Goal: Task Accomplishment & Management: Complete application form

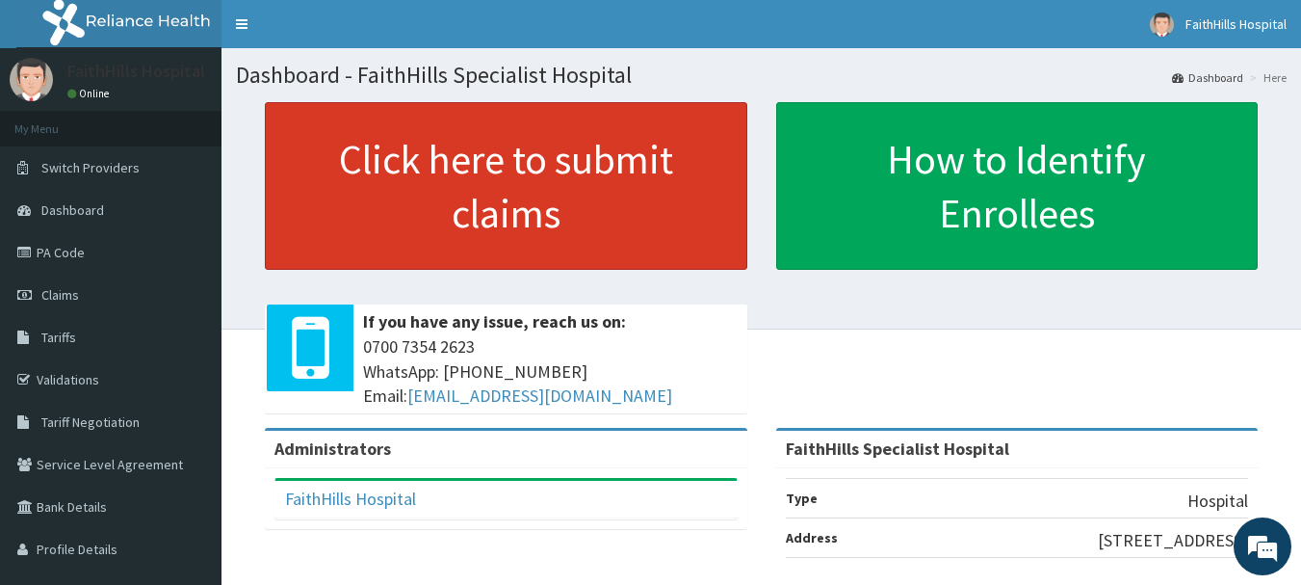
click at [549, 197] on link "Click here to submit claims" at bounding box center [506, 186] width 483 height 168
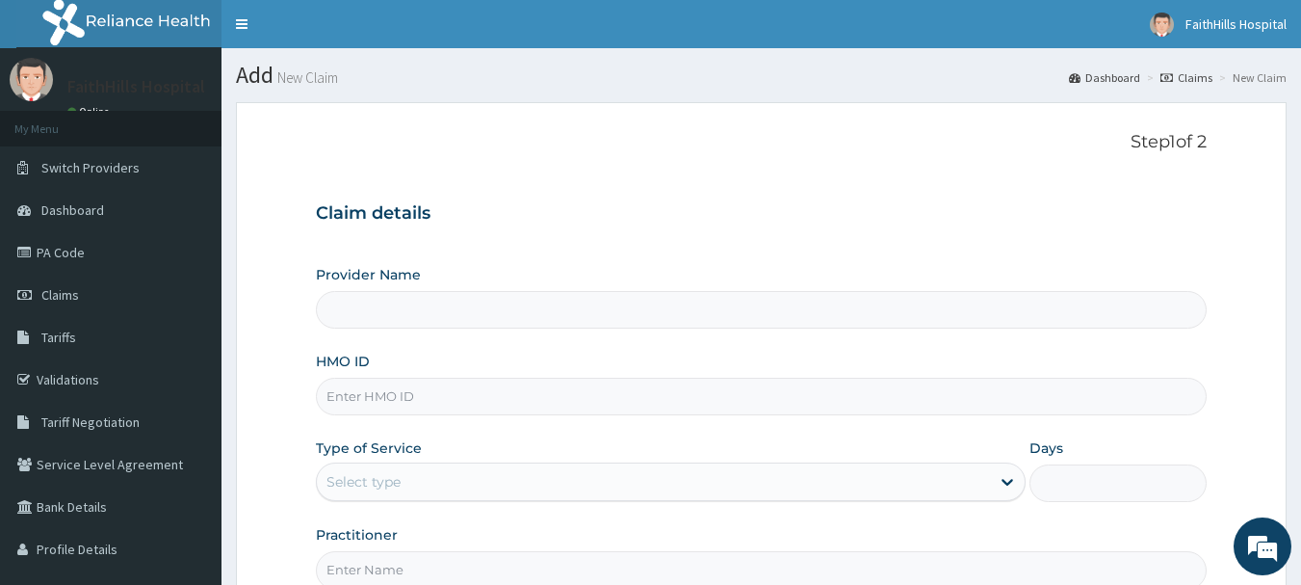
type input "FaithHills Specialist Hospital"
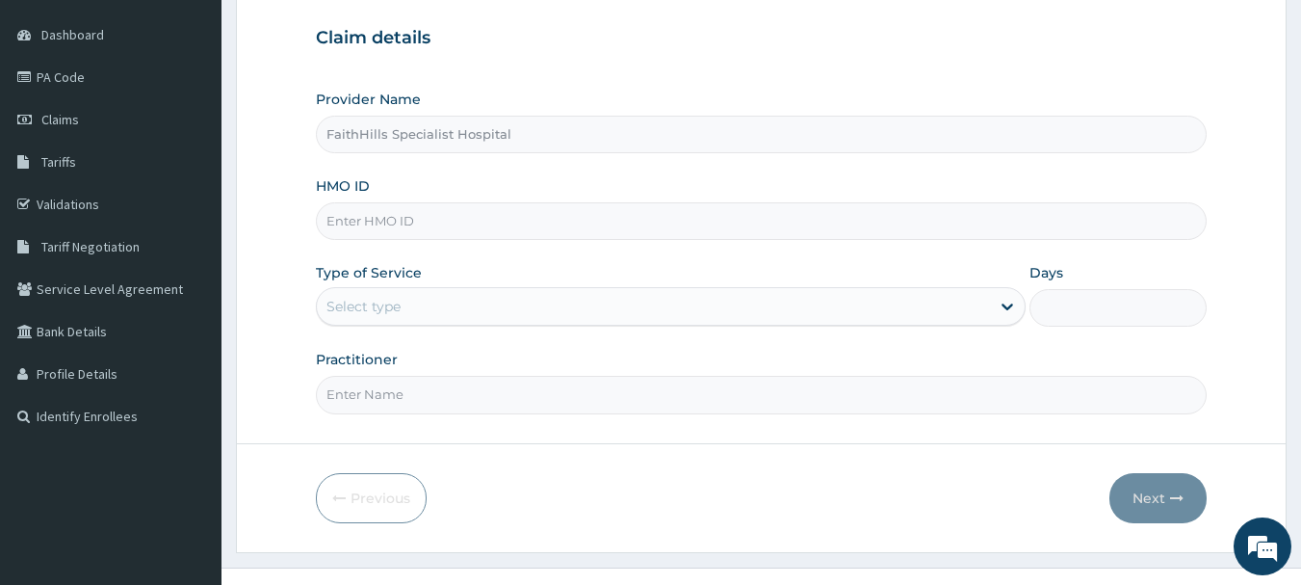
scroll to position [193, 0]
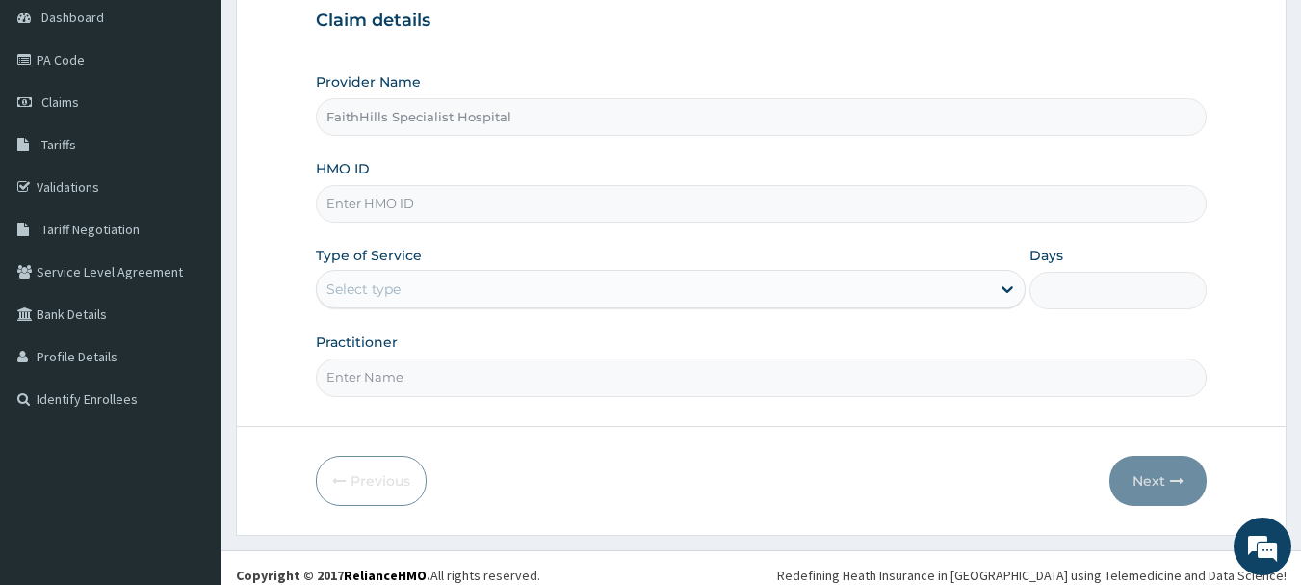
click at [448, 201] on input "HMO ID" at bounding box center [762, 204] width 892 height 38
type input "AIP/10046/D"
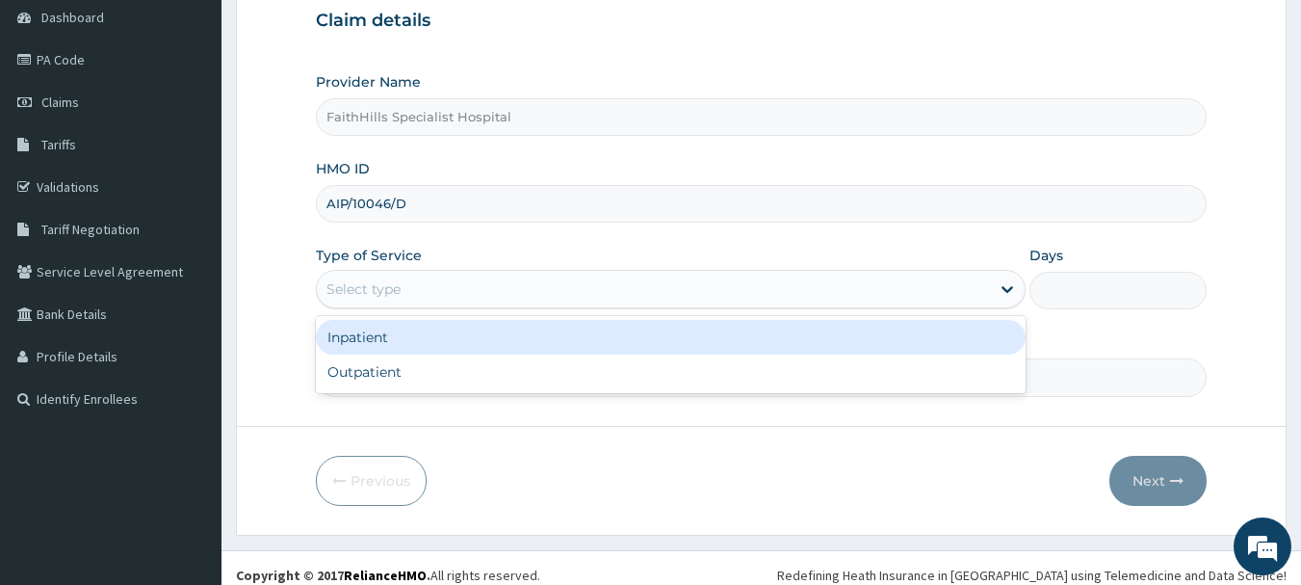
click at [412, 291] on div "Select type" at bounding box center [653, 289] width 673 height 31
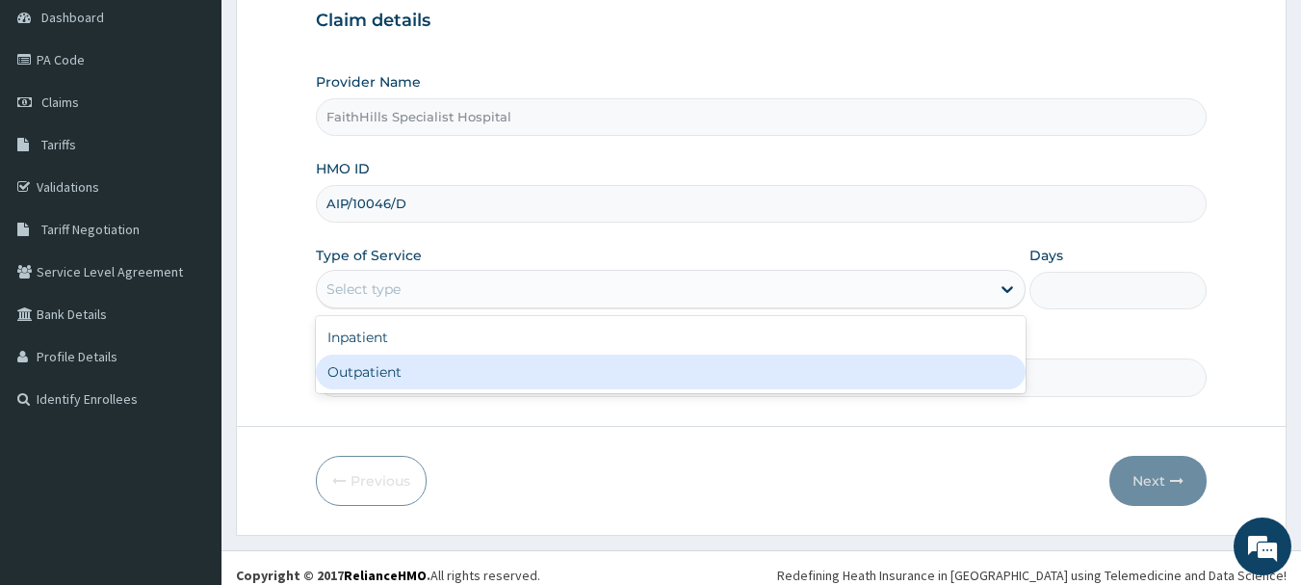
click at [405, 366] on div "Outpatient" at bounding box center [671, 371] width 710 height 35
type input "1"
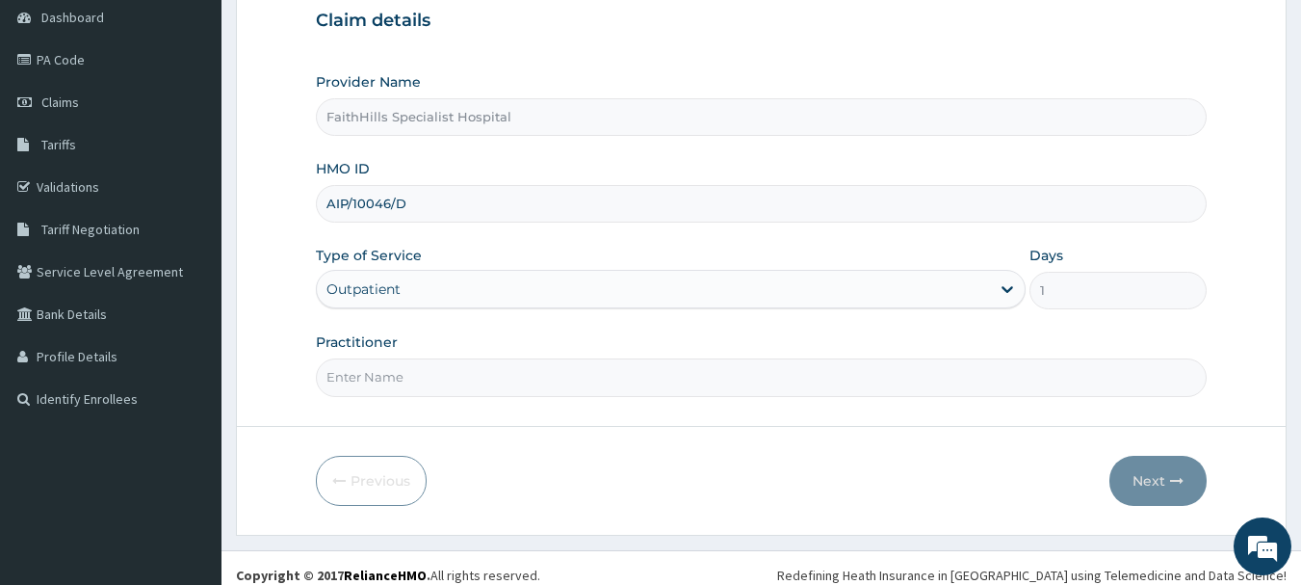
click at [403, 370] on input "Practitioner" at bounding box center [762, 377] width 892 height 38
type input "DR [PERSON_NAME]"
click at [1136, 474] on button "Next" at bounding box center [1158, 481] width 97 height 50
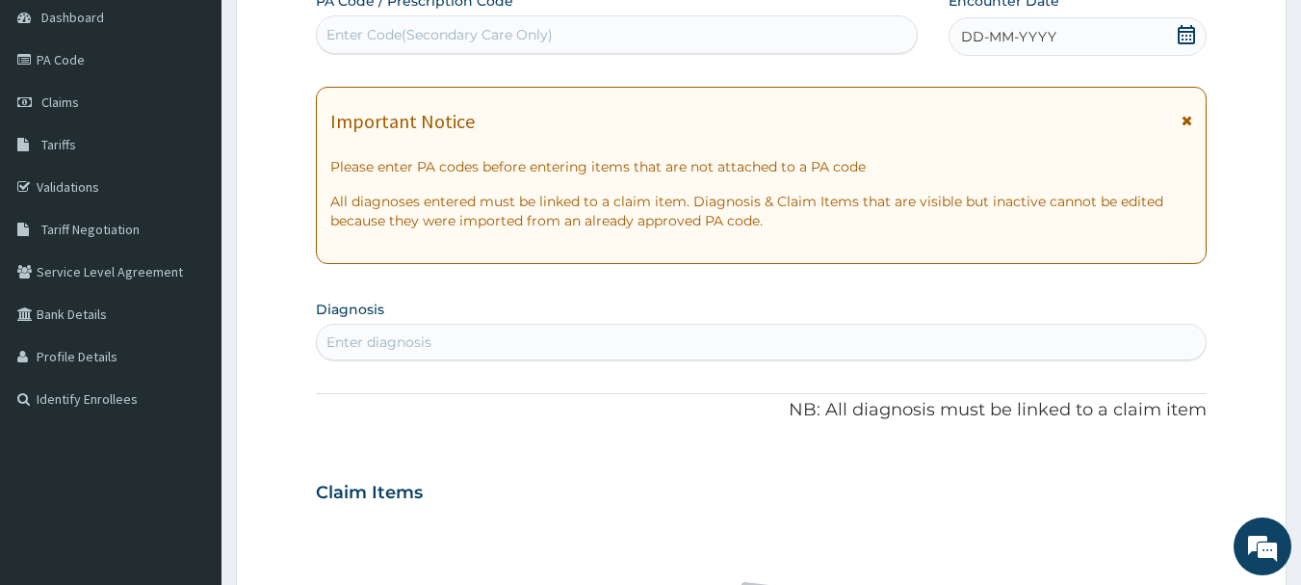
scroll to position [96, 0]
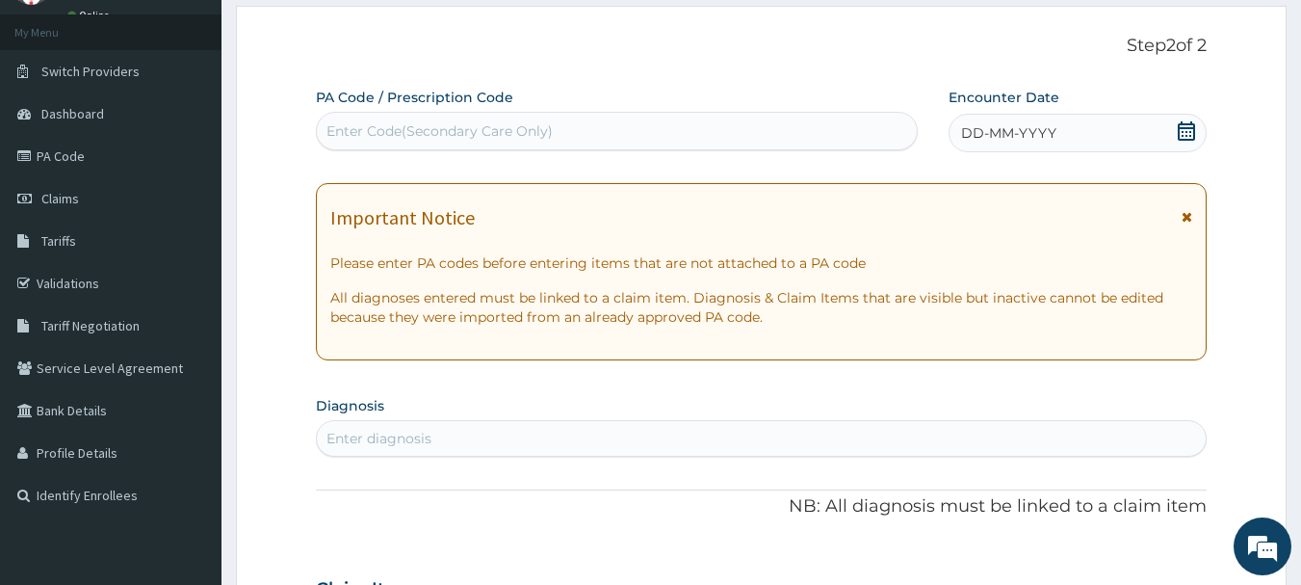
click at [616, 143] on div "Enter Code(Secondary Care Only)" at bounding box center [617, 131] width 601 height 31
type input "PA/EE1878"
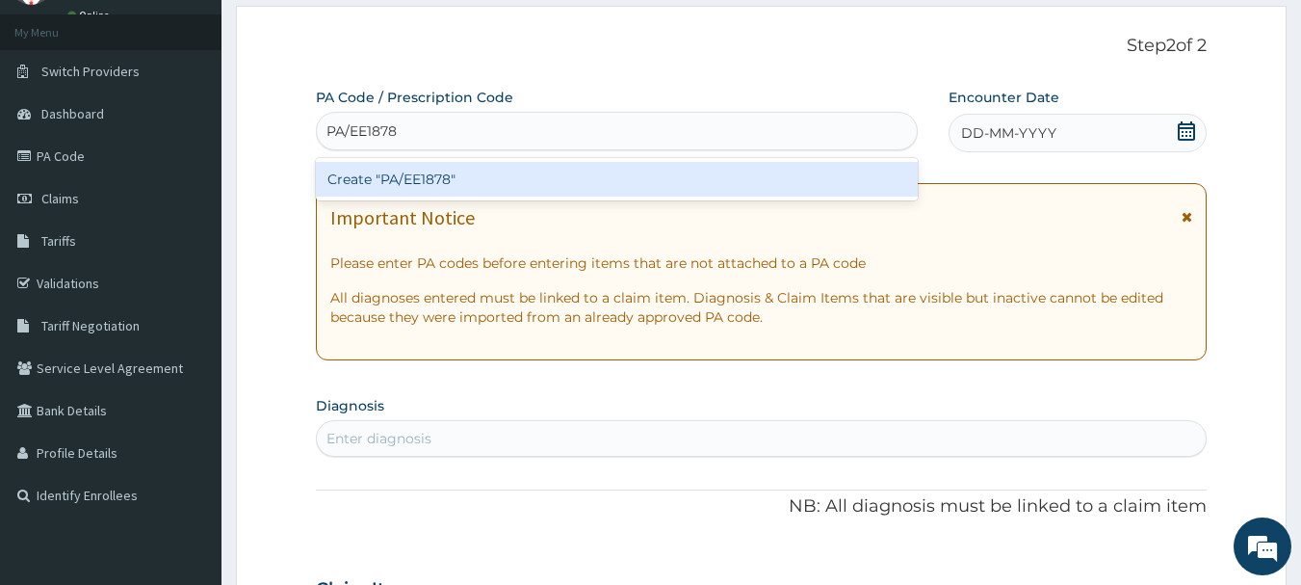
click at [542, 168] on div "Create "PA/EE1878"" at bounding box center [617, 179] width 603 height 35
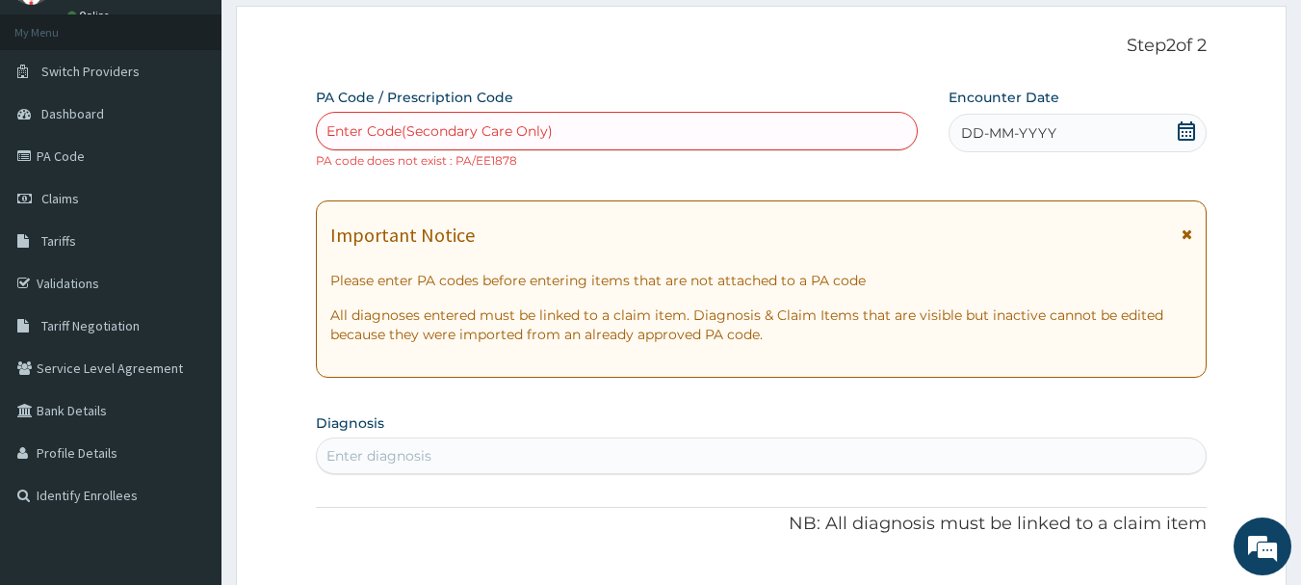
paste input "PA/EE187B"
type input "PA/EE187B"
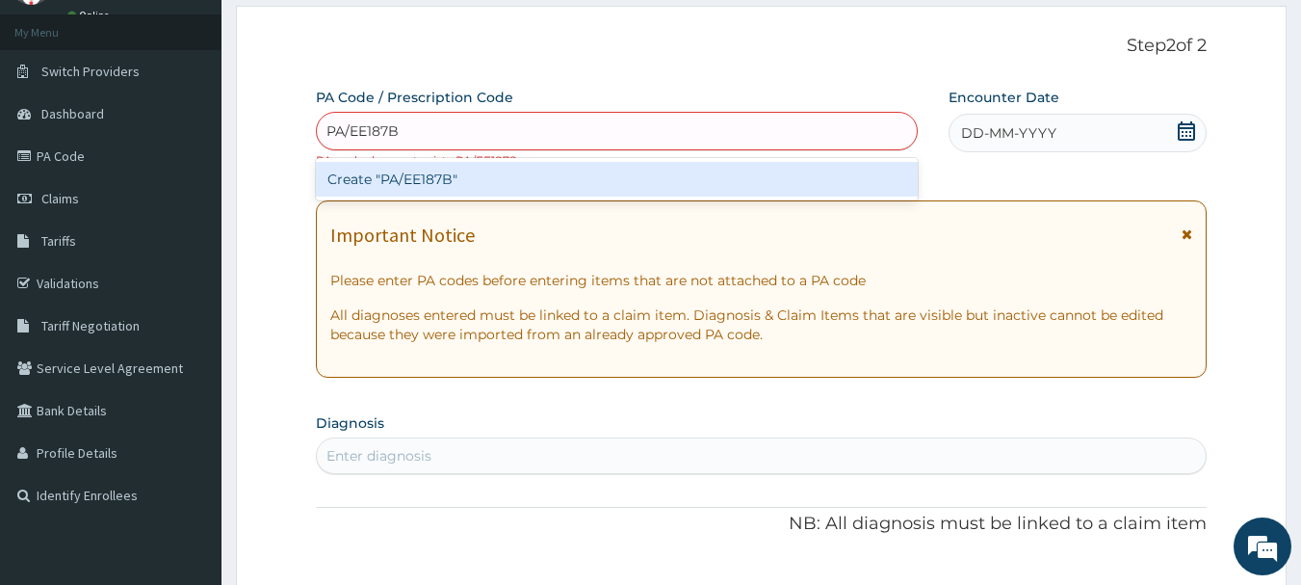
click at [473, 185] on div "Create "PA/EE187B"" at bounding box center [617, 179] width 603 height 35
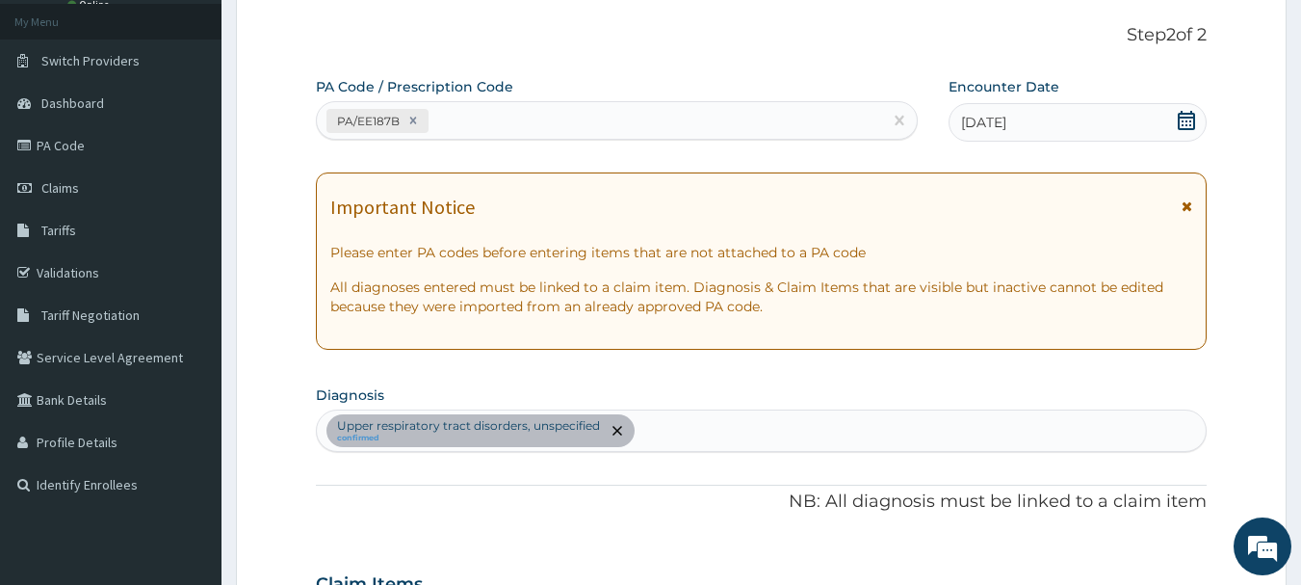
scroll to position [99, 0]
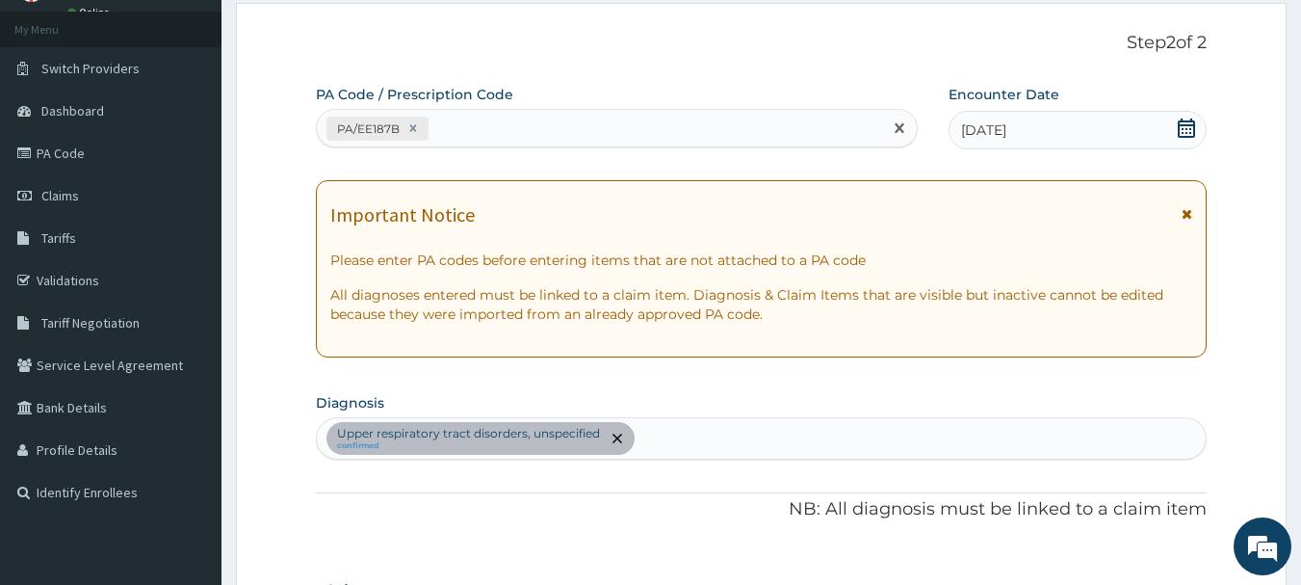
click at [587, 127] on div "PA/EE187B" at bounding box center [600, 129] width 566 height 32
paste input "PA/3C1F61"
type input "PA/3C1F61"
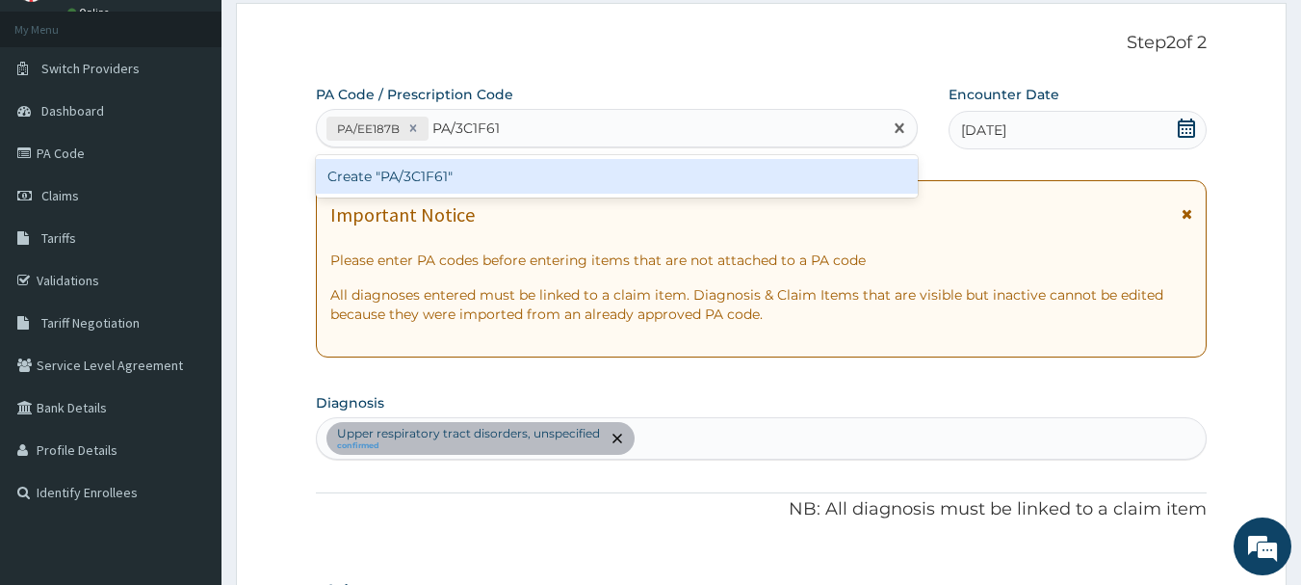
click at [536, 181] on div "Create "PA/3C1F61"" at bounding box center [617, 176] width 603 height 35
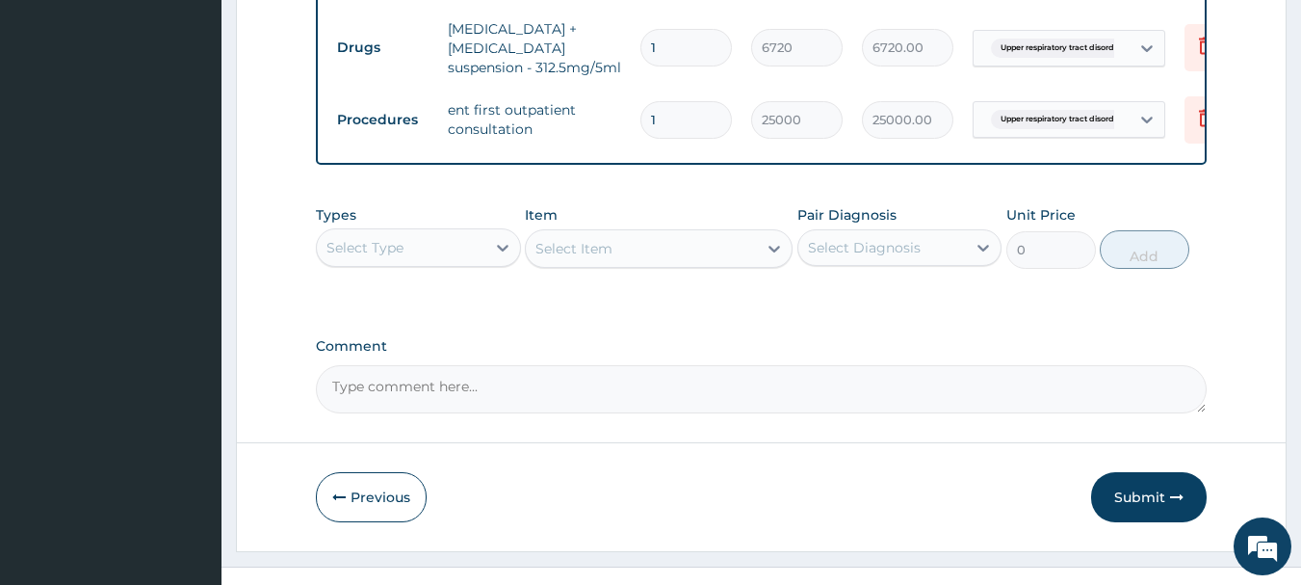
scroll to position [846, 0]
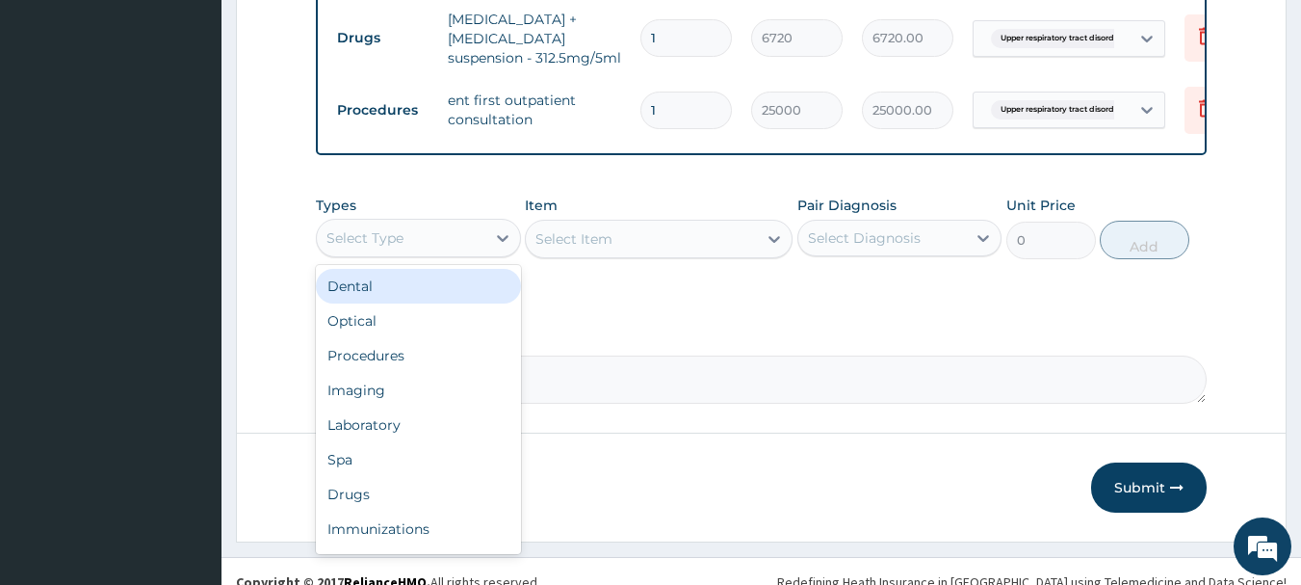
click at [419, 253] on div "Select Type" at bounding box center [401, 237] width 169 height 31
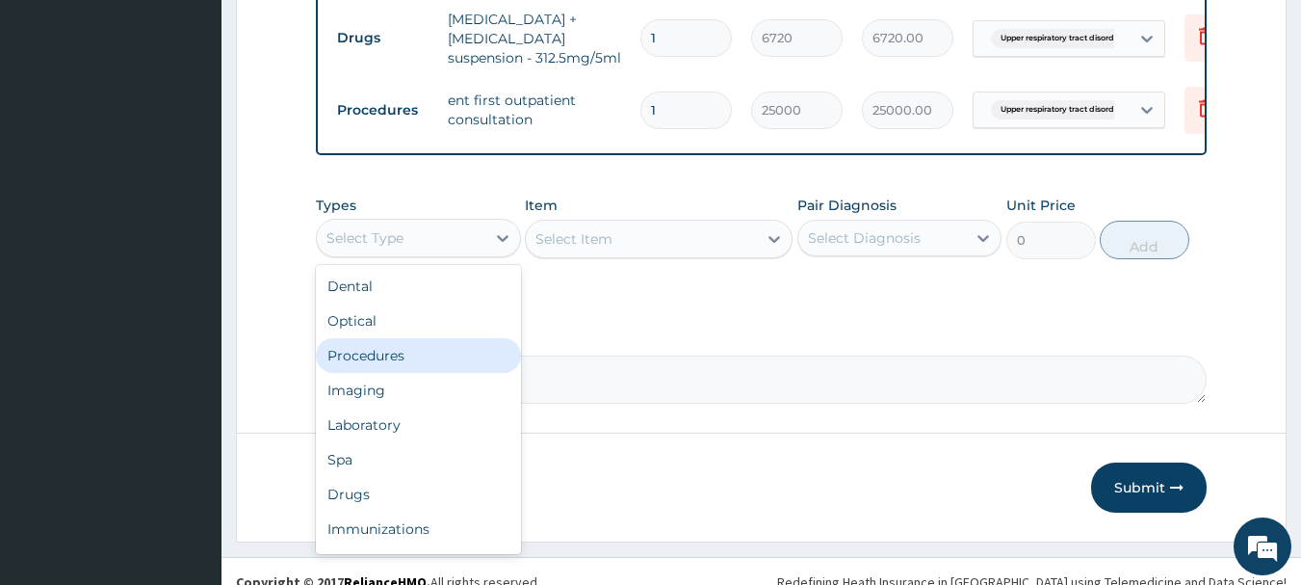
click at [415, 360] on div "Procedures" at bounding box center [418, 355] width 205 height 35
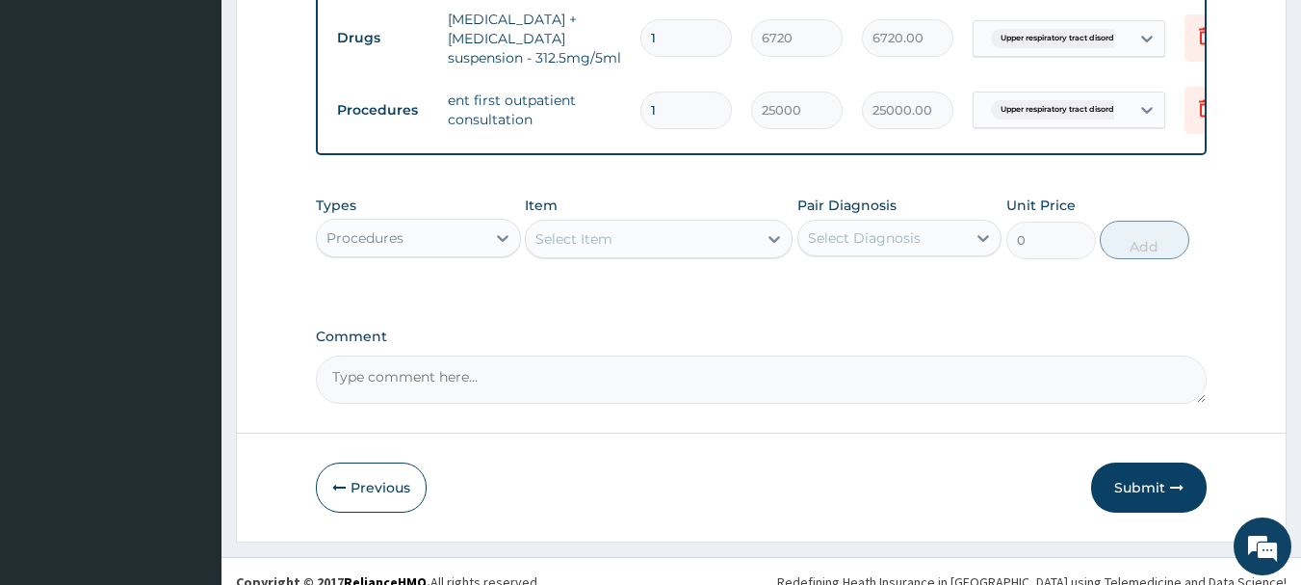
click at [656, 249] on div "Select Item" at bounding box center [641, 238] width 231 height 31
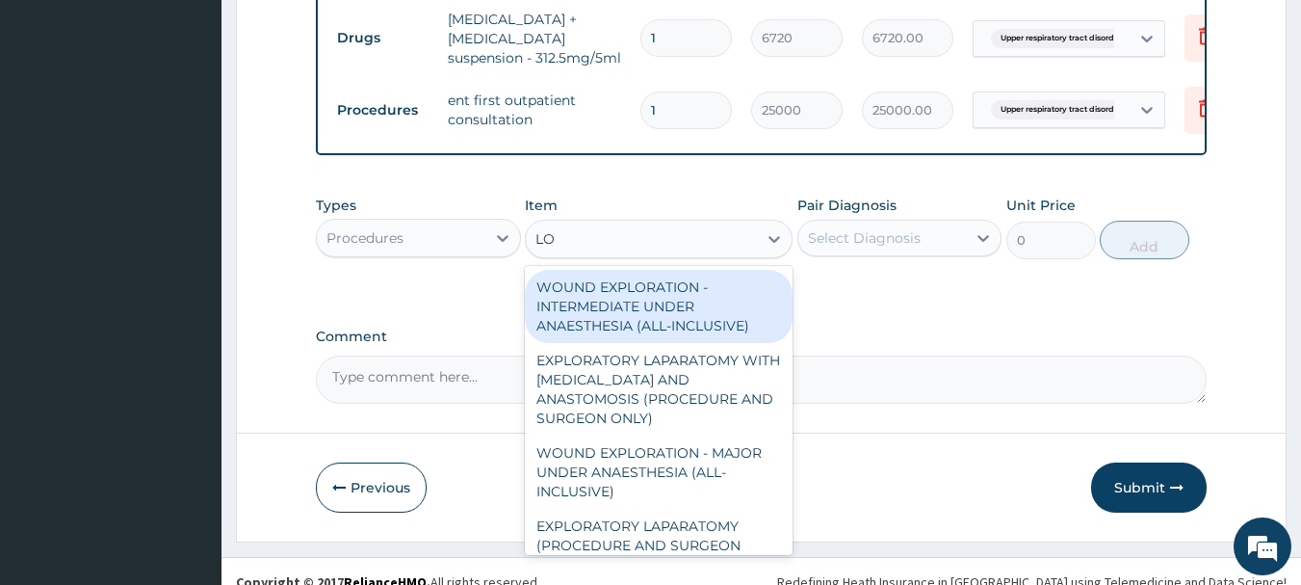
type input "L"
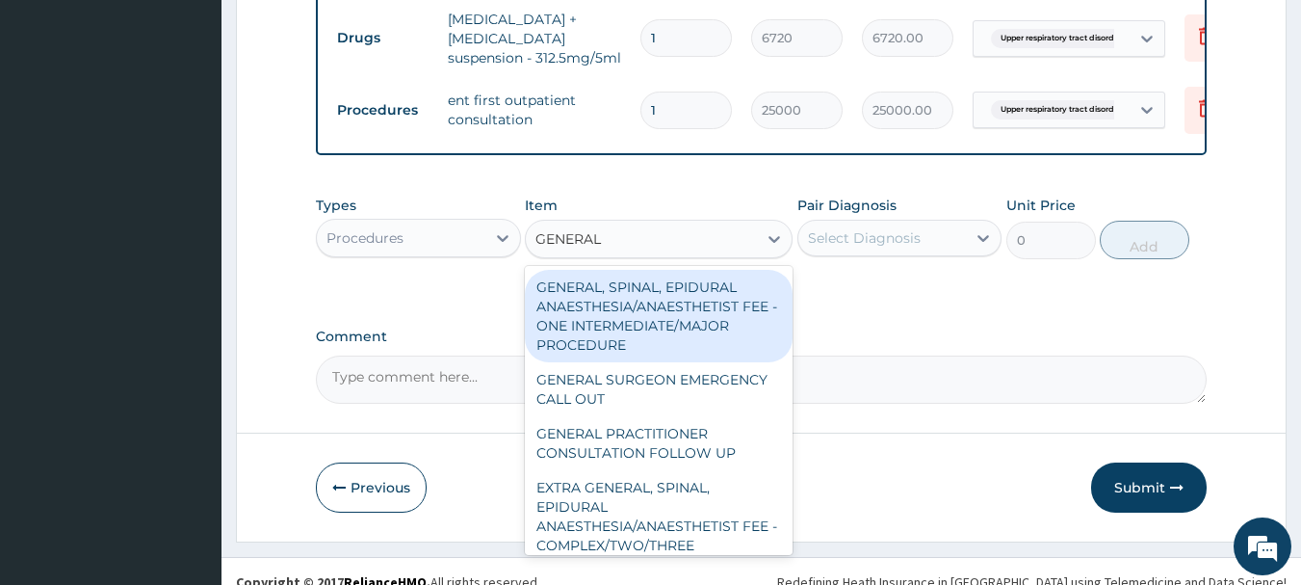
type input "GENERAL P"
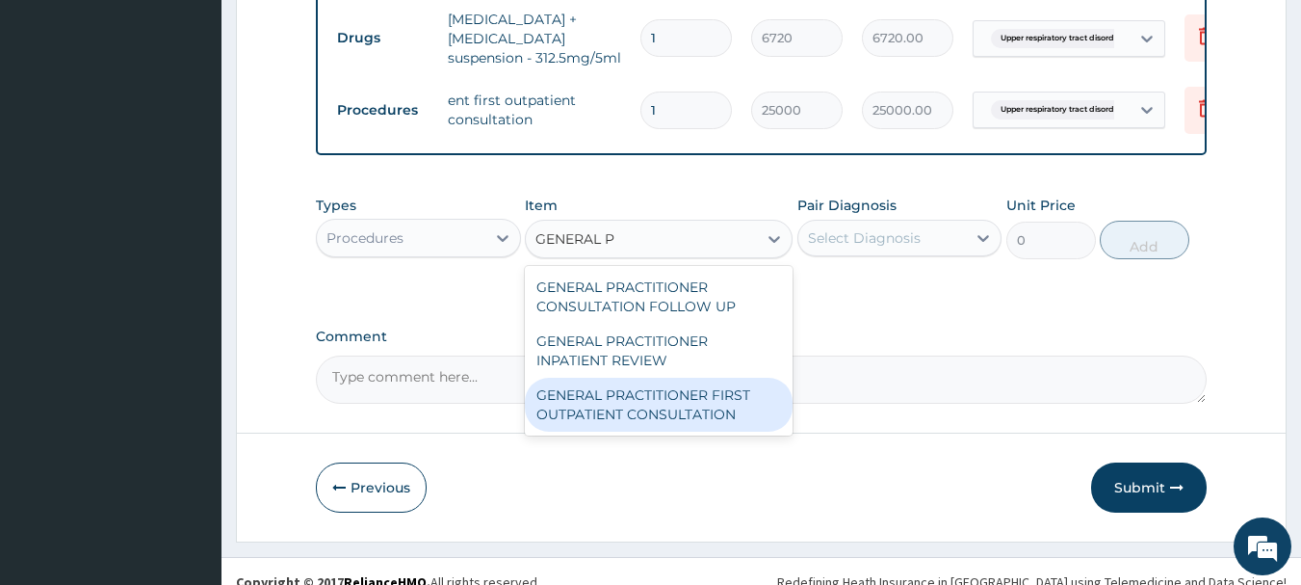
click at [702, 415] on div "GENERAL PRACTITIONER FIRST OUTPATIENT CONSULTATION" at bounding box center [659, 405] width 268 height 54
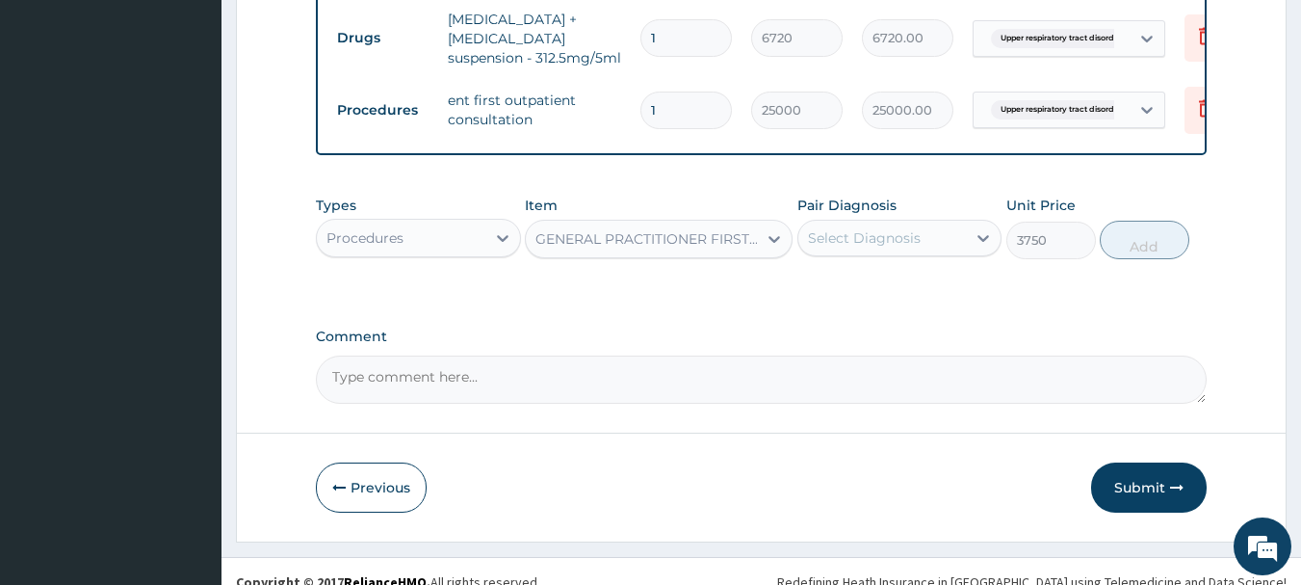
type input "3750"
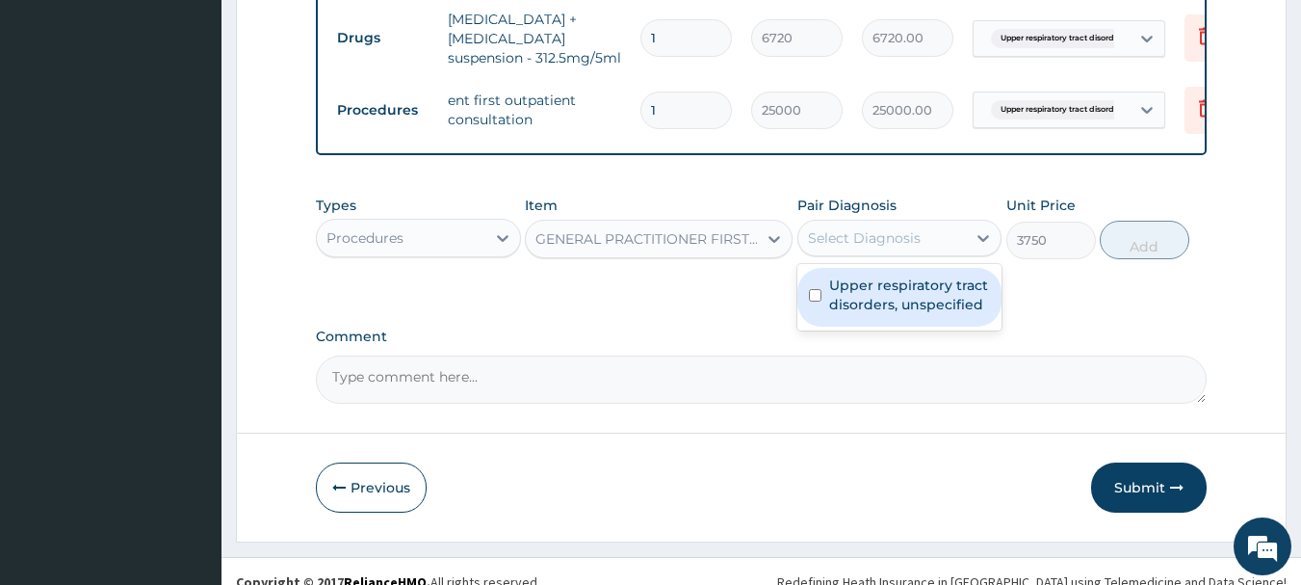
click at [862, 250] on div "Select Diagnosis" at bounding box center [882, 237] width 169 height 31
click at [873, 297] on label "Upper respiratory tract disorders, unspecified" at bounding box center [910, 294] width 162 height 39
checkbox input "true"
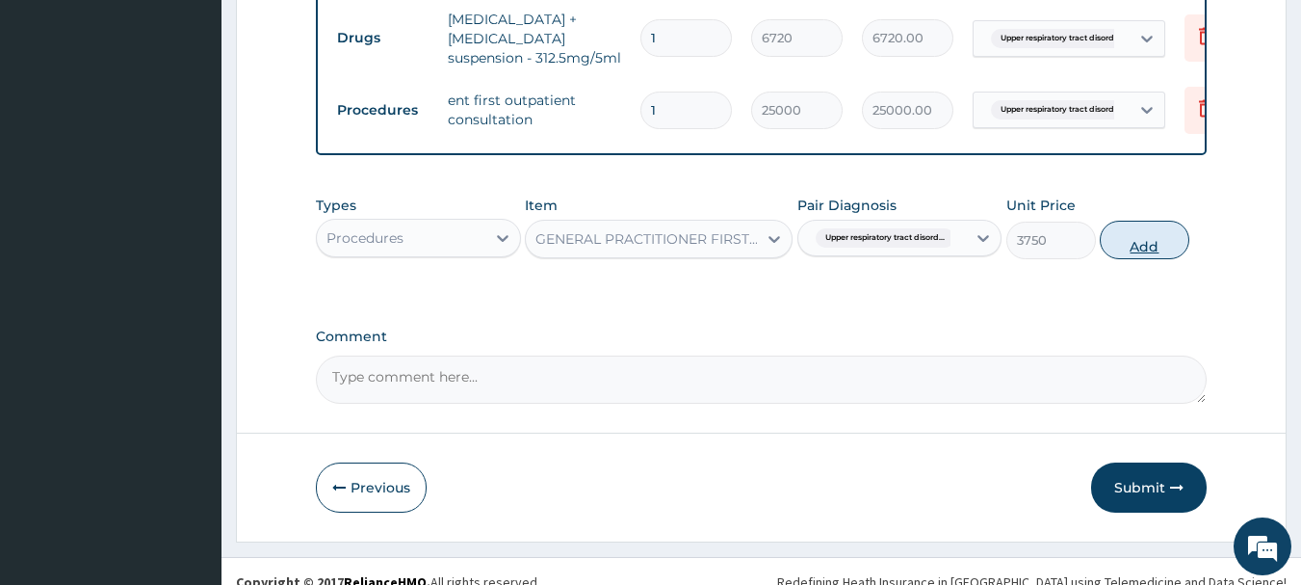
click at [1130, 239] on button "Add" at bounding box center [1145, 240] width 90 height 39
type input "0"
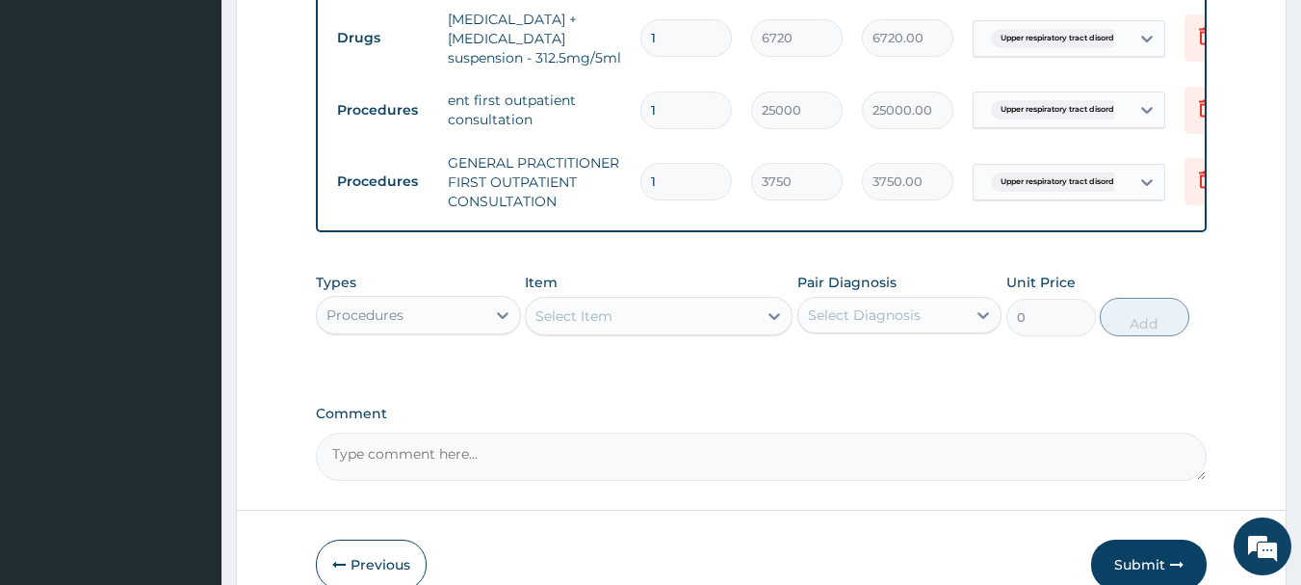
click at [480, 317] on div "Procedures" at bounding box center [401, 315] width 169 height 31
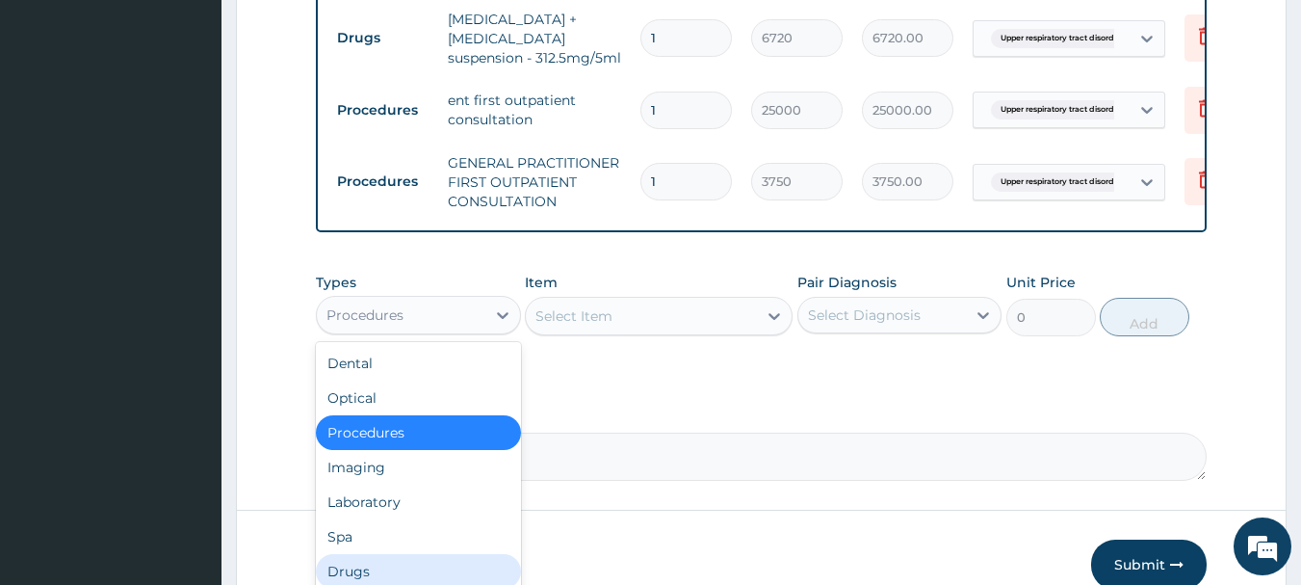
click at [405, 571] on div "Drugs" at bounding box center [418, 571] width 205 height 35
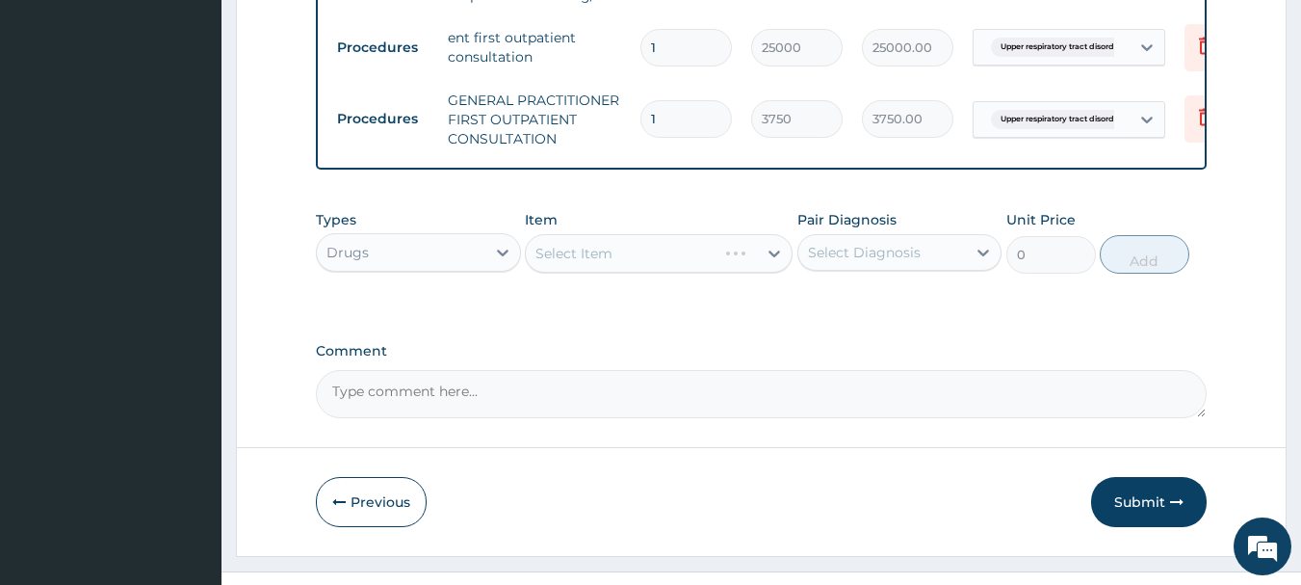
scroll to position [942, 0]
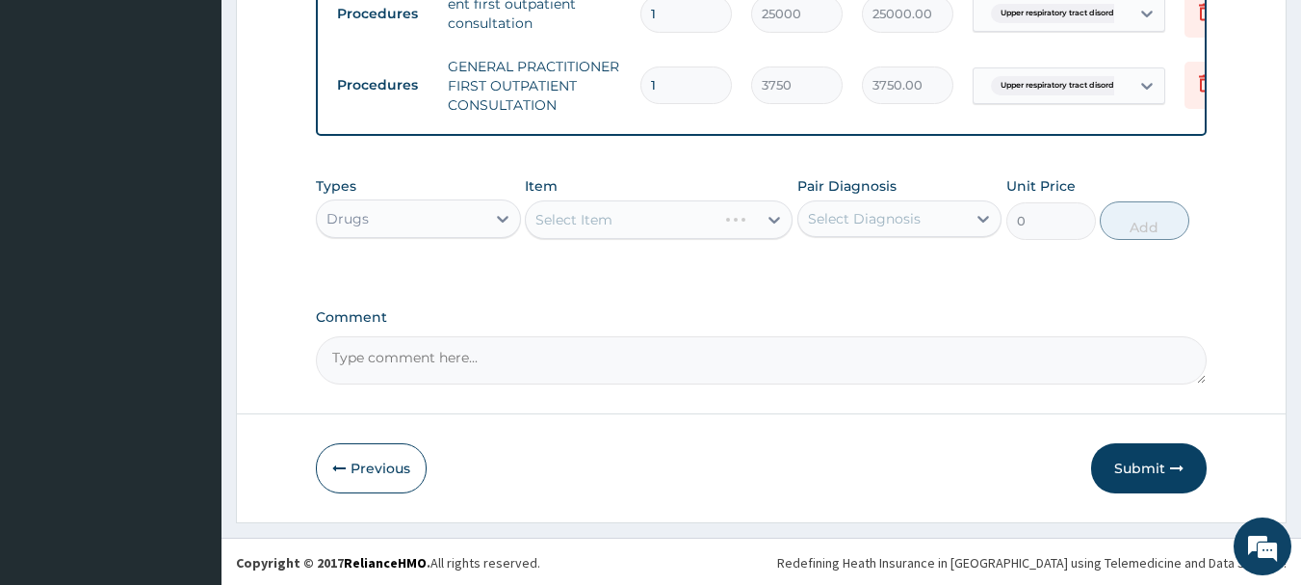
click at [683, 224] on div "Select Item" at bounding box center [659, 219] width 268 height 39
click at [681, 223] on div "Select Item" at bounding box center [641, 219] width 231 height 31
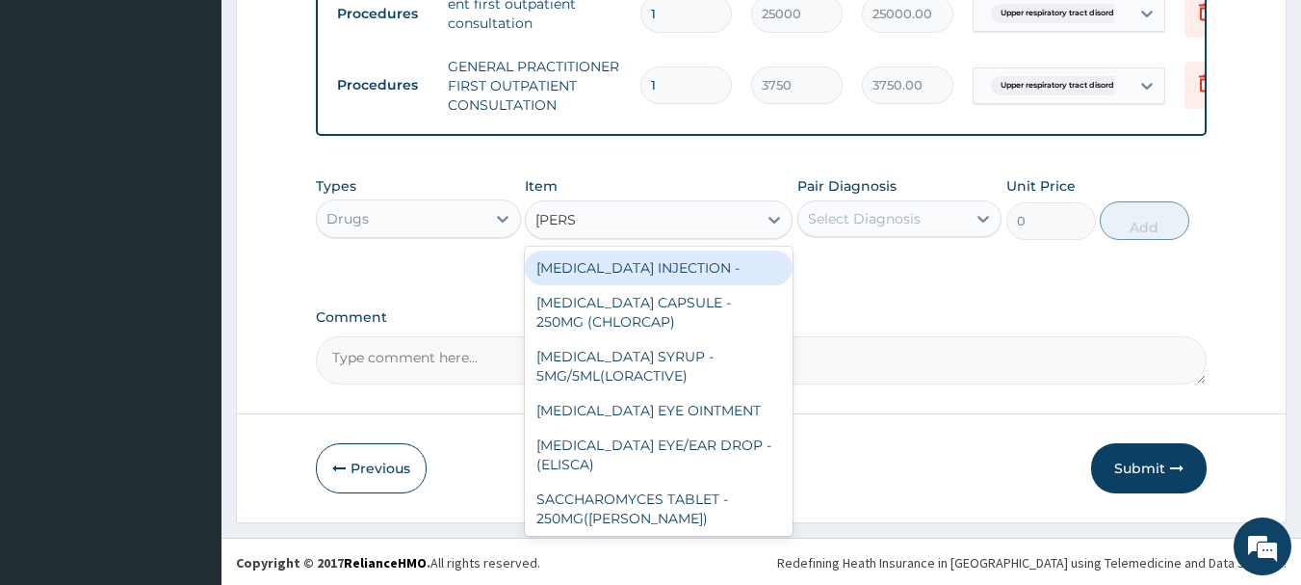
type input "LORAT"
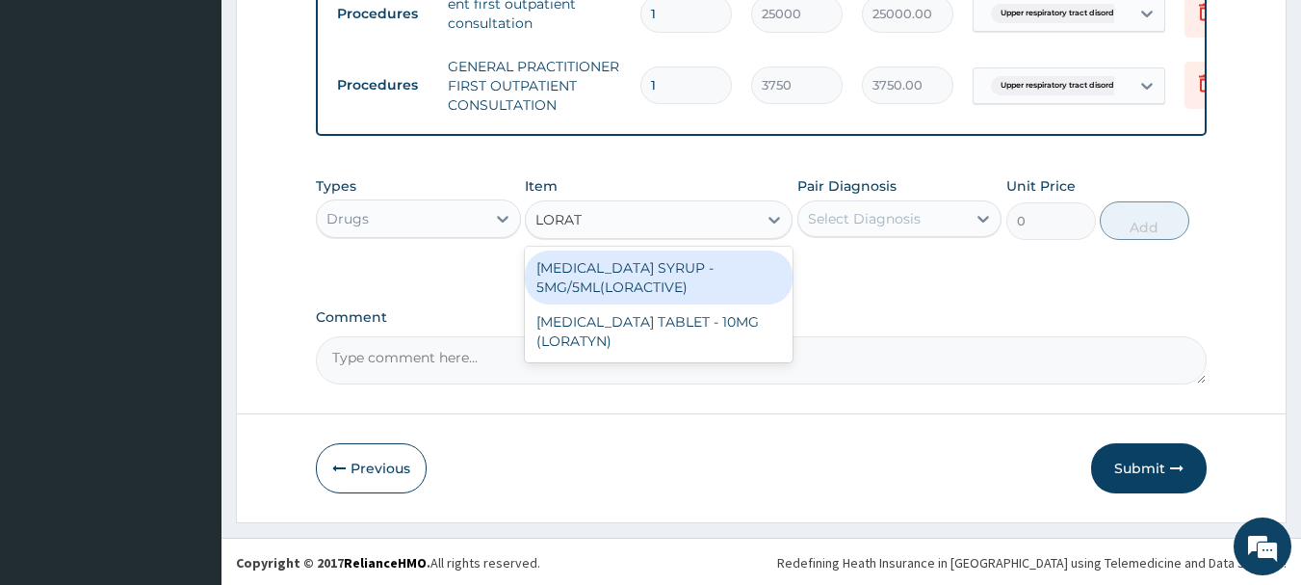
click at [651, 280] on div "LORATADINE SYRUP - 5MG/5ML(LORACTIVE)" at bounding box center [659, 277] width 268 height 54
type input "1232"
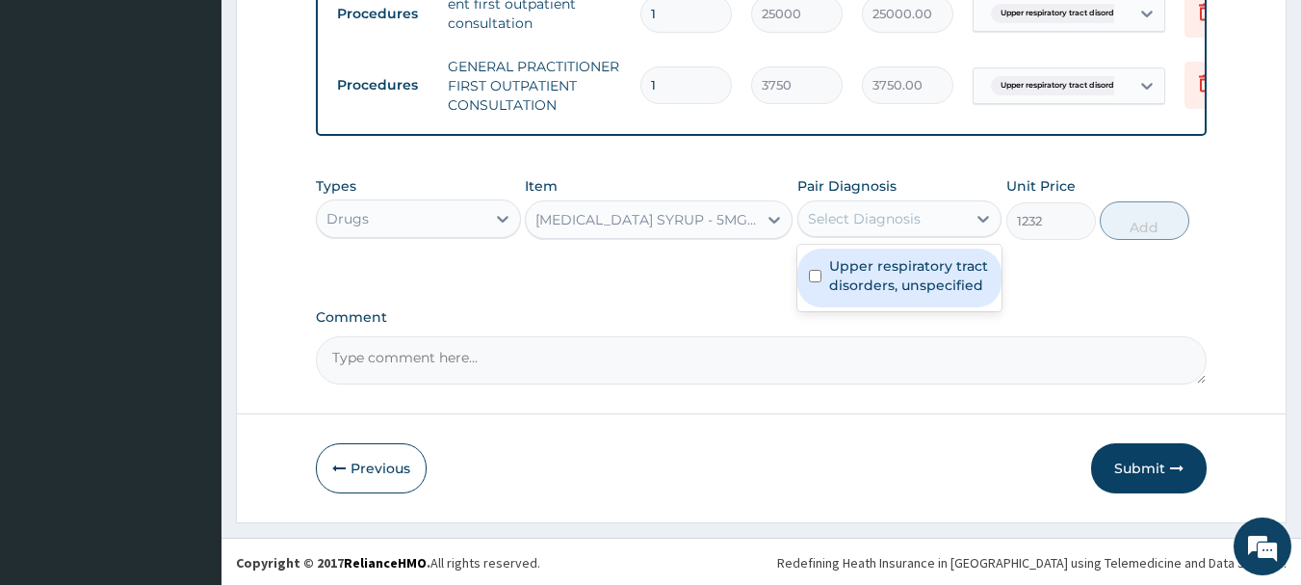
click at [845, 227] on div "Select Diagnosis" at bounding box center [864, 218] width 113 height 19
click at [851, 284] on label "Upper respiratory tract disorders, unspecified" at bounding box center [910, 275] width 162 height 39
checkbox input "true"
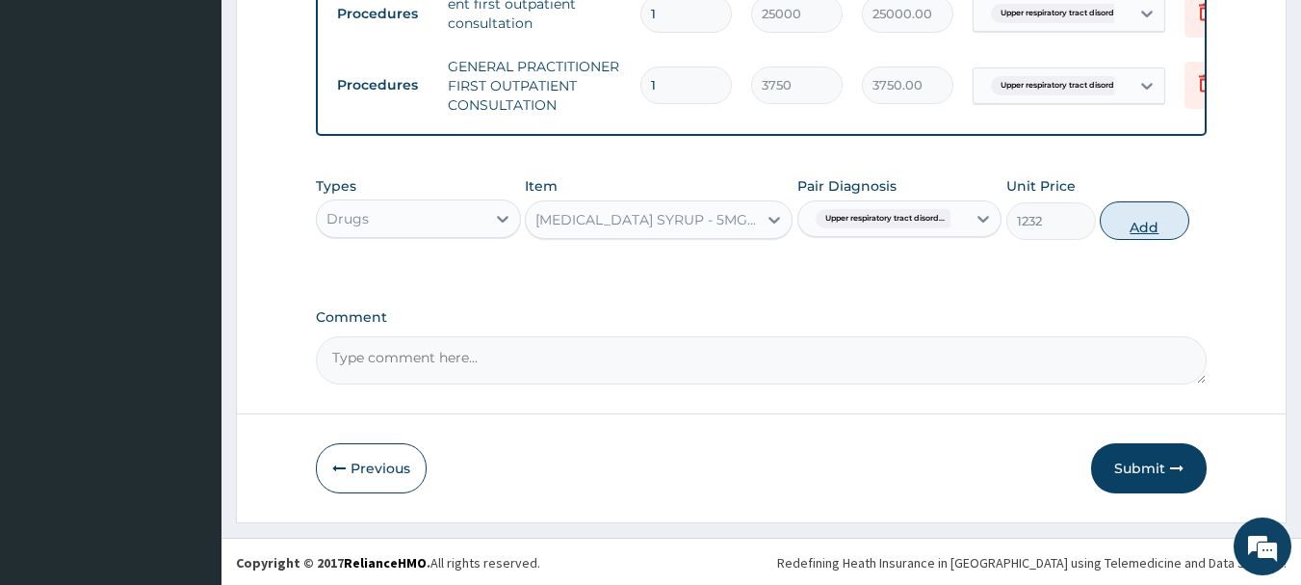
click at [1163, 230] on button "Add" at bounding box center [1145, 220] width 90 height 39
type input "0"
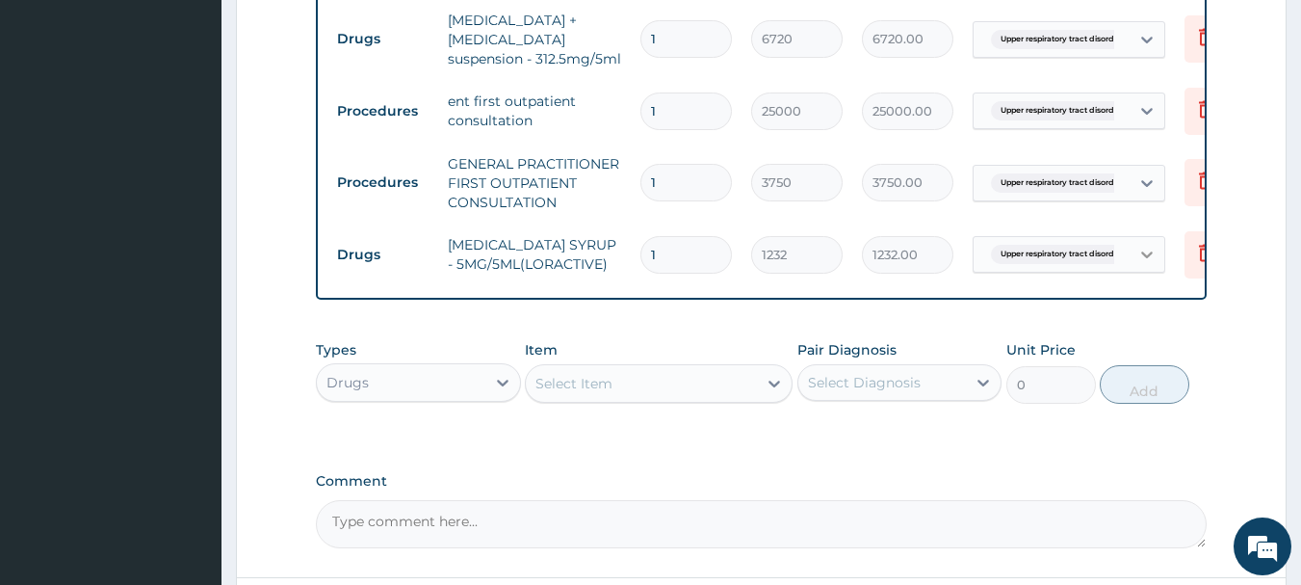
scroll to position [1014, 0]
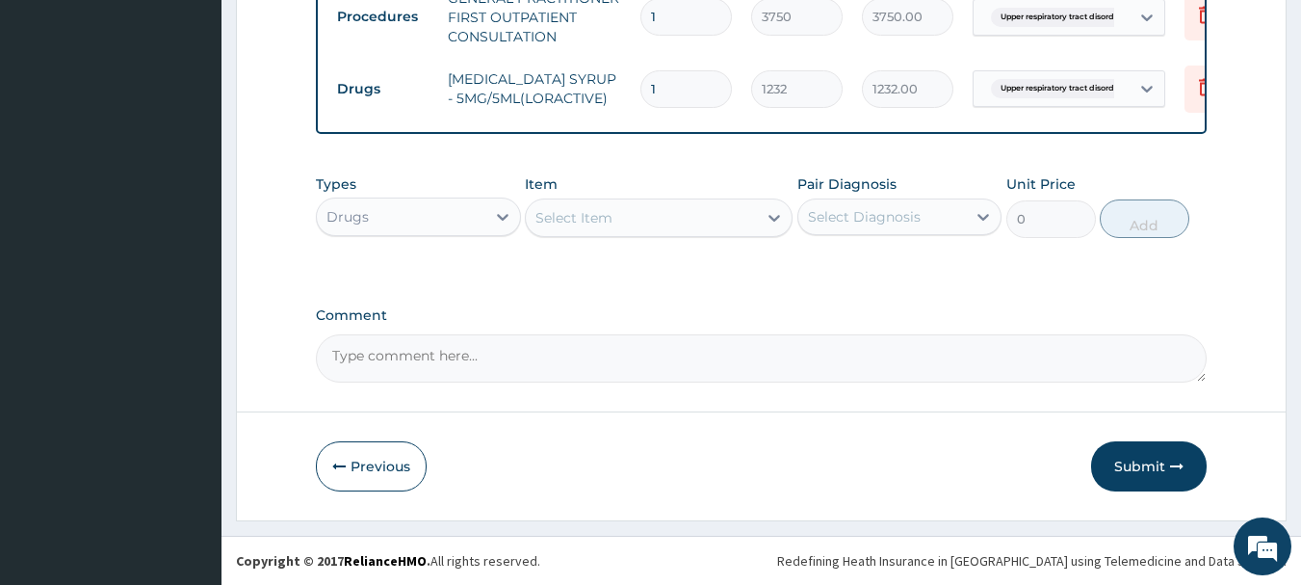
click at [1144, 465] on button "Submit" at bounding box center [1149, 466] width 116 height 50
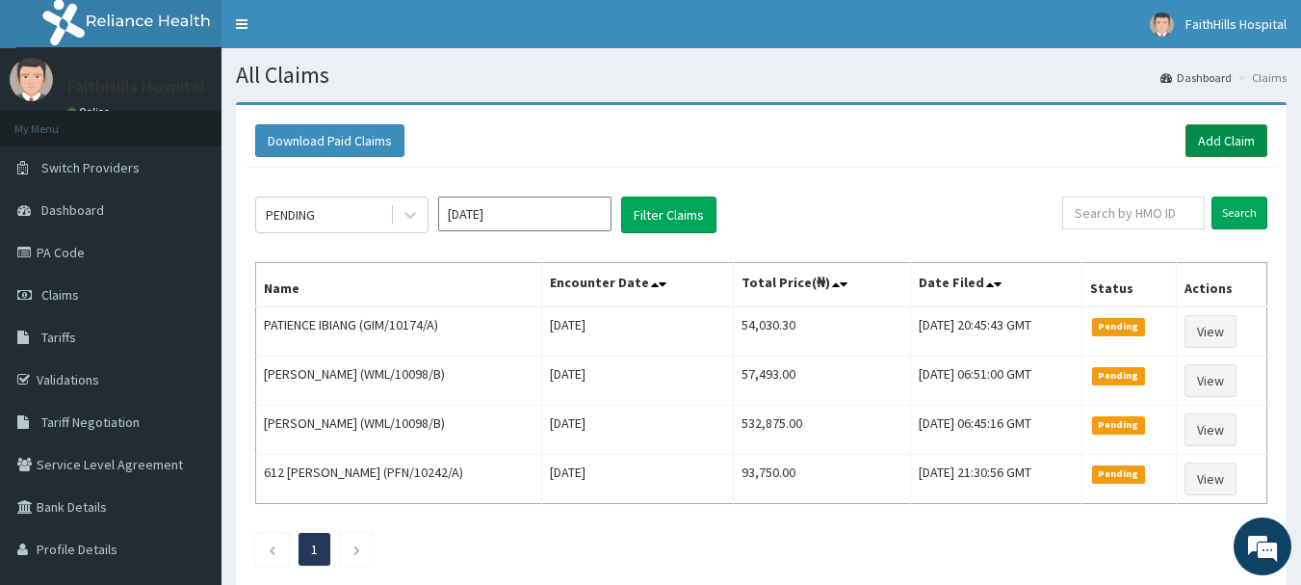
click at [1233, 129] on link "Add Claim" at bounding box center [1227, 140] width 82 height 33
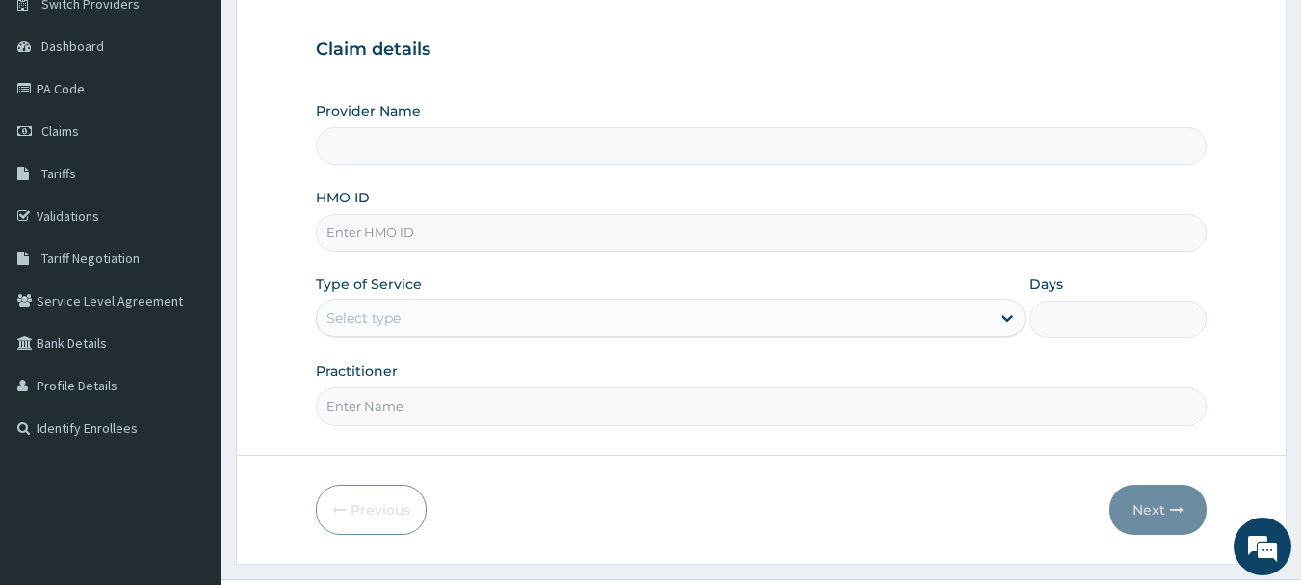
scroll to position [207, 0]
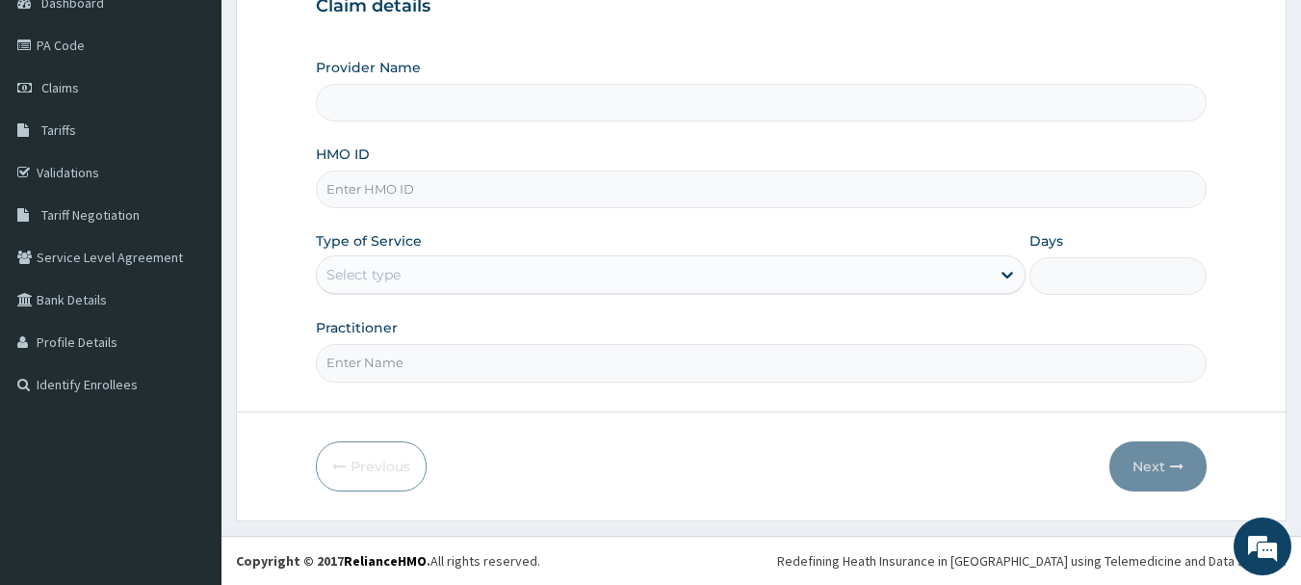
type input "FaithHills Specialist Hospital"
click at [403, 197] on input "HMO ID" at bounding box center [762, 189] width 892 height 38
type input "OHT/10570/A"
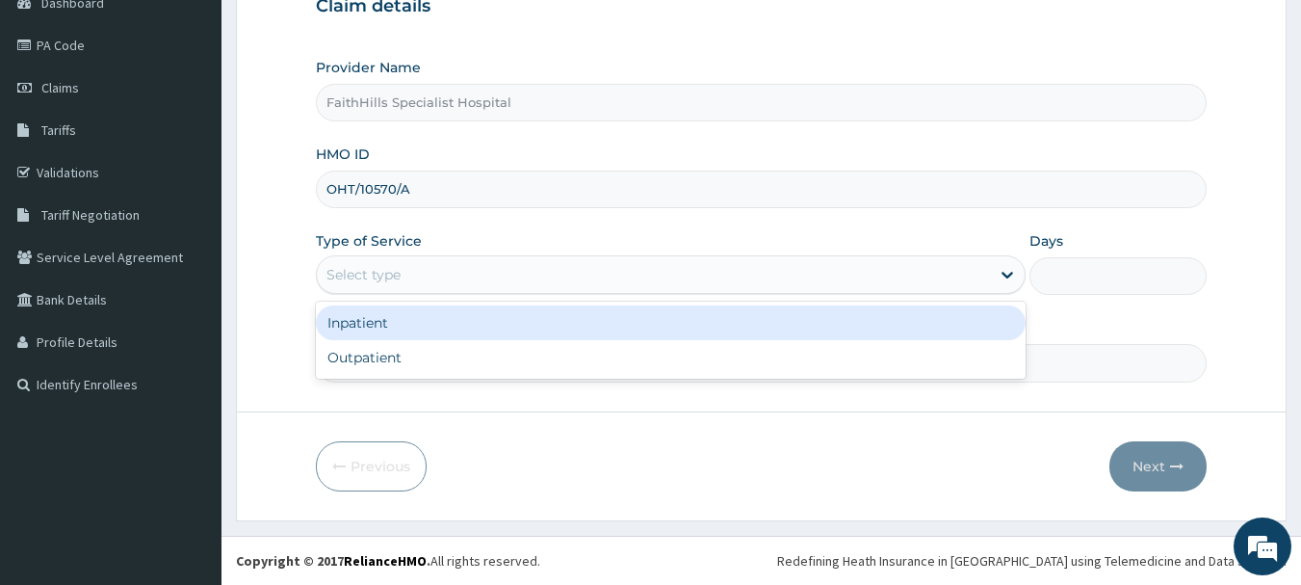
click at [351, 291] on div "Select type" at bounding box center [671, 274] width 710 height 39
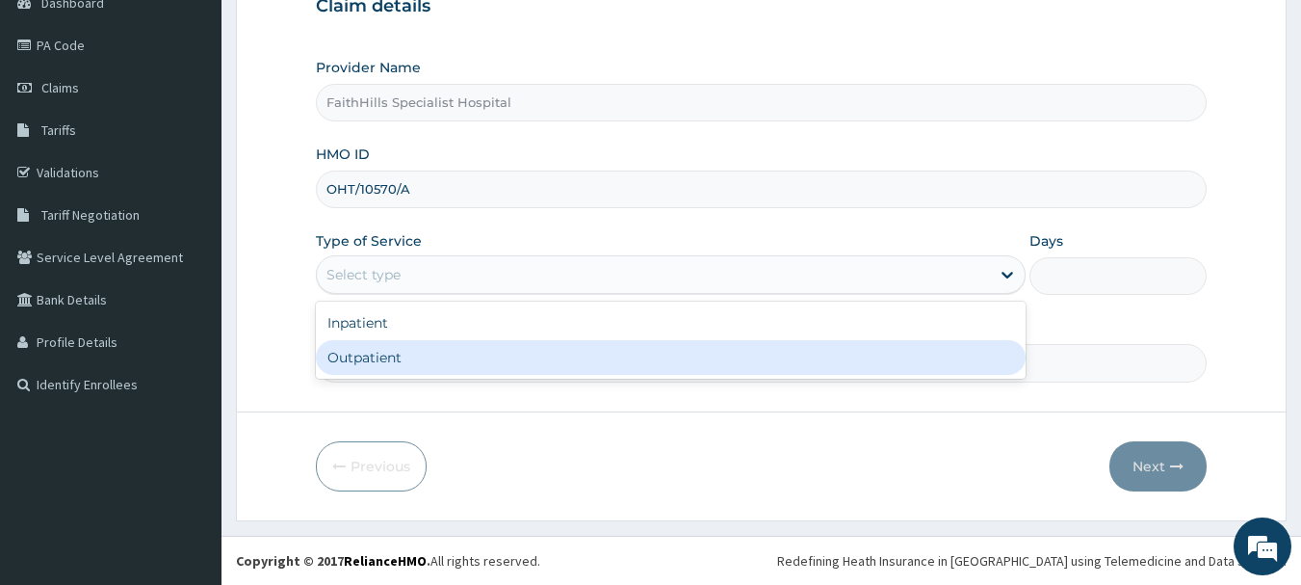
click at [349, 353] on div "Outpatient" at bounding box center [671, 357] width 710 height 35
type input "1"
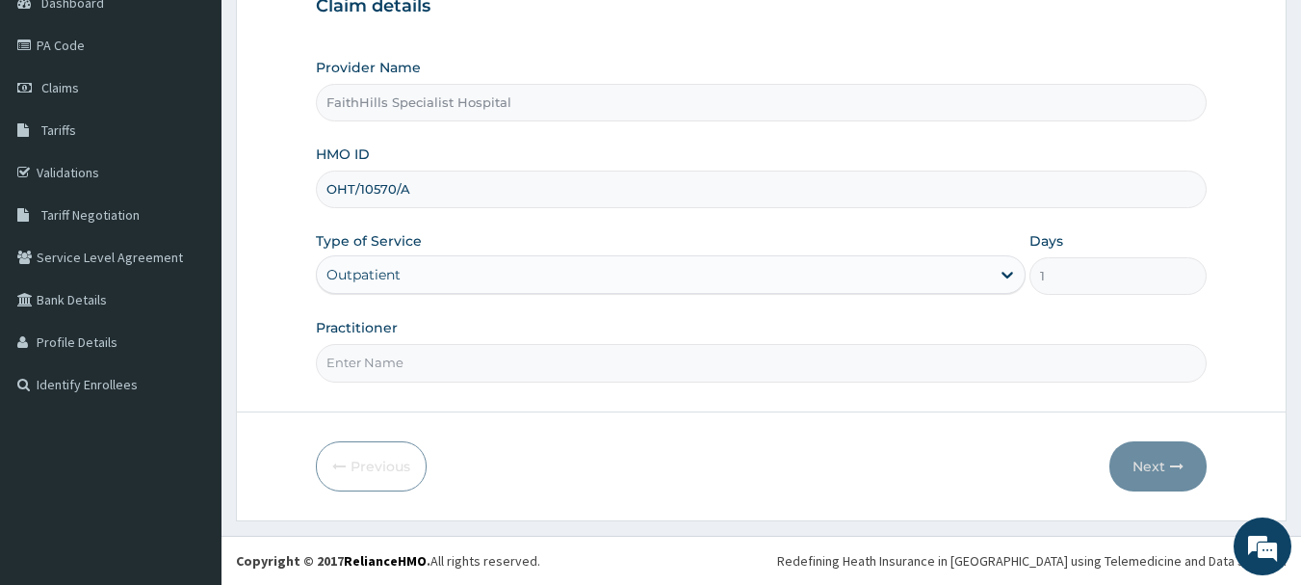
click at [385, 359] on input "Practitioner" at bounding box center [762, 363] width 892 height 38
type input "DR [PERSON_NAME]"
click at [1163, 474] on button "Next" at bounding box center [1158, 466] width 97 height 50
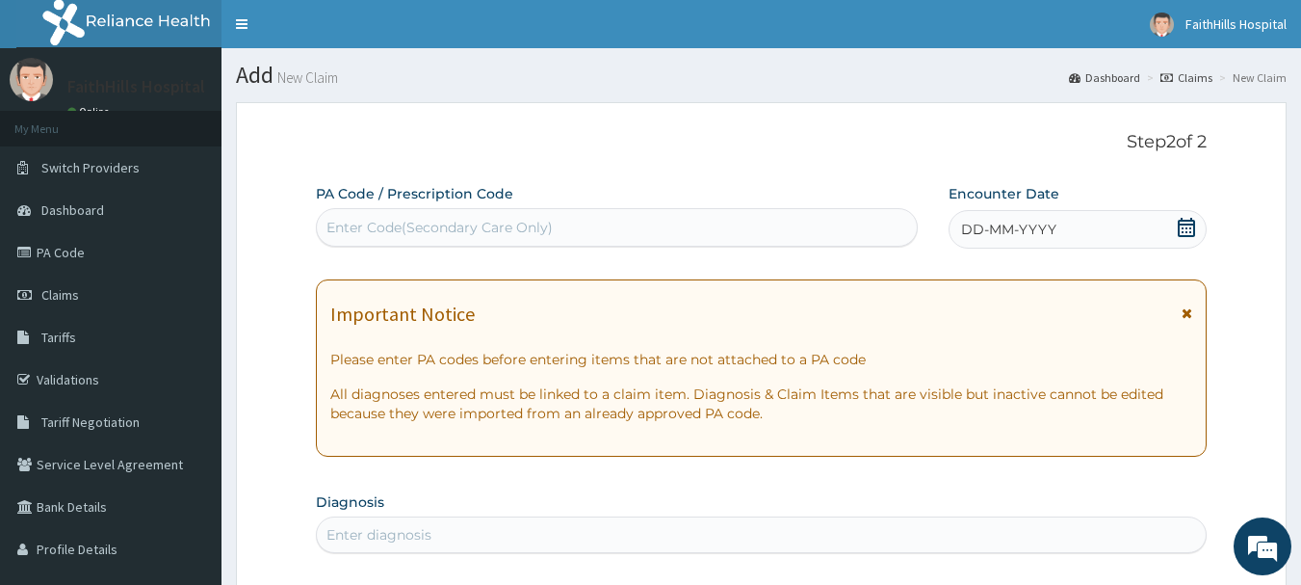
click at [719, 241] on div "Enter Code(Secondary Care Only)" at bounding box center [617, 227] width 601 height 31
type input "PA/B80BBD"
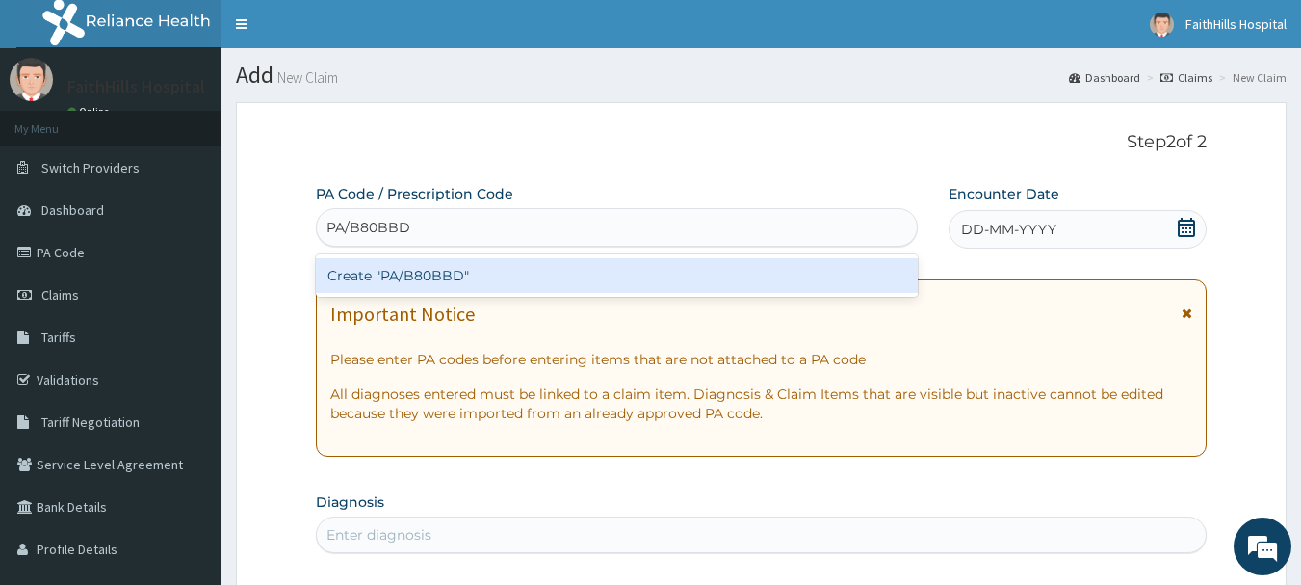
click at [479, 283] on div "Create "PA/B80BBD"" at bounding box center [617, 275] width 603 height 35
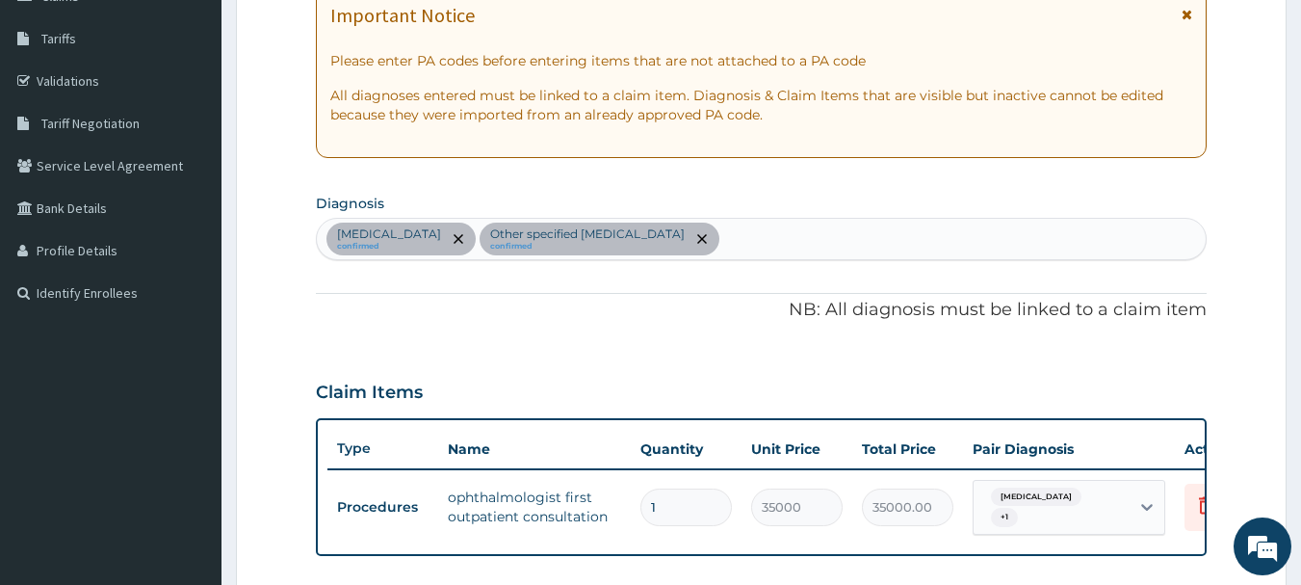
scroll to position [28, 0]
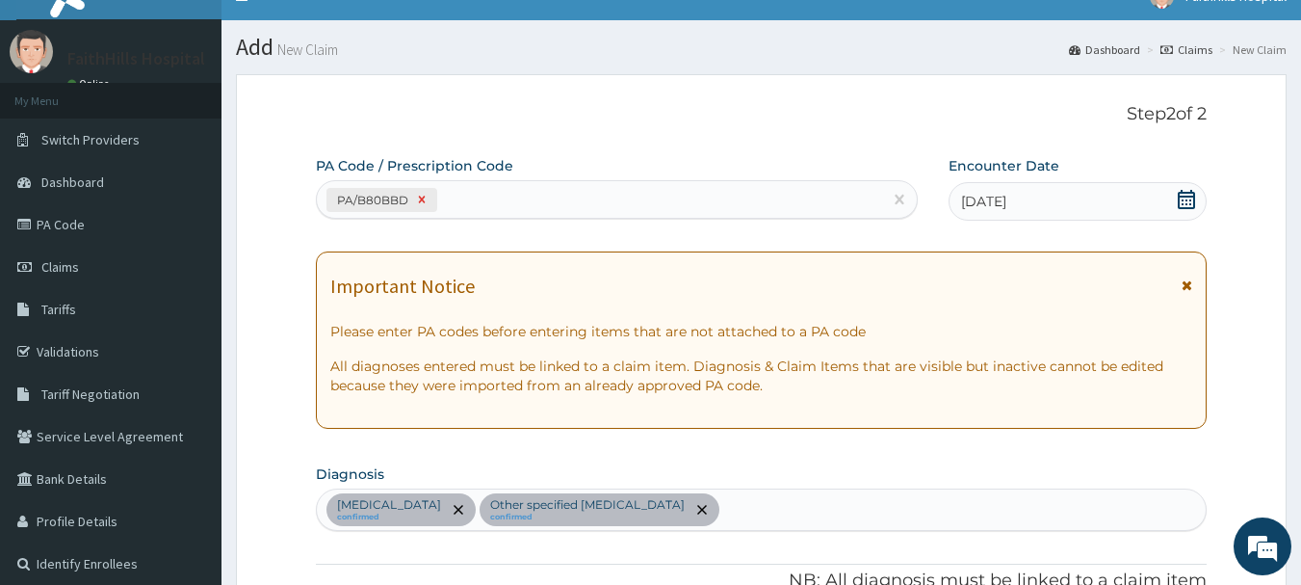
click at [416, 202] on icon at bounding box center [421, 199] width 13 height 13
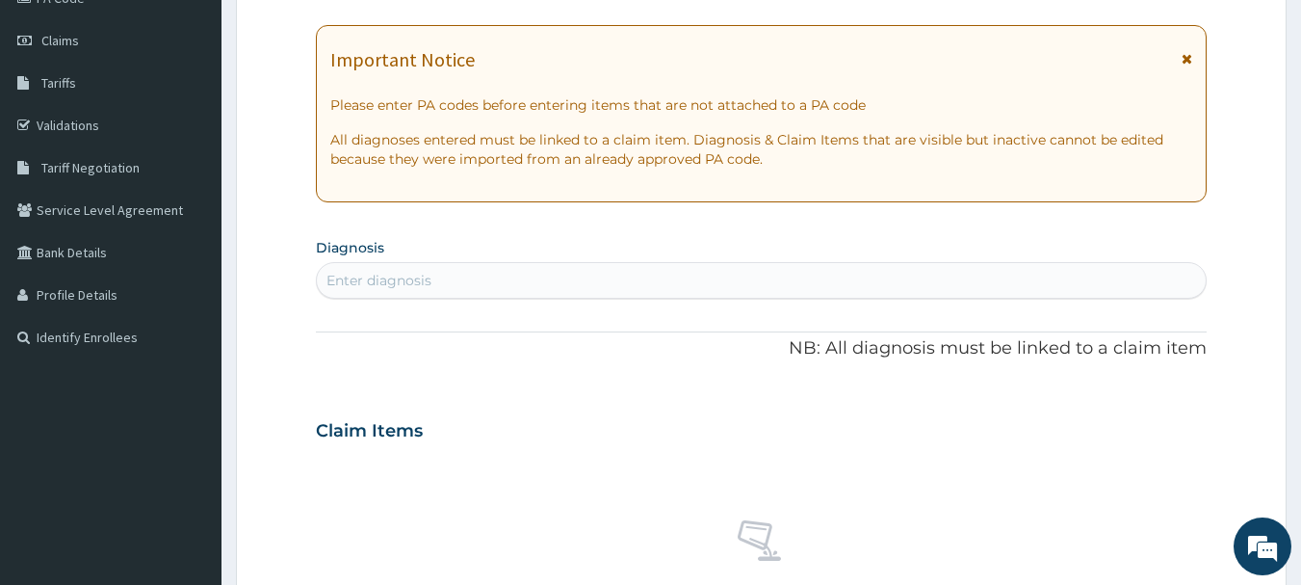
scroll to position [221, 0]
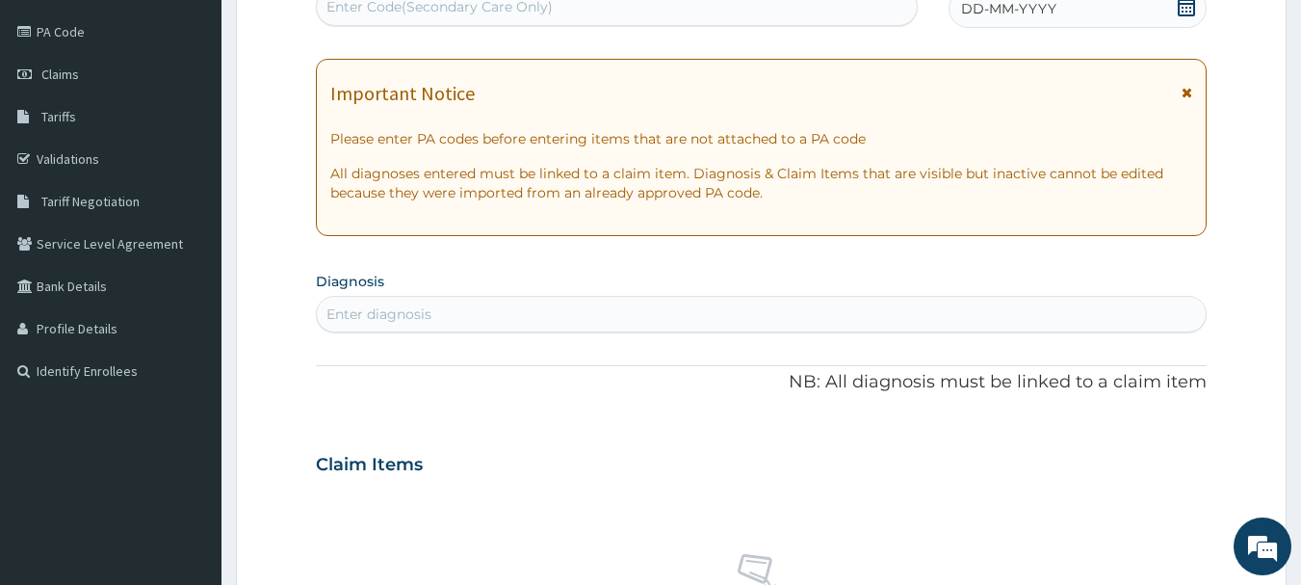
click at [1183, 6] on icon at bounding box center [1186, 6] width 19 height 19
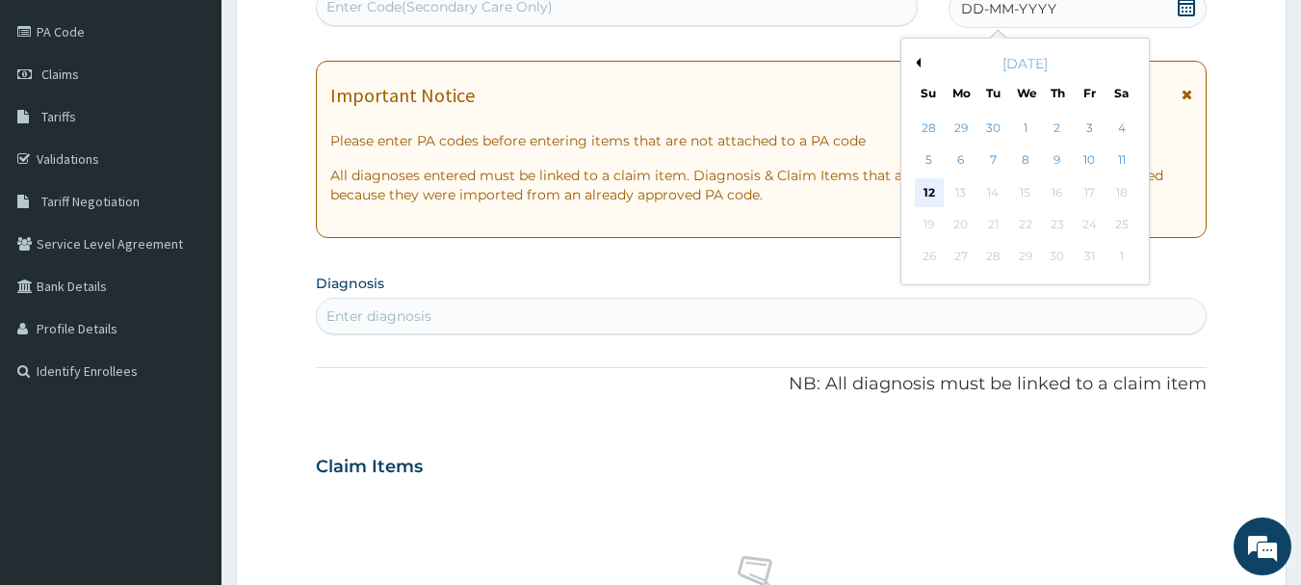
click at [936, 194] on div "12" at bounding box center [929, 192] width 29 height 29
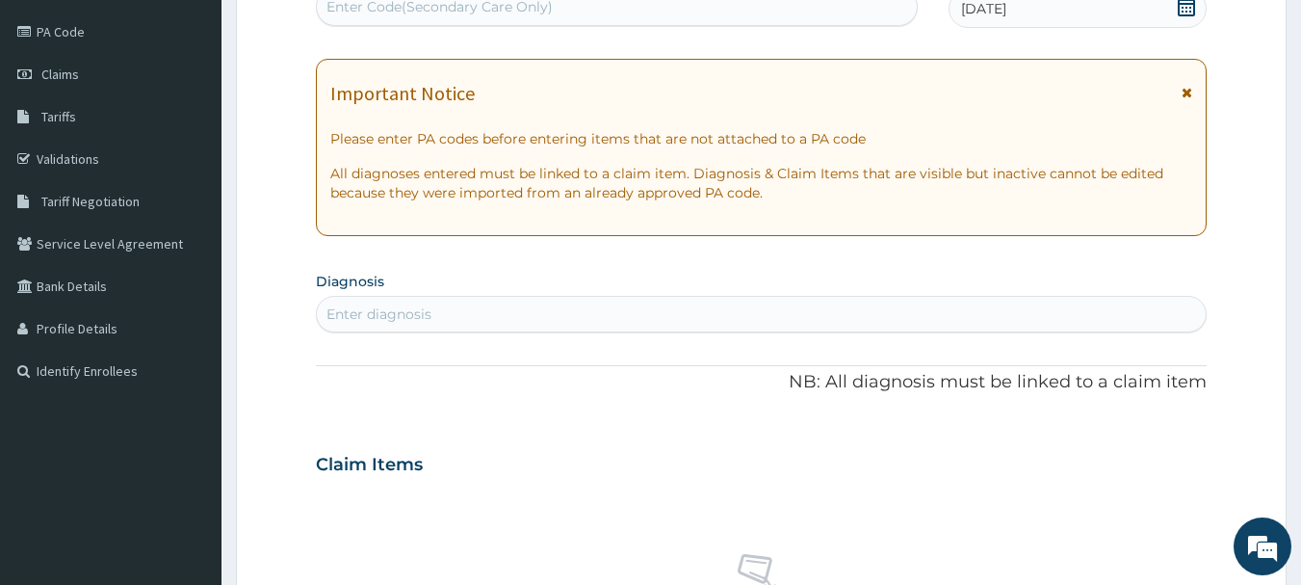
click at [388, 307] on div "Enter diagnosis" at bounding box center [379, 313] width 105 height 19
type input "UPPER RESPIRATORY"
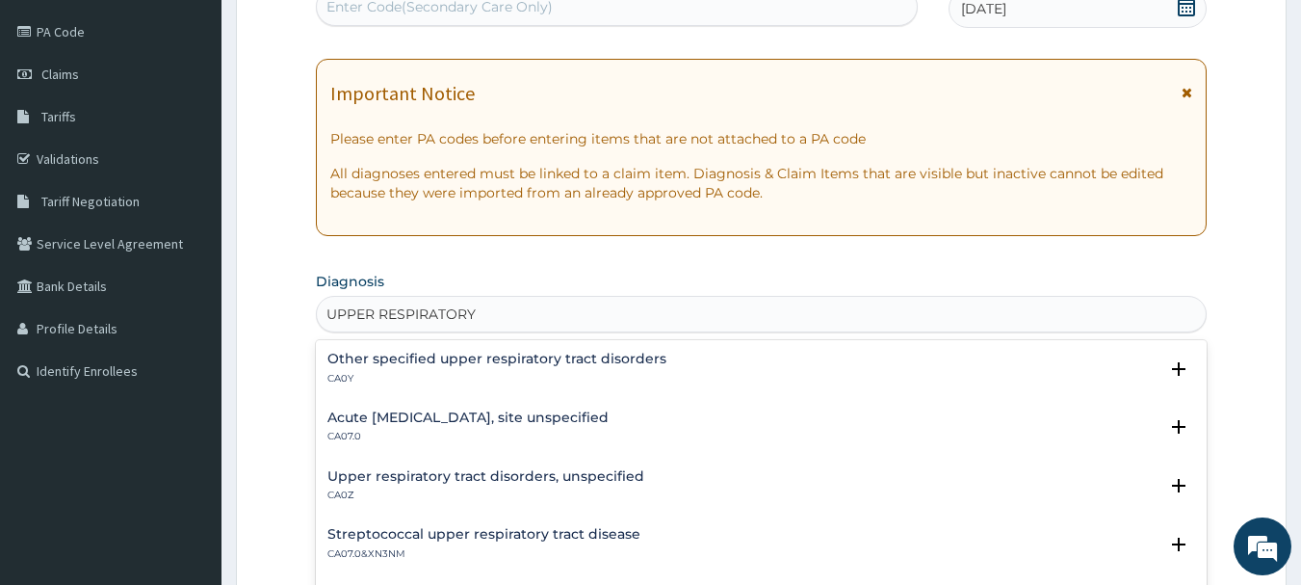
click at [526, 413] on h4 "Acute upper respiratory infection, site unspecified" at bounding box center [467, 417] width 281 height 14
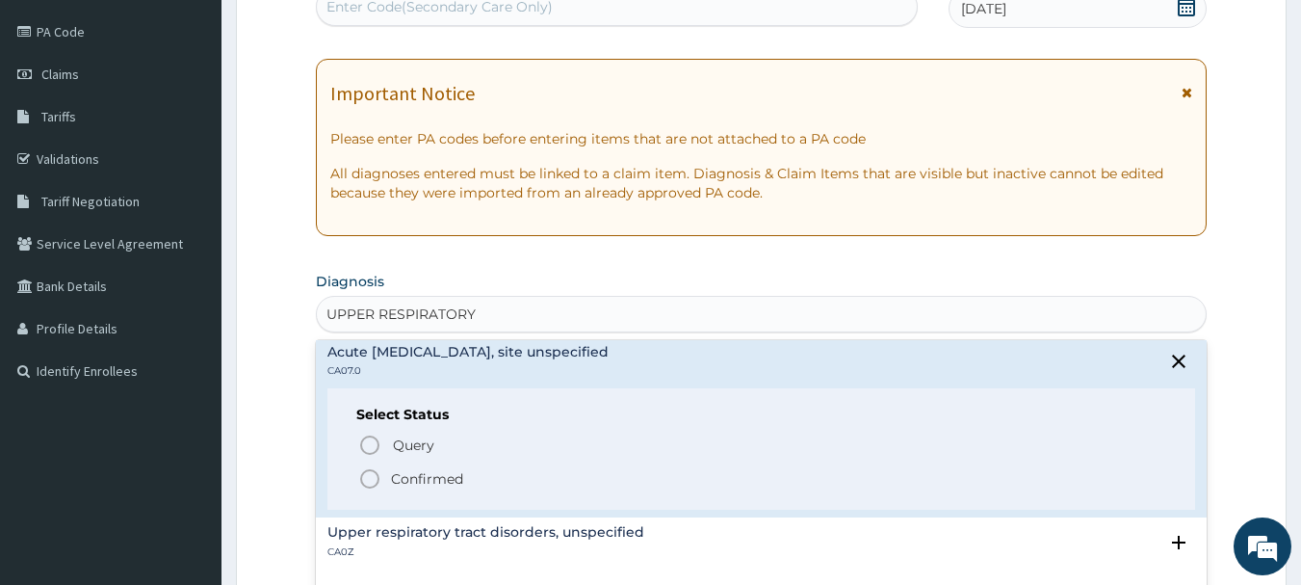
scroll to position [96, 0]
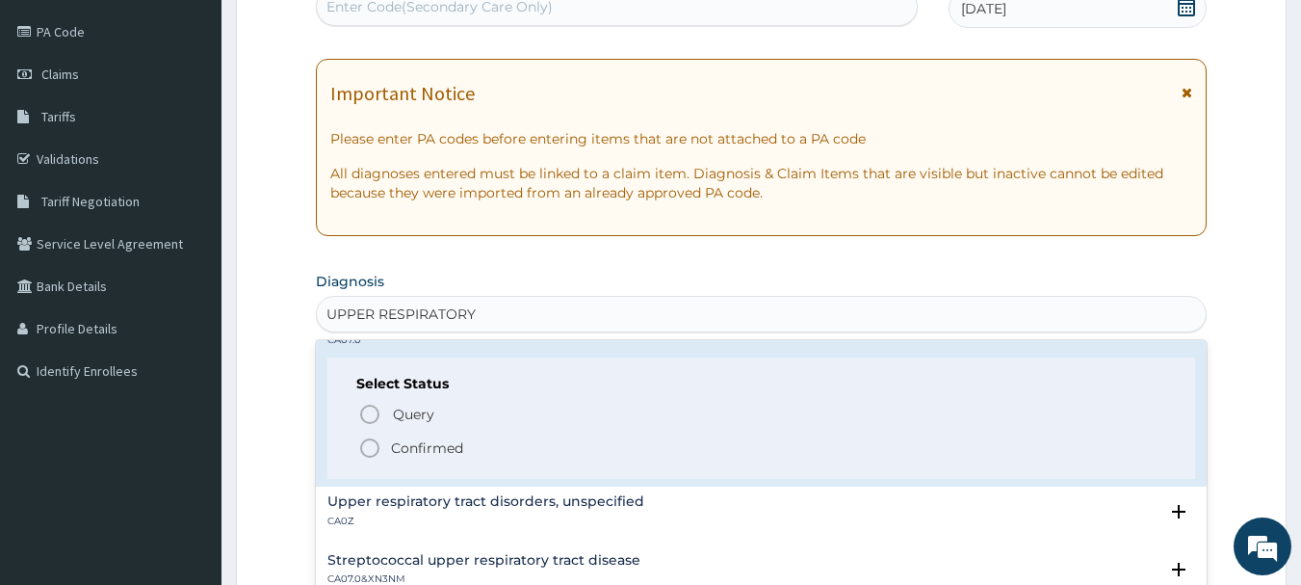
click at [467, 444] on span "Confirmed" at bounding box center [762, 447] width 809 height 23
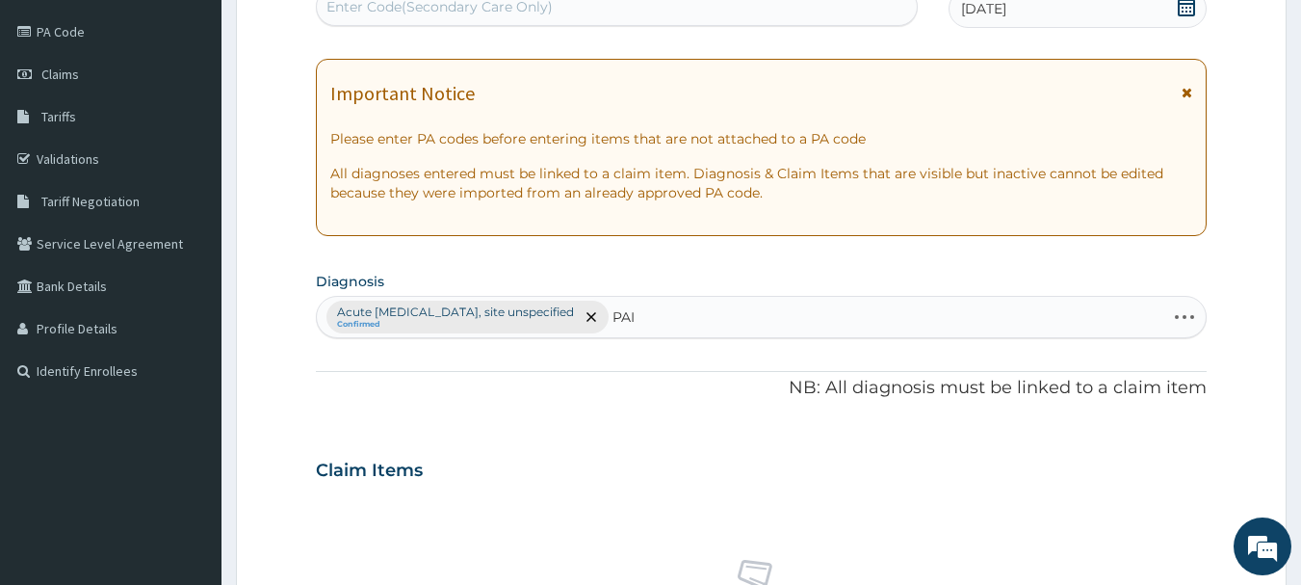
type input "PAIN"
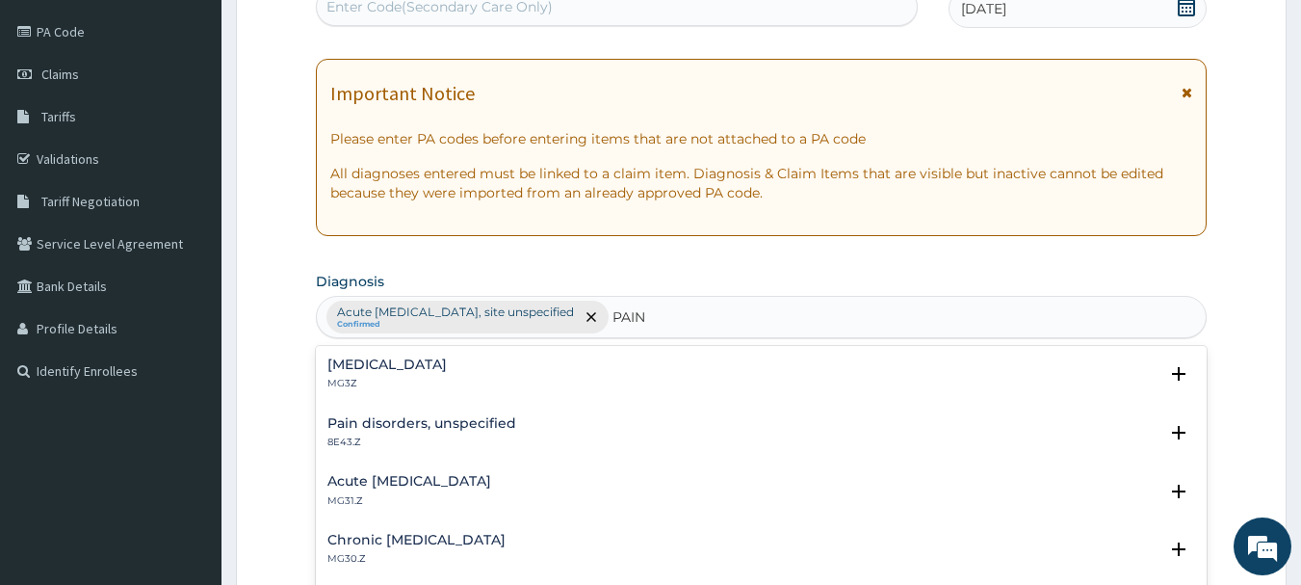
click at [443, 474] on h4 "Acute pain, unspecified" at bounding box center [409, 481] width 164 height 14
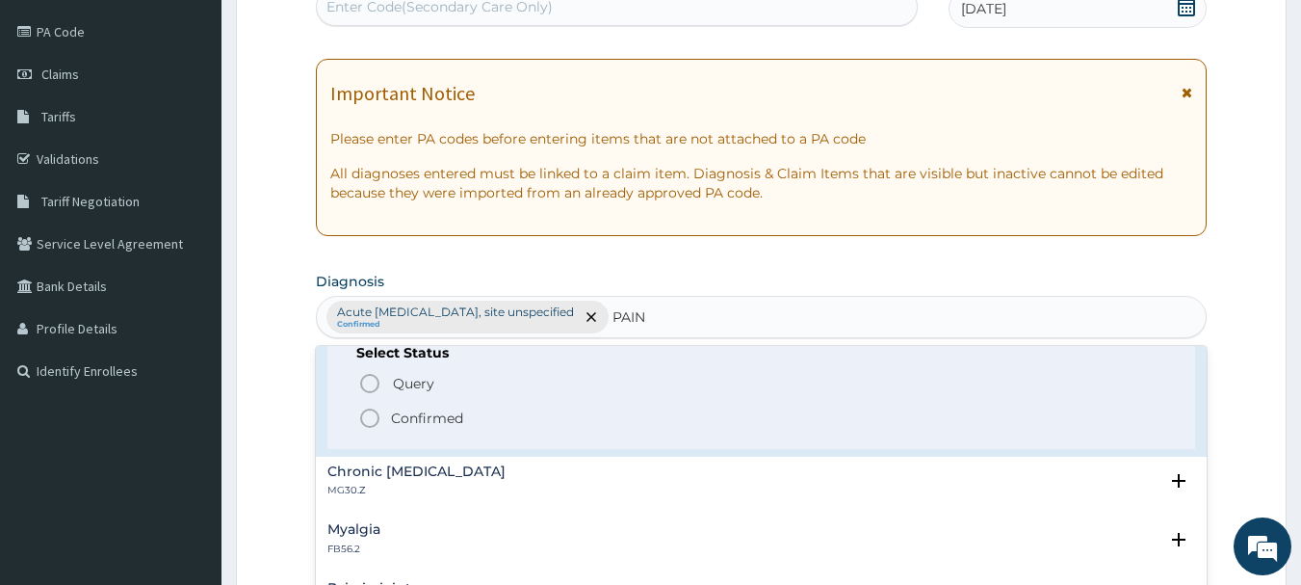
scroll to position [193, 0]
click at [431, 421] on p "Confirmed" at bounding box center [427, 415] width 72 height 19
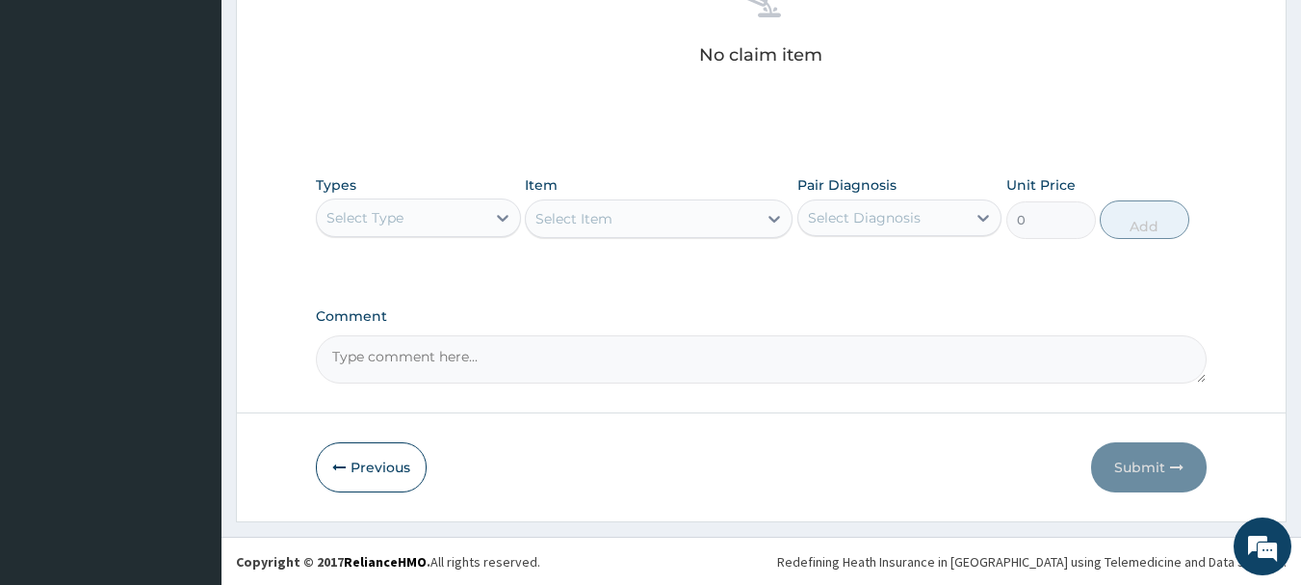
scroll to position [804, 0]
click at [421, 205] on div "Select Type" at bounding box center [401, 216] width 169 height 31
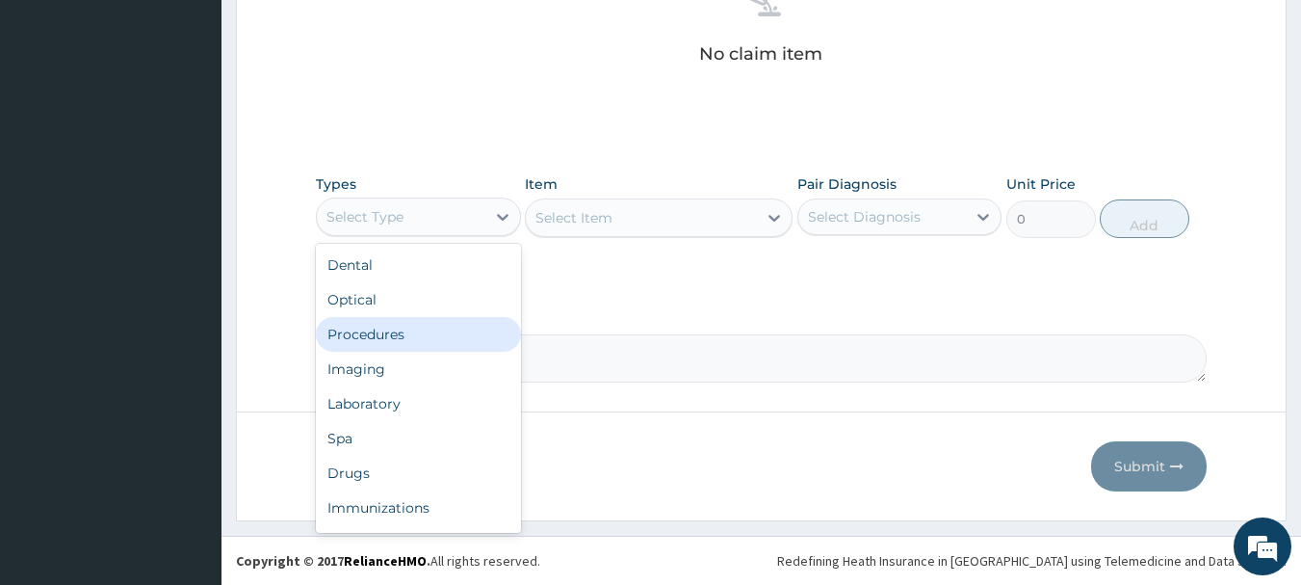
click at [386, 332] on div "Procedures" at bounding box center [418, 334] width 205 height 35
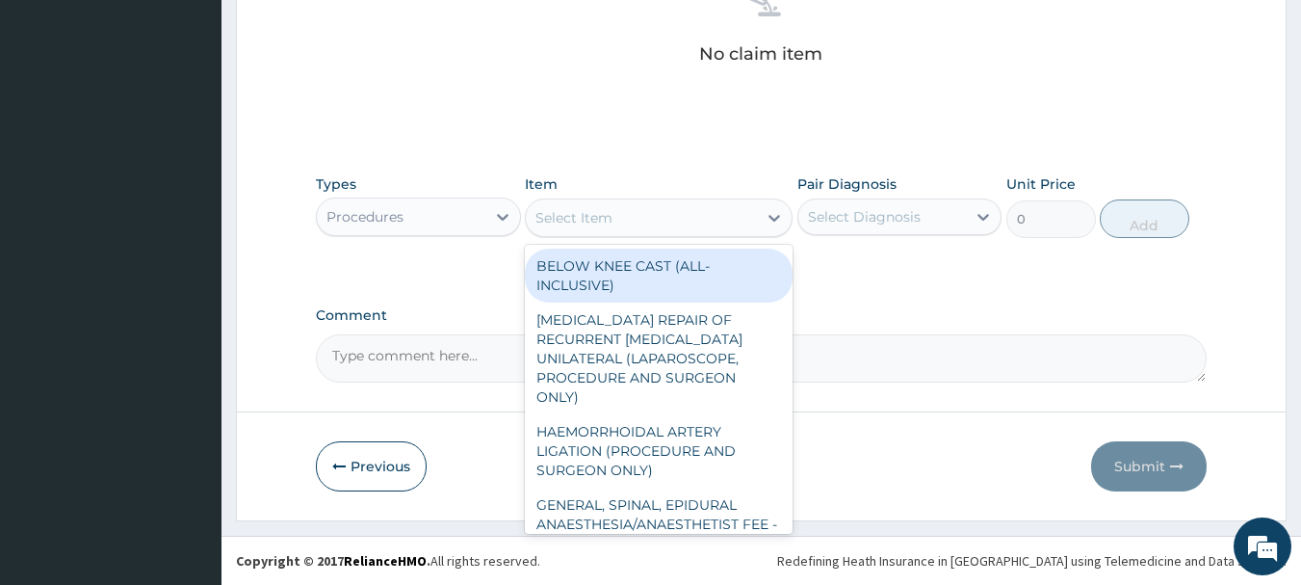
click at [663, 222] on div "Select Item" at bounding box center [641, 217] width 231 height 31
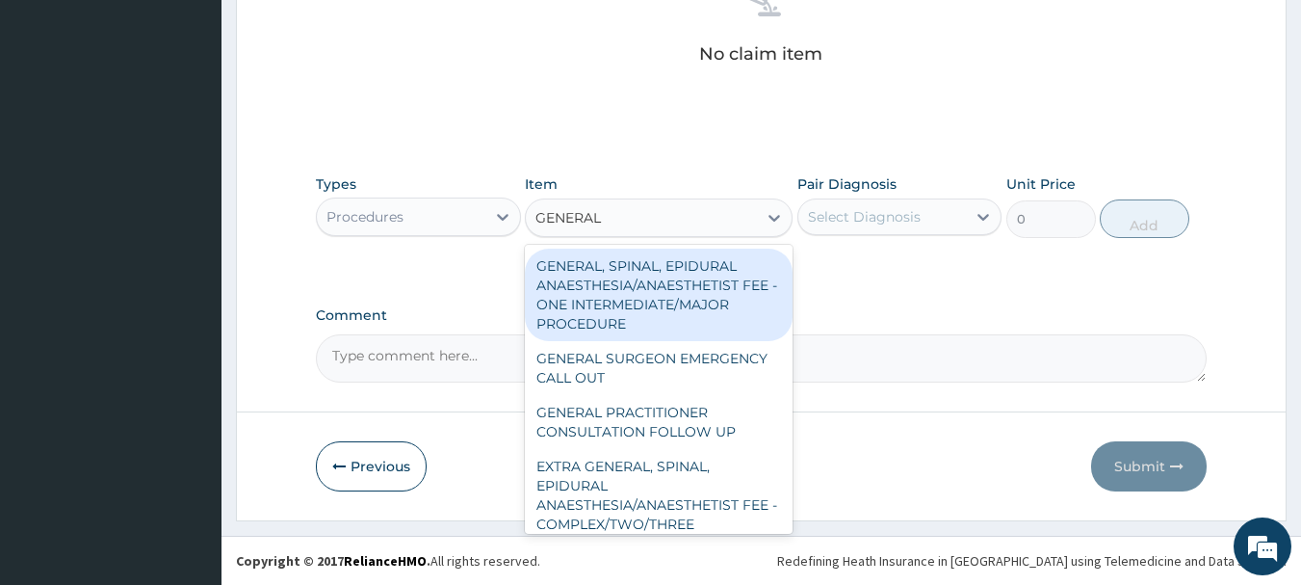
type input "GENERAL P"
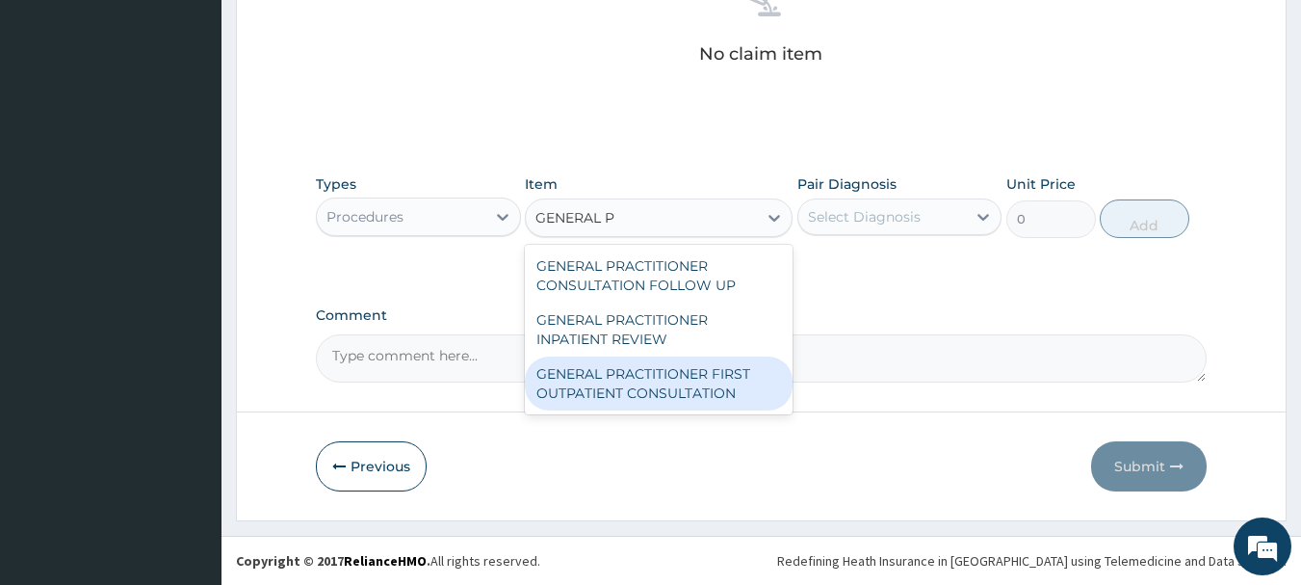
click at [725, 386] on div "GENERAL PRACTITIONER FIRST OUTPATIENT CONSULTATION" at bounding box center [659, 383] width 268 height 54
type input "3750"
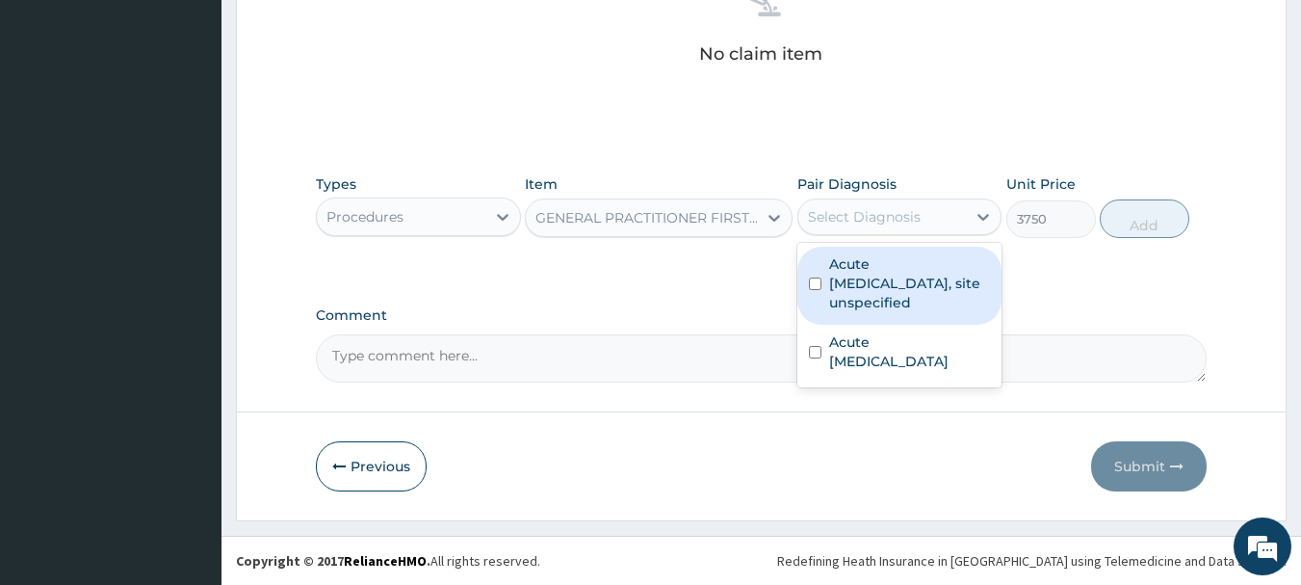
click at [861, 208] on div "Select Diagnosis" at bounding box center [864, 216] width 113 height 19
click at [876, 271] on label "Acute upper respiratory infection, site unspecified" at bounding box center [910, 283] width 162 height 58
checkbox input "true"
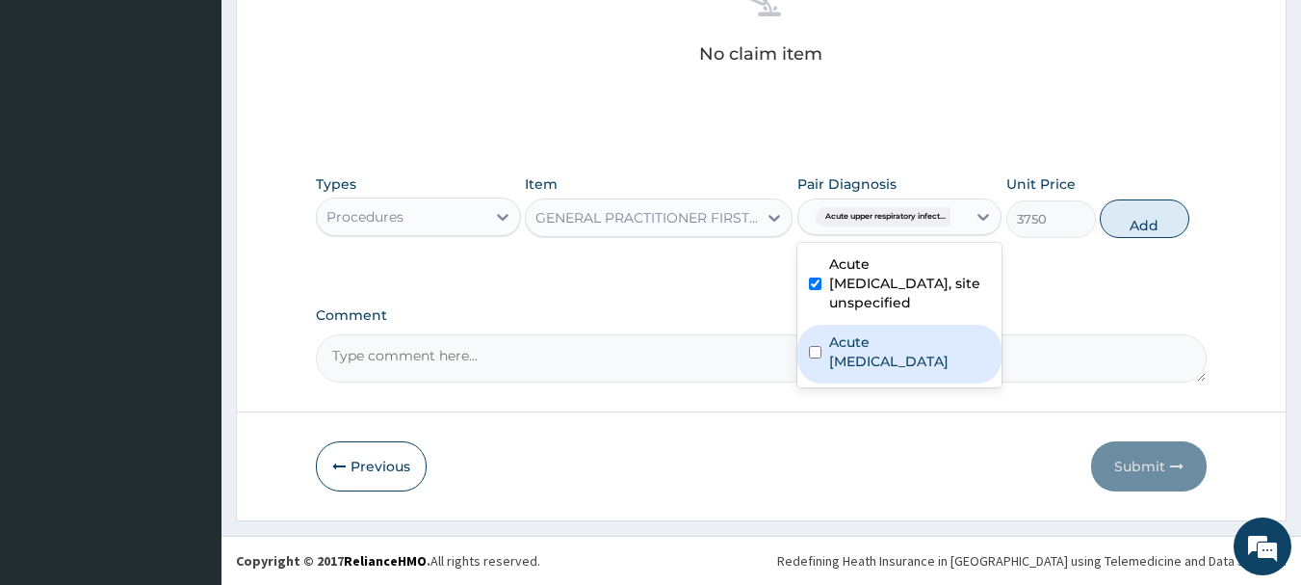
click at [885, 353] on div "Acute pain, unspecified" at bounding box center [900, 354] width 205 height 59
checkbox input "true"
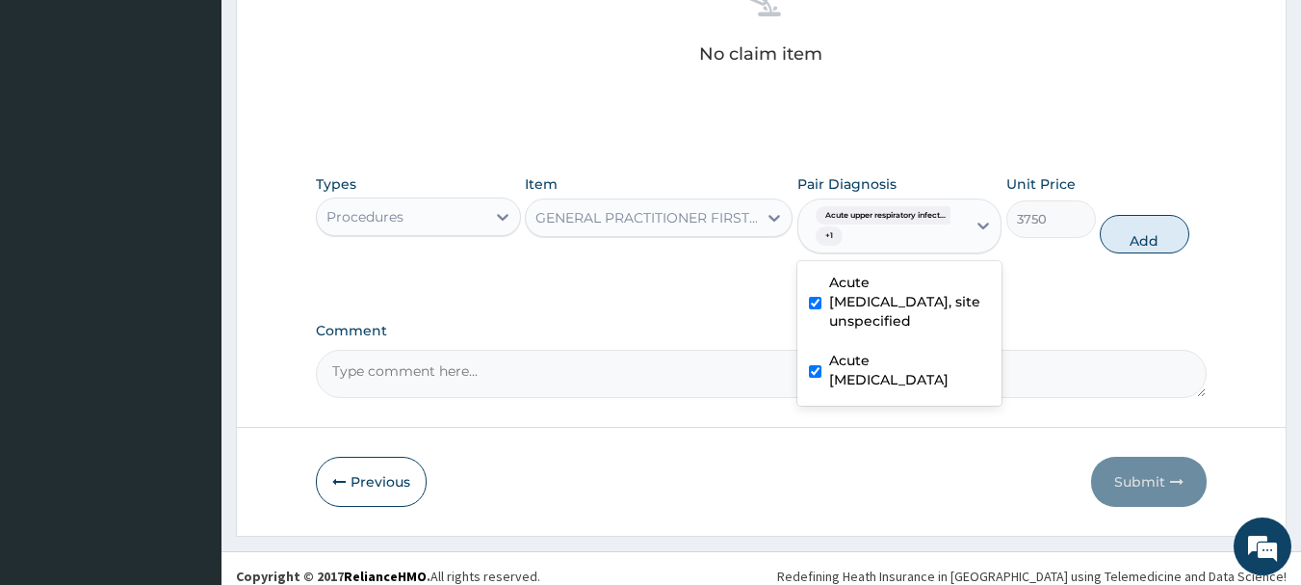
click at [1124, 243] on button "Add" at bounding box center [1145, 234] width 90 height 39
type input "0"
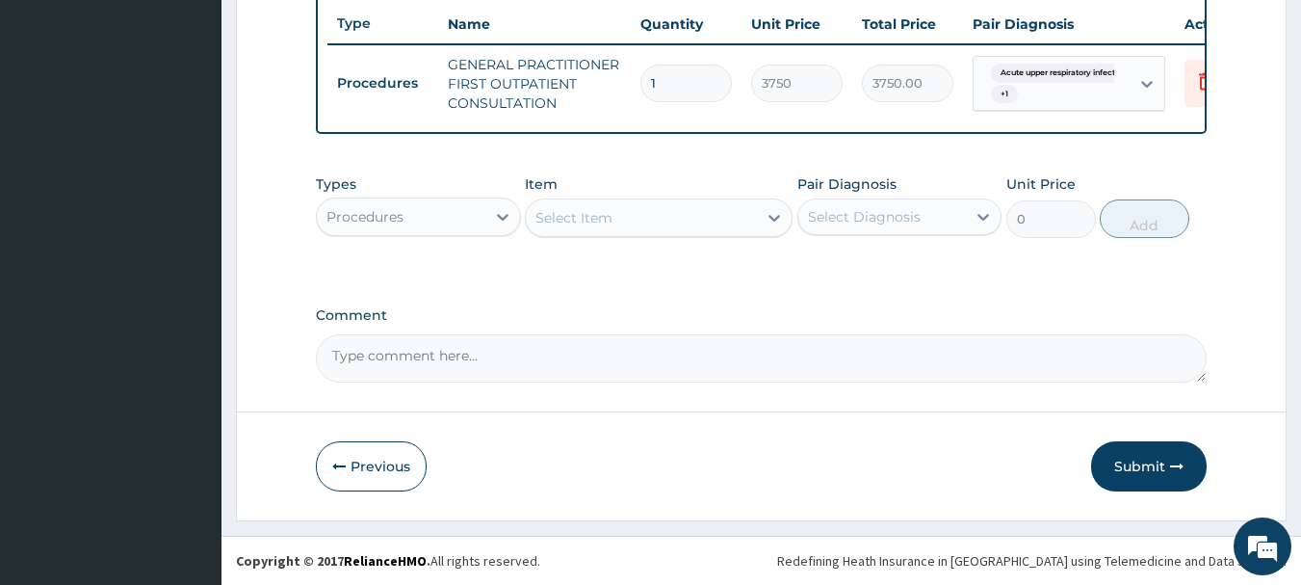
scroll to position [738, 0]
click at [436, 224] on div "Procedures" at bounding box center [401, 216] width 169 height 31
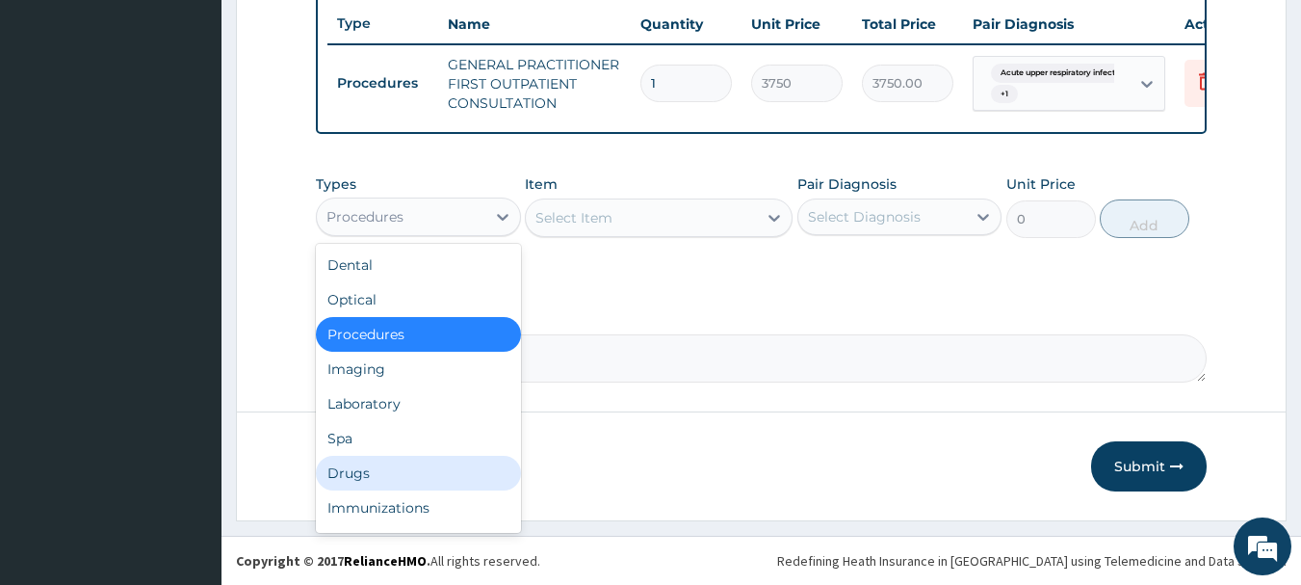
click at [364, 460] on div "Drugs" at bounding box center [418, 473] width 205 height 35
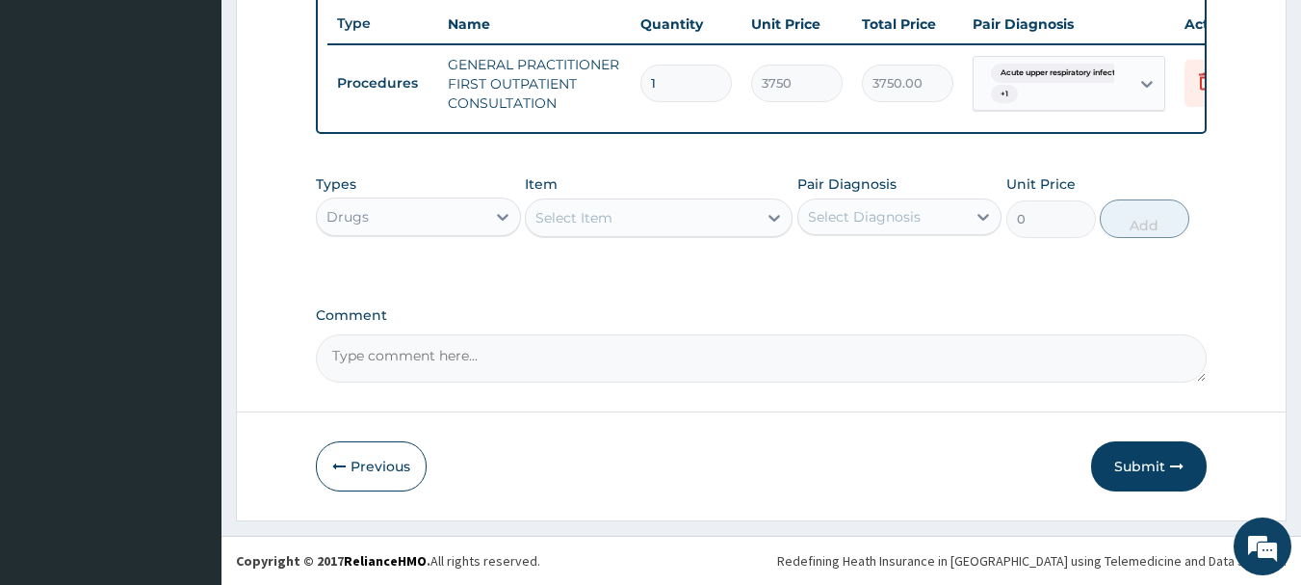
click at [652, 222] on div "Select Item" at bounding box center [641, 217] width 231 height 31
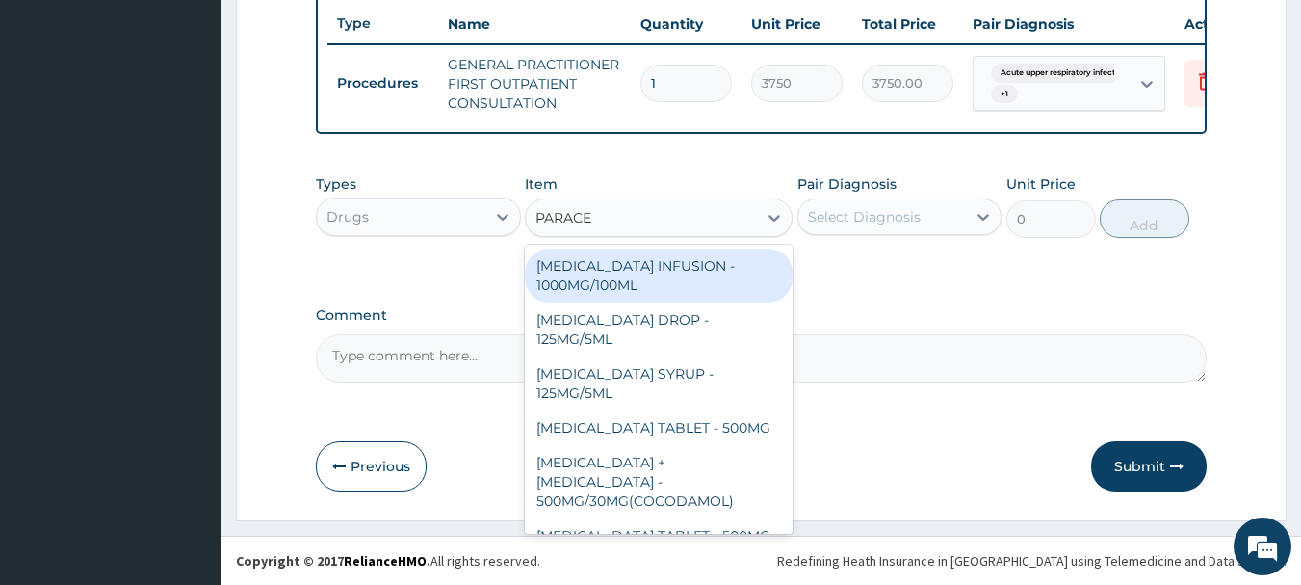
type input "PARACET"
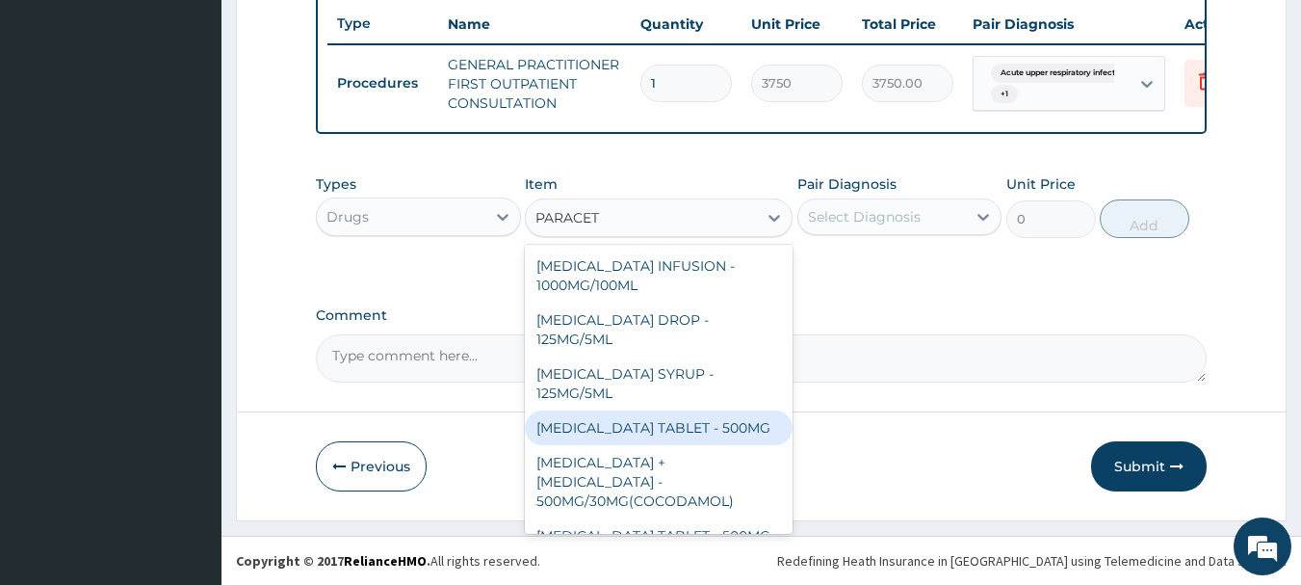
click at [725, 423] on div "PARACETAMOL TABLET - 500MG" at bounding box center [659, 427] width 268 height 35
type input "33.599999999999994"
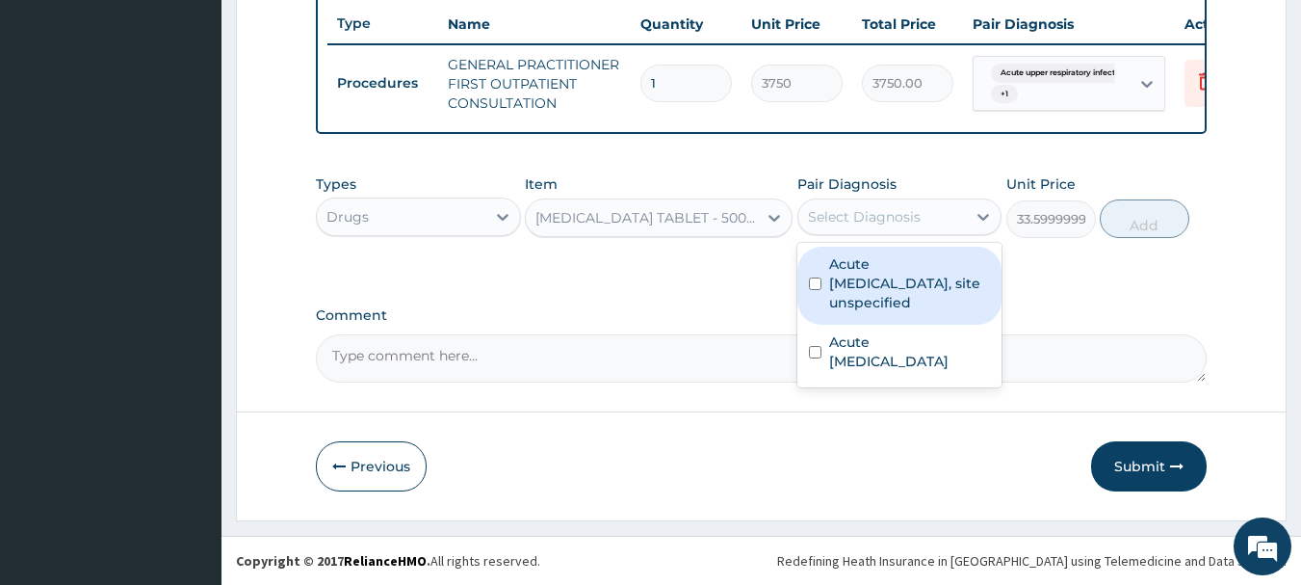
click at [917, 213] on div "Select Diagnosis" at bounding box center [864, 216] width 113 height 19
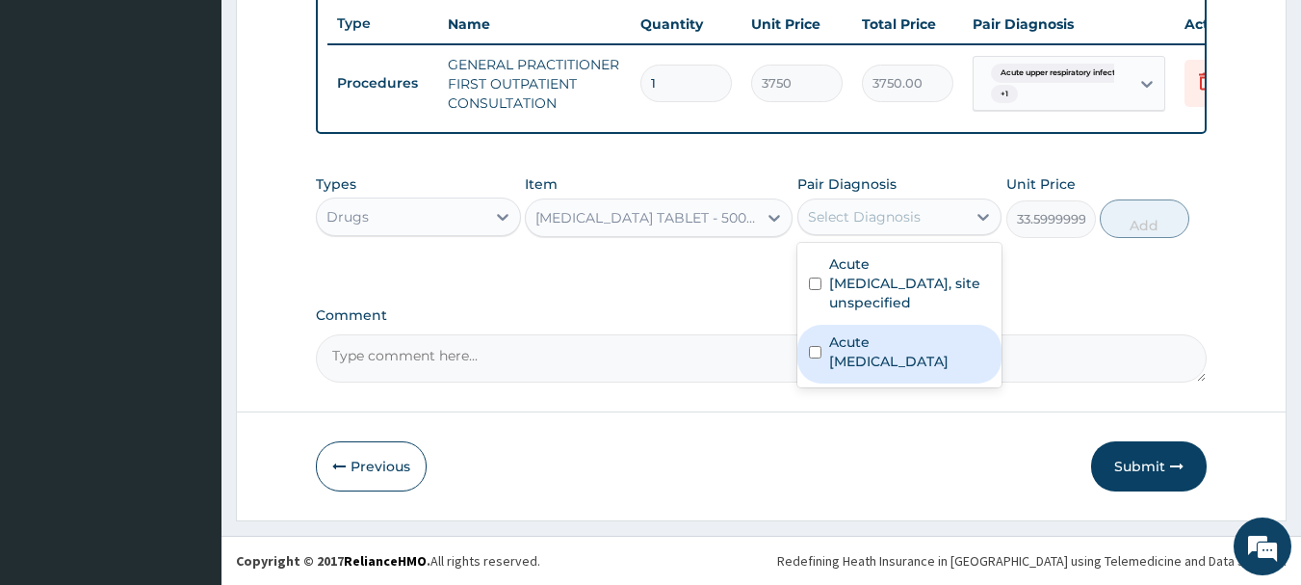
click at [903, 339] on label "Acute pain, unspecified" at bounding box center [910, 351] width 162 height 39
checkbox input "true"
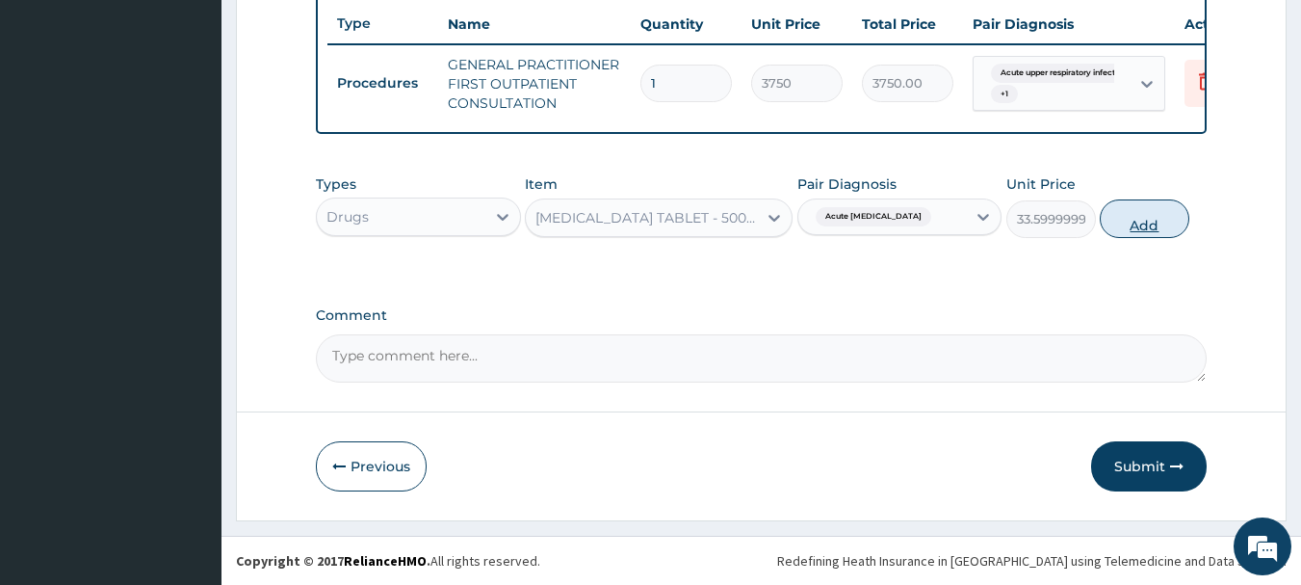
click at [1137, 235] on button "Add" at bounding box center [1145, 218] width 90 height 39
type input "0"
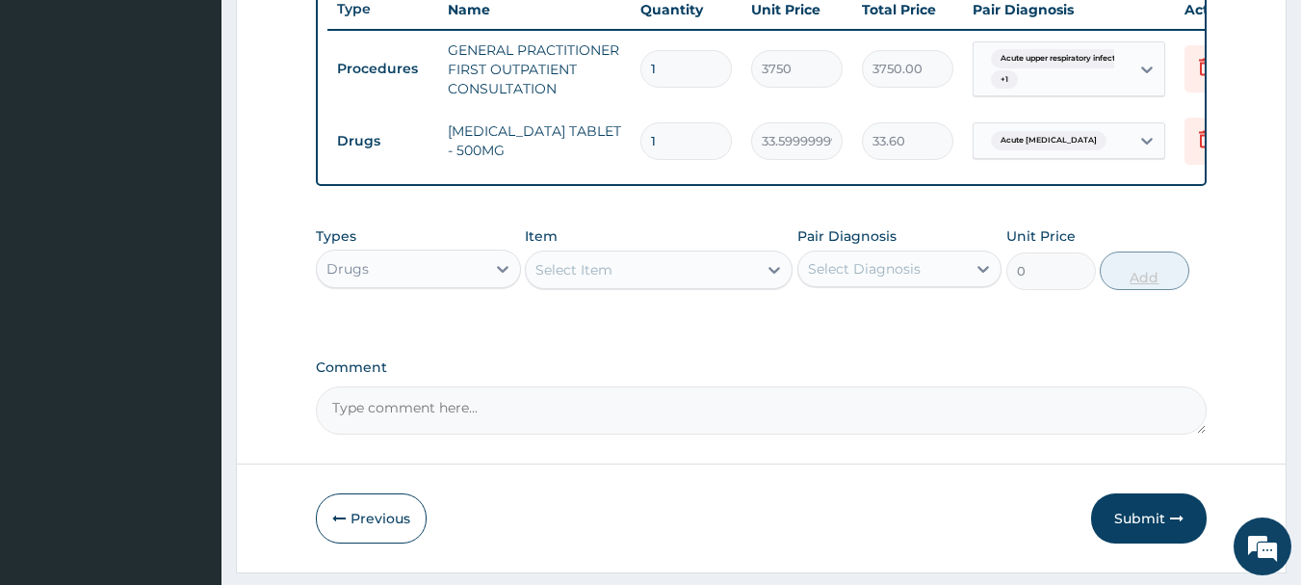
type input "18"
type input "604.80"
type input "18"
click at [675, 285] on div "Select Item" at bounding box center [641, 269] width 231 height 31
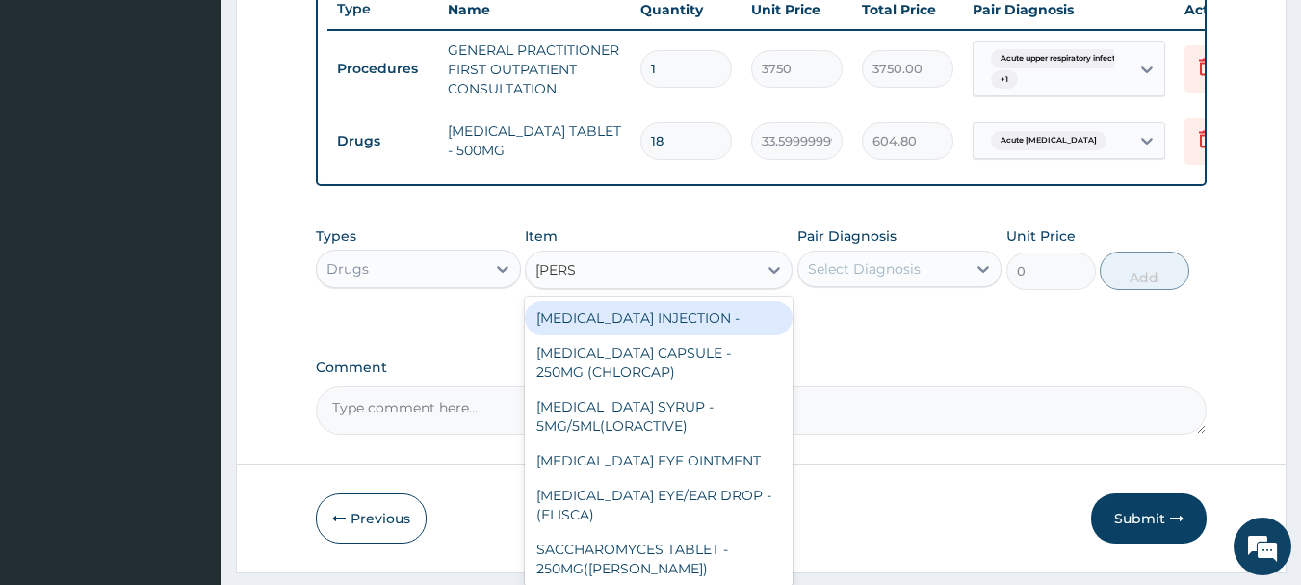
type input "LORAT"
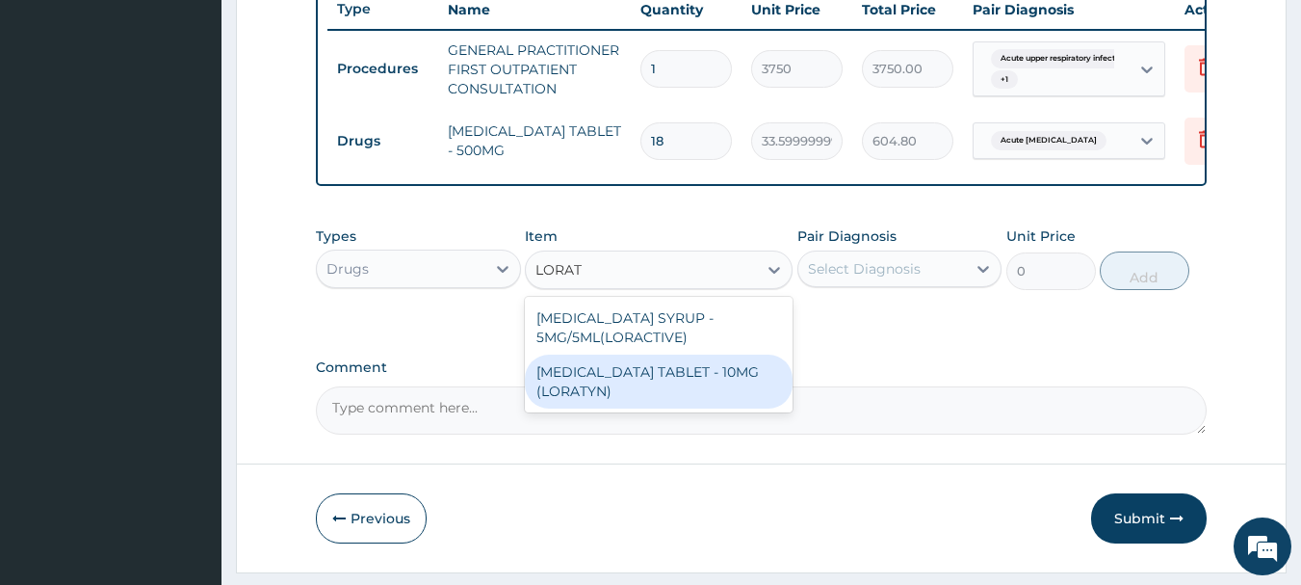
drag, startPoint x: 676, startPoint y: 412, endPoint x: 788, endPoint y: 361, distance: 122.8
click at [685, 407] on div "[MEDICAL_DATA] TABLET - 10MG (LORATYN)" at bounding box center [659, 381] width 268 height 54
type input "98"
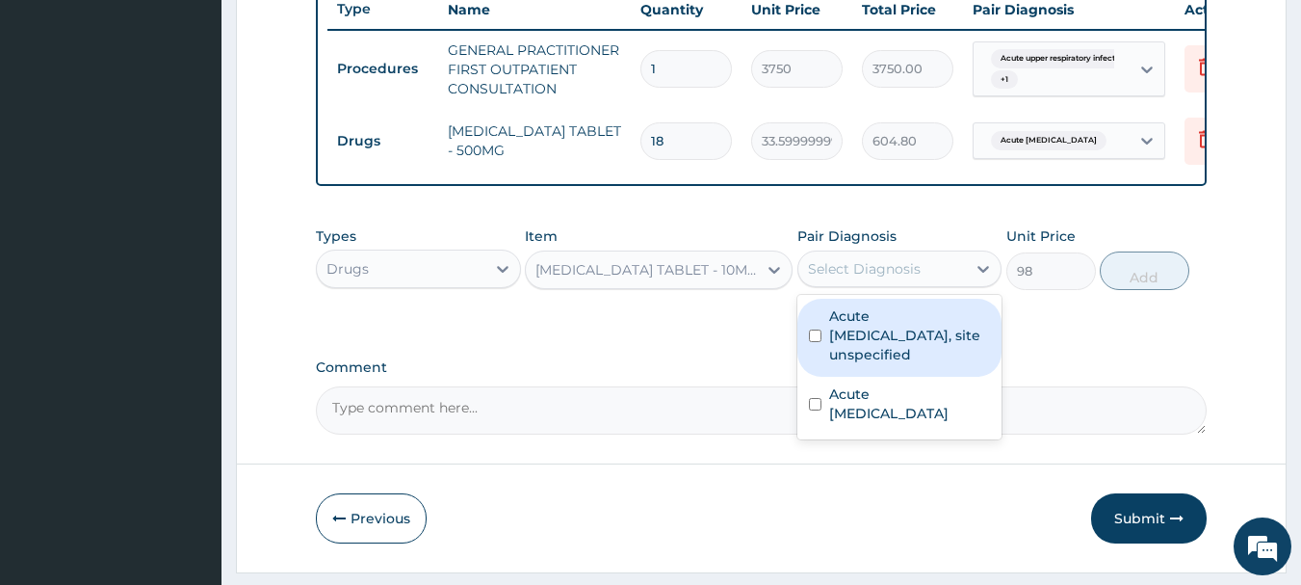
click at [874, 284] on div "Select Diagnosis" at bounding box center [882, 268] width 169 height 31
click at [868, 357] on label "Acute upper respiratory infection, site unspecified" at bounding box center [910, 335] width 162 height 58
checkbox input "true"
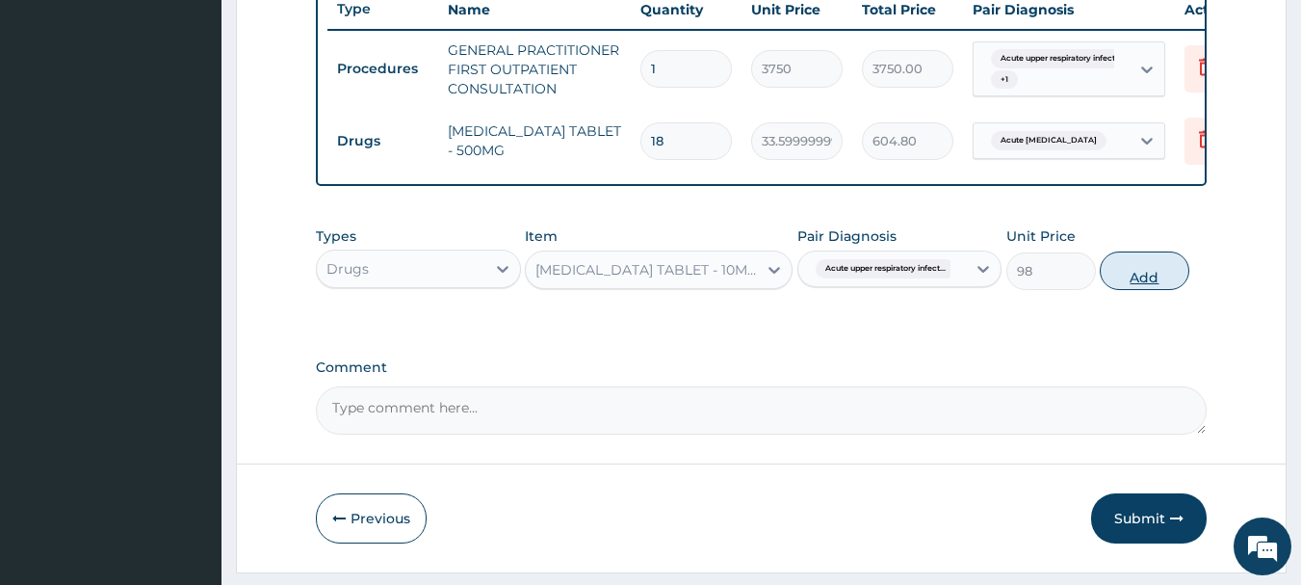
click at [1135, 280] on button "Add" at bounding box center [1145, 270] width 90 height 39
type input "0"
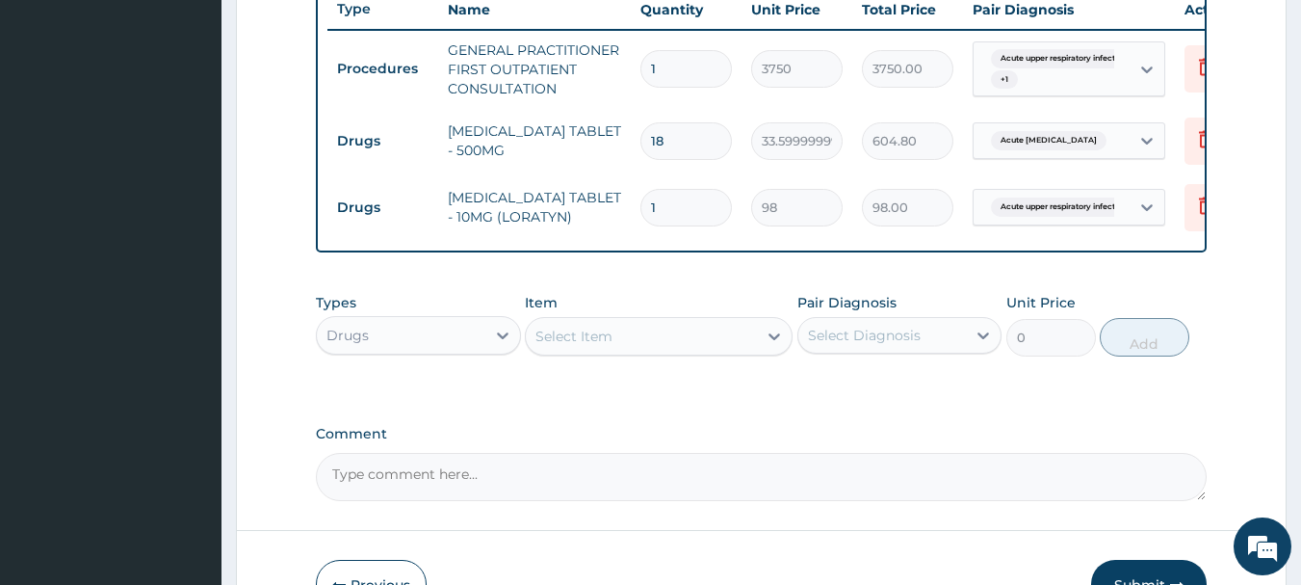
type input "0.00"
type input "5"
type input "490.00"
type input "5"
click at [662, 351] on div "Select Item" at bounding box center [641, 336] width 231 height 31
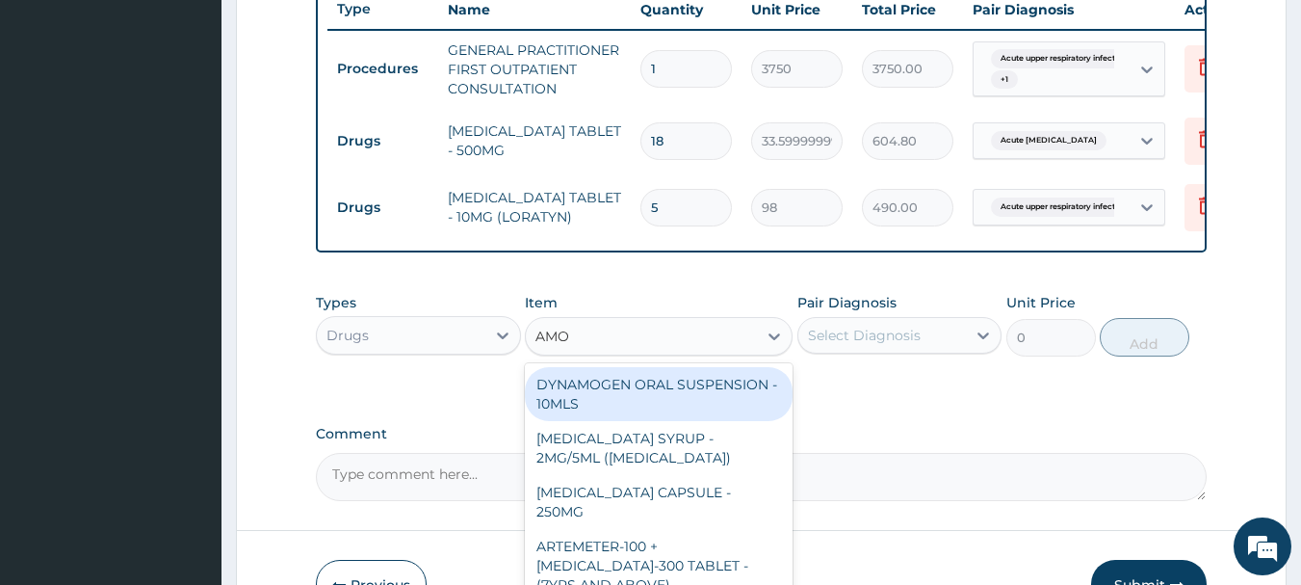
type input "AMOX"
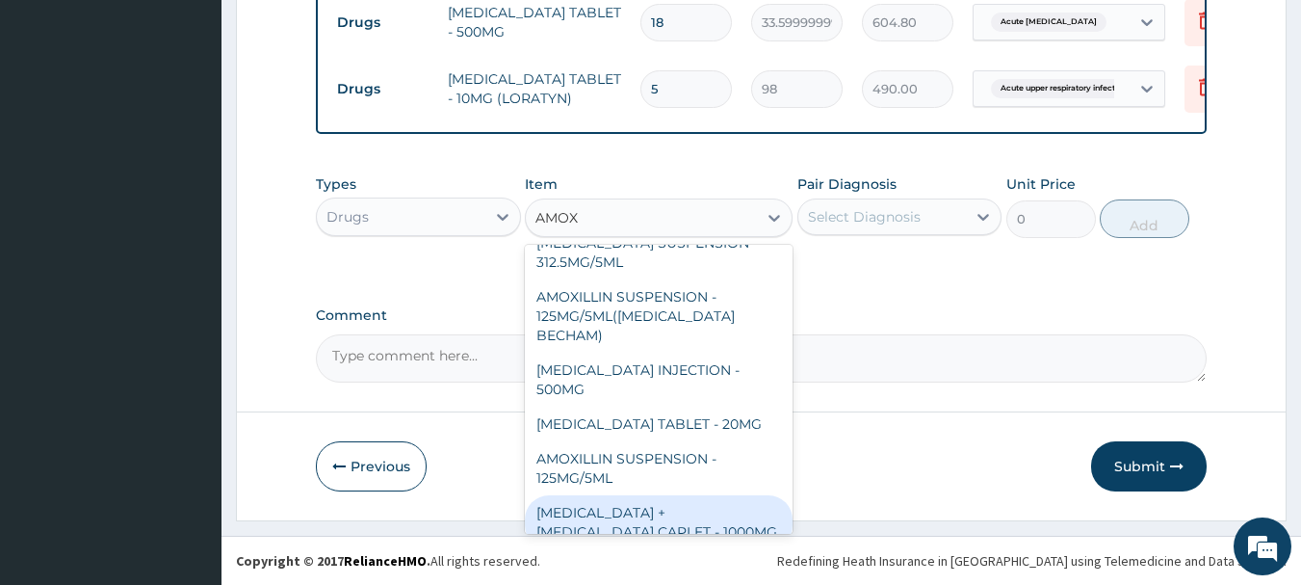
scroll to position [709, 0]
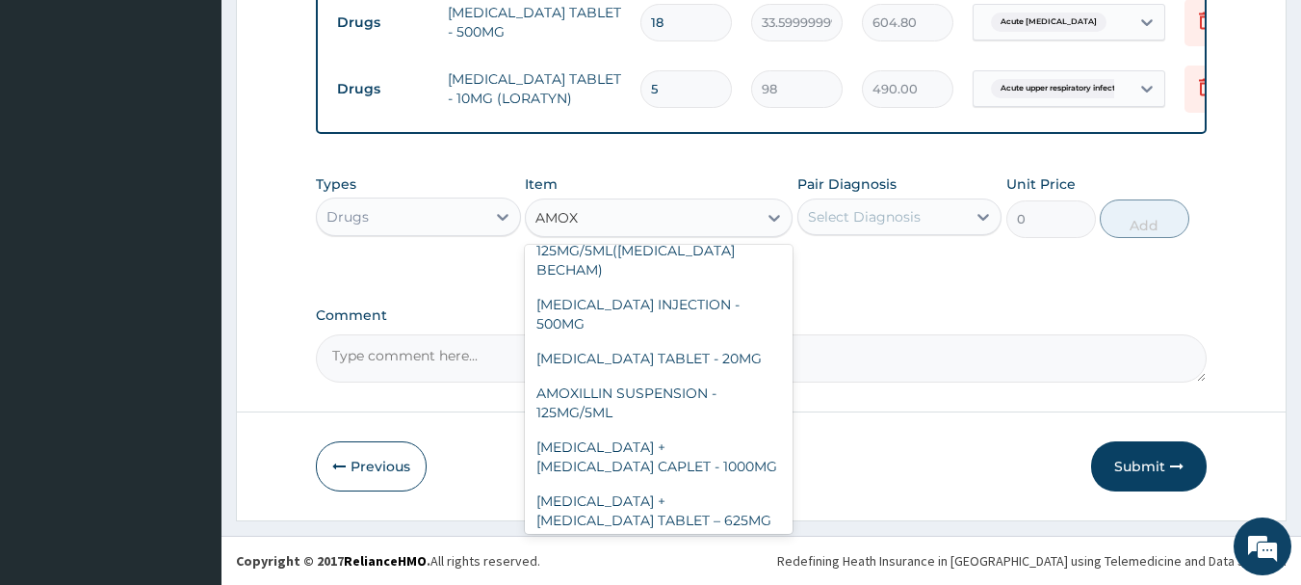
click at [726, 557] on div "AMOXICILLIN CAPSULE - 500MG" at bounding box center [659, 584] width 268 height 54
type input "112"
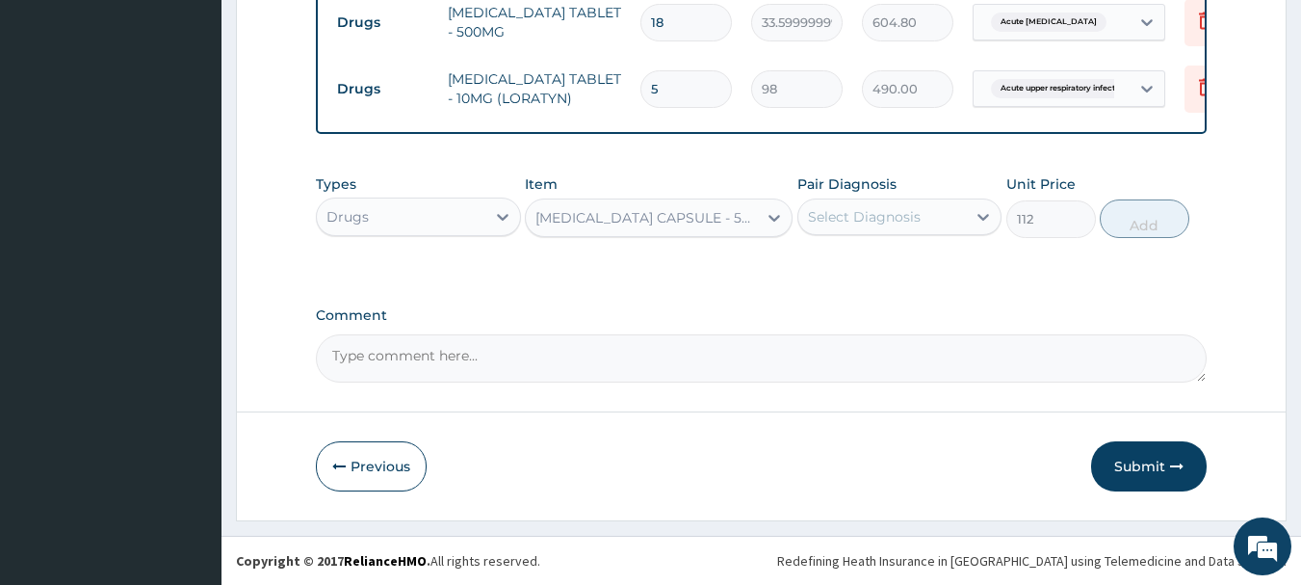
click at [867, 214] on div "Select Diagnosis" at bounding box center [864, 216] width 113 height 19
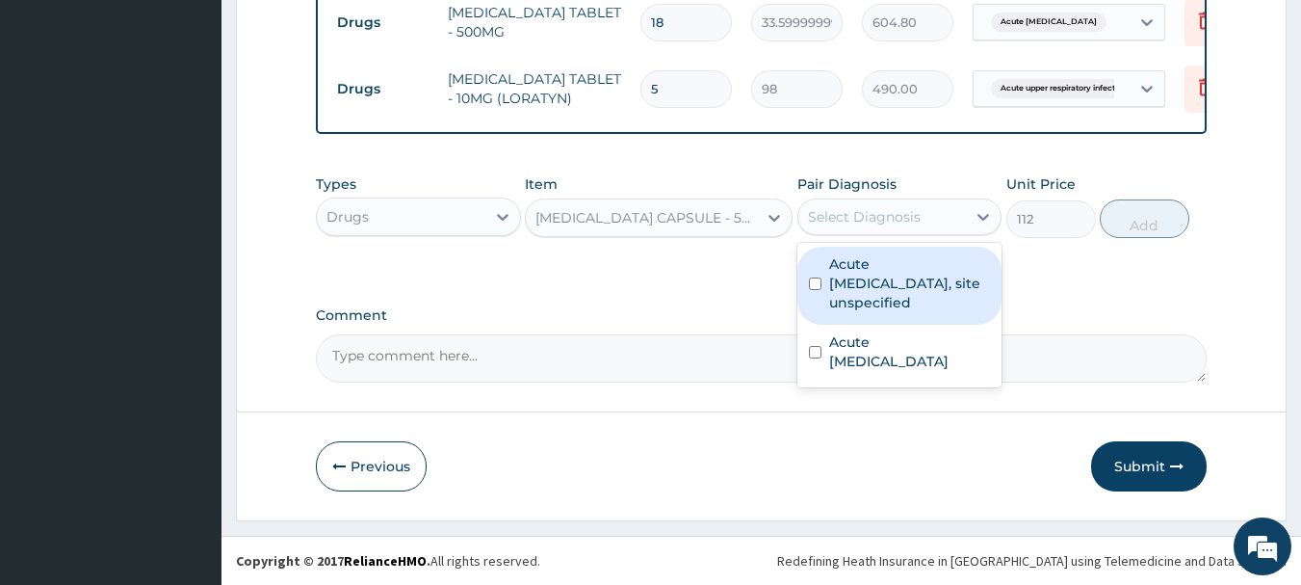
drag, startPoint x: 898, startPoint y: 303, endPoint x: 948, endPoint y: 303, distance: 50.1
click at [907, 303] on label "Acute upper respiratory infection, site unspecified" at bounding box center [910, 283] width 162 height 58
checkbox input "true"
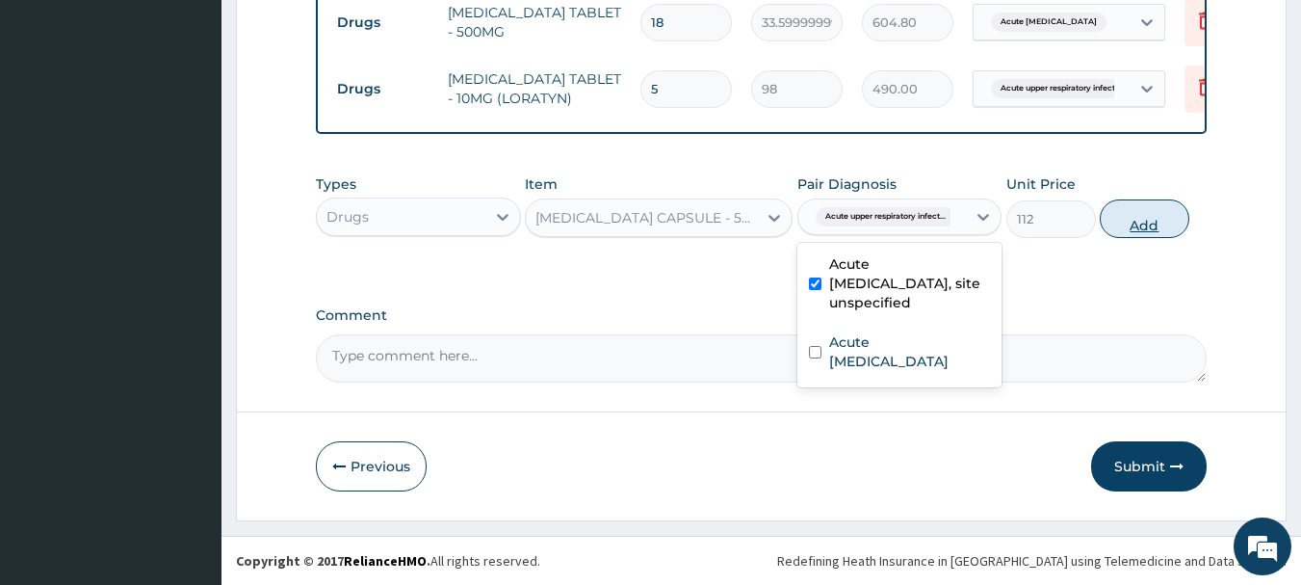
click at [1146, 222] on button "Add" at bounding box center [1145, 218] width 90 height 39
type input "0"
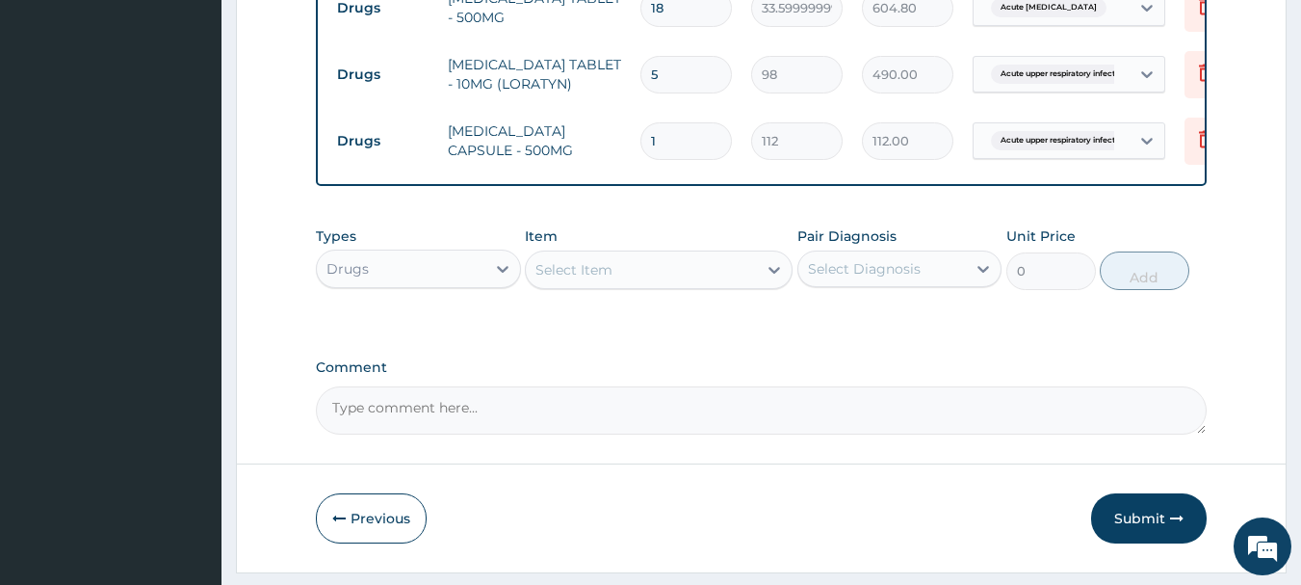
type input "15"
type input "1680.00"
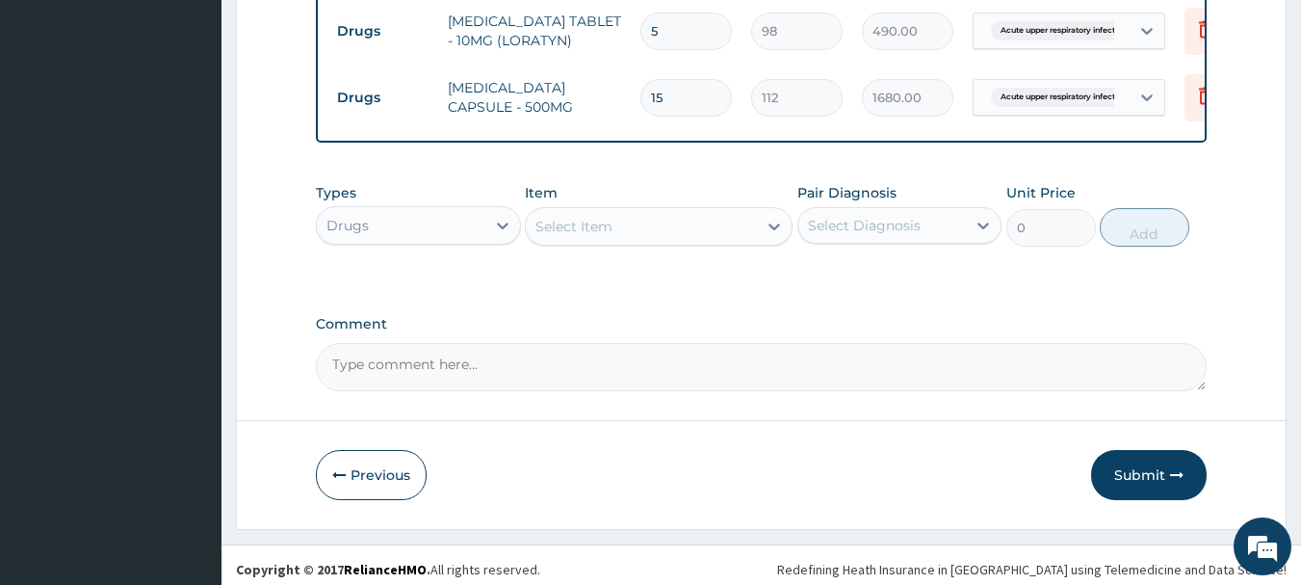
scroll to position [937, 0]
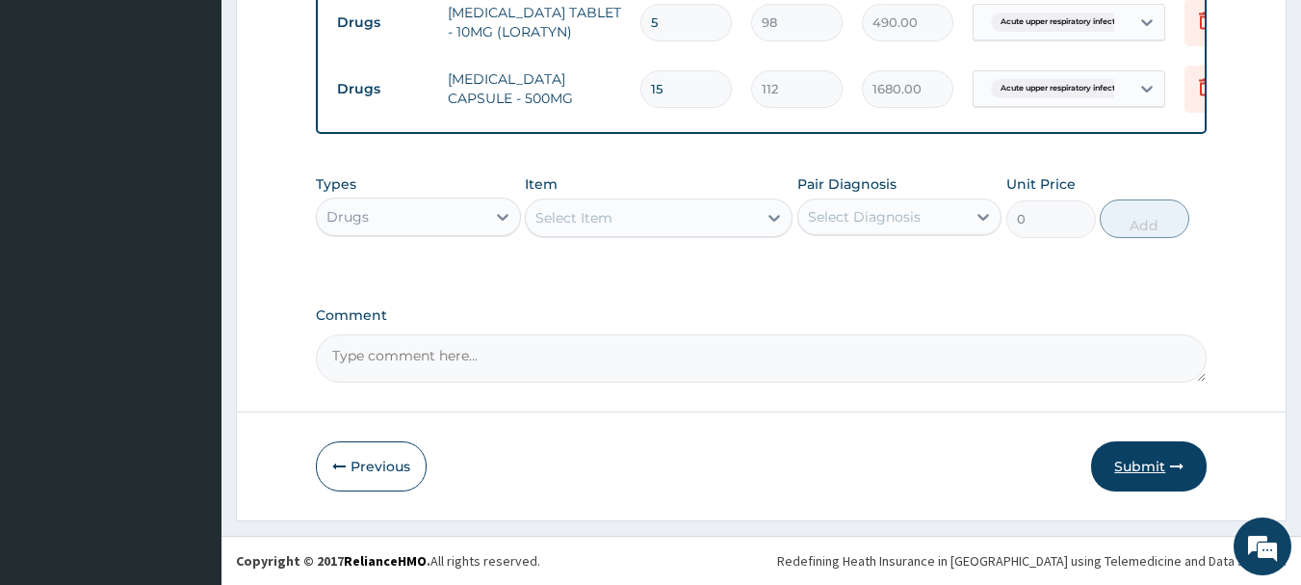
type input "15"
click at [1153, 466] on button "Submit" at bounding box center [1149, 466] width 116 height 50
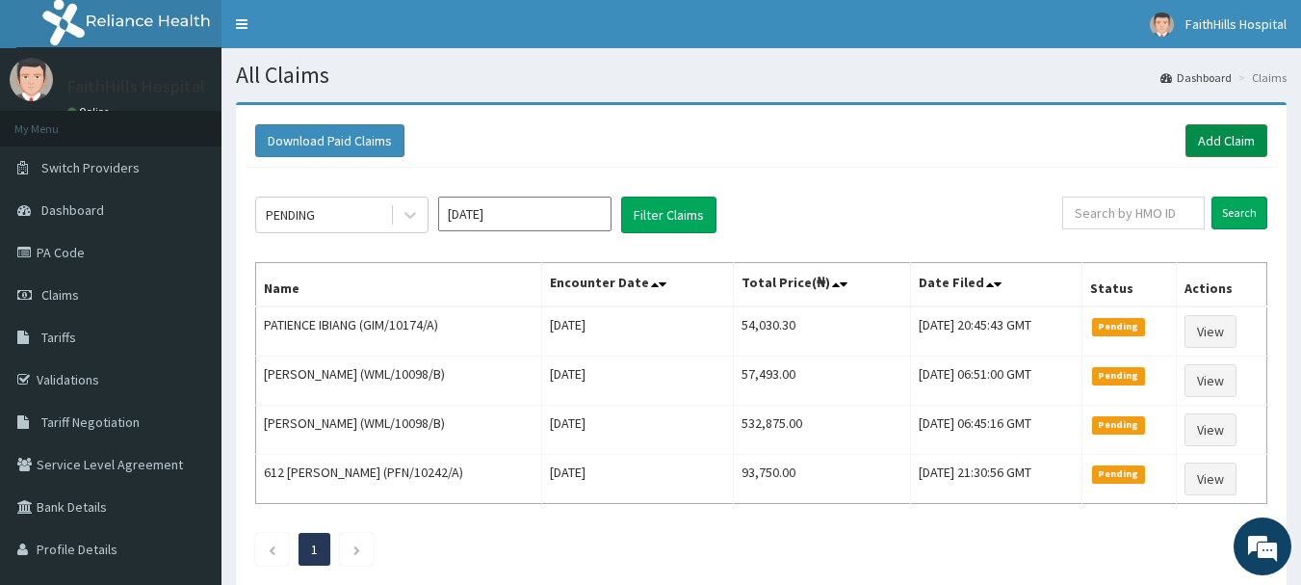
click at [1243, 142] on link "Add Claim" at bounding box center [1227, 140] width 82 height 33
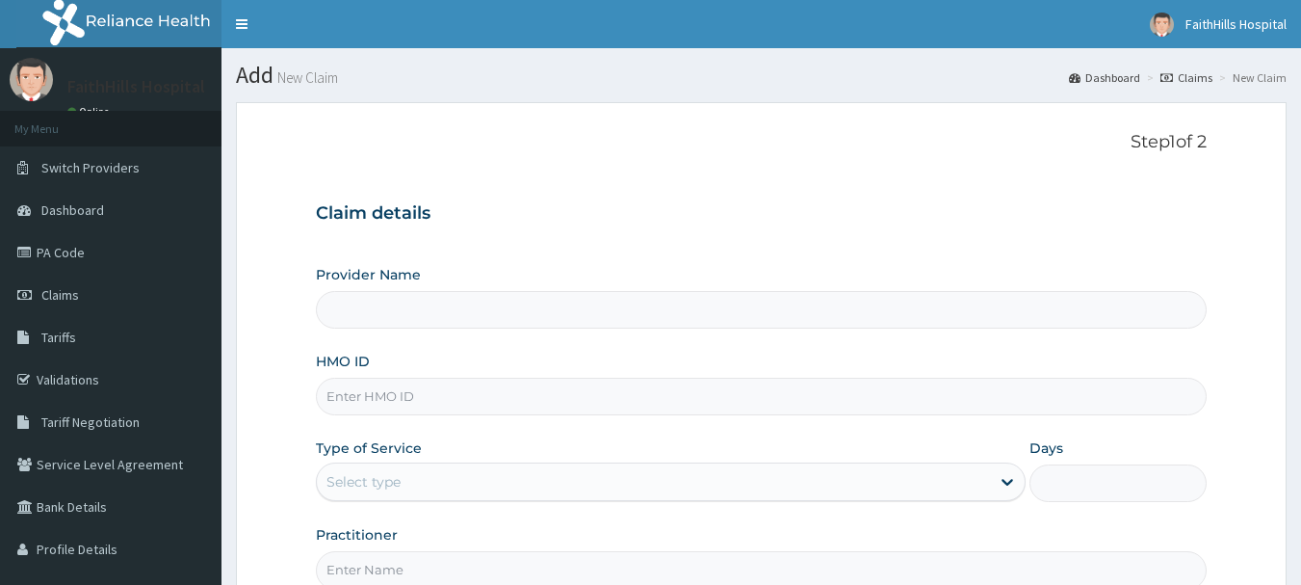
scroll to position [207, 0]
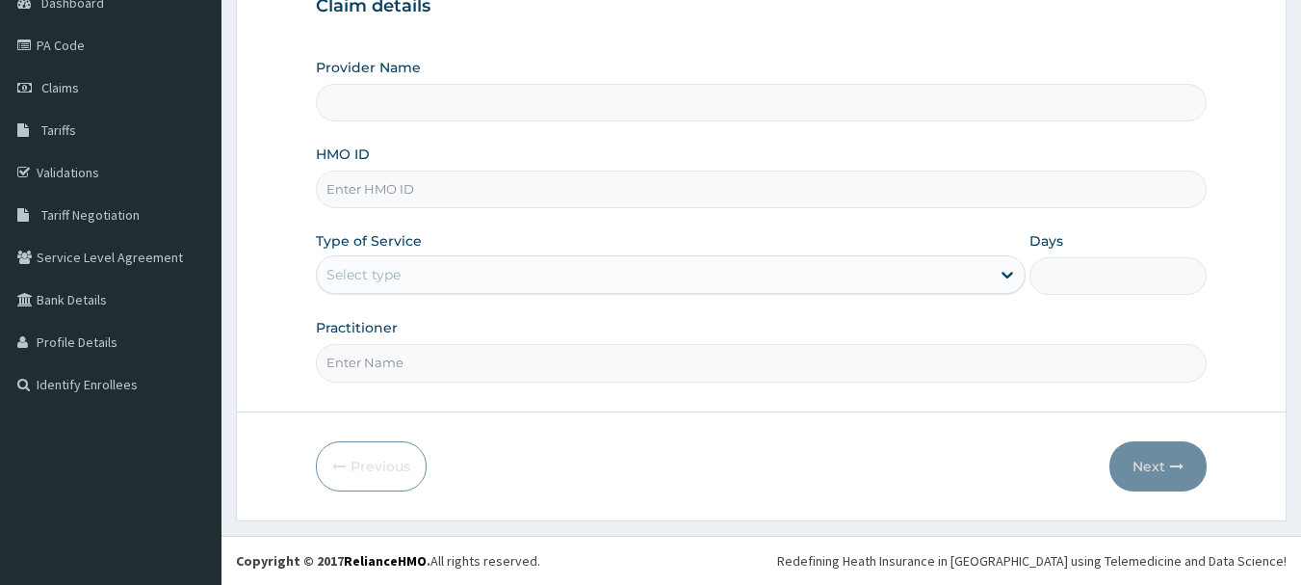
click at [400, 195] on input "HMO ID" at bounding box center [762, 189] width 892 height 38
type input "T"
type input "FaithHills Specialist Hospital"
type input "TLR/10240/D"
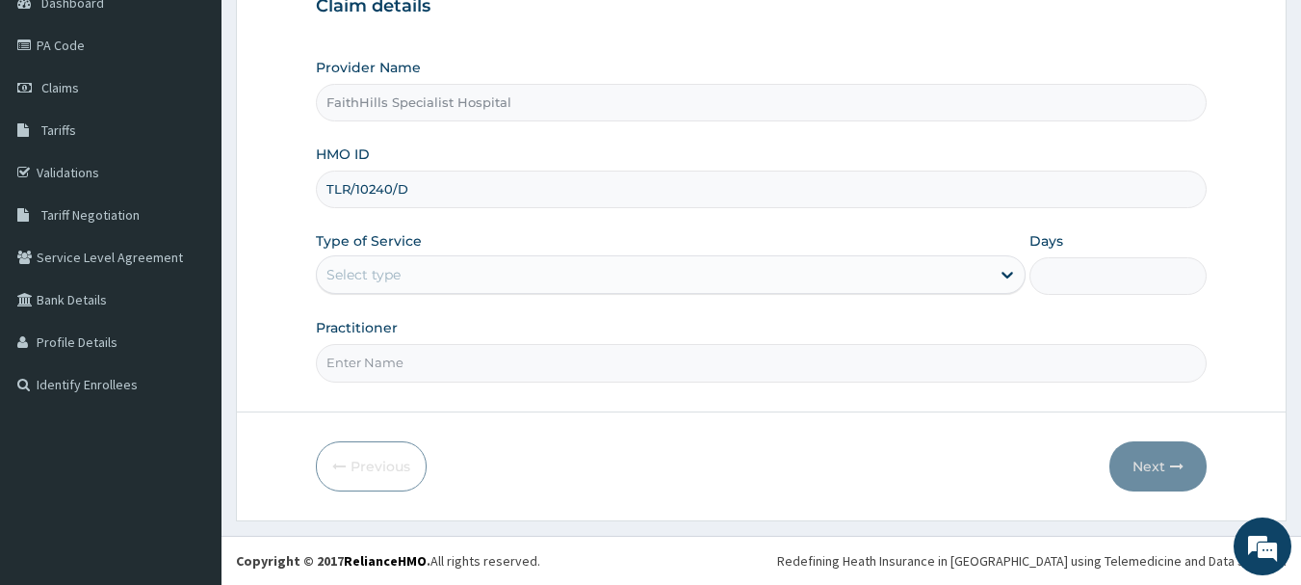
click at [379, 279] on div "Select type" at bounding box center [364, 274] width 74 height 19
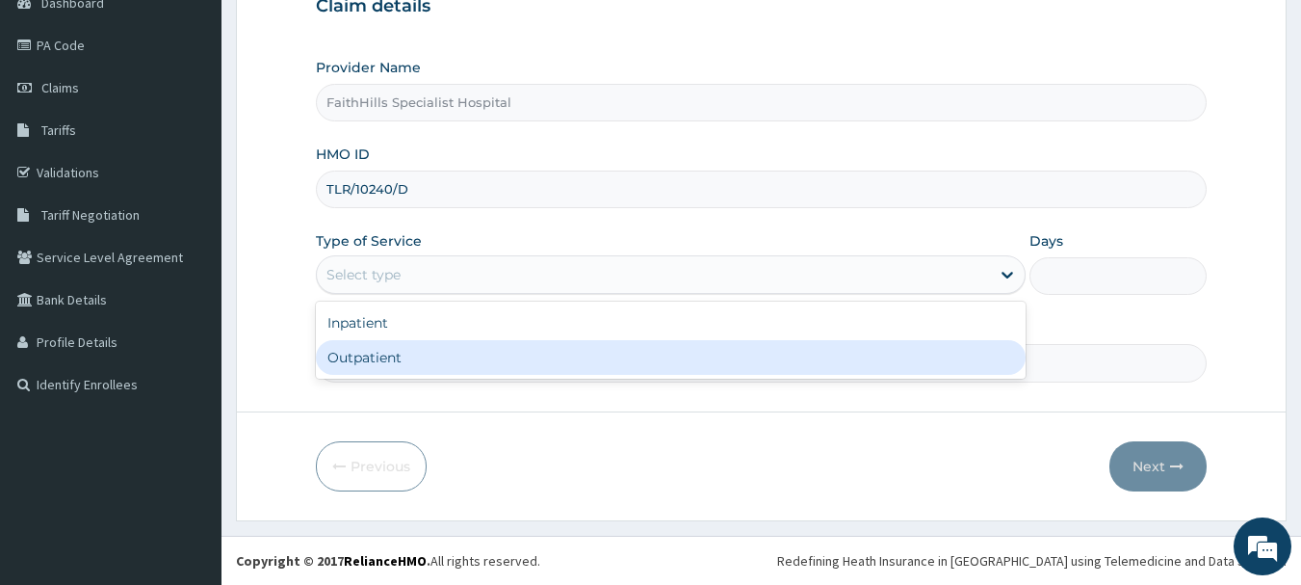
click at [373, 352] on div "Outpatient" at bounding box center [671, 357] width 710 height 35
type input "1"
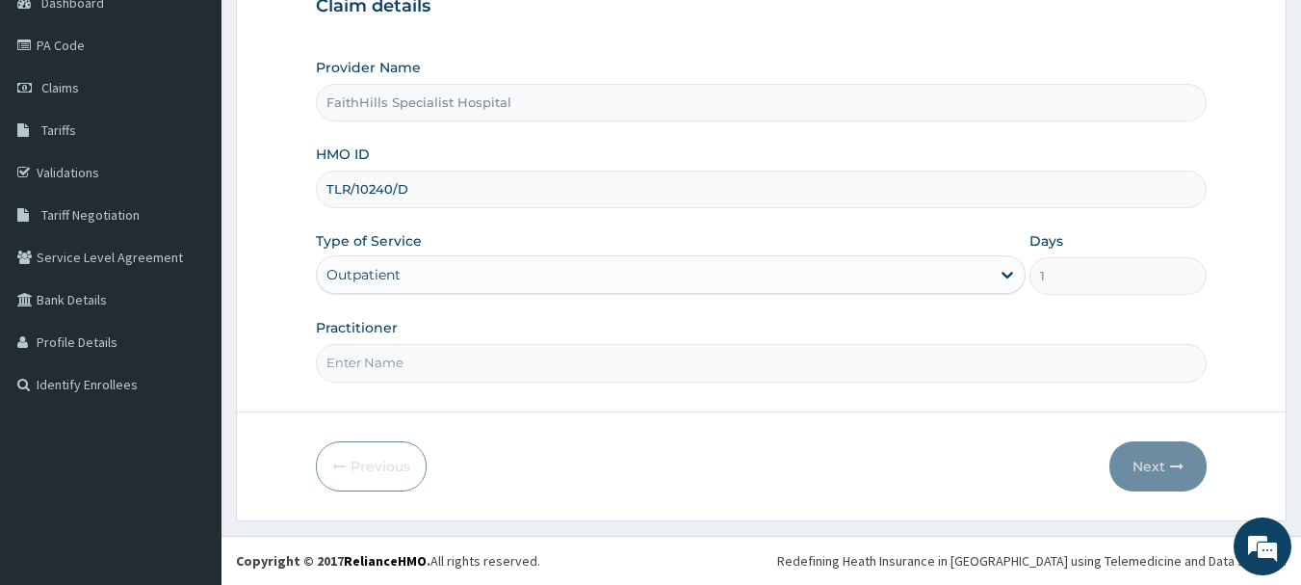
click at [380, 368] on input "Practitioner" at bounding box center [762, 363] width 892 height 38
type input "DR [PERSON_NAME]"
click at [1152, 461] on button "Next" at bounding box center [1158, 466] width 97 height 50
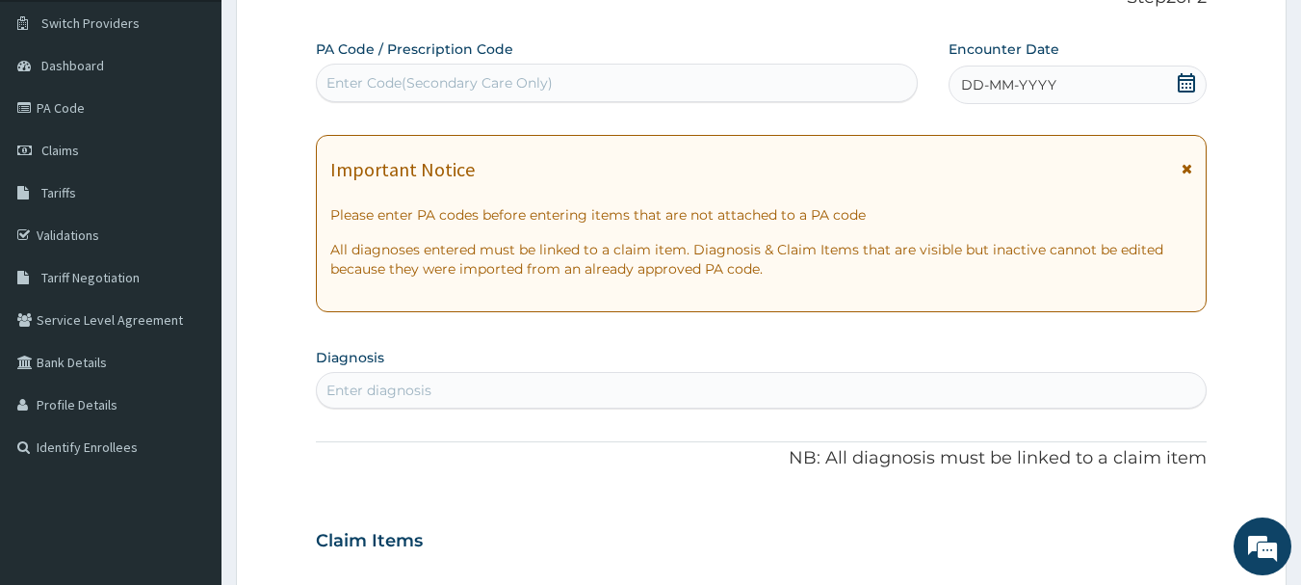
scroll to position [111, 0]
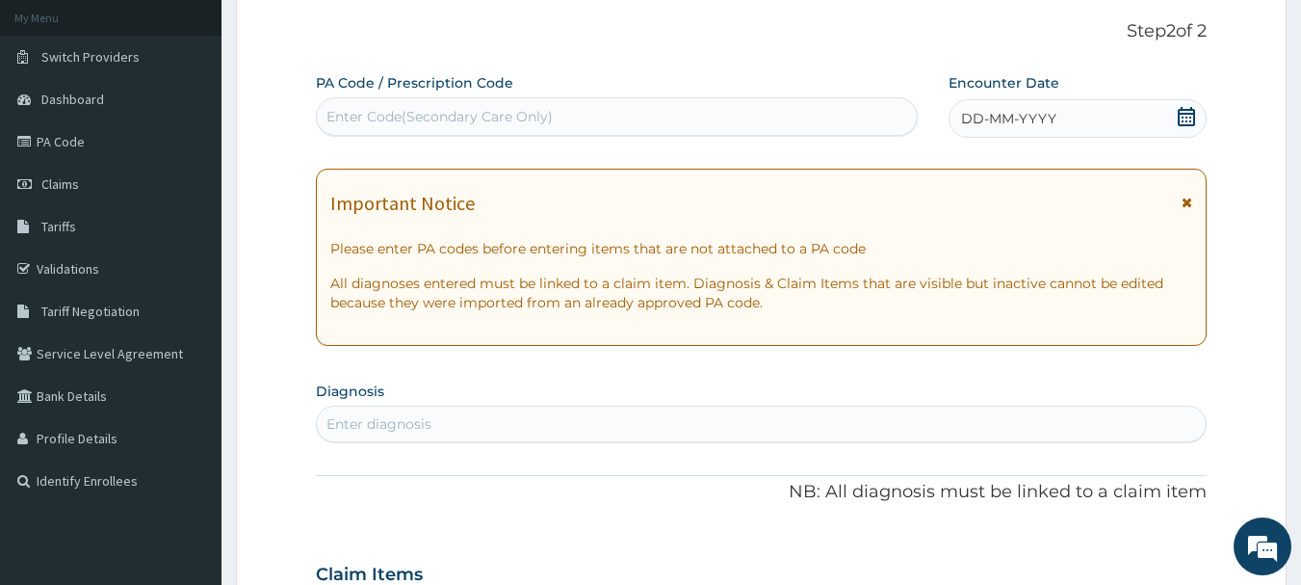
click at [584, 105] on div "Enter Code(Secondary Care Only)" at bounding box center [617, 116] width 601 height 31
paste input "PA/C0ED89"
type input "PA/C0ED89"
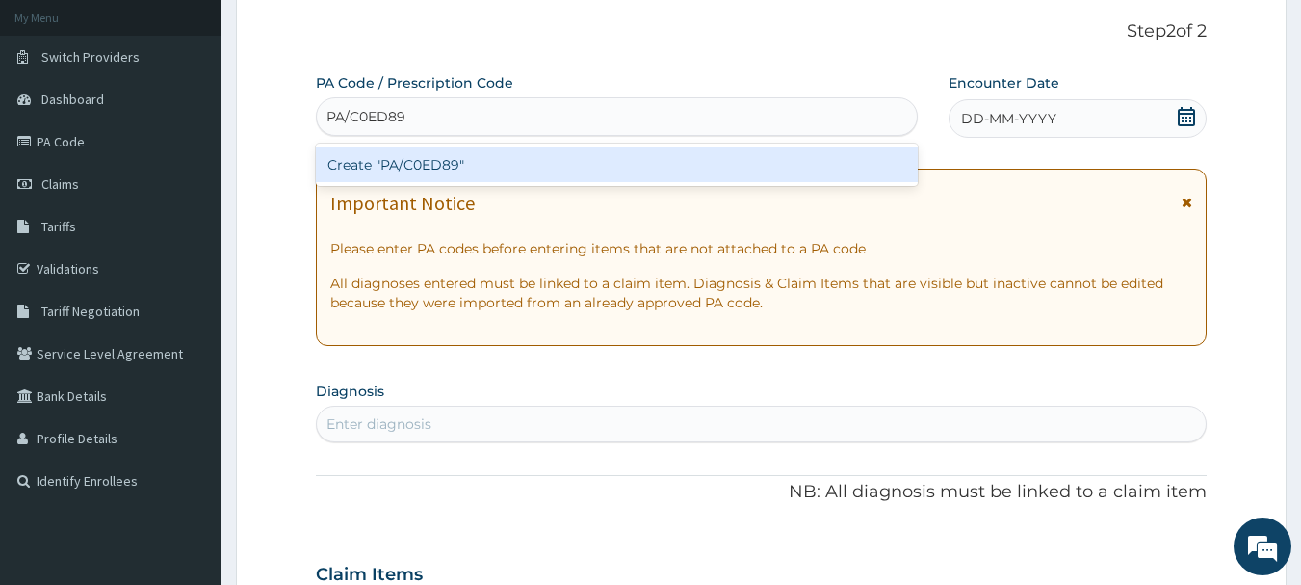
click at [512, 172] on div "Create "PA/C0ED89"" at bounding box center [617, 164] width 603 height 35
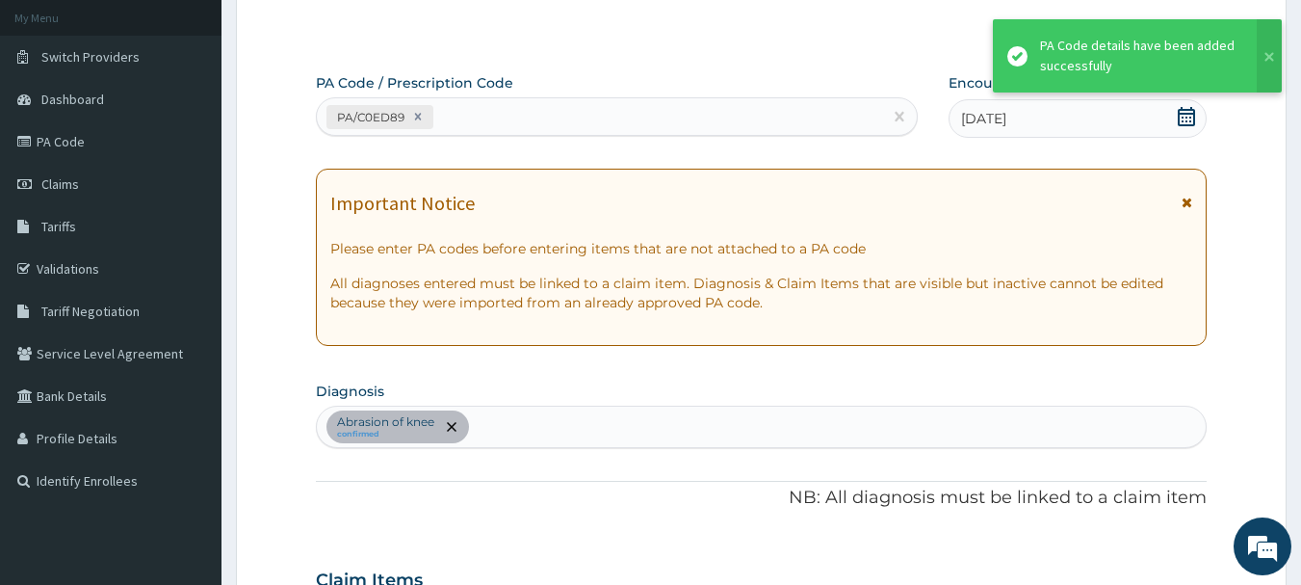
scroll to position [514, 0]
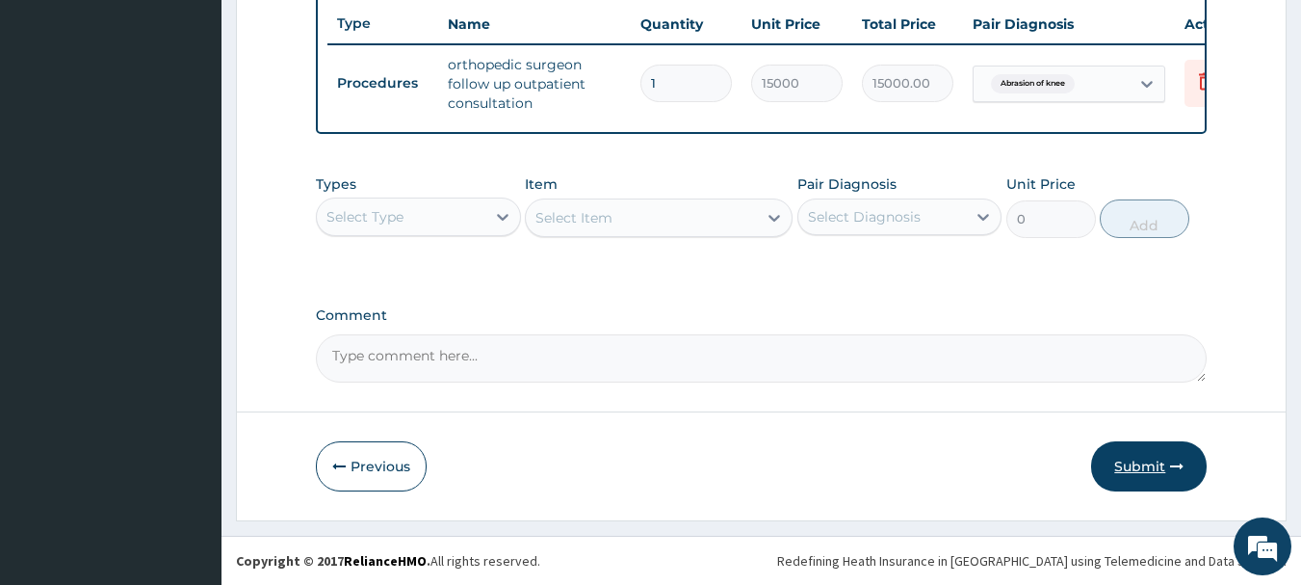
click at [1142, 471] on button "Submit" at bounding box center [1149, 466] width 116 height 50
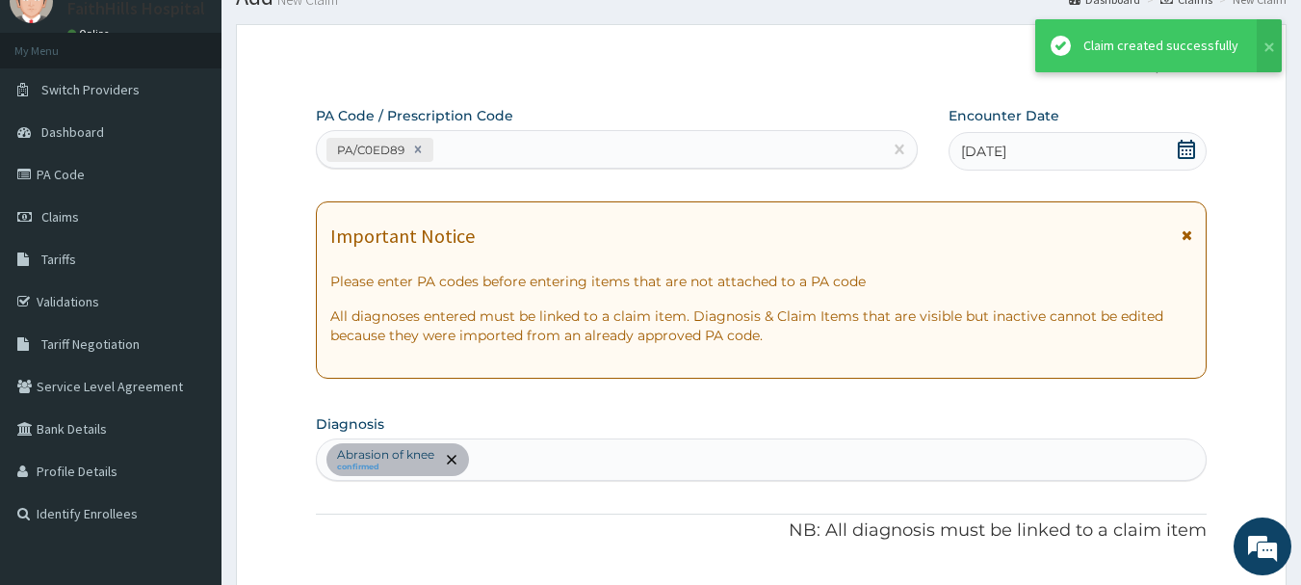
scroll to position [738, 0]
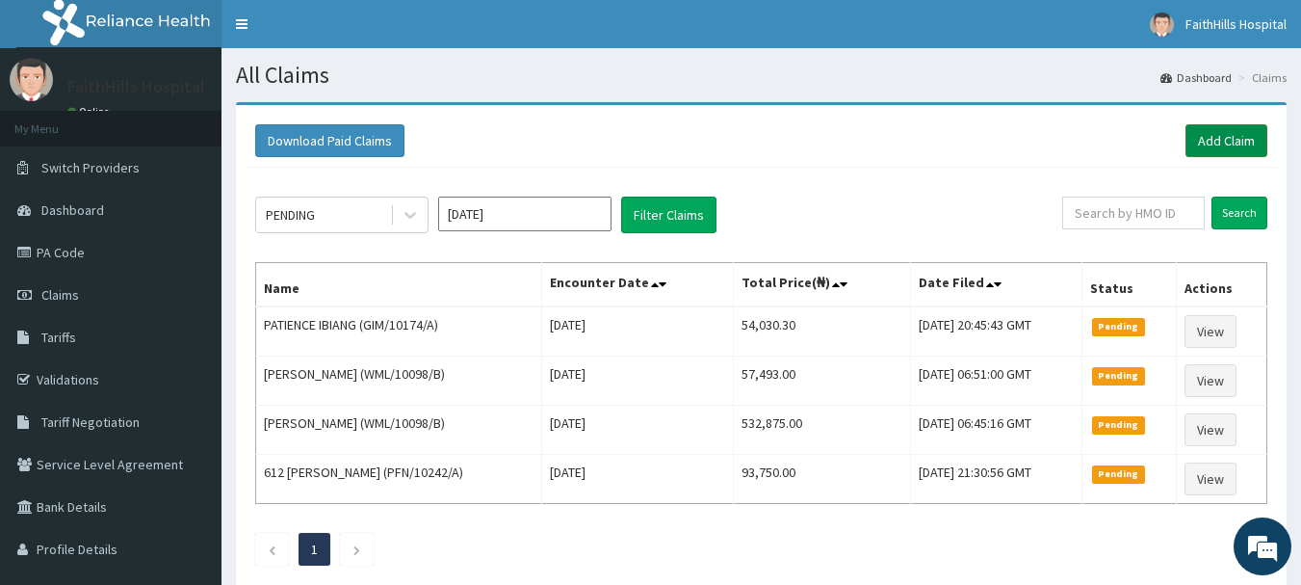
click at [1234, 145] on link "Add Claim" at bounding box center [1227, 140] width 82 height 33
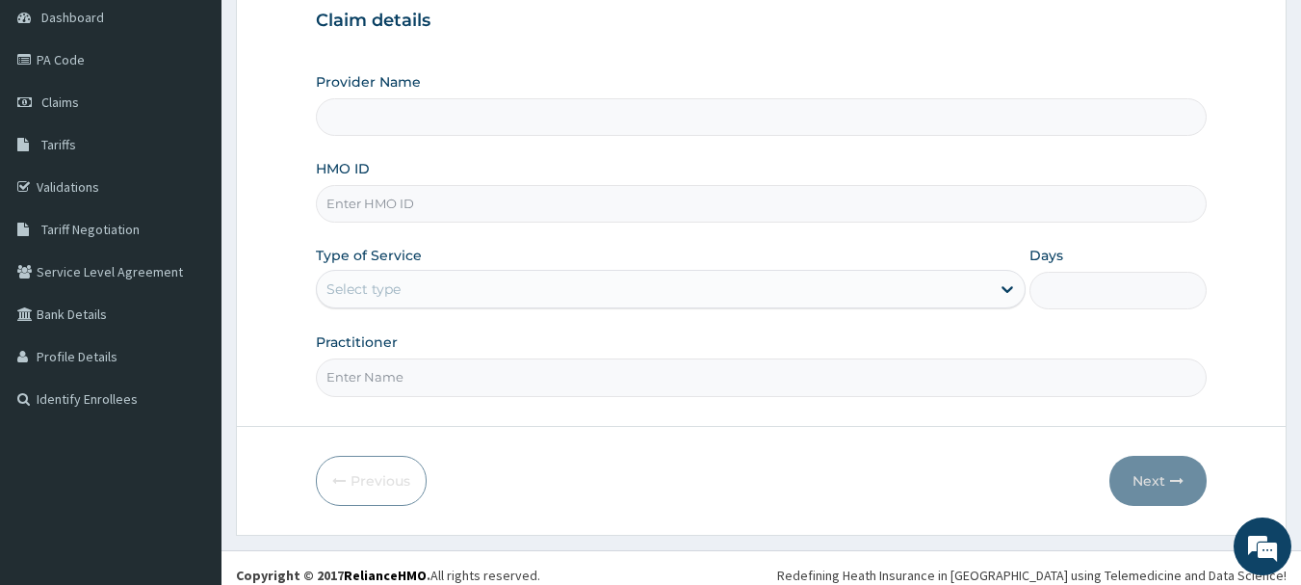
type input "FaithHills Specialist Hospital"
click at [376, 213] on input "HMO ID" at bounding box center [762, 204] width 892 height 38
type input "FOH/10021/A"
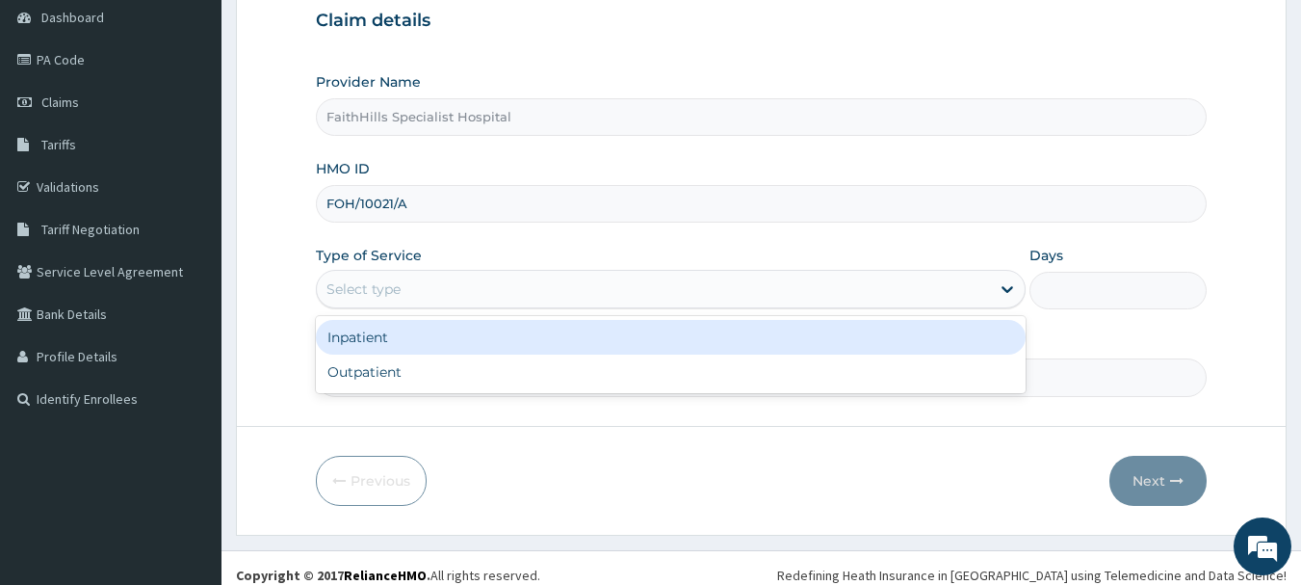
click at [369, 279] on div "Select type" at bounding box center [653, 289] width 673 height 31
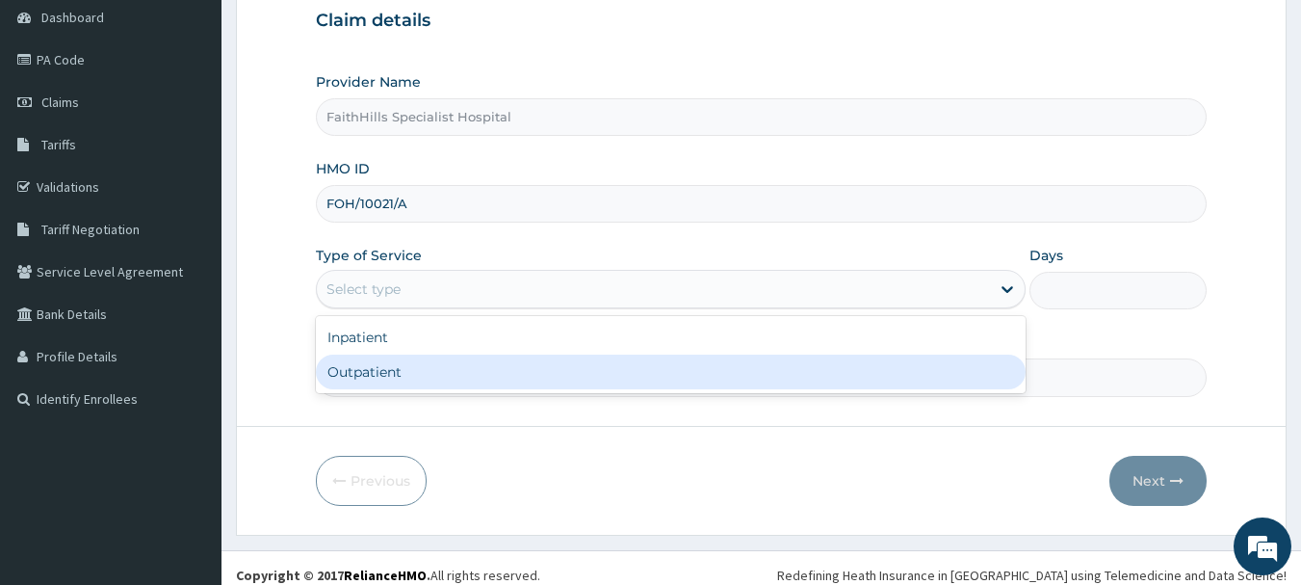
drag, startPoint x: 367, startPoint y: 364, endPoint x: 377, endPoint y: 379, distance: 17.4
click at [366, 365] on div "Outpatient" at bounding box center [671, 371] width 710 height 35
type input "1"
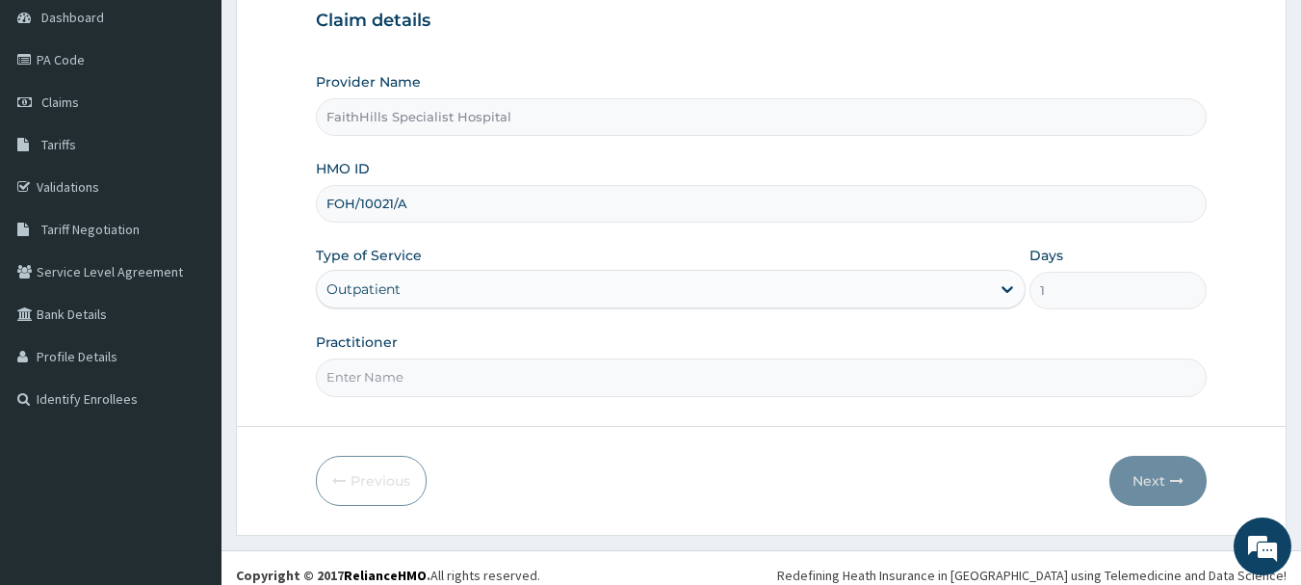
click at [377, 379] on input "Practitioner" at bounding box center [762, 377] width 892 height 38
type input "DR [PERSON_NAME]"
click at [1163, 466] on button "Next" at bounding box center [1158, 481] width 97 height 50
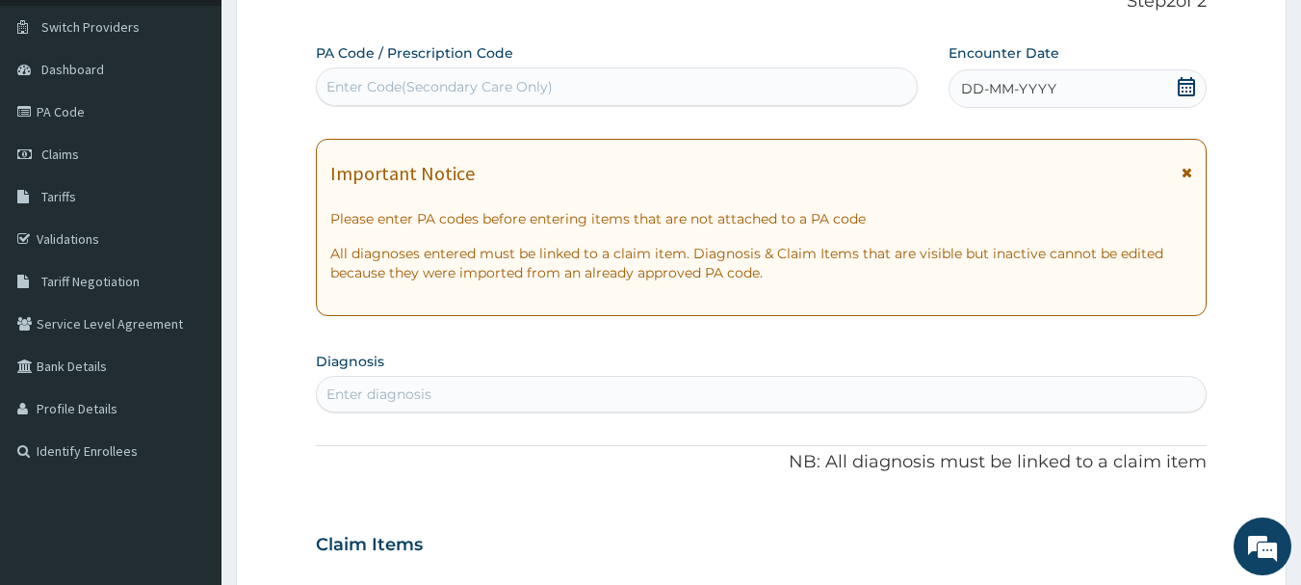
scroll to position [96, 0]
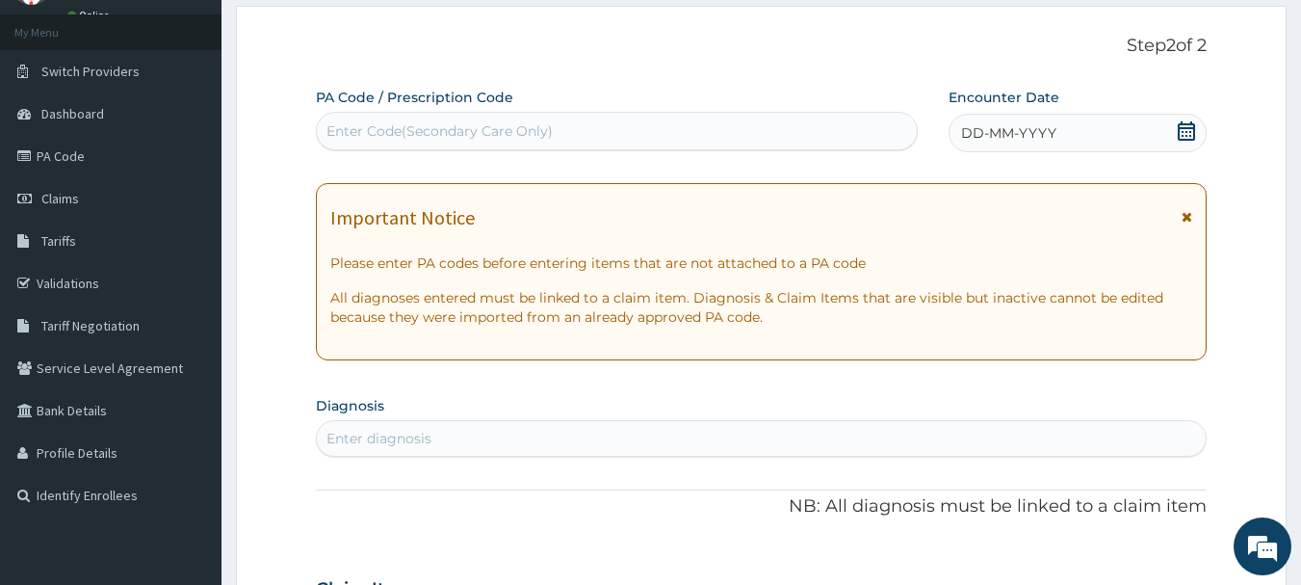
click at [417, 135] on div "Enter Code(Secondary Care Only)" at bounding box center [440, 130] width 226 height 19
paste input "PA/921865"
type input "PA/921865"
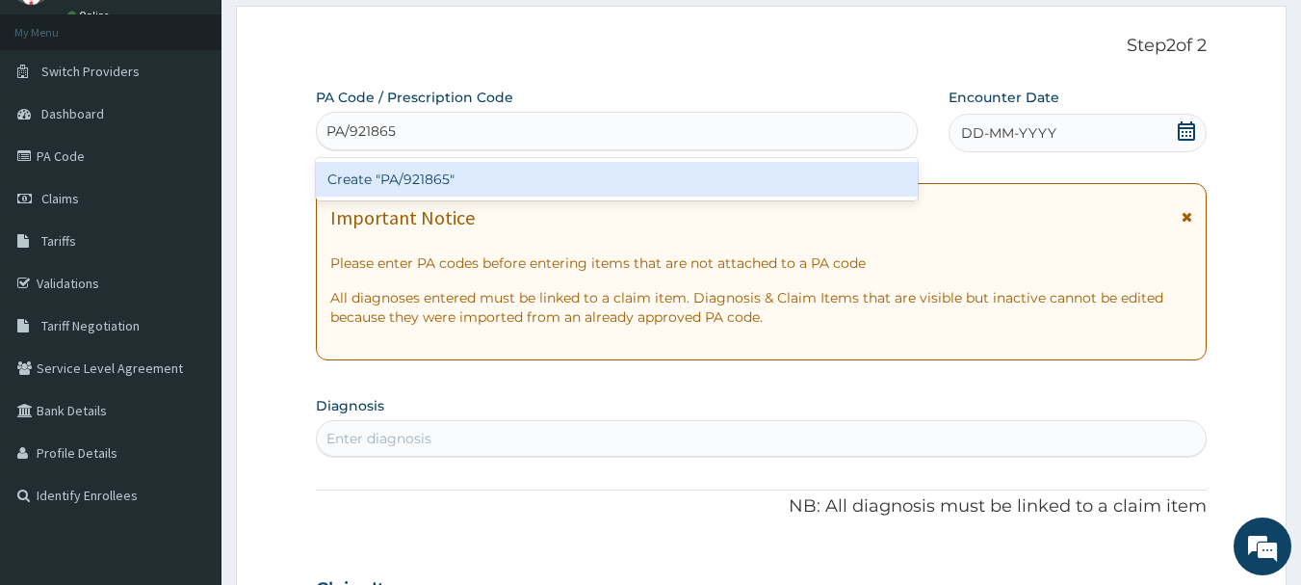
click at [403, 179] on div "Create "PA/921865"" at bounding box center [617, 179] width 603 height 35
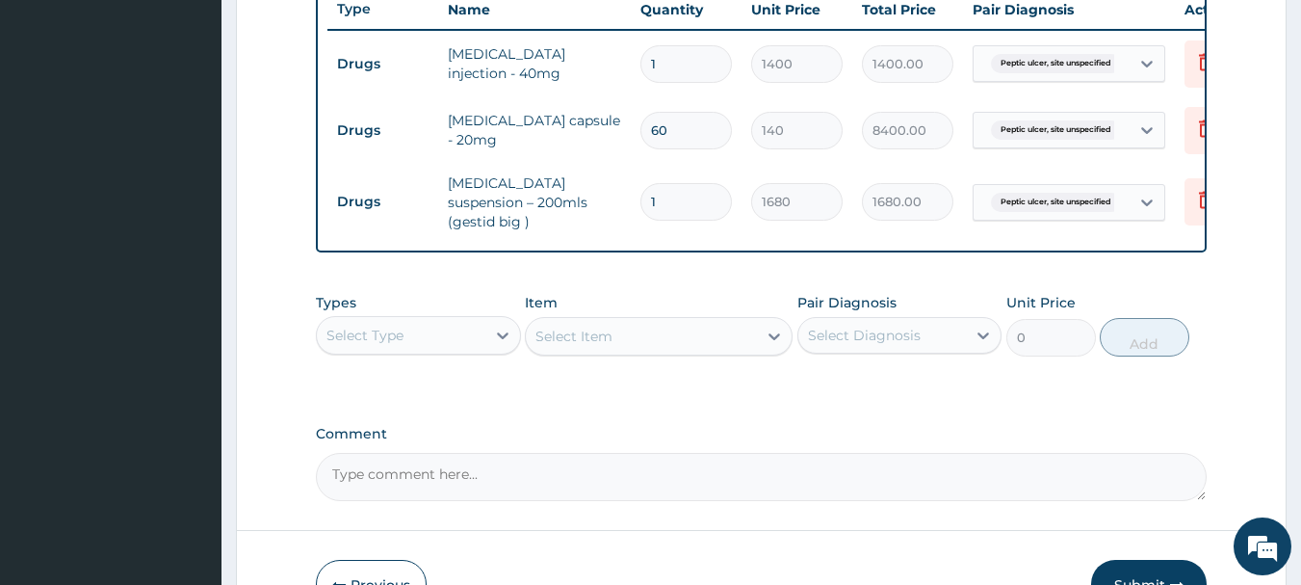
scroll to position [739, 0]
click at [401, 340] on div "Select Type" at bounding box center [365, 334] width 77 height 19
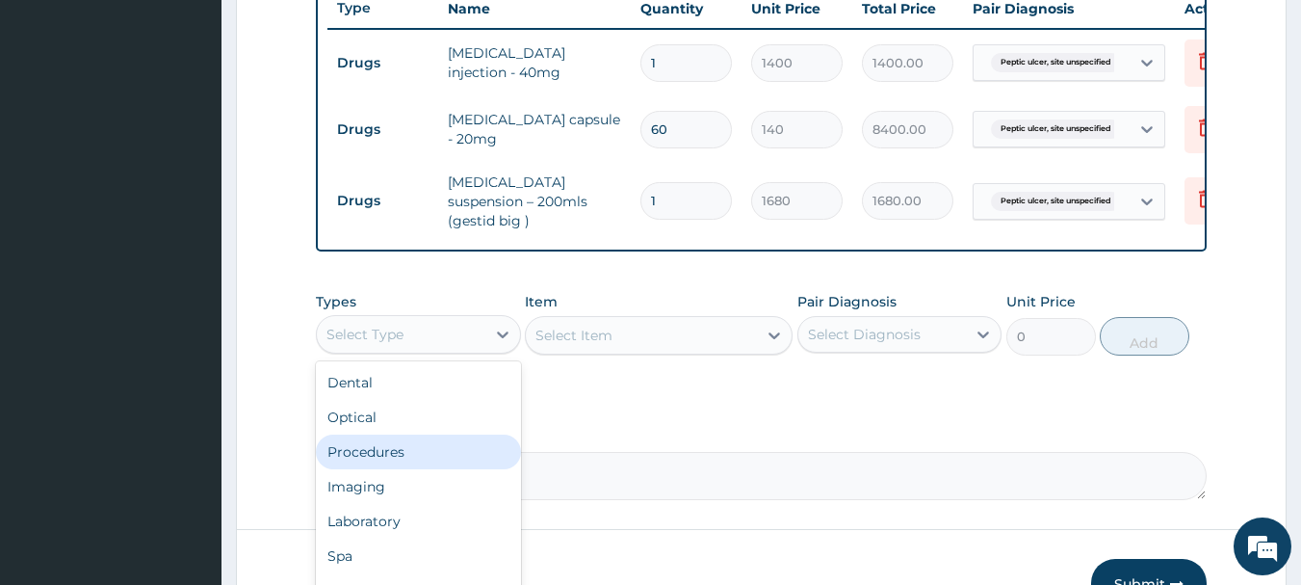
click at [395, 458] on div "Procedures" at bounding box center [418, 451] width 205 height 35
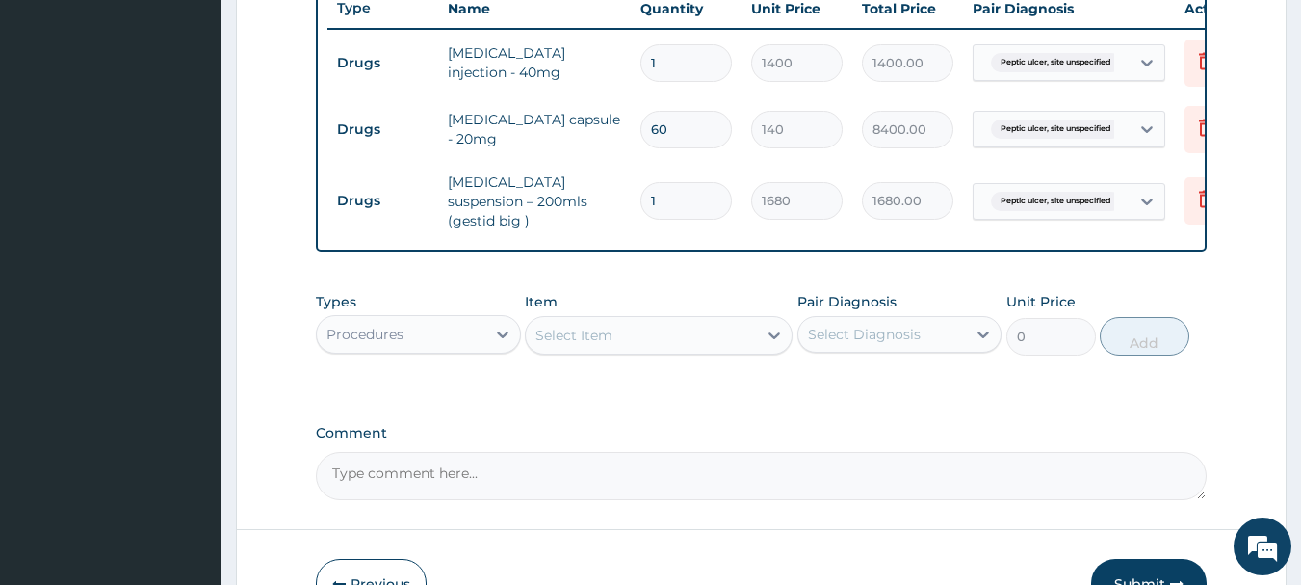
drag, startPoint x: 646, startPoint y: 342, endPoint x: 641, endPoint y: 331, distance: 11.6
click at [642, 340] on div "Select Item" at bounding box center [641, 335] width 231 height 31
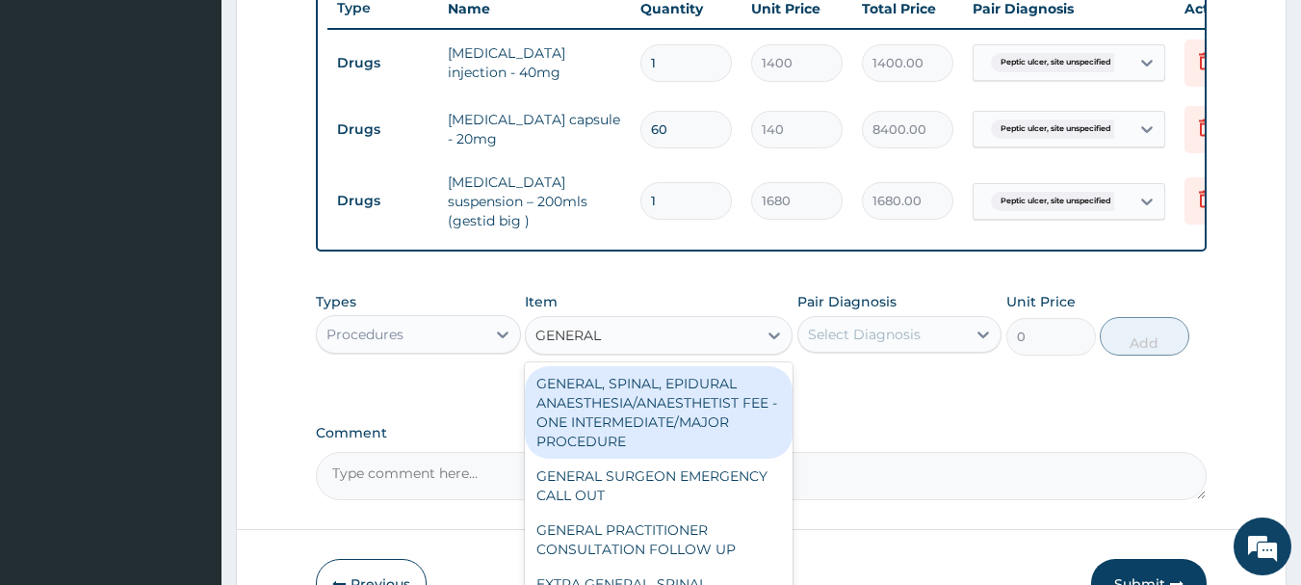
type input "GENERAL P"
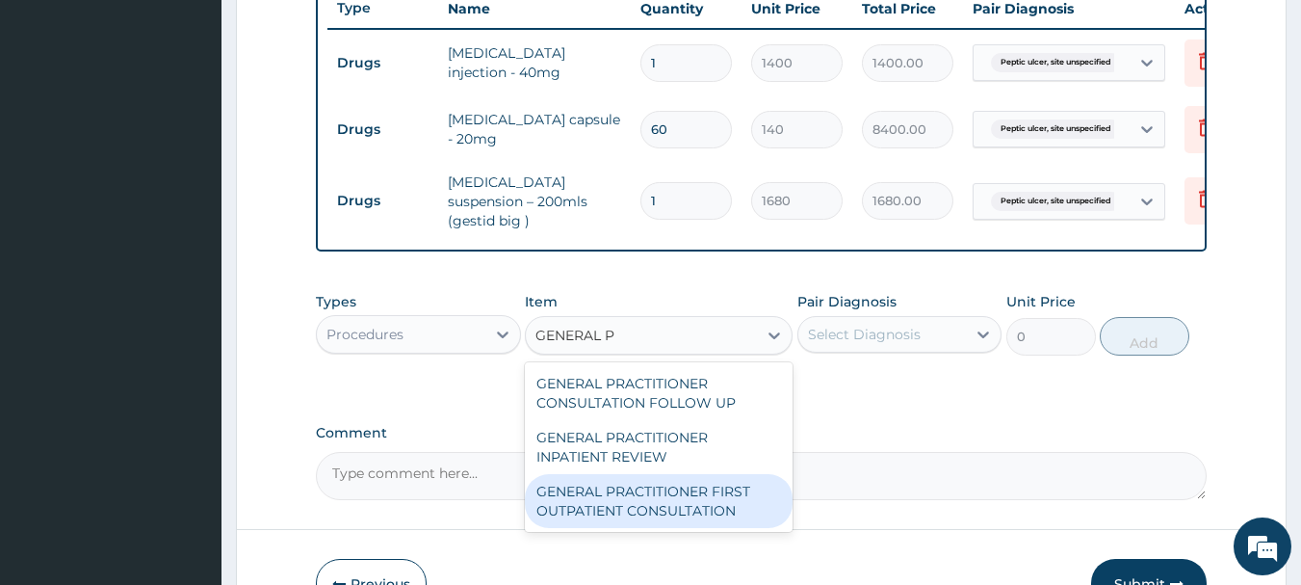
drag, startPoint x: 716, startPoint y: 512, endPoint x: 794, endPoint y: 452, distance: 98.8
click at [717, 511] on div "GENERAL PRACTITIONER FIRST OUTPATIENT CONSULTATION" at bounding box center [659, 501] width 268 height 54
type input "3750"
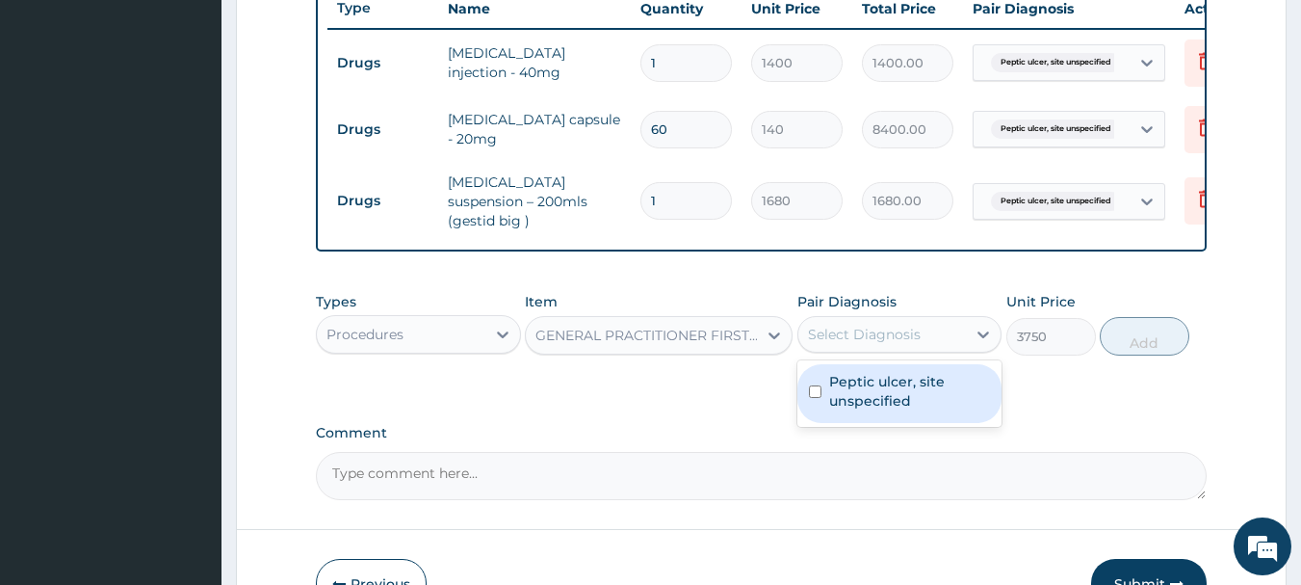
click at [877, 331] on div "Select Diagnosis" at bounding box center [864, 334] width 113 height 19
click at [877, 386] on label "Peptic ulcer, site unspecified" at bounding box center [910, 391] width 162 height 39
checkbox input "true"
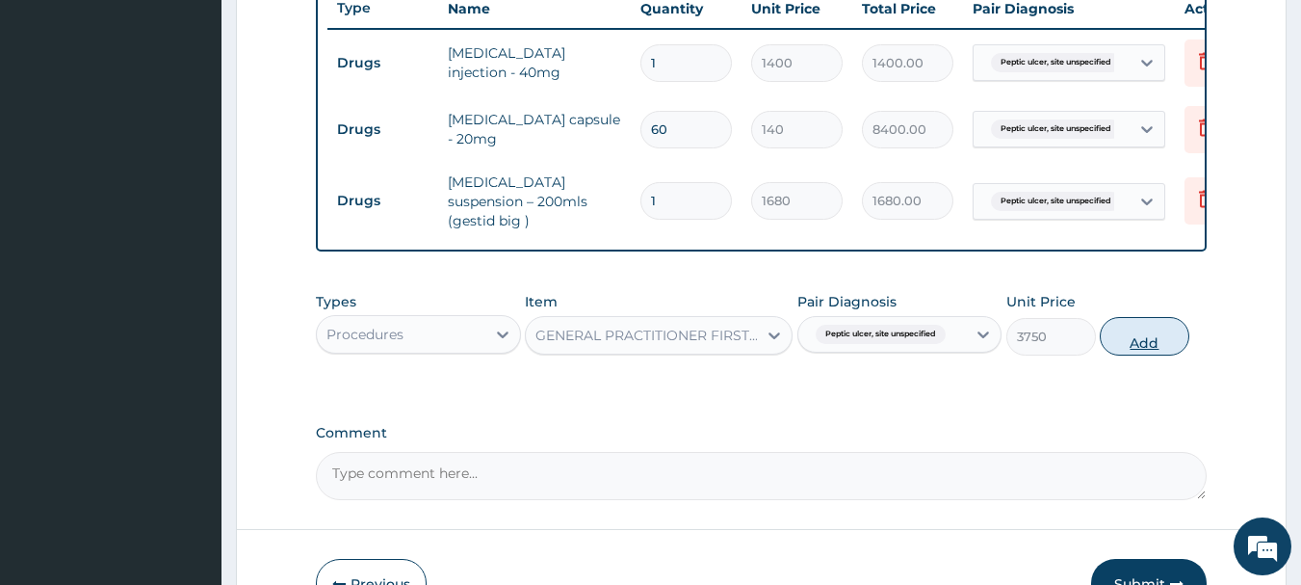
click at [1156, 343] on button "Add" at bounding box center [1145, 336] width 90 height 39
type input "0"
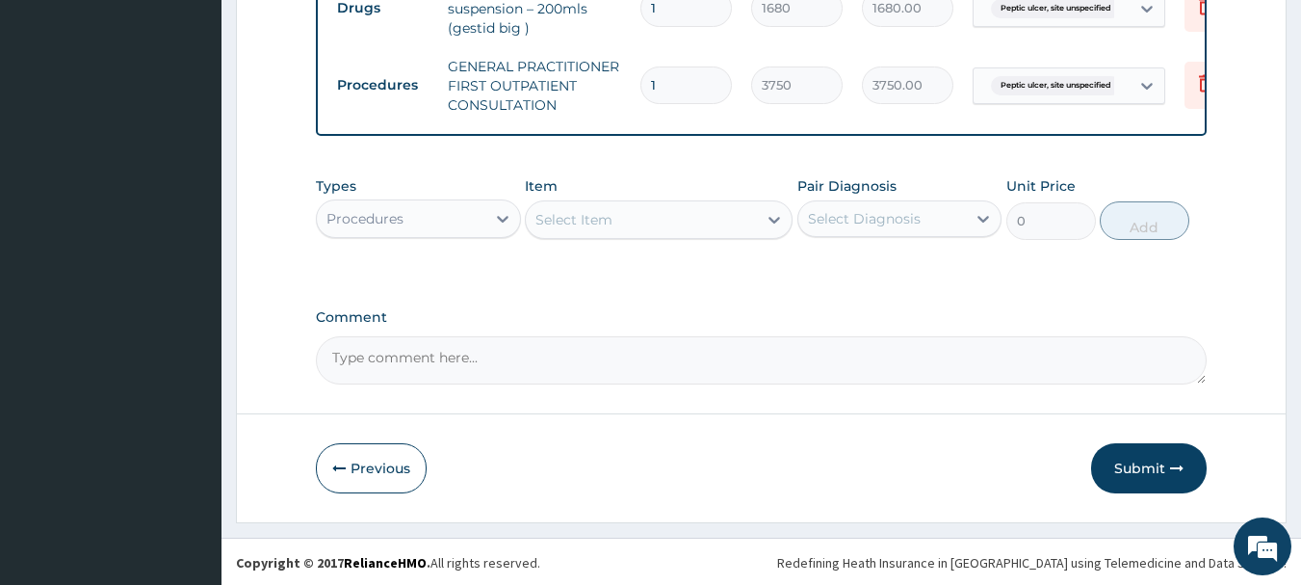
click at [1127, 474] on button "Submit" at bounding box center [1149, 468] width 116 height 50
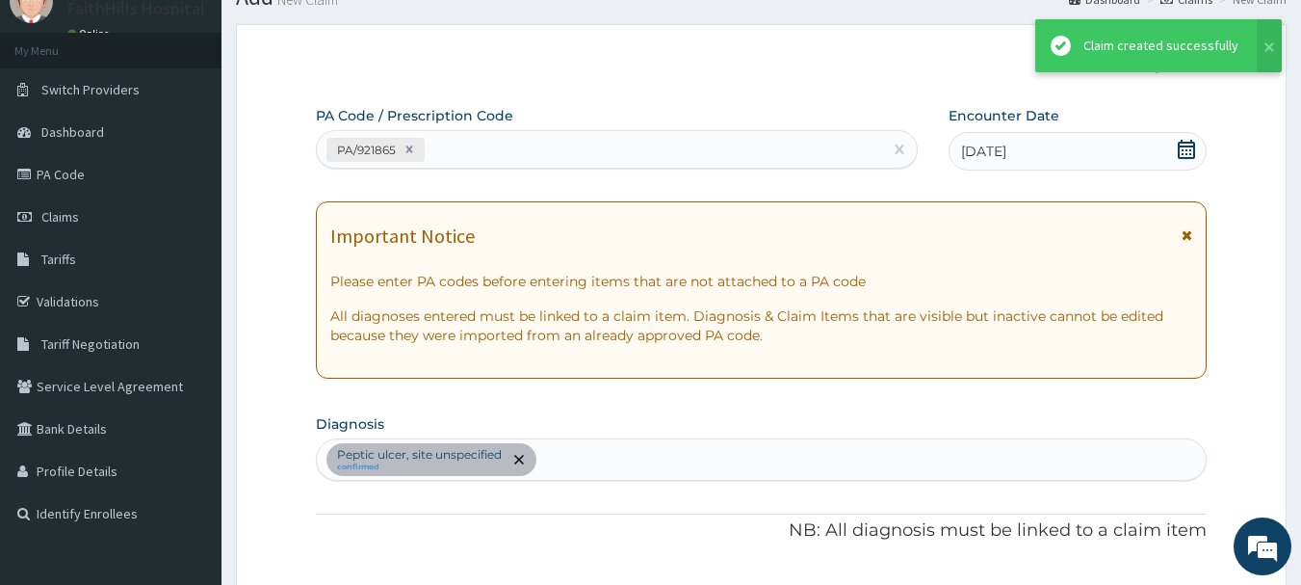
scroll to position [931, 0]
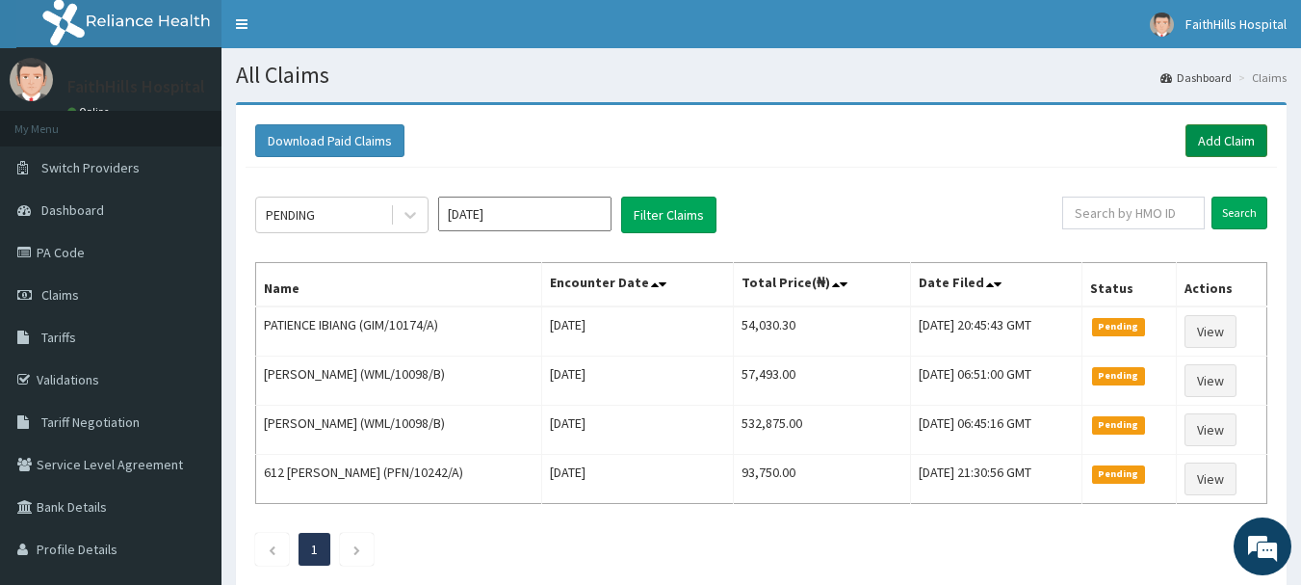
click at [1241, 139] on link "Add Claim" at bounding box center [1227, 140] width 82 height 33
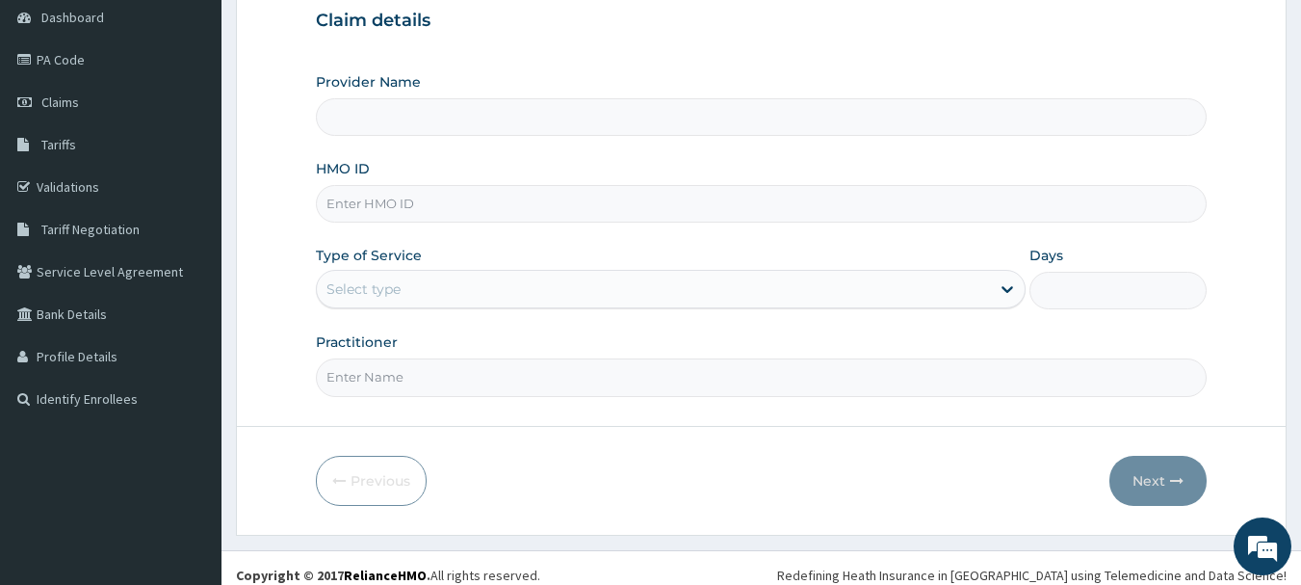
click at [380, 210] on input "HMO ID" at bounding box center [762, 204] width 892 height 38
type input "FaithHills Specialist Hospital"
type input "OHT/12031/A"
click at [417, 289] on div "Select type" at bounding box center [653, 289] width 673 height 31
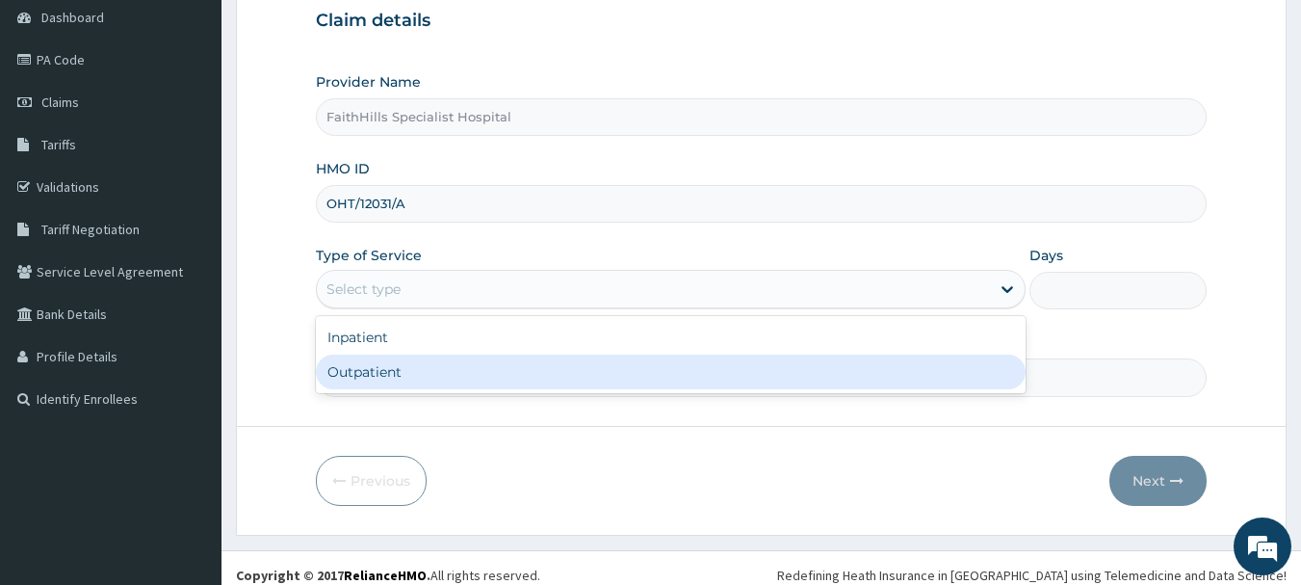
click at [367, 380] on div "Outpatient" at bounding box center [671, 371] width 710 height 35
type input "1"
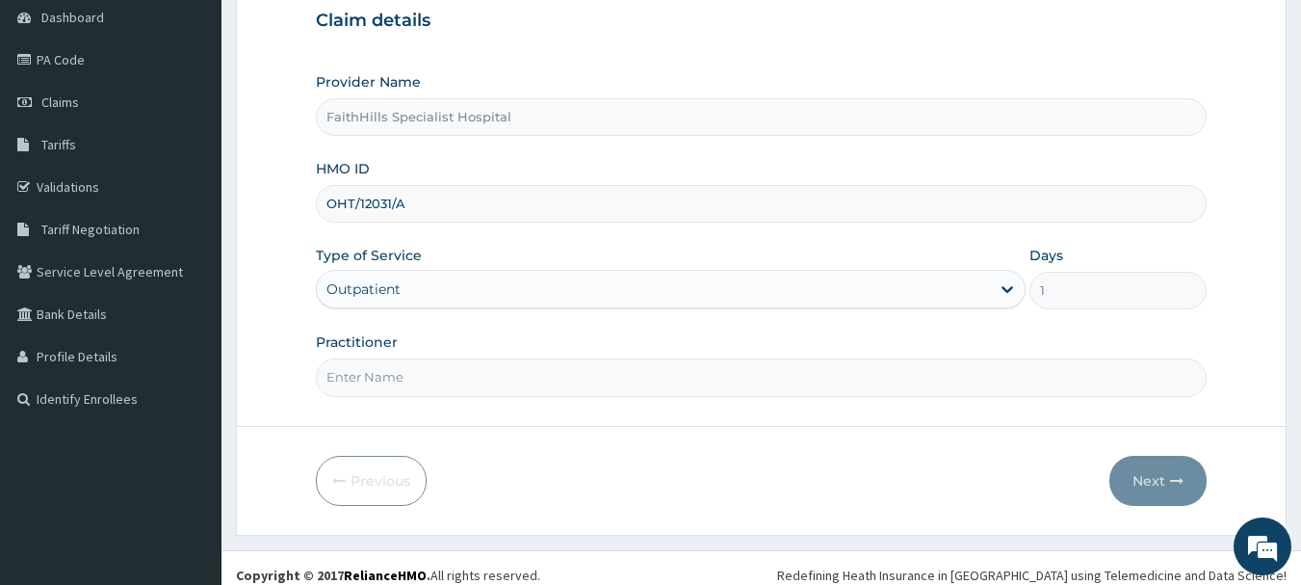
click at [379, 379] on input "Practitioner" at bounding box center [762, 377] width 892 height 38
type input "DR [PERSON_NAME]"
click at [1179, 474] on icon "button" at bounding box center [1176, 480] width 13 height 13
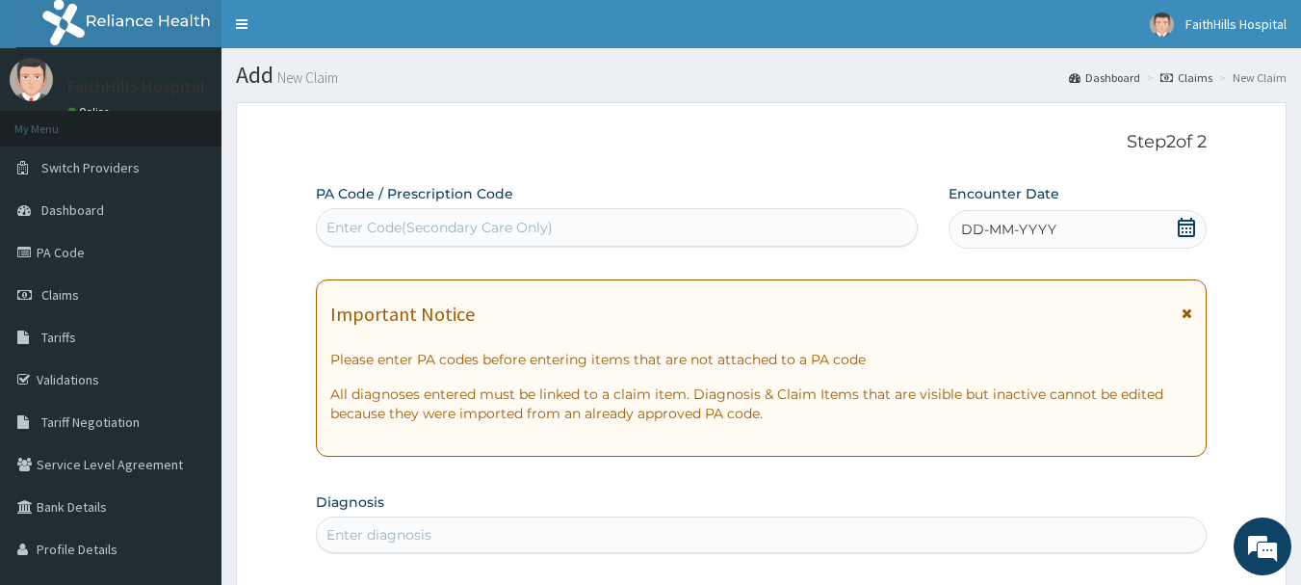
click at [654, 222] on div "Enter Code(Secondary Care Only)" at bounding box center [617, 227] width 601 height 31
paste input "PA/F317F7"
type input "PA/F317F7"
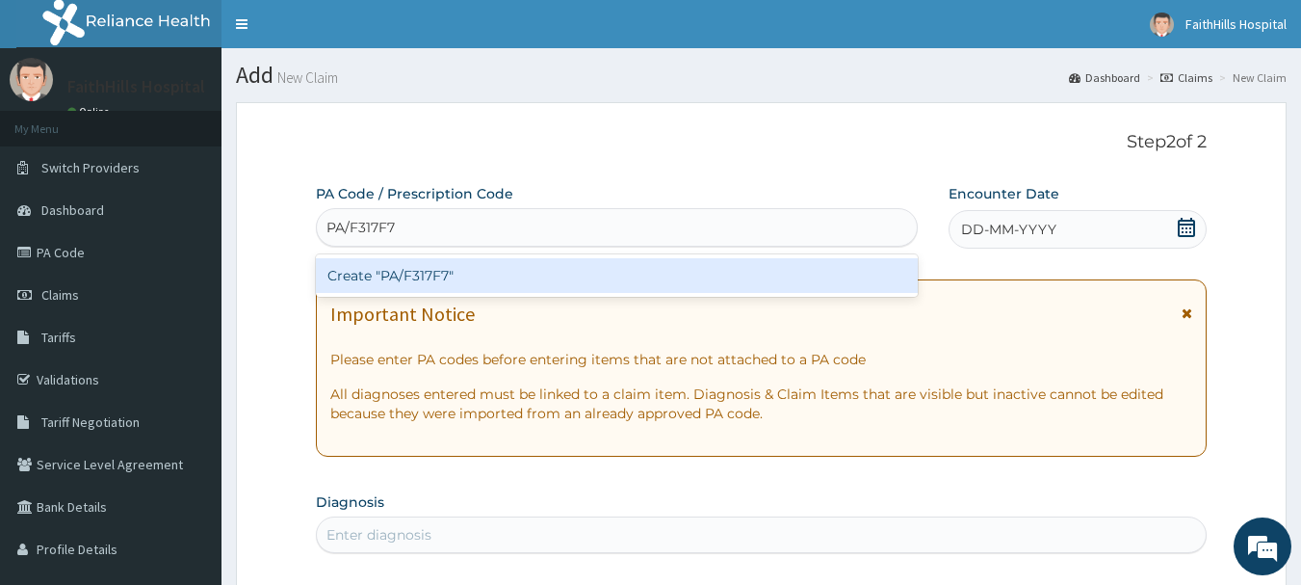
click at [600, 284] on div "Create "PA/F317F7"" at bounding box center [617, 275] width 603 height 35
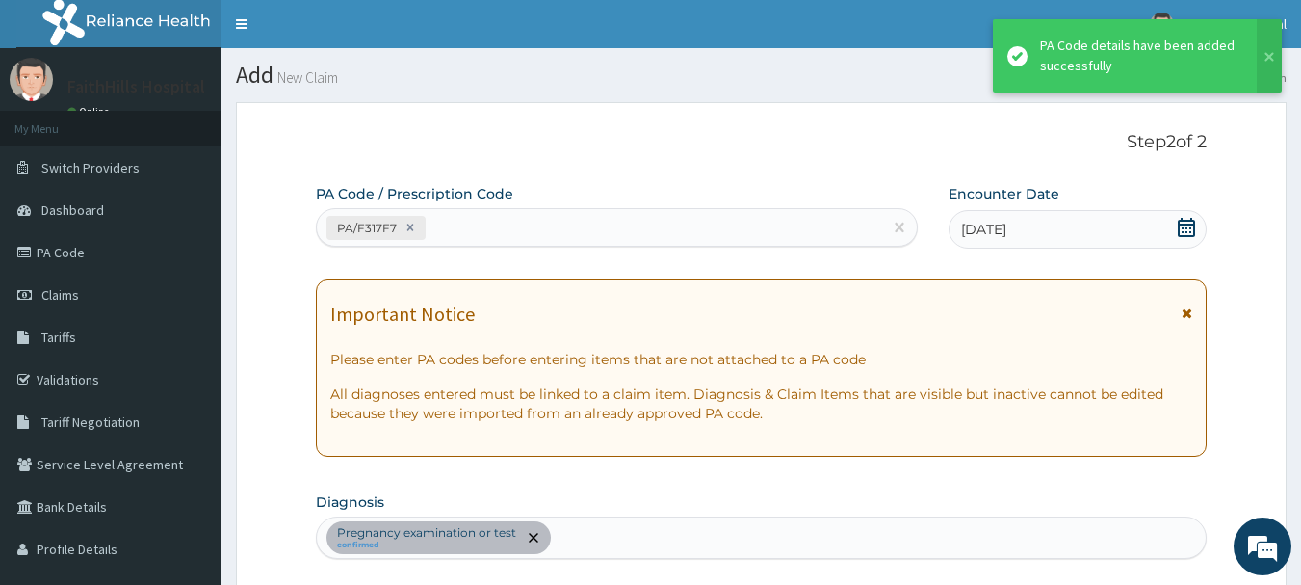
scroll to position [581, 0]
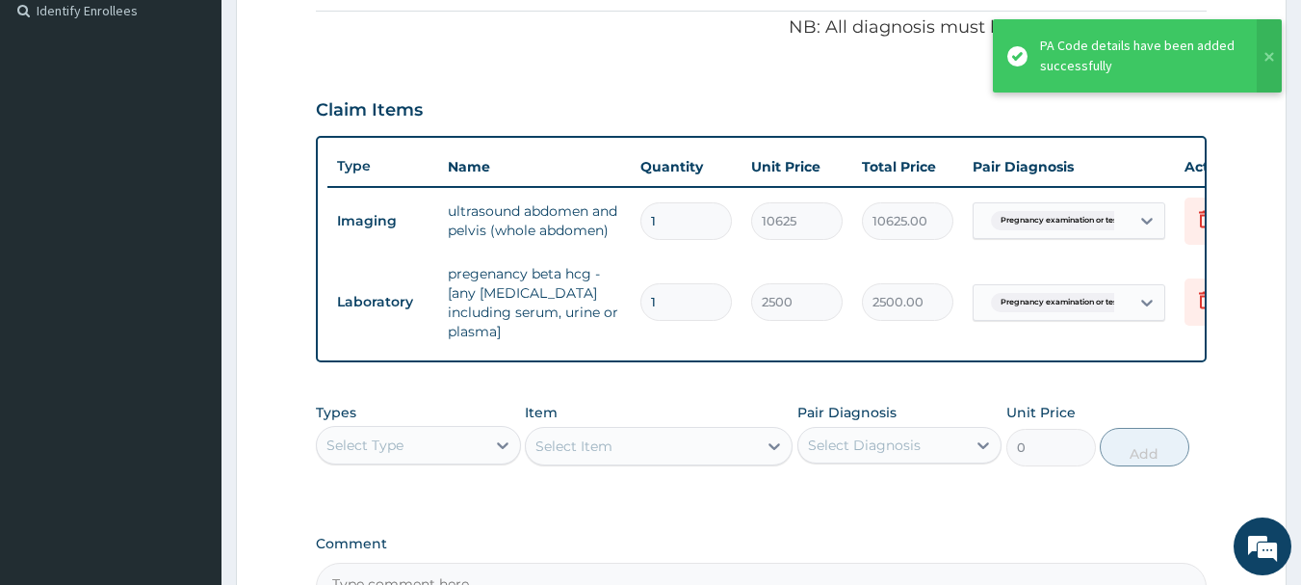
click at [406, 438] on div "Select Type" at bounding box center [401, 445] width 169 height 31
click at [406, 567] on div "Procedures" at bounding box center [418, 562] width 205 height 35
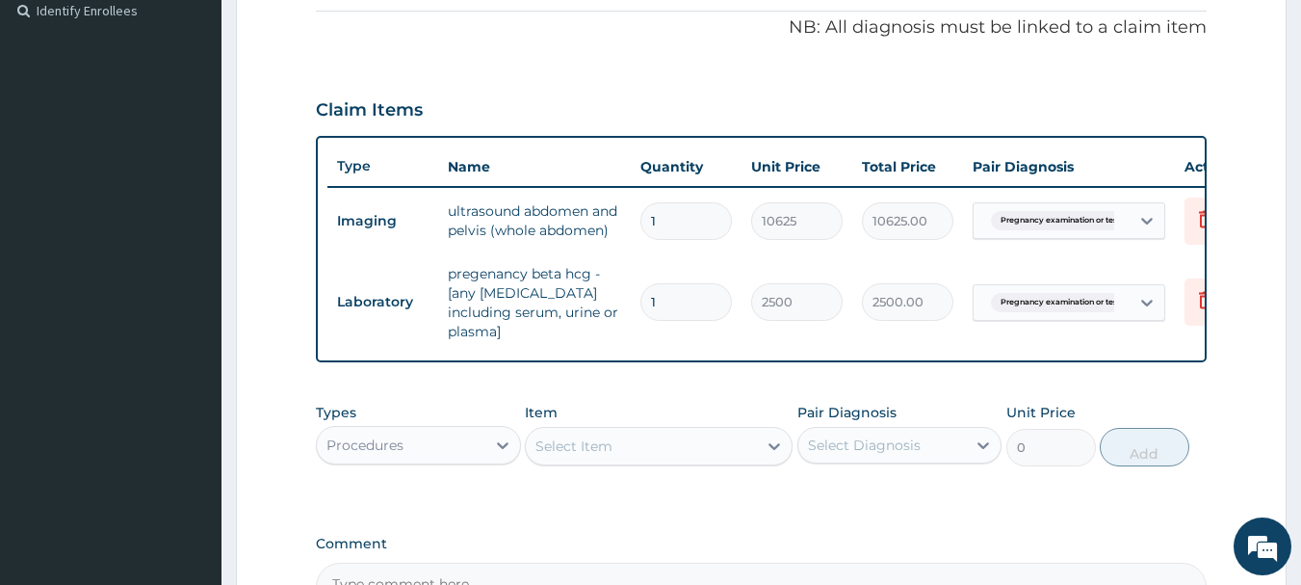
scroll to position [773, 0]
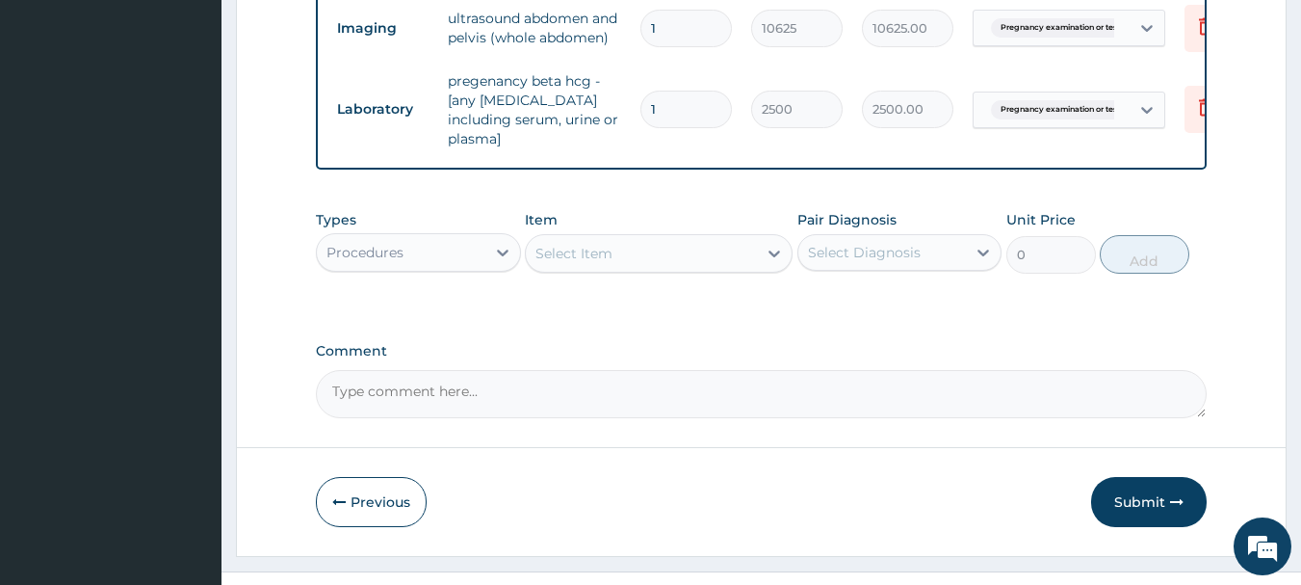
click at [625, 251] on div "Select Item" at bounding box center [641, 253] width 231 height 31
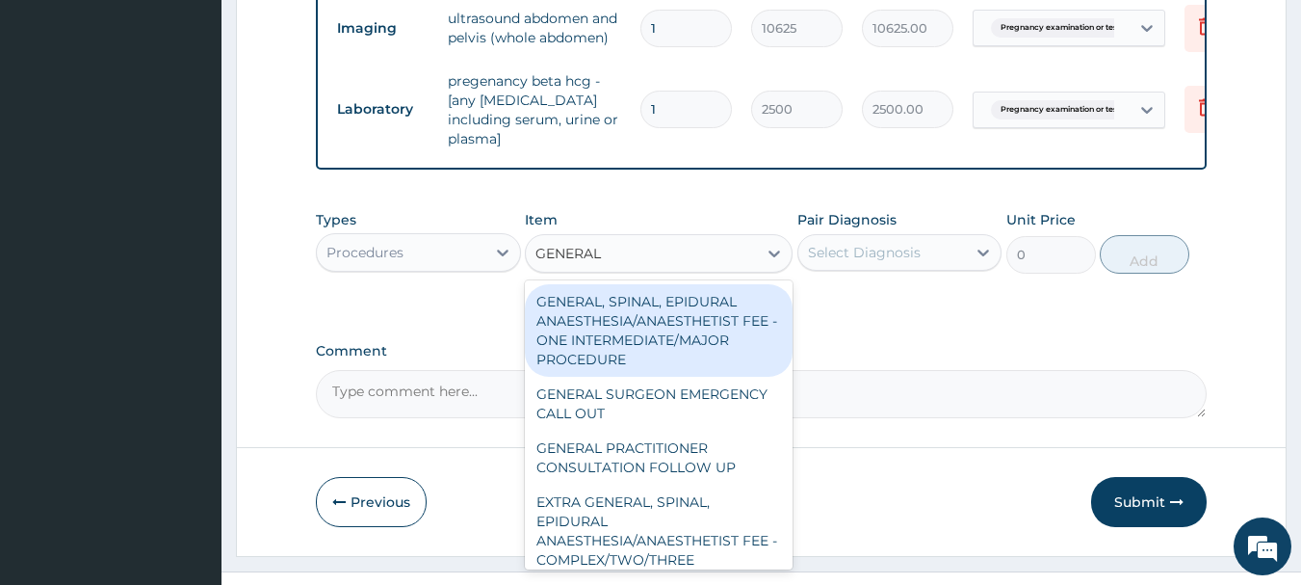
type input "GENERAL P"
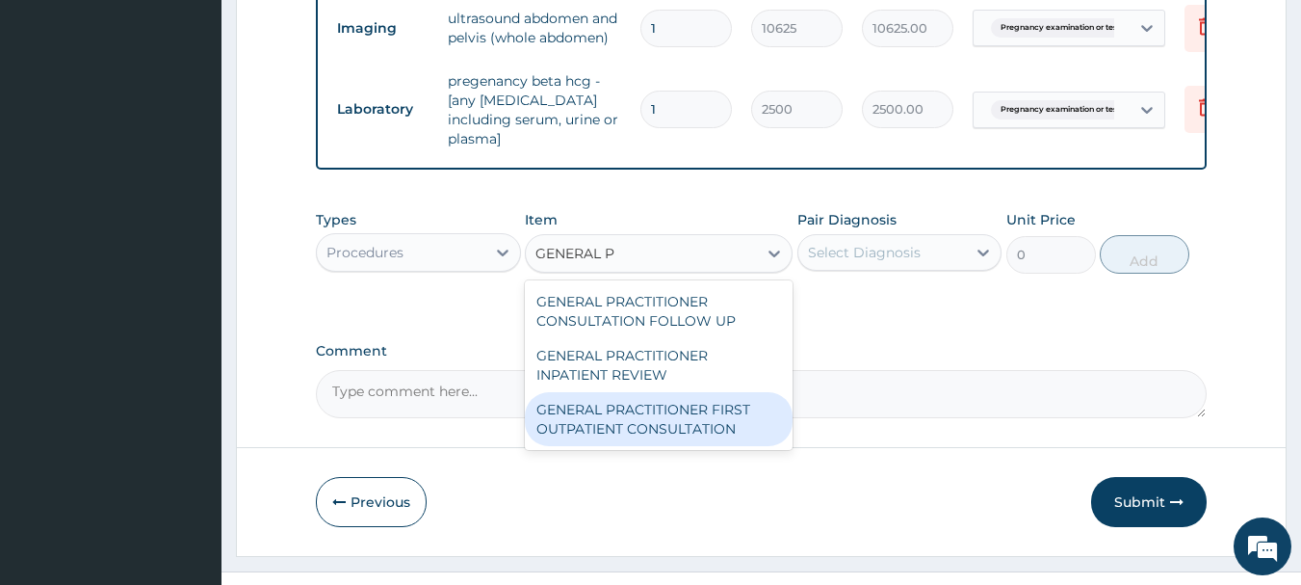
drag, startPoint x: 691, startPoint y: 418, endPoint x: 897, endPoint y: 259, distance: 260.3
click at [700, 410] on div "GENERAL PRACTITIONER FIRST OUTPATIENT CONSULTATION" at bounding box center [659, 419] width 268 height 54
type input "3750"
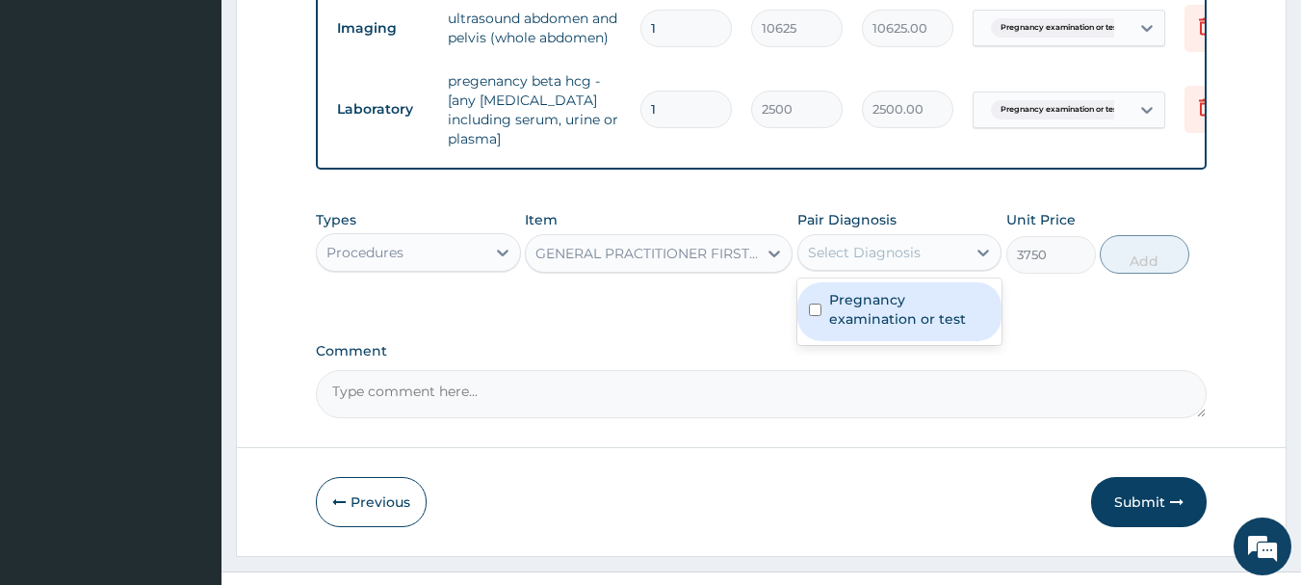
click at [911, 251] on div "Select Diagnosis" at bounding box center [864, 252] width 113 height 19
click at [894, 306] on label "Pregnancy examination or test" at bounding box center [910, 309] width 162 height 39
checkbox input "true"
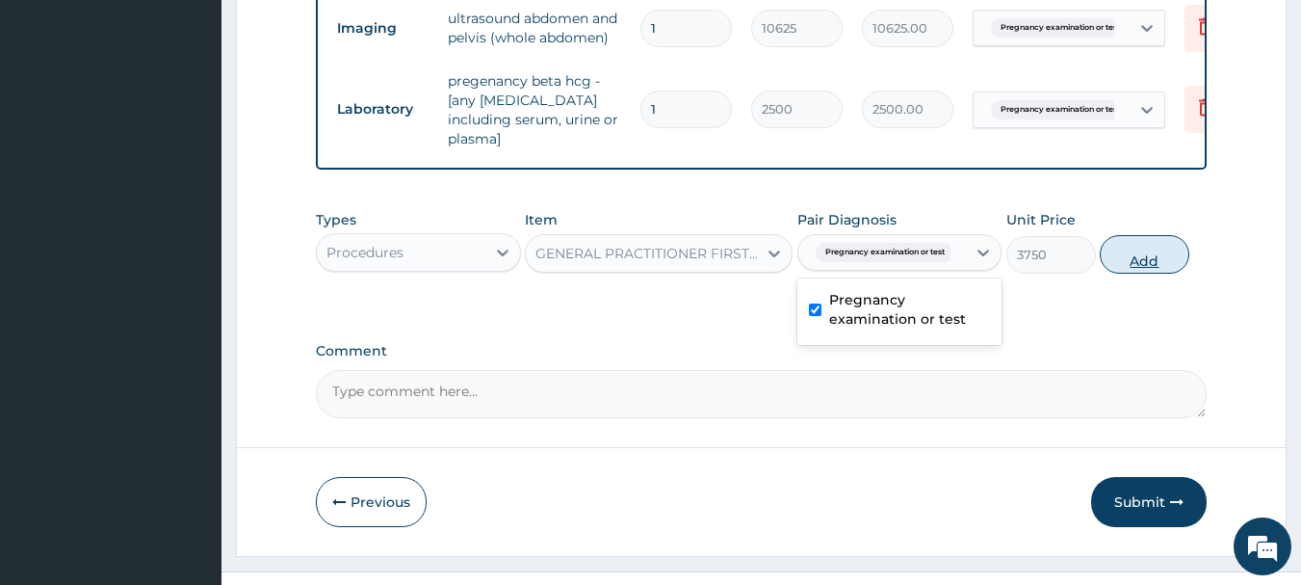
click at [1131, 260] on button "Add" at bounding box center [1145, 254] width 90 height 39
type input "0"
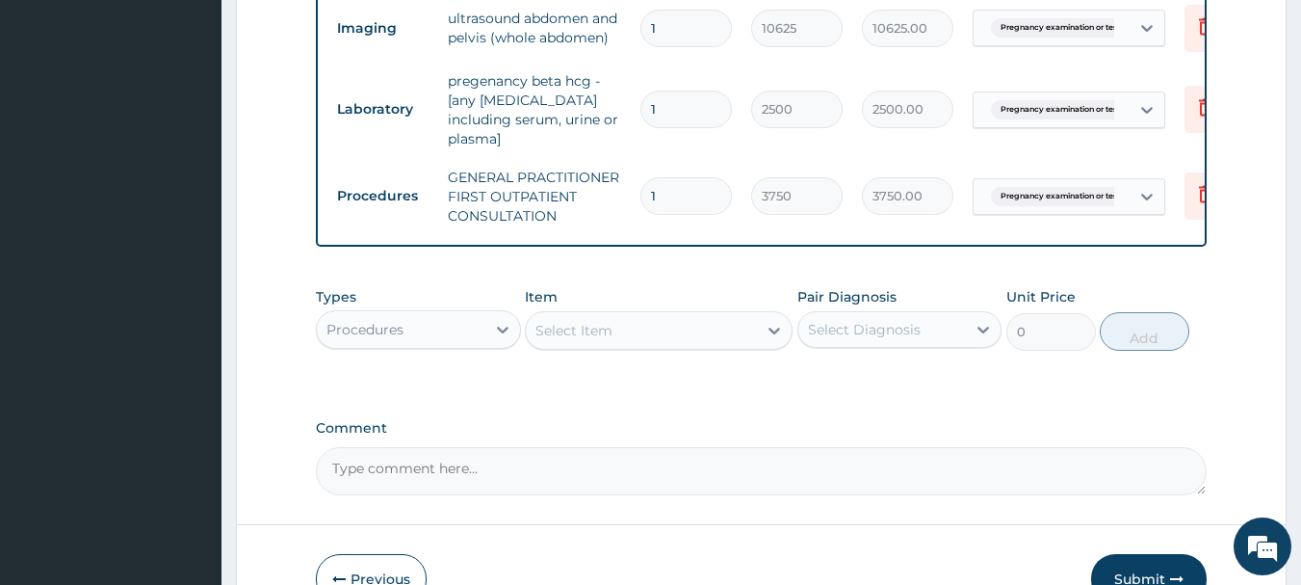
scroll to position [881, 0]
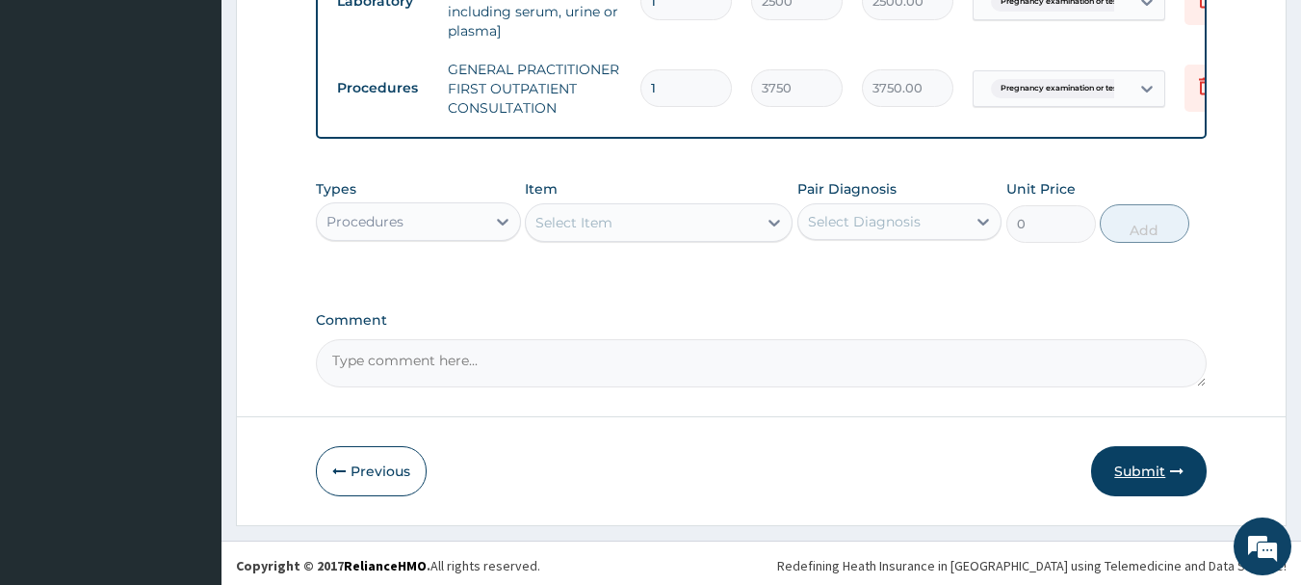
click at [1172, 484] on button "Submit" at bounding box center [1149, 471] width 116 height 50
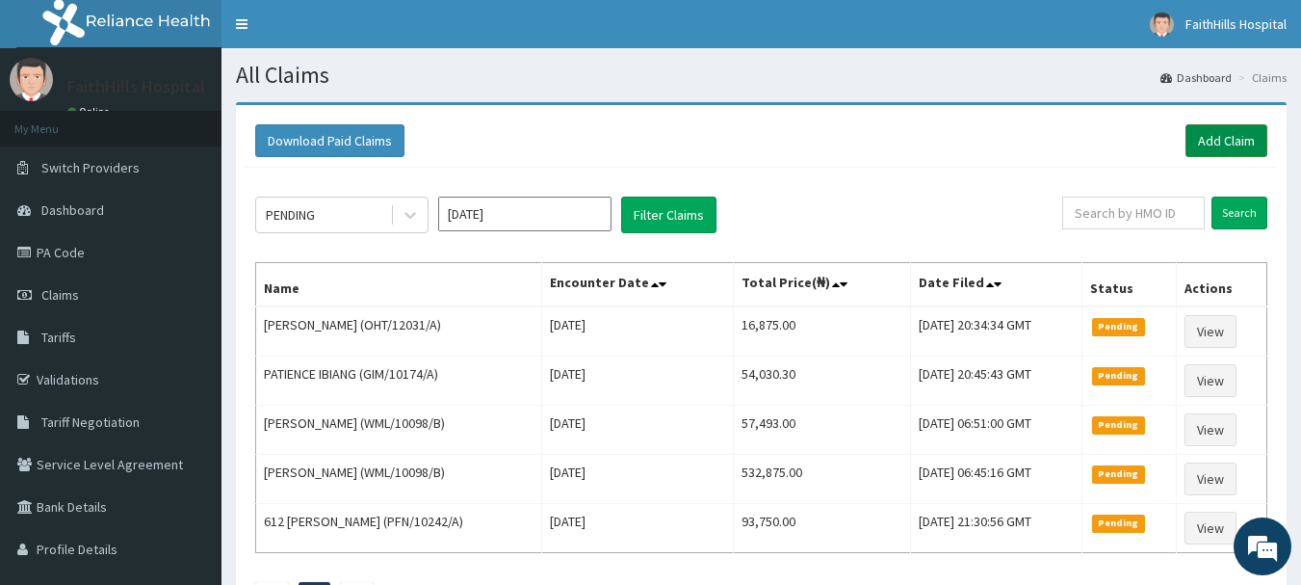
click at [1244, 142] on link "Add Claim" at bounding box center [1227, 140] width 82 height 33
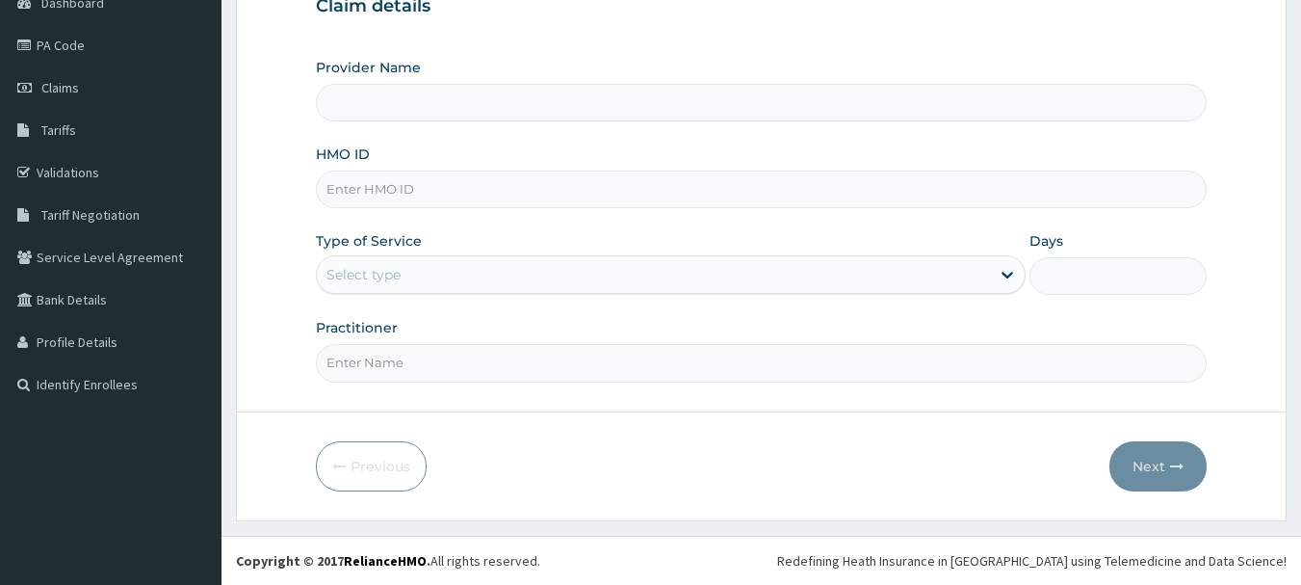
drag, startPoint x: 0, startPoint y: 0, endPoint x: 359, endPoint y: 191, distance: 406.7
click at [359, 191] on input "HMO ID" at bounding box center [762, 189] width 892 height 38
type input "FaithHills Specialist Hospital"
type input "RBN/10197/B"
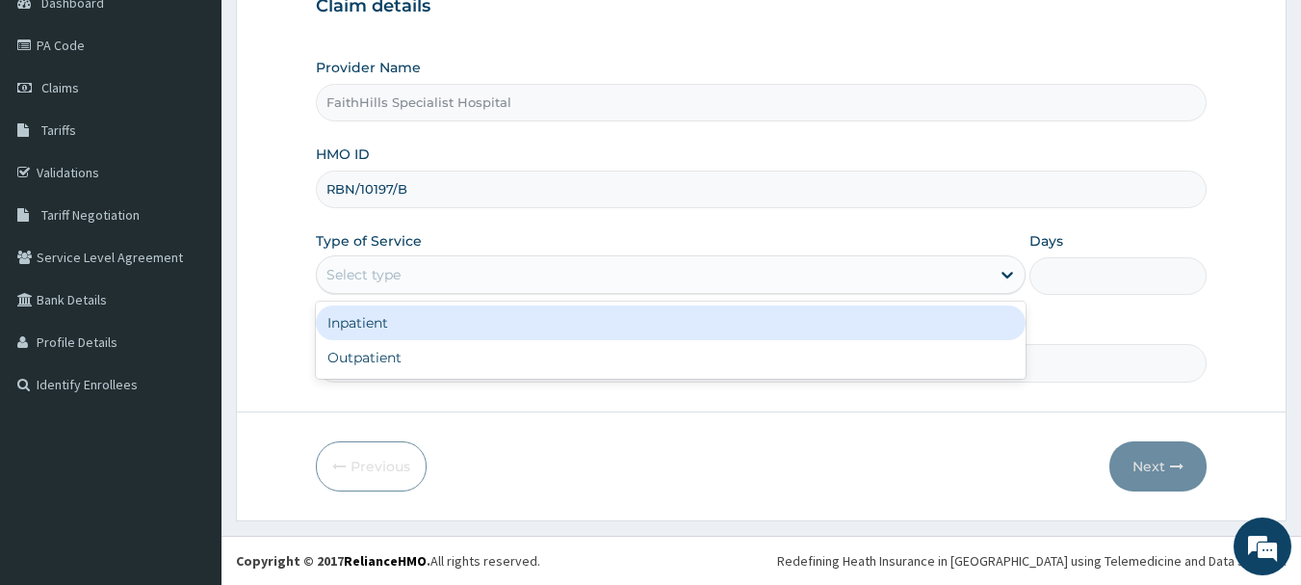
click at [394, 283] on div "Select type" at bounding box center [364, 274] width 74 height 19
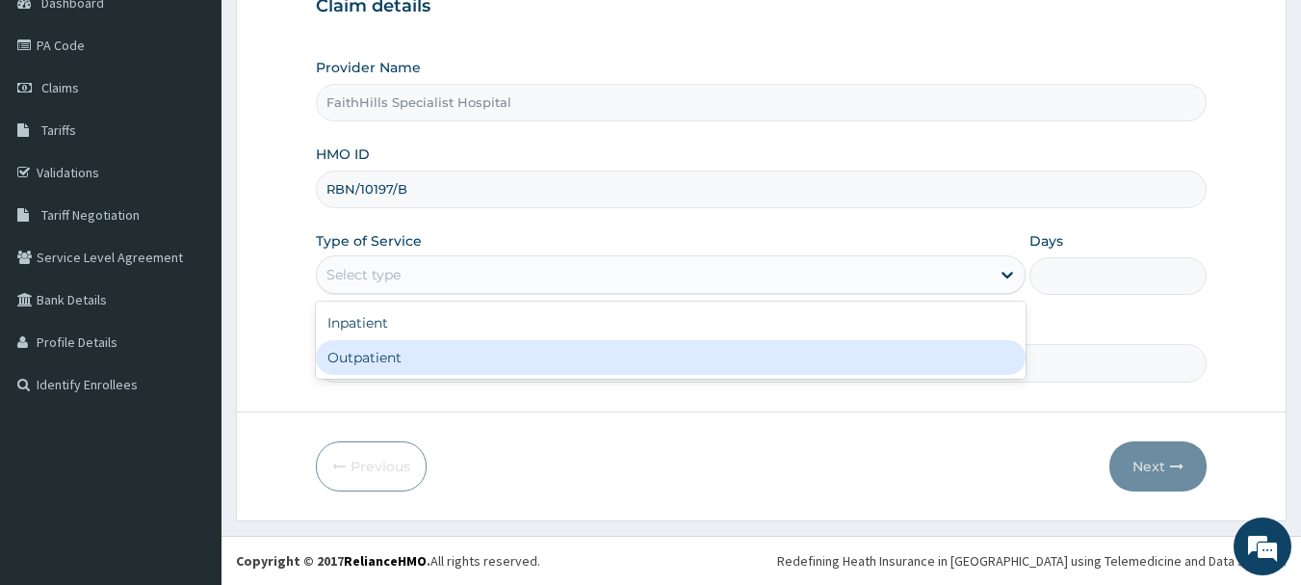
click at [377, 345] on div "Outpatient" at bounding box center [671, 357] width 710 height 35
type input "1"
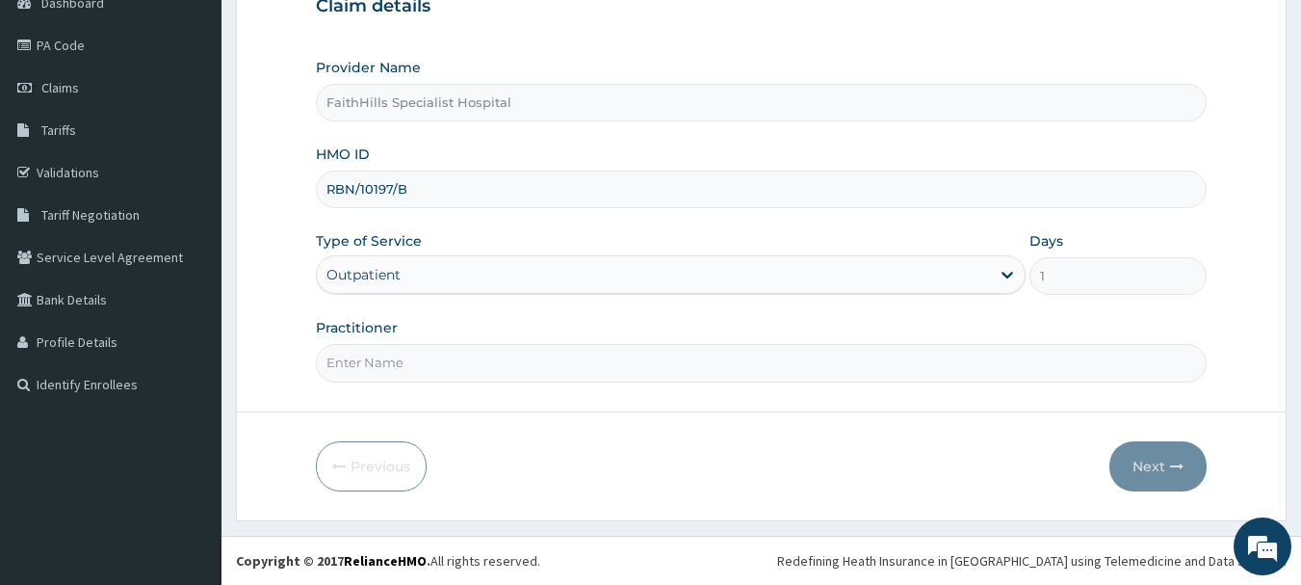
click at [377, 367] on input "Practitioner" at bounding box center [762, 363] width 892 height 38
type input "DR [PERSON_NAME]"
click at [1165, 464] on button "Next" at bounding box center [1158, 466] width 97 height 50
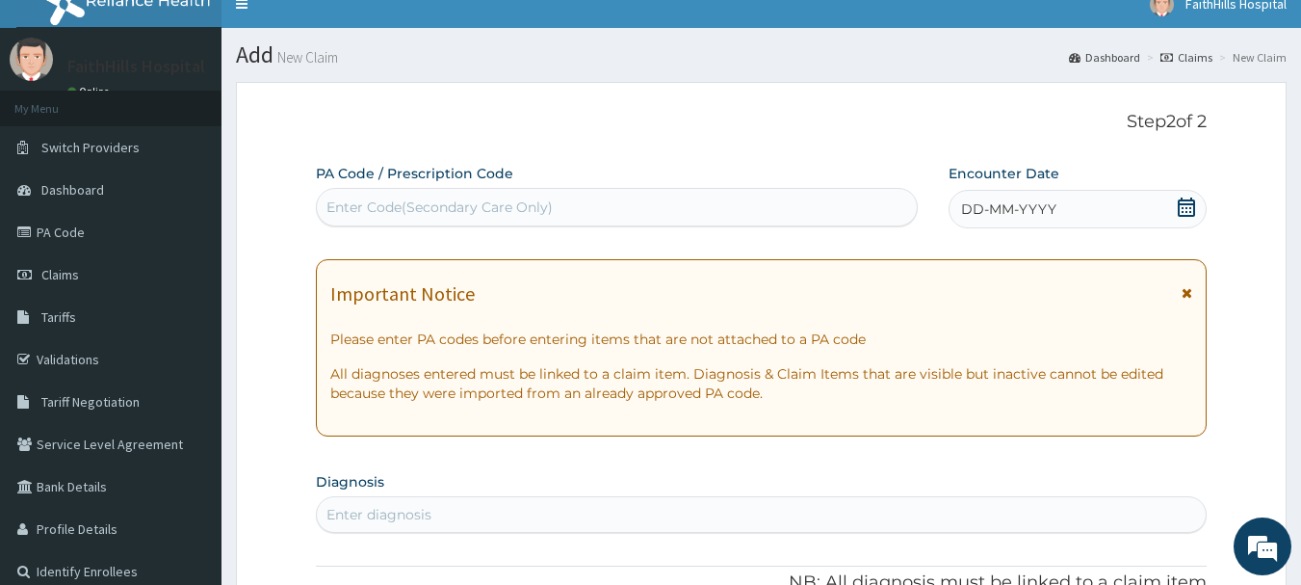
scroll to position [14, 0]
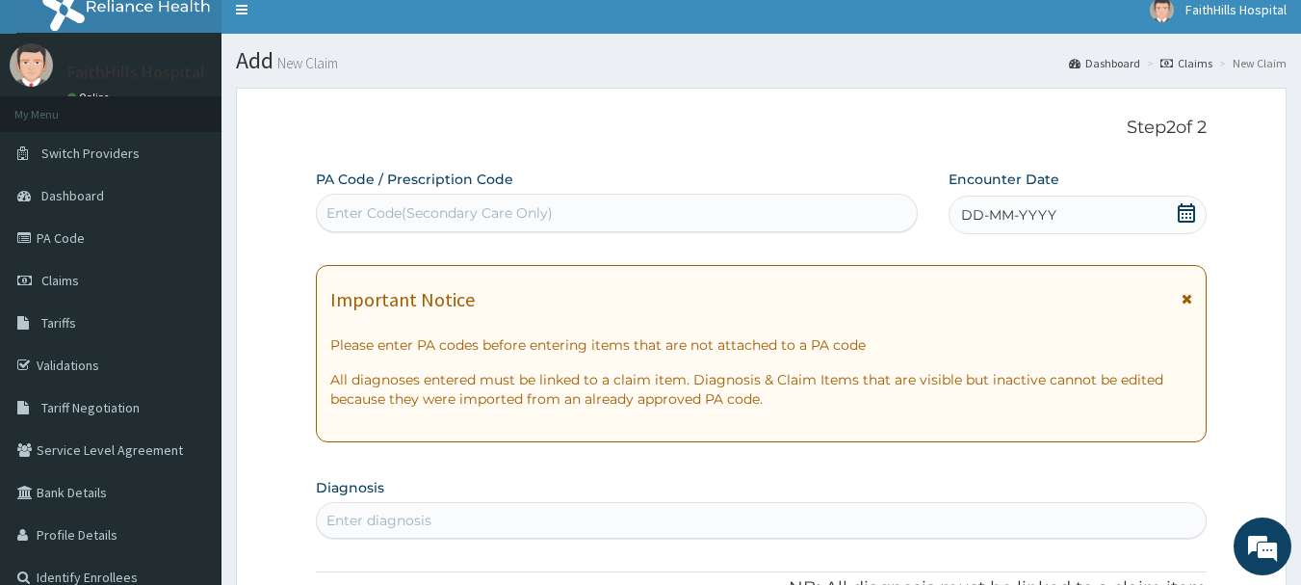
click at [603, 218] on div "Enter Code(Secondary Care Only)" at bounding box center [617, 212] width 601 height 31
paste input "PA/BF80AD"
type input "PA/BF80AD"
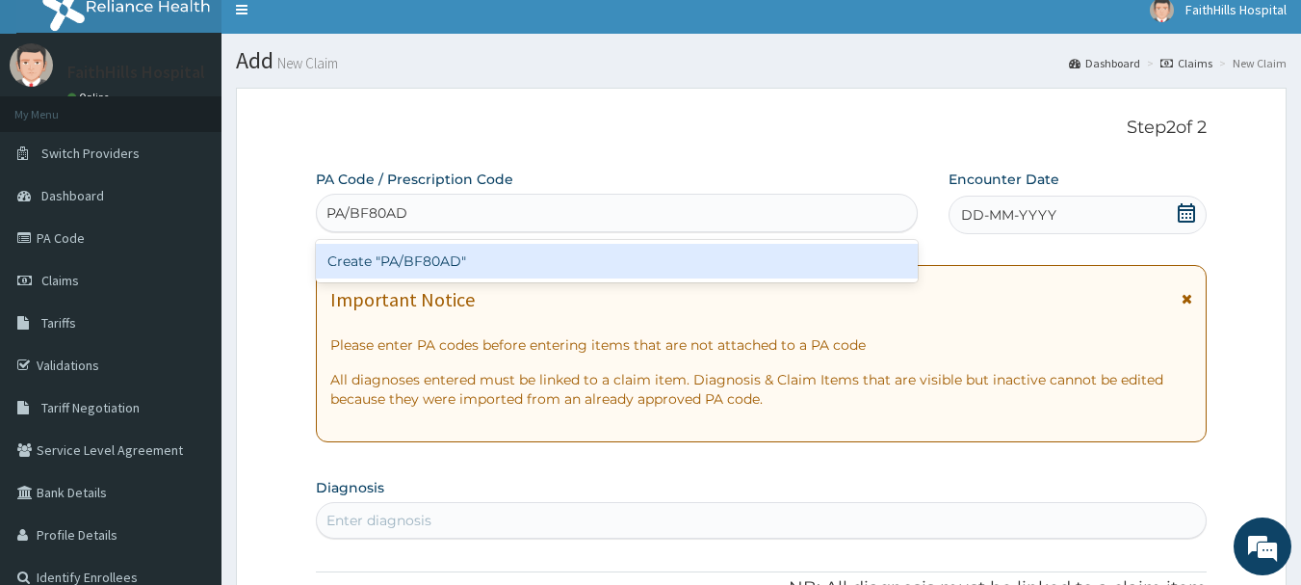
click at [588, 256] on div "Create "PA/BF80AD"" at bounding box center [617, 261] width 603 height 35
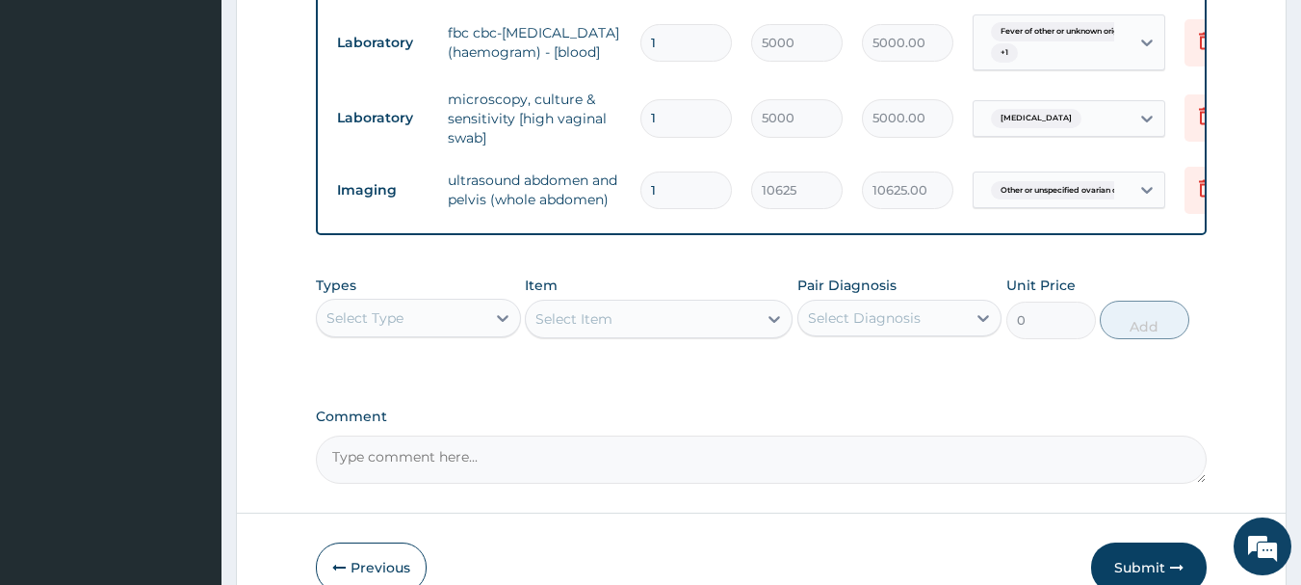
scroll to position [1158, 0]
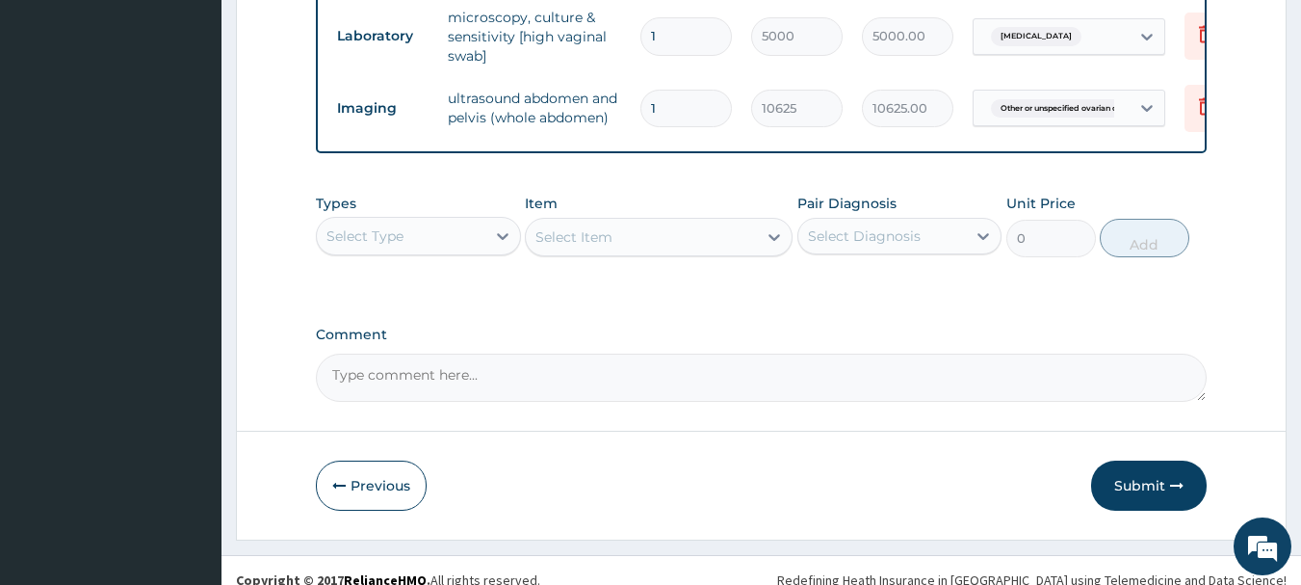
click at [413, 251] on div "Select Type" at bounding box center [401, 236] width 169 height 31
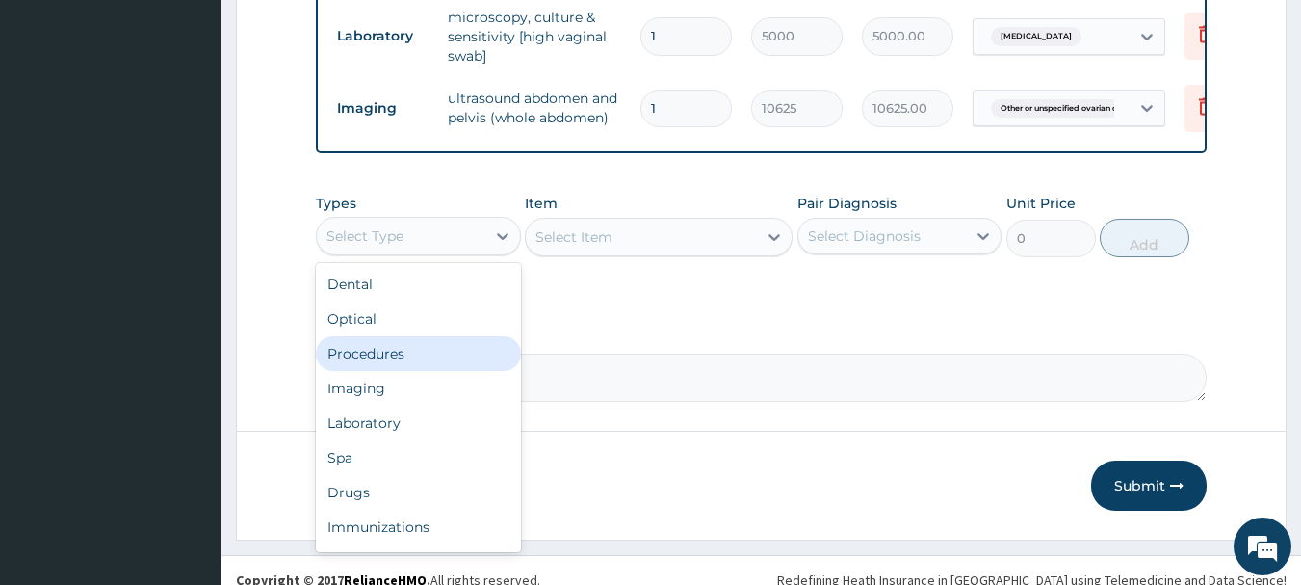
click at [430, 354] on div "Procedures" at bounding box center [418, 353] width 205 height 35
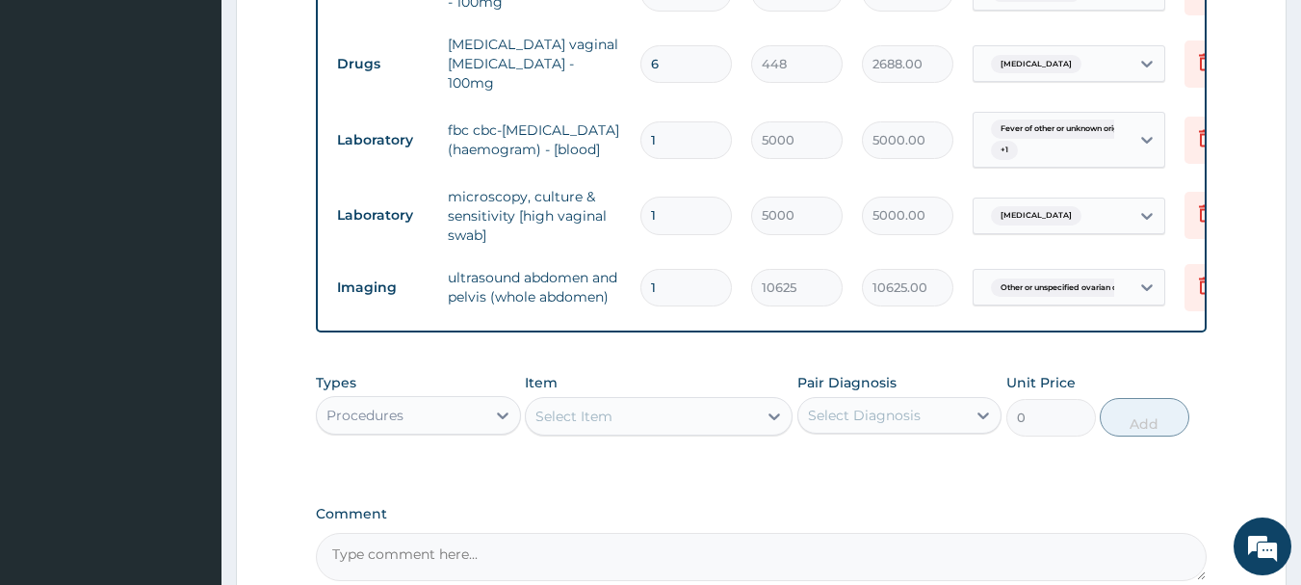
scroll to position [965, 0]
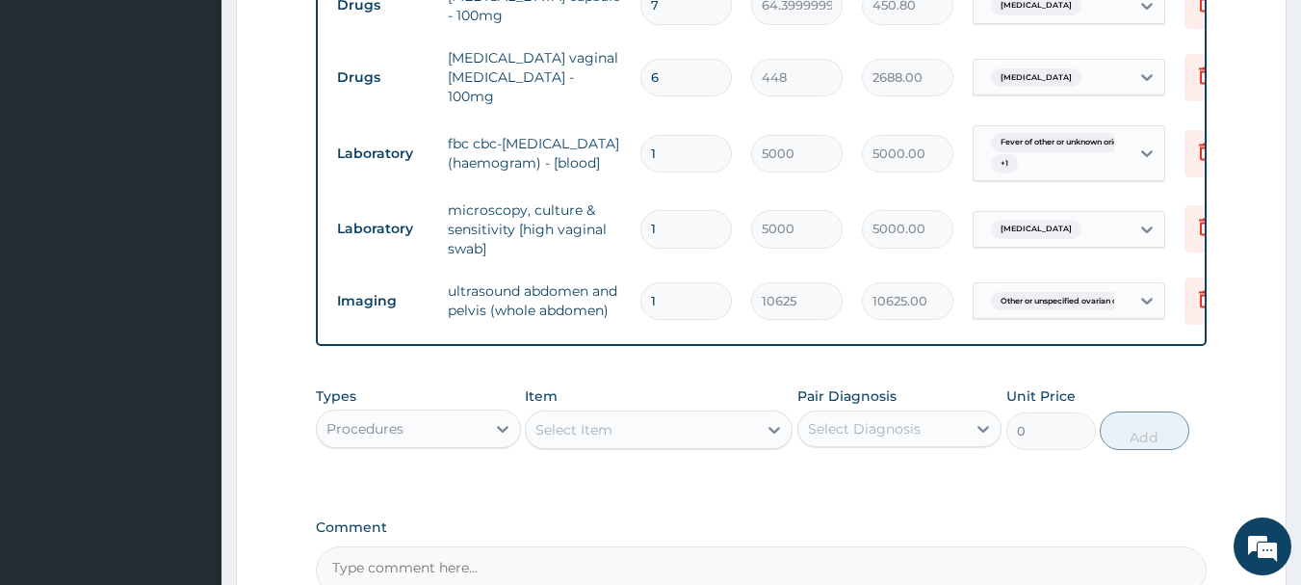
click at [740, 434] on div "Select Item" at bounding box center [641, 429] width 231 height 31
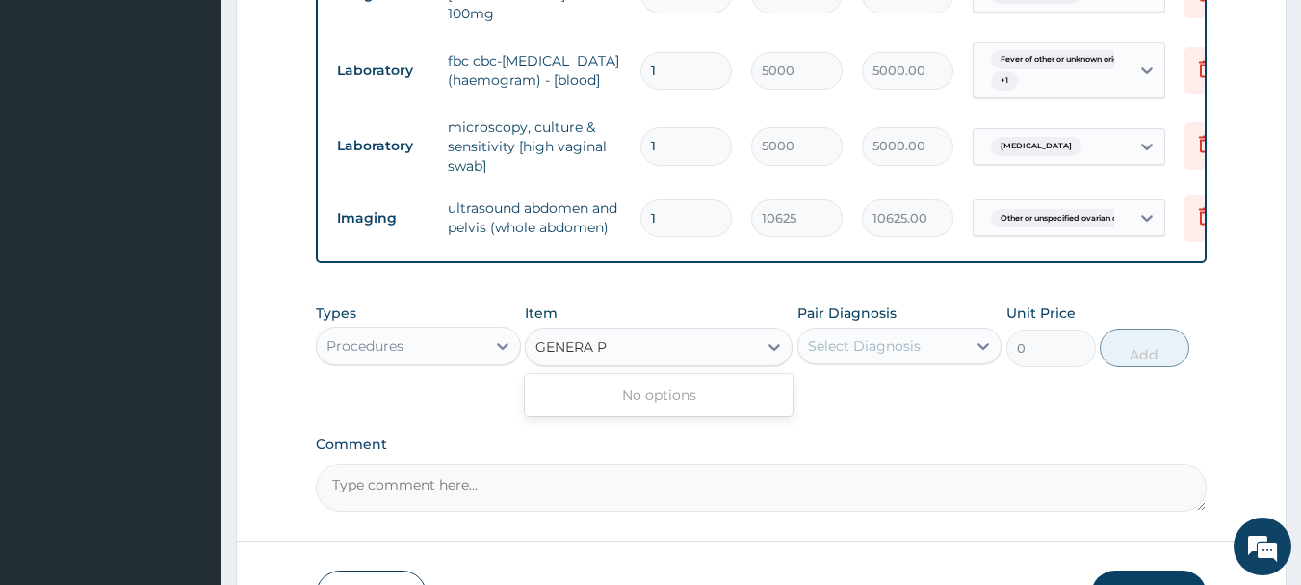
scroll to position [1158, 0]
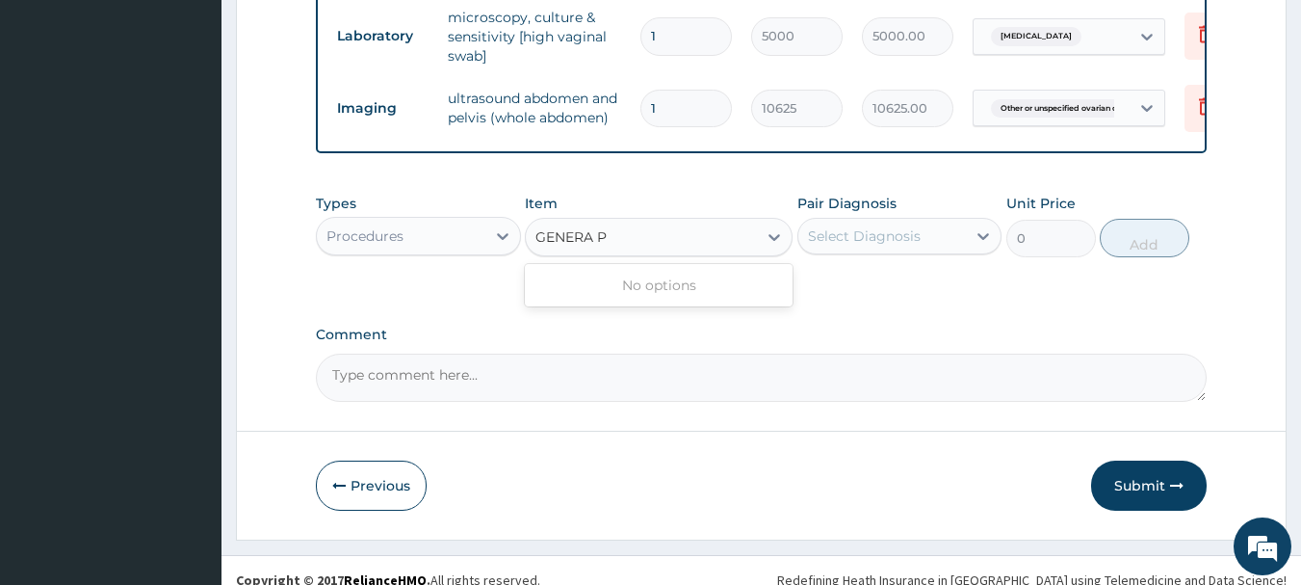
click at [592, 241] on input "GENERA P" at bounding box center [573, 236] width 74 height 19
type input "GENERAL P"
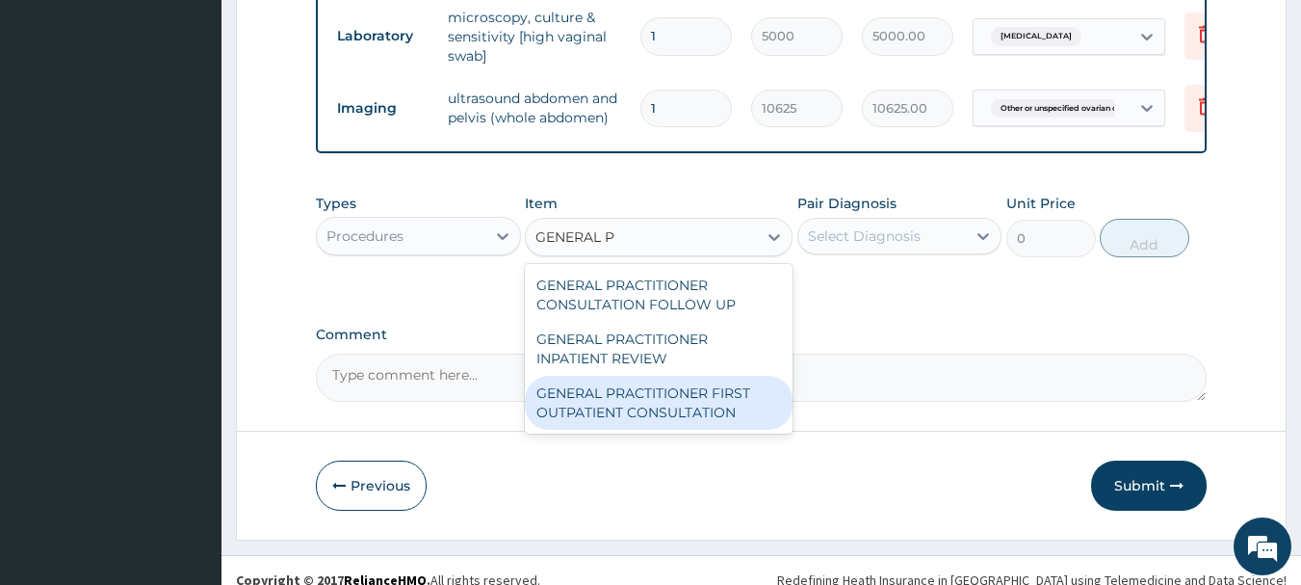
drag, startPoint x: 675, startPoint y: 423, endPoint x: 749, endPoint y: 382, distance: 84.5
click at [697, 413] on div "GENERAL PRACTITIONER FIRST OUTPATIENT CONSULTATION" at bounding box center [659, 403] width 268 height 54
type input "3750"
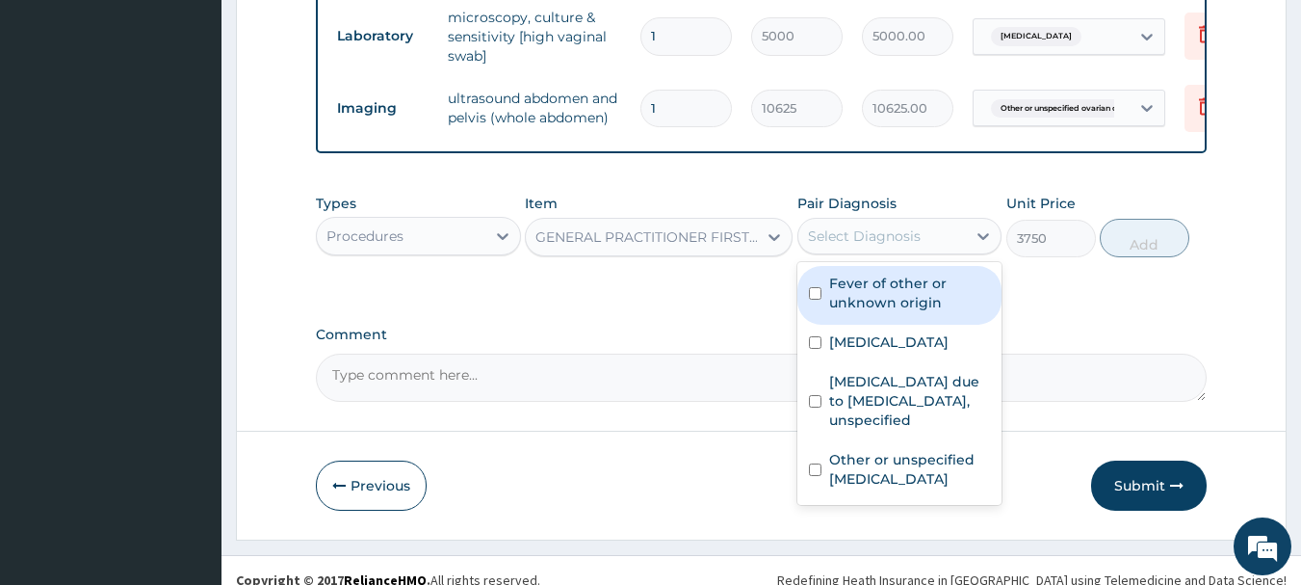
click at [876, 246] on div "Select Diagnosis" at bounding box center [864, 235] width 113 height 19
drag, startPoint x: 875, startPoint y: 290, endPoint x: 875, endPoint y: 372, distance: 81.9
click at [875, 291] on label "Fever of other or unknown origin" at bounding box center [910, 293] width 162 height 39
checkbox input "true"
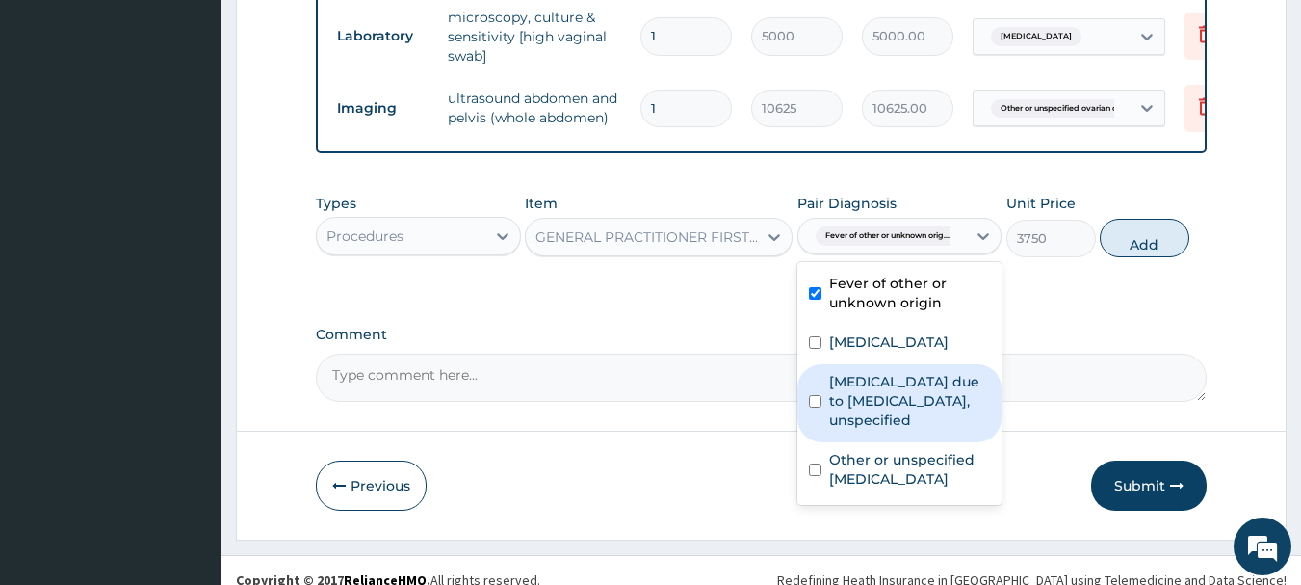
click at [875, 382] on label "Malaria due to Plasmodium falciparum, unspecified" at bounding box center [910, 401] width 162 height 58
checkbox input "true"
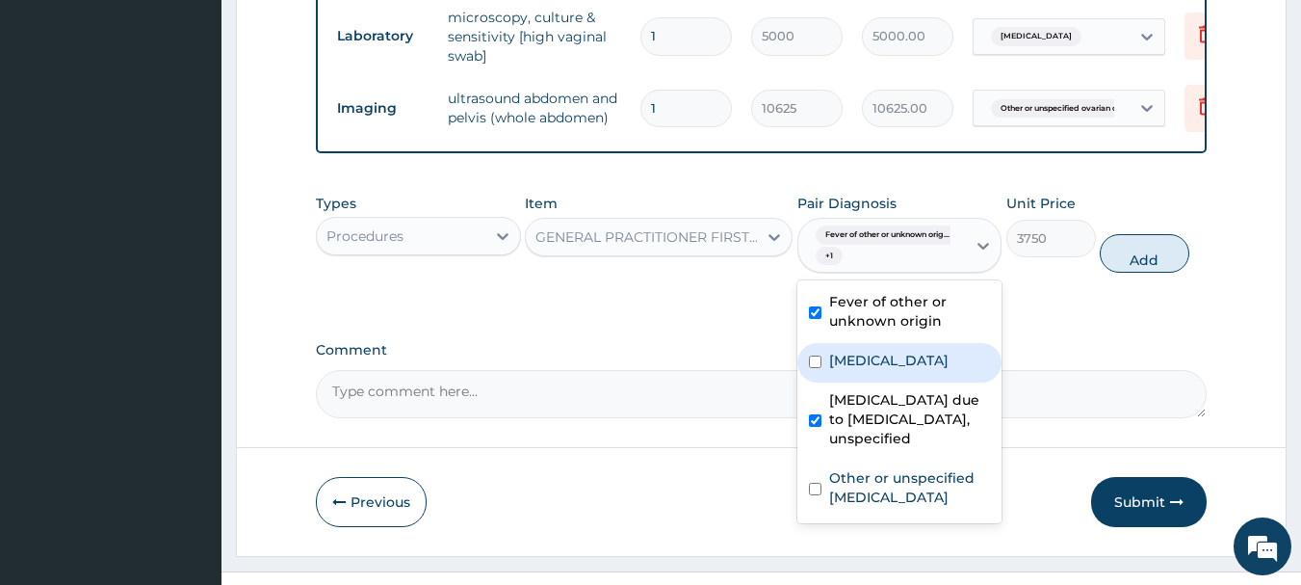
click at [887, 370] on label "Vaginal discharge" at bounding box center [888, 360] width 119 height 19
checkbox input "true"
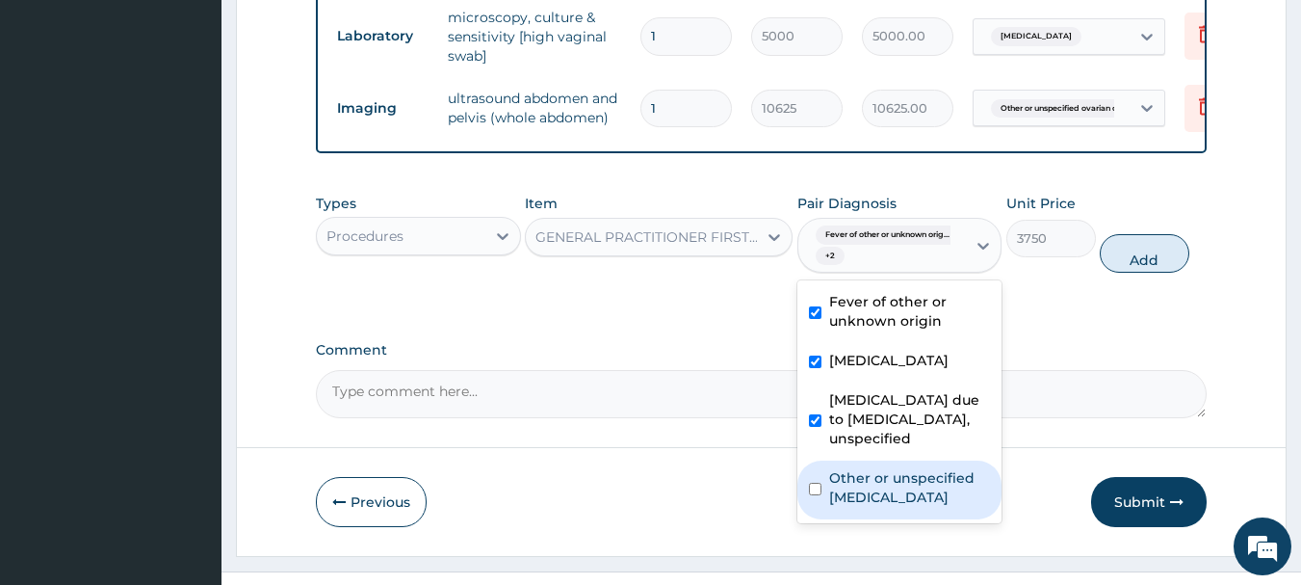
click at [882, 490] on label "Other or unspecified ovarian cysts" at bounding box center [910, 487] width 162 height 39
checkbox input "true"
click at [1157, 268] on button "Add" at bounding box center [1145, 253] width 90 height 39
type input "0"
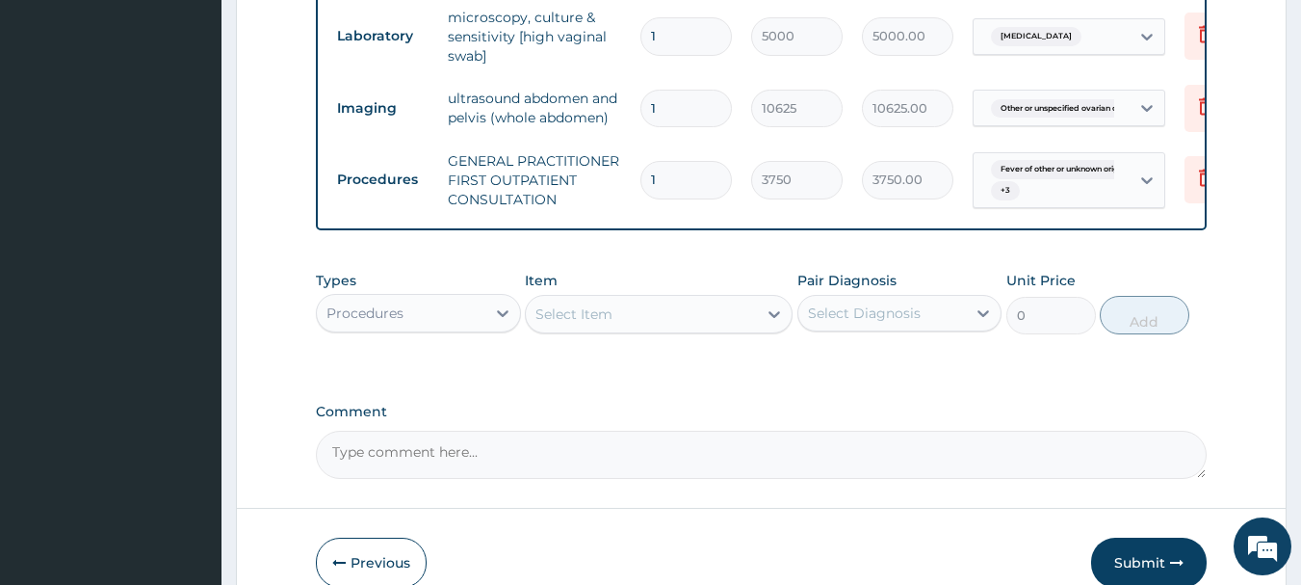
click at [355, 290] on div "Types Procedures" at bounding box center [418, 303] width 205 height 64
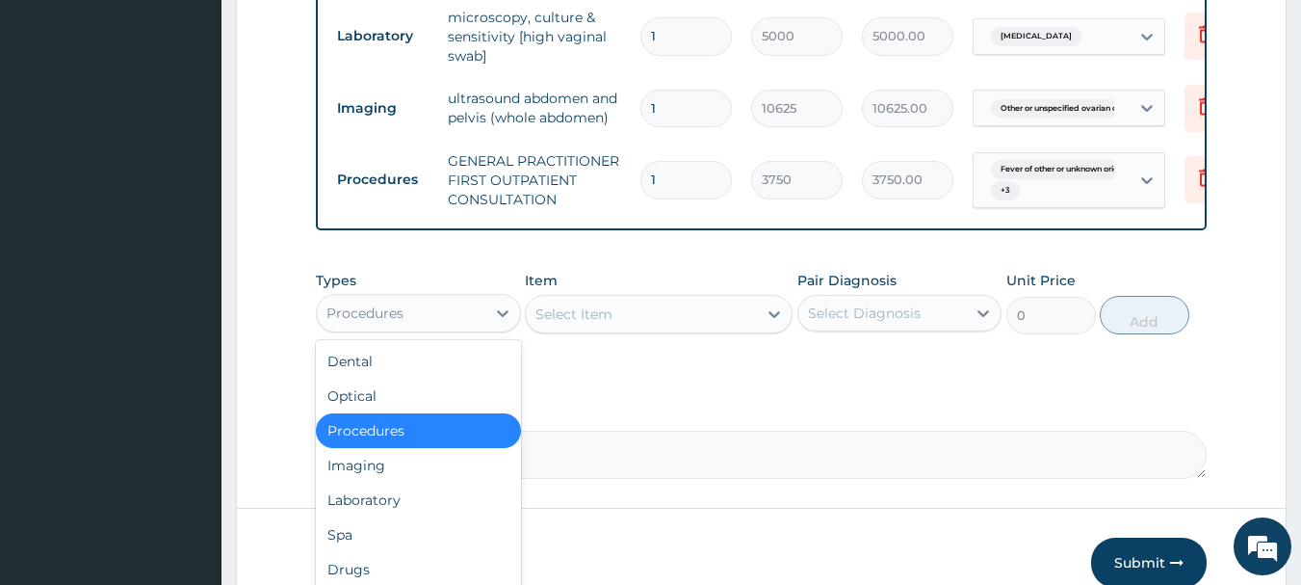
click at [362, 315] on div "Procedures" at bounding box center [365, 312] width 77 height 19
drag, startPoint x: 356, startPoint y: 499, endPoint x: 393, endPoint y: 486, distance: 38.7
click at [356, 501] on div "Laboratory" at bounding box center [418, 500] width 205 height 35
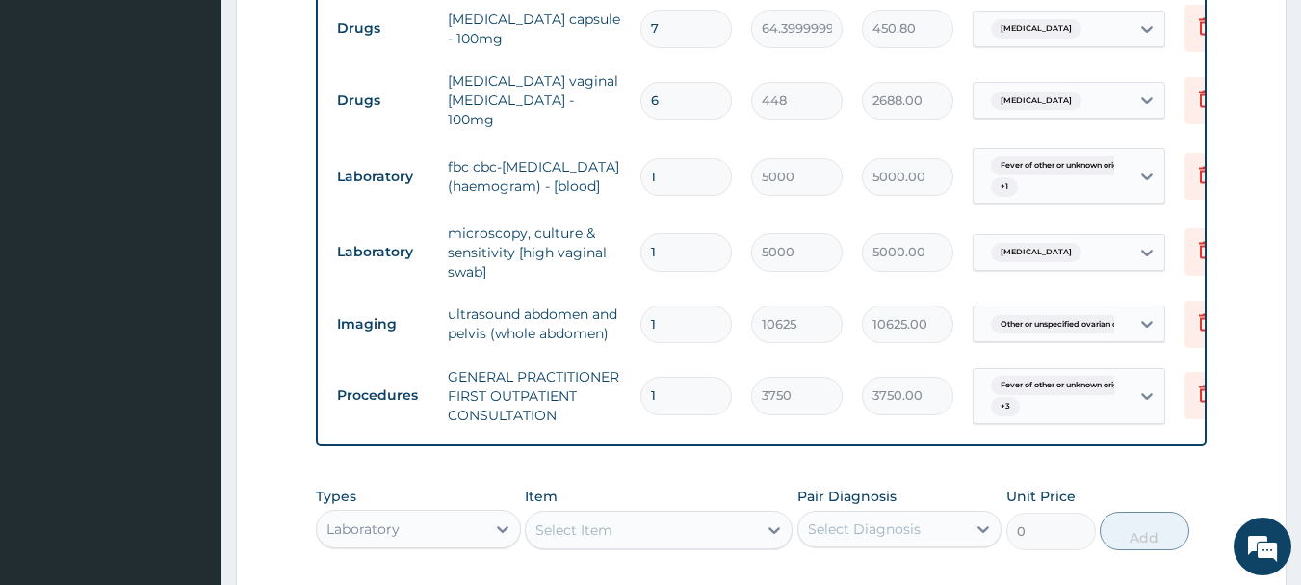
scroll to position [1061, 0]
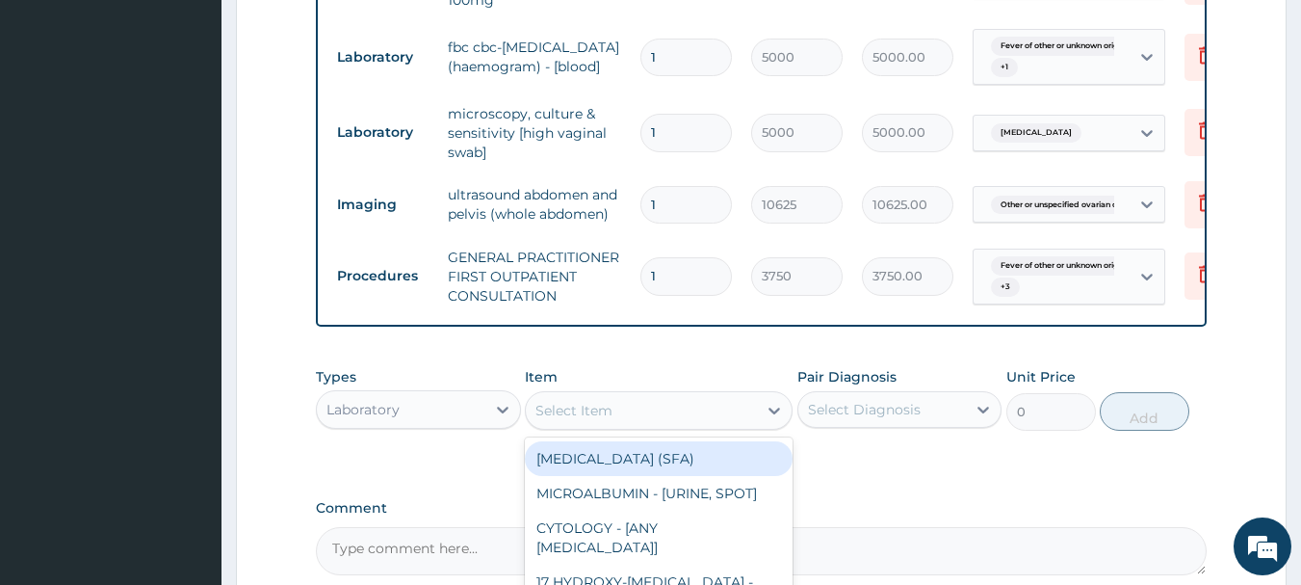
click at [648, 422] on div "Select Item" at bounding box center [641, 410] width 231 height 31
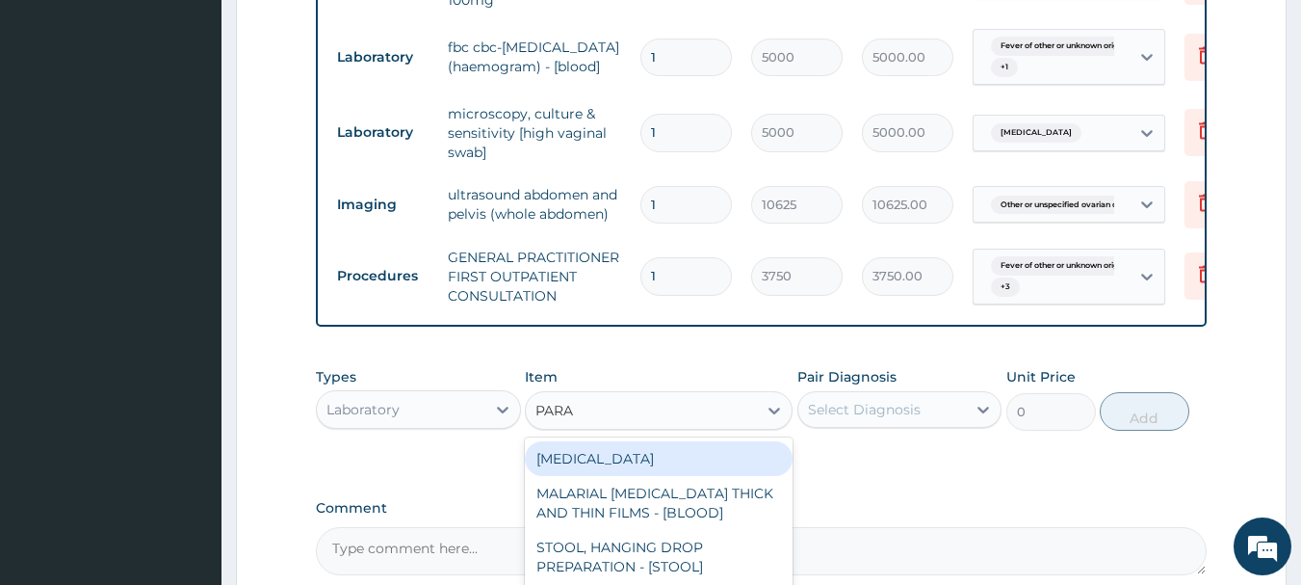
type input "PARAS"
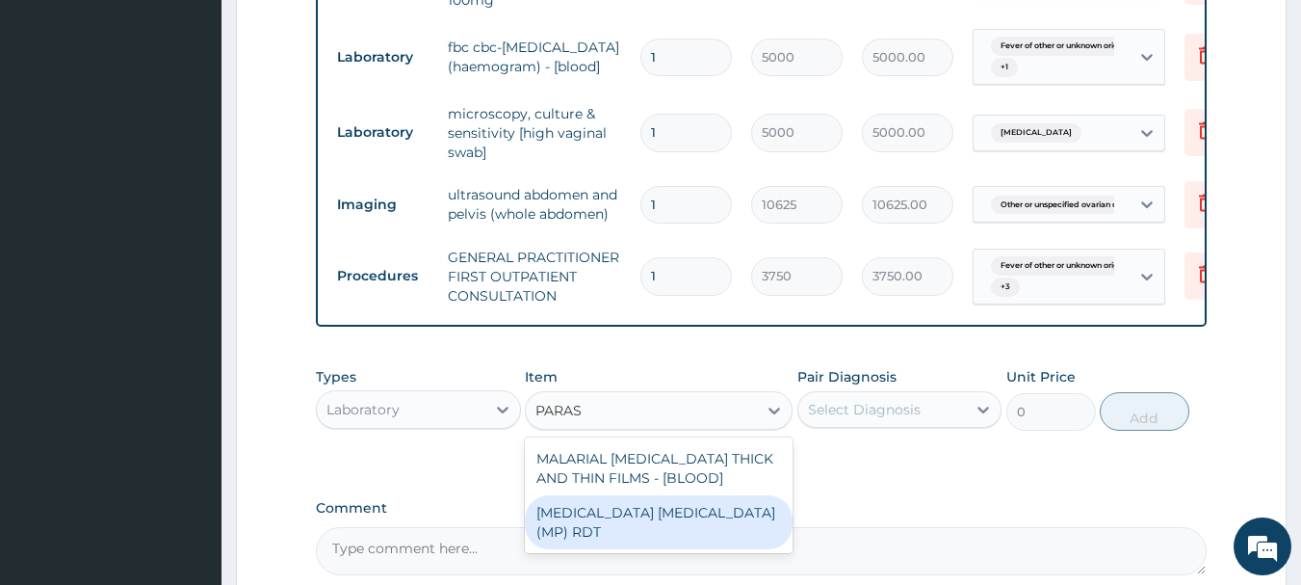
click at [672, 514] on div "MALARIA PARASITE (MP) RDT" at bounding box center [659, 522] width 268 height 54
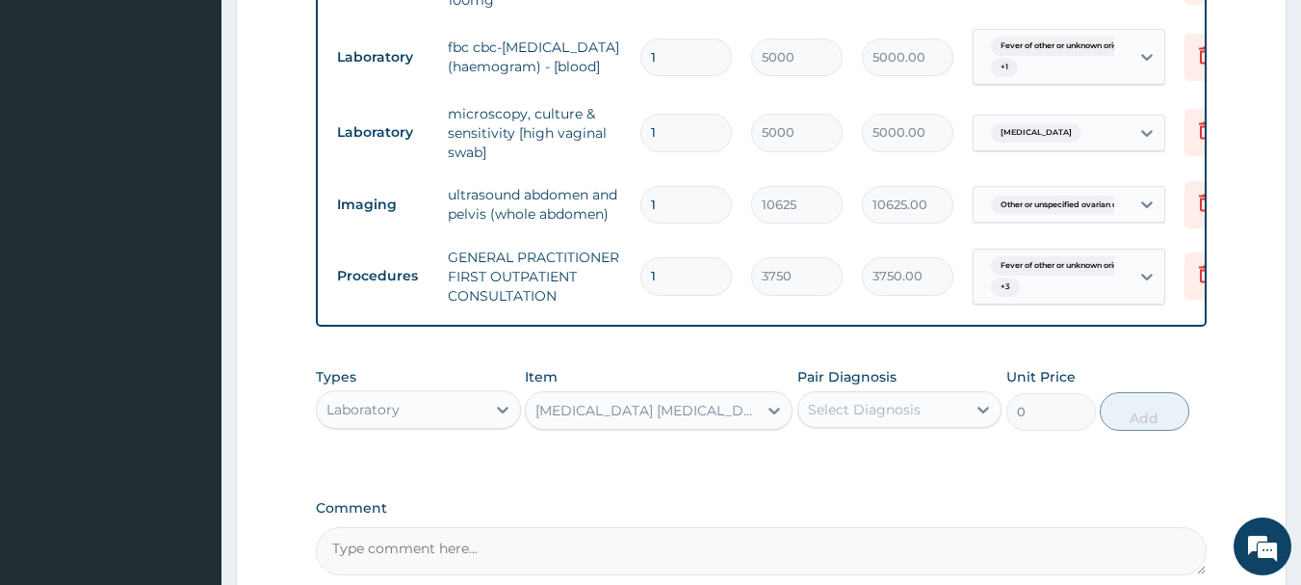
type input "2000"
click at [898, 419] on div "Select Diagnosis" at bounding box center [864, 409] width 113 height 19
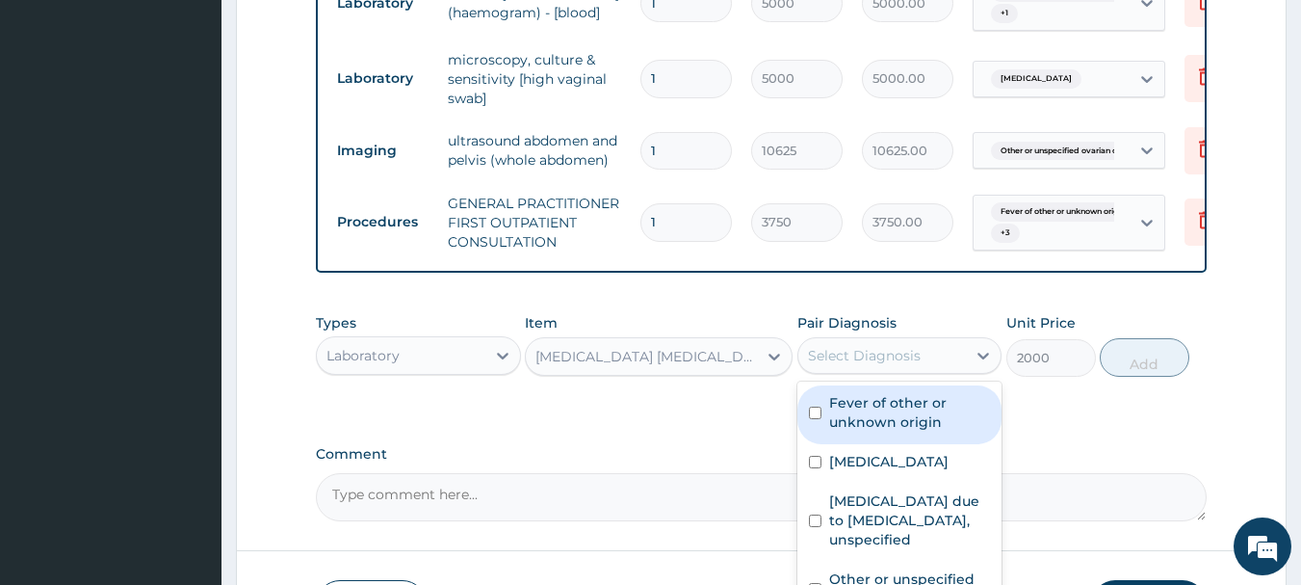
scroll to position [1158, 0]
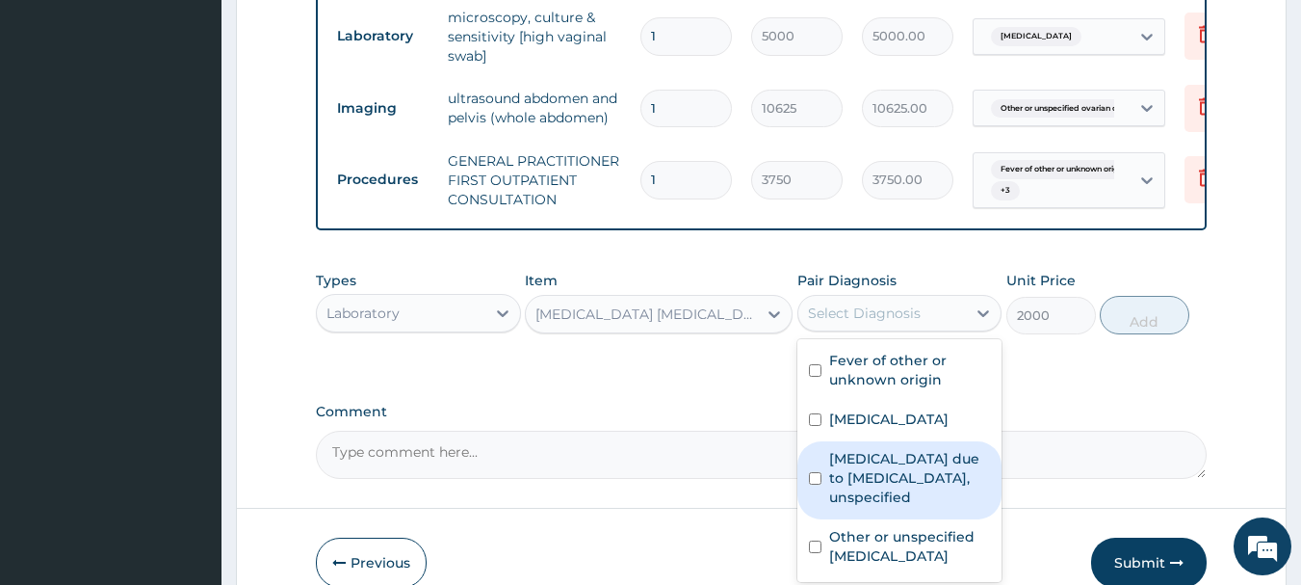
click at [894, 483] on label "[MEDICAL_DATA] due to [MEDICAL_DATA], unspecified" at bounding box center [910, 478] width 162 height 58
checkbox input "true"
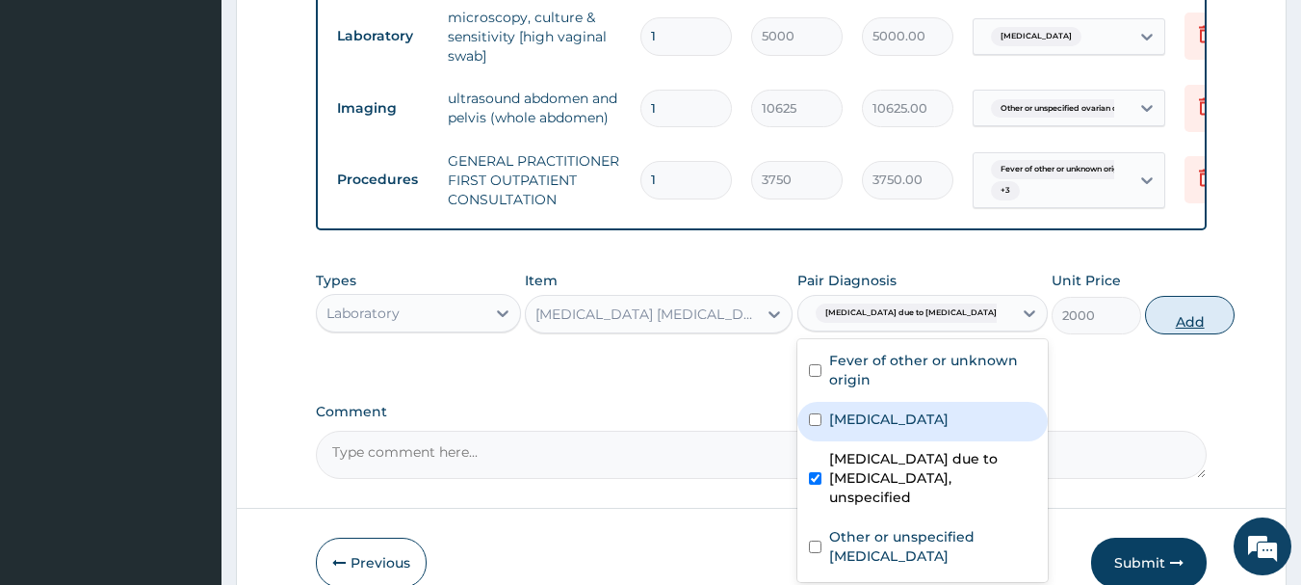
click at [1152, 324] on button "Add" at bounding box center [1190, 315] width 90 height 39
type input "0"
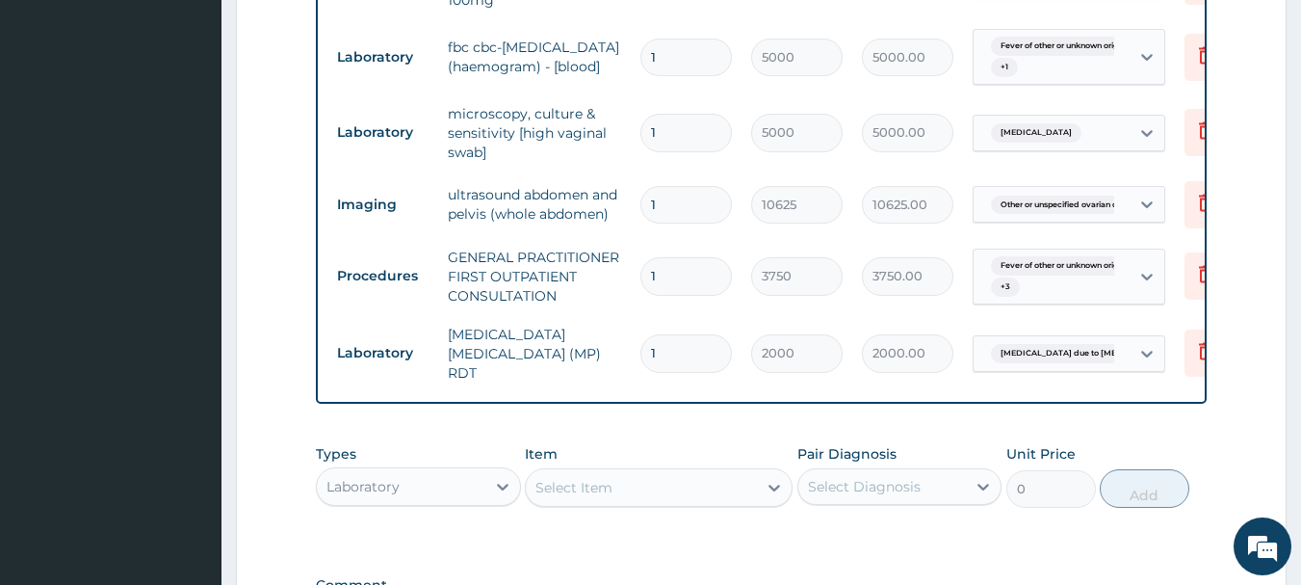
scroll to position [1327, 0]
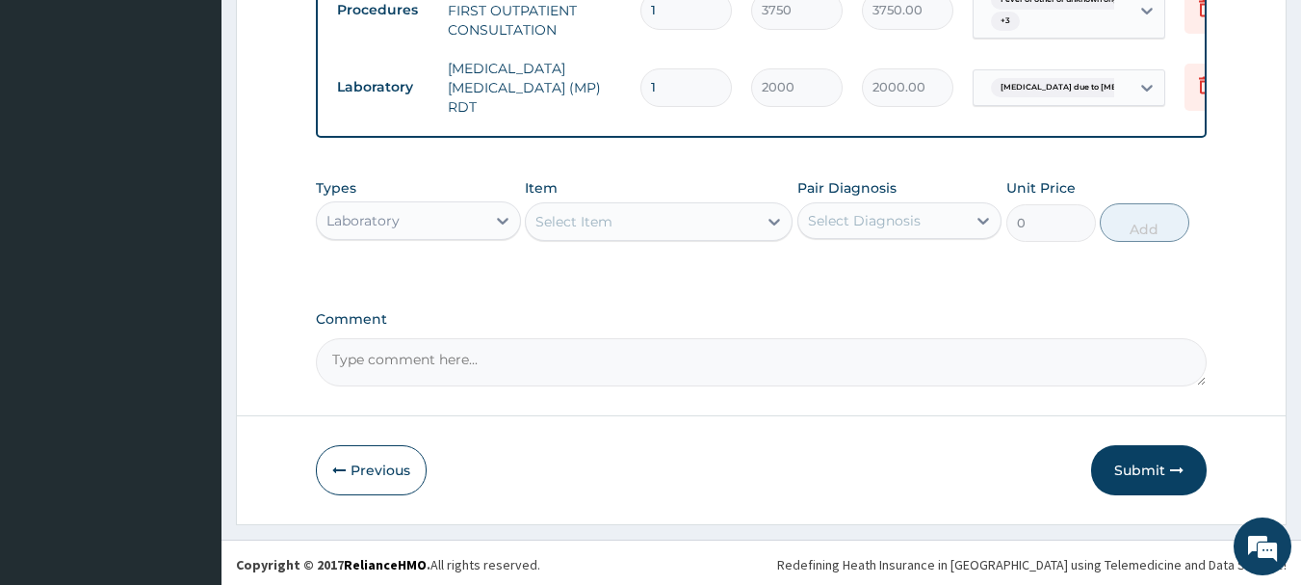
click at [406, 212] on div "Laboratory" at bounding box center [401, 220] width 169 height 31
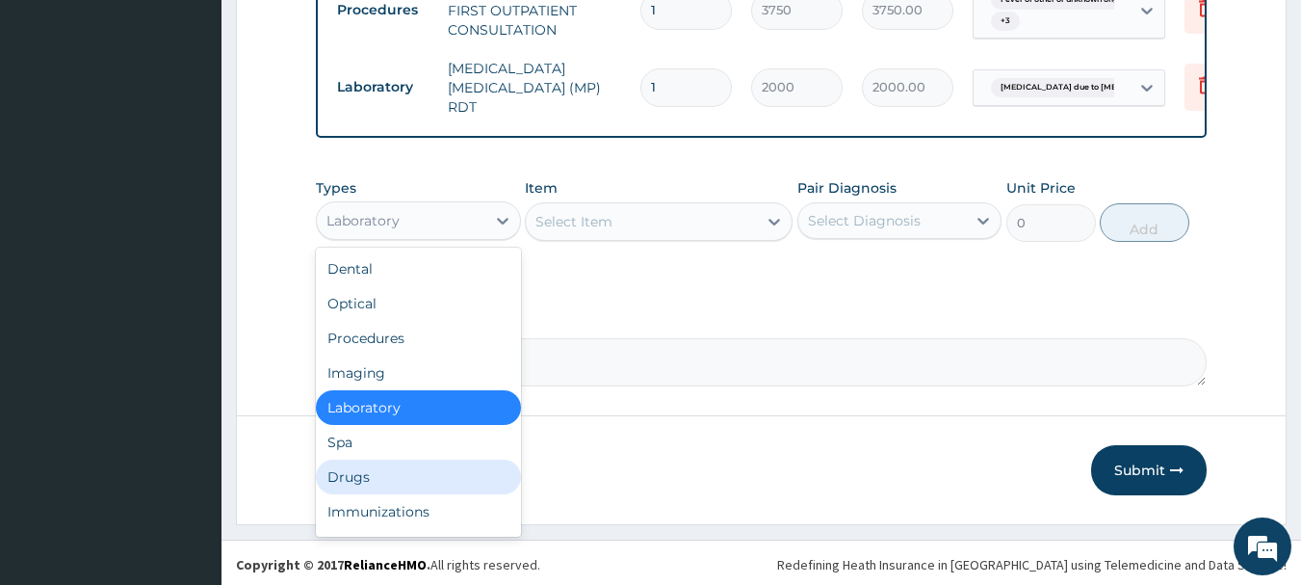
click at [385, 470] on div "Drugs" at bounding box center [418, 476] width 205 height 35
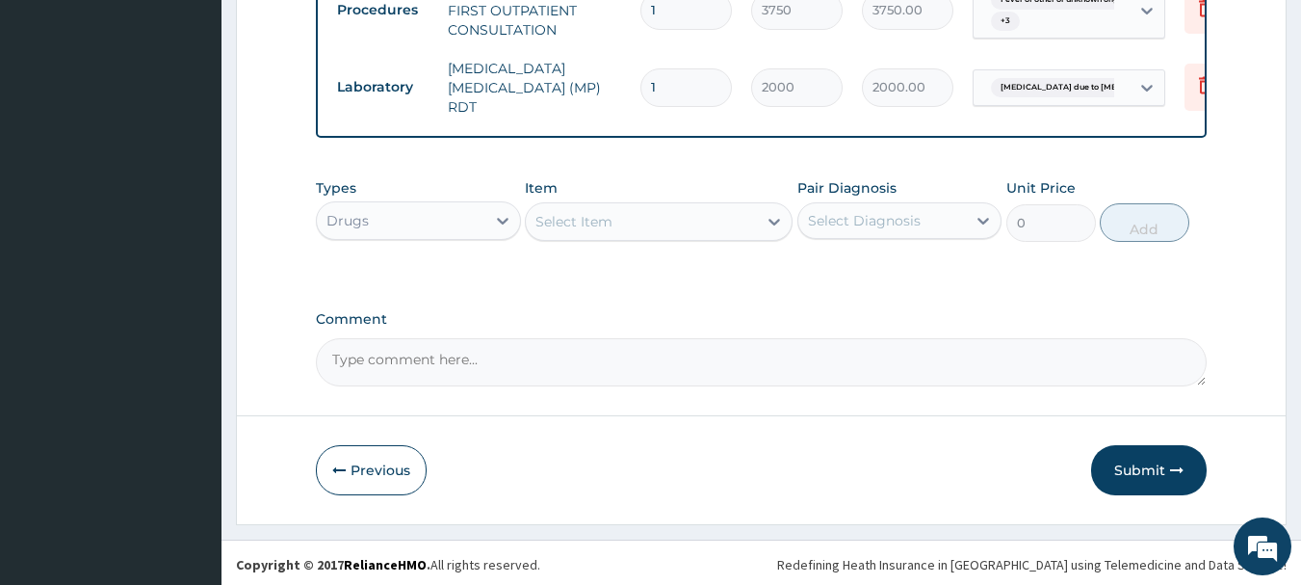
click at [594, 232] on div "Select Item" at bounding box center [641, 221] width 231 height 31
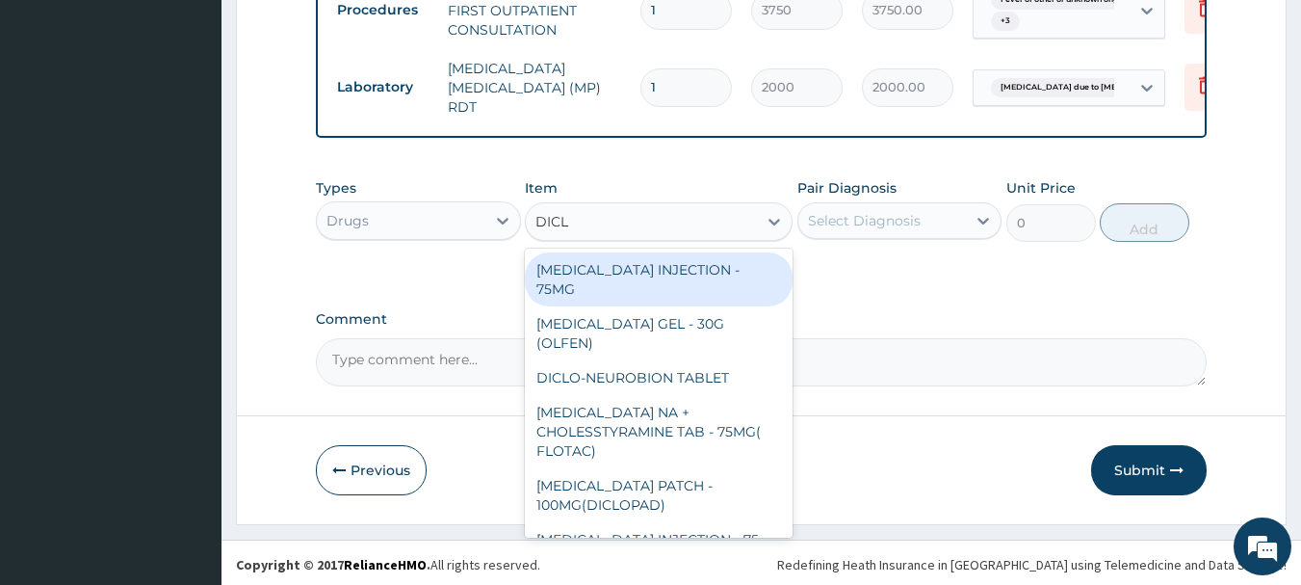
type input "DICLO"
click at [692, 256] on div "[MEDICAL_DATA] INJECTION - 75MG" at bounding box center [659, 279] width 268 height 54
type input "420"
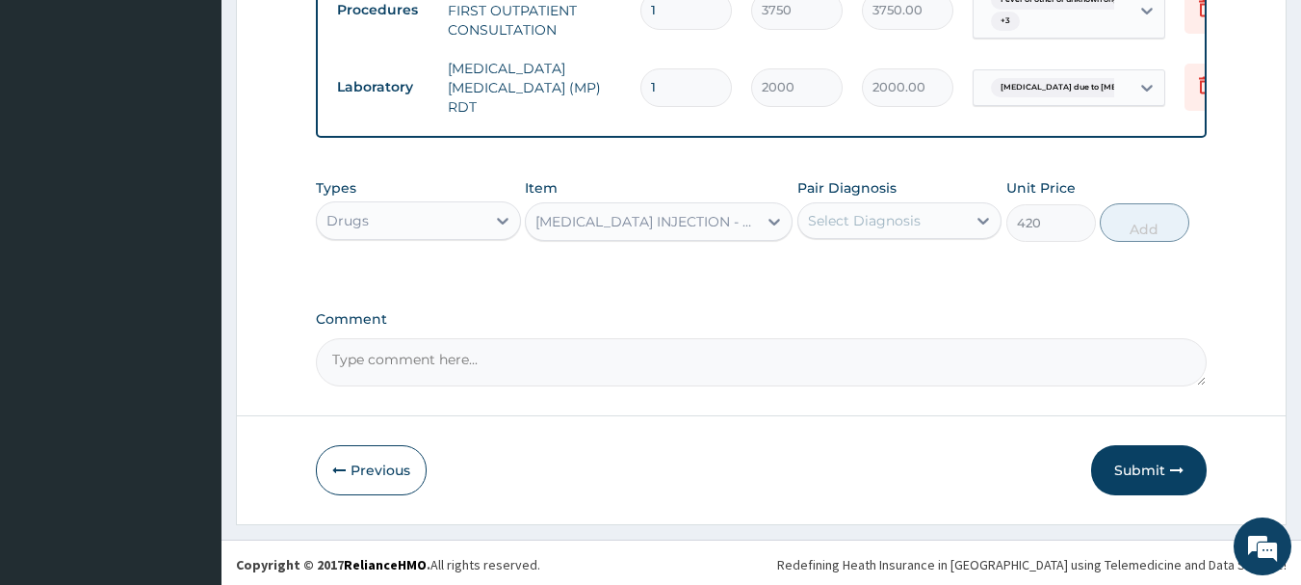
click at [909, 222] on div "Select Diagnosis" at bounding box center [864, 220] width 113 height 19
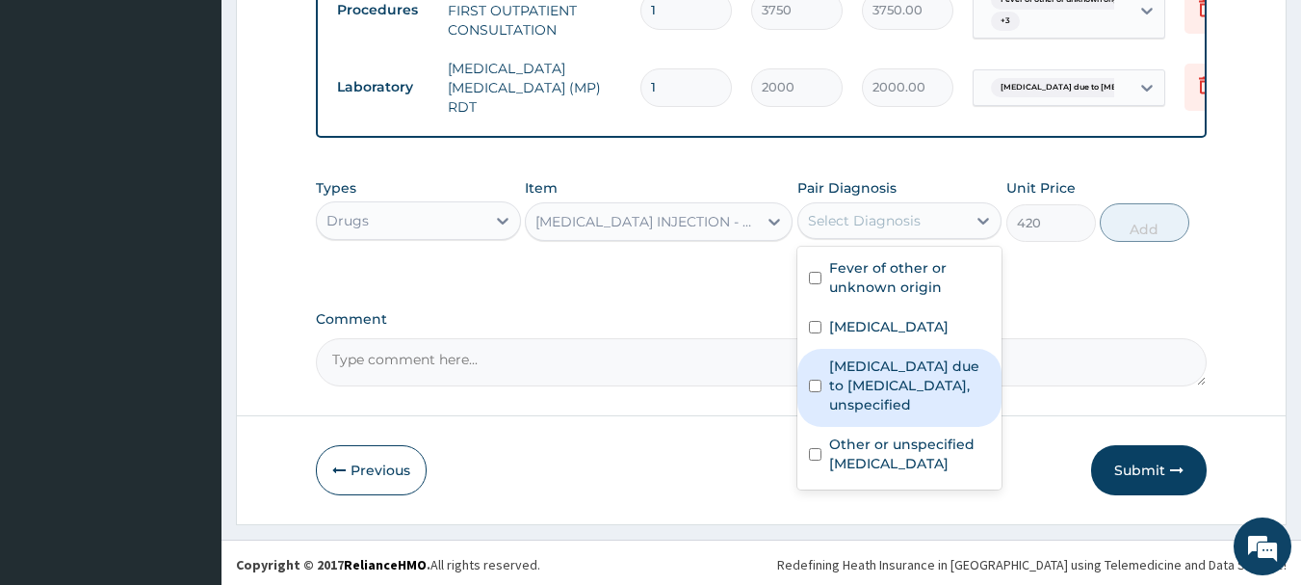
click at [893, 378] on label "[MEDICAL_DATA] due to [MEDICAL_DATA], unspecified" at bounding box center [910, 385] width 162 height 58
checkbox input "true"
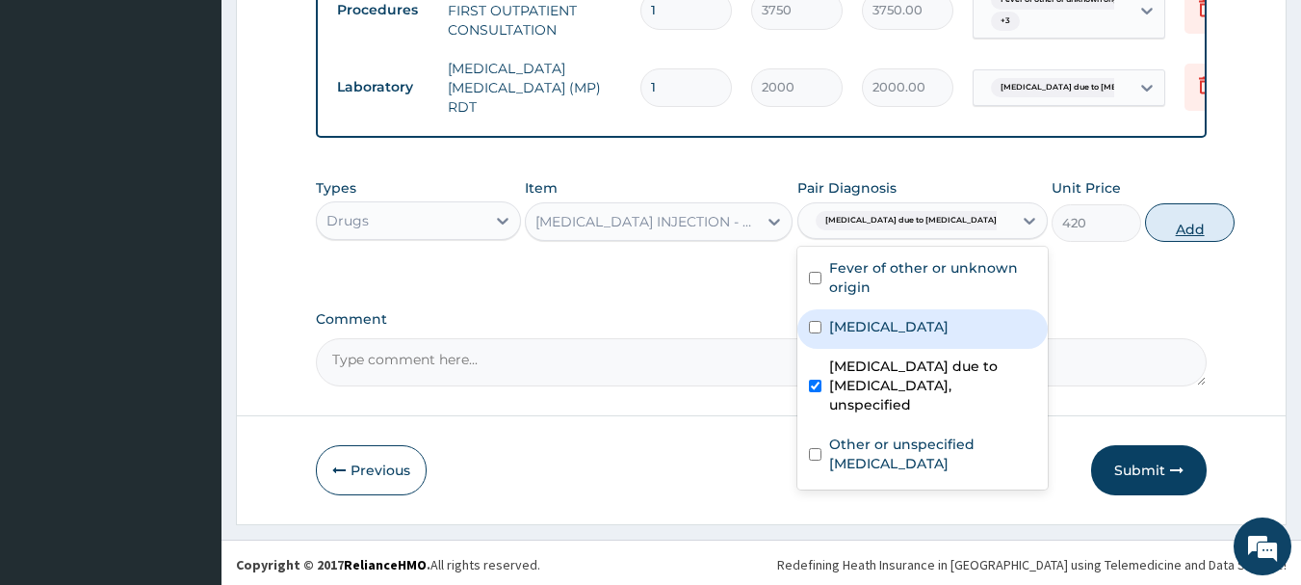
click at [1155, 222] on button "Add" at bounding box center [1190, 222] width 90 height 39
type input "0"
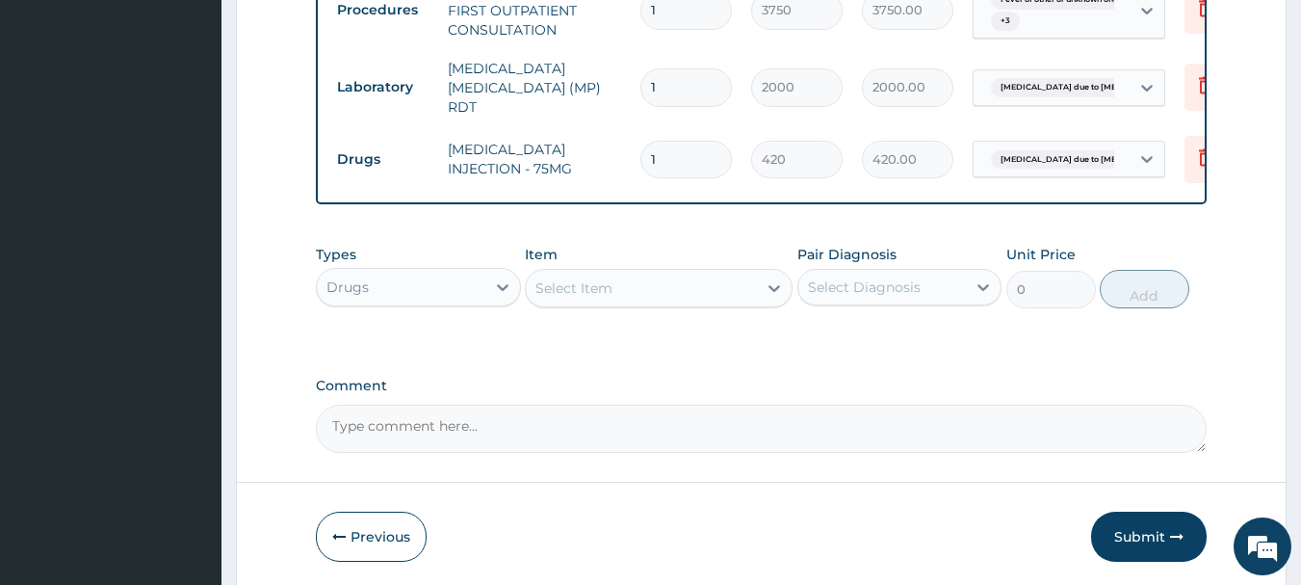
click at [656, 298] on div "Select Item" at bounding box center [641, 288] width 231 height 31
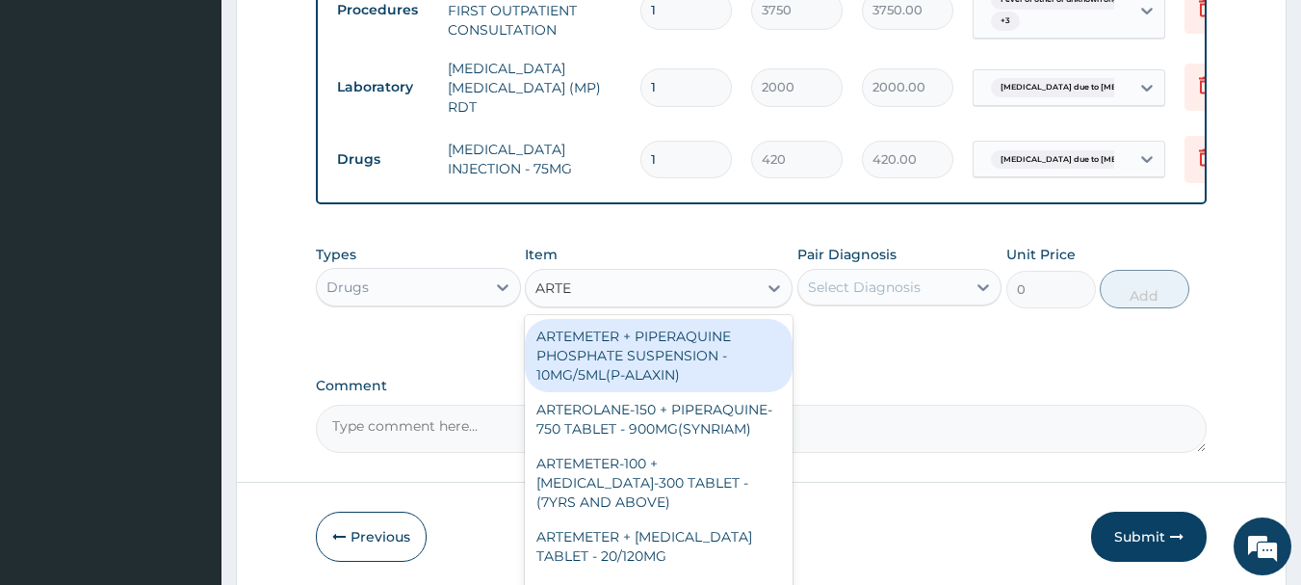
type input "ARTEM"
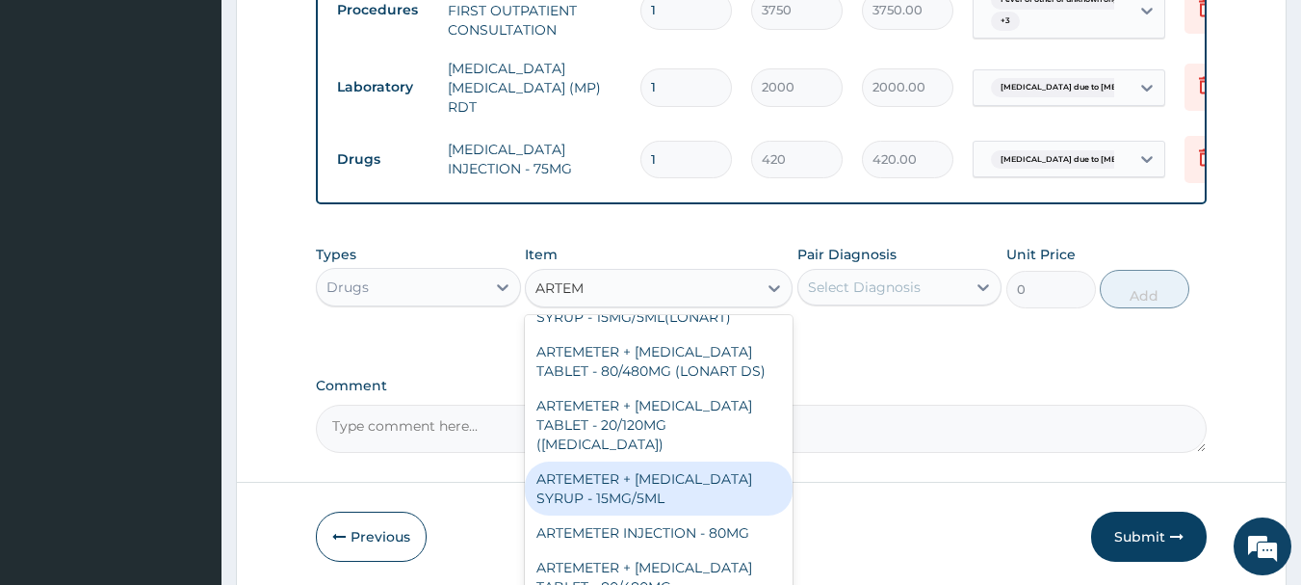
scroll to position [840, 0]
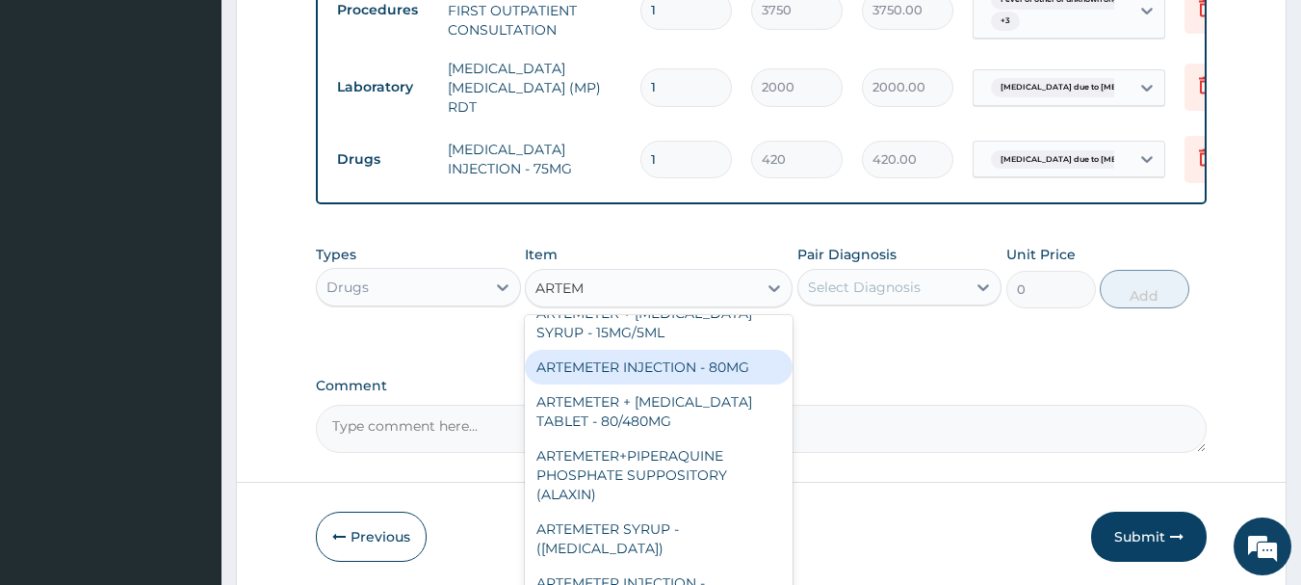
click at [715, 350] on div "ARTEMETER INJECTION - 80MG" at bounding box center [659, 367] width 268 height 35
type input "475.99999999999994"
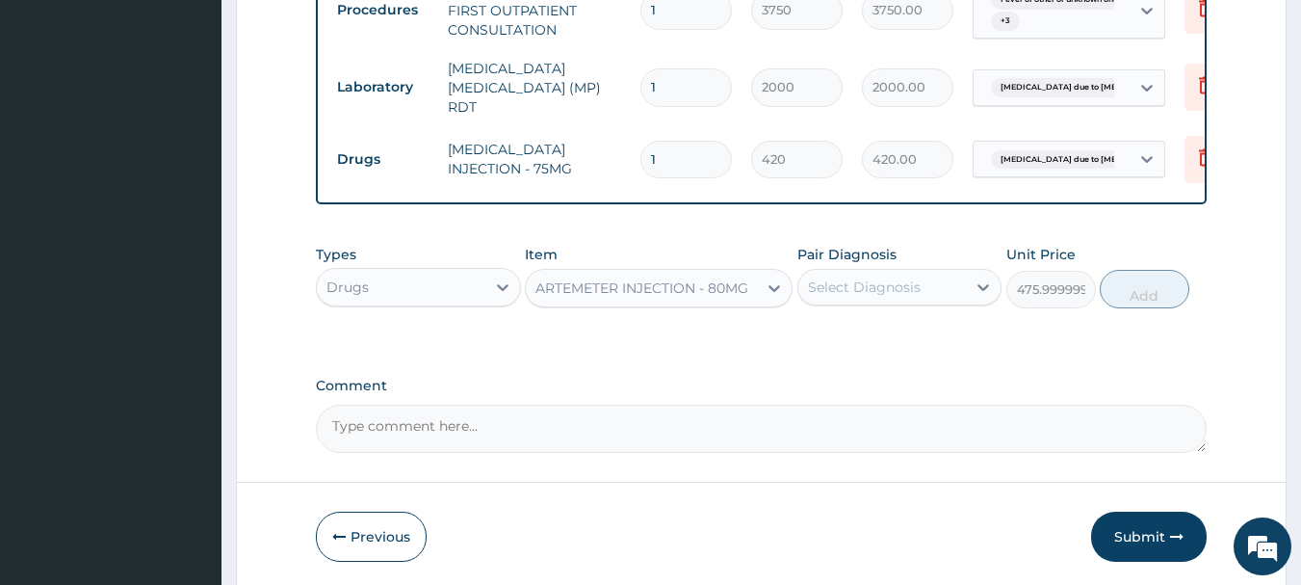
click at [879, 288] on div "Select Diagnosis" at bounding box center [864, 286] width 113 height 19
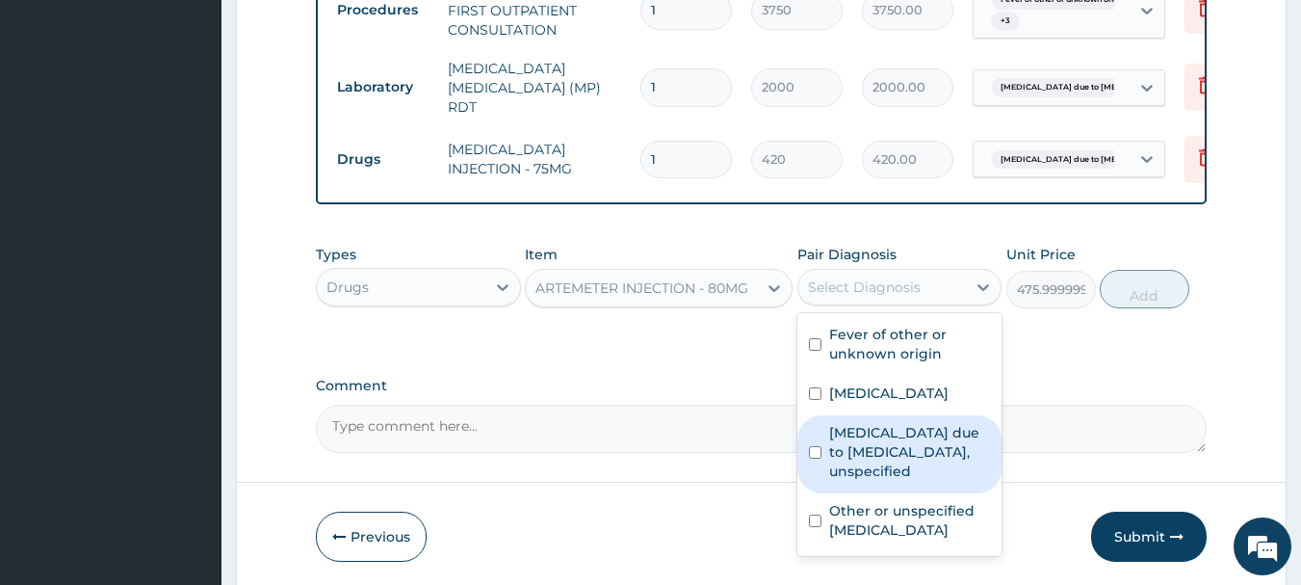
drag, startPoint x: 928, startPoint y: 458, endPoint x: 1219, endPoint y: 336, distance: 316.1
click at [928, 457] on label "[MEDICAL_DATA] due to [MEDICAL_DATA], unspecified" at bounding box center [910, 452] width 162 height 58
checkbox input "true"
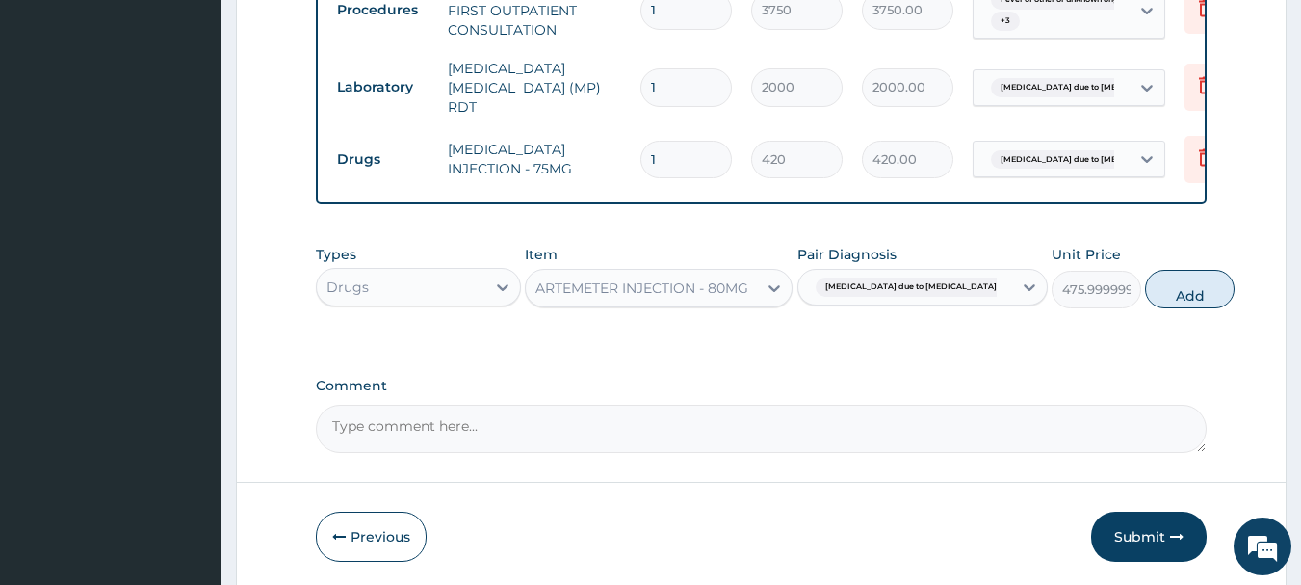
click at [1160, 308] on div "Types Drugs Item ARTEMETER INJECTION - 80MG Pair Diagnosis Malaria due to Plasm…" at bounding box center [762, 276] width 892 height 83
click at [681, 141] on input "1" at bounding box center [687, 160] width 92 height 38
type input "0.00"
type input "2"
type input "840.00"
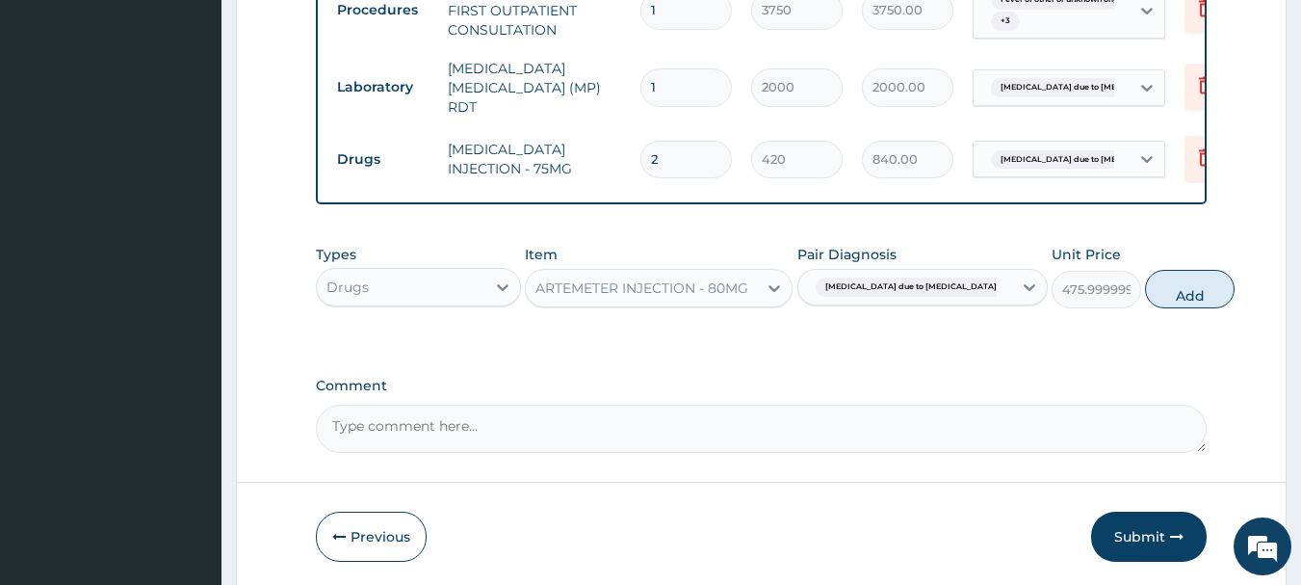
type input "0.00"
type input "1"
type input "420.00"
drag, startPoint x: 1147, startPoint y: 284, endPoint x: 1027, endPoint y: 277, distance: 120.6
click at [1148, 285] on button "Add" at bounding box center [1190, 289] width 90 height 39
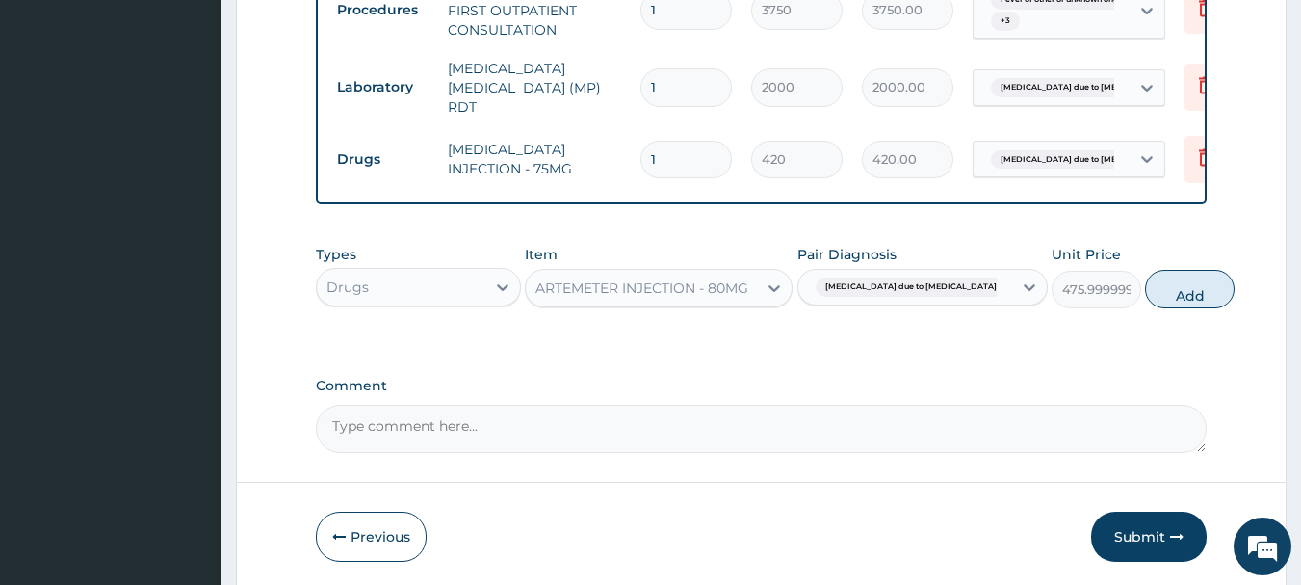
type input "0"
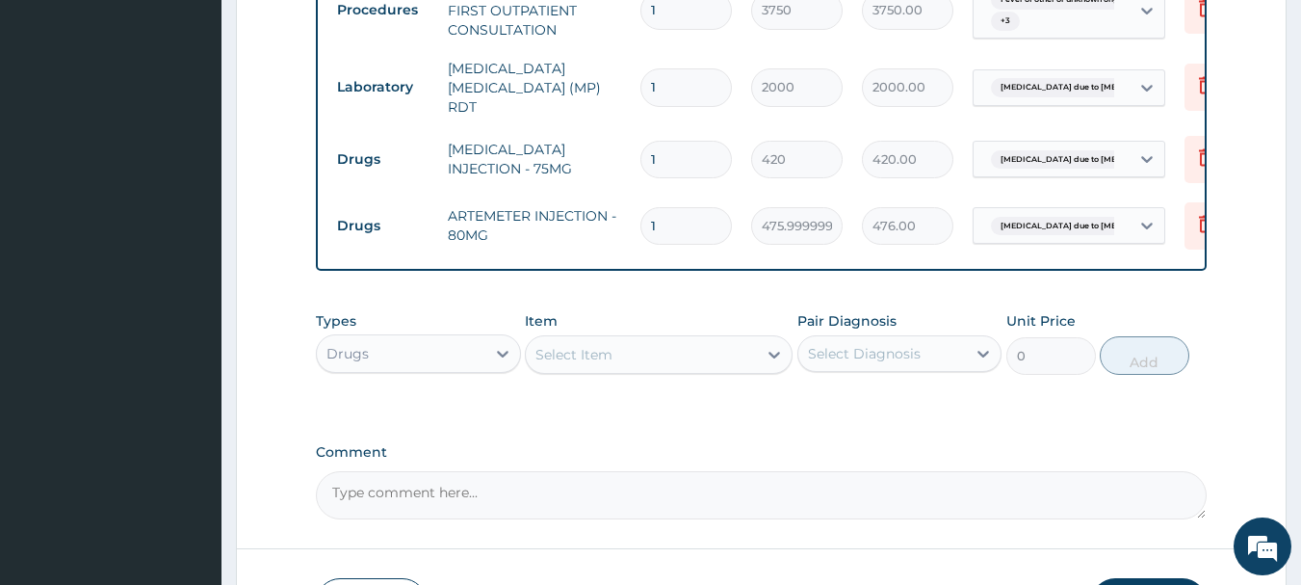
type input "0.00"
type input "2"
type input "952.00"
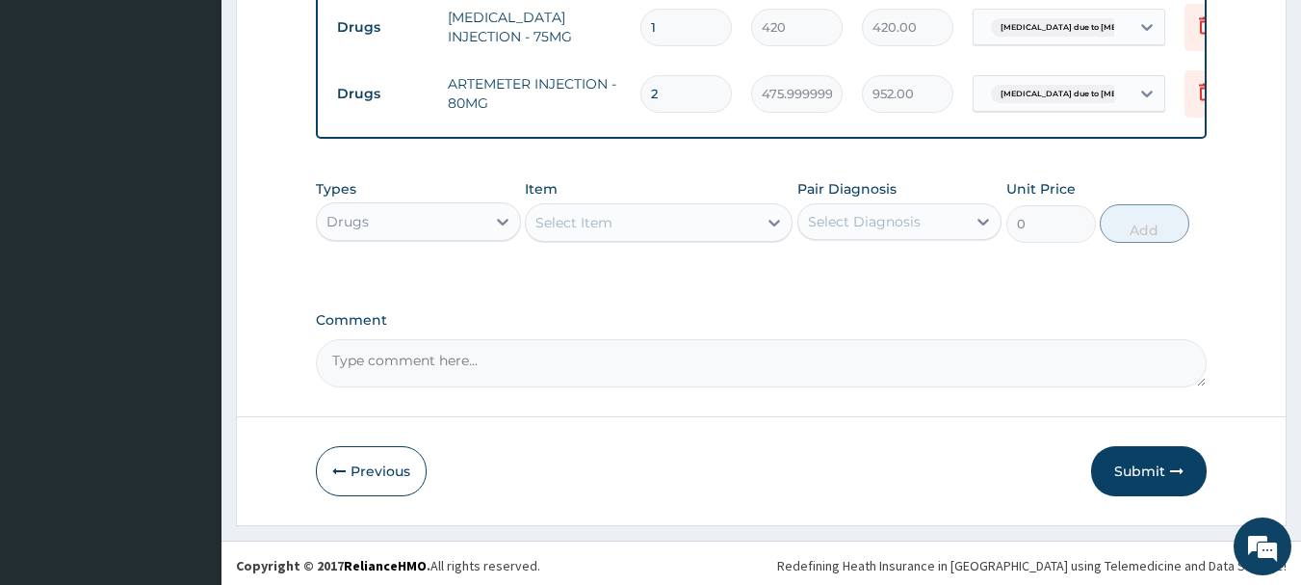
scroll to position [1460, 0]
type input "2"
click at [666, 220] on div "Select Item" at bounding box center [641, 221] width 231 height 31
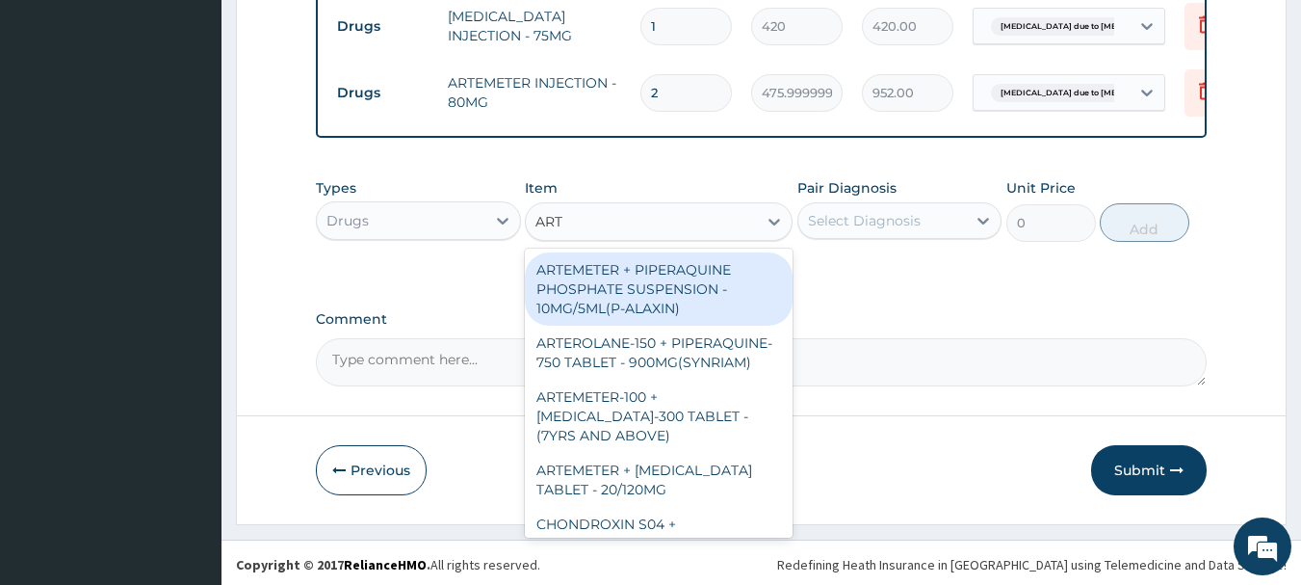
type input "ARTE"
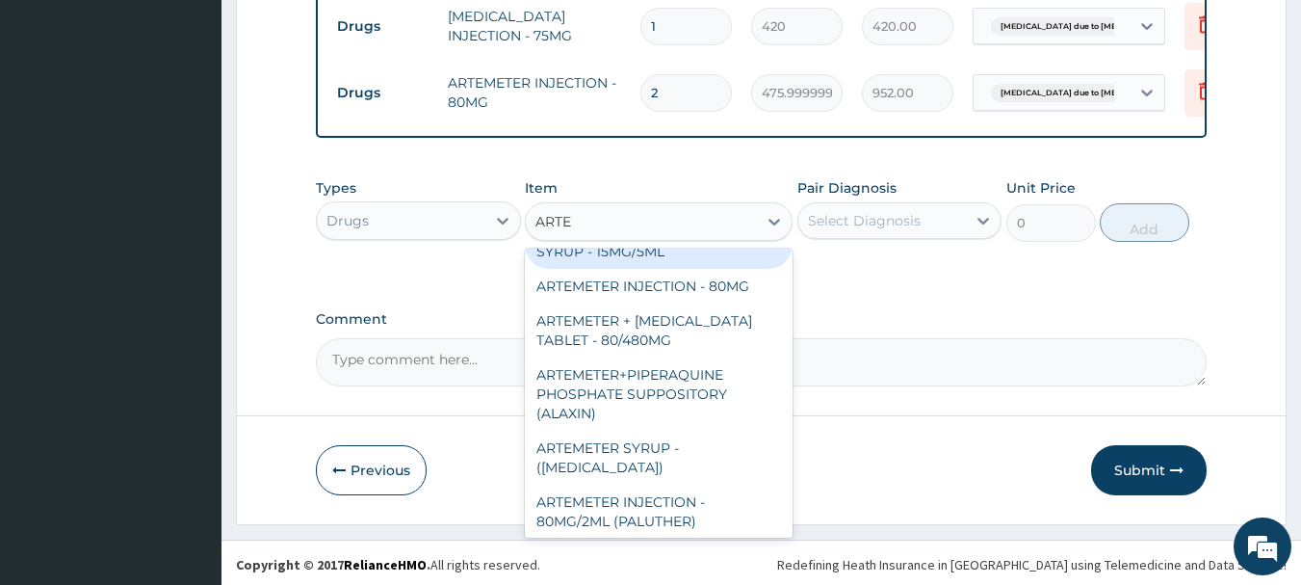
scroll to position [963, 0]
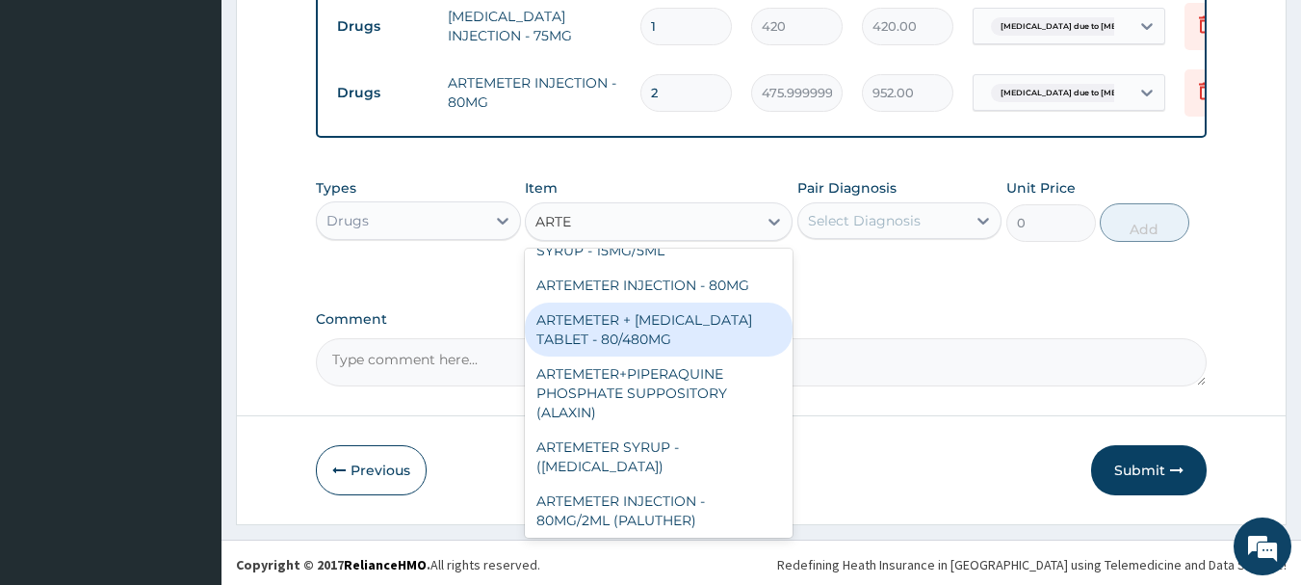
click at [692, 324] on div "ARTEMETER + [MEDICAL_DATA] TABLET - 80/480MG" at bounding box center [659, 329] width 268 height 54
type input "364"
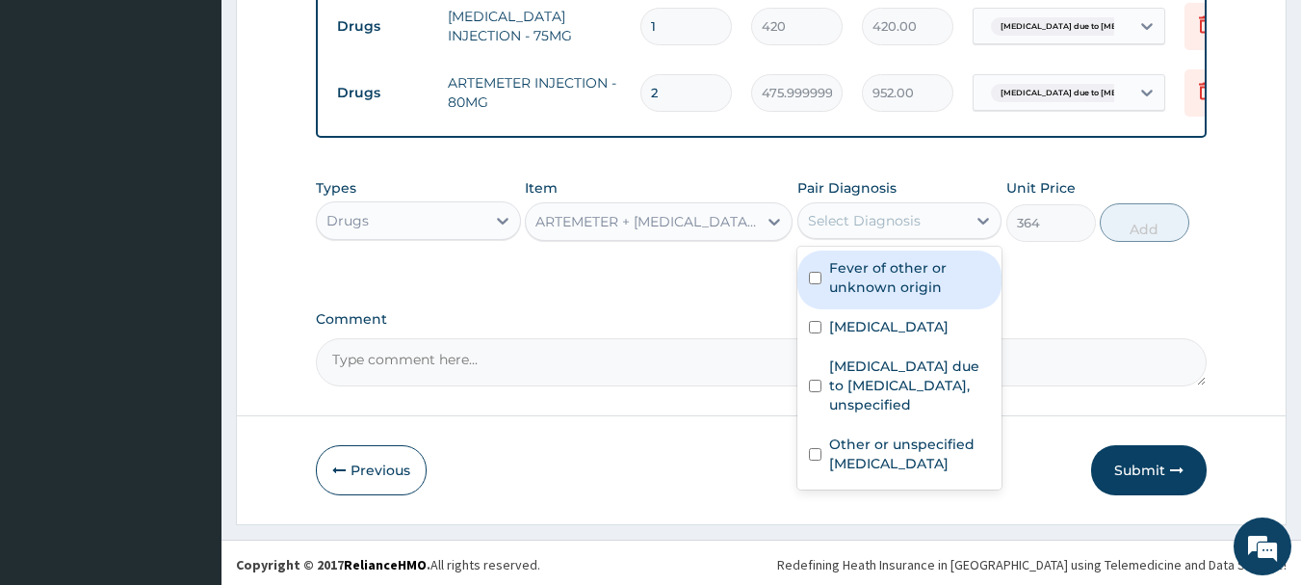
click at [823, 219] on div "Select Diagnosis" at bounding box center [864, 220] width 113 height 19
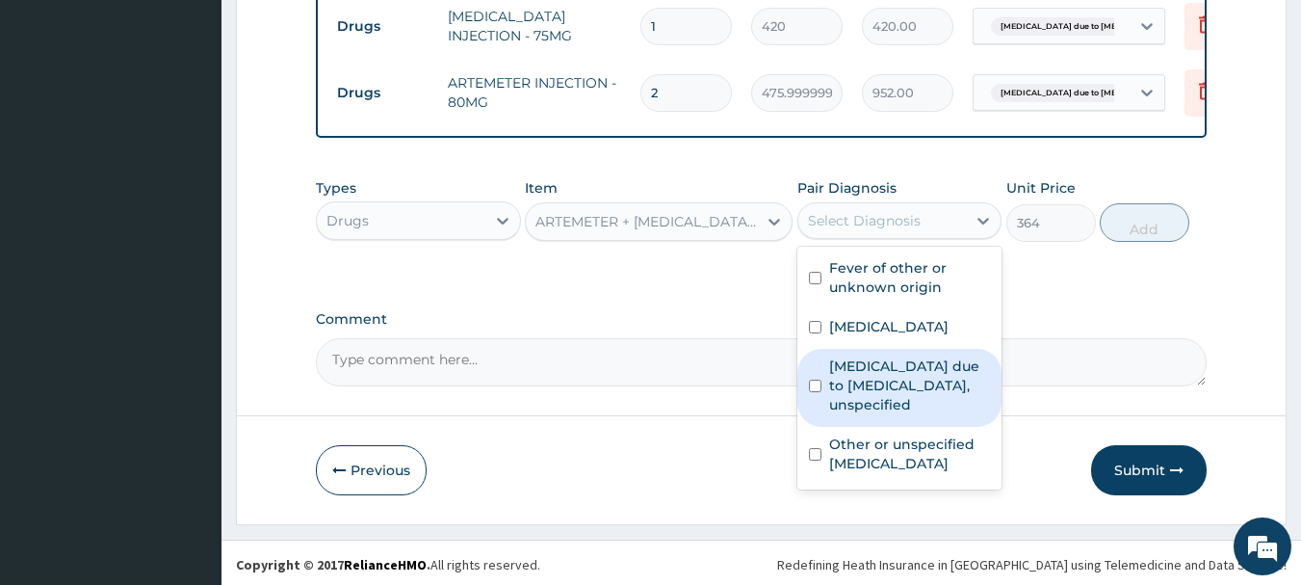
drag, startPoint x: 885, startPoint y: 375, endPoint x: 1124, endPoint y: 268, distance: 261.7
click at [897, 371] on label "[MEDICAL_DATA] due to [MEDICAL_DATA], unspecified" at bounding box center [910, 385] width 162 height 58
checkbox input "true"
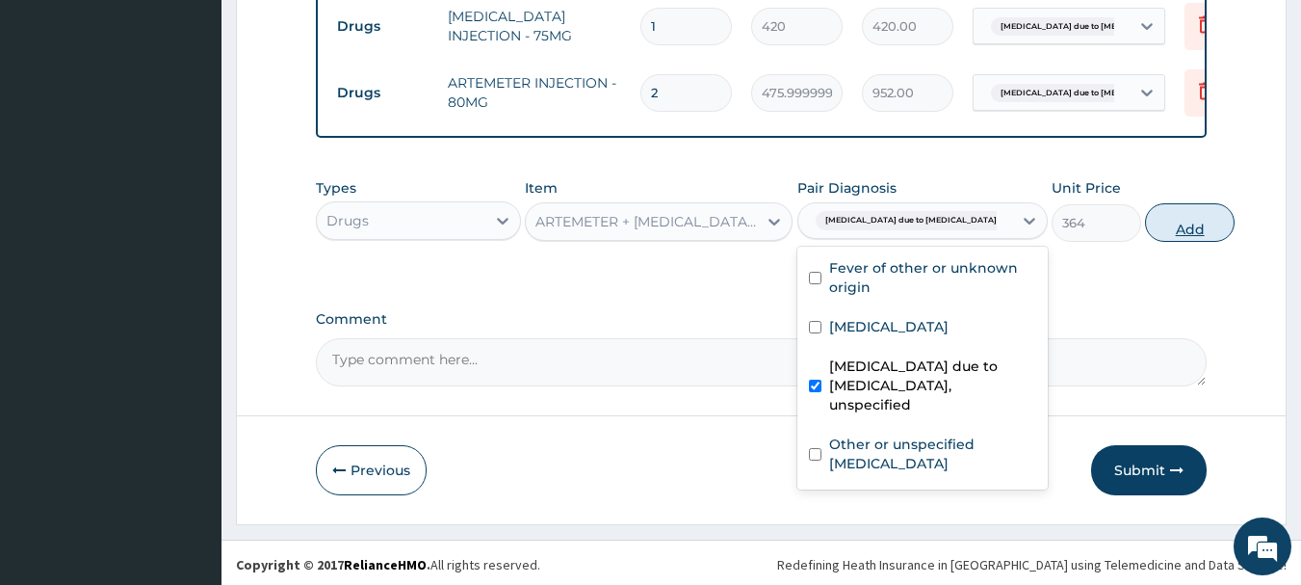
click at [1145, 228] on button "Add" at bounding box center [1190, 222] width 90 height 39
type input "0"
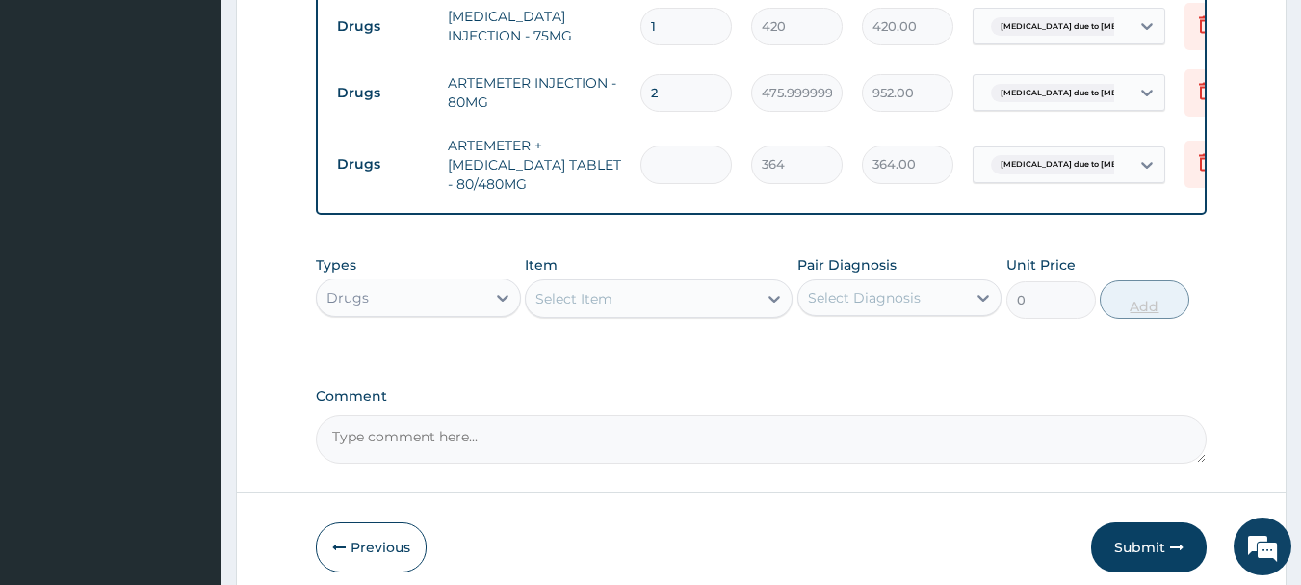
type input "0.00"
type input "6"
type input "2184.00"
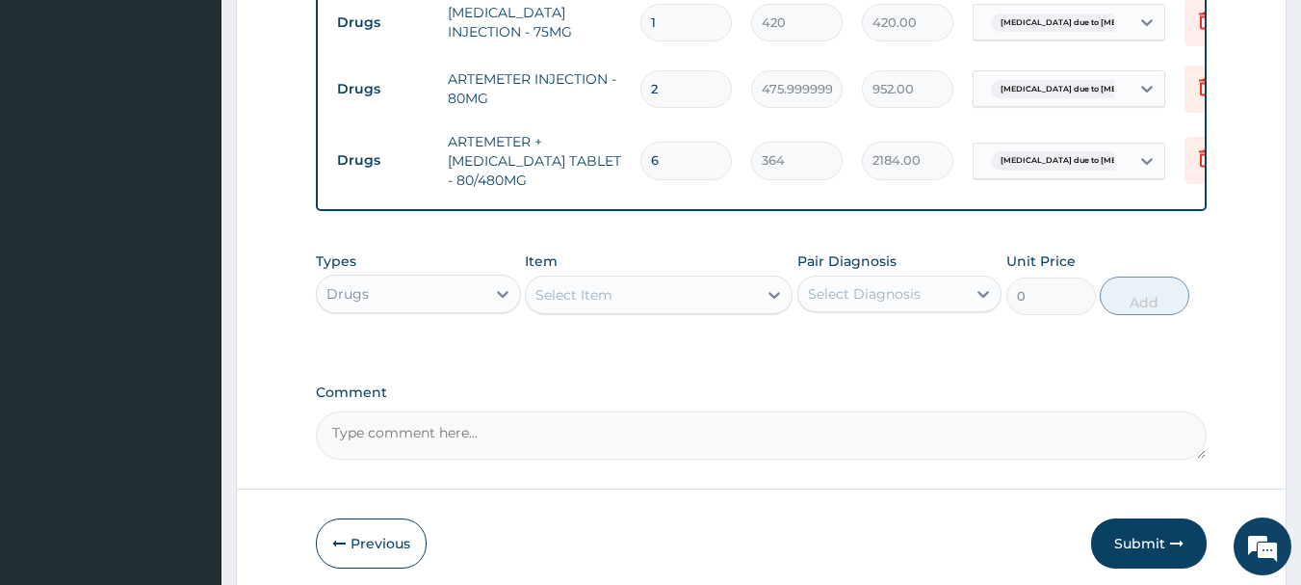
scroll to position [1537, 0]
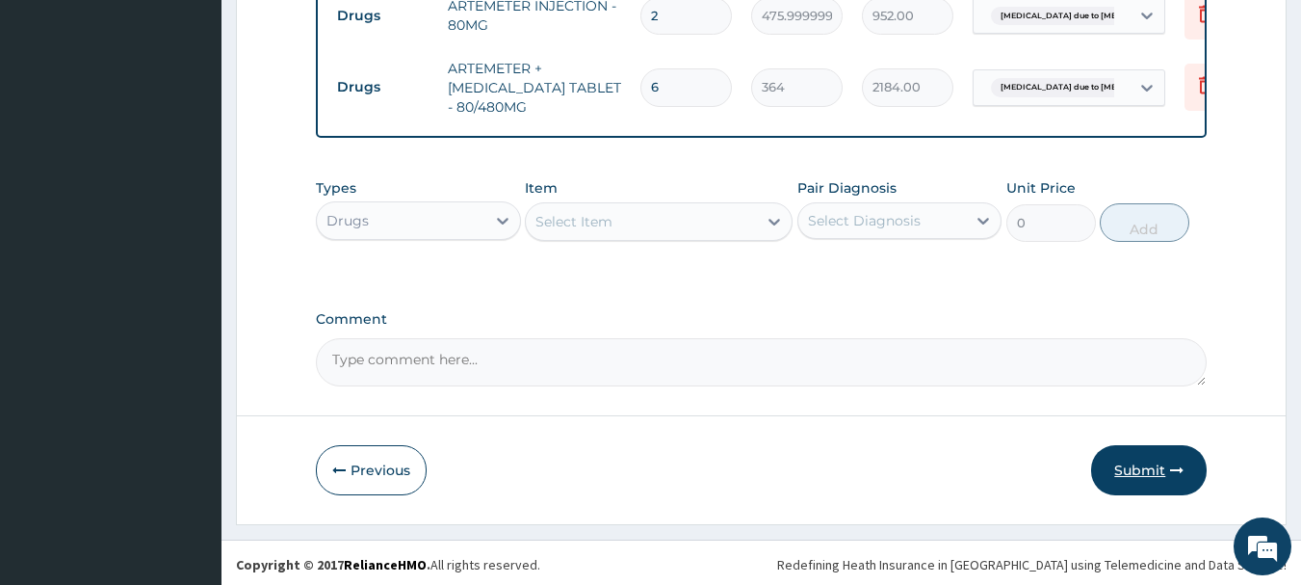
type input "6"
click at [1142, 467] on button "Submit" at bounding box center [1149, 470] width 116 height 50
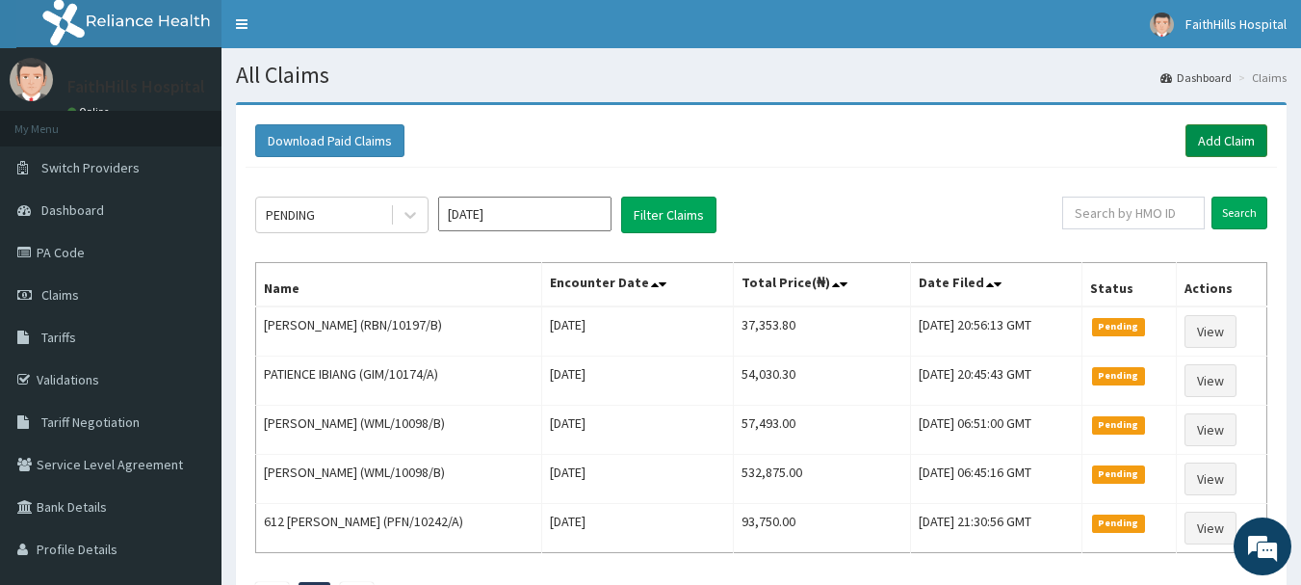
click at [1227, 147] on link "Add Claim" at bounding box center [1227, 140] width 82 height 33
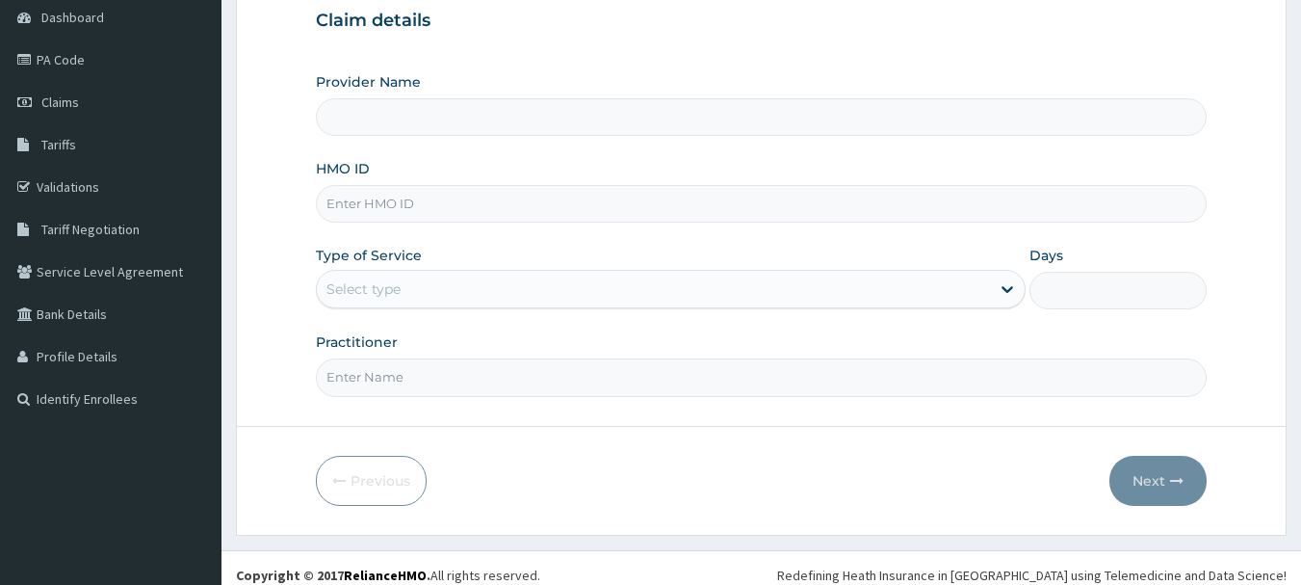
click at [410, 204] on input "HMO ID" at bounding box center [762, 204] width 892 height 38
type input "A"
type input "FaithHills Specialist Hospital"
type input "ARM/10177/D"
click at [417, 301] on div "Select type" at bounding box center [653, 289] width 673 height 31
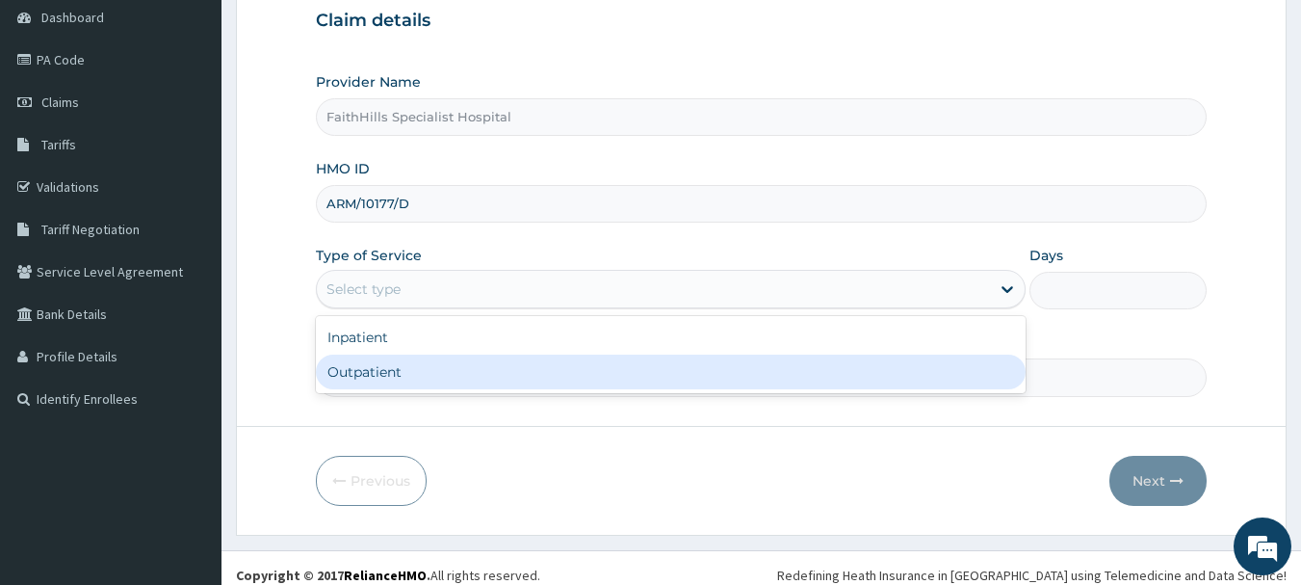
click at [382, 381] on div "Outpatient" at bounding box center [671, 371] width 710 height 35
type input "1"
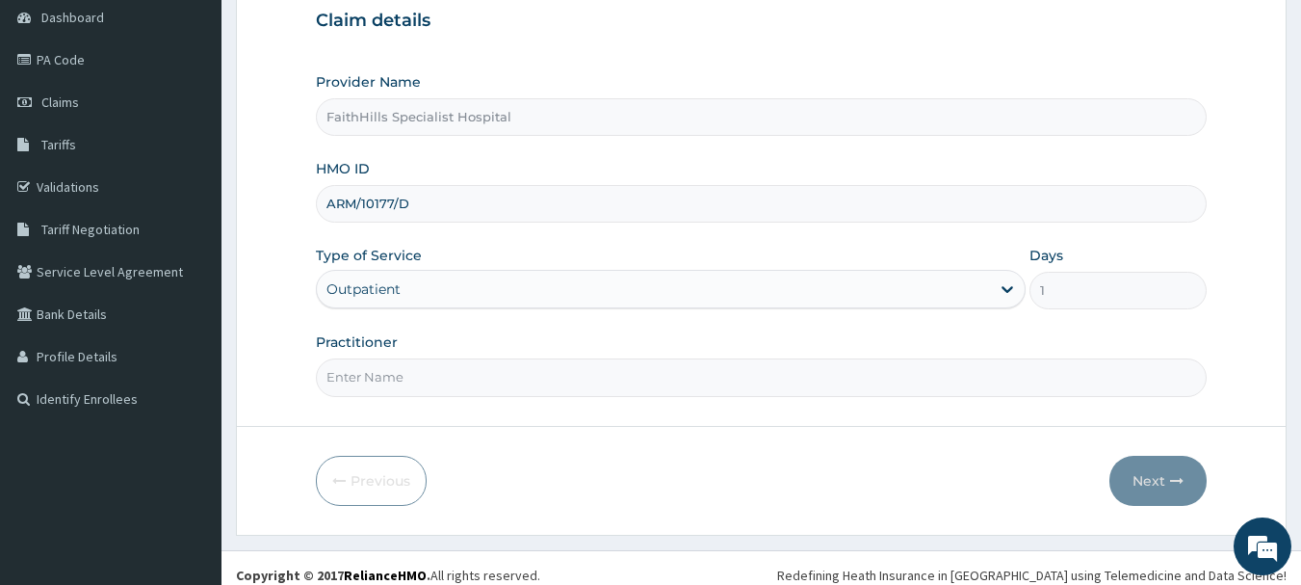
click at [381, 377] on input "Practitioner" at bounding box center [762, 377] width 892 height 38
type input "DR [PERSON_NAME]"
click at [1167, 487] on button "Next" at bounding box center [1158, 481] width 97 height 50
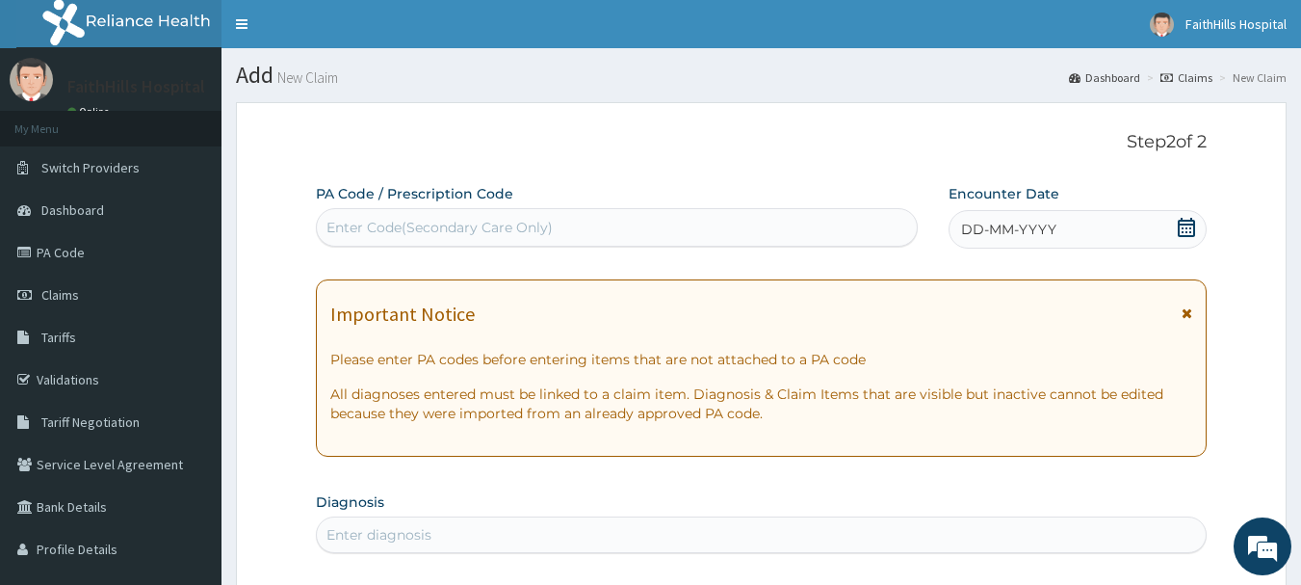
click at [585, 239] on div "Enter Code(Secondary Care Only)" at bounding box center [617, 227] width 601 height 31
paste input "PA/0589AF"
type input "PA/0589AF"
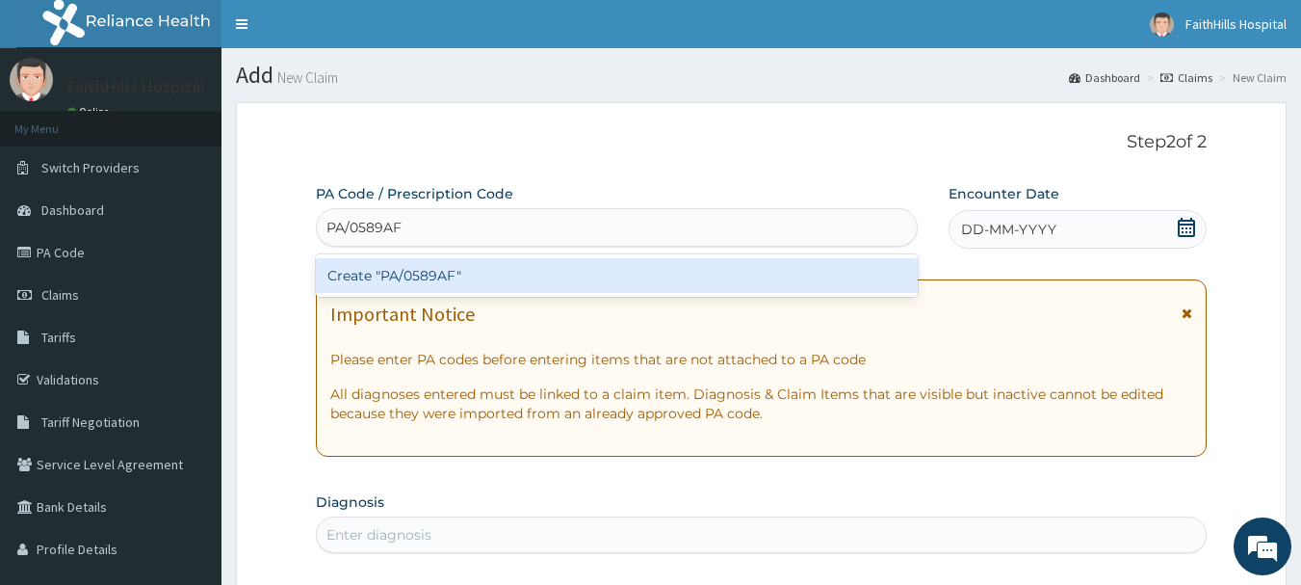
click at [599, 272] on div "Create "PA/0589AF"" at bounding box center [617, 275] width 603 height 35
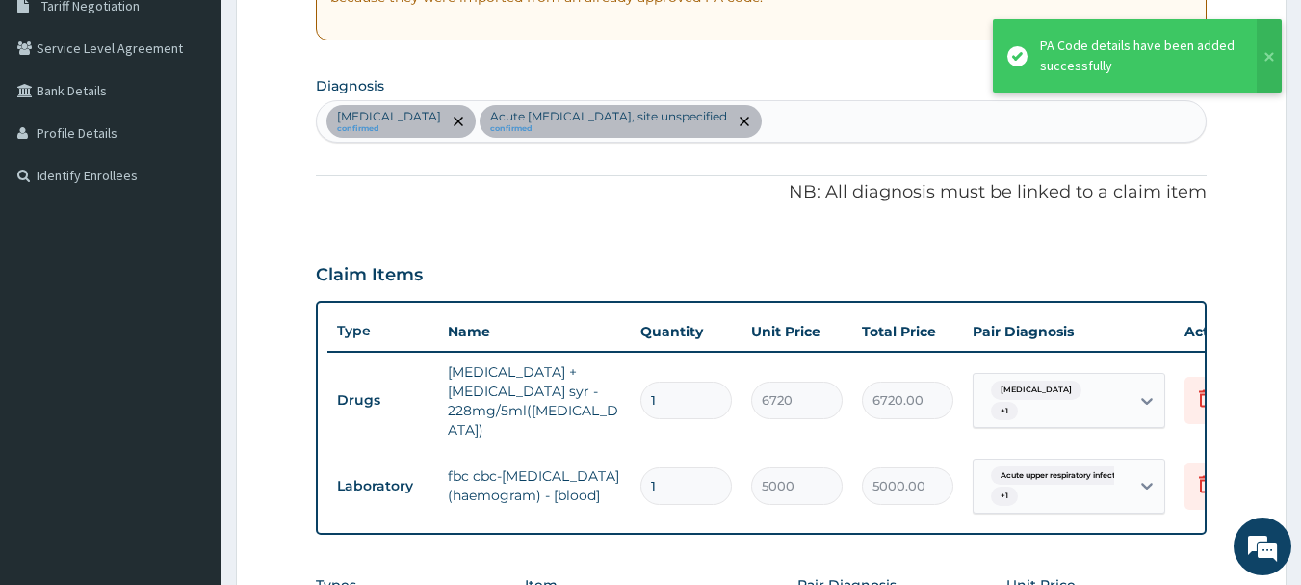
scroll to position [399, 0]
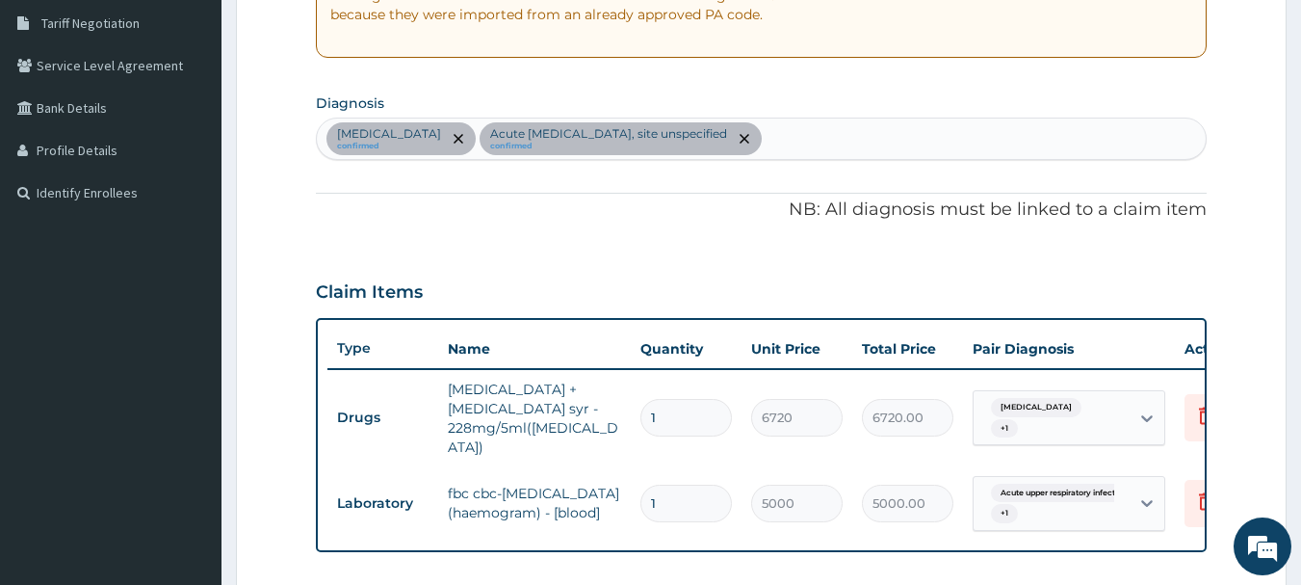
click at [934, 143] on div "Salmonella enteritis confirmed Acute upper respiratory infection, site unspecif…" at bounding box center [762, 138] width 890 height 40
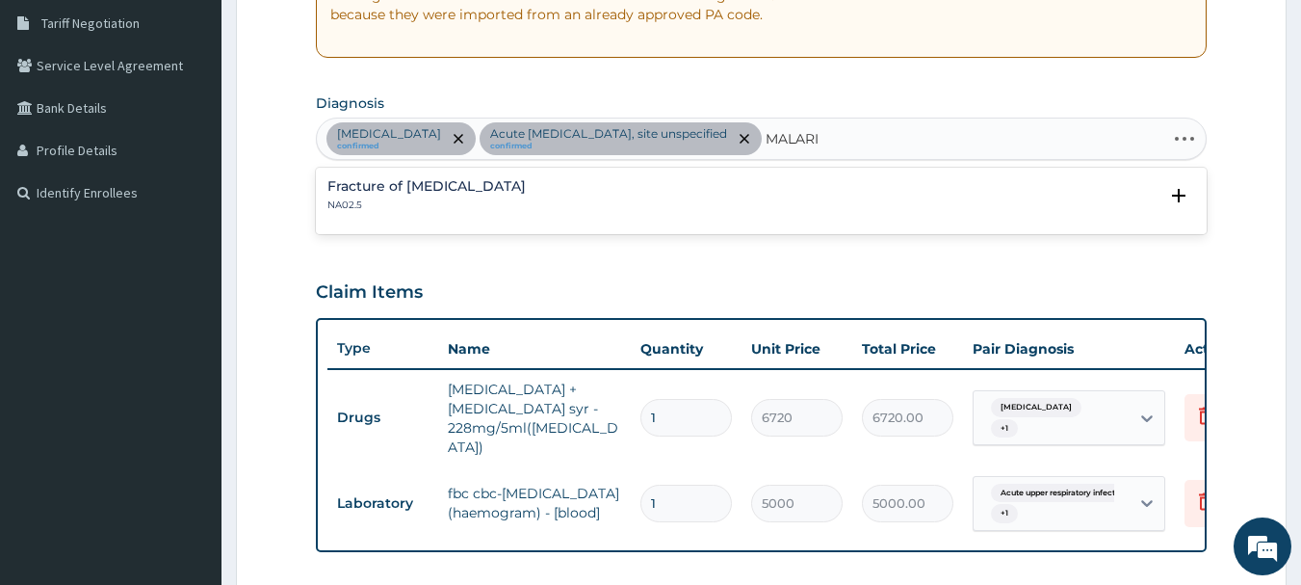
type input "MALARIA"
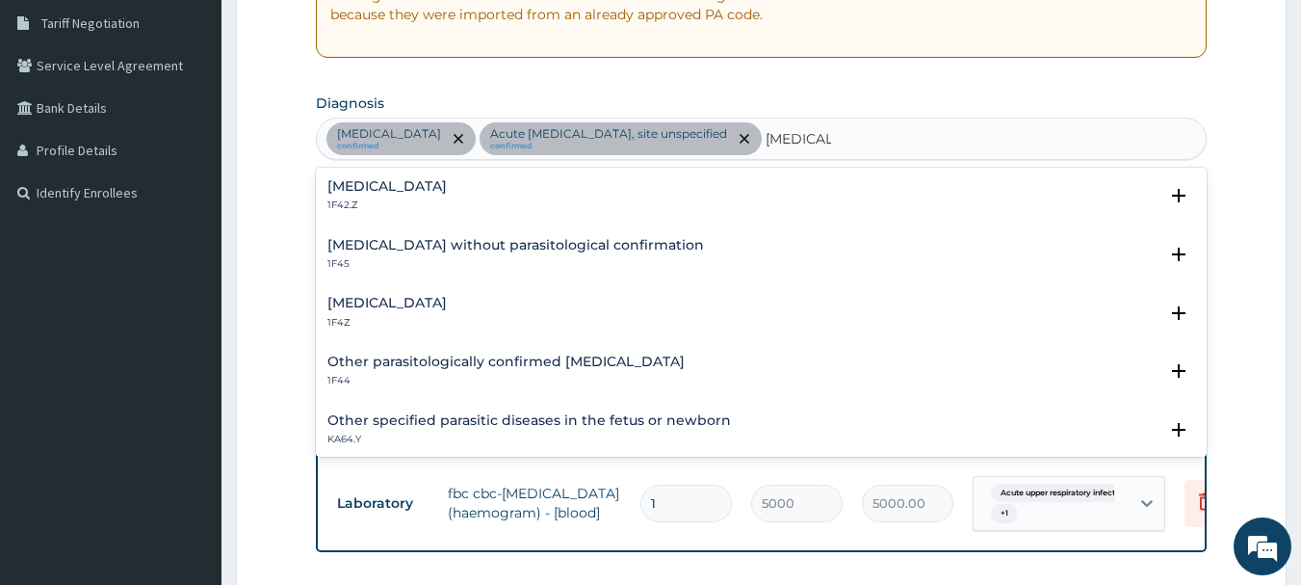
click at [495, 172] on div "Plasmodium malariae malaria without complication 1F42.Z Select Status Query Que…" at bounding box center [762, 200] width 892 height 59
click at [447, 187] on h4 "Plasmodium malariae malaria without complication" at bounding box center [386, 186] width 119 height 14
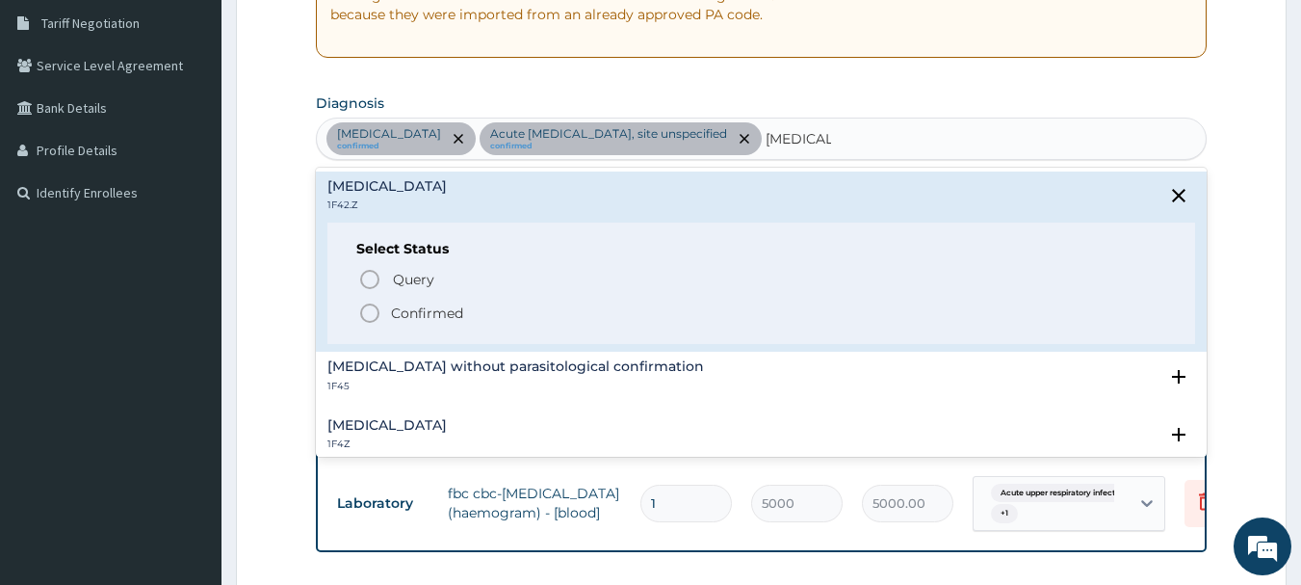
click at [429, 312] on p "Confirmed" at bounding box center [427, 312] width 72 height 19
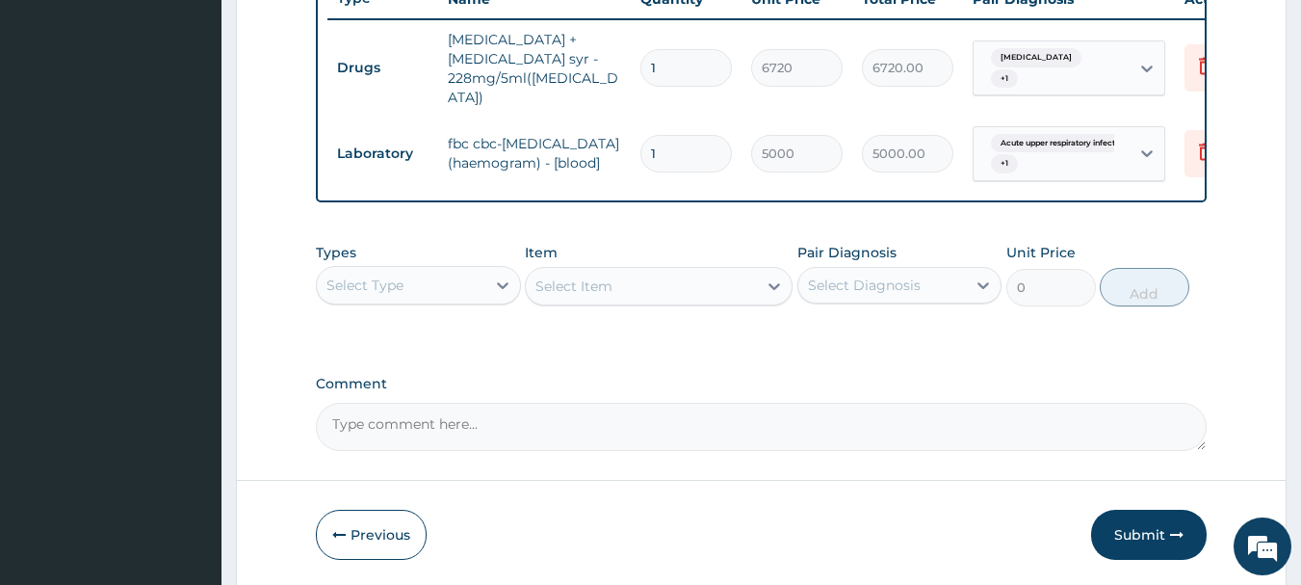
scroll to position [815, 0]
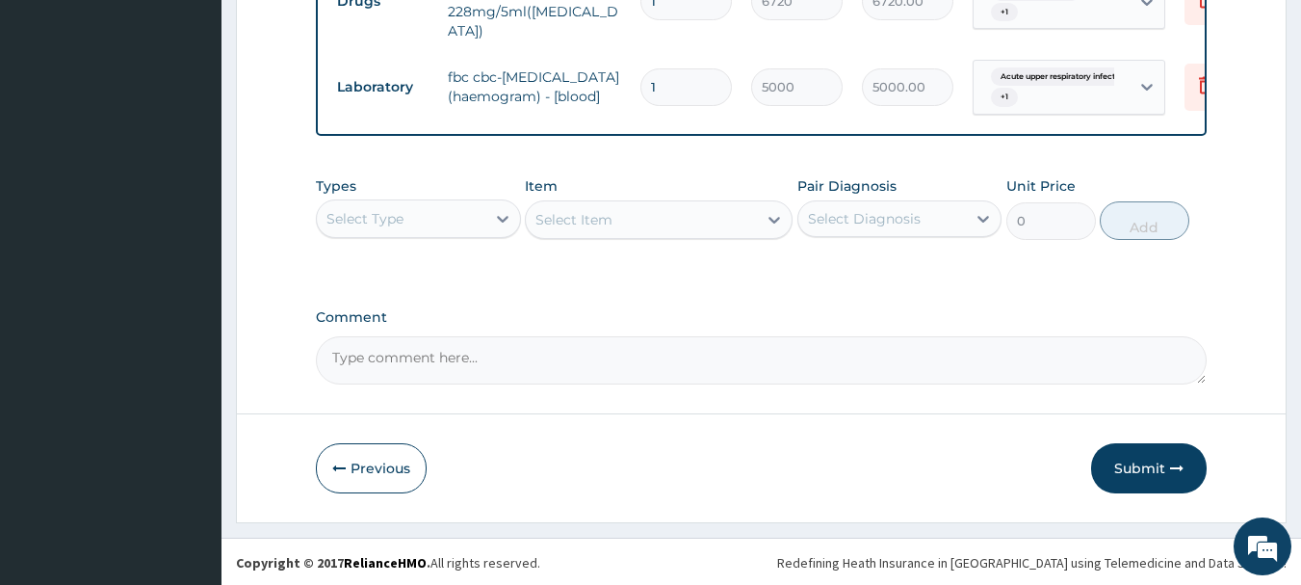
click at [411, 222] on div "Select Type" at bounding box center [401, 218] width 169 height 31
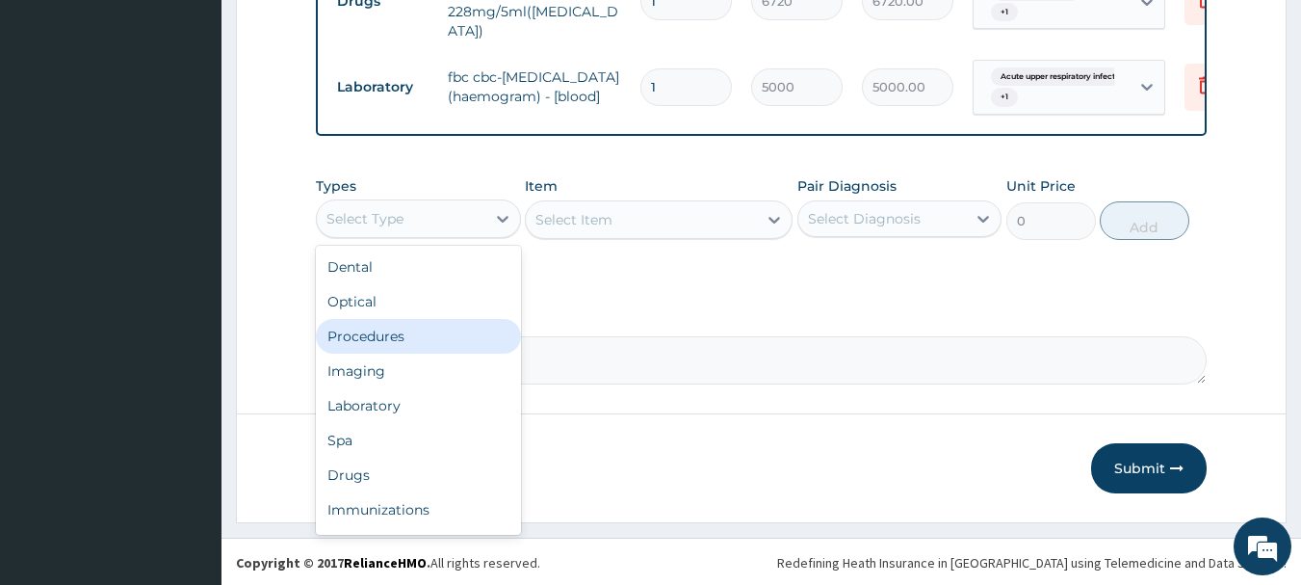
click at [408, 332] on div "Procedures" at bounding box center [418, 336] width 205 height 35
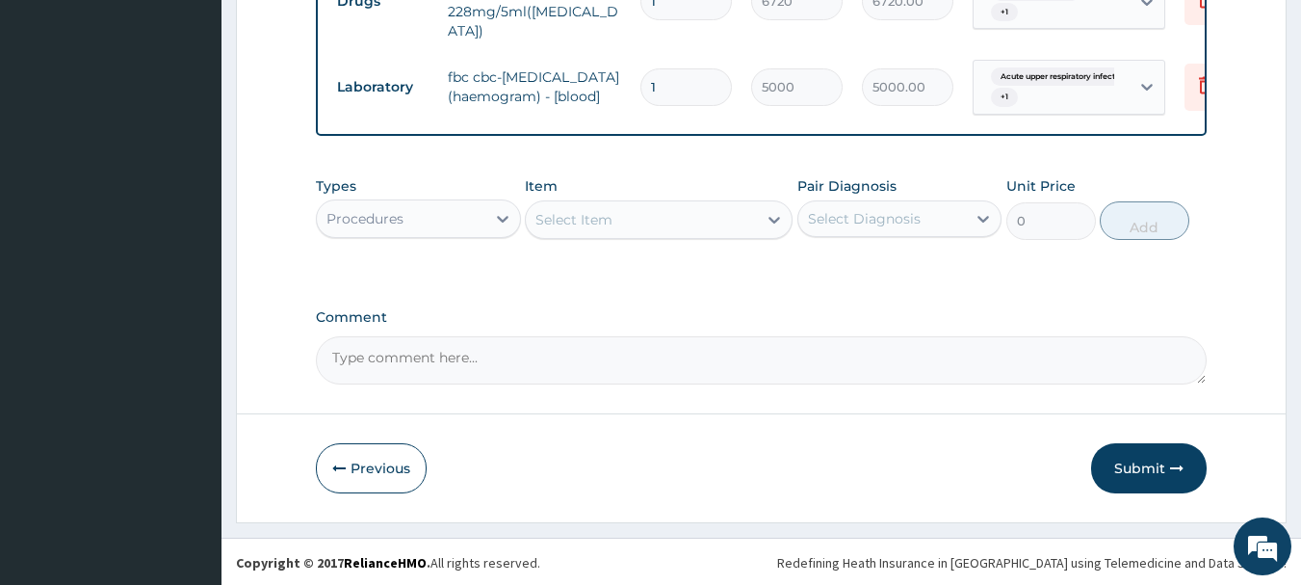
click at [628, 217] on div "Select Item" at bounding box center [641, 219] width 231 height 31
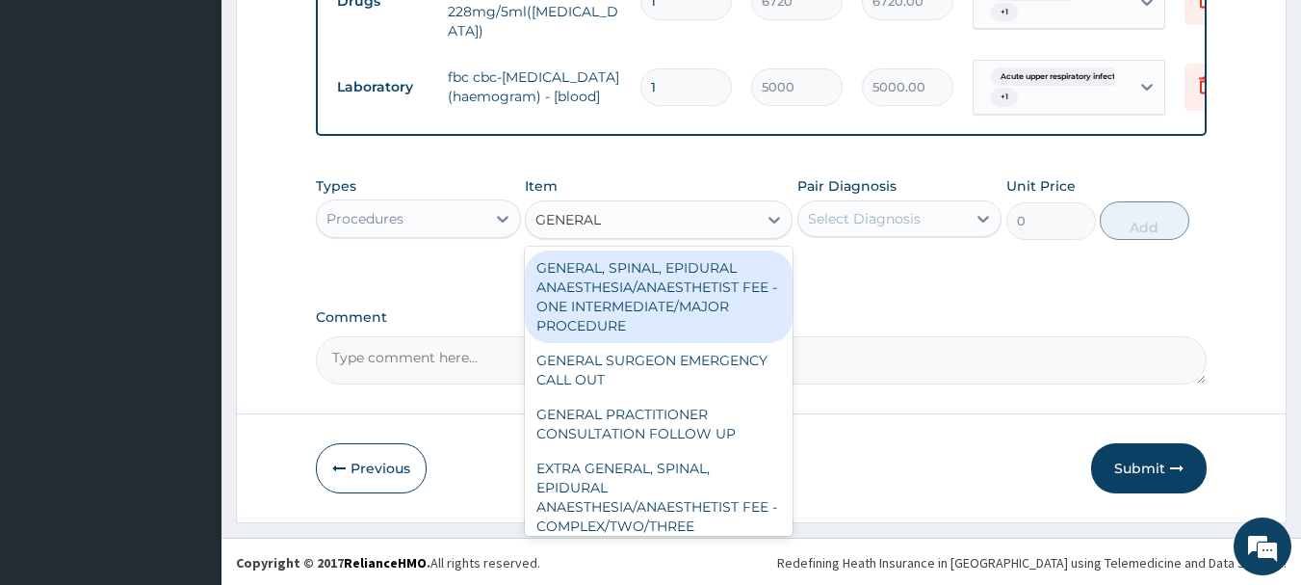
type input "GENERAL P"
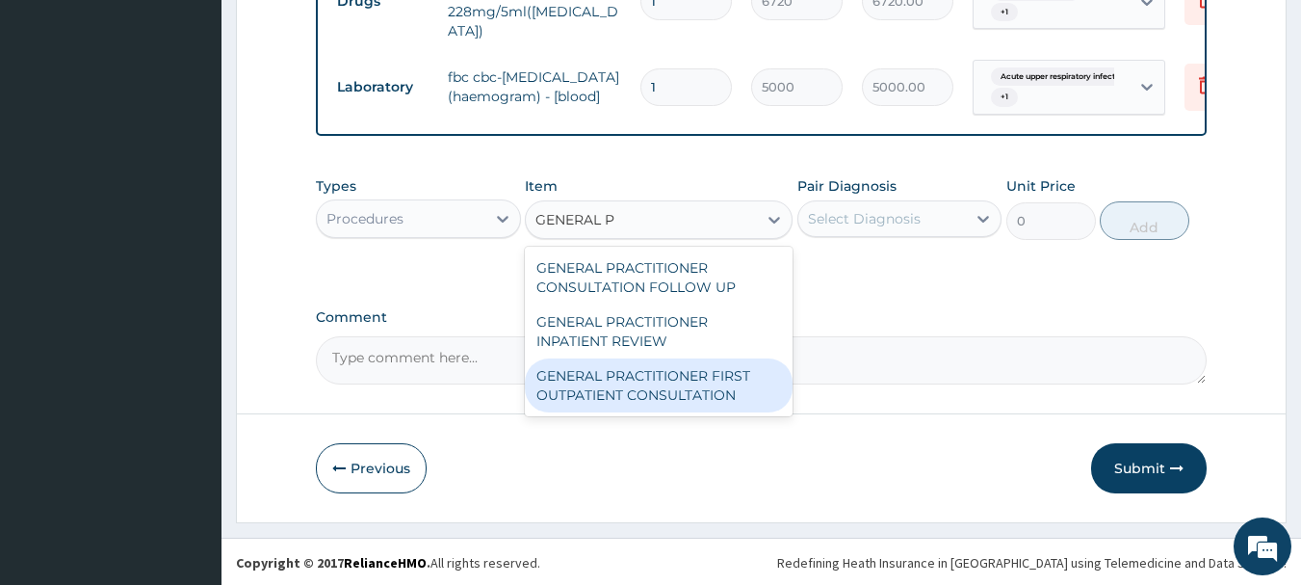
click at [717, 376] on div "GENERAL PRACTITIONER FIRST OUTPATIENT CONSULTATION" at bounding box center [659, 385] width 268 height 54
type input "3750"
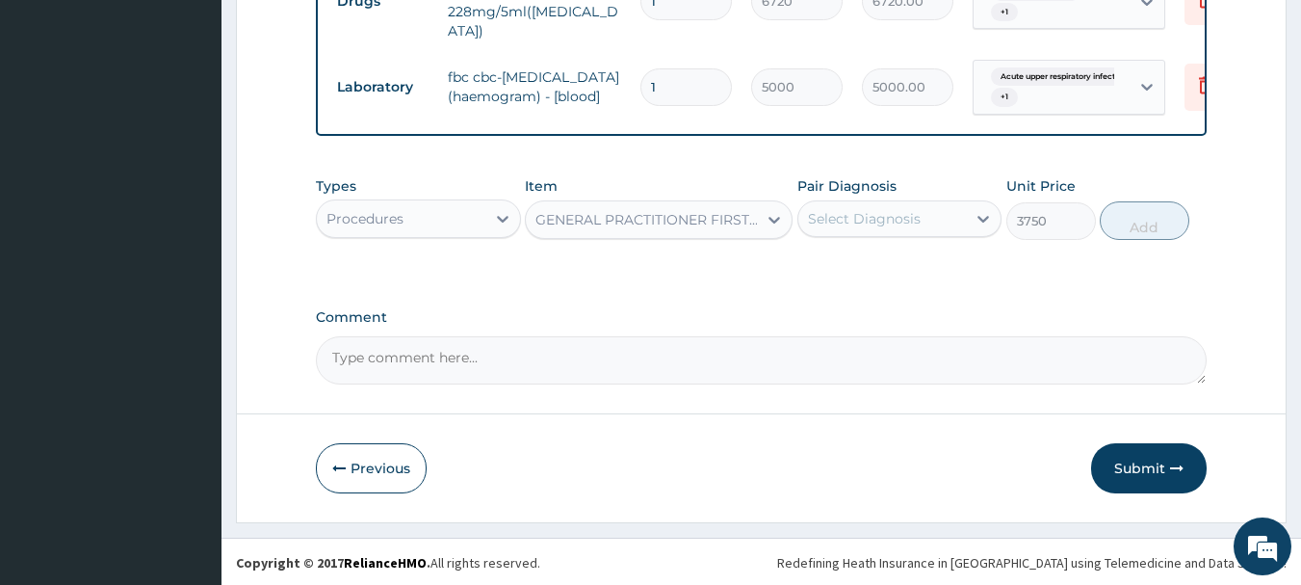
click at [841, 217] on div "Select Diagnosis" at bounding box center [864, 218] width 113 height 19
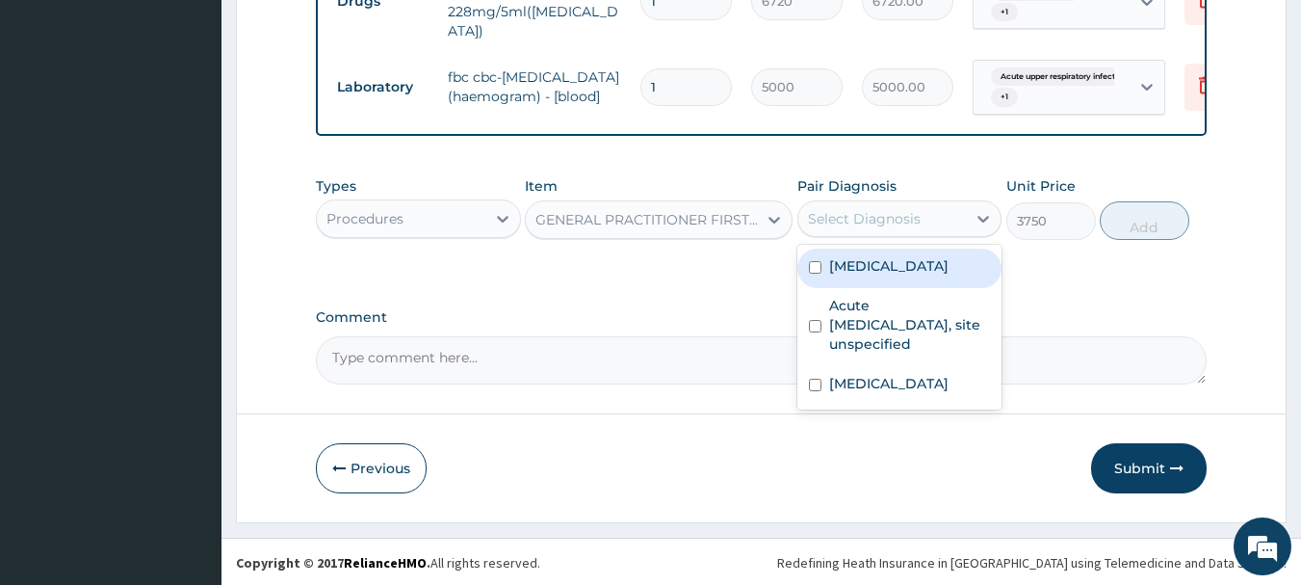
click at [881, 288] on div "Acute upper respiratory infection, site unspecified" at bounding box center [900, 327] width 205 height 78
checkbox input "true"
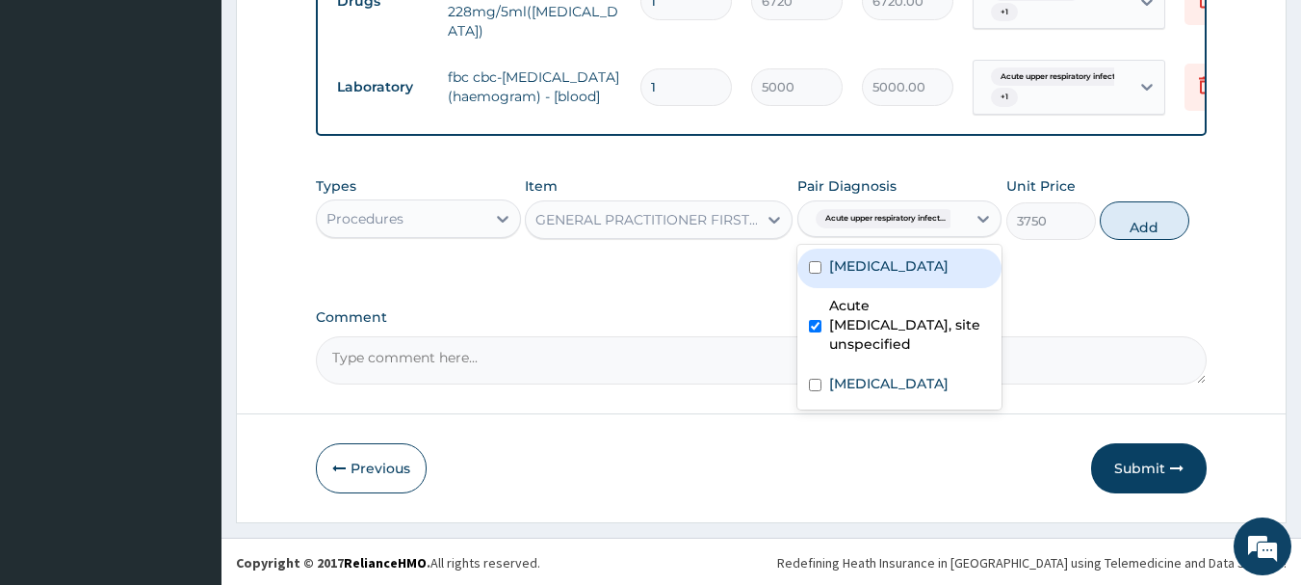
click at [904, 273] on label "Salmonella enteritis" at bounding box center [888, 265] width 119 height 19
checkbox input "true"
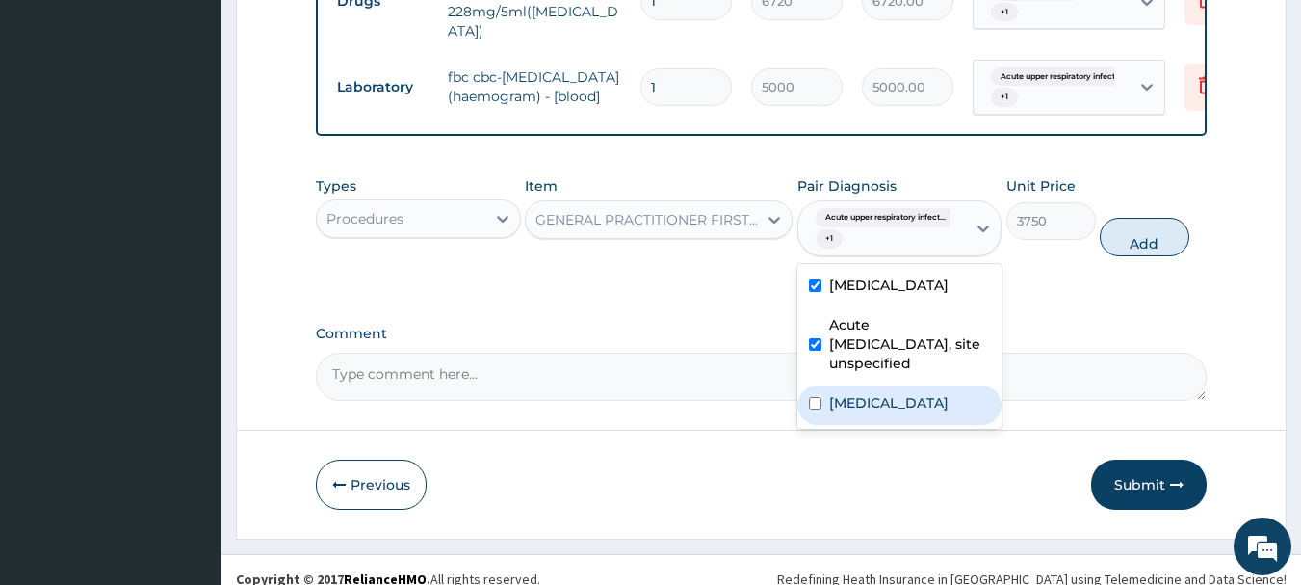
drag, startPoint x: 873, startPoint y: 408, endPoint x: 922, endPoint y: 397, distance: 50.5
click at [890, 406] on label "[MEDICAL_DATA]" at bounding box center [888, 402] width 119 height 19
checkbox input "true"
click at [1136, 221] on button "Add" at bounding box center [1145, 237] width 90 height 39
type input "0"
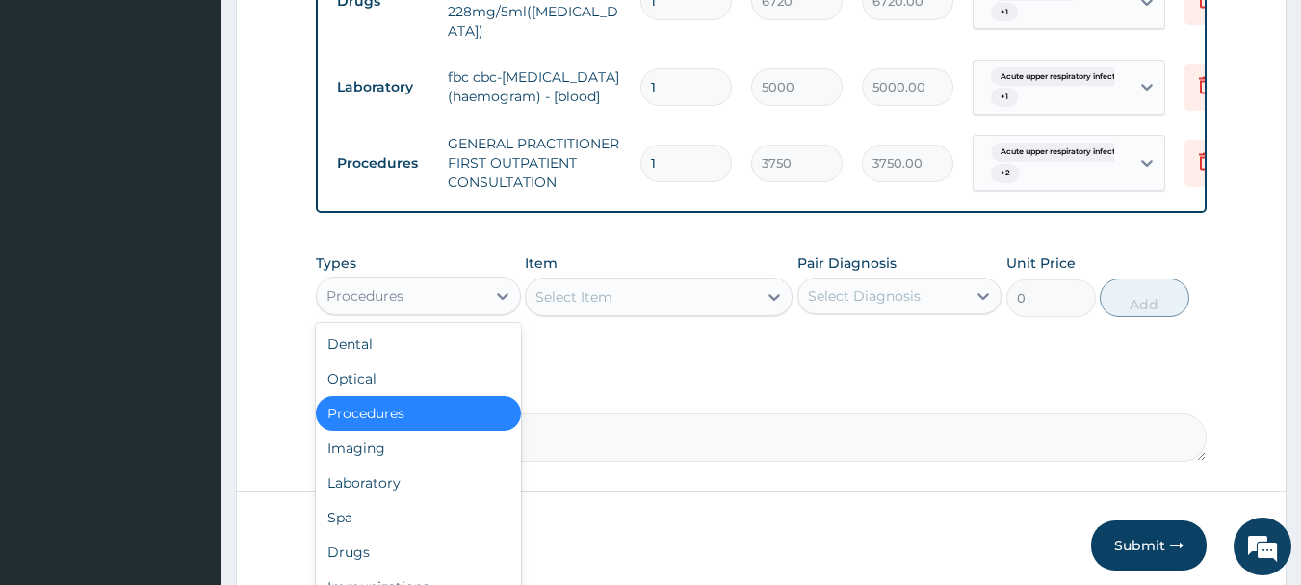
click at [440, 286] on div "Procedures" at bounding box center [401, 295] width 169 height 31
click at [393, 482] on div "Laboratory" at bounding box center [418, 482] width 205 height 35
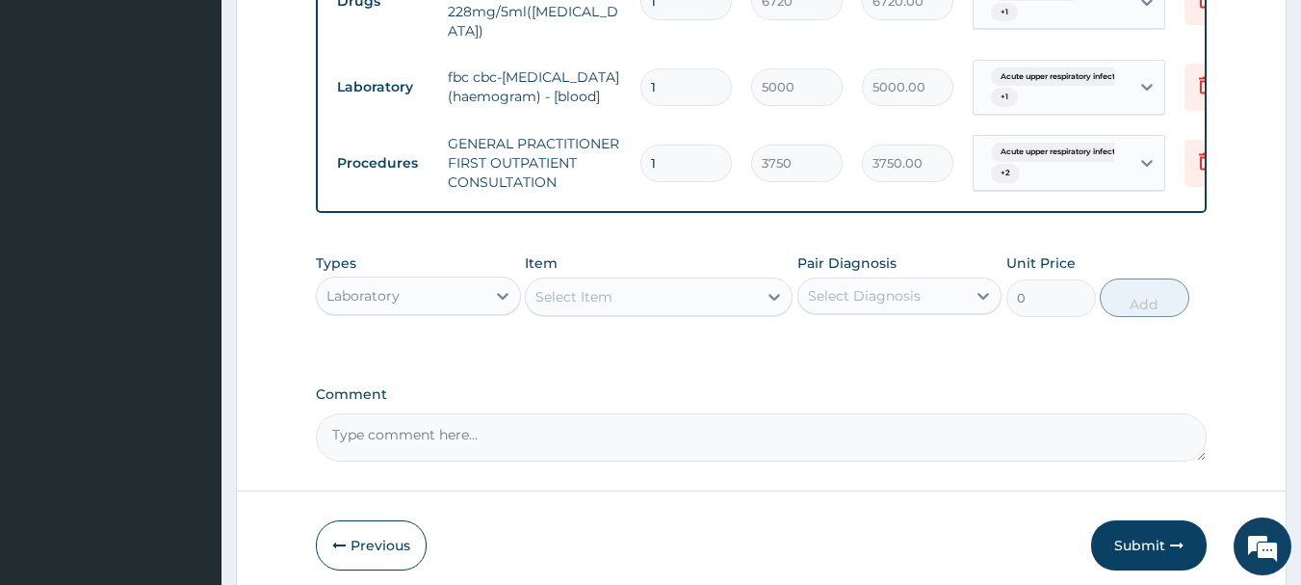
click at [633, 294] on div "Select Item" at bounding box center [641, 296] width 231 height 31
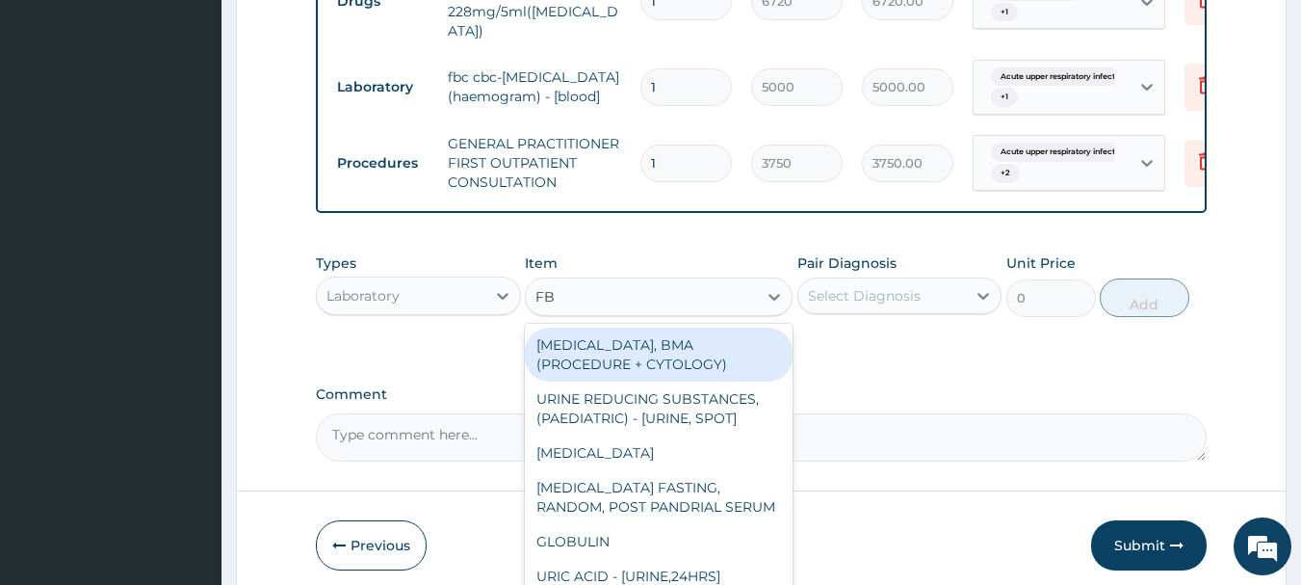
type input "FBC"
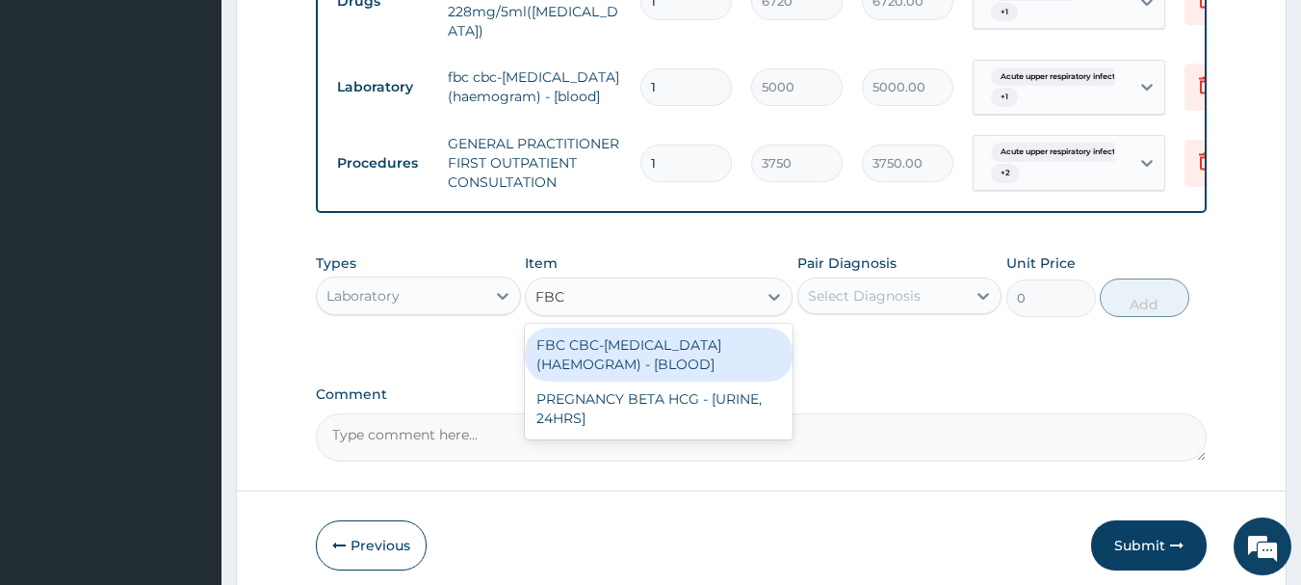
click at [658, 357] on div "FBC CBC-[MEDICAL_DATA] (HAEMOGRAM) - [BLOOD]" at bounding box center [659, 354] width 268 height 54
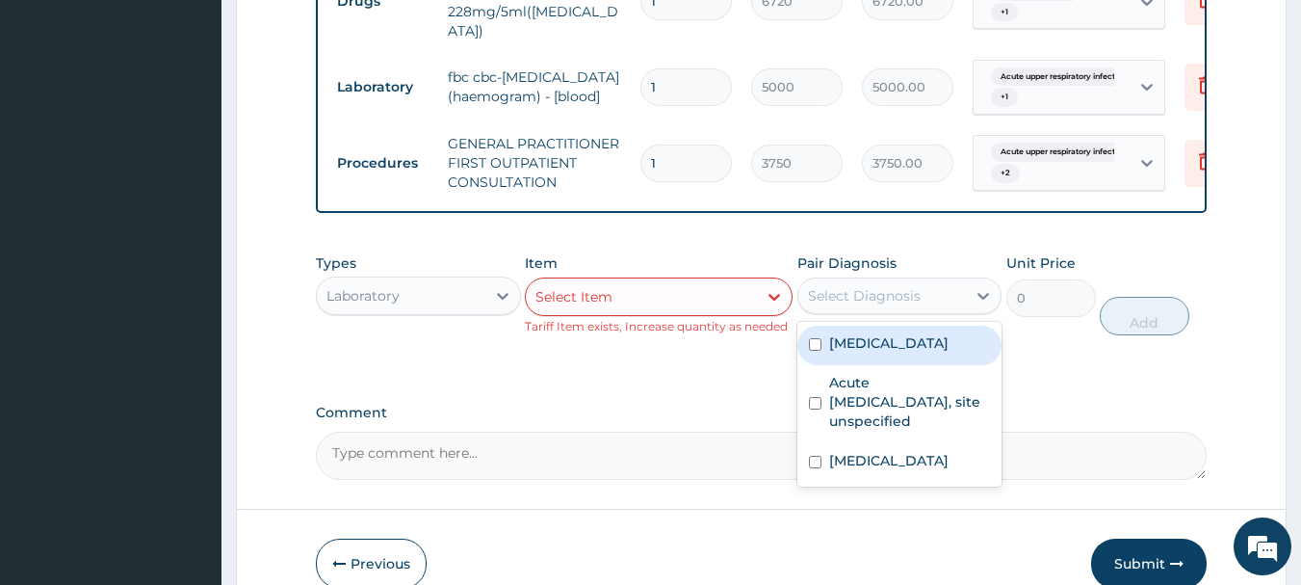
click at [821, 303] on div "Select Diagnosis" at bounding box center [882, 295] width 169 height 31
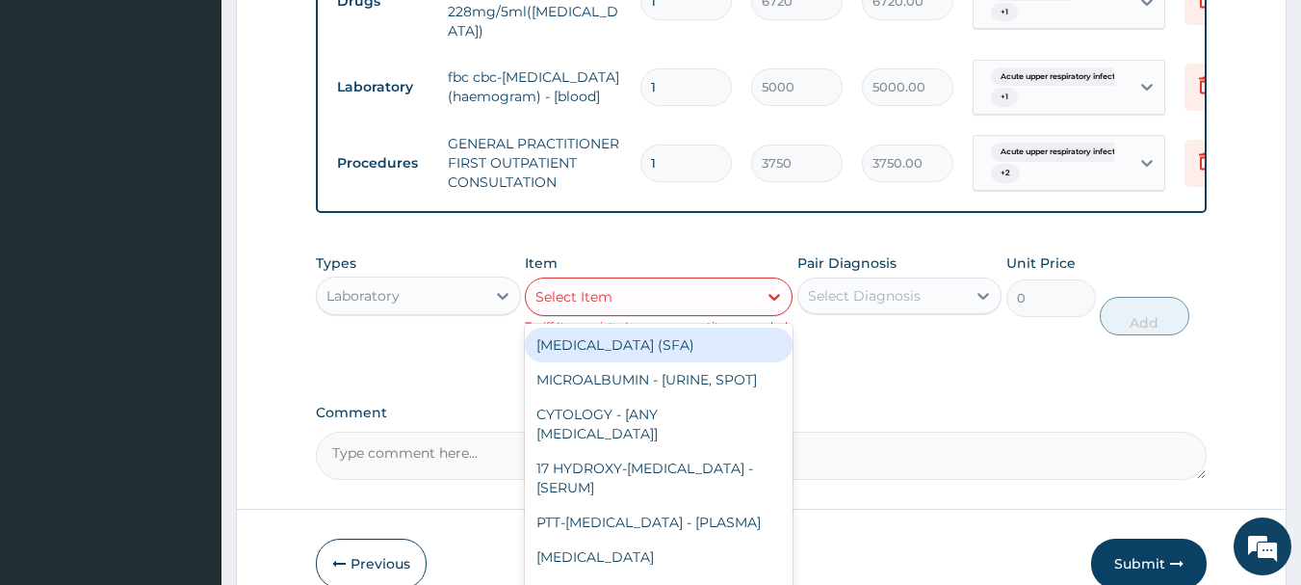
click at [643, 304] on div "Select Item" at bounding box center [641, 296] width 231 height 31
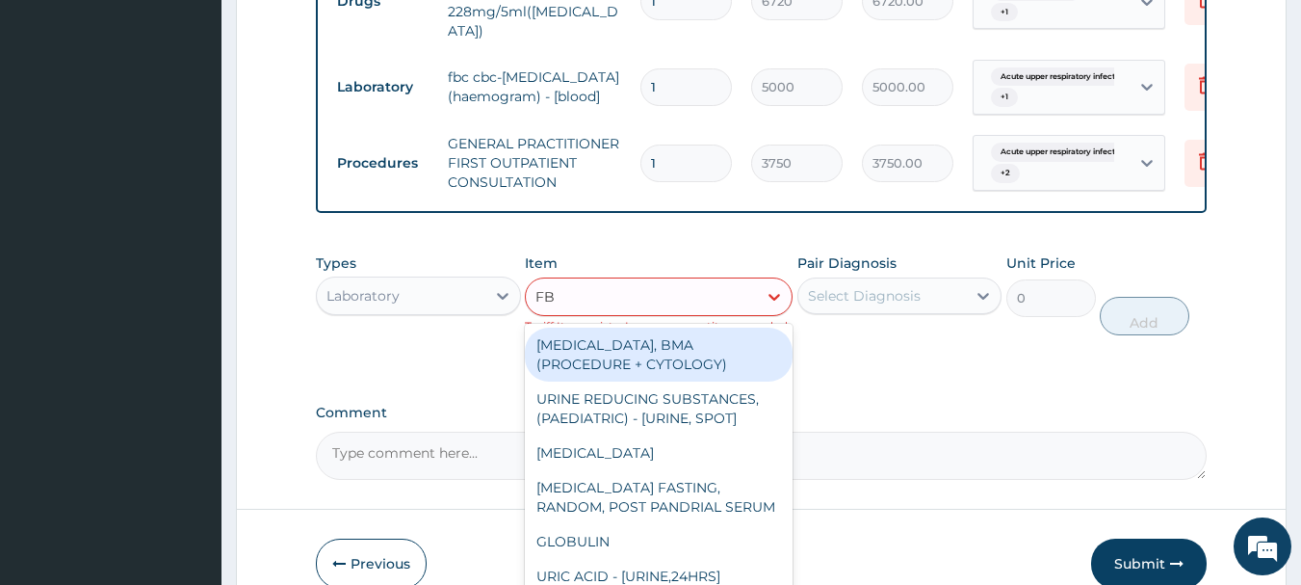
type input "FBC"
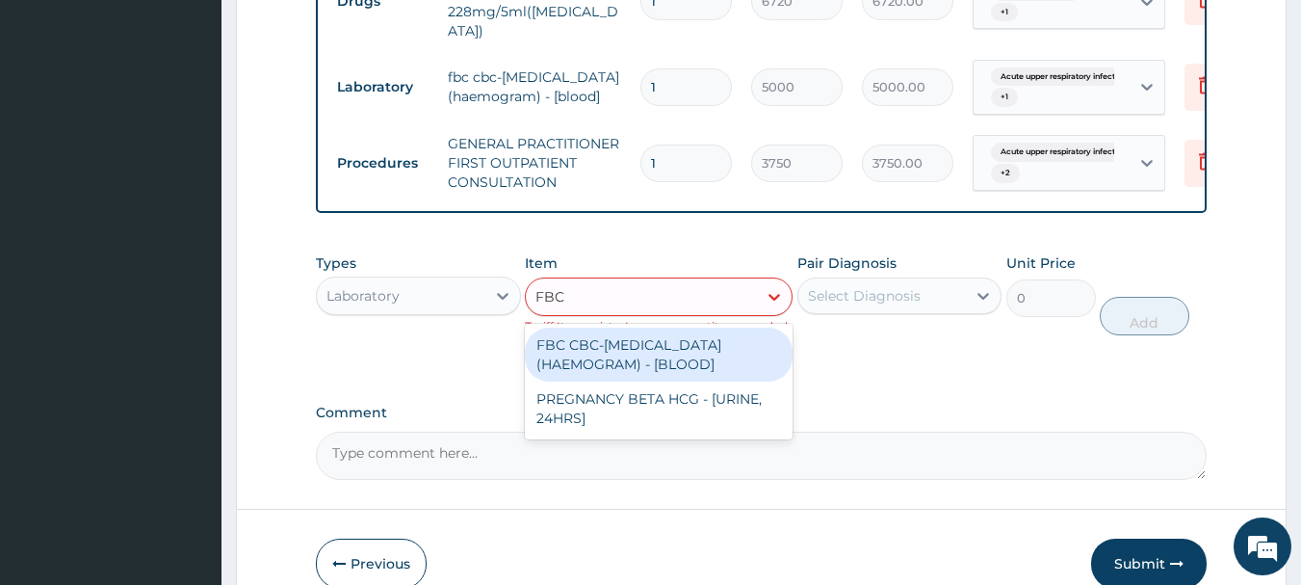
drag, startPoint x: 638, startPoint y: 337, endPoint x: 638, endPoint y: 352, distance: 14.4
click at [638, 339] on div "FBC CBC-[MEDICAL_DATA] (HAEMOGRAM) - [BLOOD]" at bounding box center [659, 354] width 268 height 54
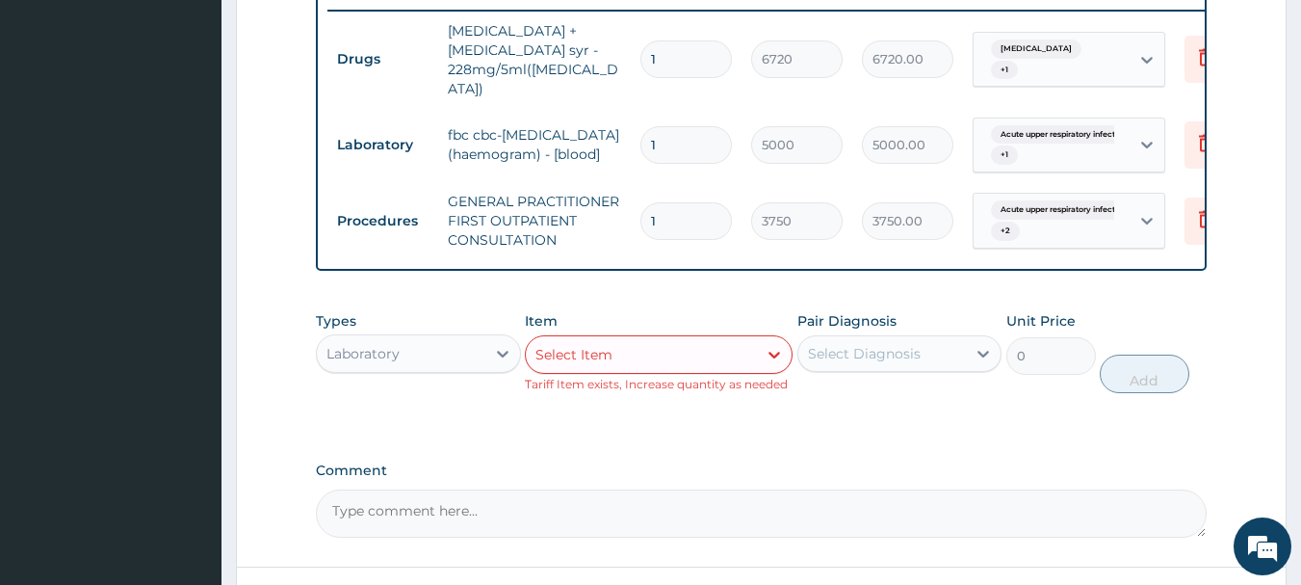
scroll to position [719, 0]
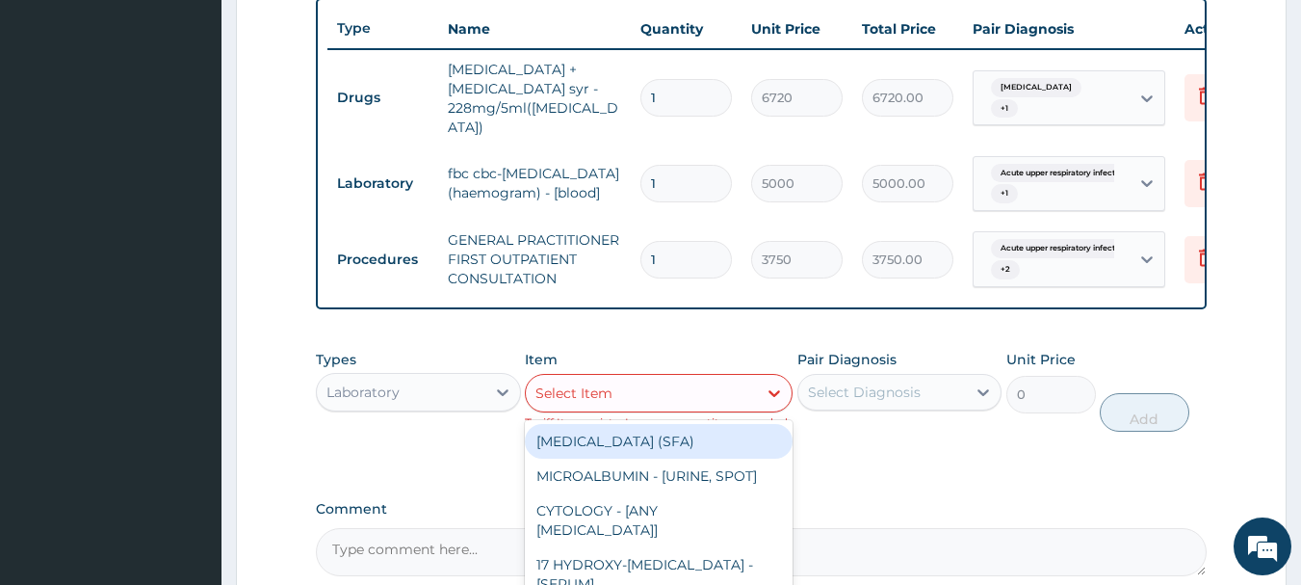
click at [649, 393] on div "Select Item" at bounding box center [641, 393] width 231 height 31
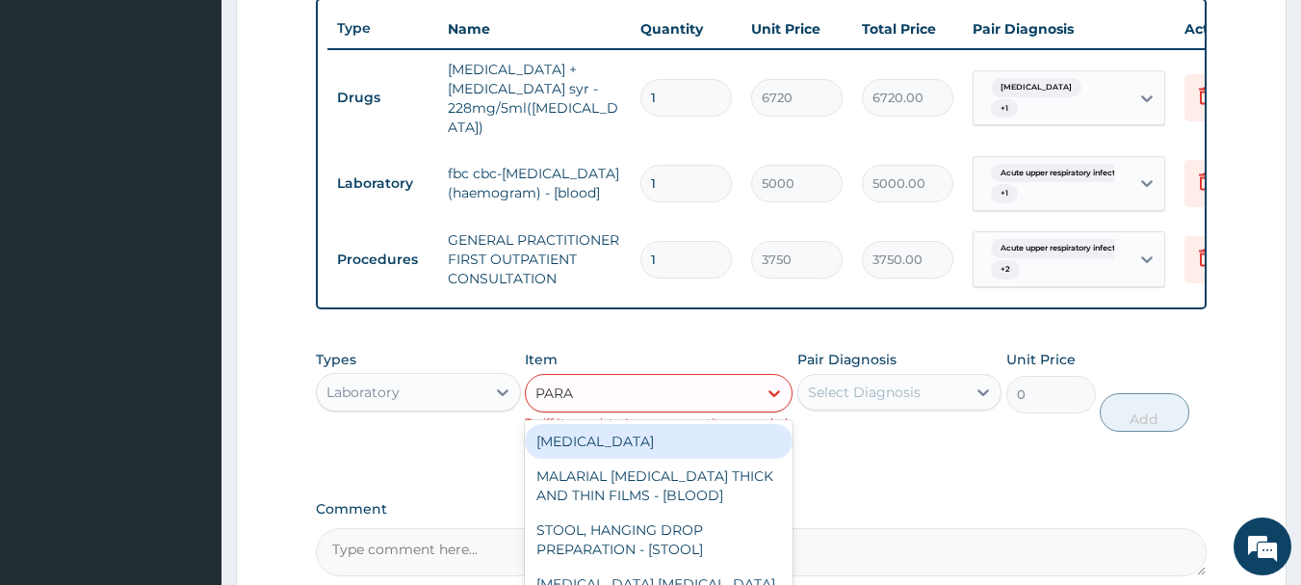
type input "PARAS"
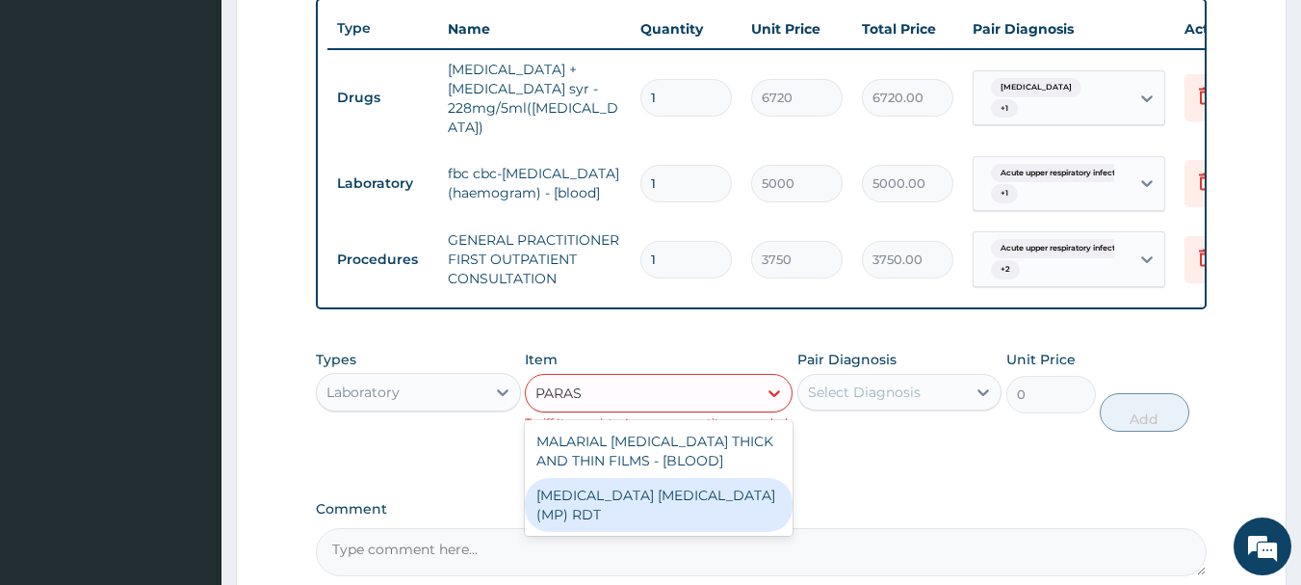
drag, startPoint x: 659, startPoint y: 502, endPoint x: 762, endPoint y: 441, distance: 119.6
click at [660, 502] on div "[MEDICAL_DATA] [MEDICAL_DATA] (MP) RDT" at bounding box center [659, 505] width 268 height 54
type input "2000"
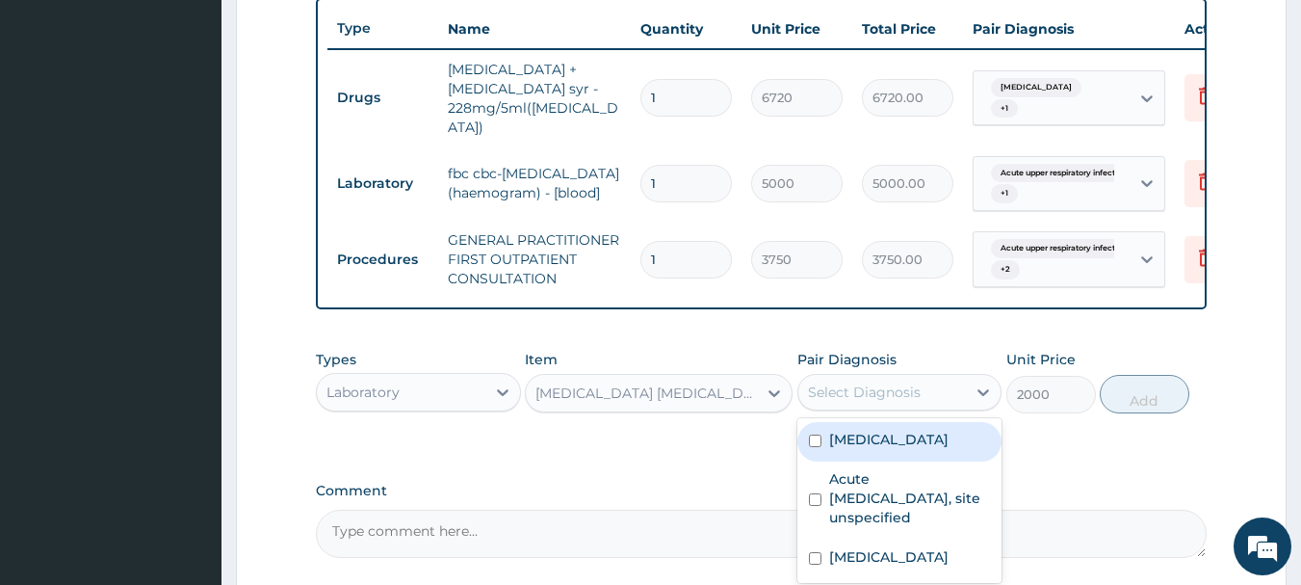
click at [864, 382] on div "Select Diagnosis" at bounding box center [864, 391] width 113 height 19
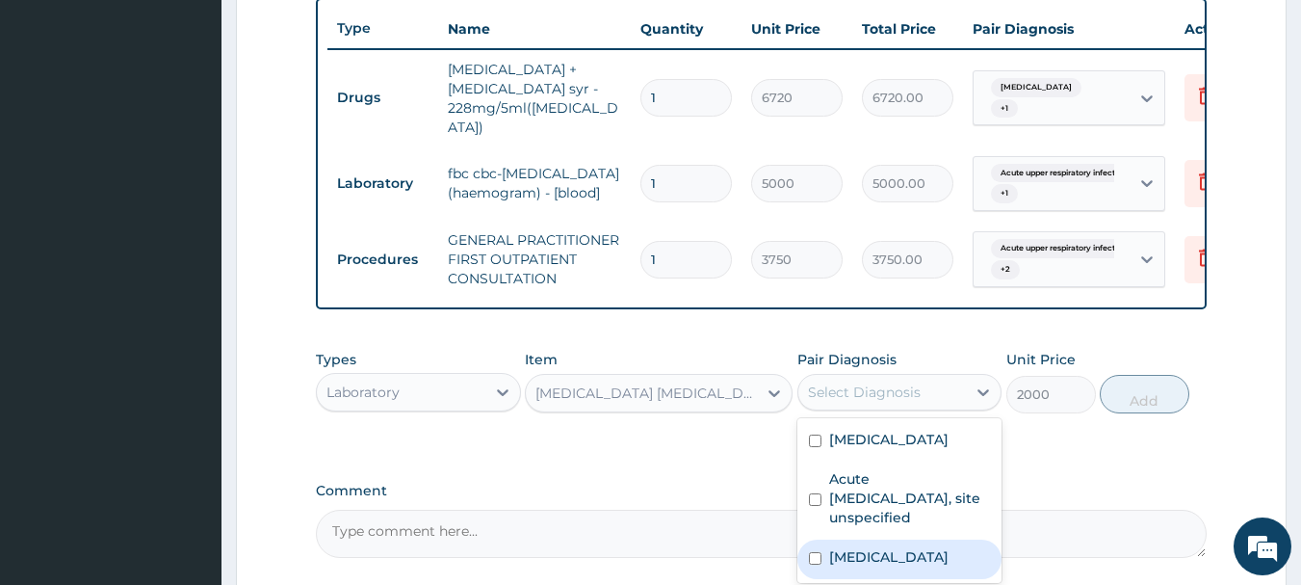
click at [892, 554] on label "[MEDICAL_DATA]" at bounding box center [888, 556] width 119 height 19
checkbox input "true"
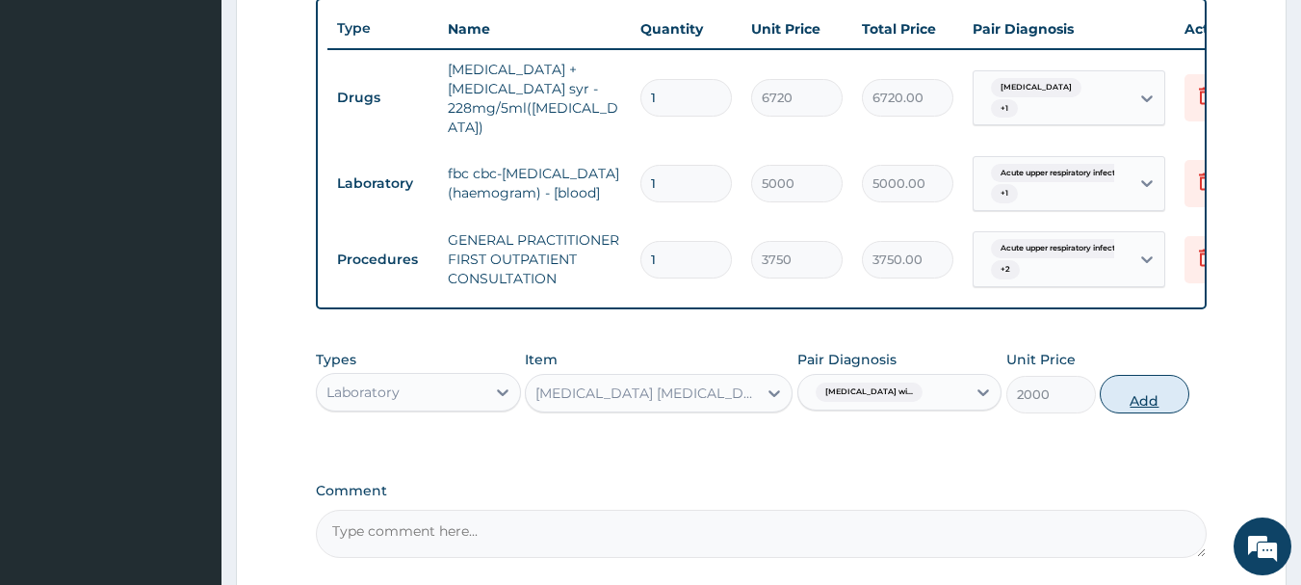
click at [1158, 390] on button "Add" at bounding box center [1145, 394] width 90 height 39
type input "0"
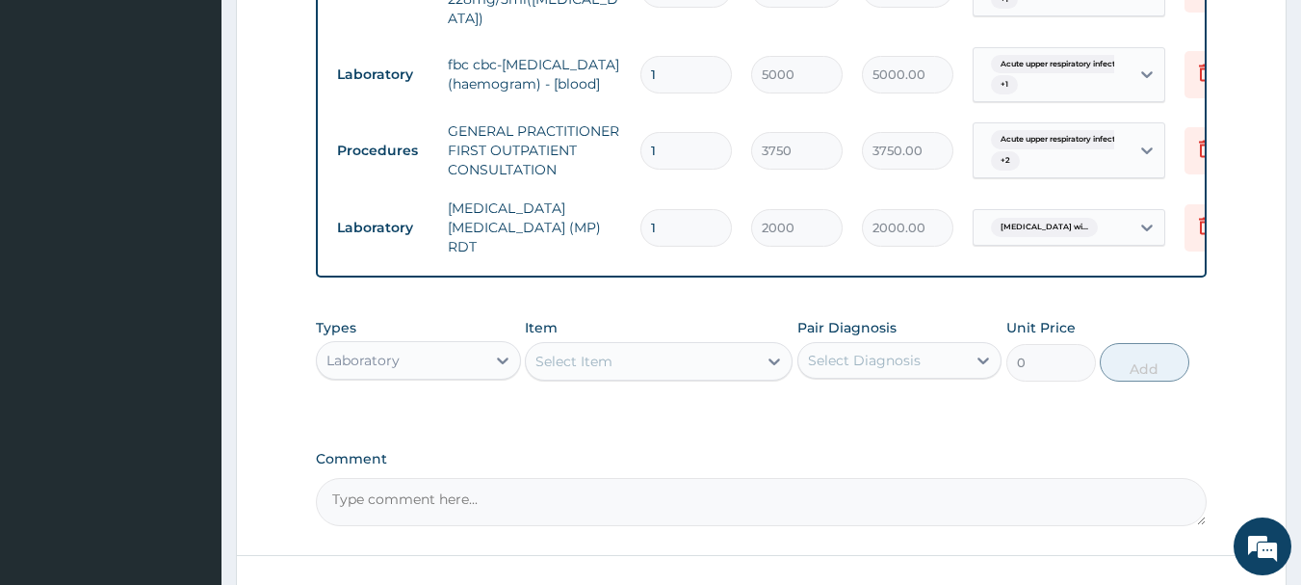
scroll to position [958, 0]
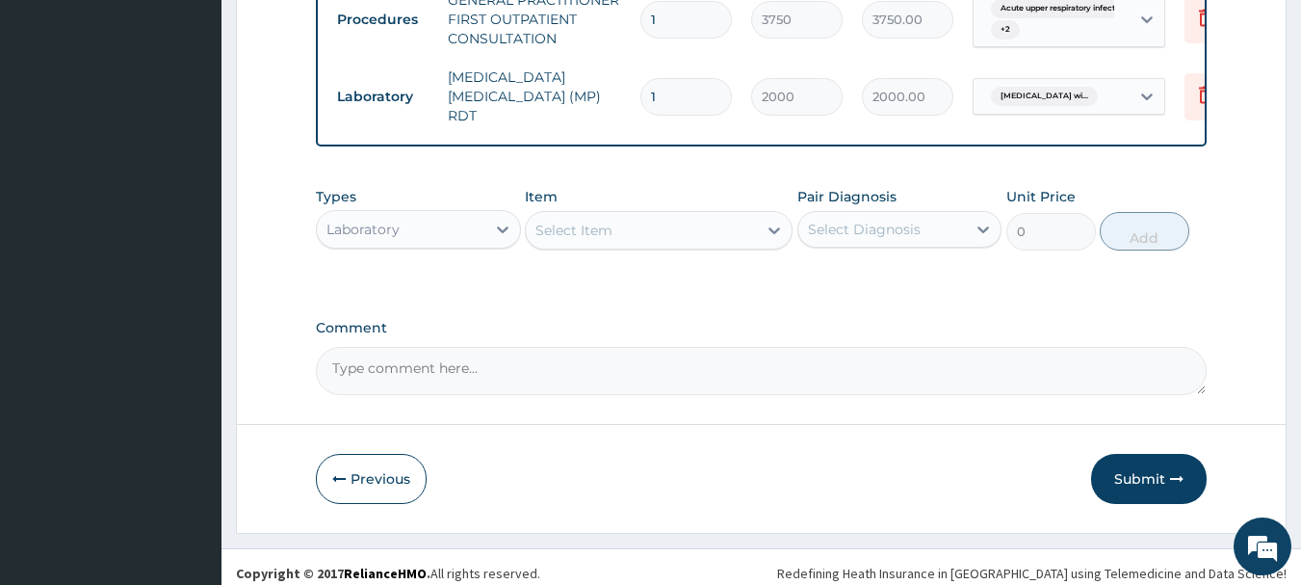
click at [438, 222] on div "Laboratory" at bounding box center [401, 229] width 169 height 31
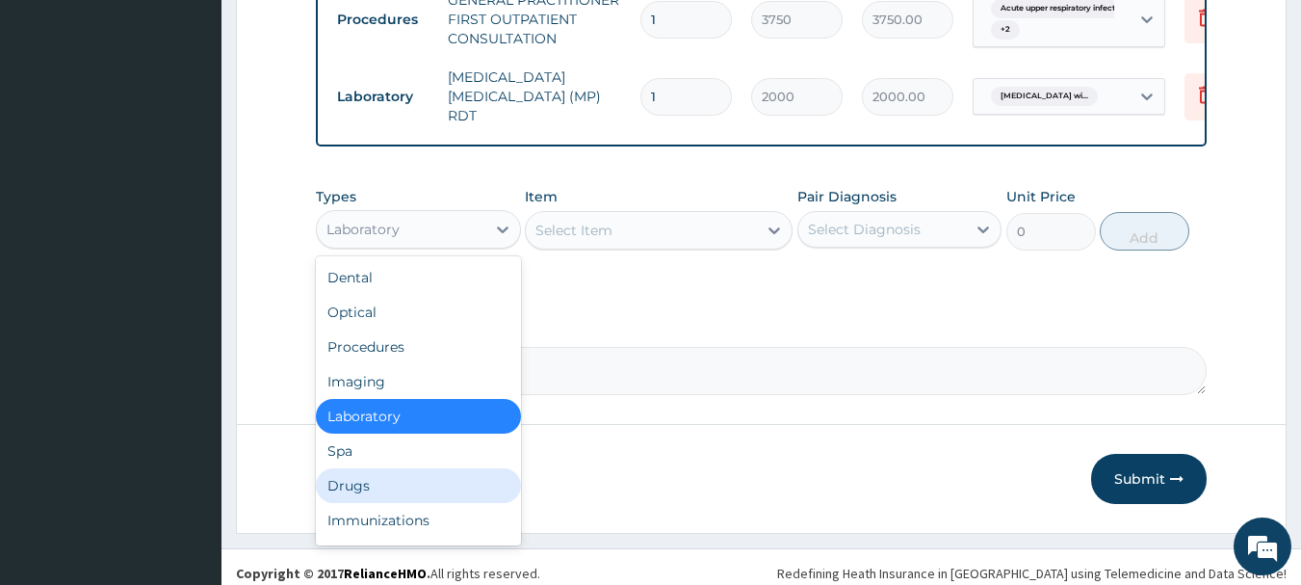
click at [351, 471] on div "Drugs" at bounding box center [418, 485] width 205 height 35
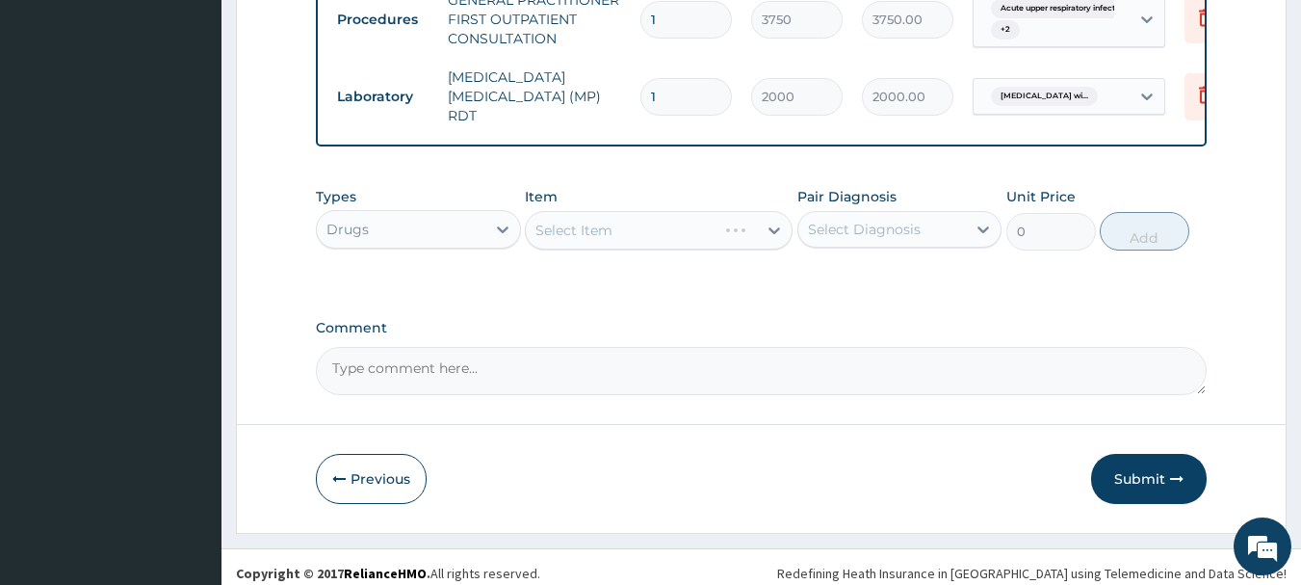
click at [642, 224] on div "Select Item" at bounding box center [659, 230] width 268 height 39
click at [642, 224] on div "Select Item" at bounding box center [641, 230] width 231 height 31
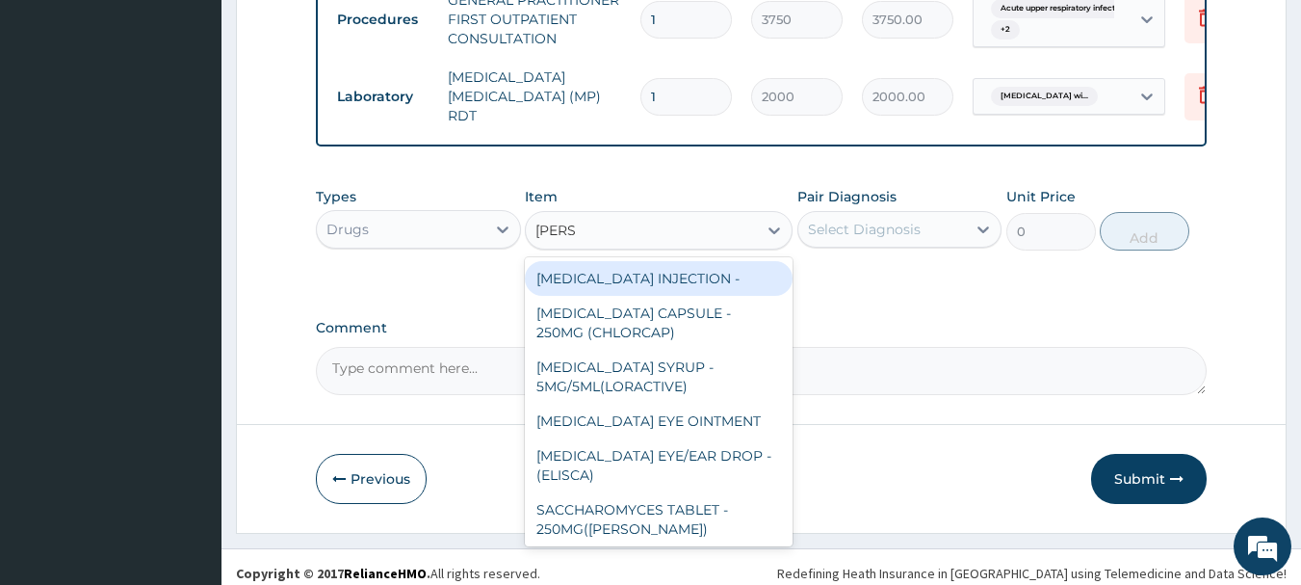
type input "LORAT"
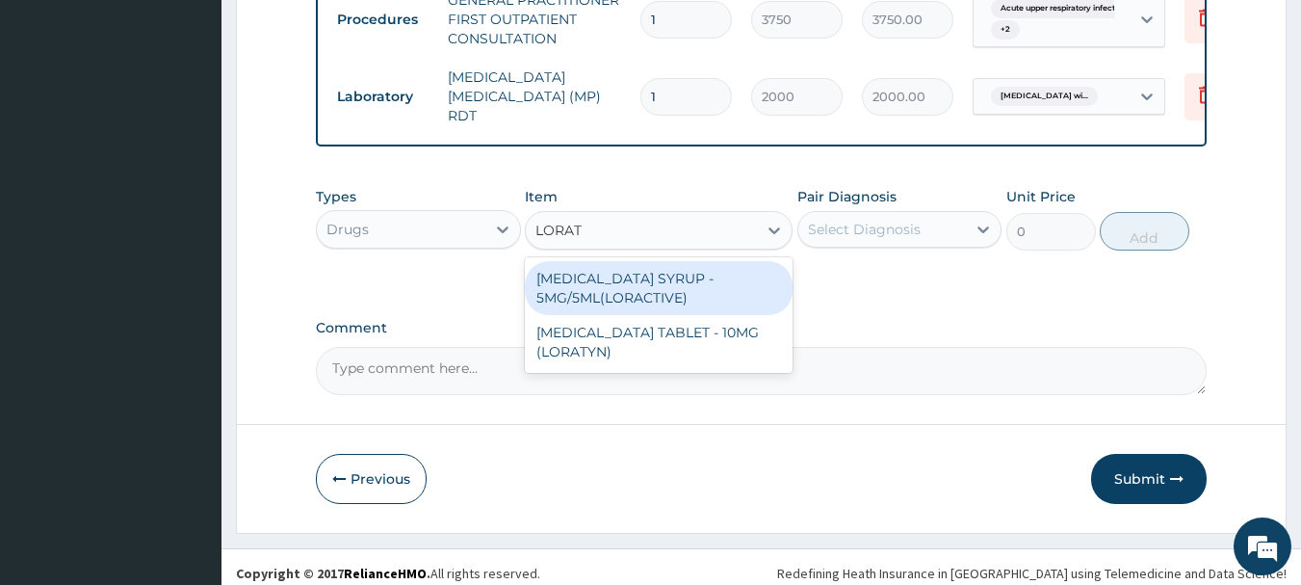
drag, startPoint x: 679, startPoint y: 288, endPoint x: 771, endPoint y: 236, distance: 105.3
click at [681, 284] on div "[MEDICAL_DATA] SYRUP - 5MG/5ML(LORACTIVE)" at bounding box center [659, 288] width 268 height 54
type input "1232"
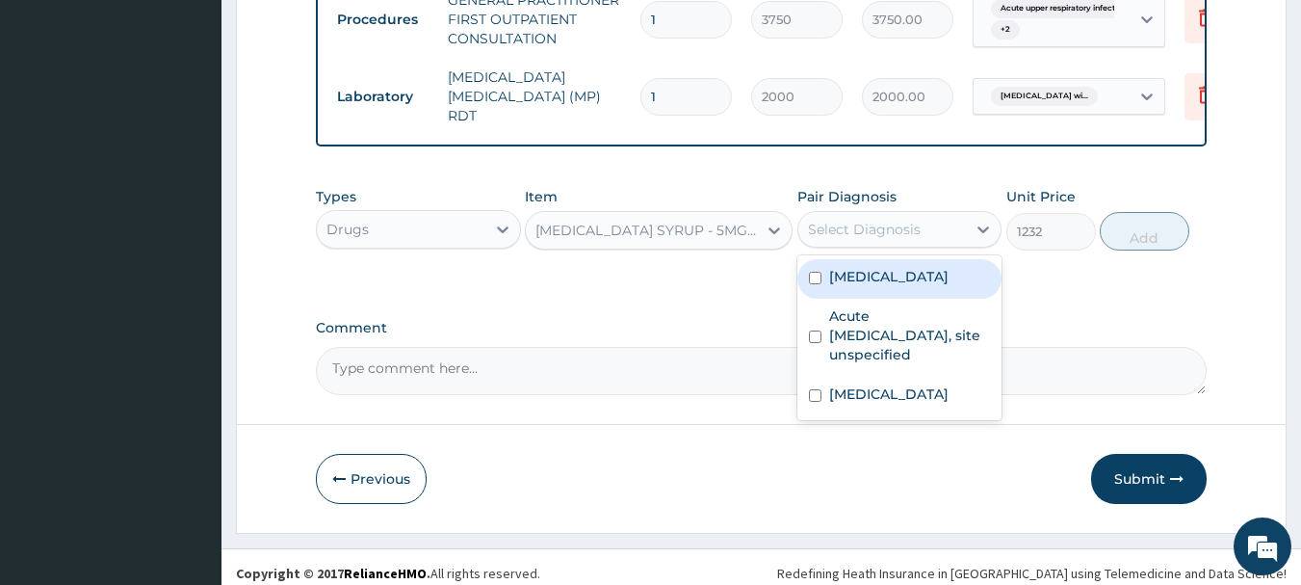
click at [837, 211] on div "Select Diagnosis" at bounding box center [900, 229] width 205 height 37
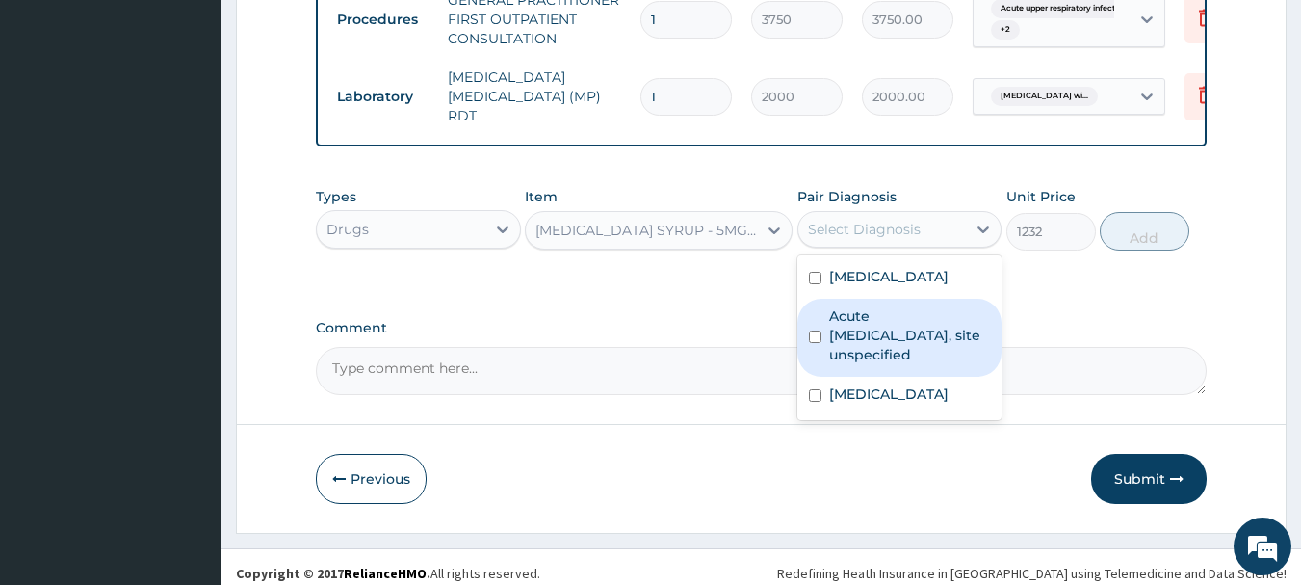
drag, startPoint x: 902, startPoint y: 332, endPoint x: 937, endPoint y: 323, distance: 36.9
click at [902, 333] on label "Acute upper respiratory infection, site unspecified" at bounding box center [910, 335] width 162 height 58
checkbox input "true"
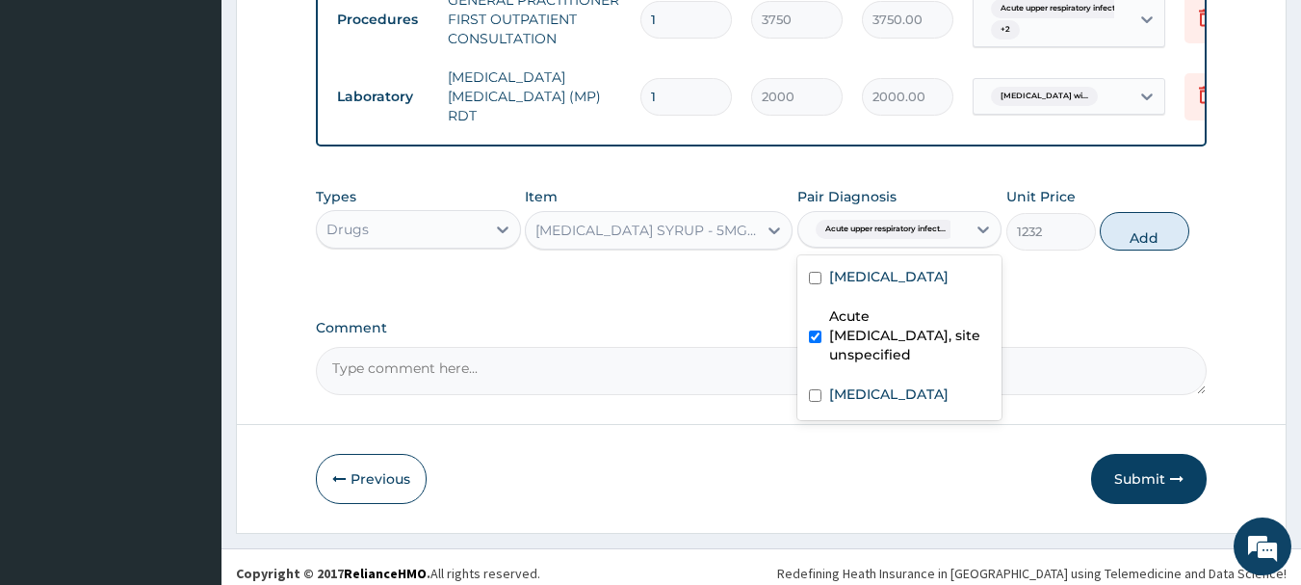
click at [1156, 243] on div "Types Drugs Item LORATADINE SYRUP - 5MG/5ML(LORACTIVE) Pair Diagnosis option Ac…" at bounding box center [762, 218] width 892 height 83
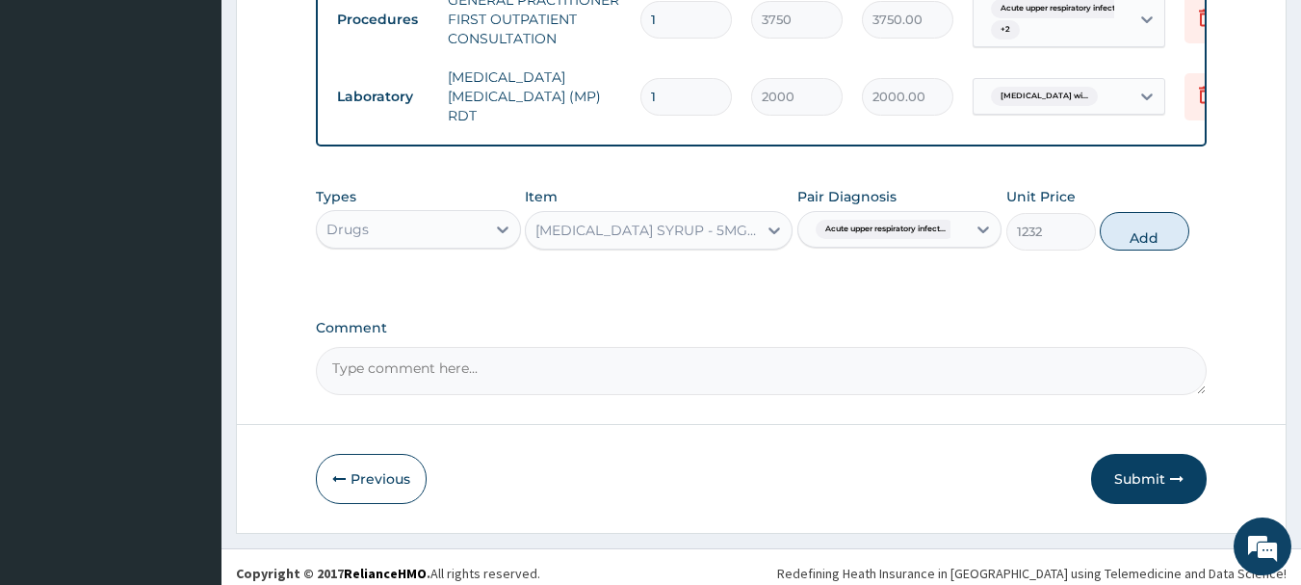
click at [1151, 240] on div "Types Drugs Item LORATADINE SYRUP - 5MG/5ML(LORACTIVE) Pair Diagnosis Acute upp…" at bounding box center [762, 218] width 892 height 83
click at [1150, 229] on button "Add" at bounding box center [1145, 231] width 90 height 39
type input "0"
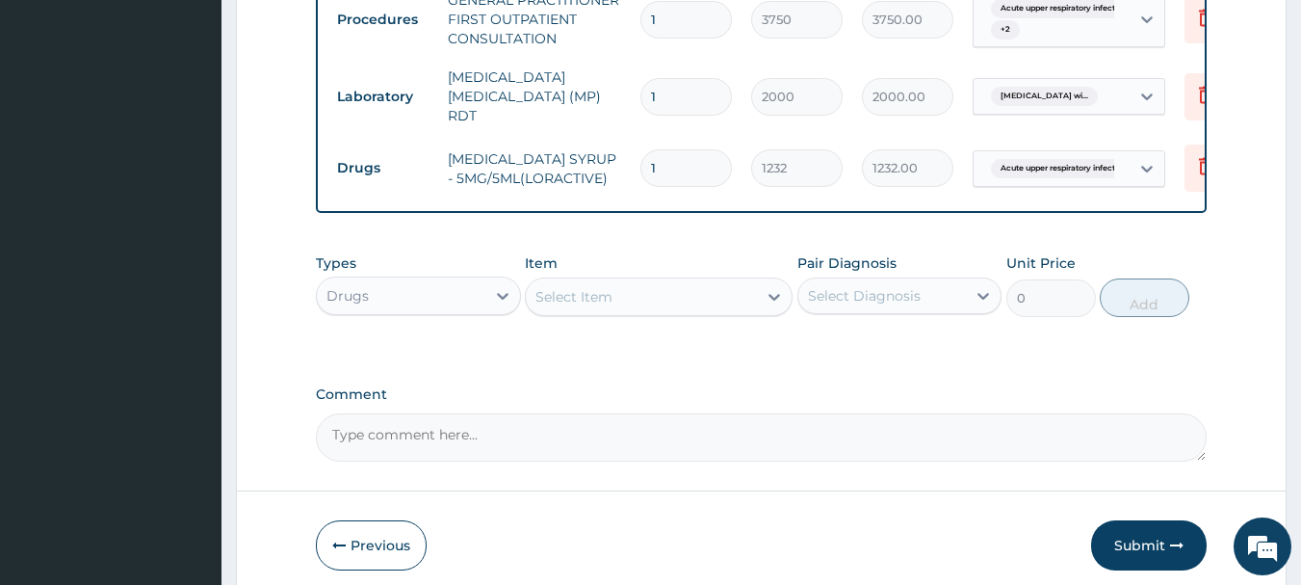
click at [660, 289] on div "Select Item" at bounding box center [641, 296] width 231 height 31
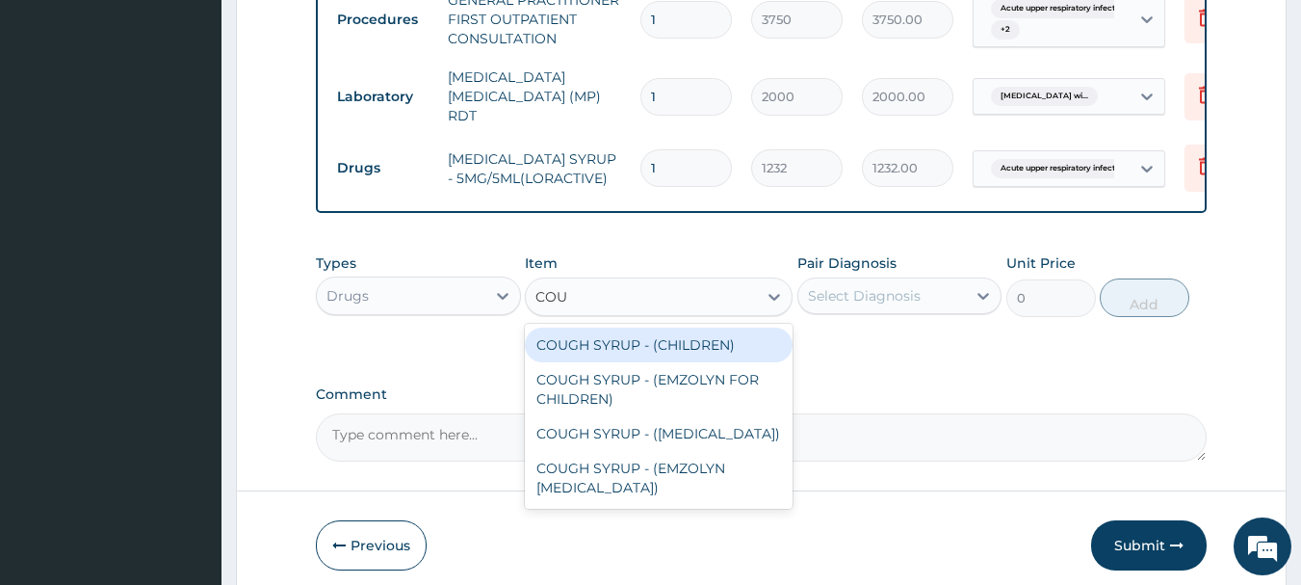
type input "COUG"
click at [709, 336] on div "COUGH SYRUP - (CHILDREN)" at bounding box center [659, 344] width 268 height 35
type input "1120"
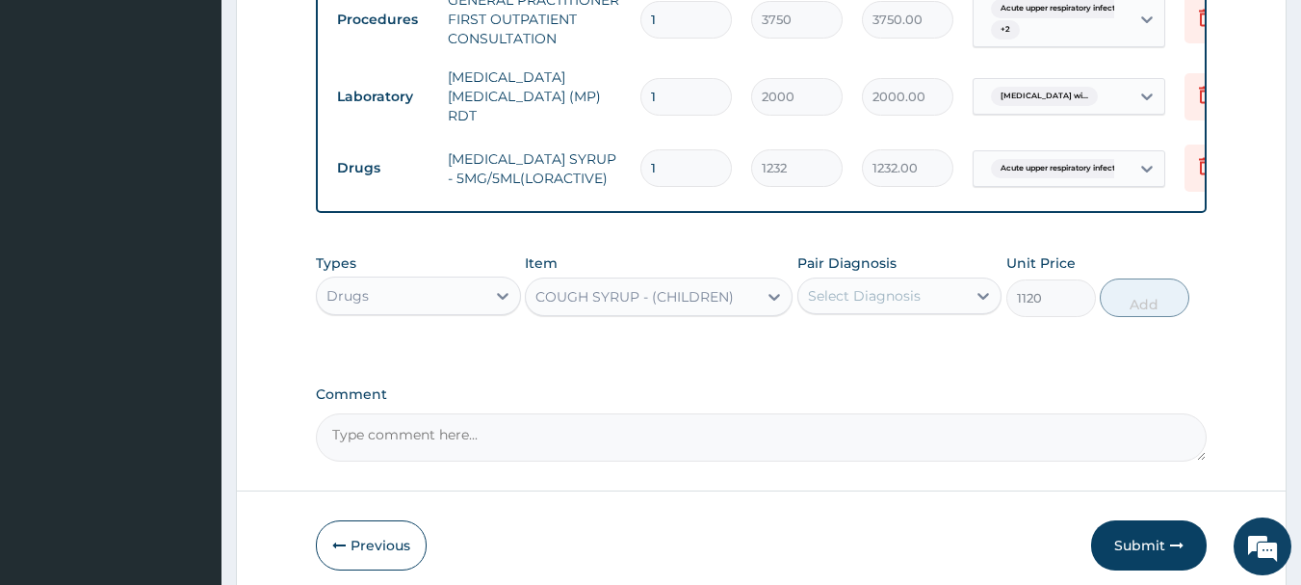
click at [886, 286] on div "Select Diagnosis" at bounding box center [864, 295] width 113 height 19
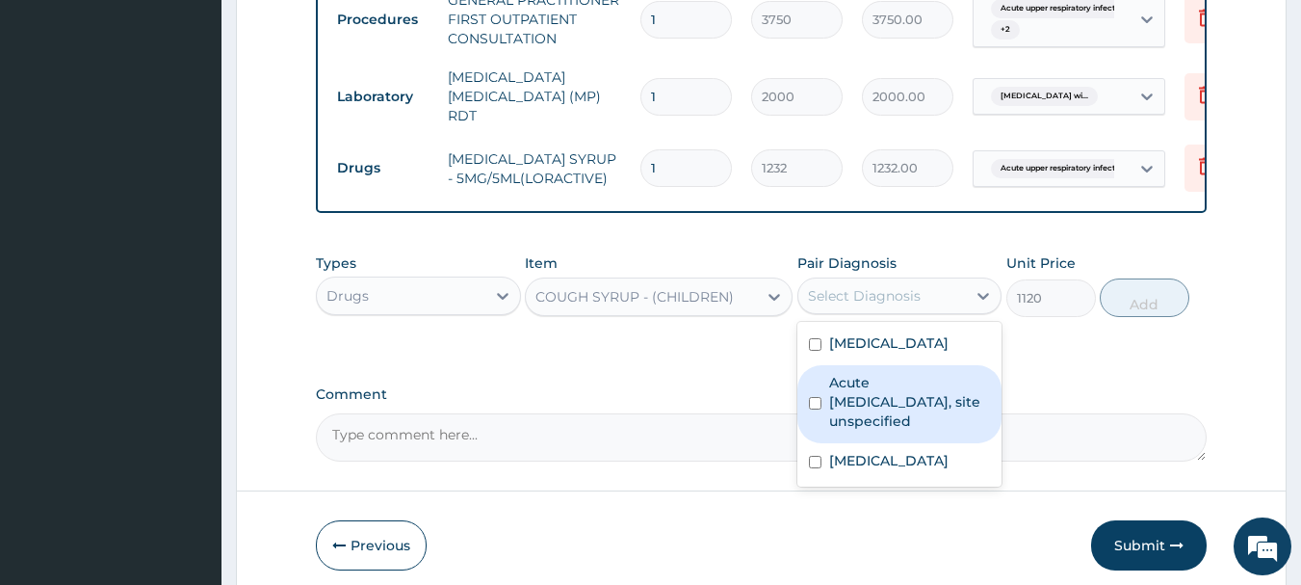
click at [921, 400] on label "Acute upper respiratory infection, site unspecified" at bounding box center [910, 402] width 162 height 58
checkbox input "true"
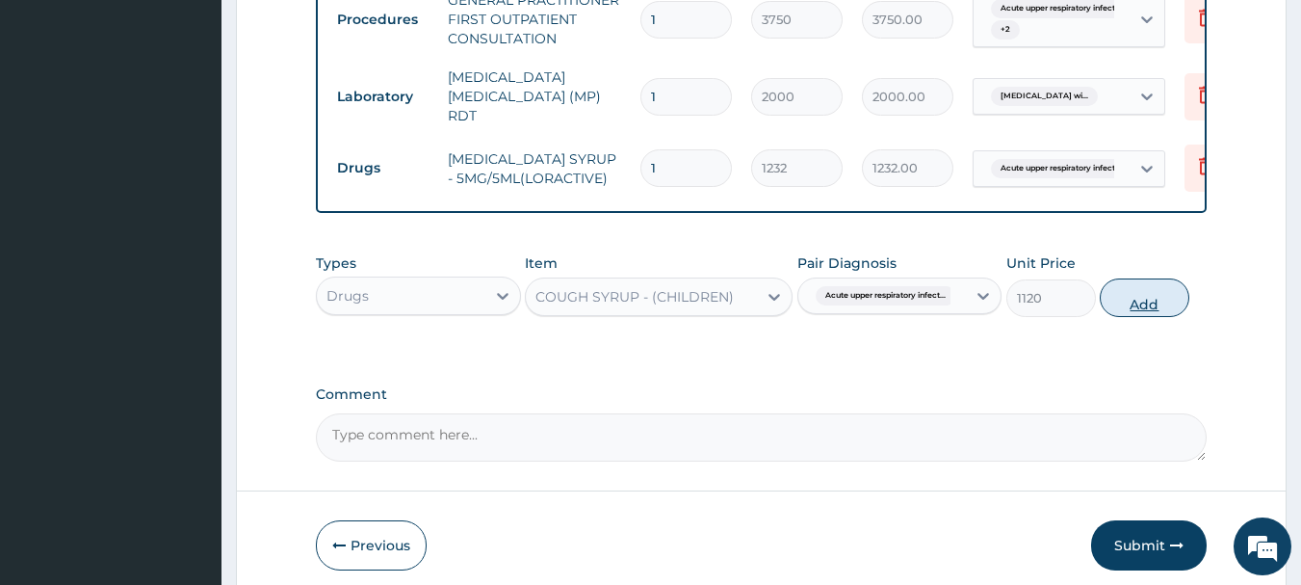
click at [1156, 293] on button "Add" at bounding box center [1145, 297] width 90 height 39
type input "0"
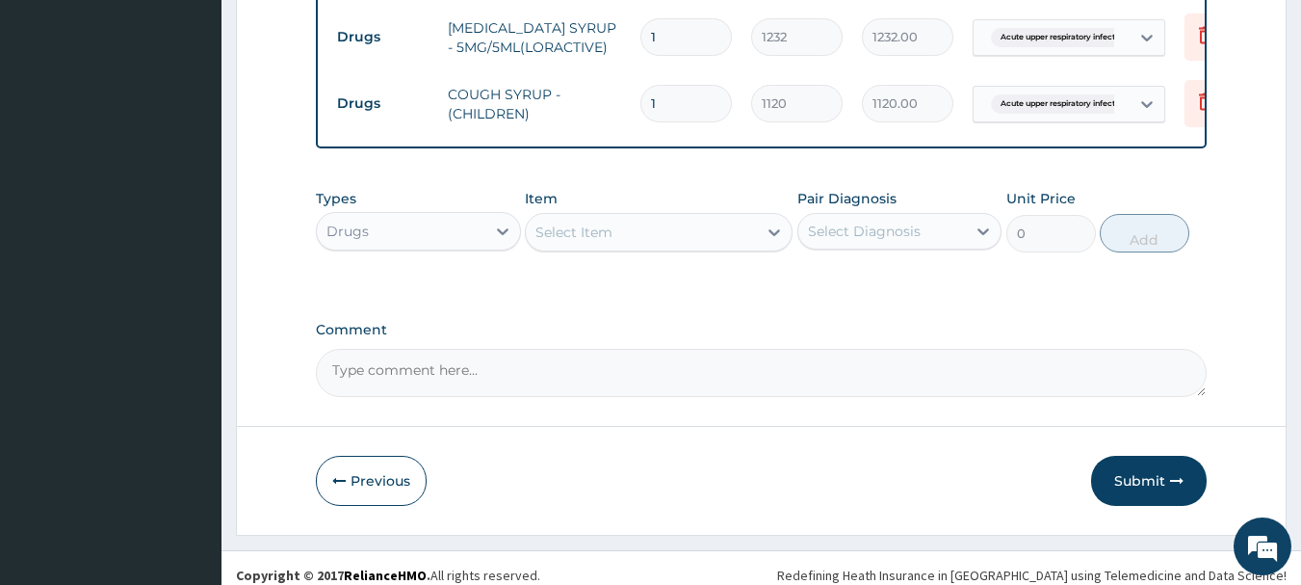
scroll to position [1091, 0]
click at [704, 222] on div "Select Item" at bounding box center [641, 230] width 231 height 31
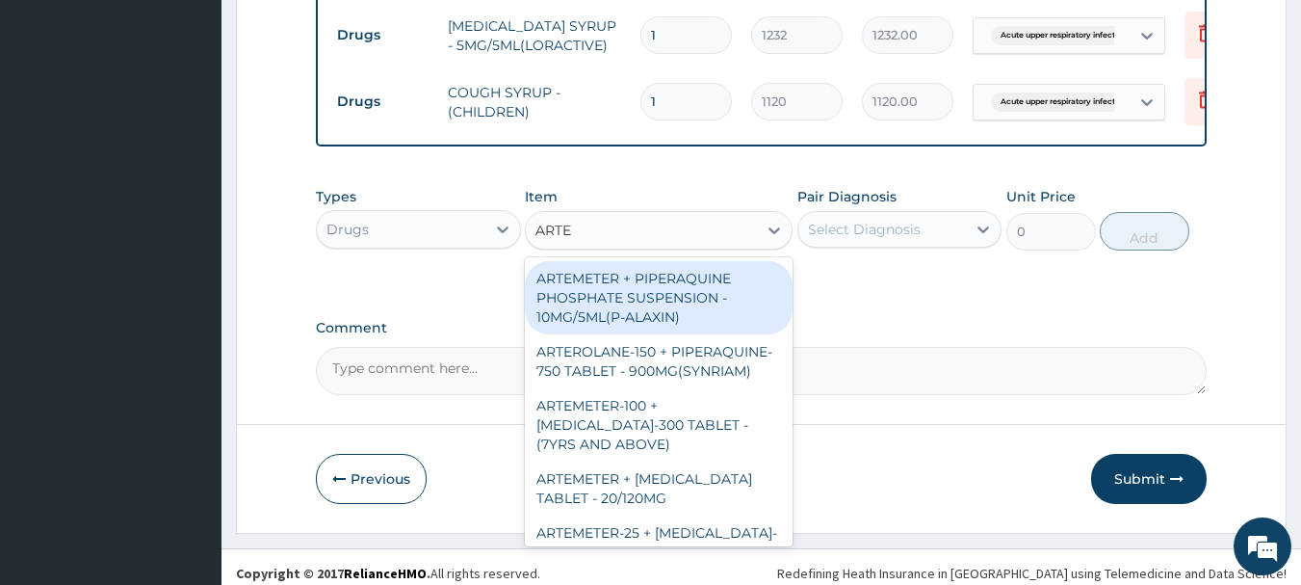
type input "ARTEM"
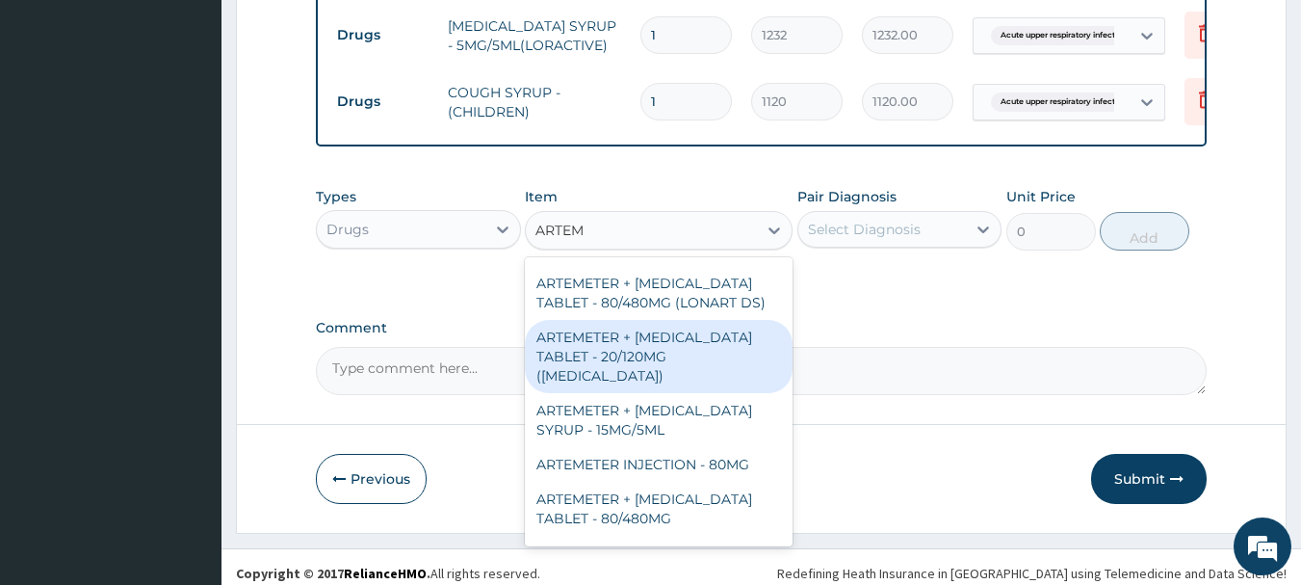
scroll to position [840, 0]
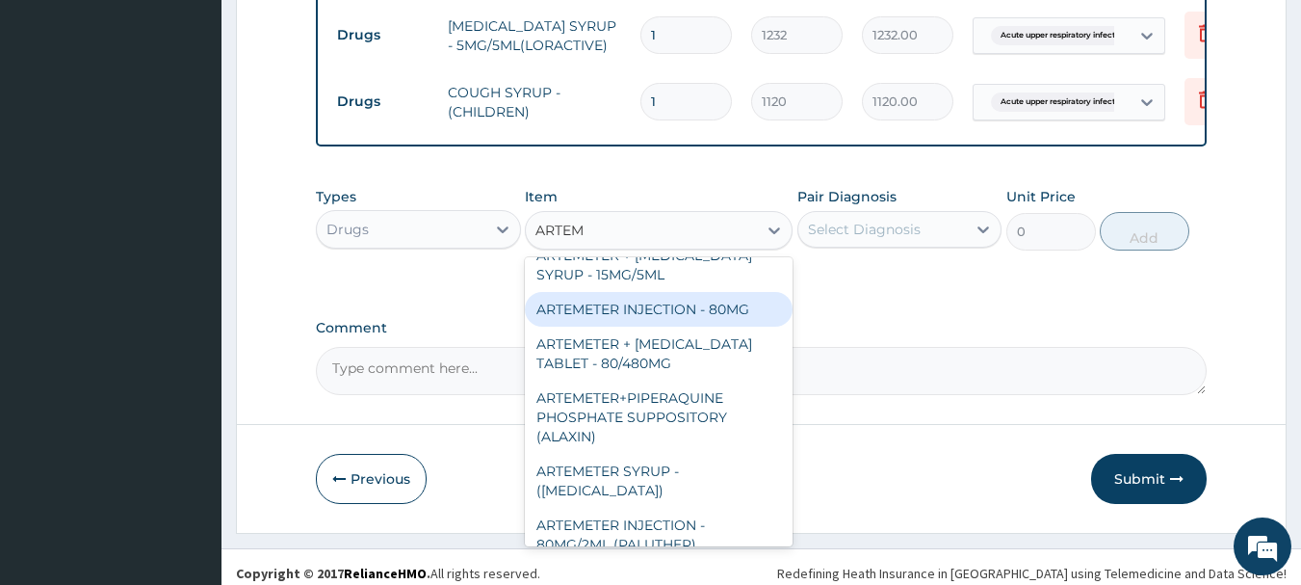
drag, startPoint x: 693, startPoint y: 272, endPoint x: 784, endPoint y: 236, distance: 97.3
click at [693, 292] on div "ARTEMETER INJECTION - 80MG" at bounding box center [659, 309] width 268 height 35
type input "475.99999999999994"
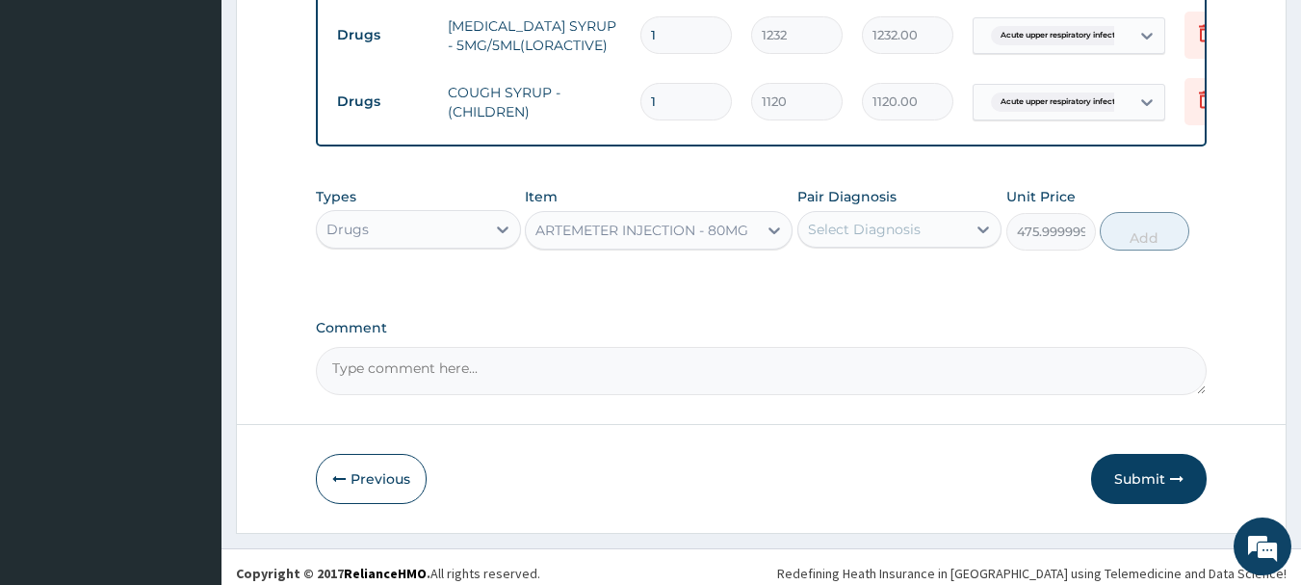
click at [847, 220] on div "Select Diagnosis" at bounding box center [864, 229] width 113 height 19
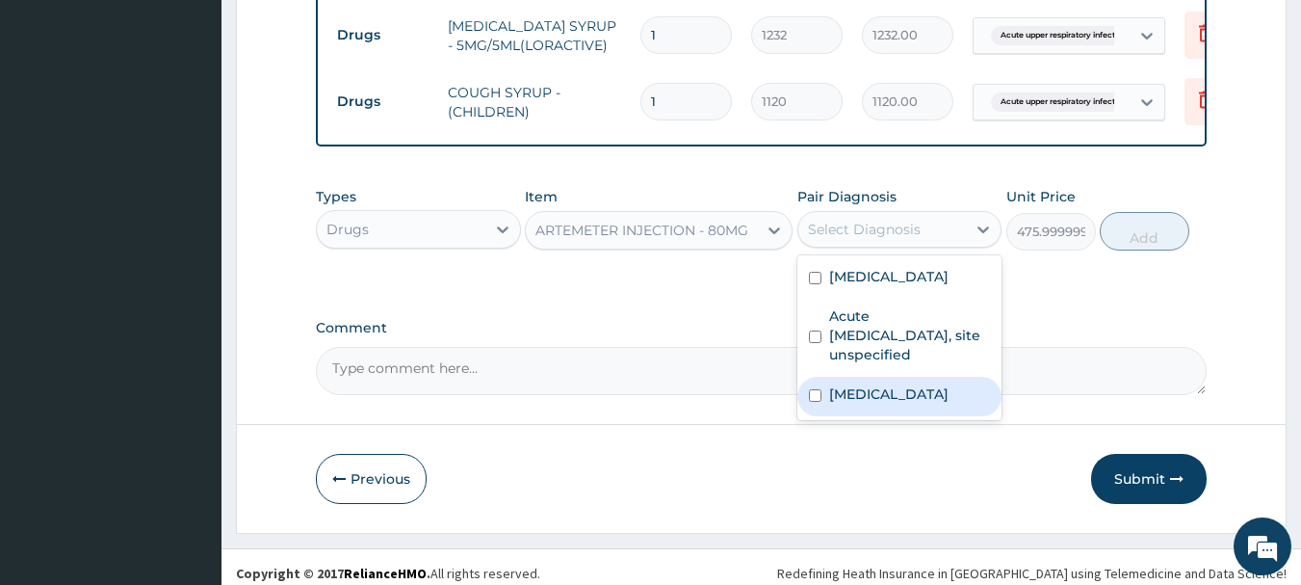
click at [929, 404] on label "[MEDICAL_DATA]" at bounding box center [888, 393] width 119 height 19
checkbox input "true"
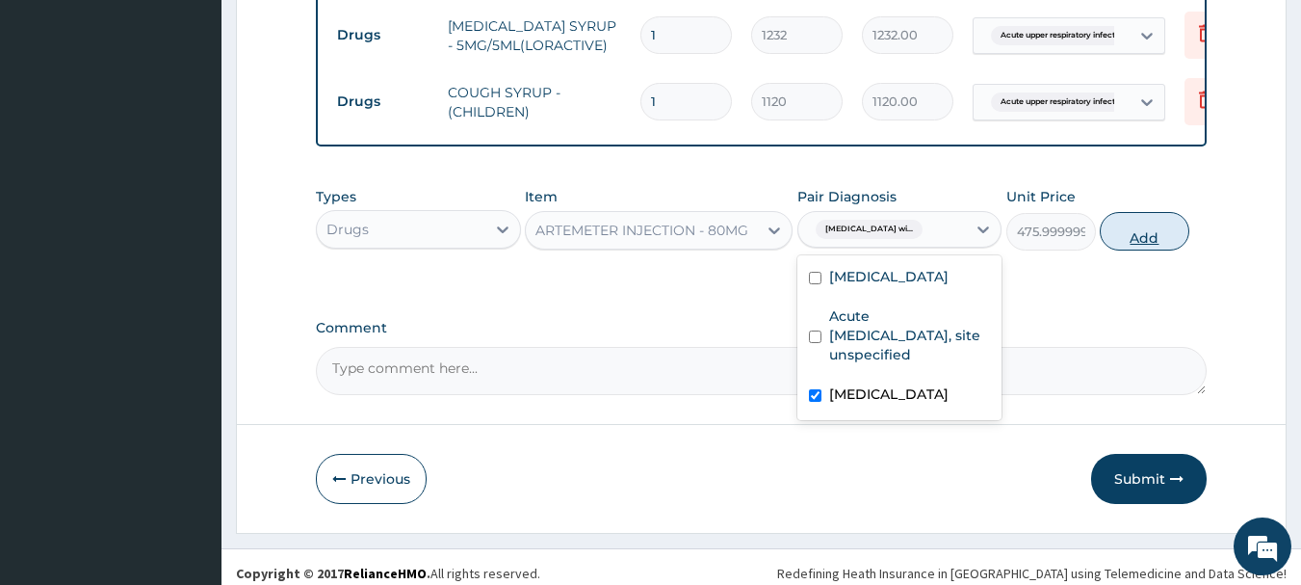
click at [1168, 212] on button "Add" at bounding box center [1145, 231] width 90 height 39
type input "0"
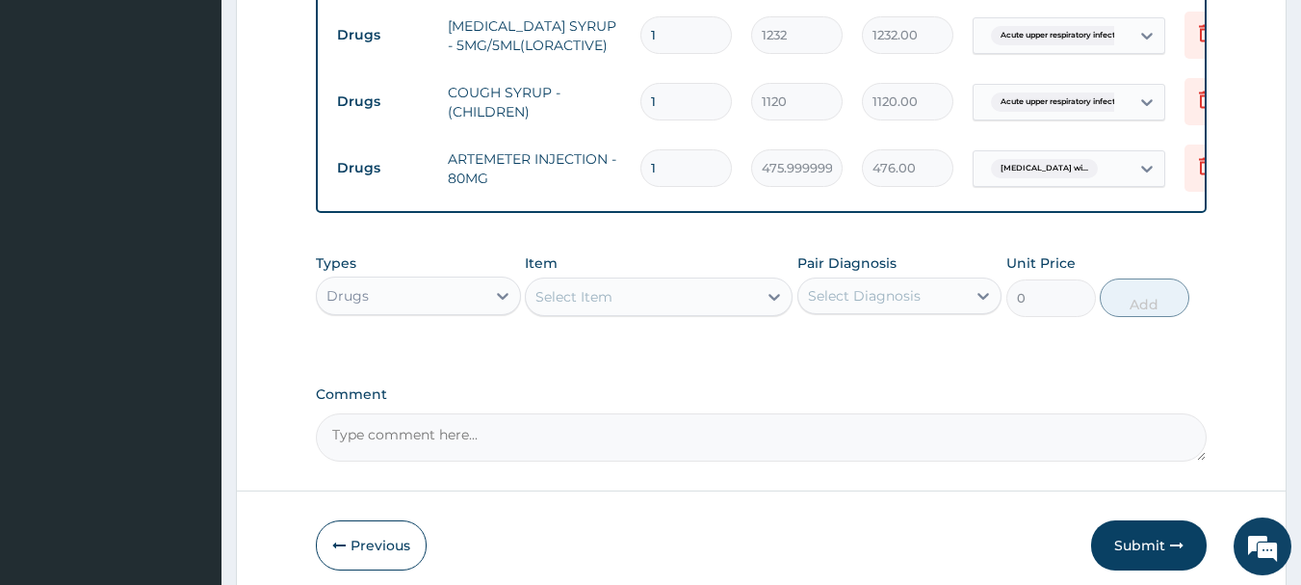
click at [673, 295] on div "Select Item" at bounding box center [641, 296] width 231 height 31
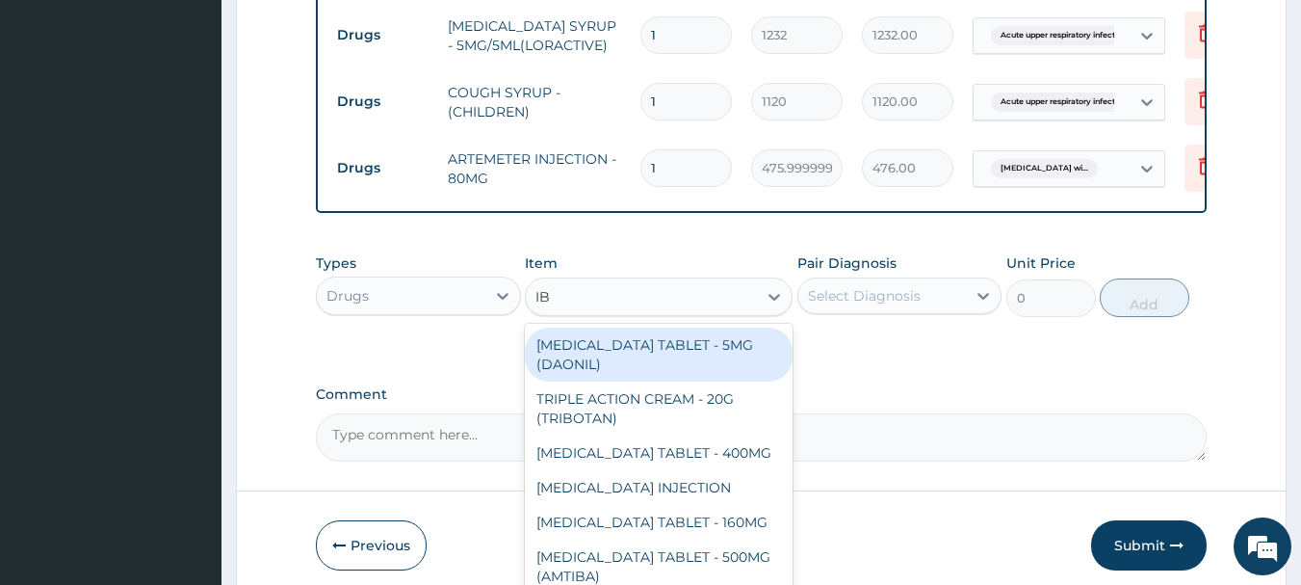
type input "IBU"
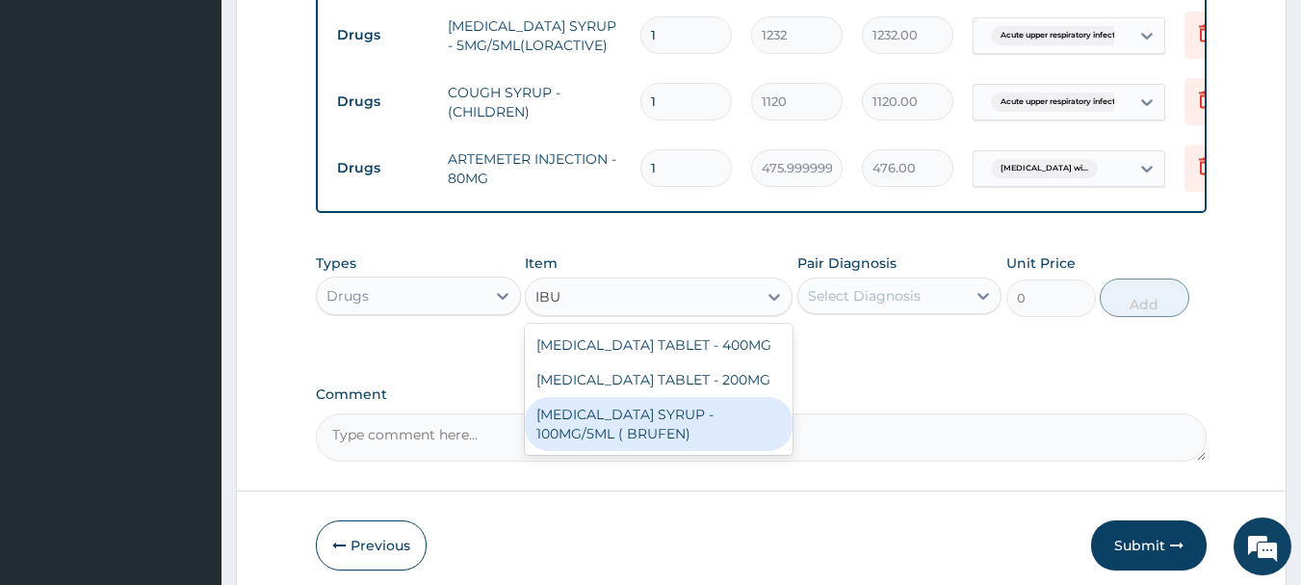
click at [680, 397] on div "[MEDICAL_DATA] SYRUP - 100MG/5ML ( BRUFEN)" at bounding box center [659, 424] width 268 height 54
type input "475.99999999999994"
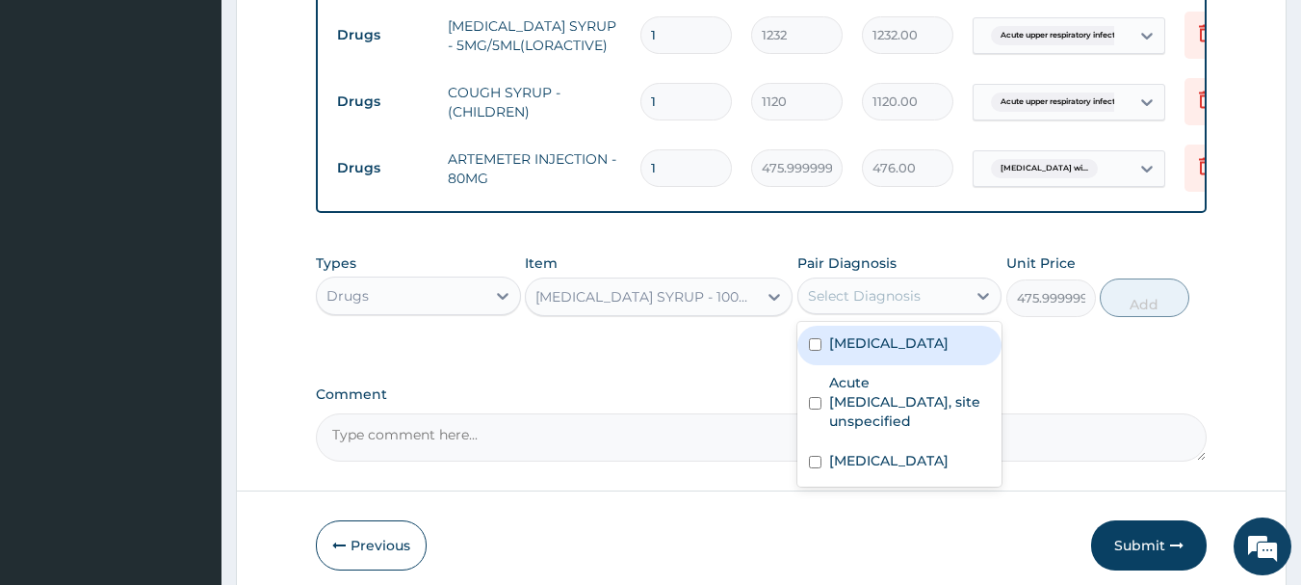
click at [876, 286] on div "Select Diagnosis" at bounding box center [864, 295] width 113 height 19
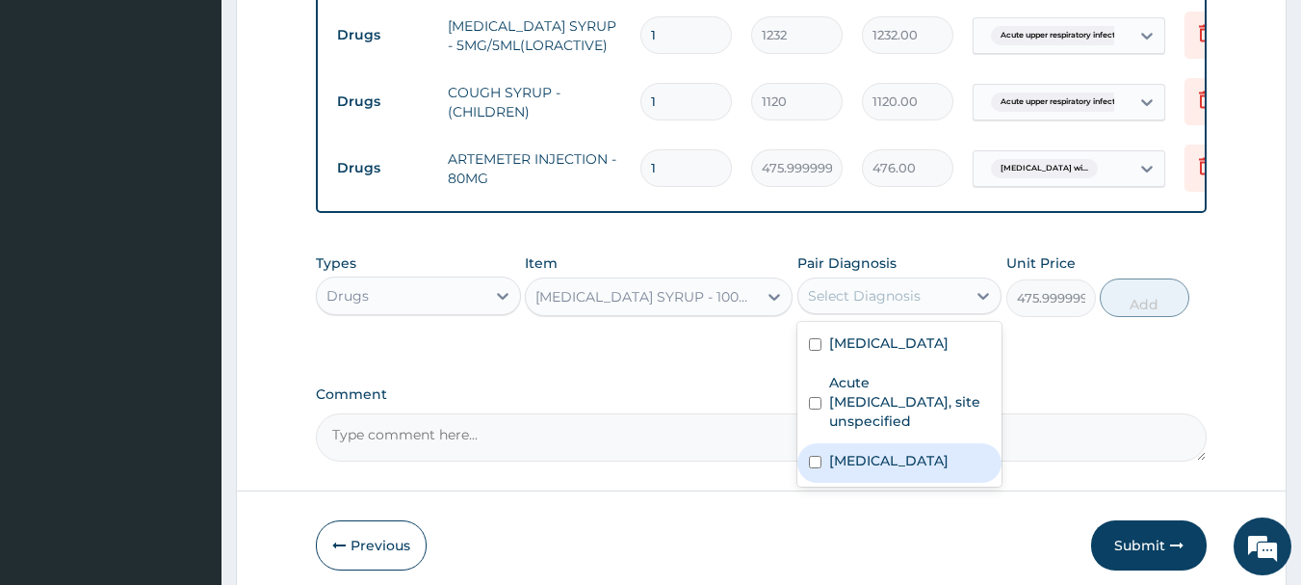
click at [919, 470] on label "[MEDICAL_DATA]" at bounding box center [888, 460] width 119 height 19
checkbox input "true"
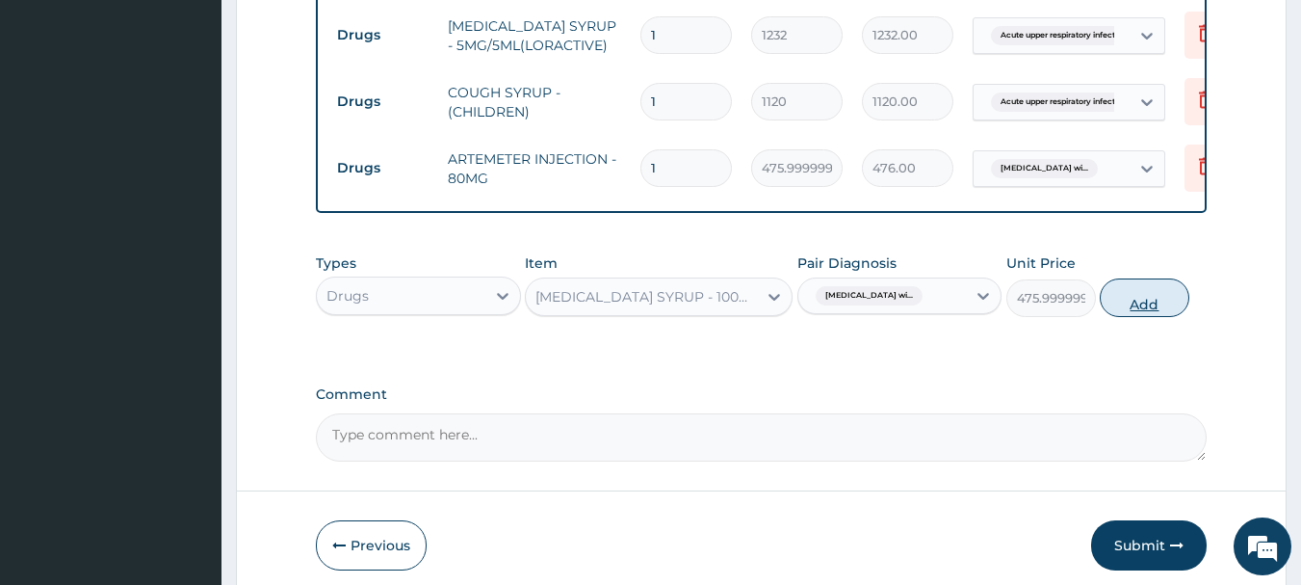
click at [1163, 281] on button "Add" at bounding box center [1145, 297] width 90 height 39
type input "0"
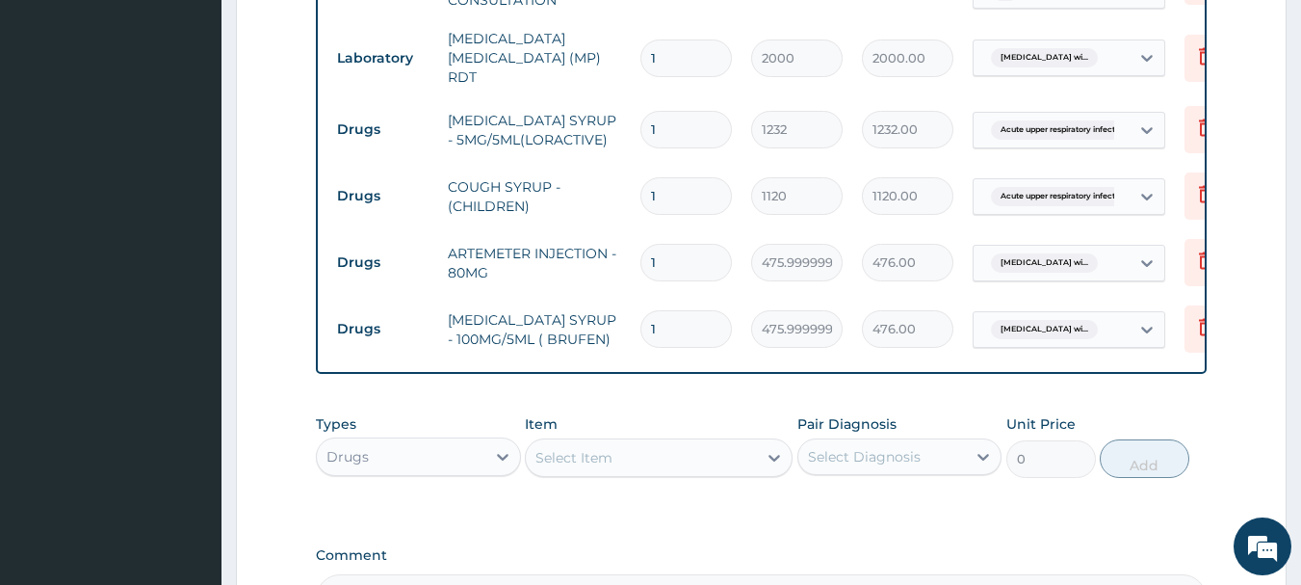
scroll to position [1224, 0]
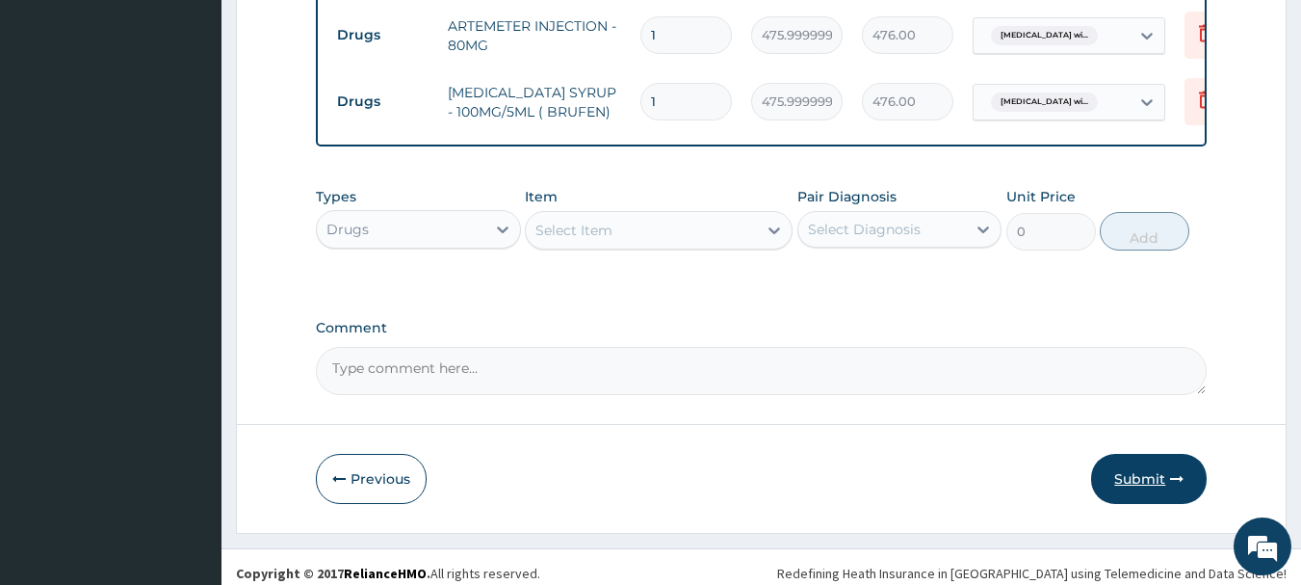
click at [1125, 471] on button "Submit" at bounding box center [1149, 479] width 116 height 50
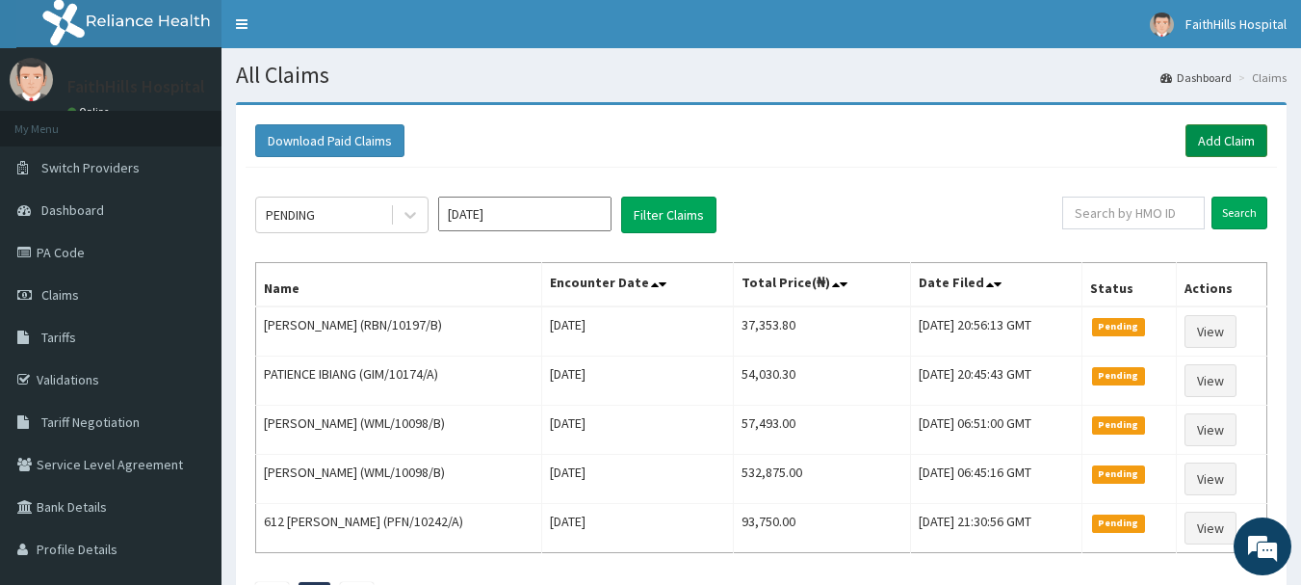
click at [1240, 139] on link "Add Claim" at bounding box center [1227, 140] width 82 height 33
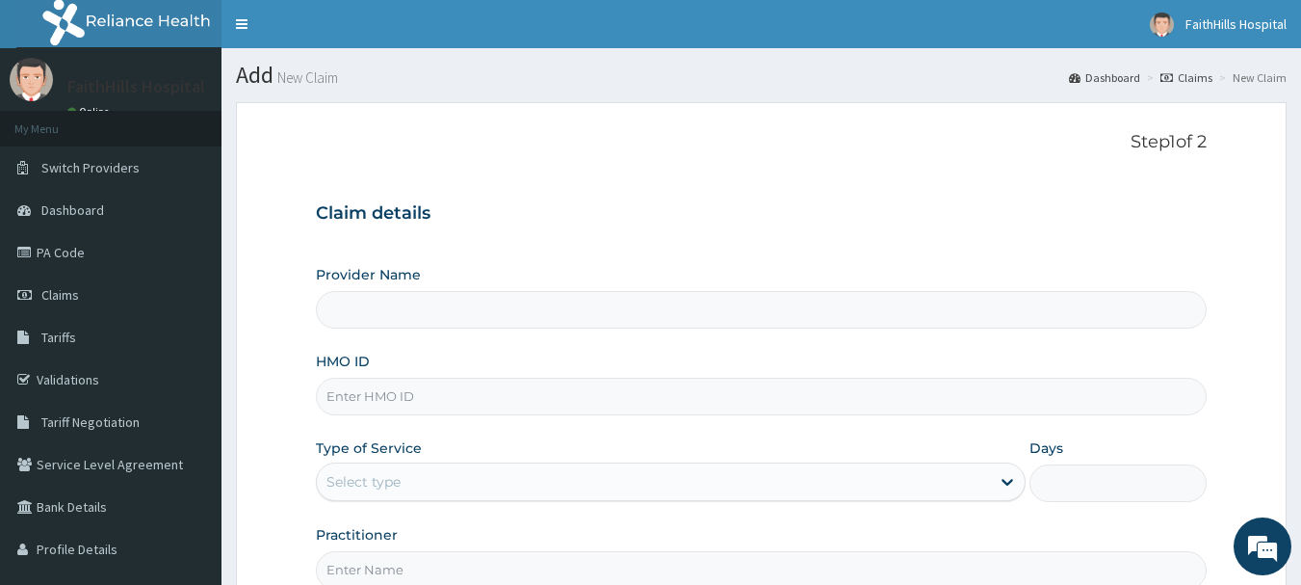
type input "FaithHills Specialist Hospital"
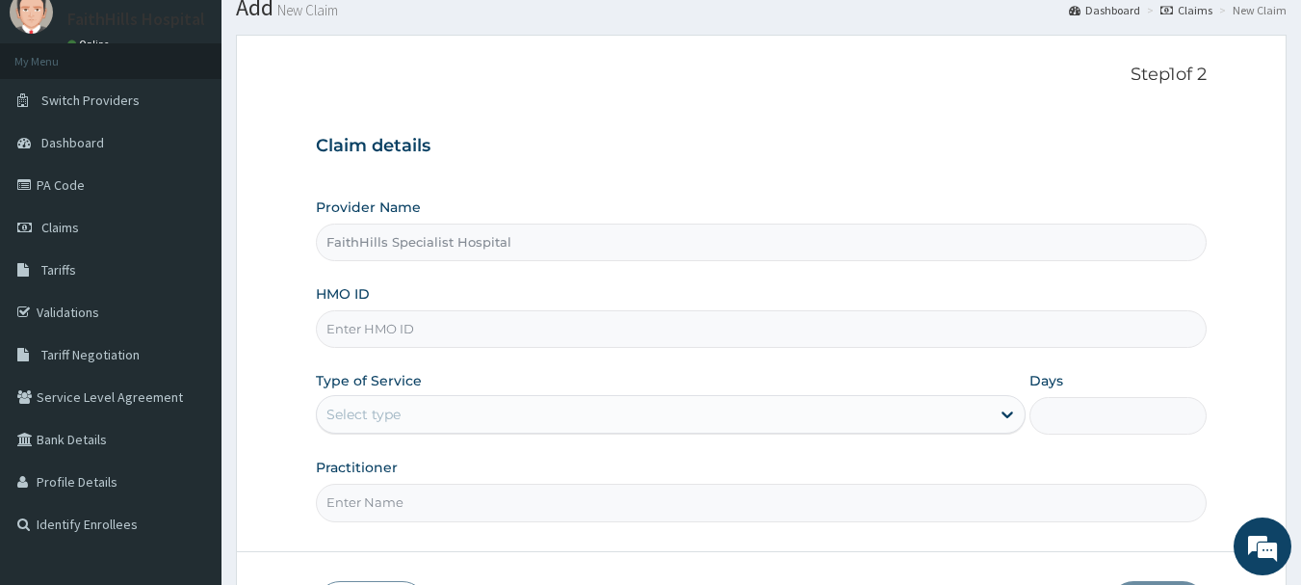
scroll to position [193, 0]
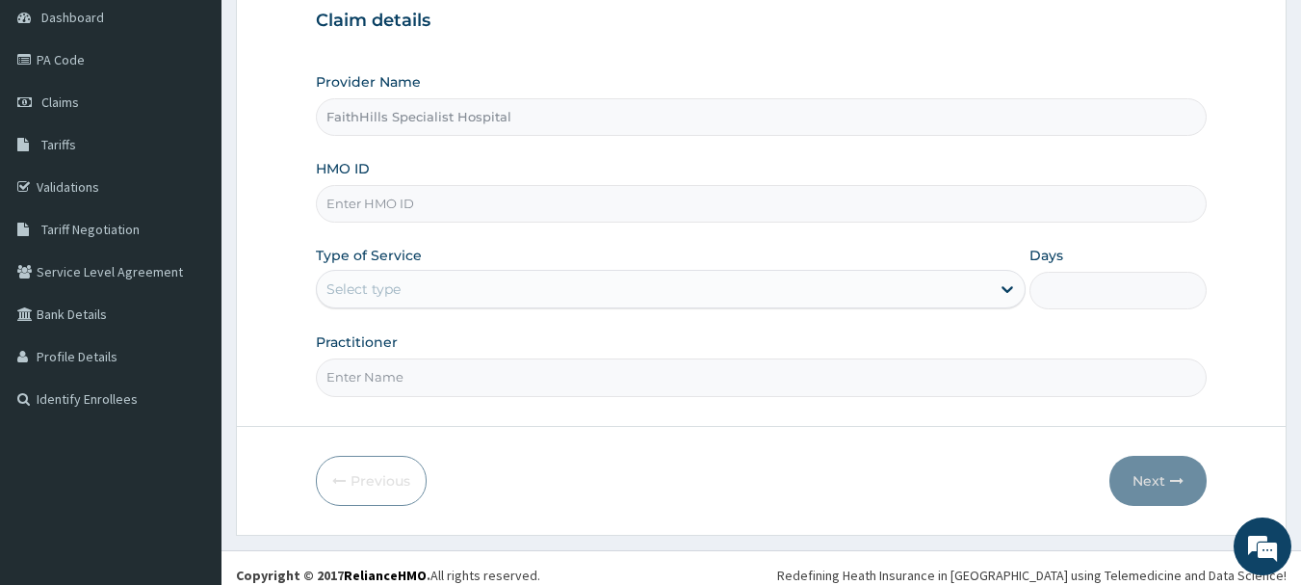
click at [391, 205] on input "HMO ID" at bounding box center [762, 204] width 892 height 38
type input "LIT/10016/A"
click at [392, 293] on div "Select type" at bounding box center [364, 288] width 74 height 19
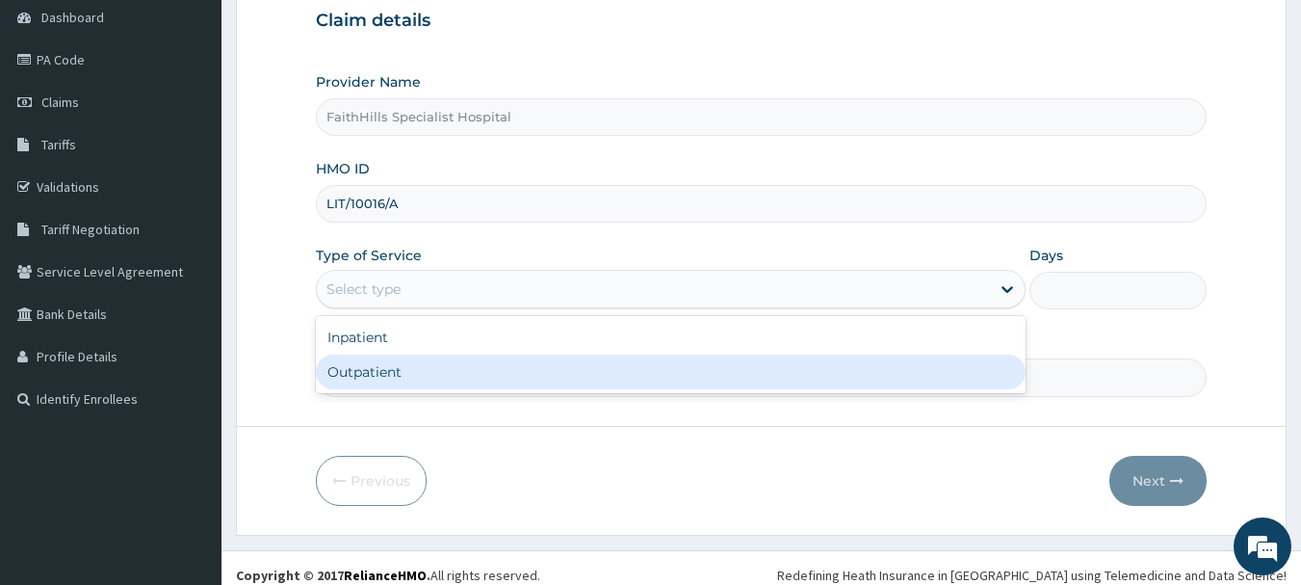
click at [398, 377] on div "Outpatient" at bounding box center [671, 371] width 710 height 35
type input "1"
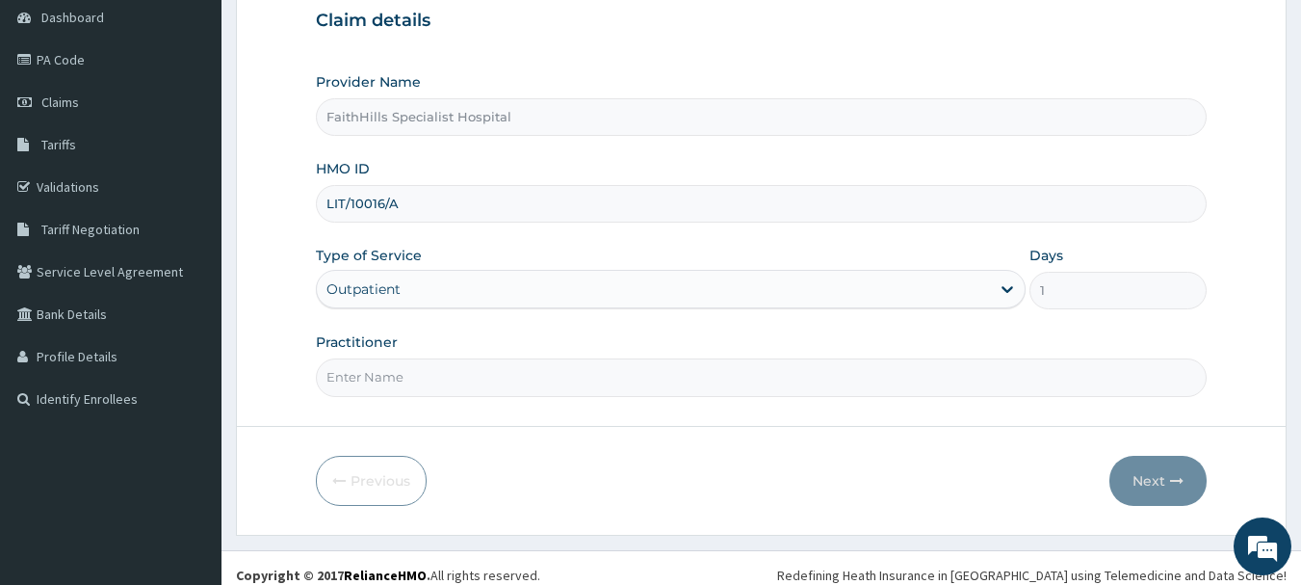
click at [398, 377] on input "Practitioner" at bounding box center [762, 377] width 892 height 38
type input "DR [PERSON_NAME]"
click at [1155, 481] on button "Next" at bounding box center [1158, 481] width 97 height 50
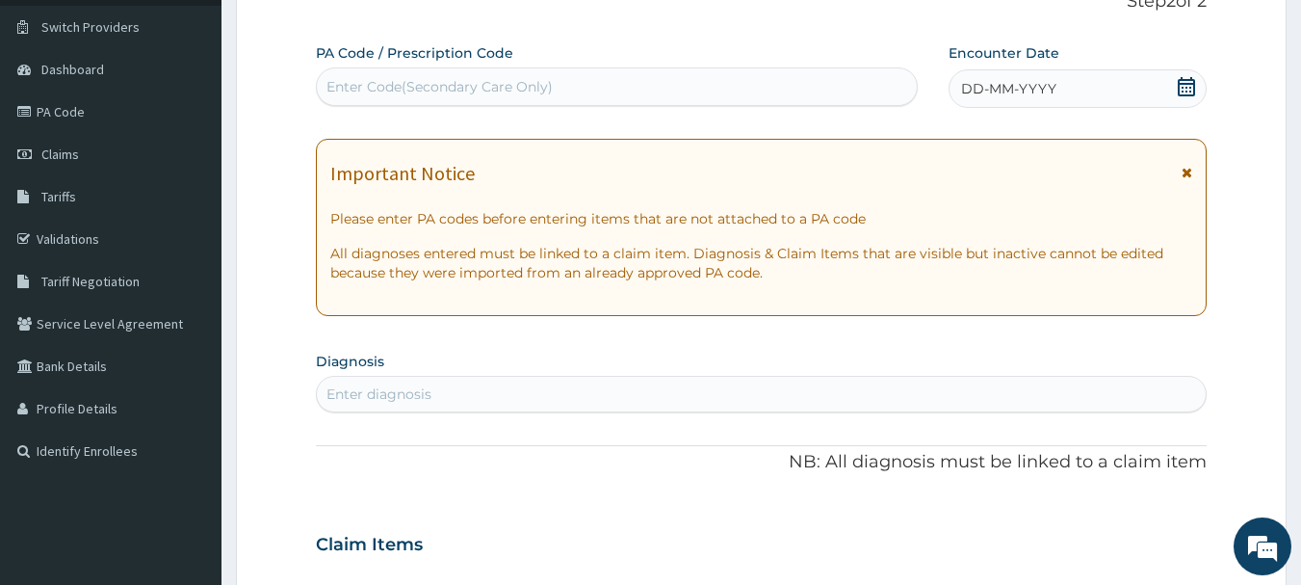
scroll to position [96, 0]
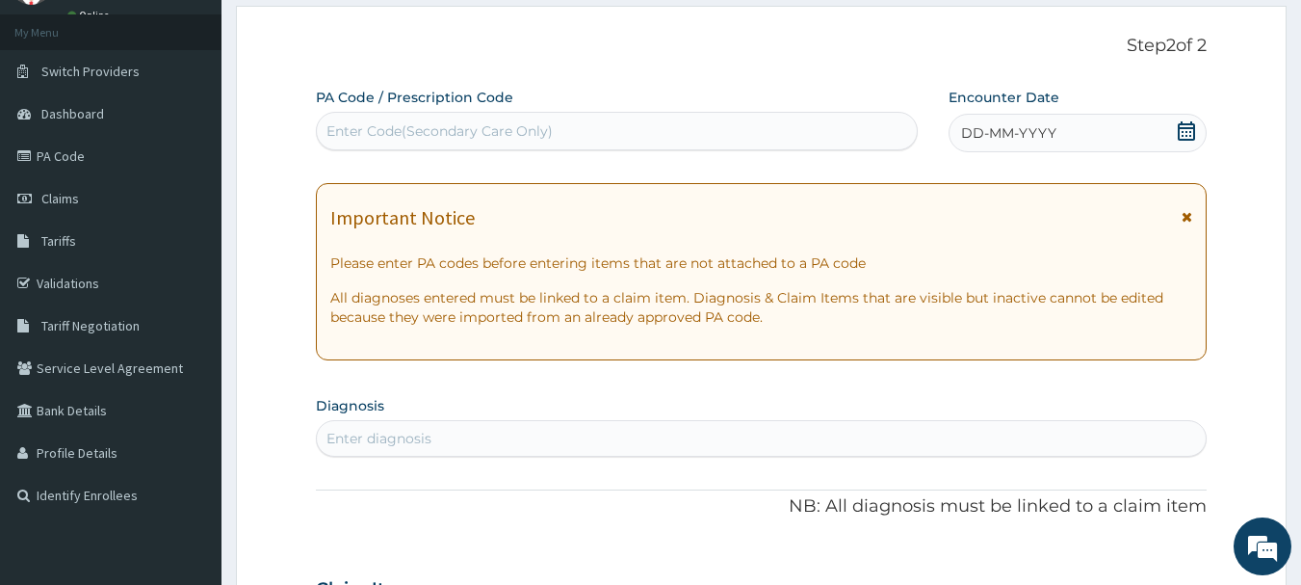
click at [1192, 124] on icon at bounding box center [1186, 130] width 17 height 19
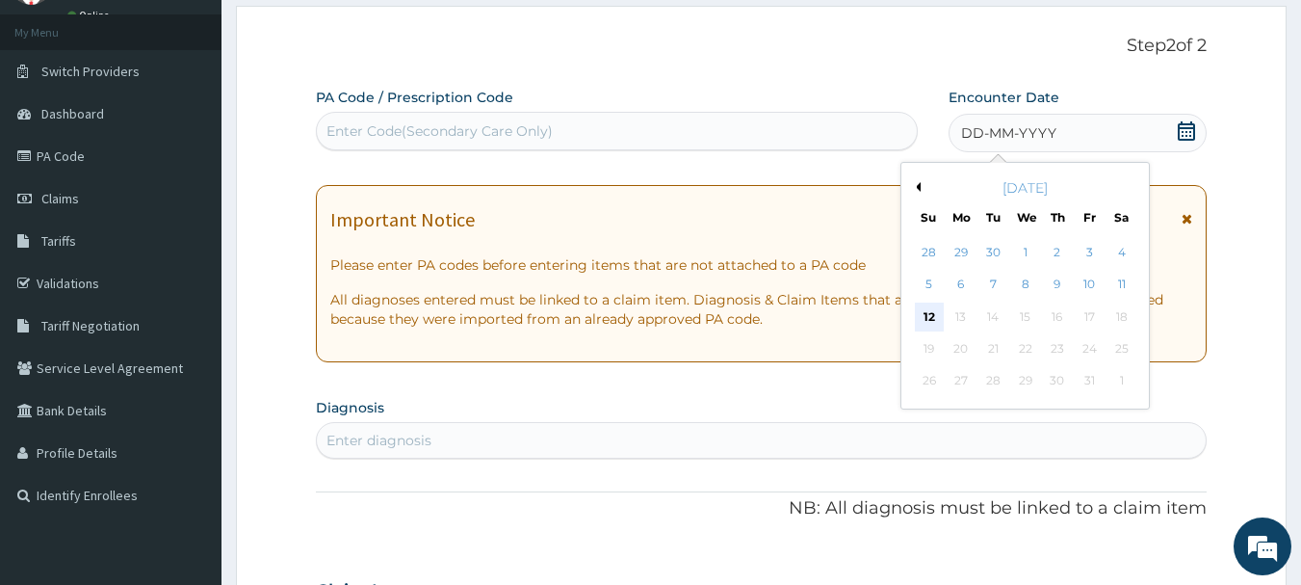
click at [929, 314] on div "12" at bounding box center [929, 316] width 29 height 29
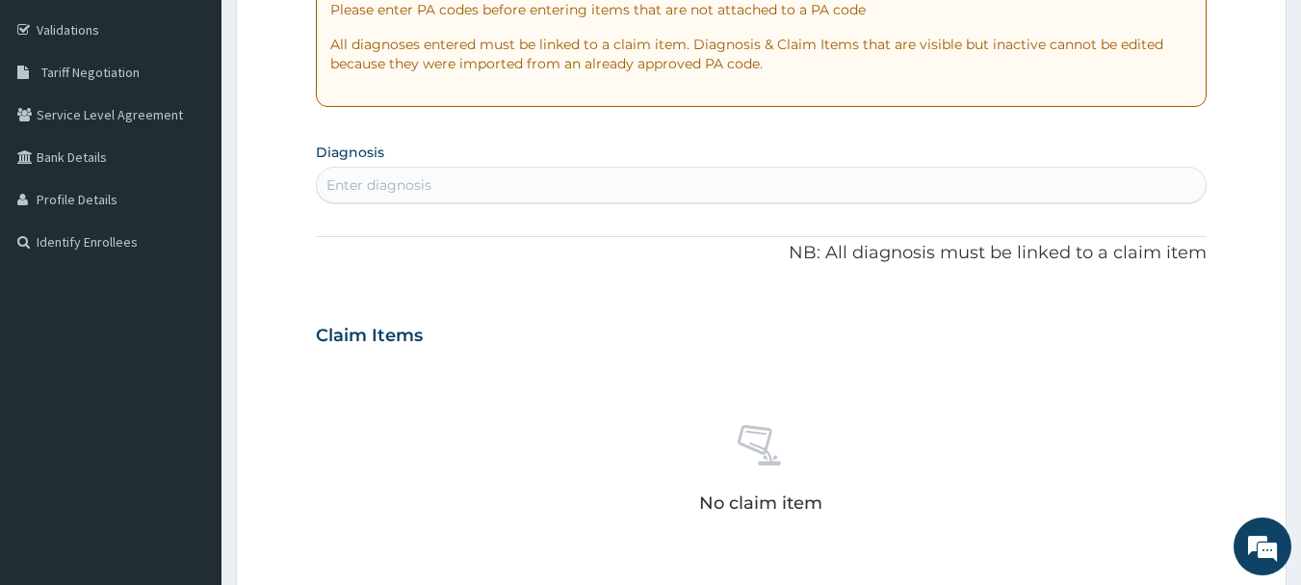
scroll to position [385, 0]
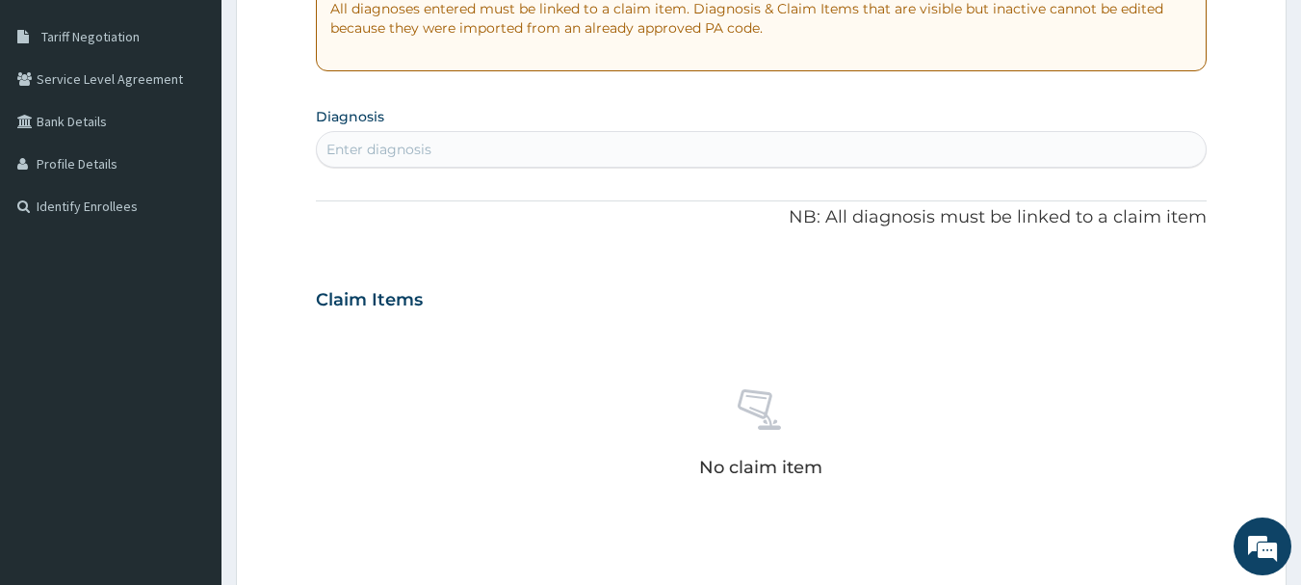
click at [418, 147] on div "Enter diagnosis" at bounding box center [379, 149] width 105 height 19
type input "[MEDICAL_DATA]"
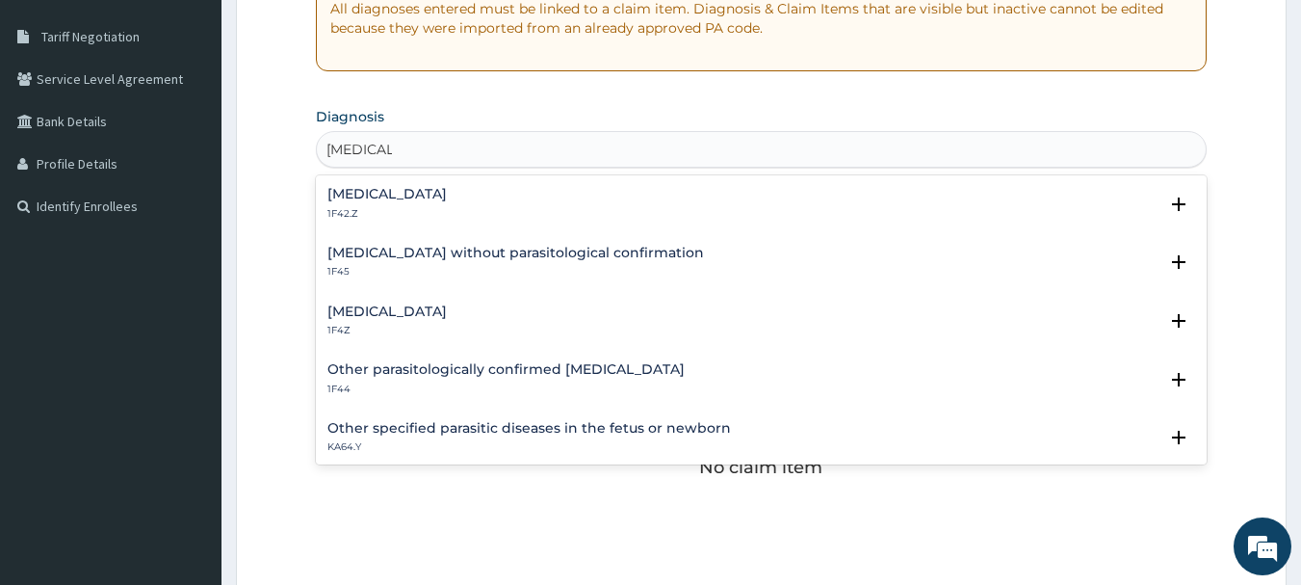
click at [431, 199] on h4 "[MEDICAL_DATA]" at bounding box center [386, 194] width 119 height 14
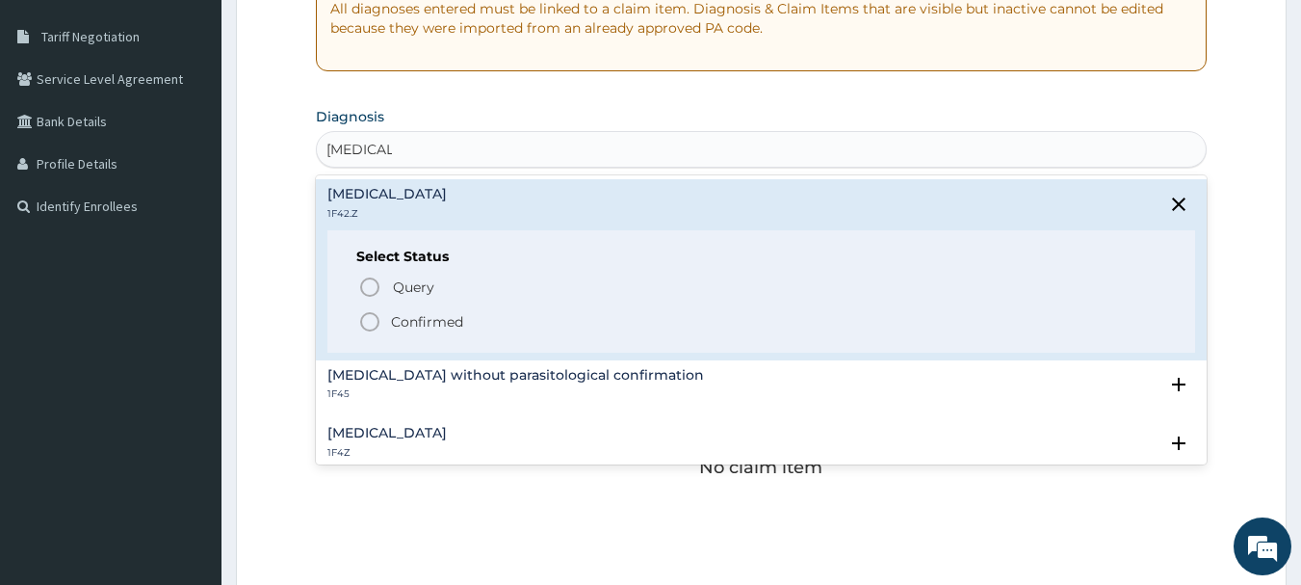
click at [444, 341] on div "Select Status Query Query covers suspected (?), Keep in view (kiv), Ruled out (…" at bounding box center [761, 291] width 869 height 122
click at [400, 324] on p "Confirmed" at bounding box center [427, 321] width 72 height 19
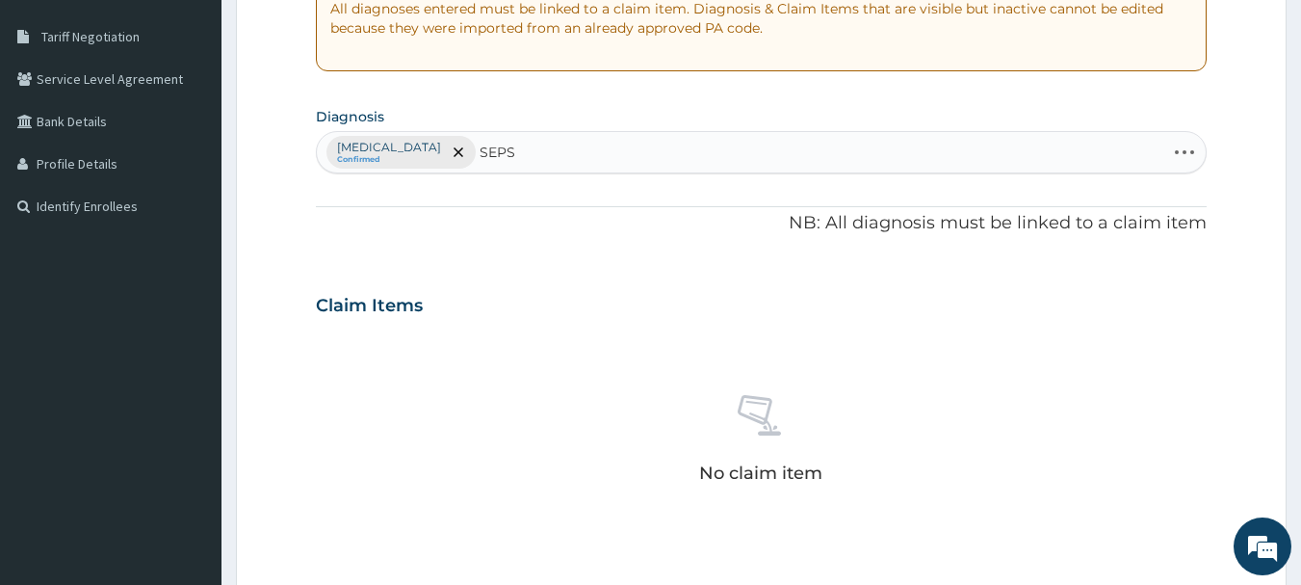
type input "SEPSI"
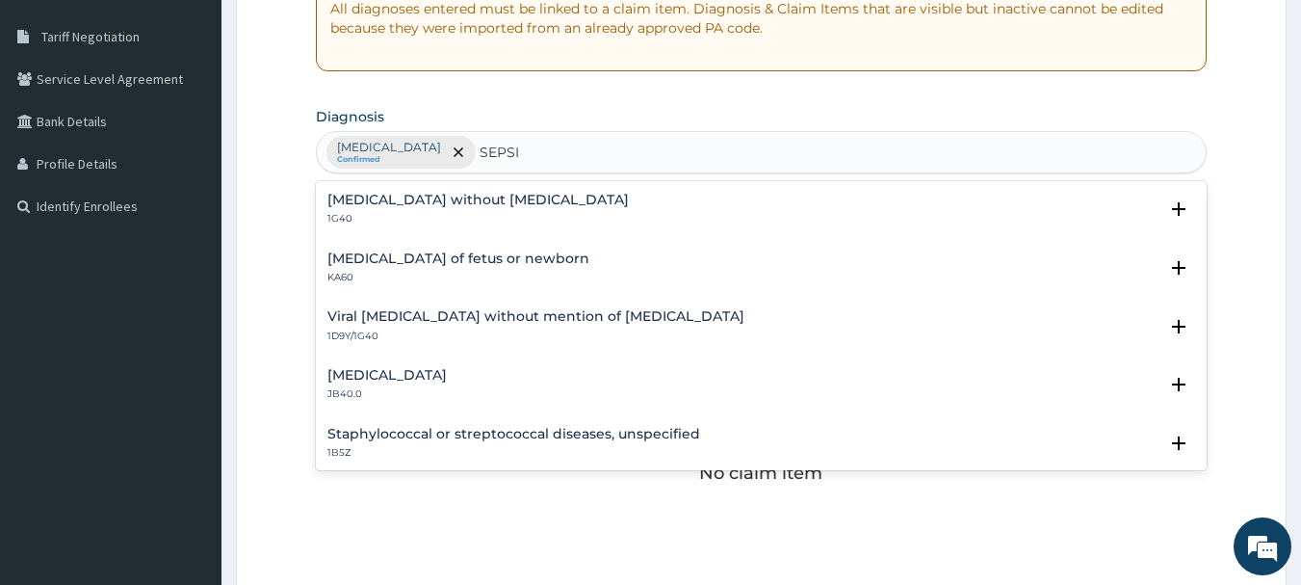
click at [406, 205] on h4 "[MEDICAL_DATA] without [MEDICAL_DATA]" at bounding box center [477, 200] width 301 height 14
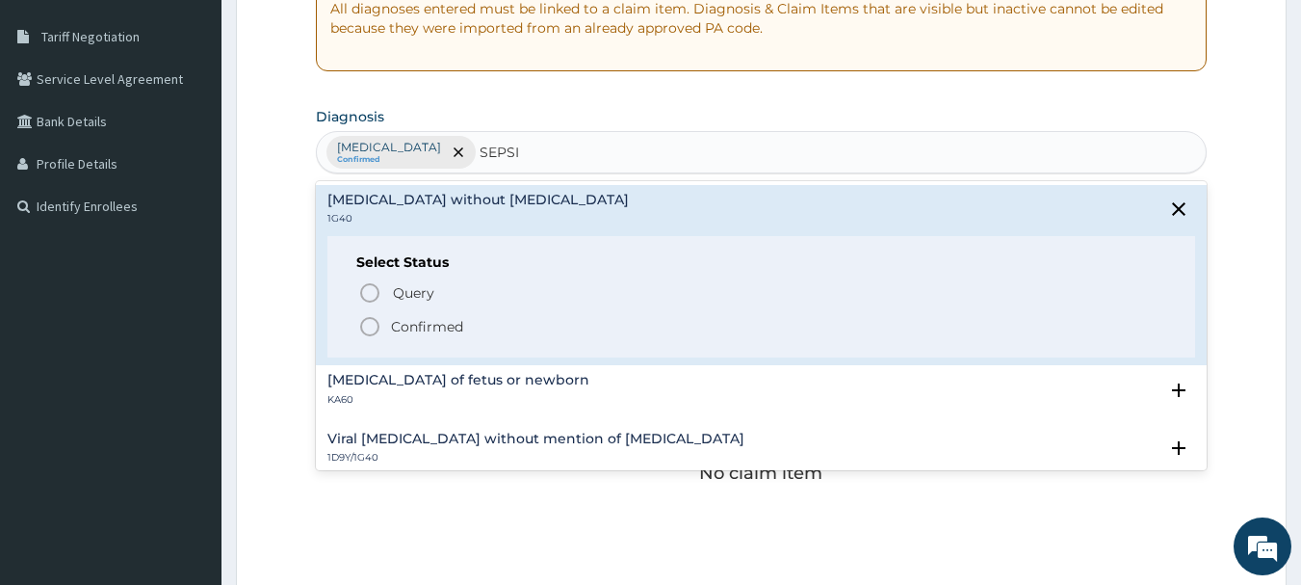
click at [408, 338] on span "Confirmed" at bounding box center [762, 326] width 809 height 23
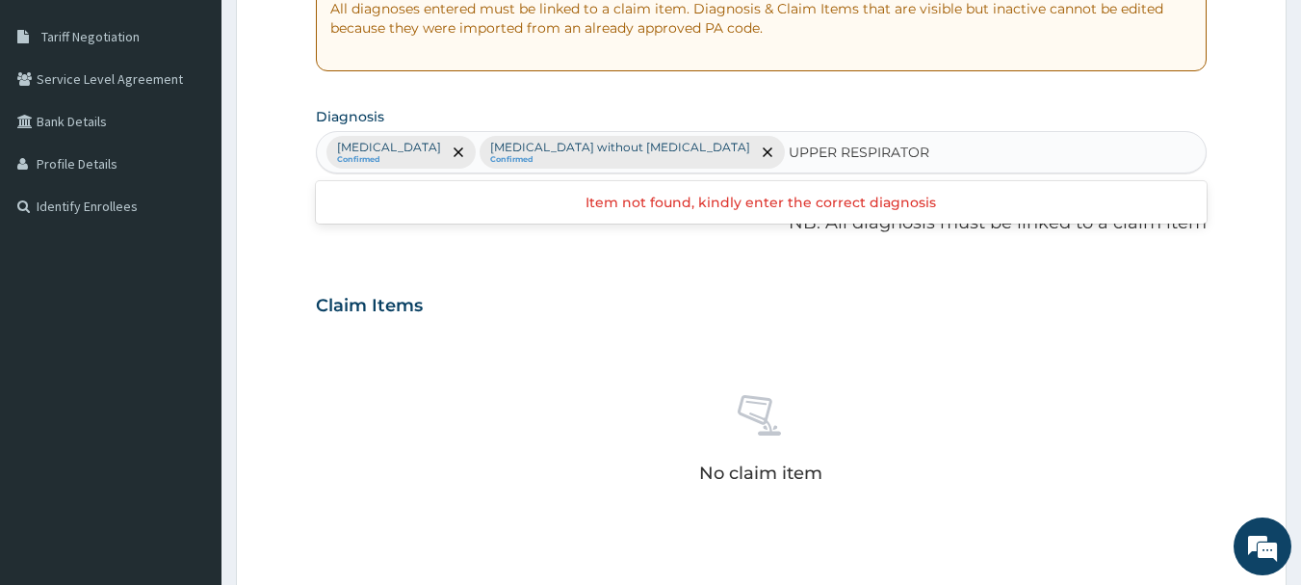
type input "UPPER RESPIRATORY"
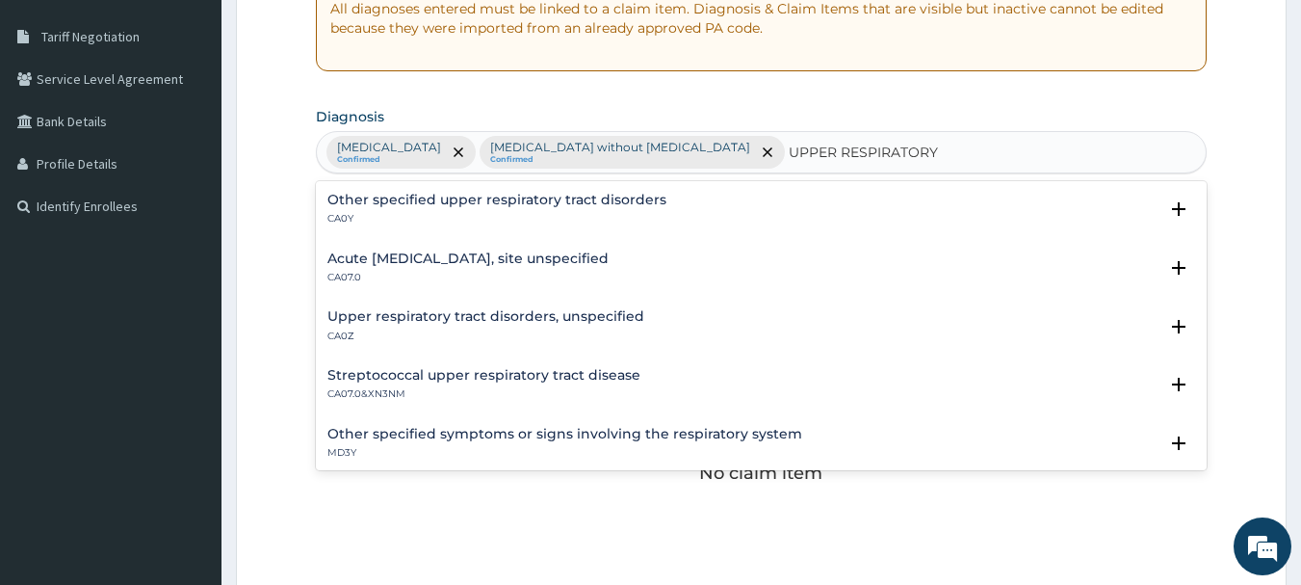
click at [548, 275] on p "CA07.0" at bounding box center [467, 277] width 281 height 13
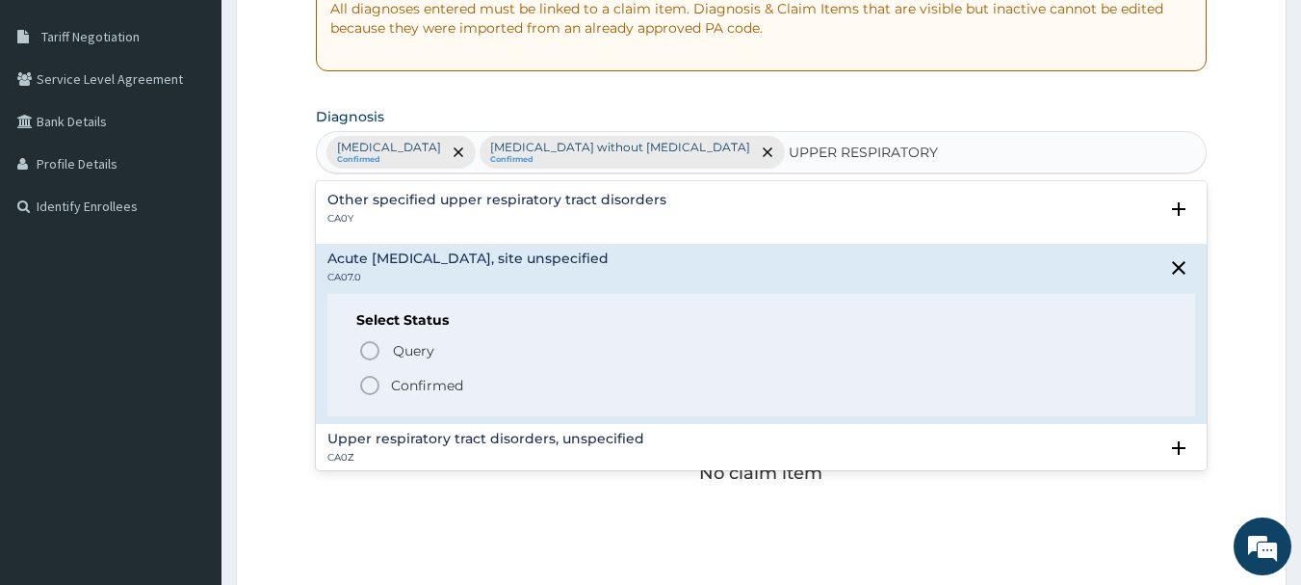
click at [428, 379] on p "Confirmed" at bounding box center [427, 385] width 72 height 19
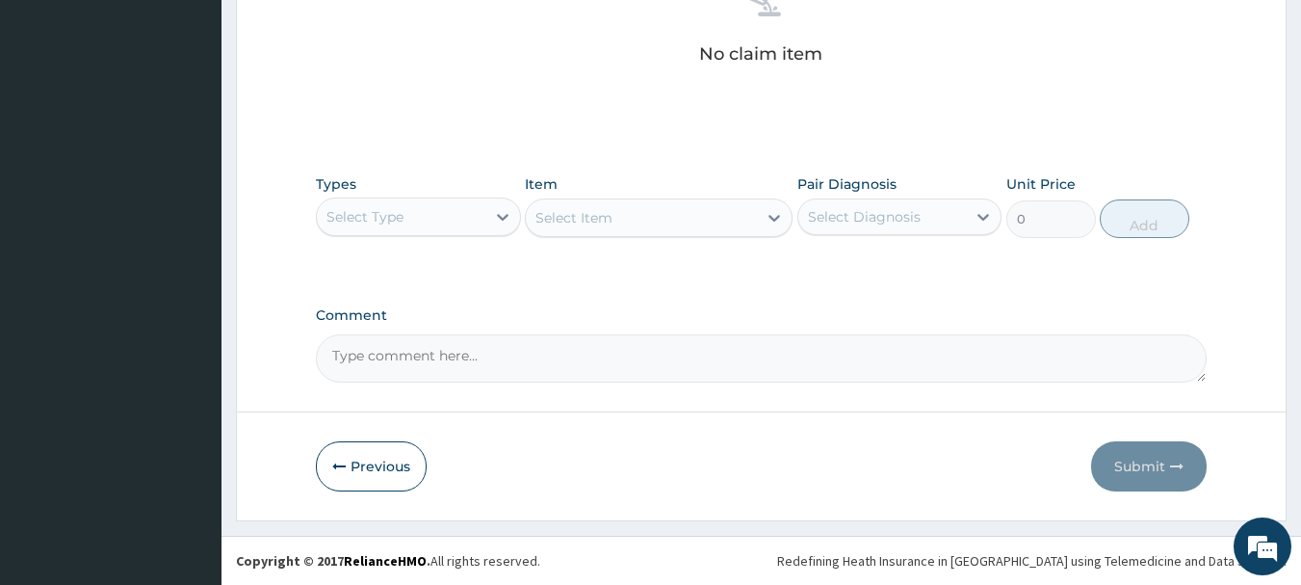
scroll to position [841, 0]
click at [426, 222] on div "Select Type" at bounding box center [401, 216] width 169 height 31
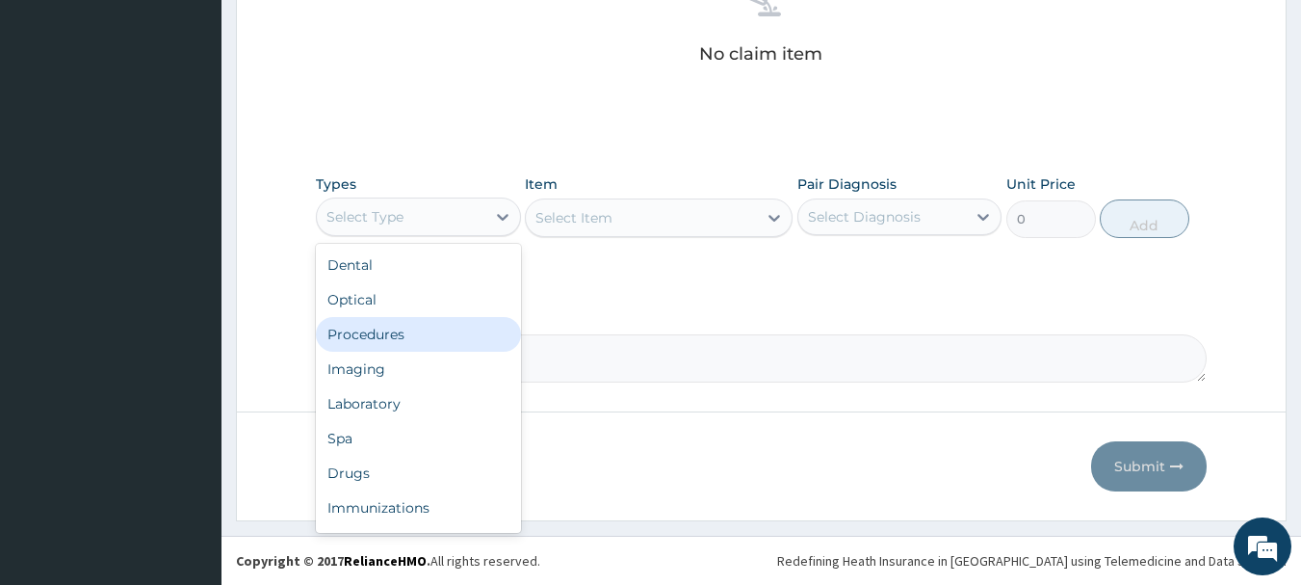
click at [407, 341] on div "Procedures" at bounding box center [418, 334] width 205 height 35
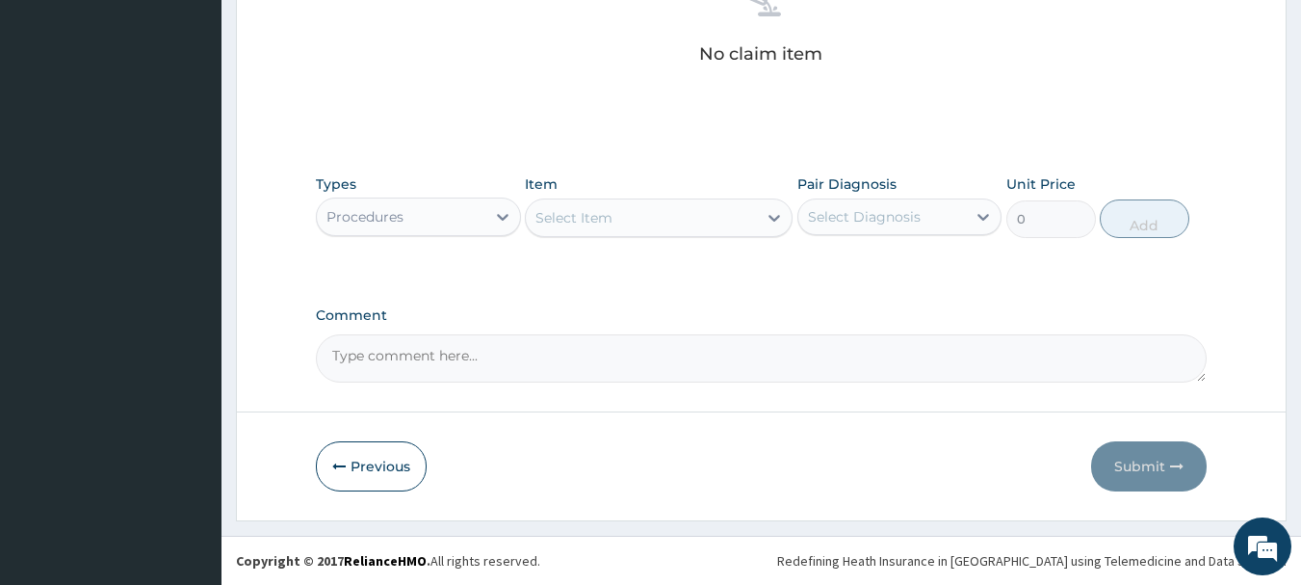
click at [616, 221] on div "Select Item" at bounding box center [641, 217] width 231 height 31
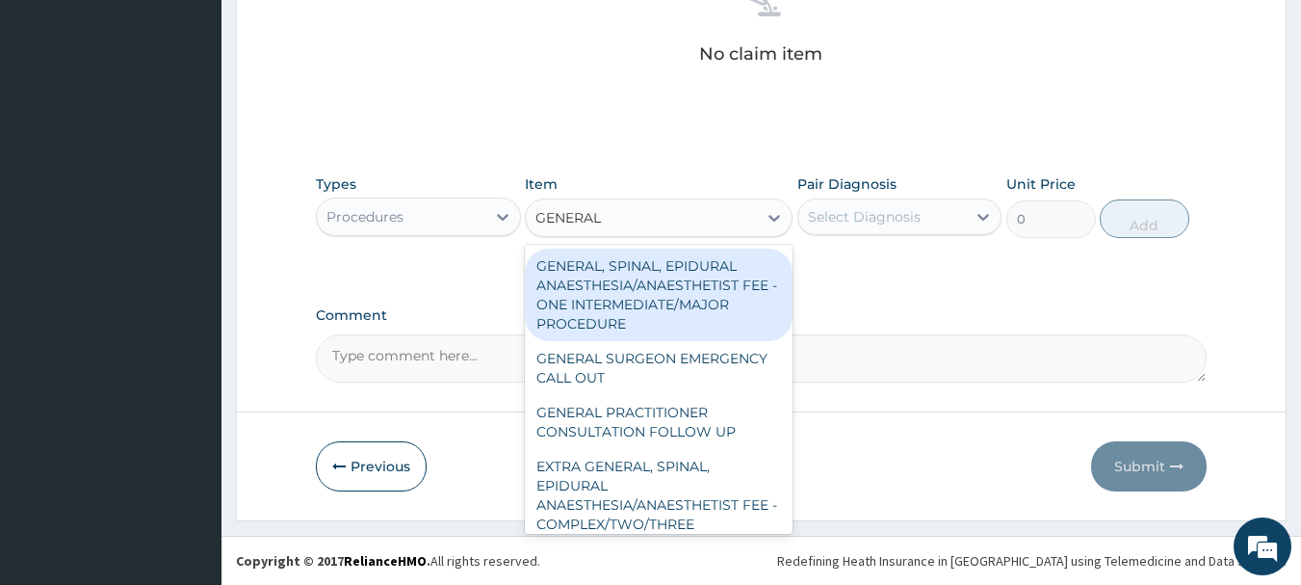
type input "GENERAL P"
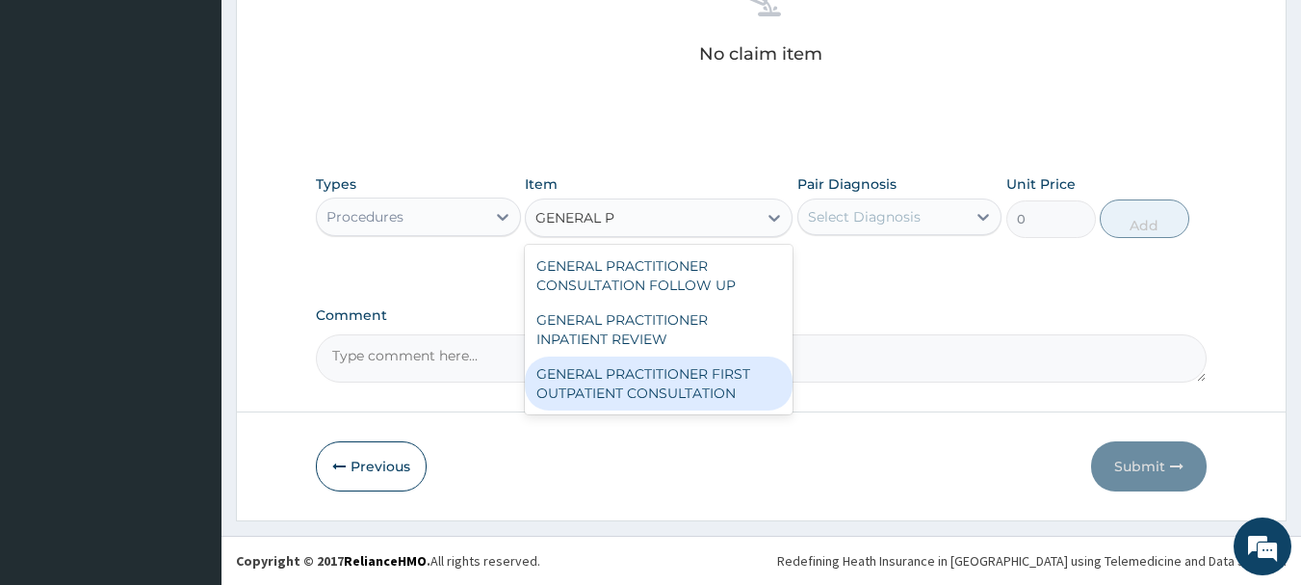
drag, startPoint x: 636, startPoint y: 375, endPoint x: 683, endPoint y: 353, distance: 52.1
click at [639, 372] on div "GENERAL PRACTITIONER FIRST OUTPATIENT CONSULTATION" at bounding box center [659, 383] width 268 height 54
type input "3750"
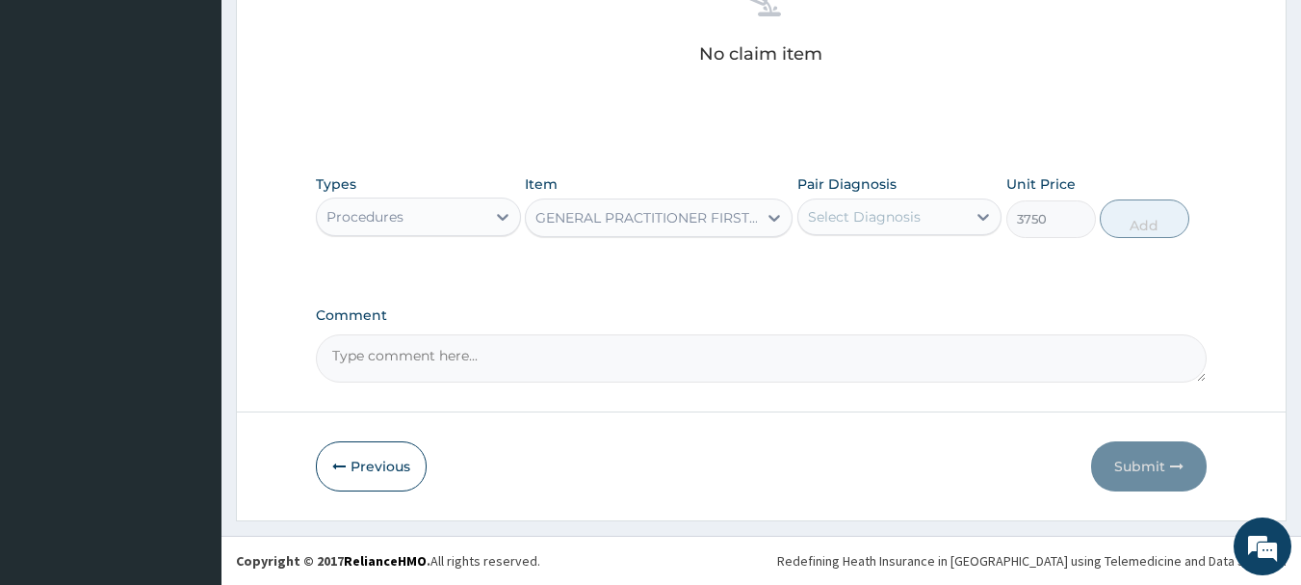
click at [935, 202] on div "Select Diagnosis" at bounding box center [882, 216] width 169 height 31
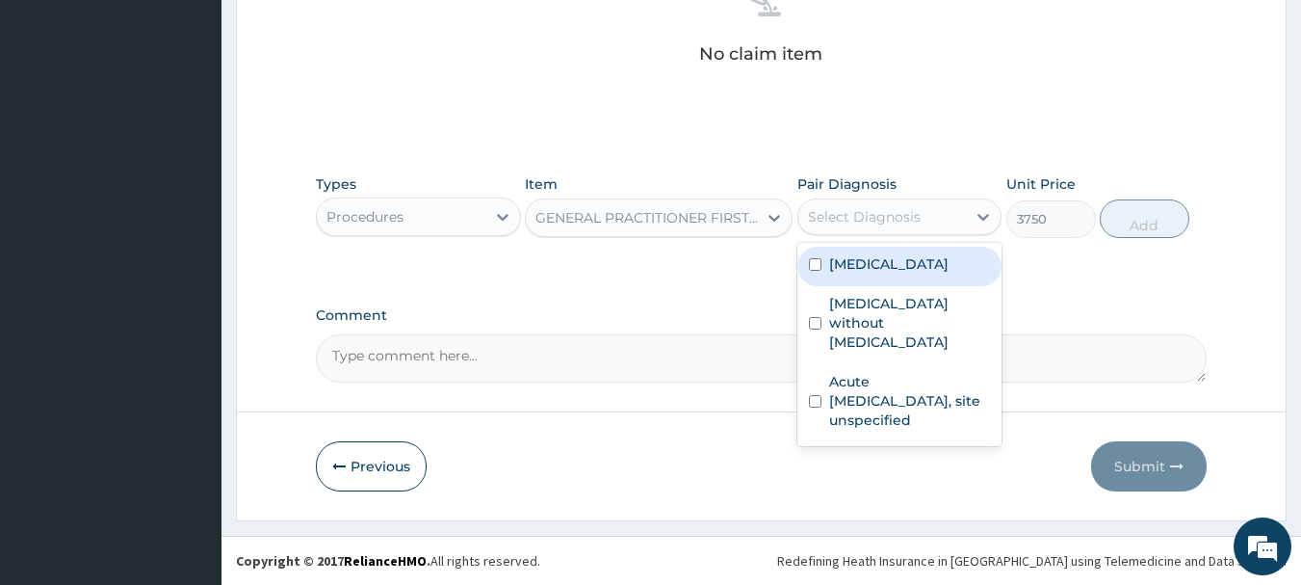
drag, startPoint x: 913, startPoint y: 272, endPoint x: 912, endPoint y: 292, distance: 20.2
click at [913, 274] on label "[MEDICAL_DATA]" at bounding box center [888, 263] width 119 height 19
checkbox input "true"
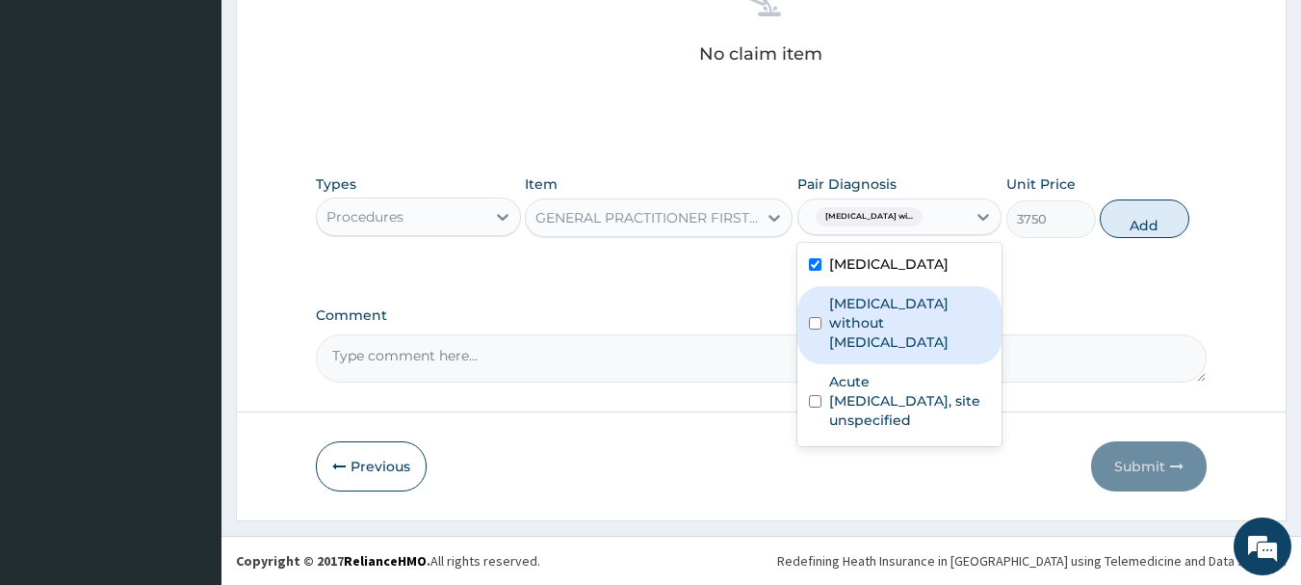
drag, startPoint x: 906, startPoint y: 333, endPoint x: 903, endPoint y: 431, distance: 97.3
click at [906, 340] on label "[MEDICAL_DATA] without [MEDICAL_DATA]" at bounding box center [910, 323] width 162 height 58
checkbox input "true"
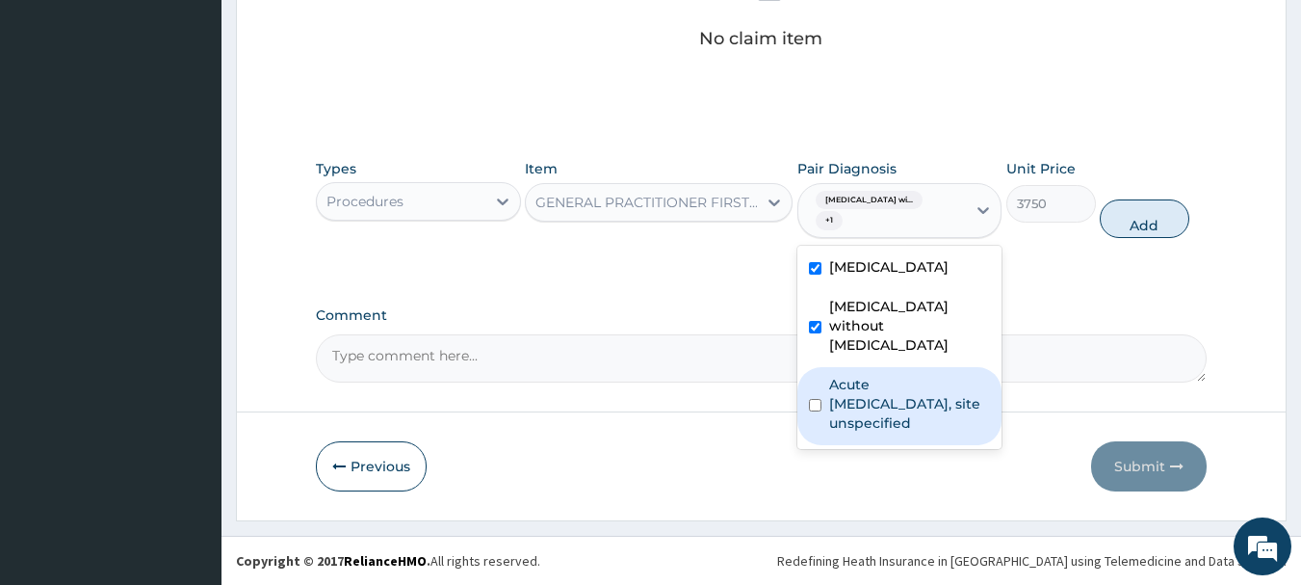
click at [902, 432] on label "Acute [MEDICAL_DATA], site unspecified" at bounding box center [910, 404] width 162 height 58
checkbox input "true"
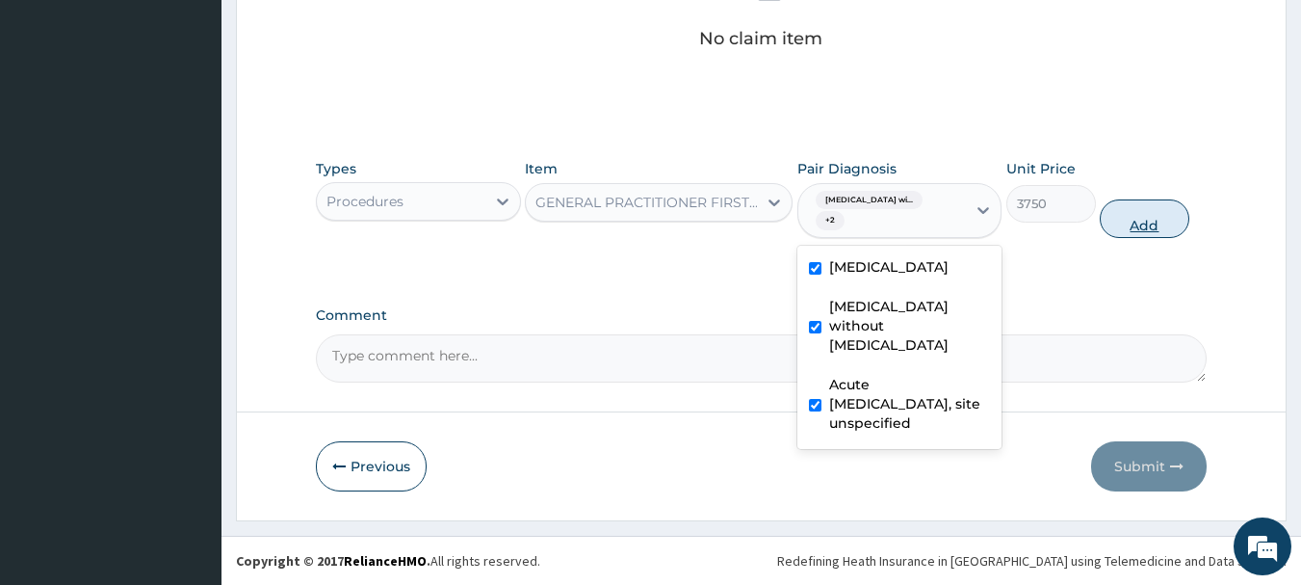
click at [1156, 237] on button "Add" at bounding box center [1145, 218] width 90 height 39
type input "0"
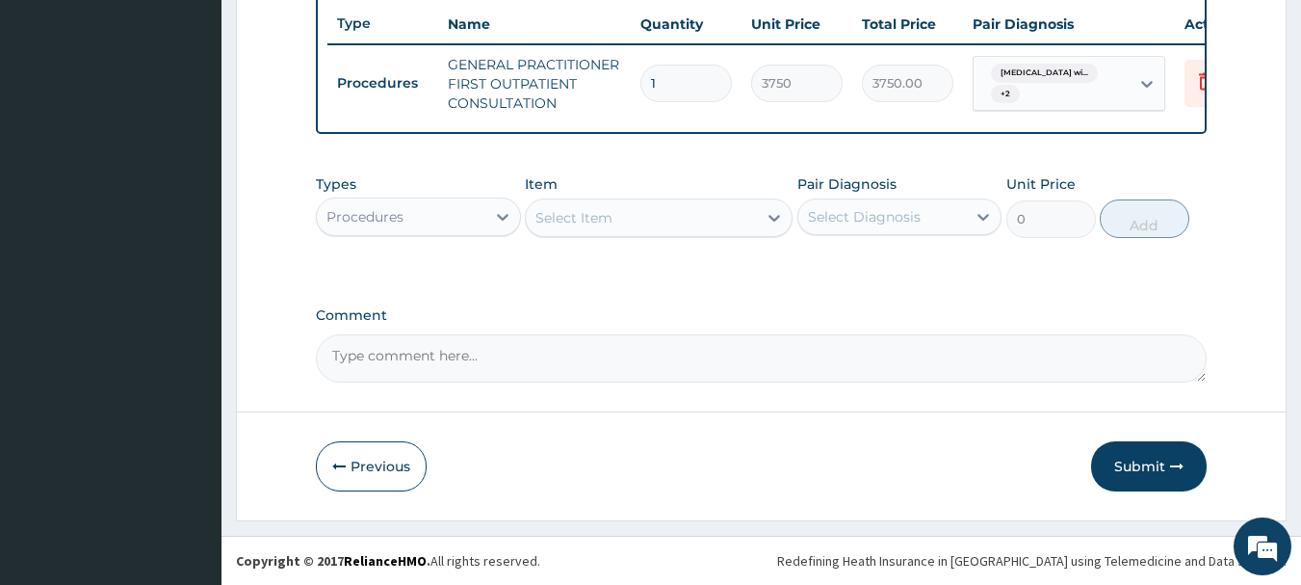
scroll to position [774, 0]
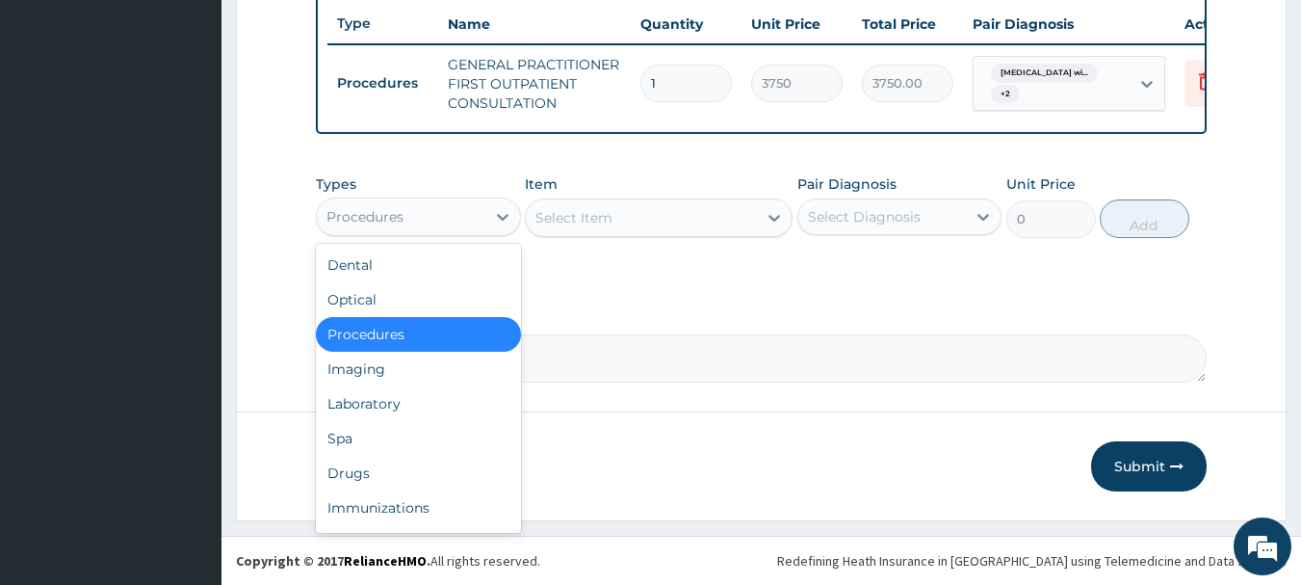
click at [433, 207] on div "Procedures" at bounding box center [401, 216] width 169 height 31
click at [365, 484] on div "Drugs" at bounding box center [418, 473] width 205 height 35
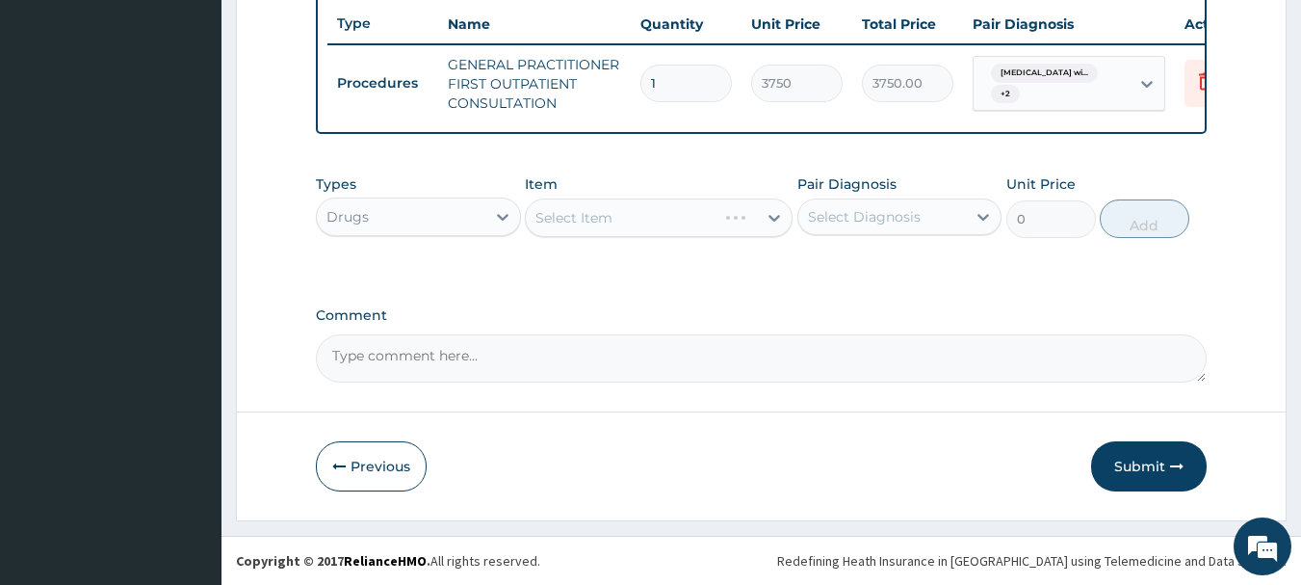
click at [621, 223] on div "Select Item" at bounding box center [659, 217] width 268 height 39
click at [621, 223] on div "Select Item" at bounding box center [641, 217] width 231 height 31
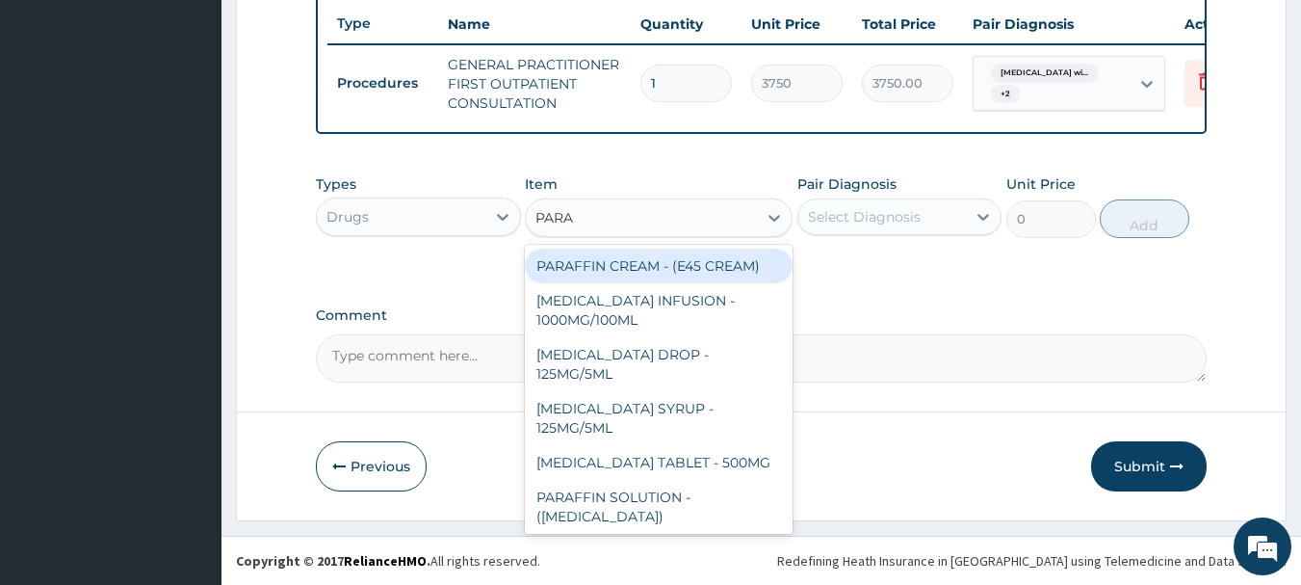
type input "PARAC"
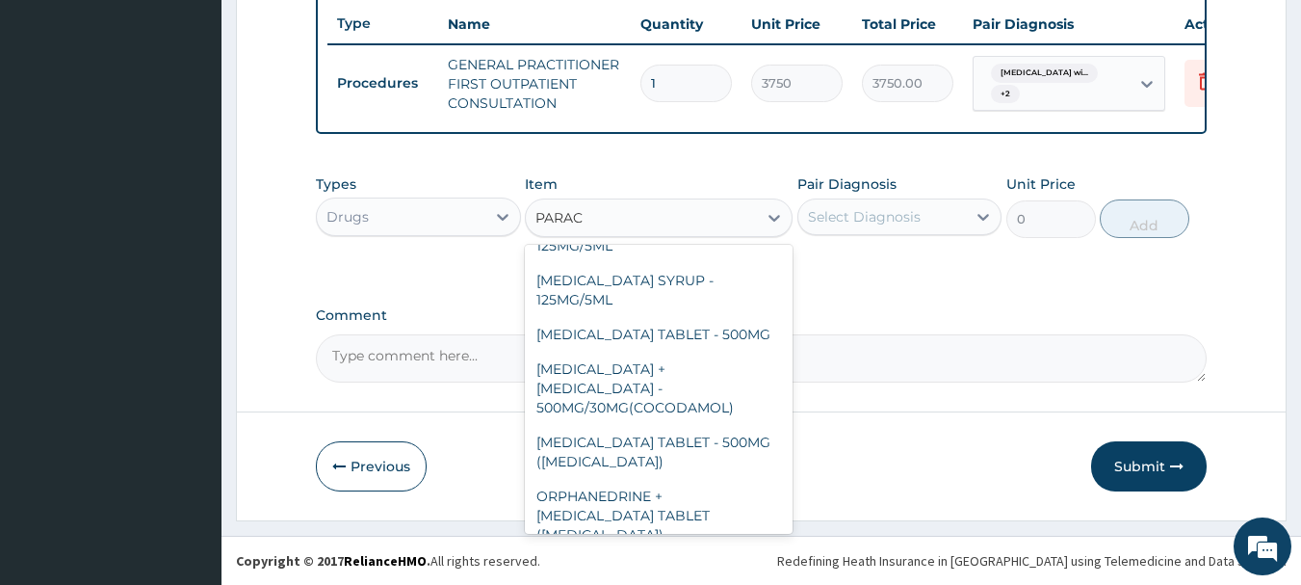
scroll to position [0, 0]
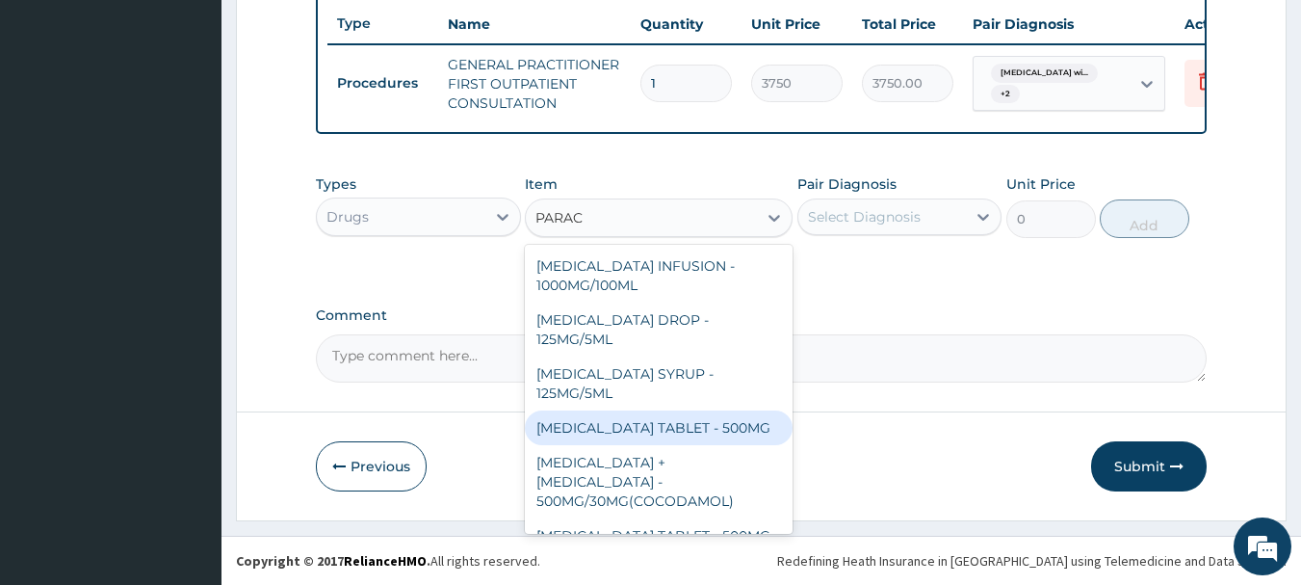
click at [701, 425] on div "[MEDICAL_DATA] TABLET - 500MG" at bounding box center [659, 427] width 268 height 35
type input "33.599999999999994"
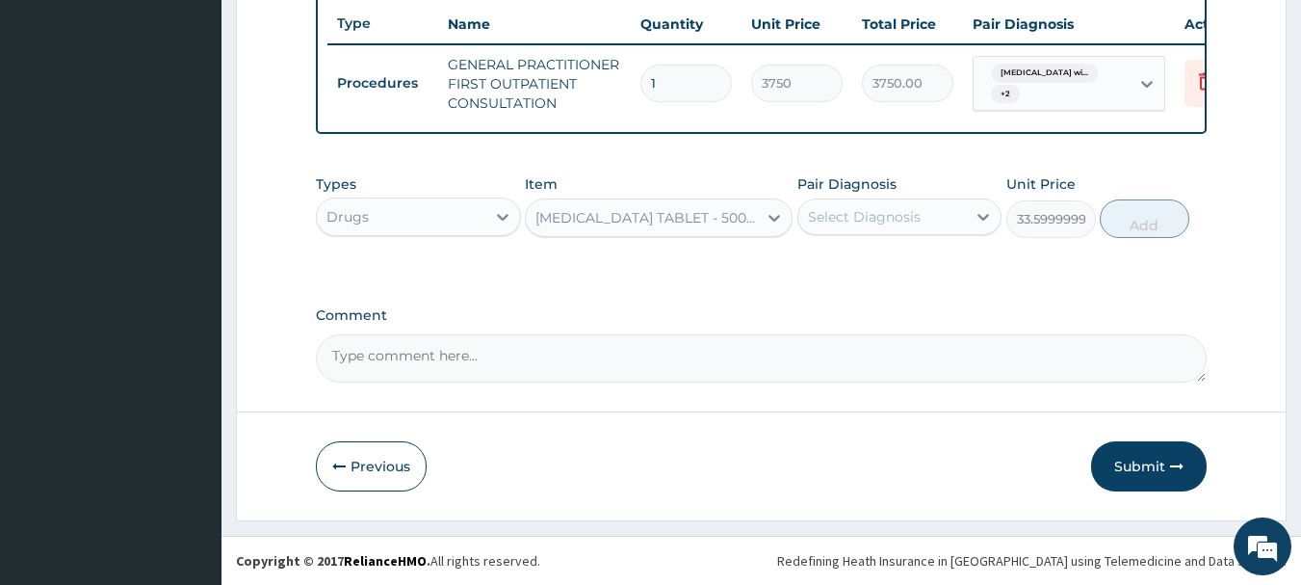
click at [872, 205] on div "Select Diagnosis" at bounding box center [882, 216] width 169 height 31
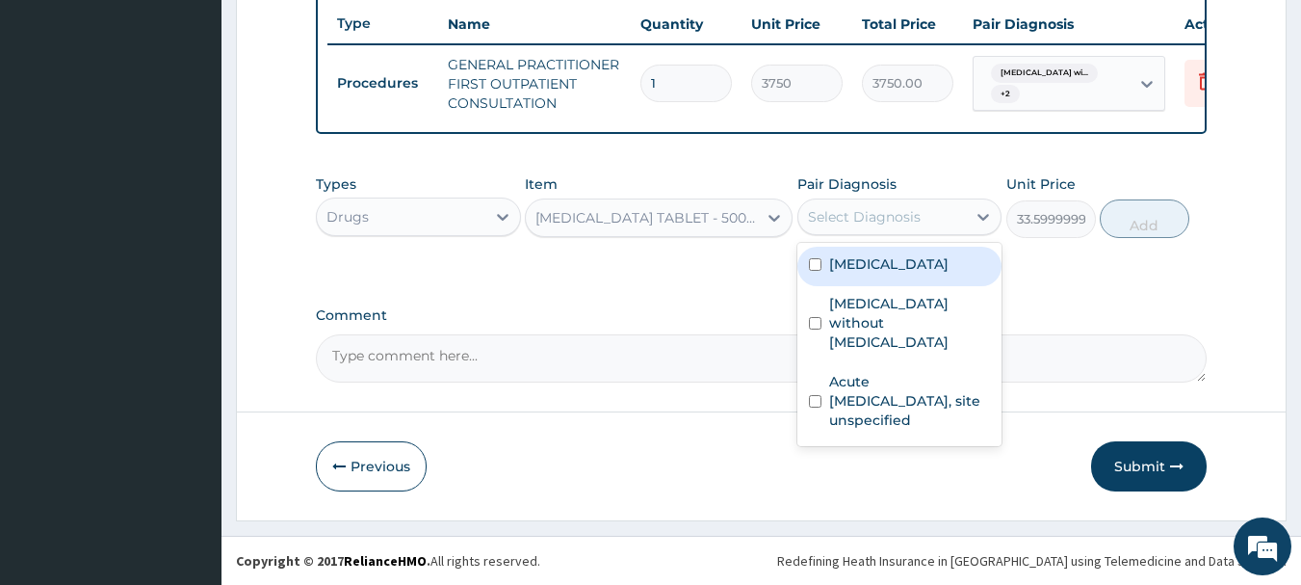
click at [674, 224] on div "[MEDICAL_DATA] TABLET - 500MG" at bounding box center [647, 217] width 223 height 19
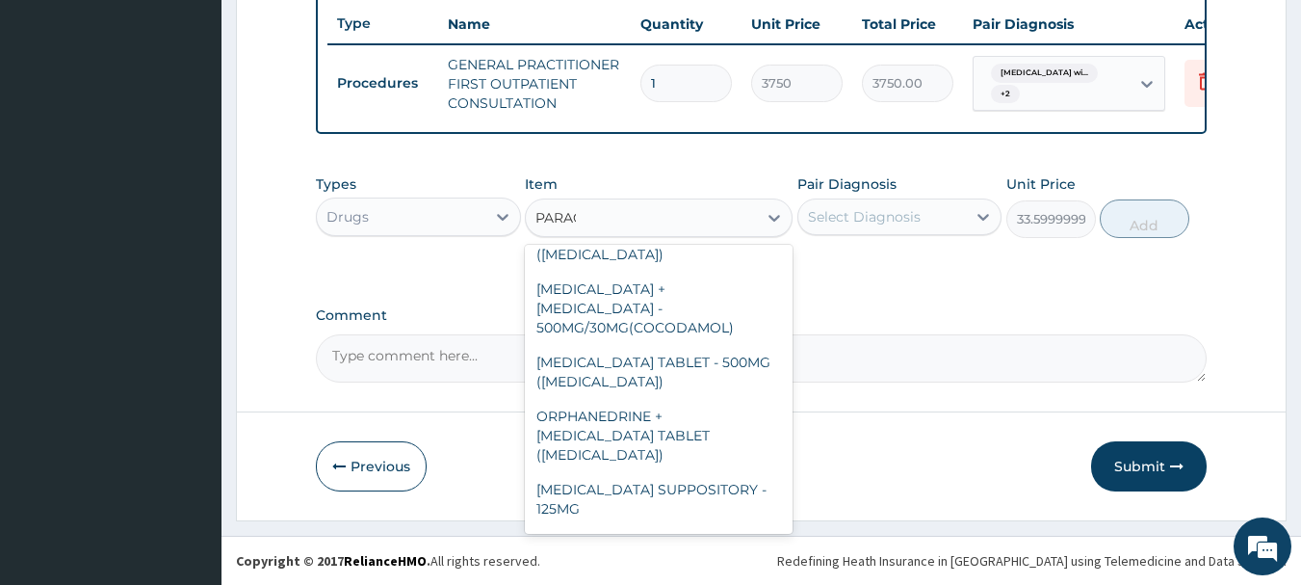
scroll to position [65, 0]
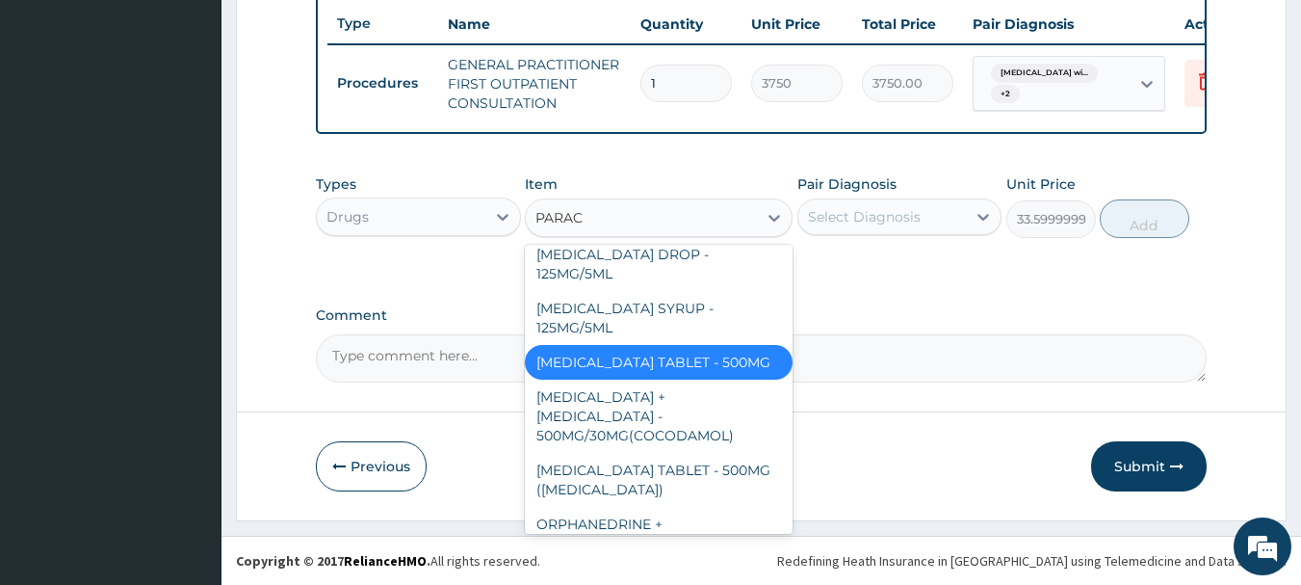
type input "PARACE"
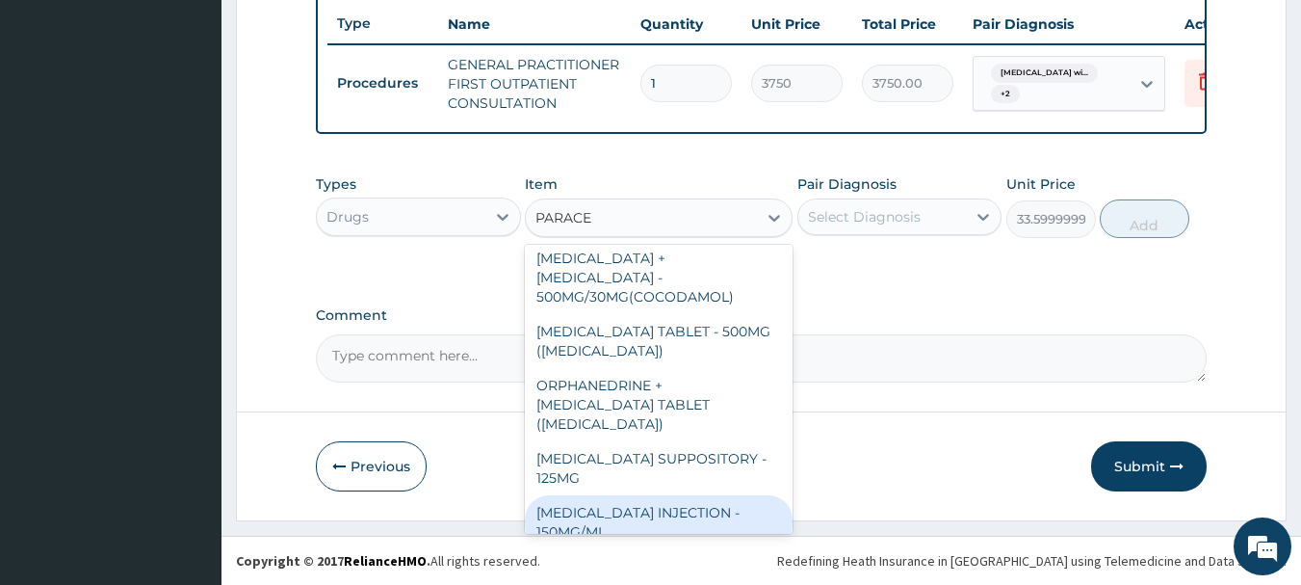
drag, startPoint x: 676, startPoint y: 508, endPoint x: 722, endPoint y: 477, distance: 55.6
click at [685, 506] on div "[MEDICAL_DATA] INJECTION - 150MG/ML" at bounding box center [659, 522] width 268 height 54
type input "560"
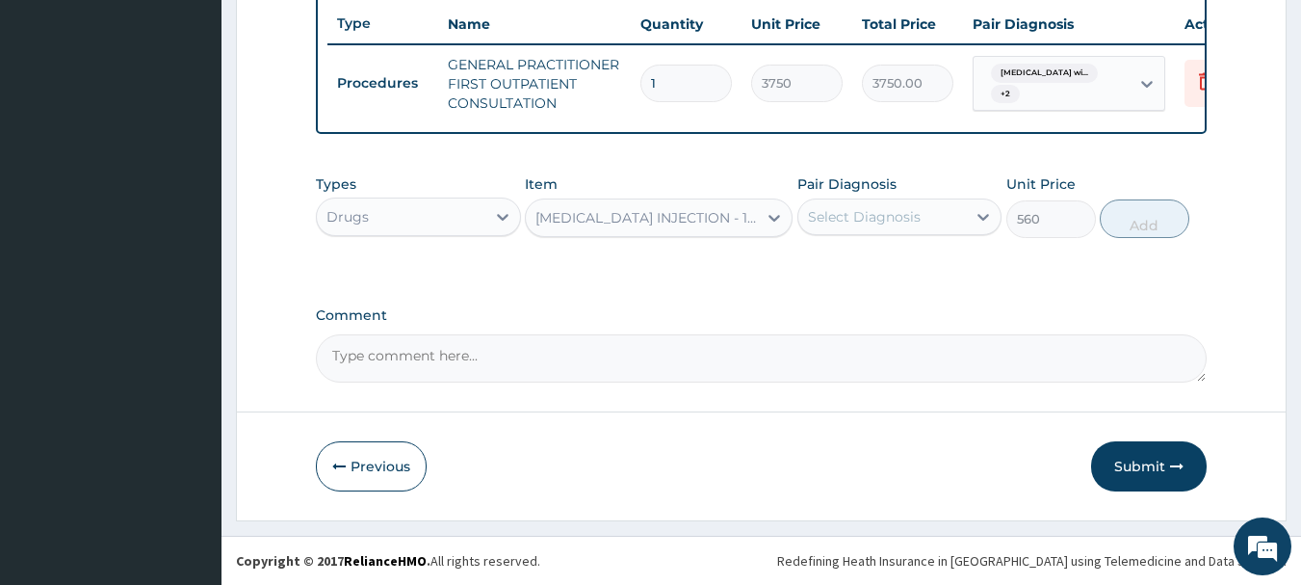
click at [875, 212] on div "Select Diagnosis" at bounding box center [864, 216] width 113 height 19
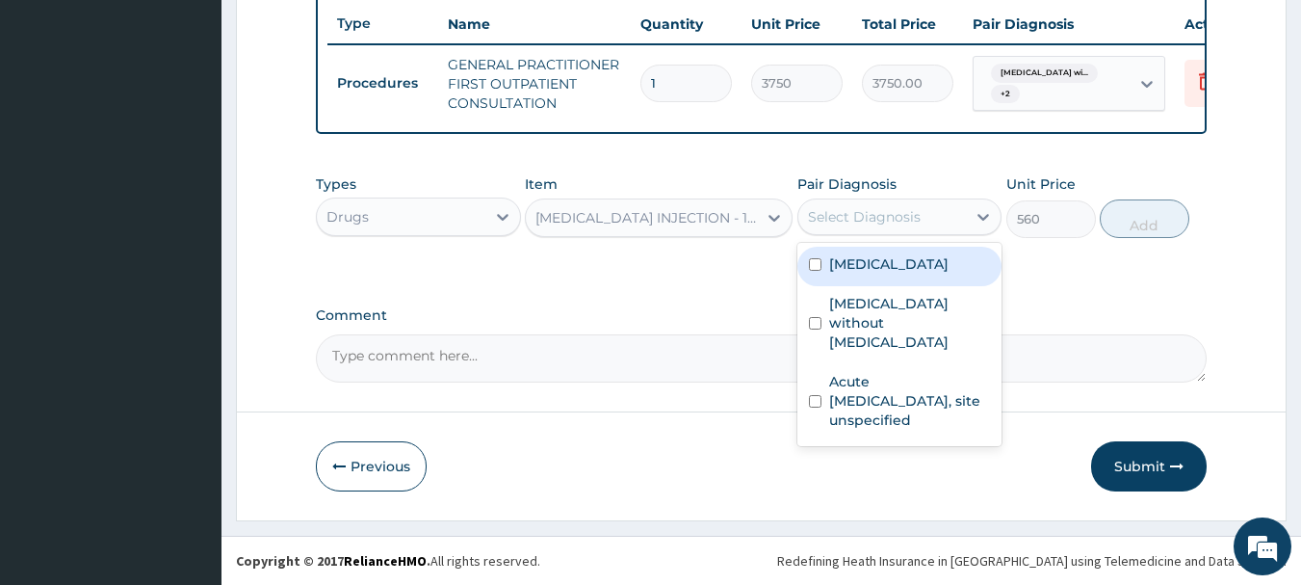
drag, startPoint x: 903, startPoint y: 294, endPoint x: 1086, endPoint y: 239, distance: 190.1
click at [909, 274] on label "[MEDICAL_DATA]" at bounding box center [888, 263] width 119 height 19
checkbox input "true"
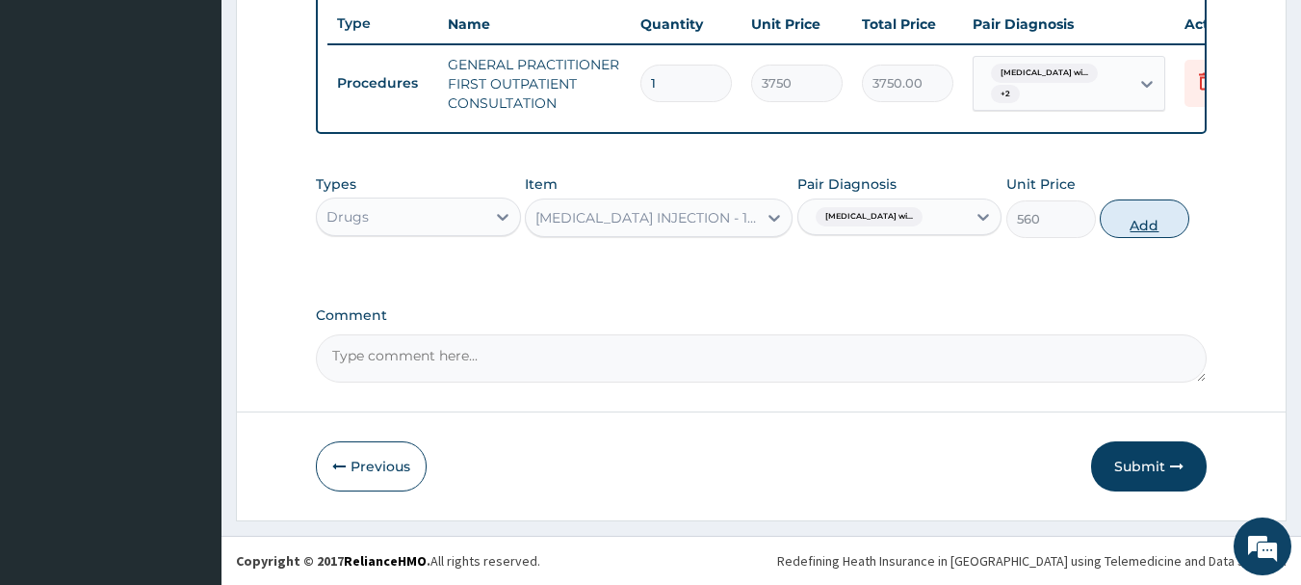
click at [1134, 229] on button "Add" at bounding box center [1145, 218] width 90 height 39
type input "0"
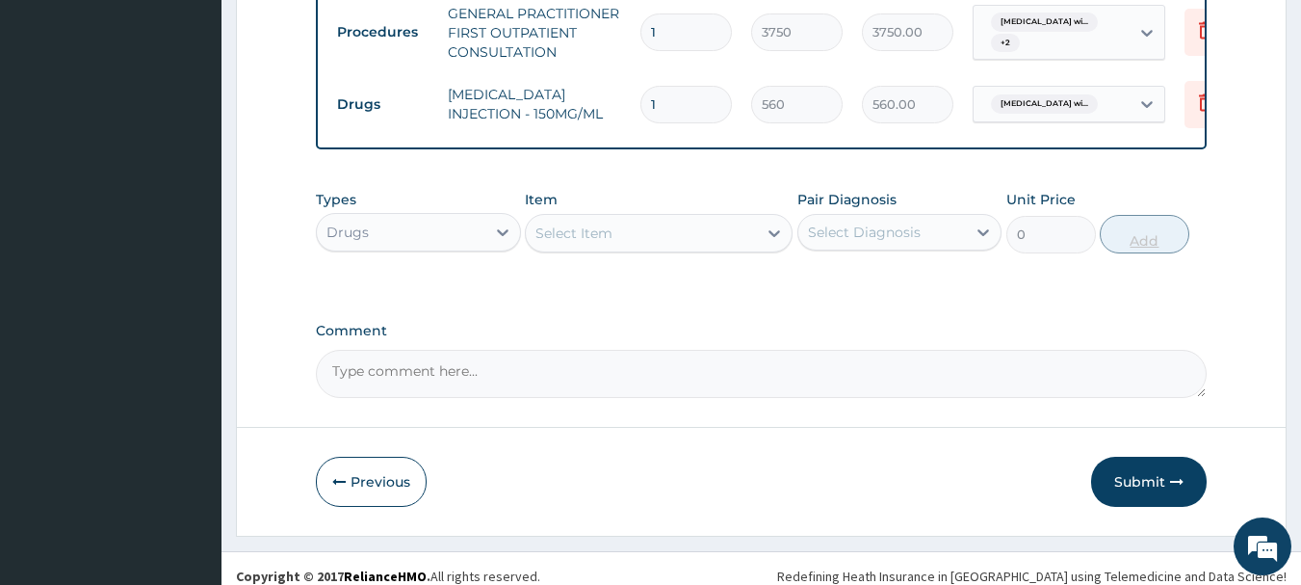
type input "0.00"
type input "4"
type input "2240.00"
type input "4"
click at [713, 249] on div "Select Item" at bounding box center [641, 233] width 231 height 31
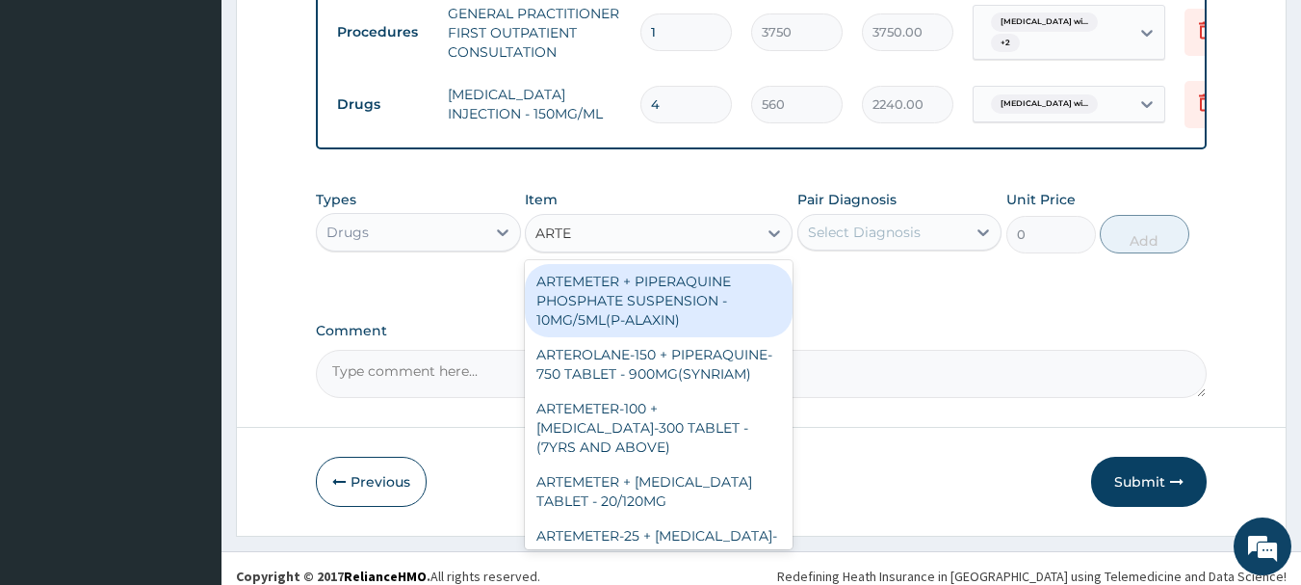
type input "ARTEM"
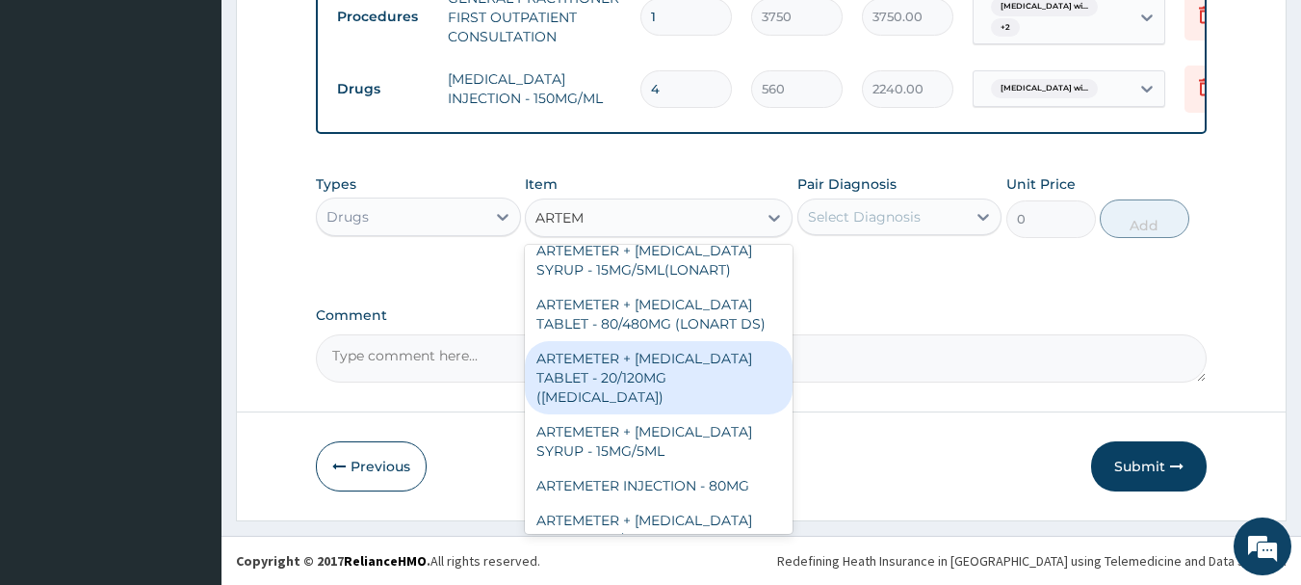
scroll to position [840, 0]
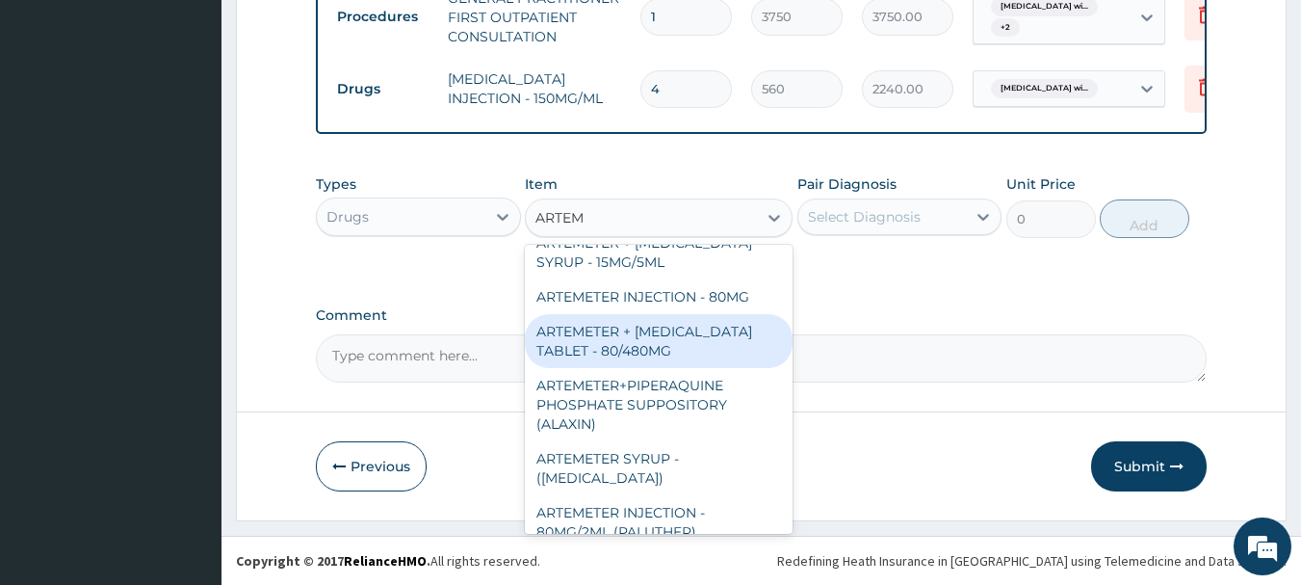
click at [705, 322] on div "ARTEMETER + LUMEFANTRINE TABLET - 80/480MG" at bounding box center [659, 341] width 268 height 54
type input "364"
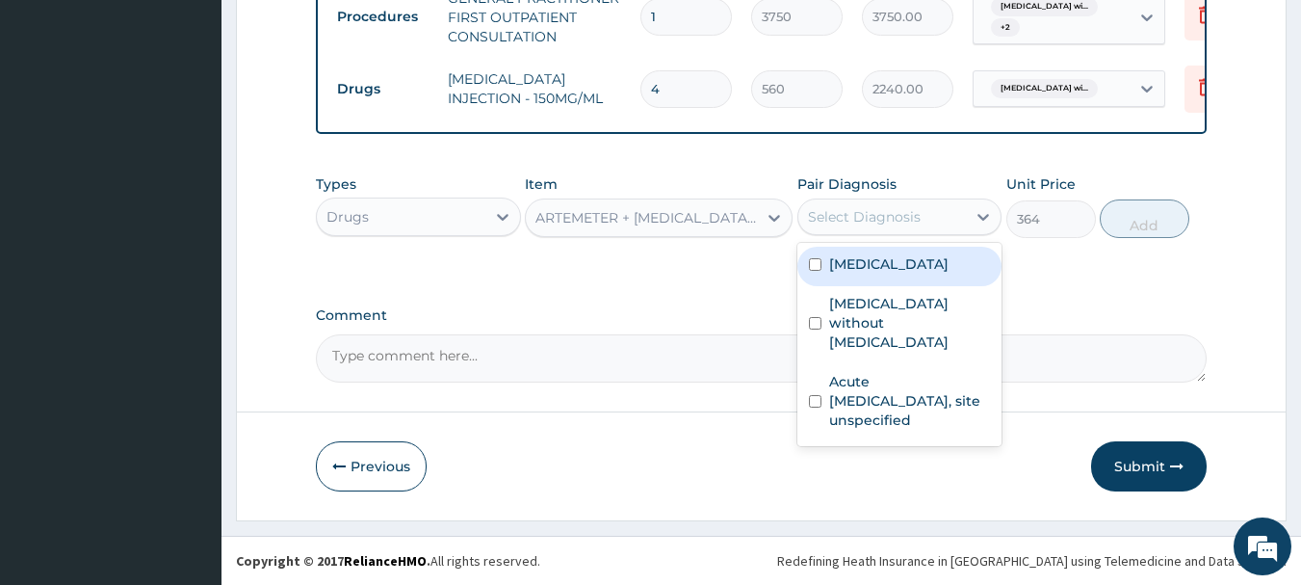
click at [849, 222] on div "Select Diagnosis" at bounding box center [864, 216] width 113 height 19
drag, startPoint x: 920, startPoint y: 298, endPoint x: 1139, endPoint y: 239, distance: 227.3
click at [919, 274] on label "Plasmodium malariae malaria without complication" at bounding box center [888, 263] width 119 height 19
checkbox input "true"
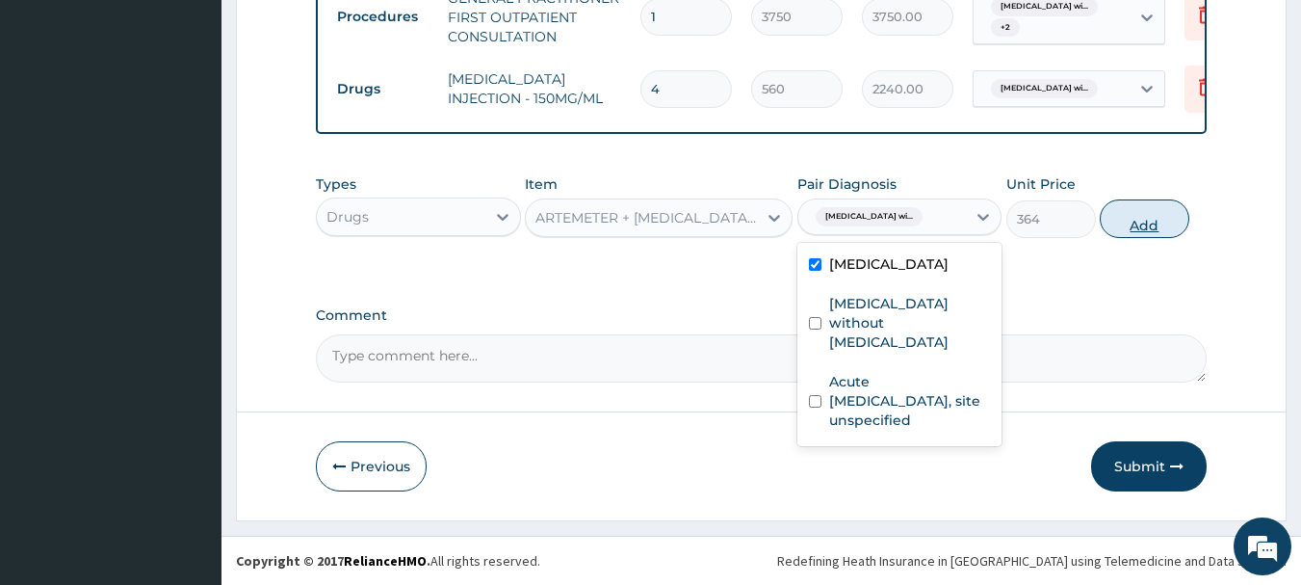
click at [1164, 229] on button "Add" at bounding box center [1145, 218] width 90 height 39
type input "0"
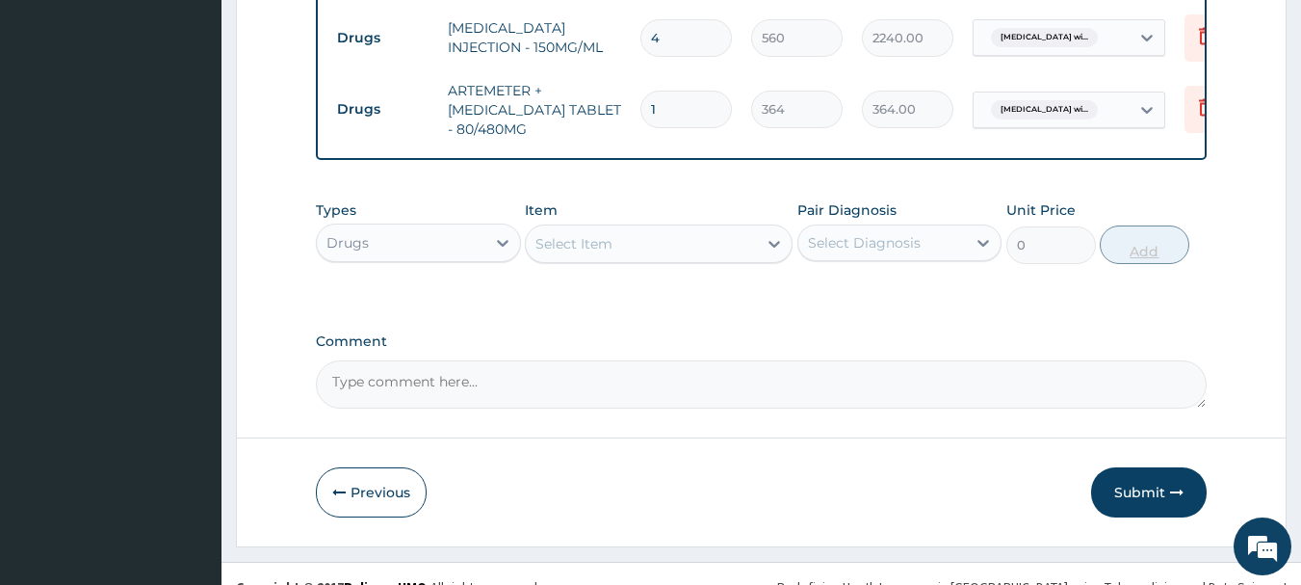
type input "0.00"
type input "6"
type input "2184.00"
type input "6"
click at [649, 259] on div "Select Item" at bounding box center [641, 243] width 231 height 31
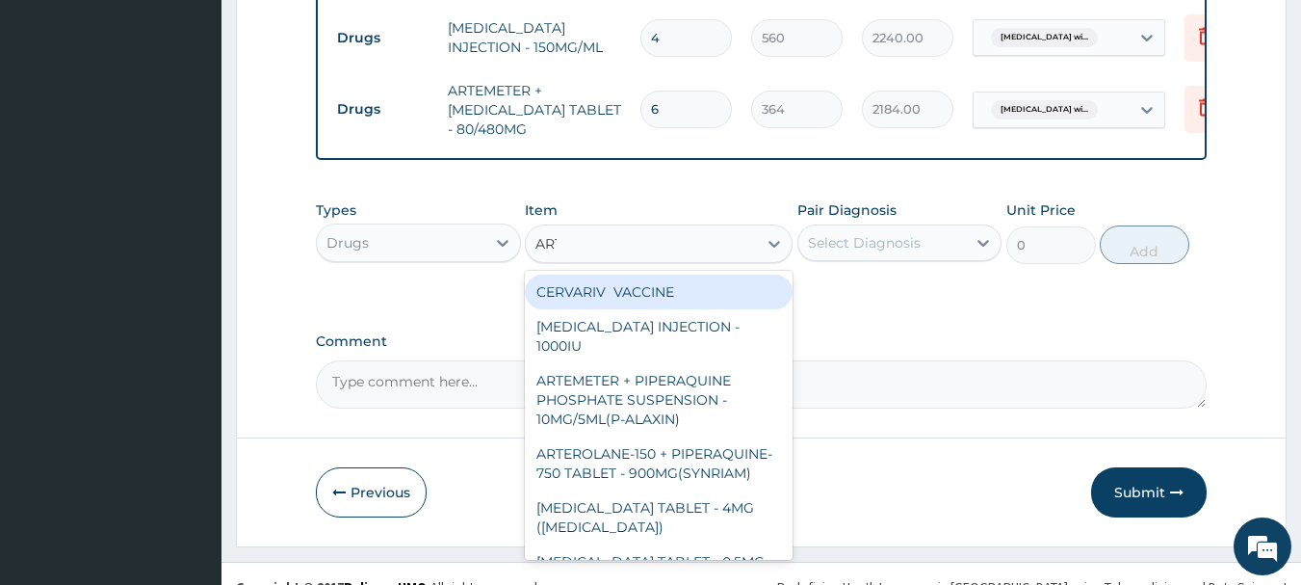
type input "ARTE"
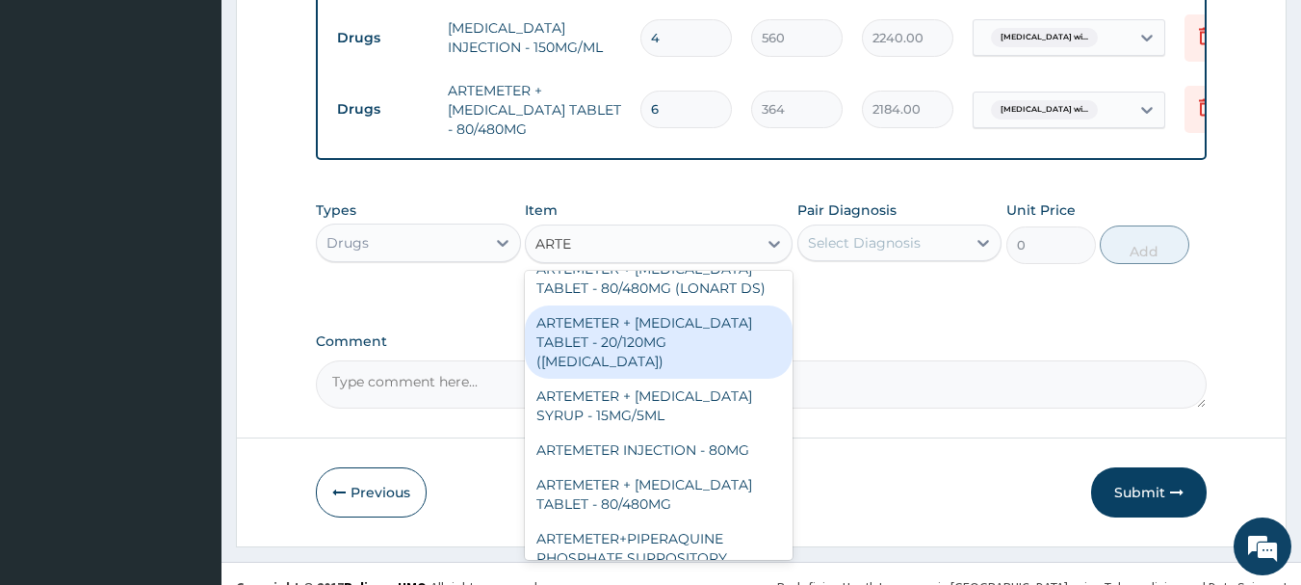
scroll to position [867, 0]
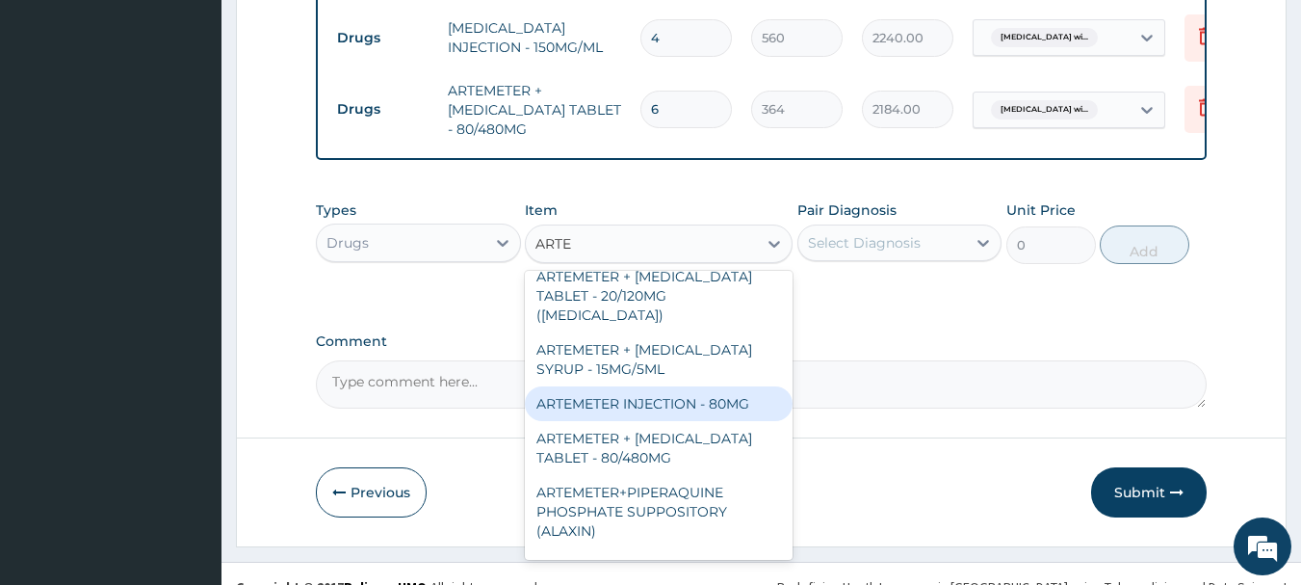
click at [692, 421] on div "ARTEMETER INJECTION - 80MG" at bounding box center [659, 403] width 268 height 35
type input "475.99999999999994"
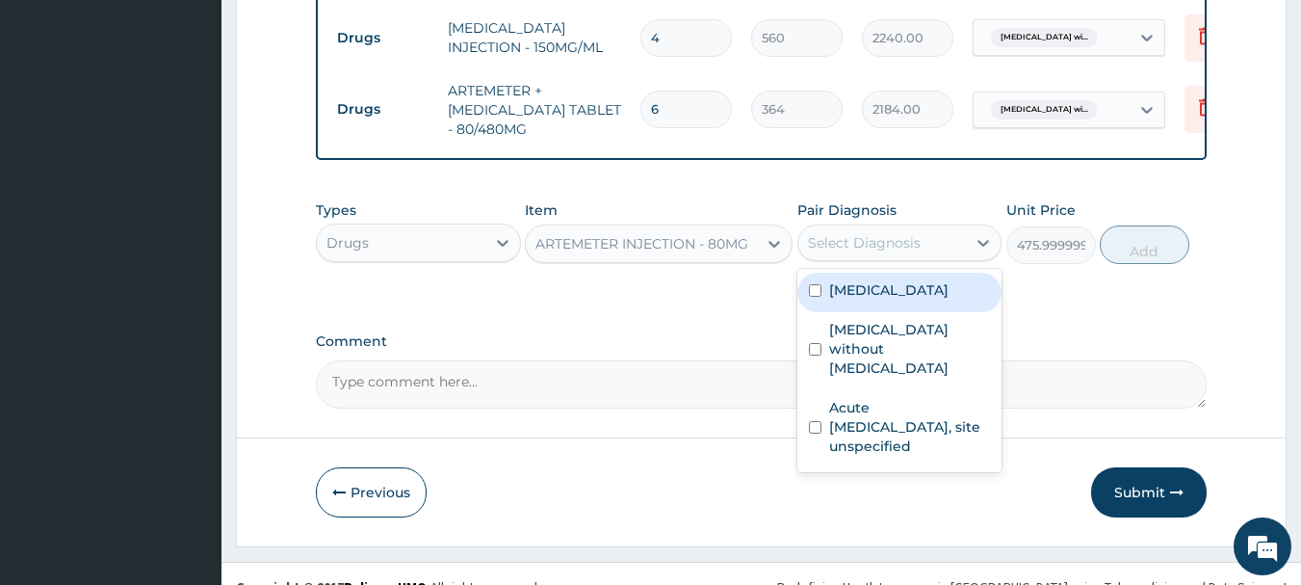
click at [922, 258] on div "Select Diagnosis" at bounding box center [882, 242] width 169 height 31
click at [921, 300] on label "Plasmodium malariae malaria without complication" at bounding box center [888, 289] width 119 height 19
checkbox input "true"
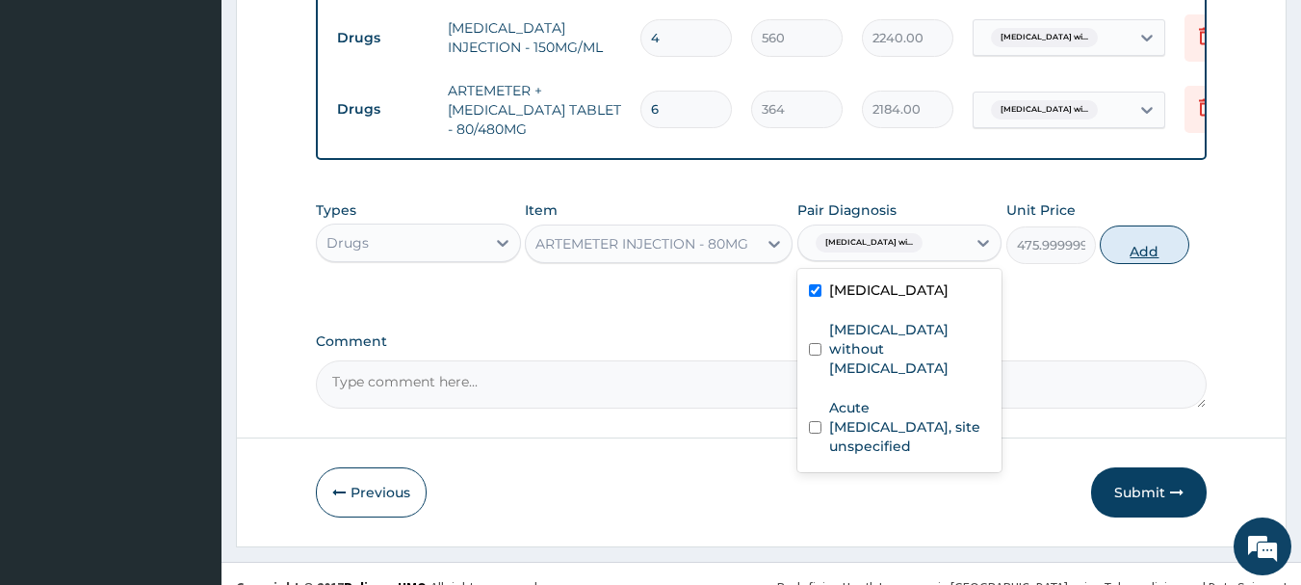
click at [1139, 264] on button "Add" at bounding box center [1145, 244] width 90 height 39
type input "0"
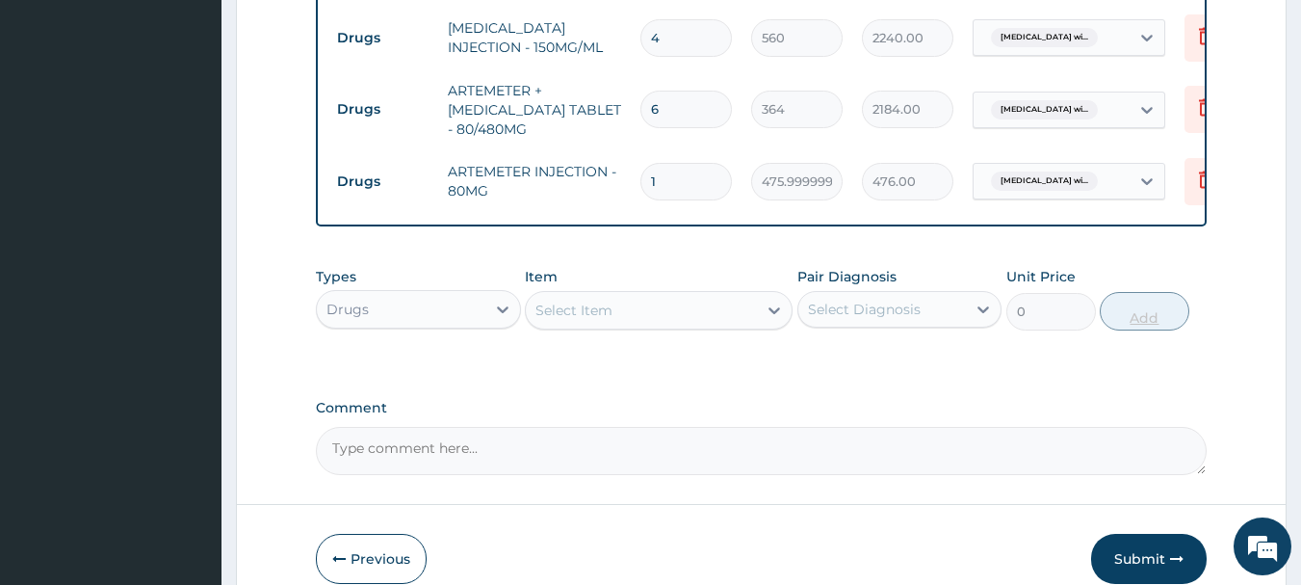
type input "0.00"
type input "2"
type input "952.00"
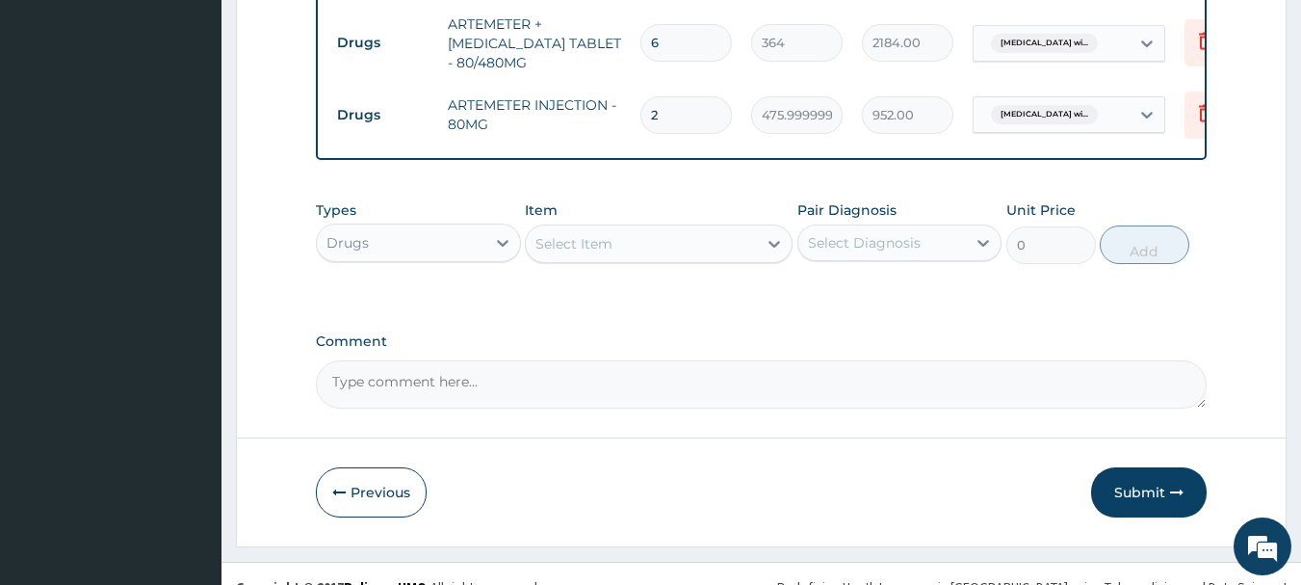
scroll to position [984, 0]
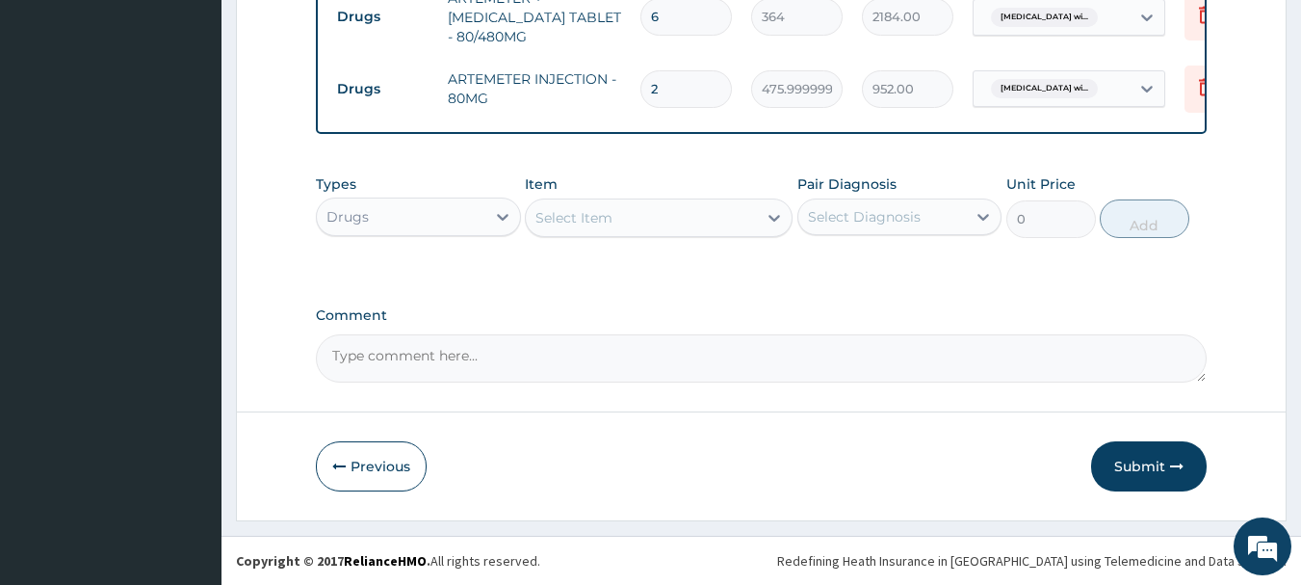
type input "2"
click at [646, 212] on div "Select Item" at bounding box center [641, 217] width 231 height 31
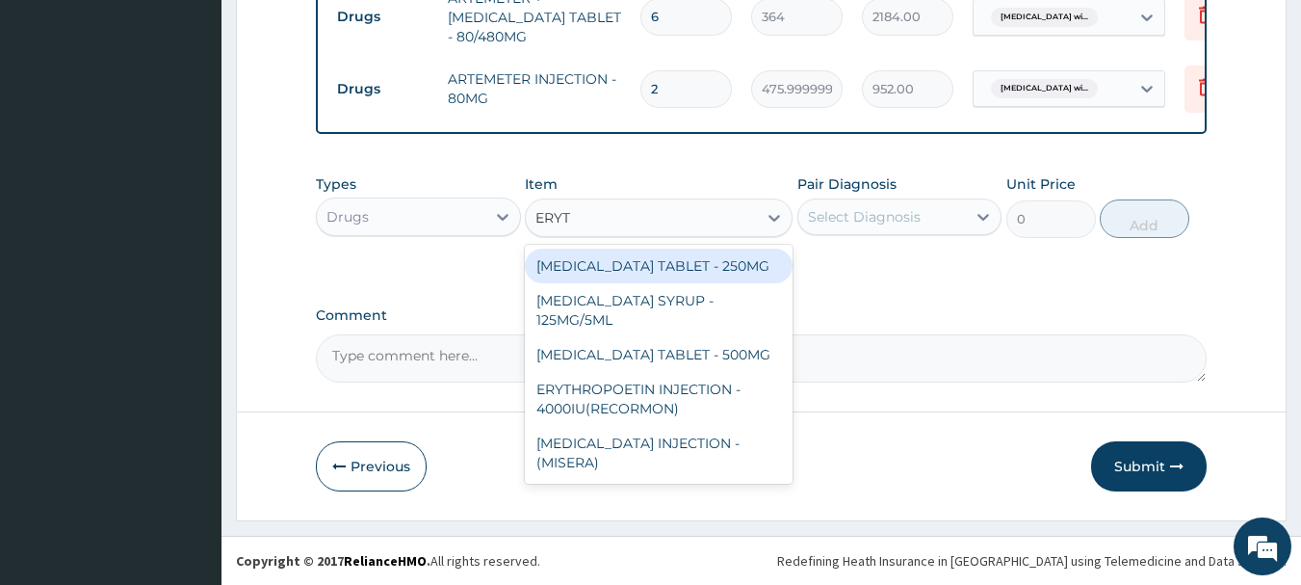
type input "ERYTH"
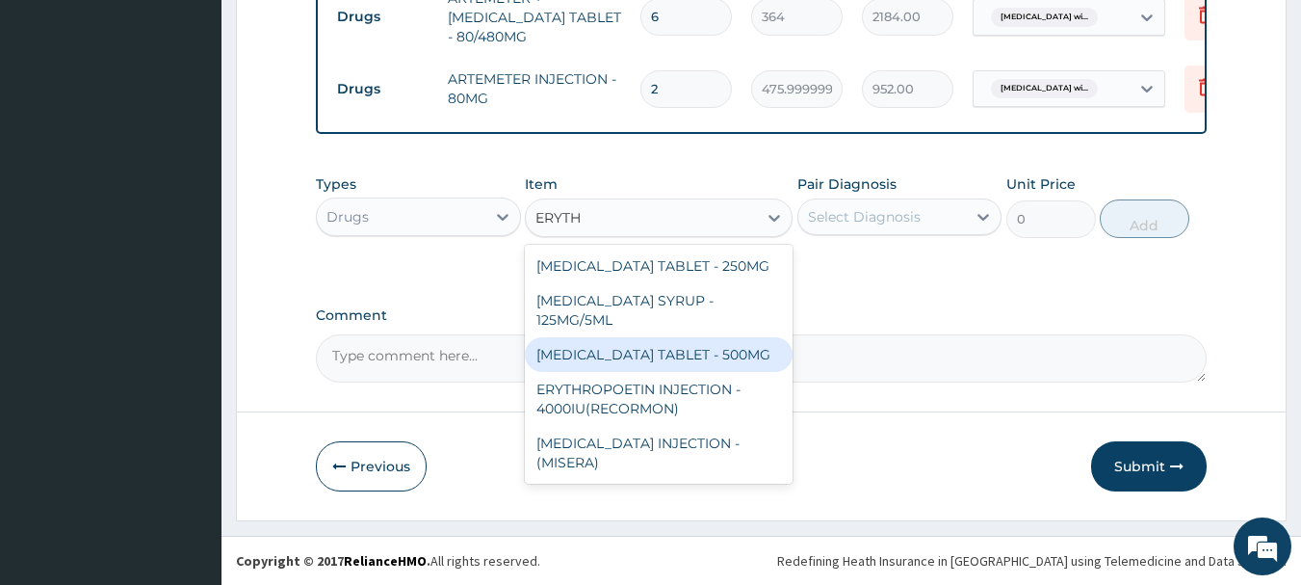
click at [730, 349] on div "[MEDICAL_DATA] TABLET - 500MG" at bounding box center [659, 354] width 268 height 35
type input "140"
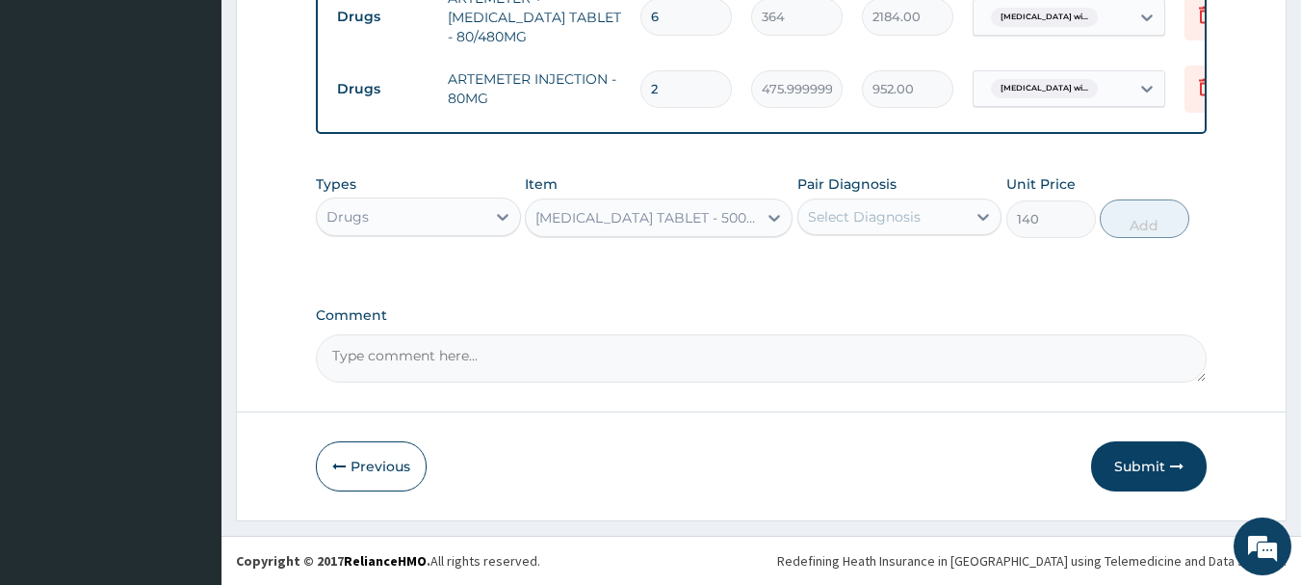
click at [910, 215] on div "Select Diagnosis" at bounding box center [864, 216] width 113 height 19
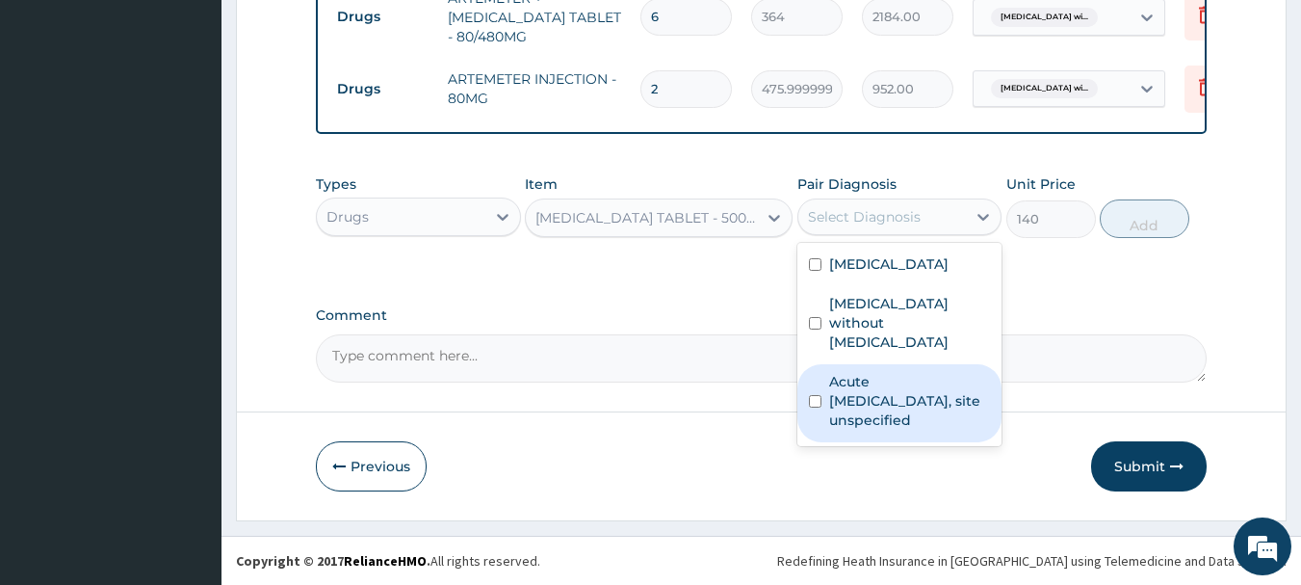
click at [907, 407] on label "Acute [MEDICAL_DATA], site unspecified" at bounding box center [910, 401] width 162 height 58
checkbox input "true"
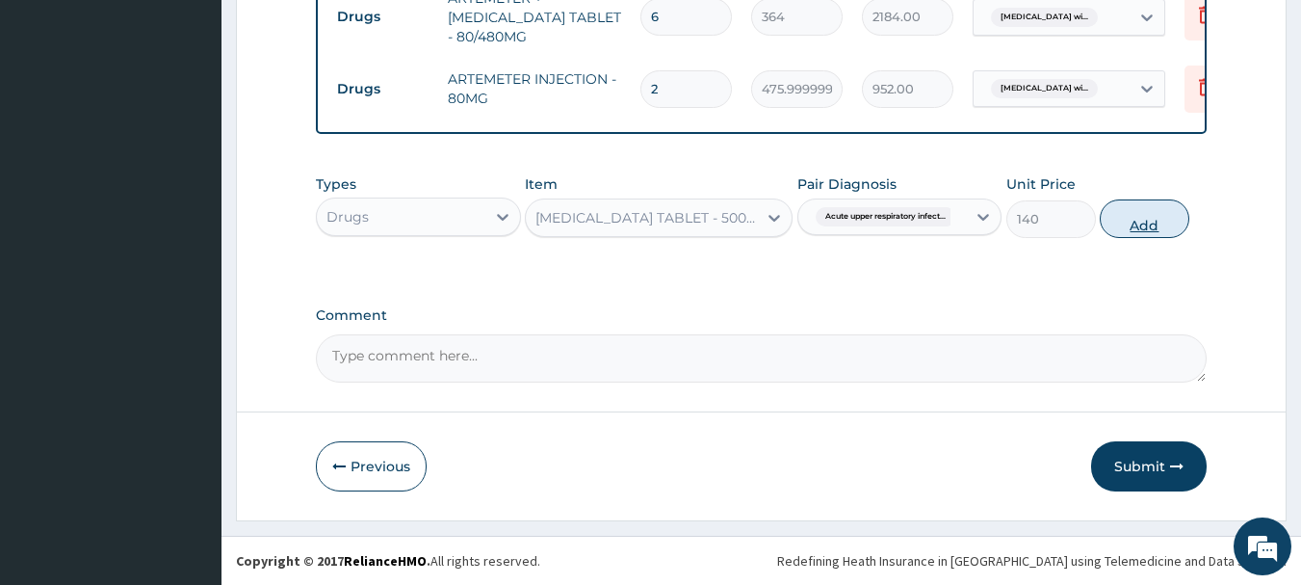
click at [1156, 230] on button "Add" at bounding box center [1145, 218] width 90 height 39
type input "0"
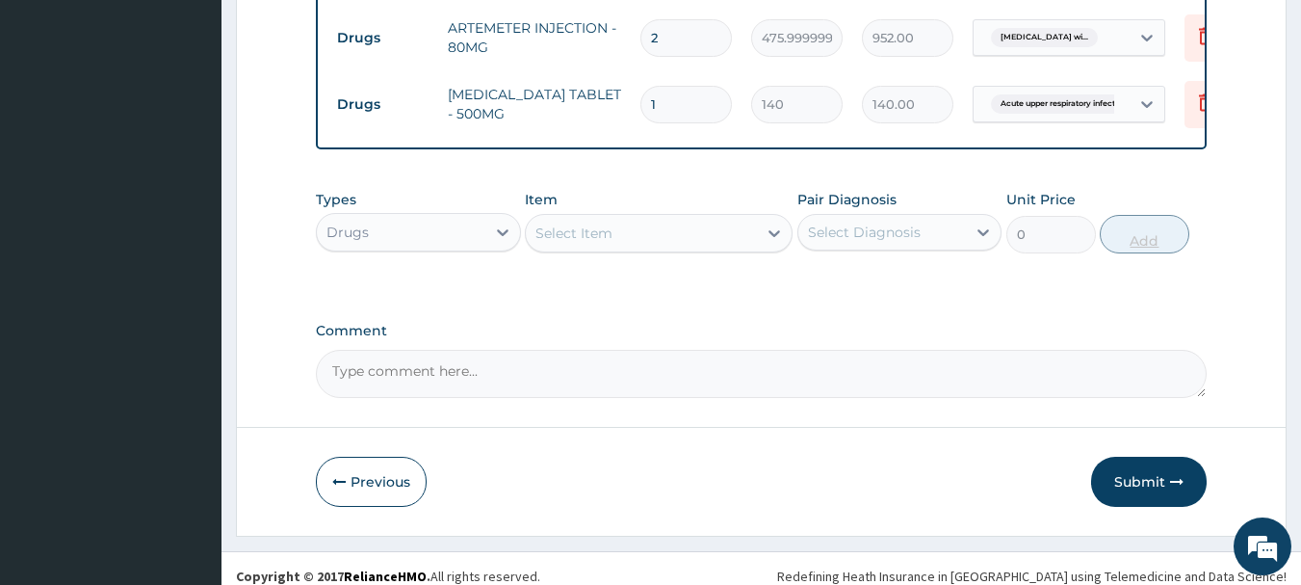
type input "10"
type input "1400.00"
type input "10"
click at [652, 249] on div "Select Item" at bounding box center [641, 233] width 231 height 31
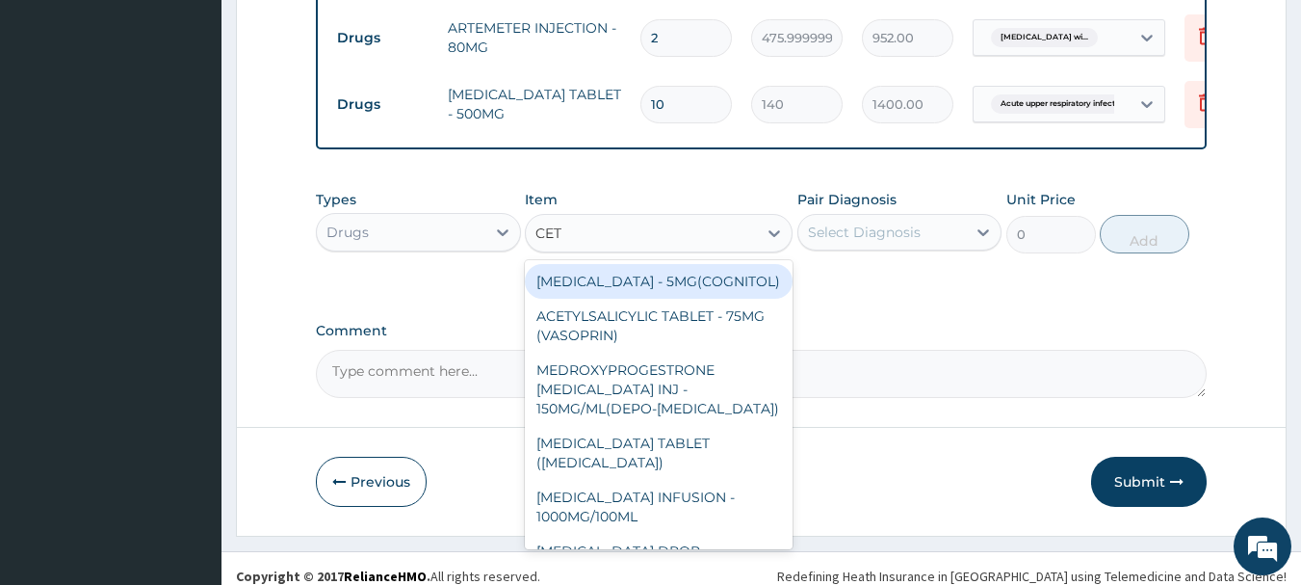
type input "CETI"
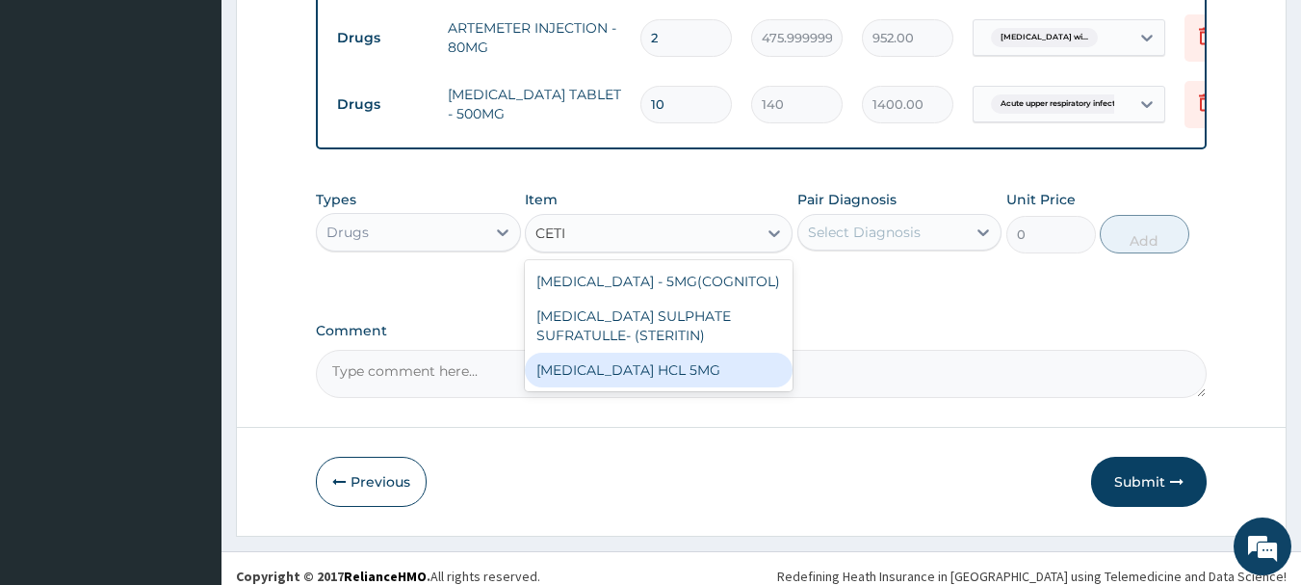
click at [663, 387] on div "[MEDICAL_DATA] HCL 5MG" at bounding box center [659, 370] width 268 height 35
type input "81.19999999999999"
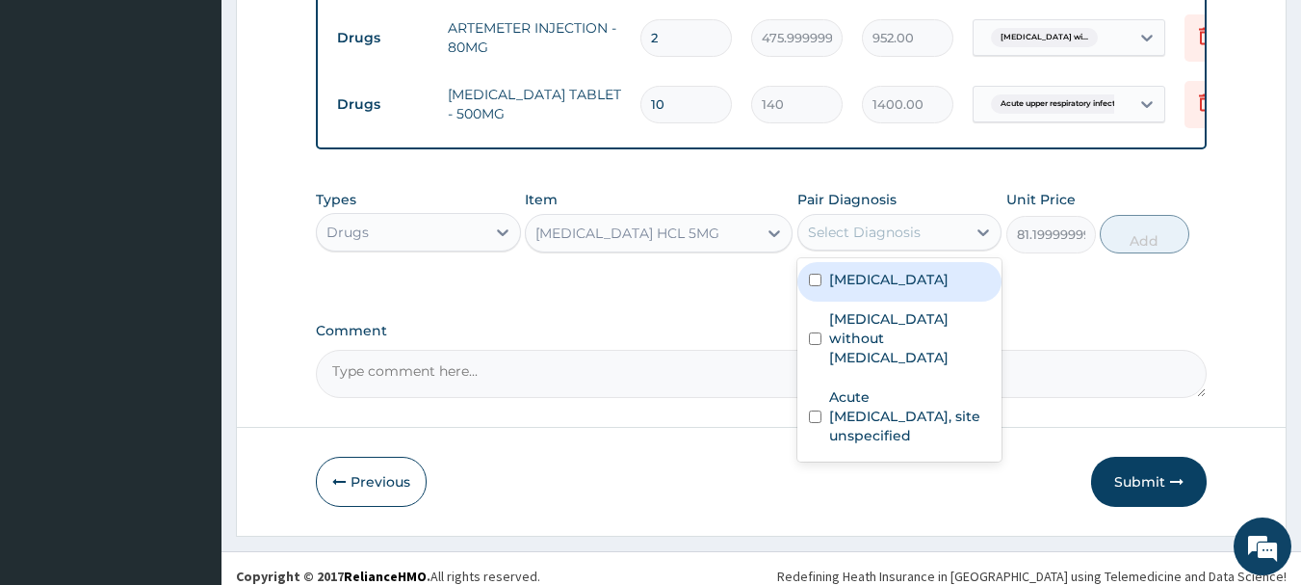
click at [889, 248] on div "Select Diagnosis" at bounding box center [882, 232] width 169 height 31
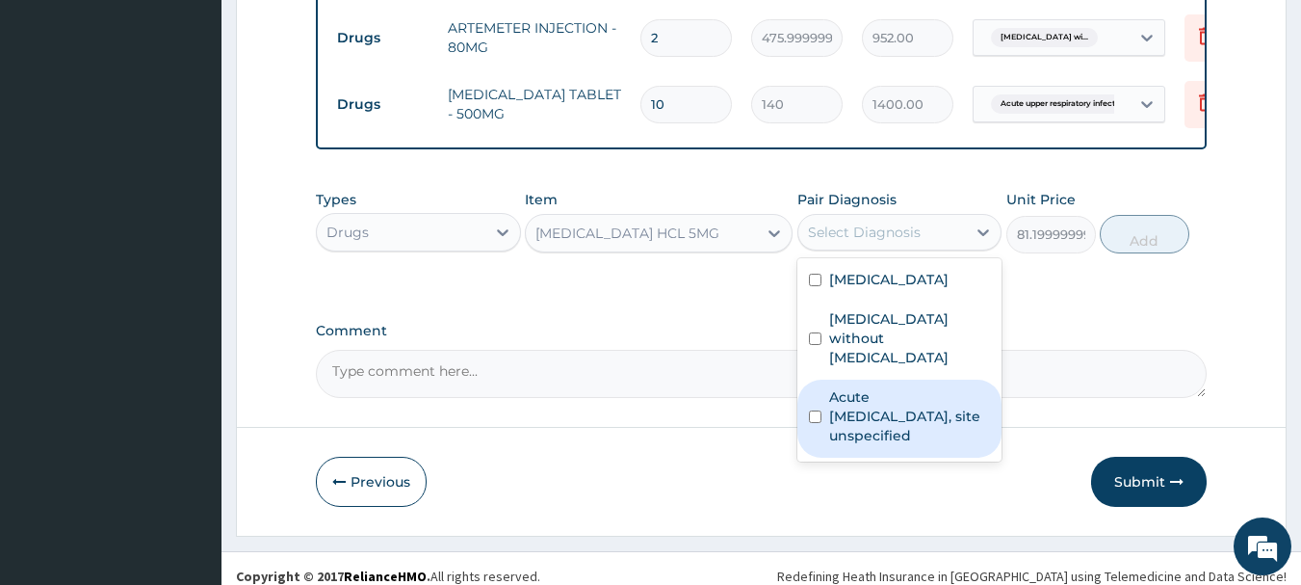
click at [897, 445] on label "Acute [MEDICAL_DATA], site unspecified" at bounding box center [910, 416] width 162 height 58
checkbox input "true"
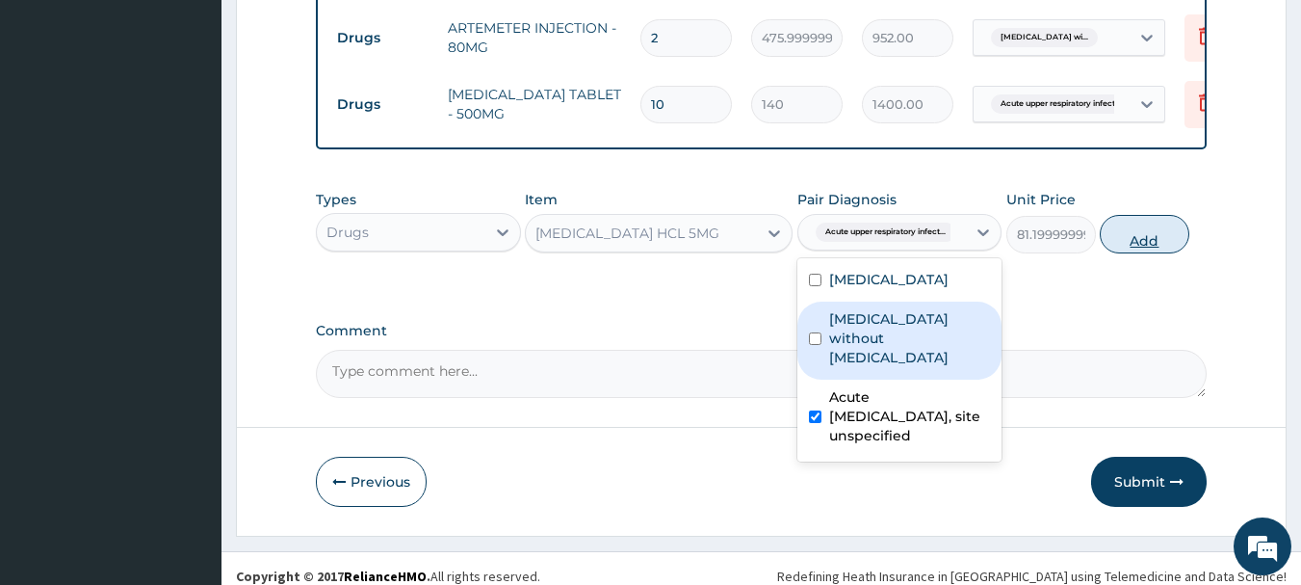
click at [1172, 253] on button "Add" at bounding box center [1145, 234] width 90 height 39
type input "0"
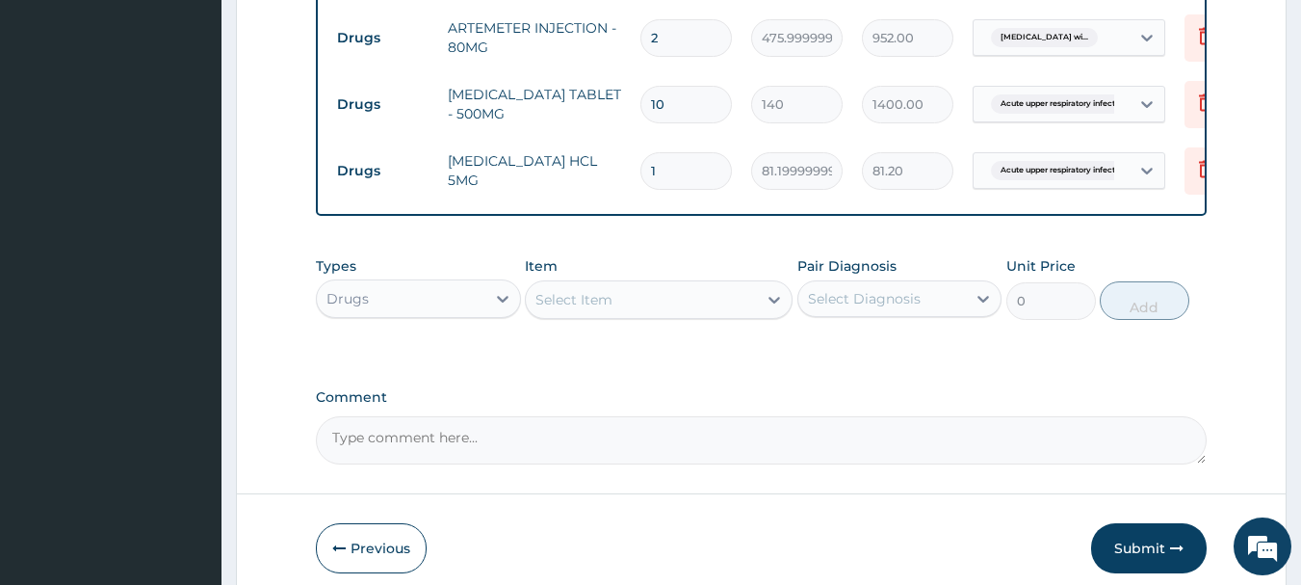
type input "0.00"
type input "5"
type input "406.00"
type input "5"
click at [702, 315] on div "Select Item" at bounding box center [641, 299] width 231 height 31
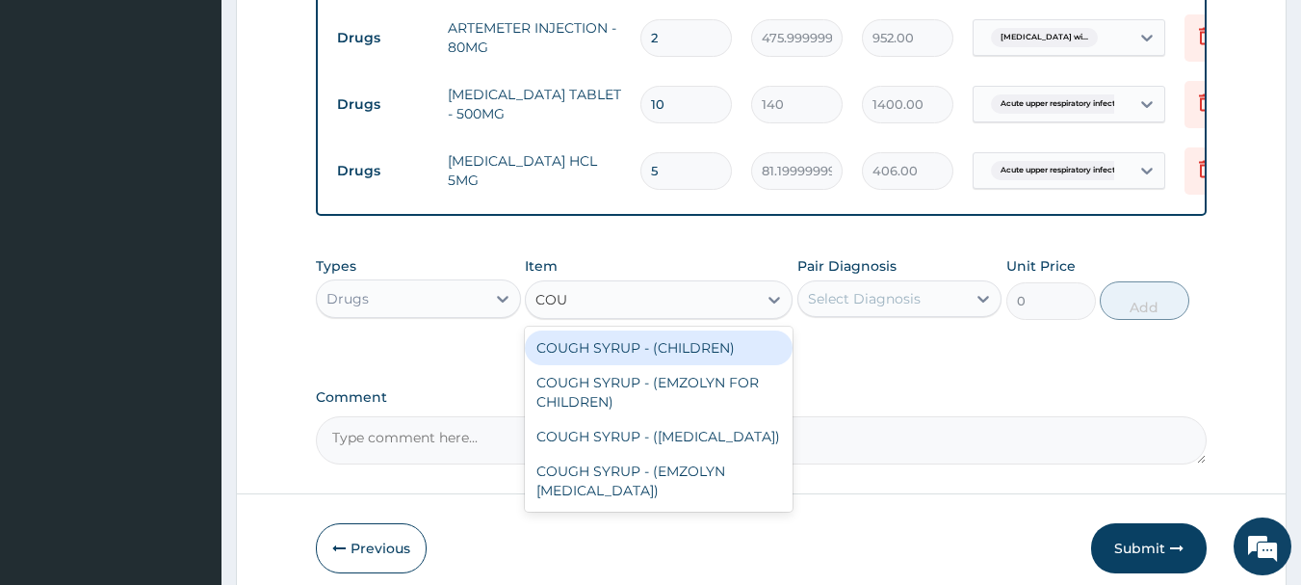
type input "COUG"
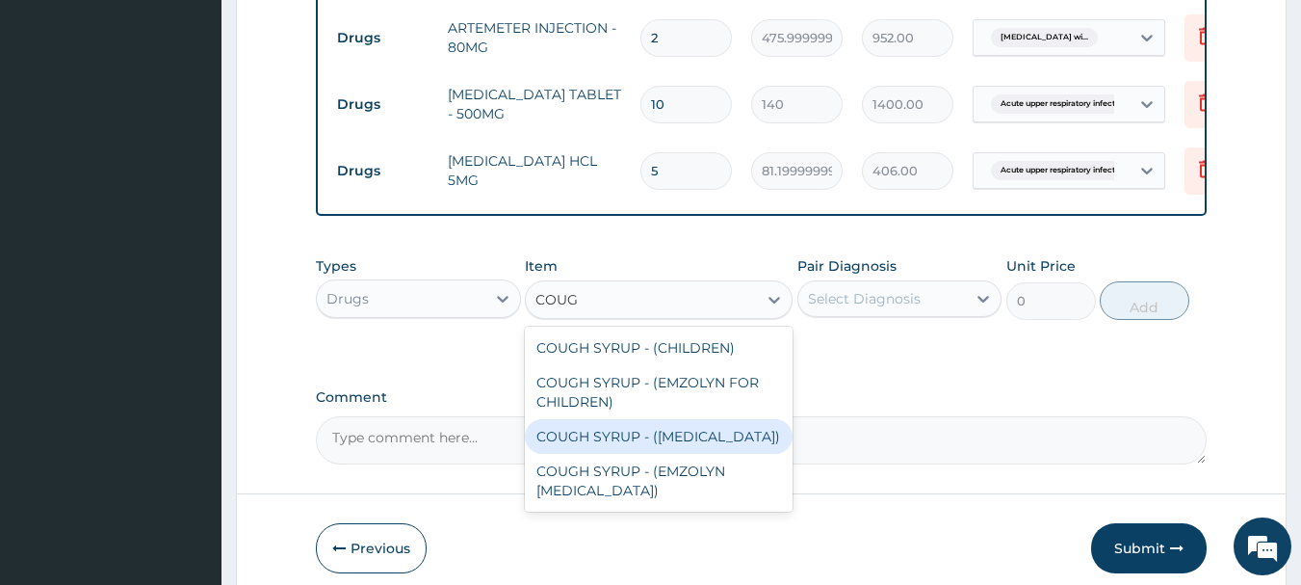
drag, startPoint x: 701, startPoint y: 486, endPoint x: 767, endPoint y: 457, distance: 72.0
click at [708, 454] on div "COUGH SYRUP - ([MEDICAL_DATA])" at bounding box center [659, 436] width 268 height 35
type input "1120"
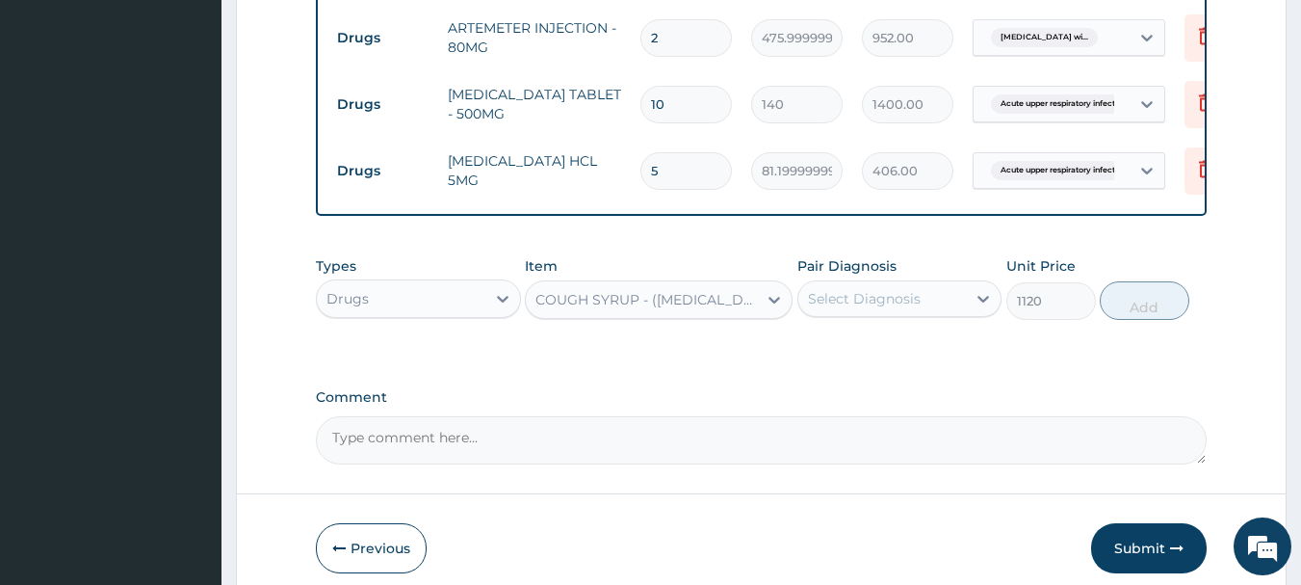
click at [896, 314] on div "Select Diagnosis" at bounding box center [882, 298] width 169 height 31
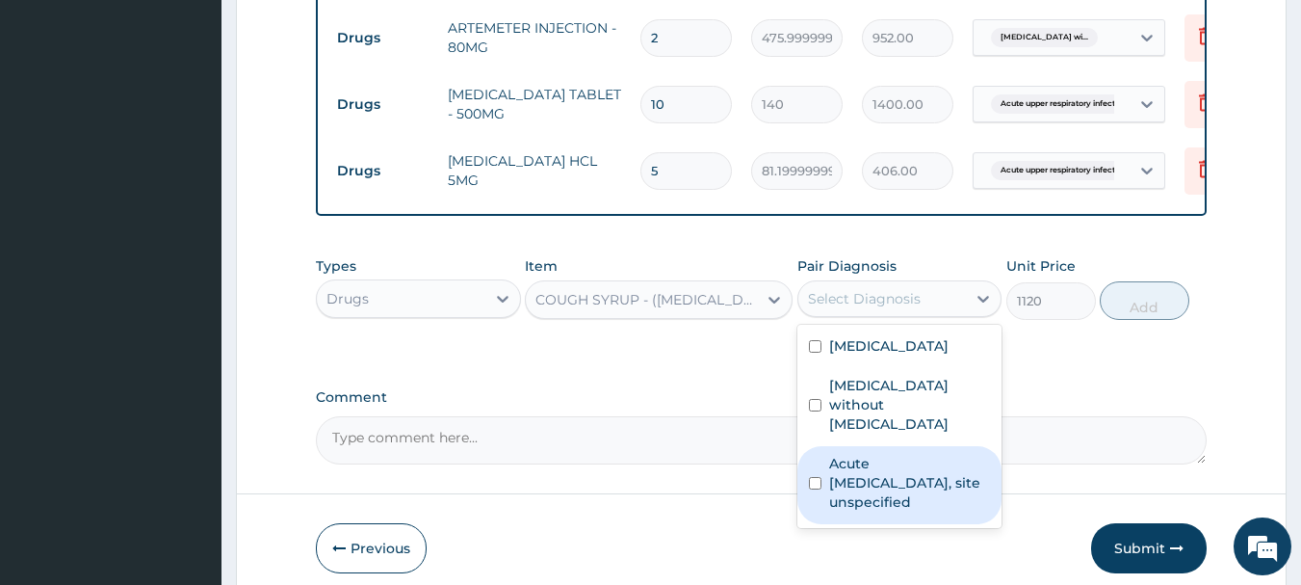
drag, startPoint x: 873, startPoint y: 545, endPoint x: 1107, endPoint y: 428, distance: 261.9
click at [877, 511] on label "Acute [MEDICAL_DATA], site unspecified" at bounding box center [910, 483] width 162 height 58
checkbox input "true"
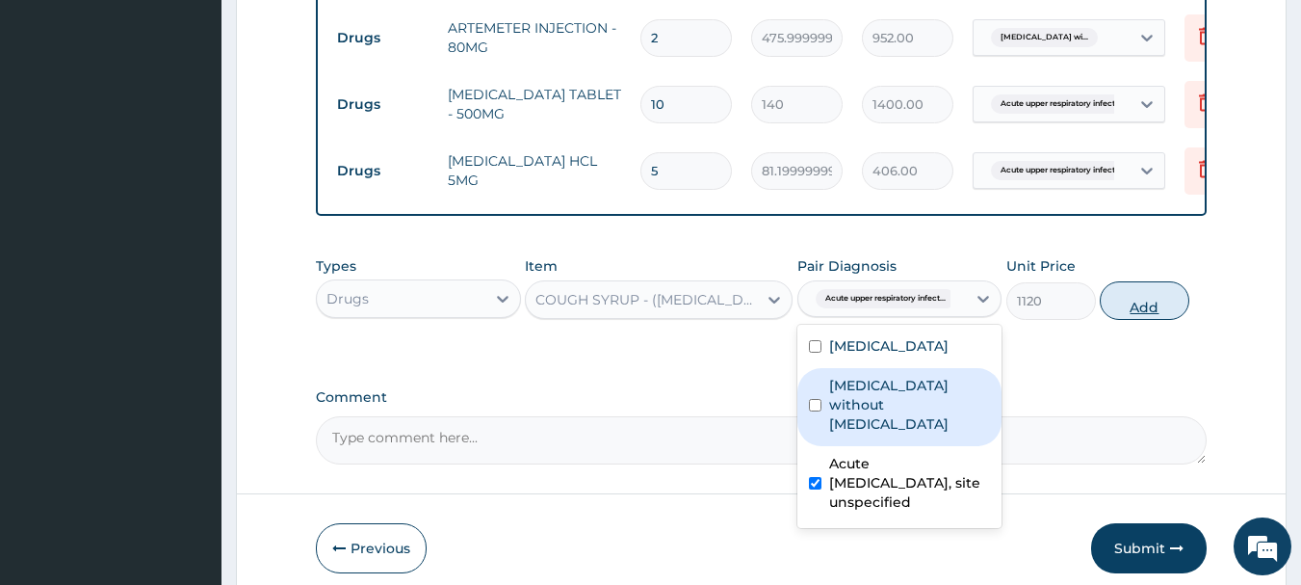
click at [1160, 320] on button "Add" at bounding box center [1145, 300] width 90 height 39
type input "0"
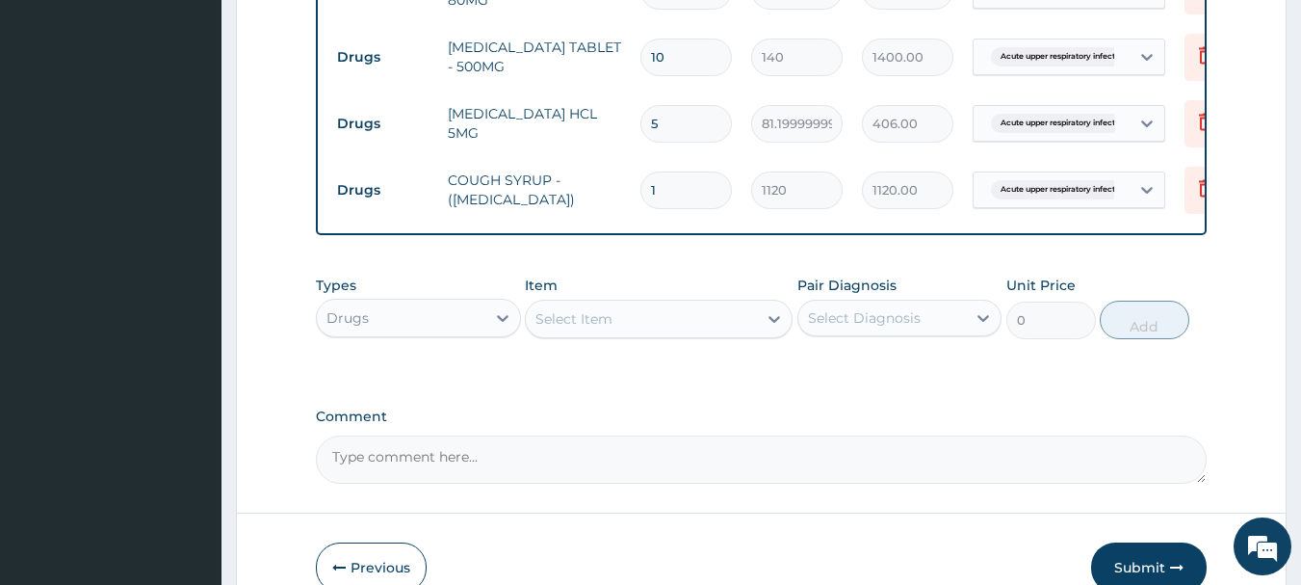
scroll to position [1184, 0]
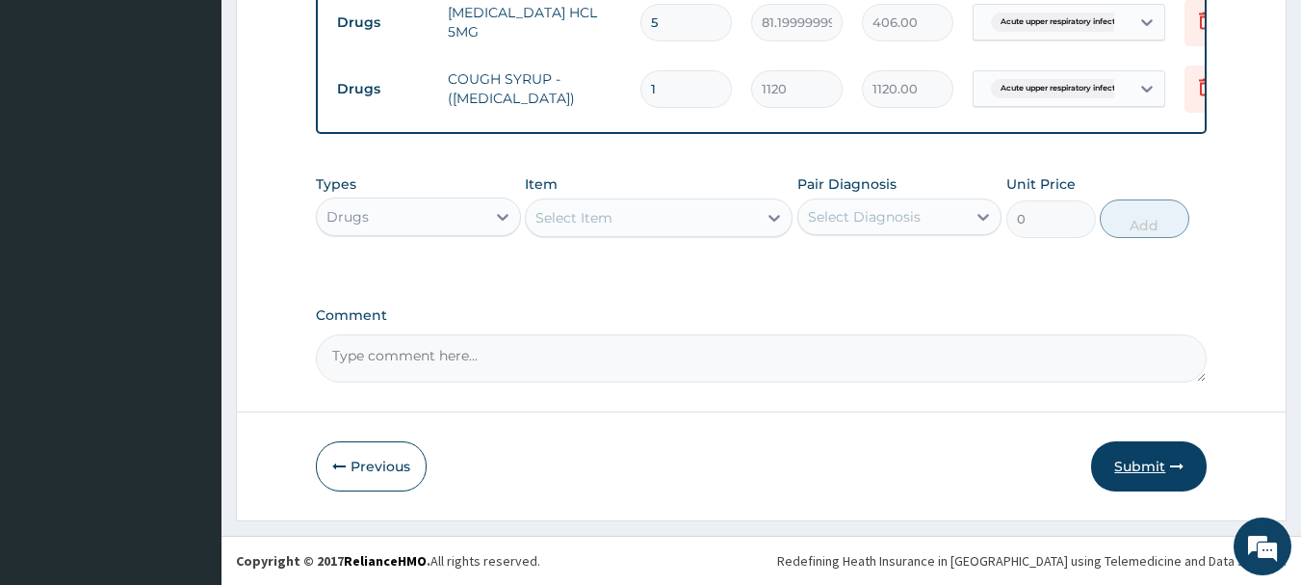
click at [1160, 473] on button "Submit" at bounding box center [1149, 466] width 116 height 50
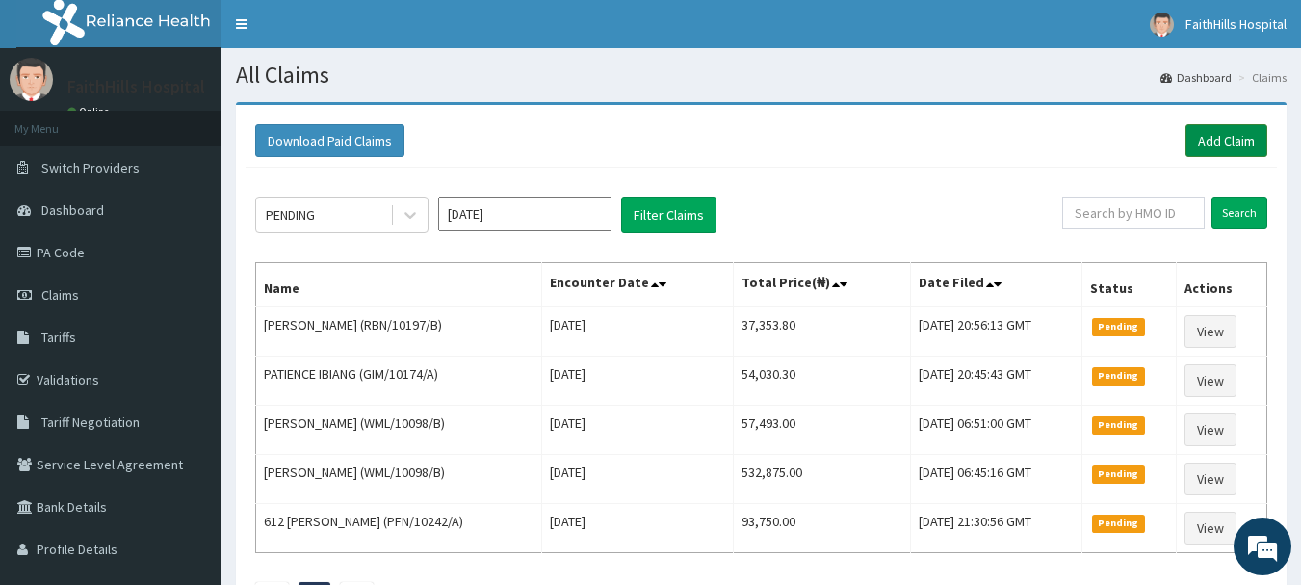
click at [1233, 128] on link "Add Claim" at bounding box center [1227, 140] width 82 height 33
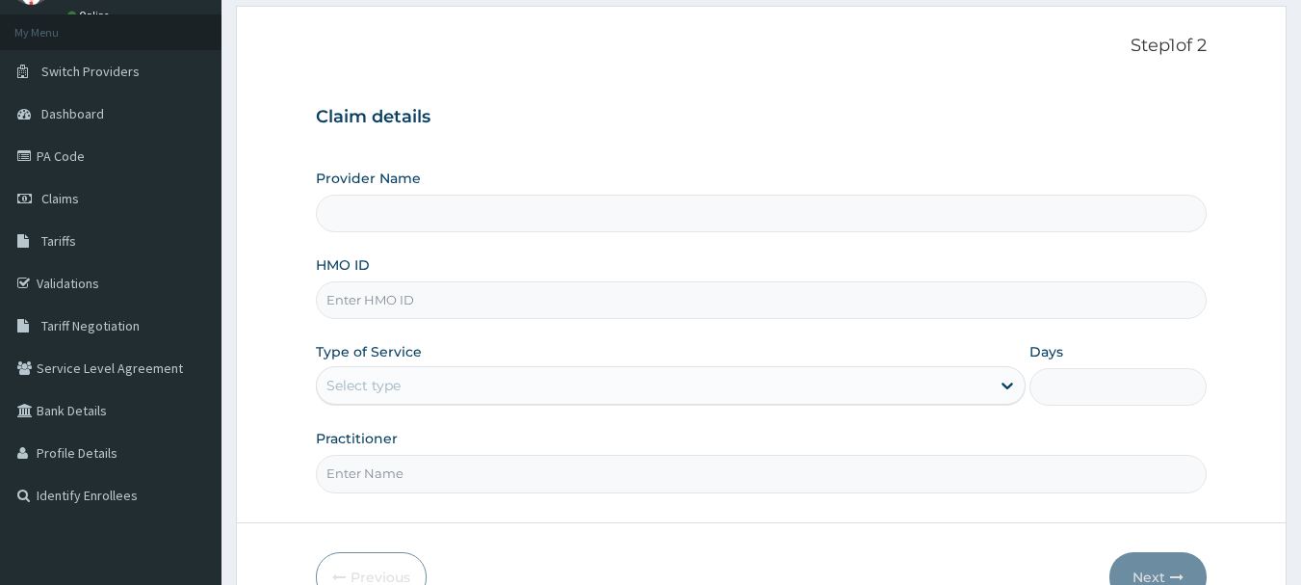
scroll to position [96, 0]
click at [357, 301] on input "HMO ID" at bounding box center [762, 300] width 892 height 38
type input "FaithHills Specialist Hospital"
type input "IHR/10036/A"
click at [357, 388] on div "Select type" at bounding box center [364, 385] width 74 height 19
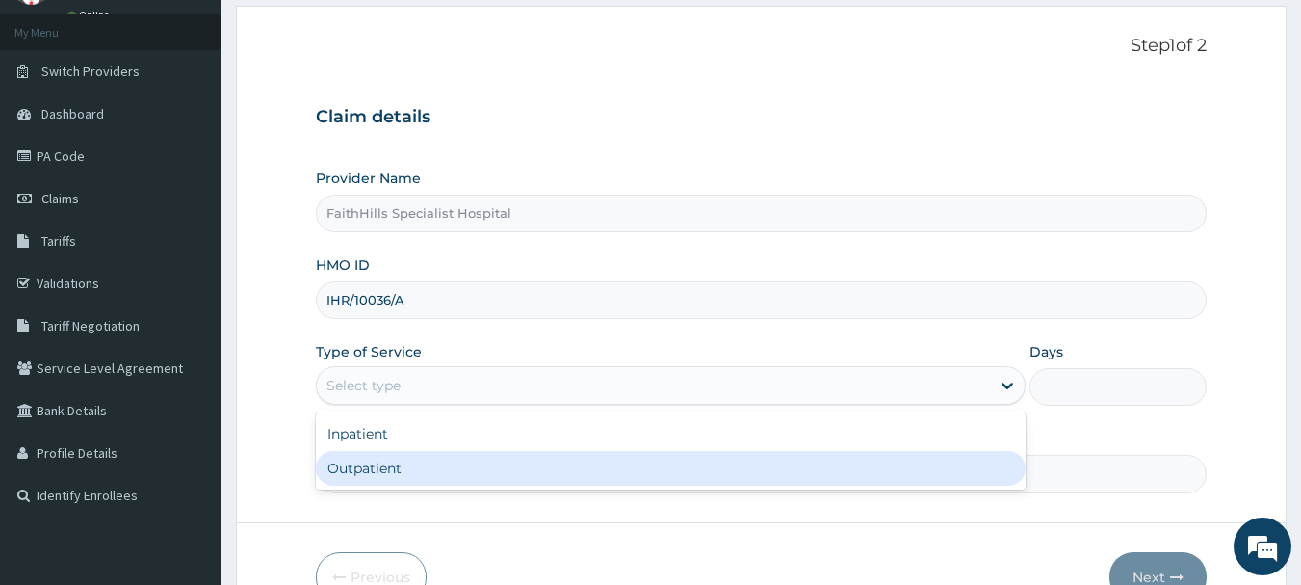
click at [393, 482] on div "Outpatient" at bounding box center [671, 468] width 710 height 35
type input "1"
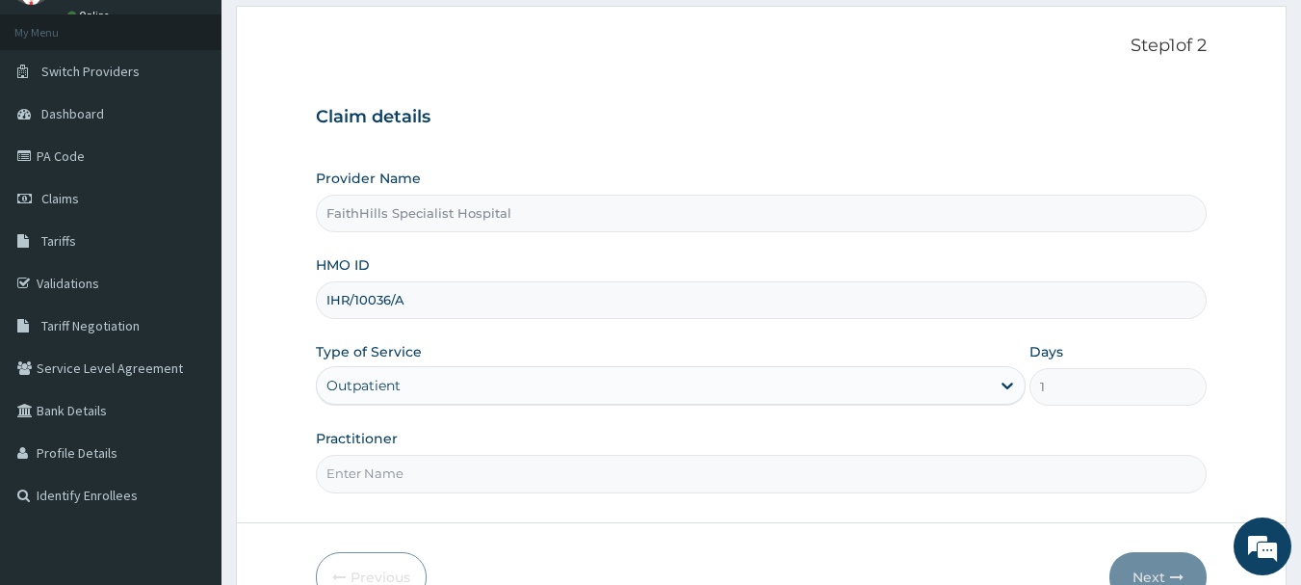
click at [393, 474] on input "Practitioner" at bounding box center [762, 474] width 892 height 38
type input "DR [PERSON_NAME]"
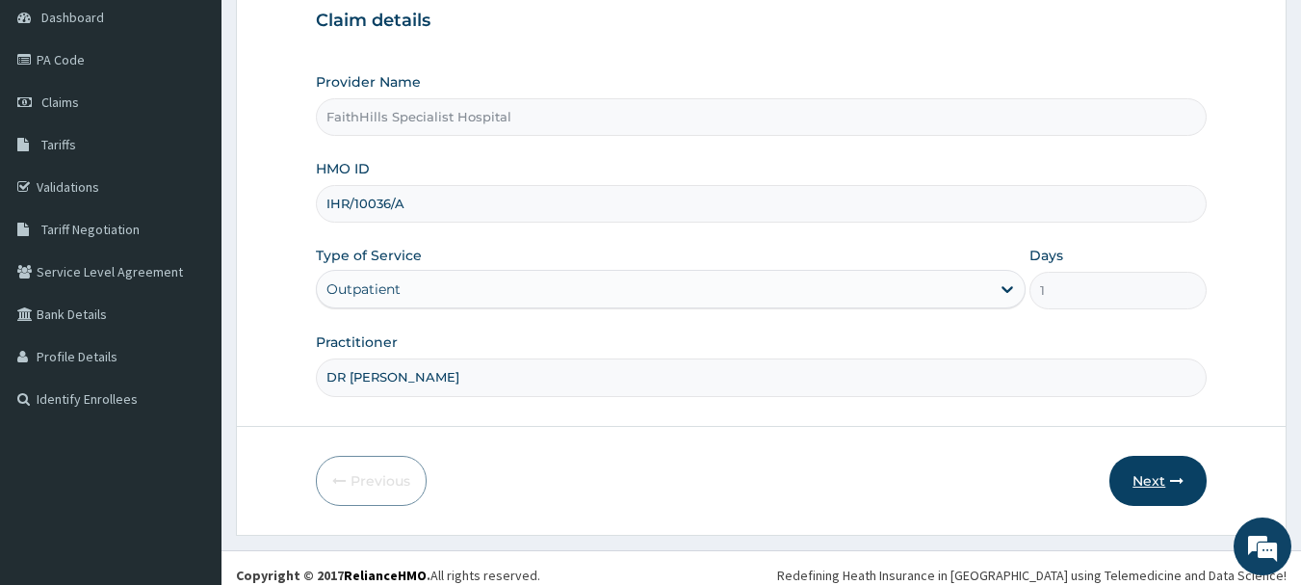
click at [1162, 485] on button "Next" at bounding box center [1158, 481] width 97 height 50
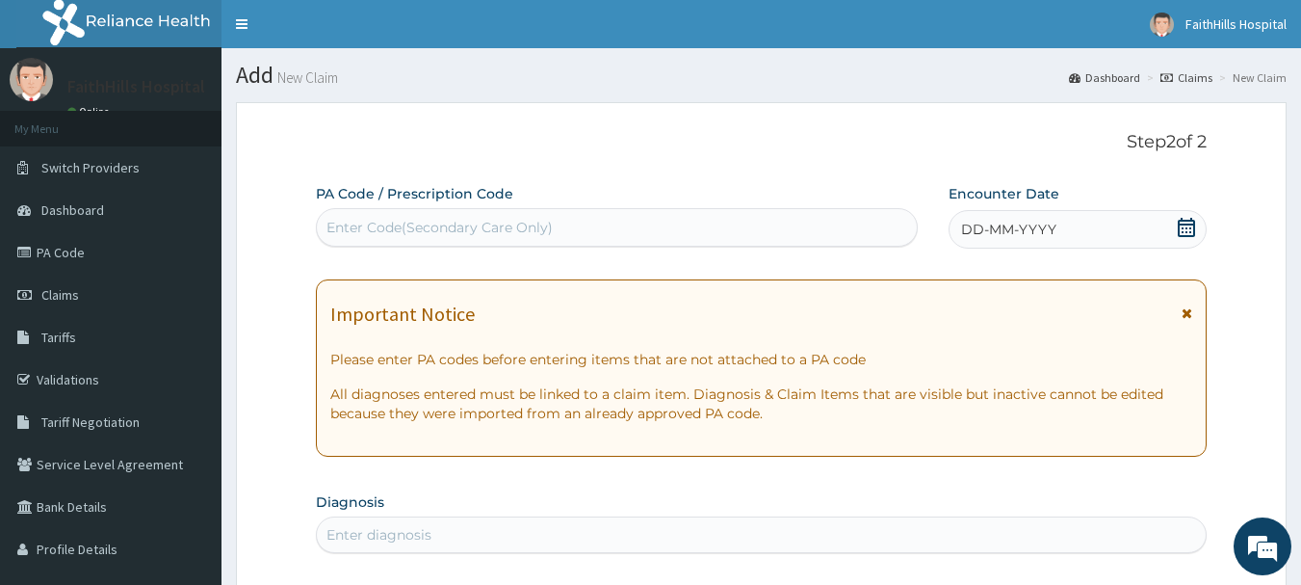
click at [578, 231] on div "Enter Code(Secondary Care Only)" at bounding box center [617, 227] width 601 height 31
paste input "PA/232586"
type input "PA/232586"
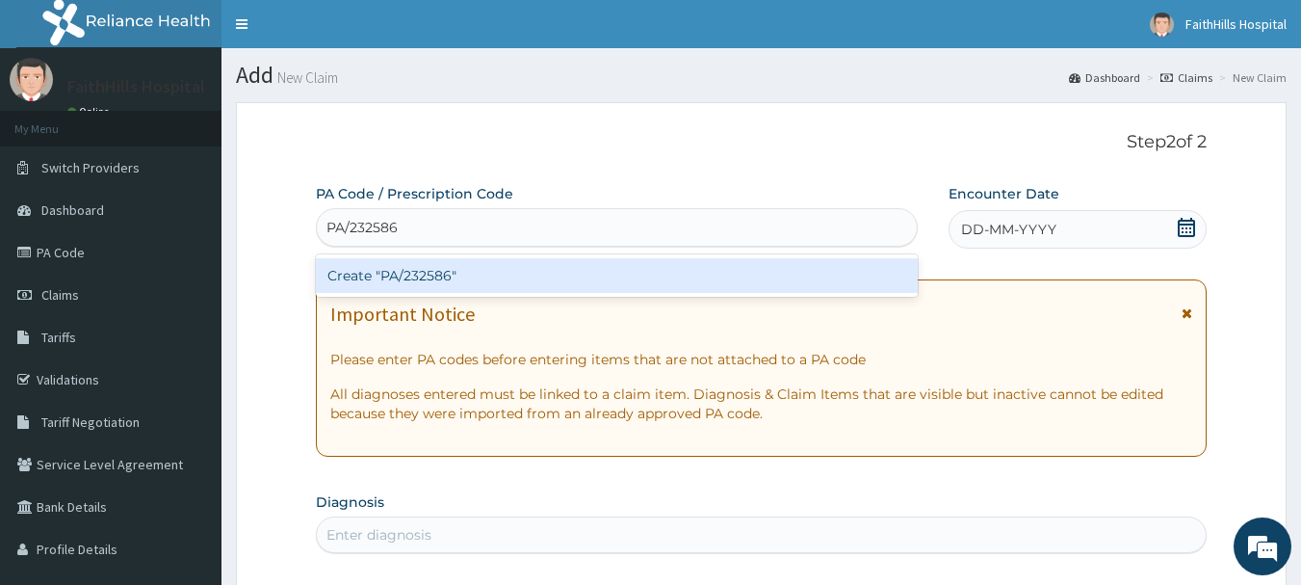
click at [550, 268] on div "Create "PA/232586"" at bounding box center [617, 275] width 603 height 35
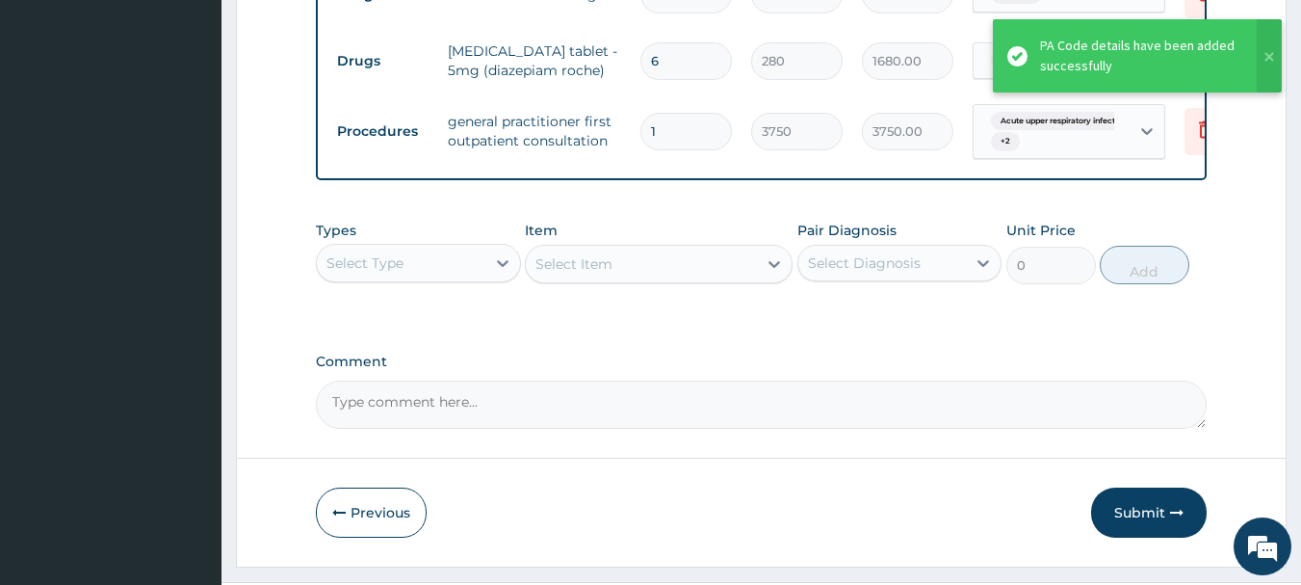
scroll to position [905, 0]
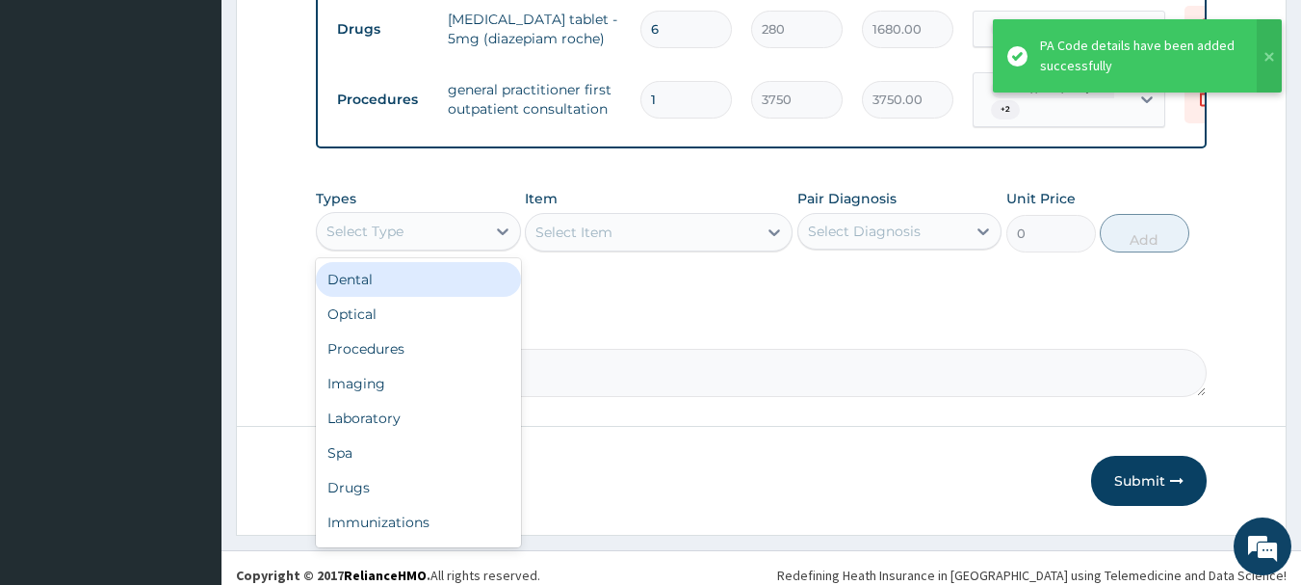
click at [405, 245] on div "Select Type" at bounding box center [401, 231] width 169 height 31
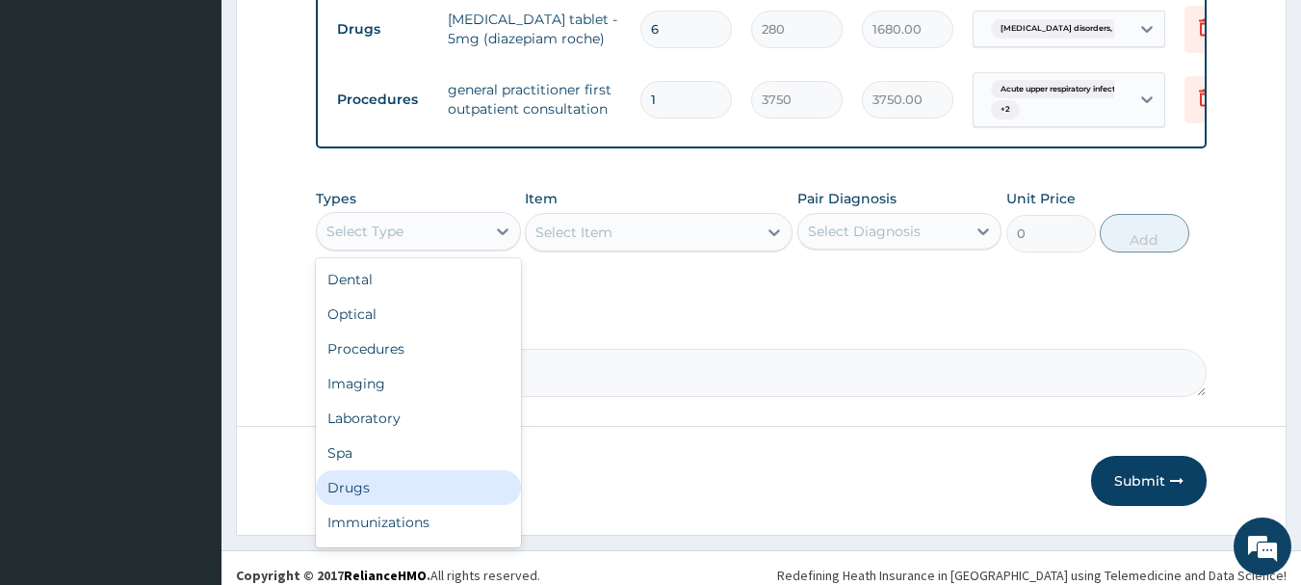
click at [357, 503] on div "Drugs" at bounding box center [418, 487] width 205 height 35
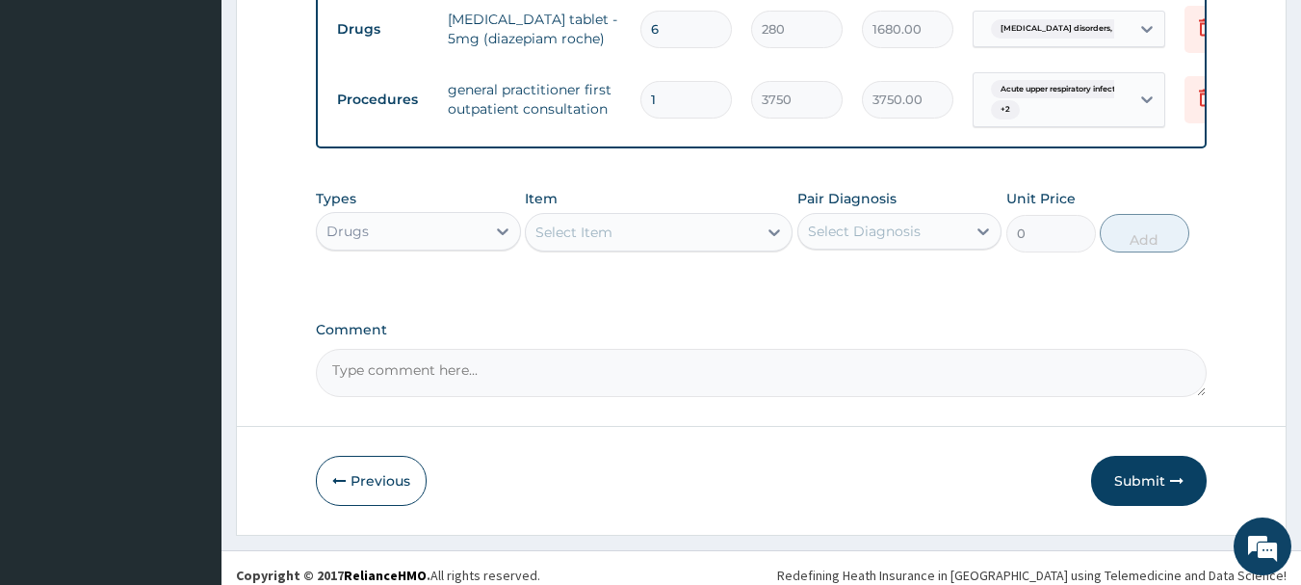
click at [620, 244] on div "Select Item" at bounding box center [641, 232] width 231 height 31
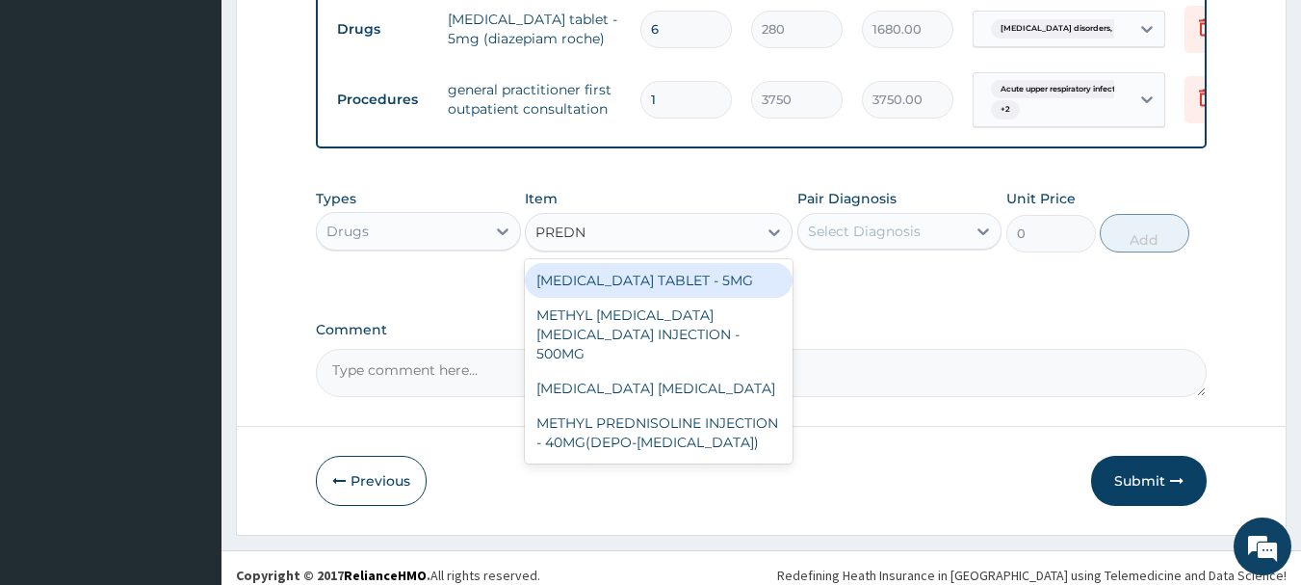
type input "PREDNI"
click at [659, 289] on div "[MEDICAL_DATA] TABLET - 5MG" at bounding box center [659, 280] width 268 height 35
type input "42"
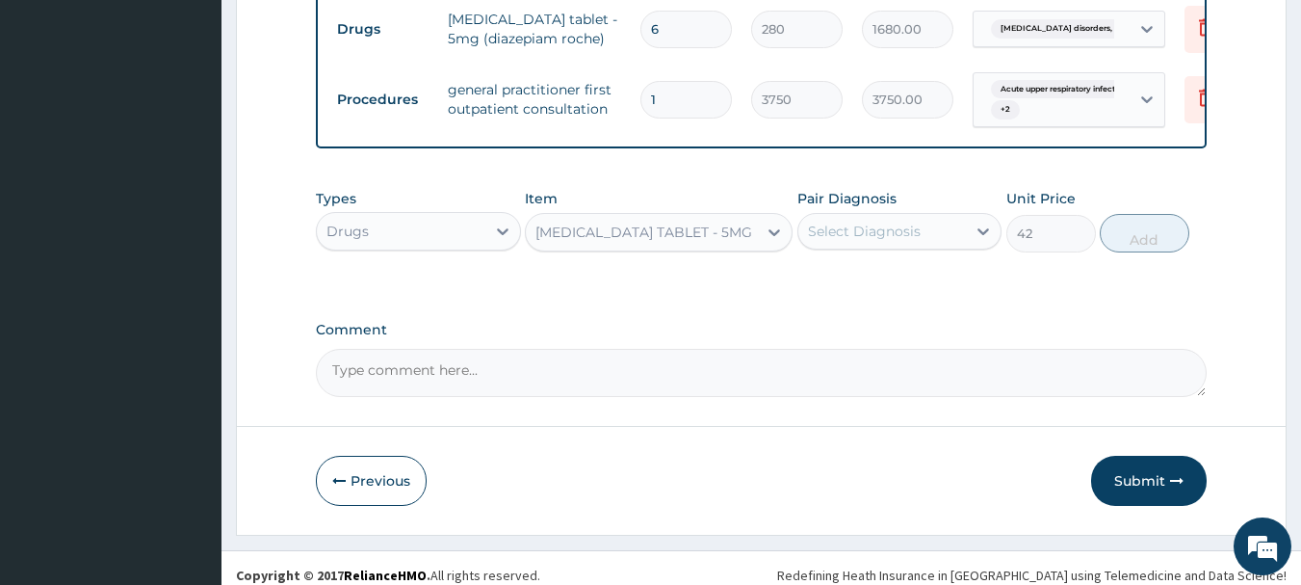
click at [865, 247] on div "Select Diagnosis" at bounding box center [882, 231] width 169 height 31
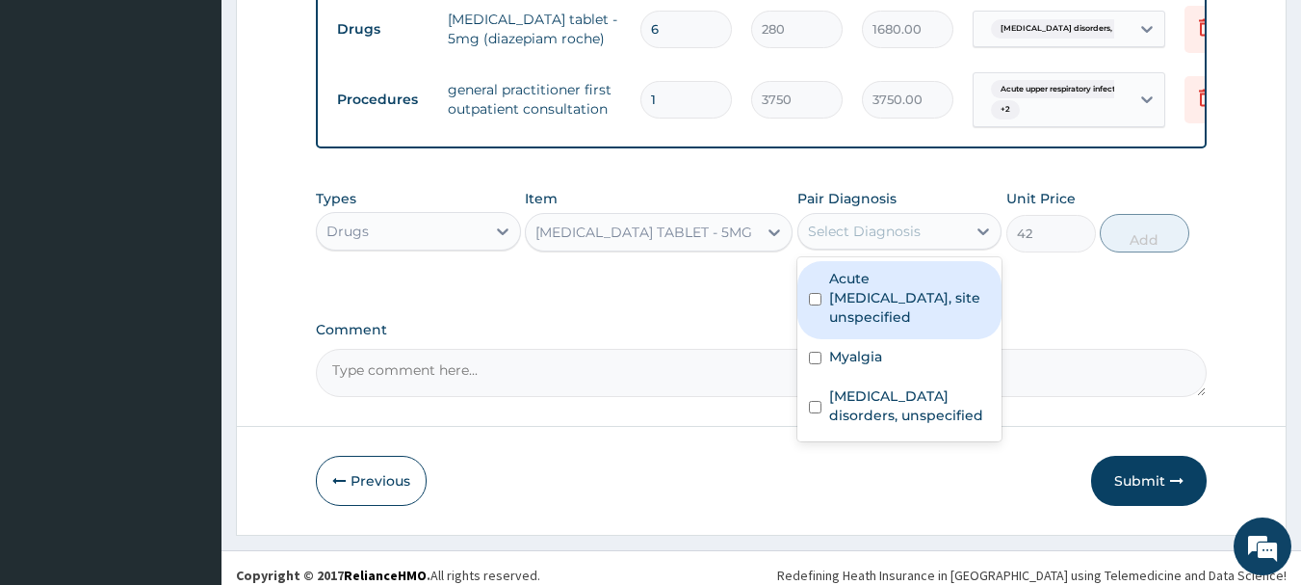
click at [874, 312] on label "Acute upper respiratory infection, site unspecified" at bounding box center [910, 298] width 162 height 58
checkbox input "true"
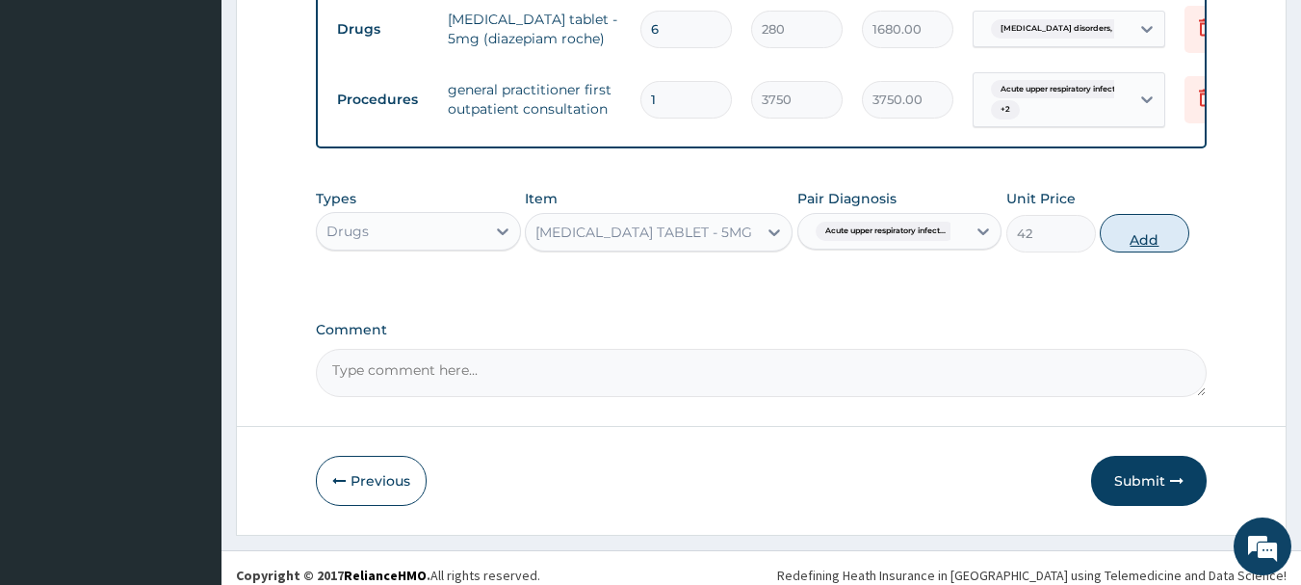
click at [1164, 249] on button "Add" at bounding box center [1145, 233] width 90 height 39
type input "0"
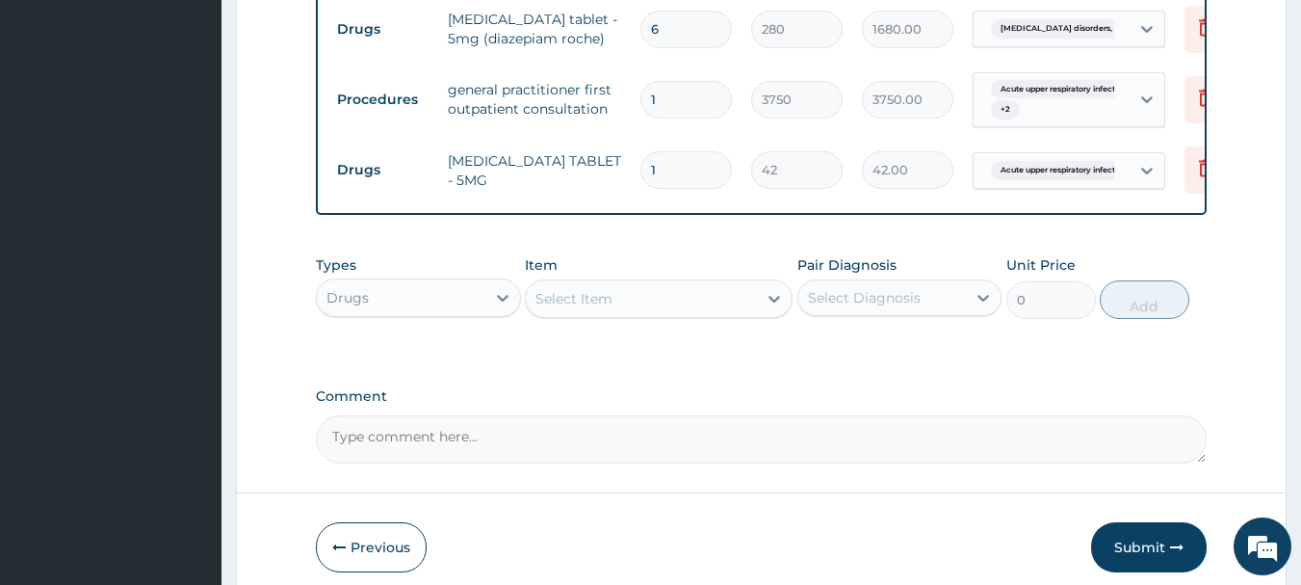
type input "0.00"
type input "2"
type input "84.00"
type input "20"
type input "840.00"
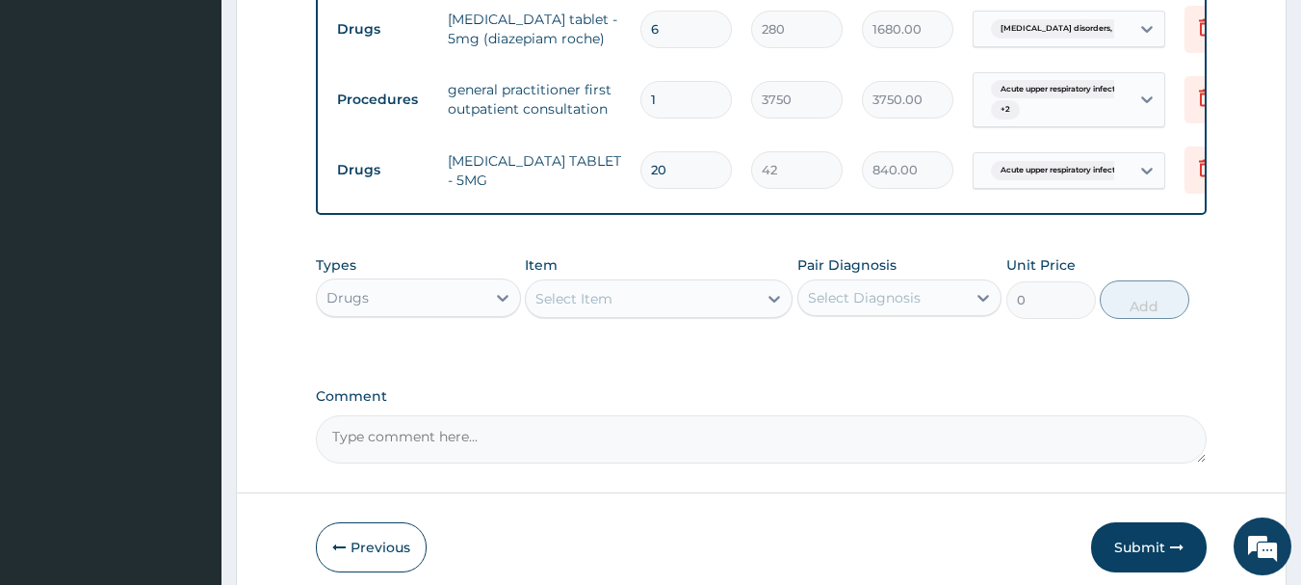
type input "20"
click at [667, 307] on div "Select Item" at bounding box center [641, 298] width 231 height 31
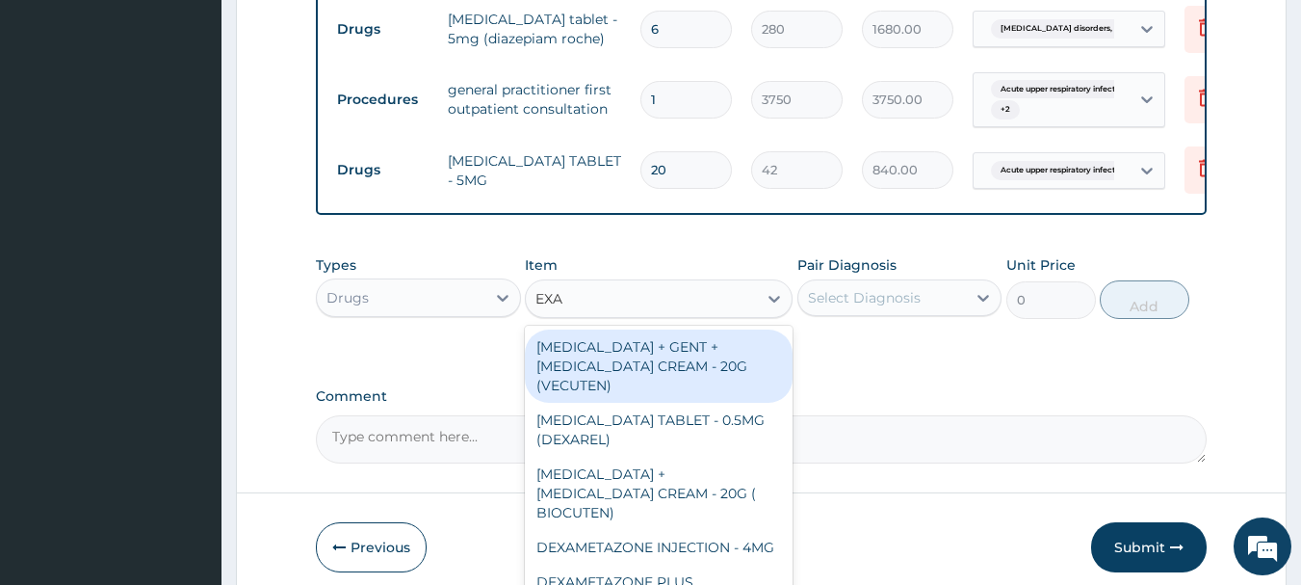
type input "EXAM"
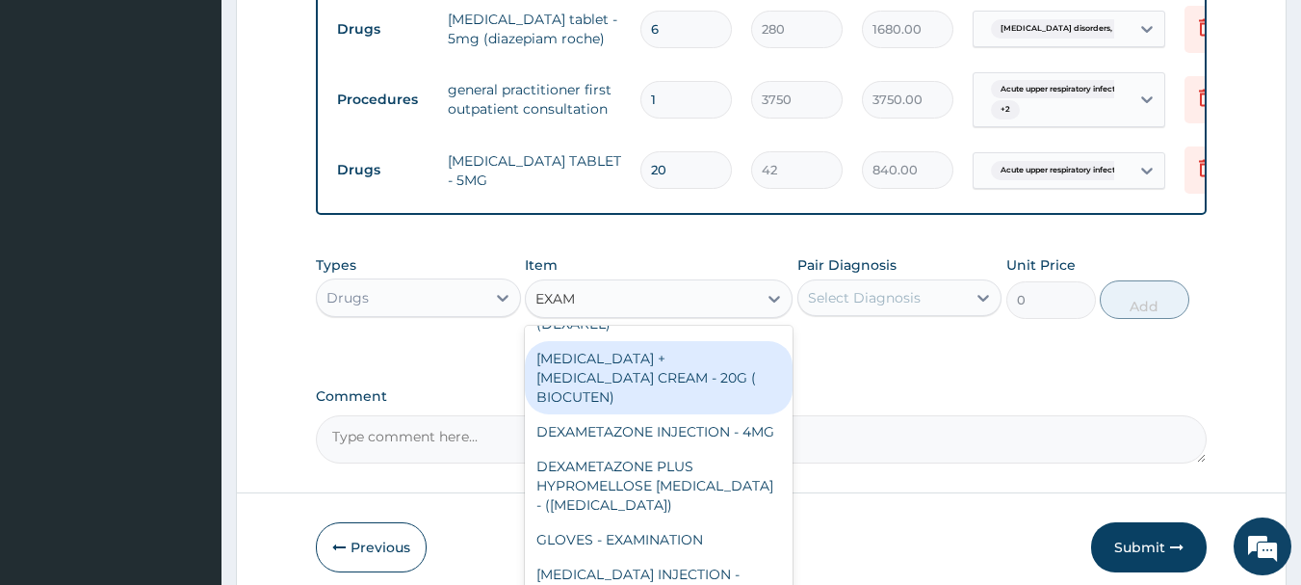
scroll to position [135, 0]
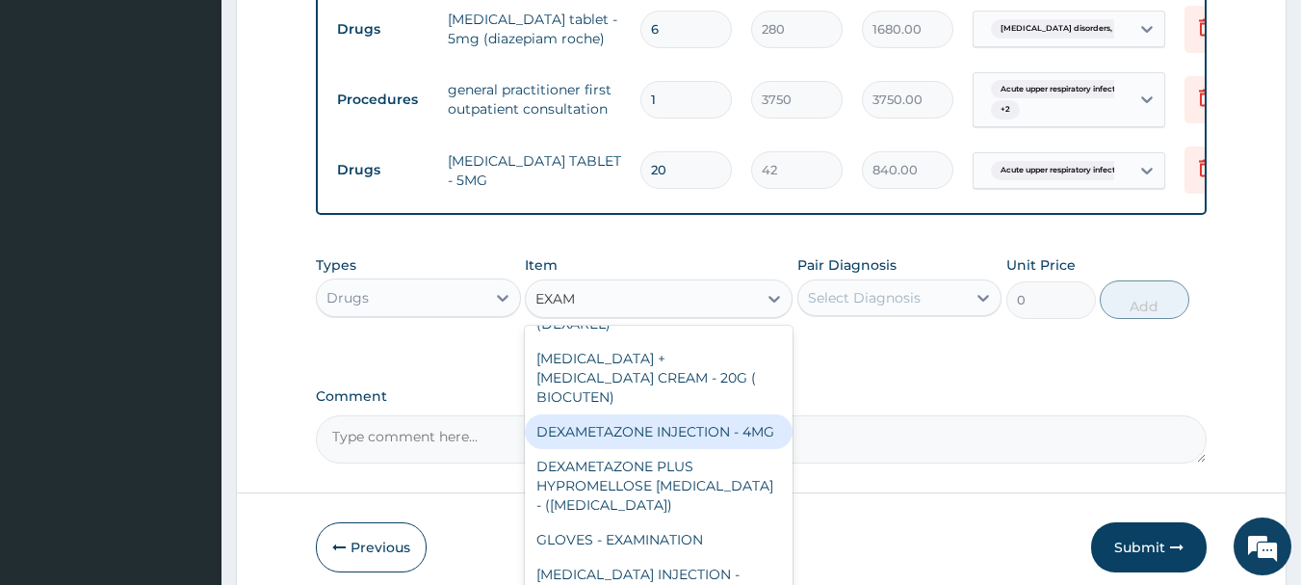
click at [705, 441] on div "DEXAMETAZONE INJECTION - 4MG" at bounding box center [659, 431] width 268 height 35
type input "280"
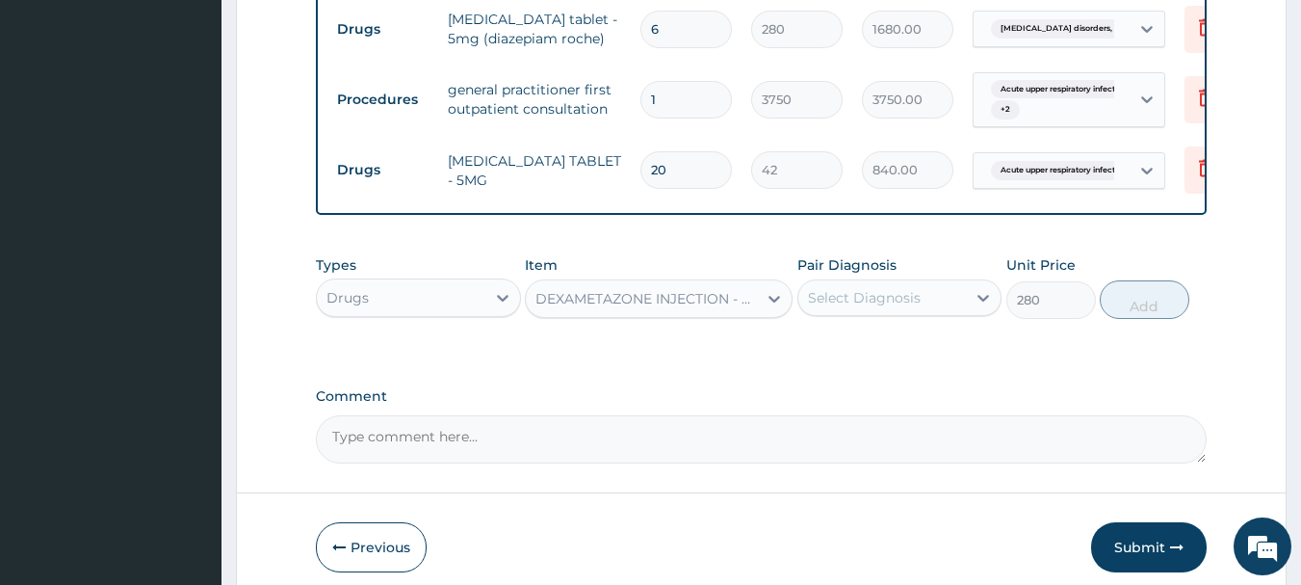
click at [919, 304] on div "Select Diagnosis" at bounding box center [882, 297] width 169 height 31
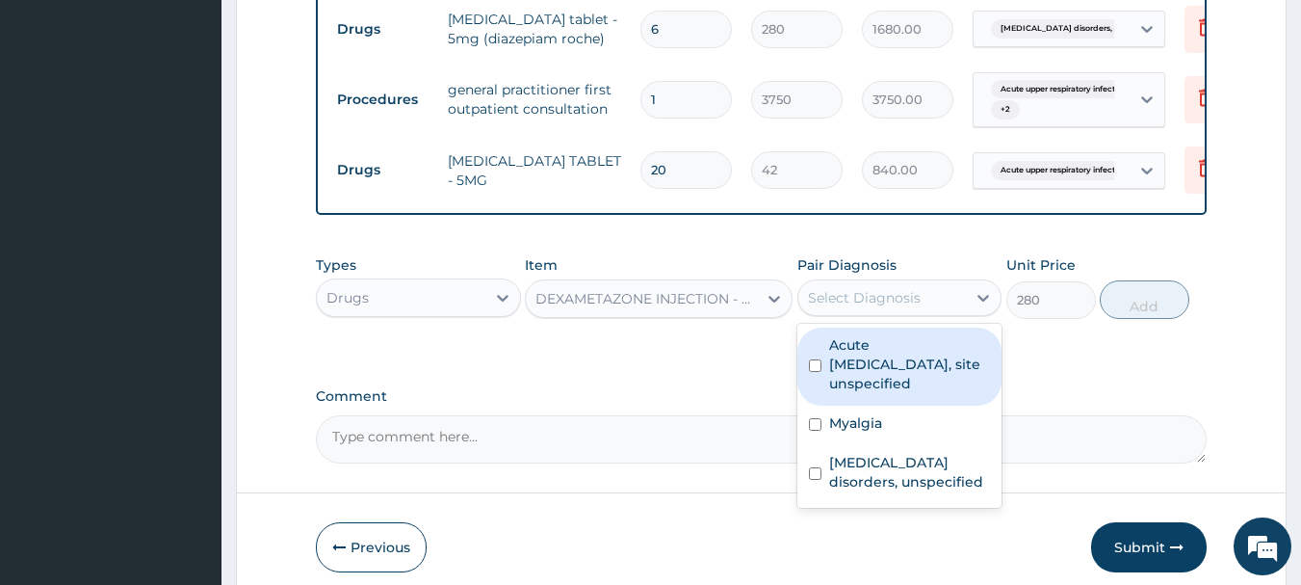
click at [909, 371] on label "Acute upper respiratory infection, site unspecified" at bounding box center [910, 364] width 162 height 58
checkbox input "true"
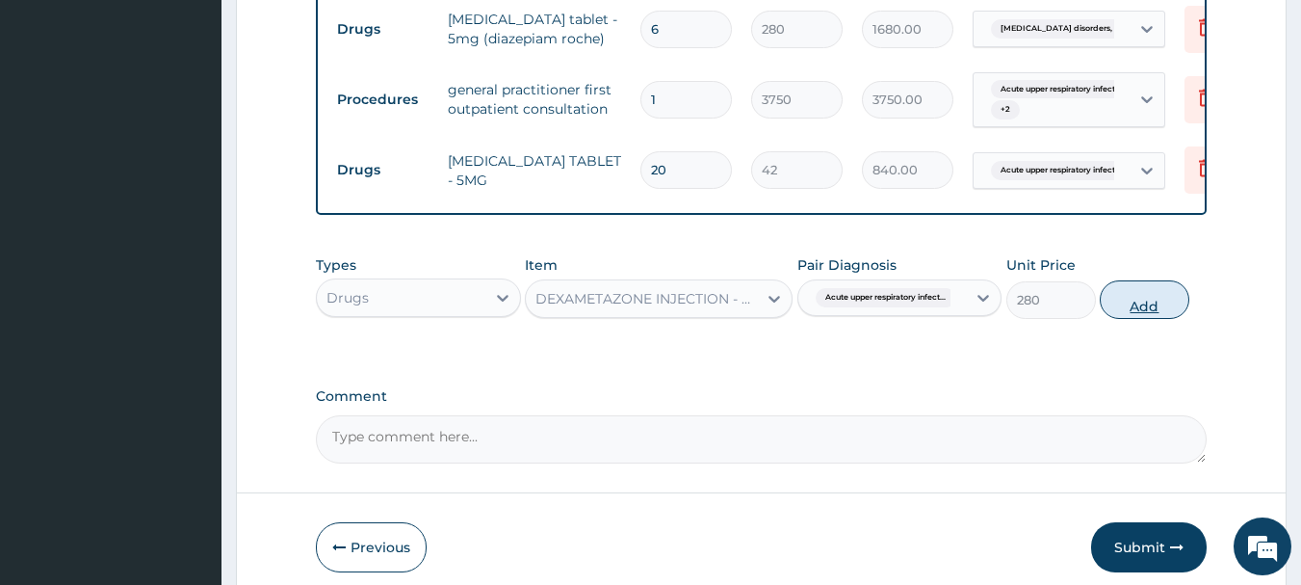
click at [1151, 318] on button "Add" at bounding box center [1145, 299] width 90 height 39
type input "0"
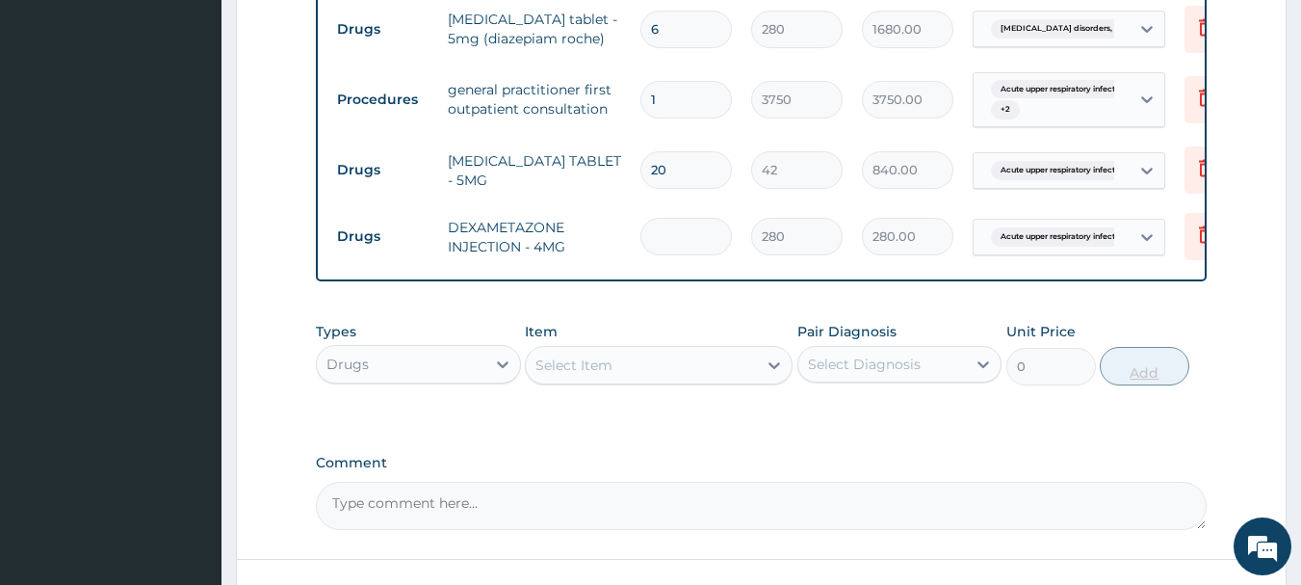
type input "0.00"
type input "2"
type input "560.00"
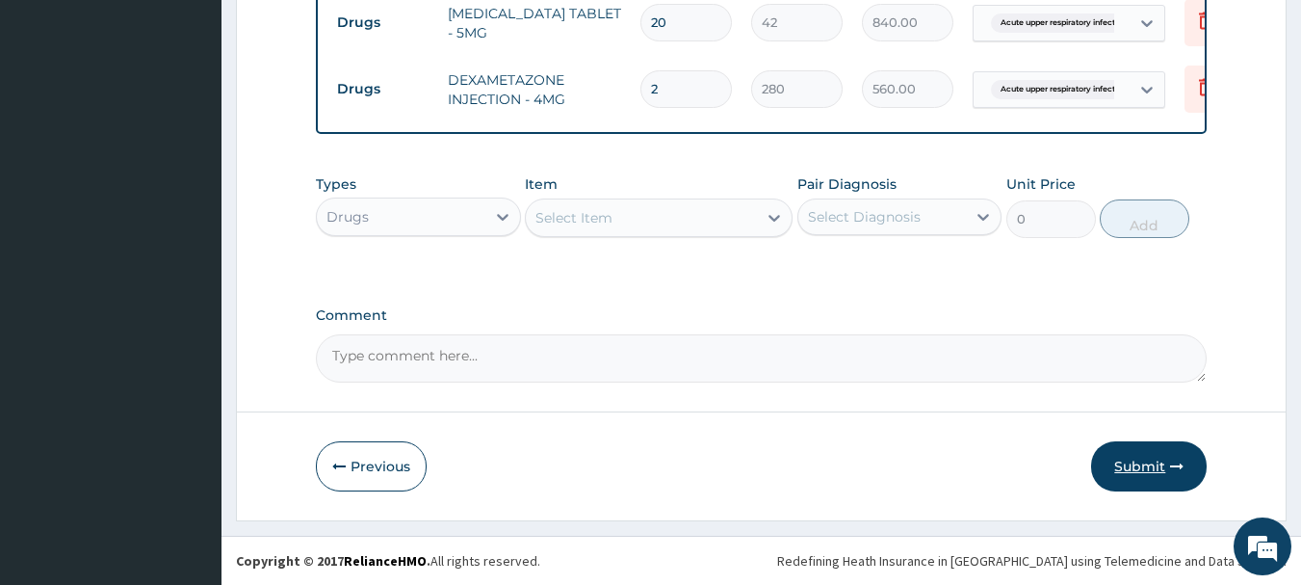
type input "2"
click at [1143, 463] on button "Submit" at bounding box center [1149, 466] width 116 height 50
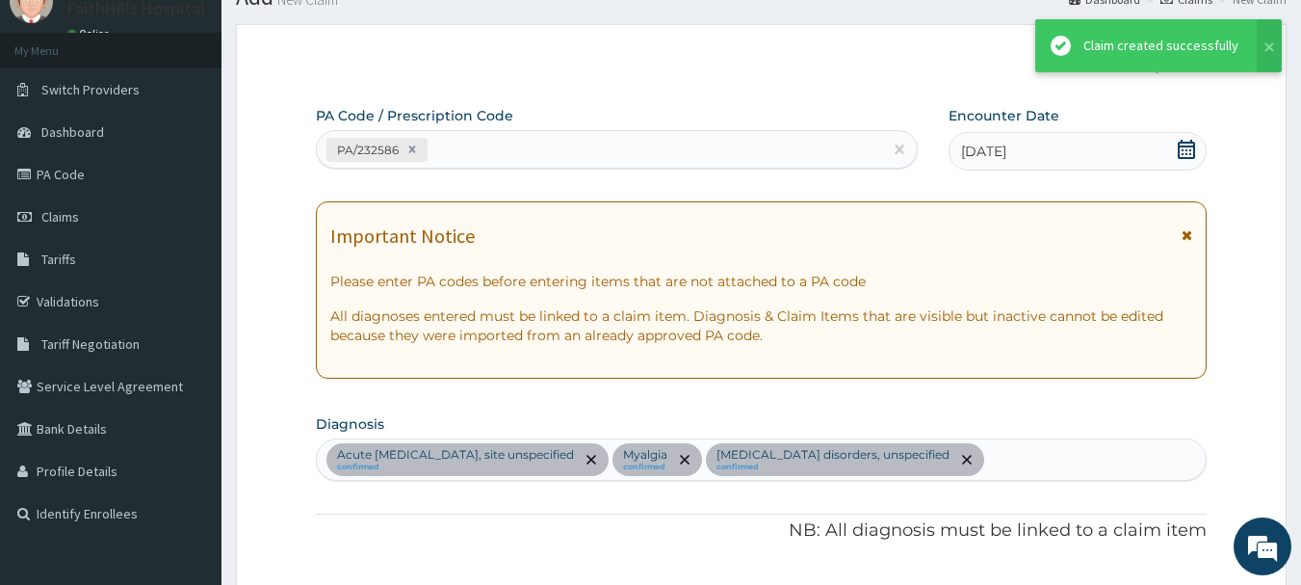
scroll to position [1067, 0]
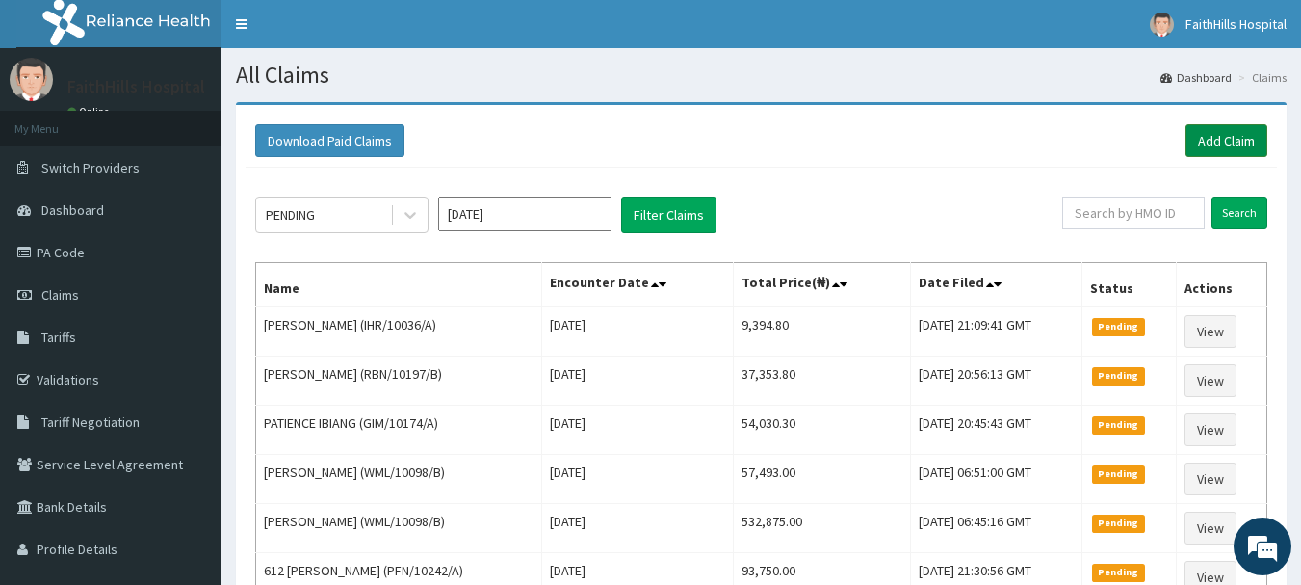
click at [1218, 149] on link "Add Claim" at bounding box center [1227, 140] width 82 height 33
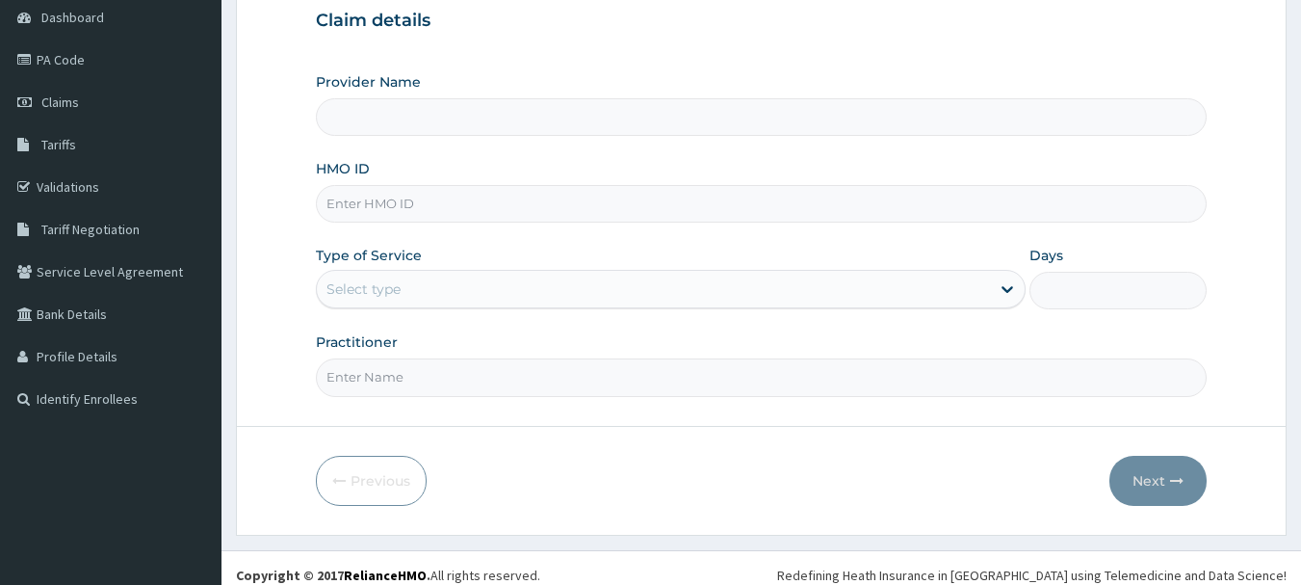
click at [369, 211] on input "HMO ID" at bounding box center [762, 204] width 892 height 38
type input "PWC"
type input "FaithHills Specialist Hospital"
type input "PWC/10265/C"
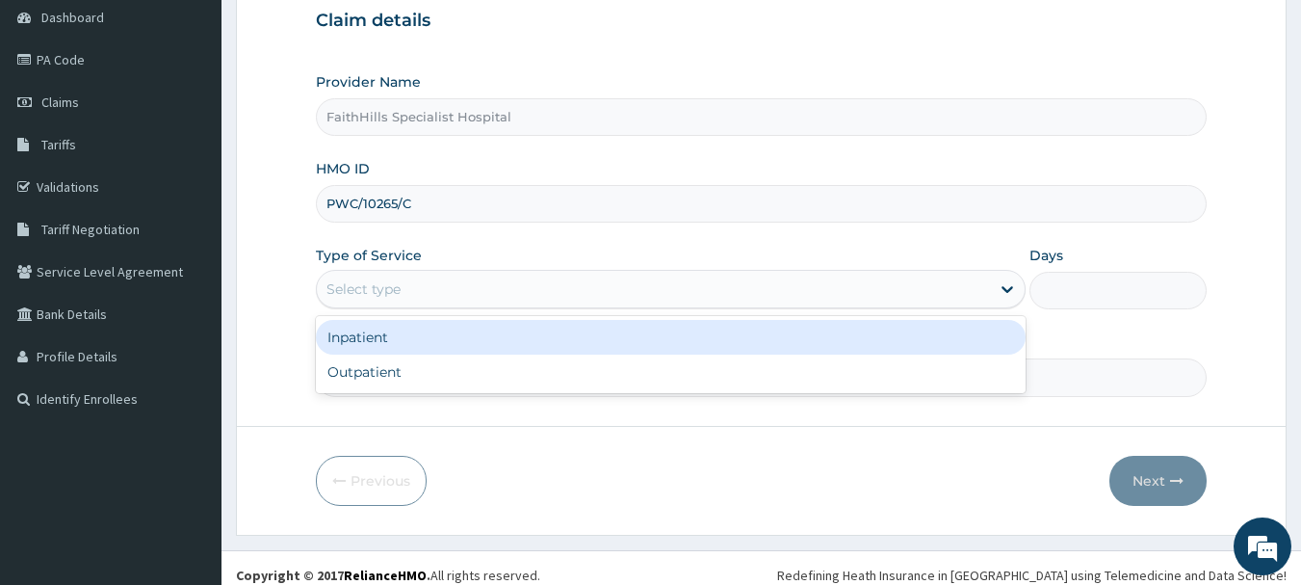
click at [363, 291] on div "Select type" at bounding box center [364, 288] width 74 height 19
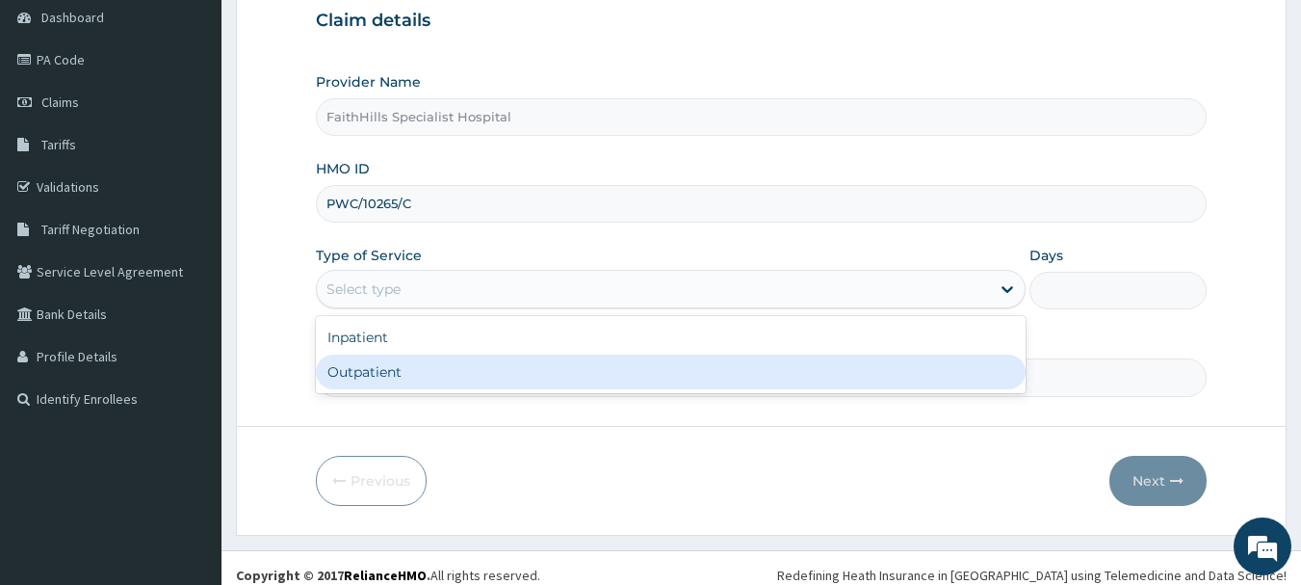
click at [355, 369] on div "Outpatient" at bounding box center [671, 371] width 710 height 35
type input "1"
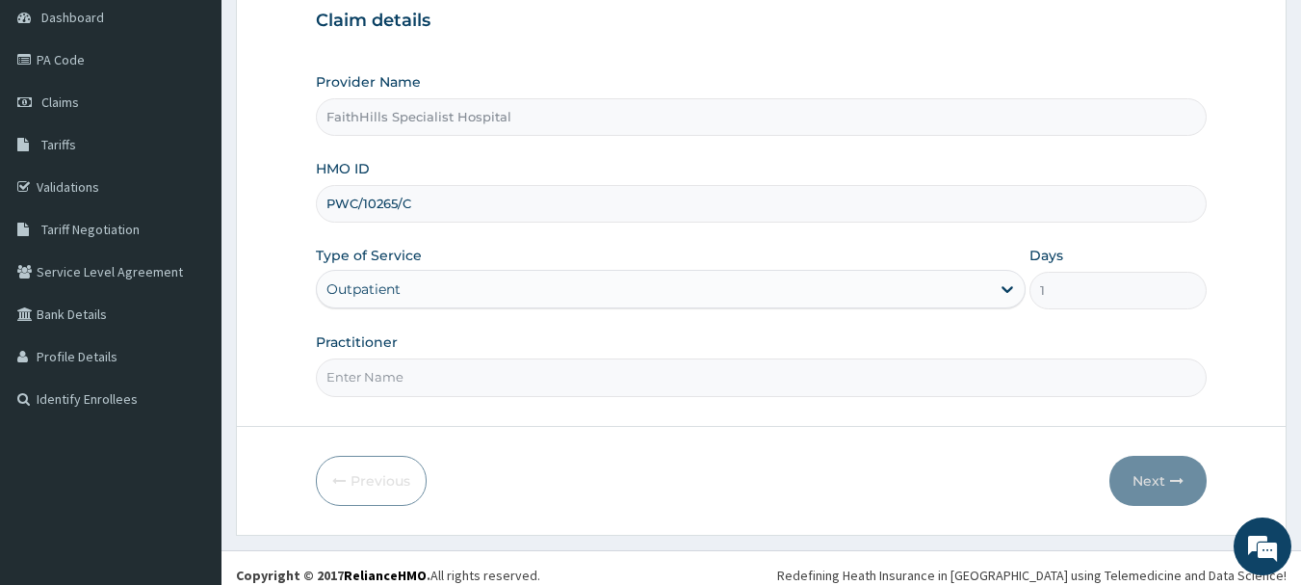
click at [376, 370] on input "Practitioner" at bounding box center [762, 377] width 892 height 38
type input "DR [PERSON_NAME]"
click at [1160, 487] on button "Next" at bounding box center [1158, 481] width 97 height 50
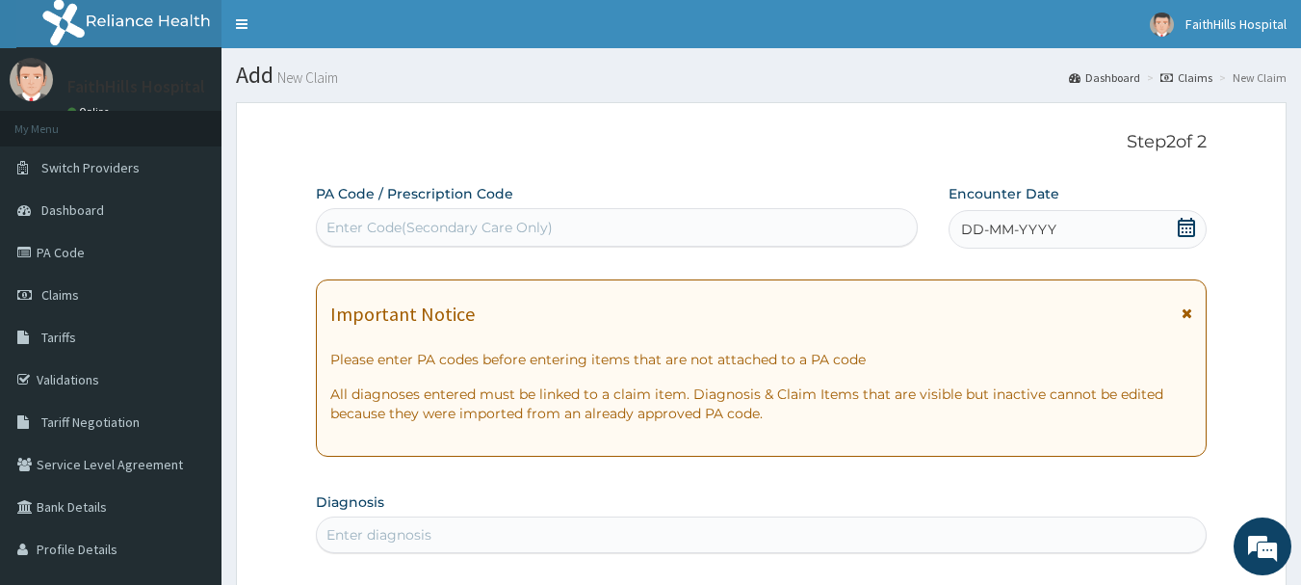
click at [564, 226] on div "Enter Code(Secondary Care Only)" at bounding box center [617, 227] width 601 height 31
paste input "PA/9AD2F0"
type input "PA/9AD2F0"
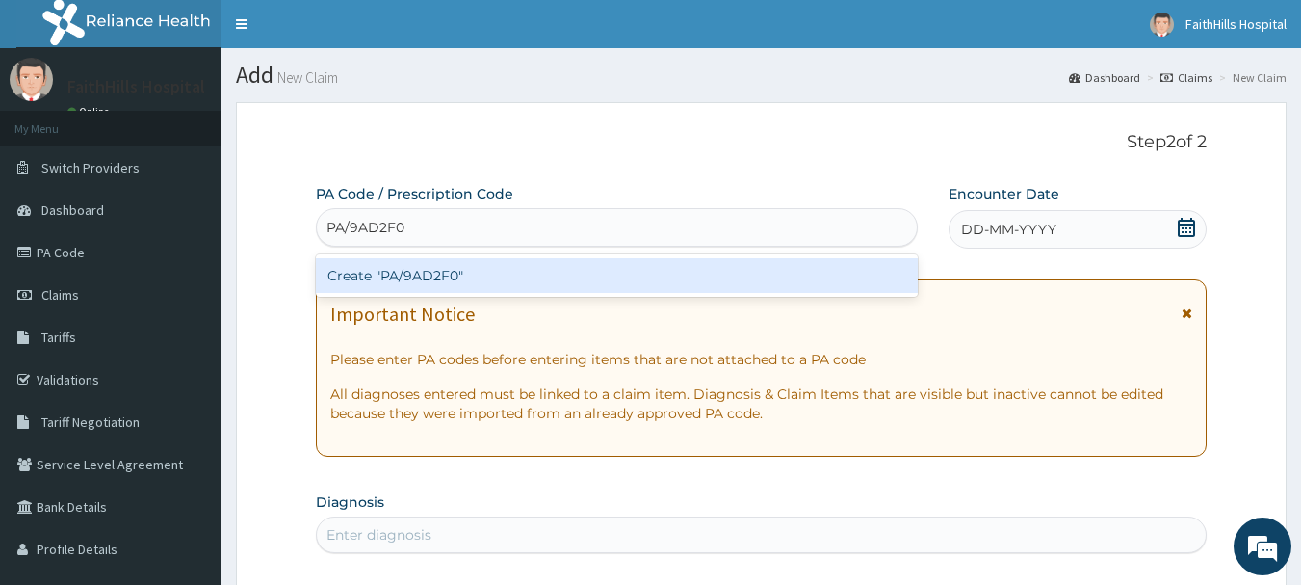
click at [569, 280] on div "Create "PA/9AD2F0"" at bounding box center [617, 275] width 603 height 35
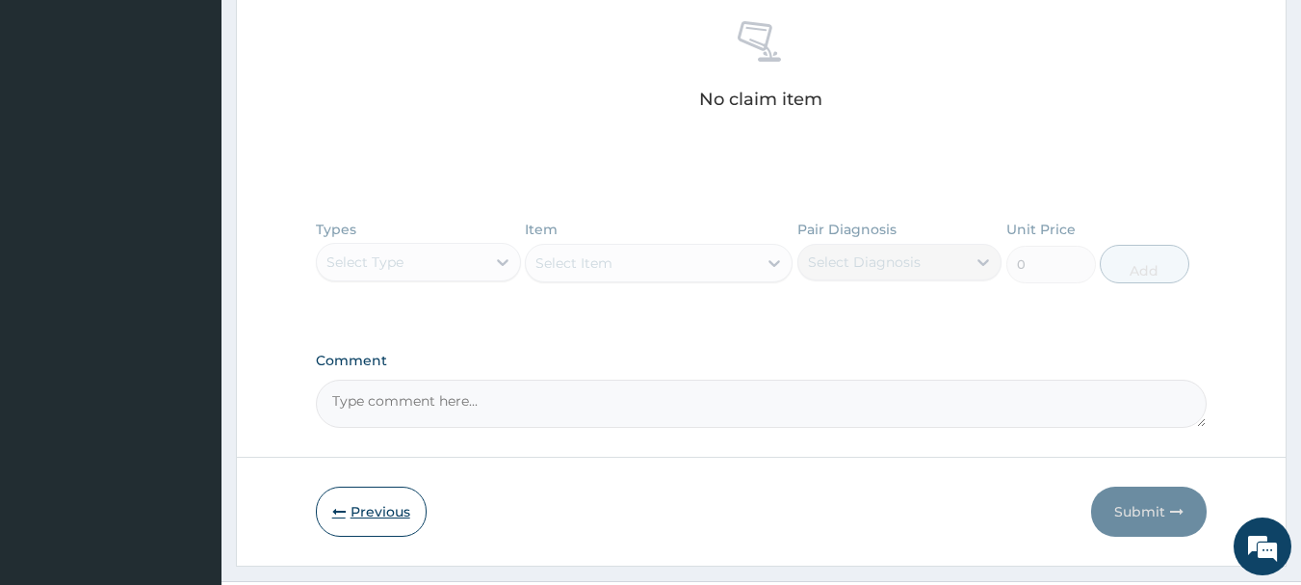
click at [383, 494] on button "Previous" at bounding box center [371, 511] width 111 height 50
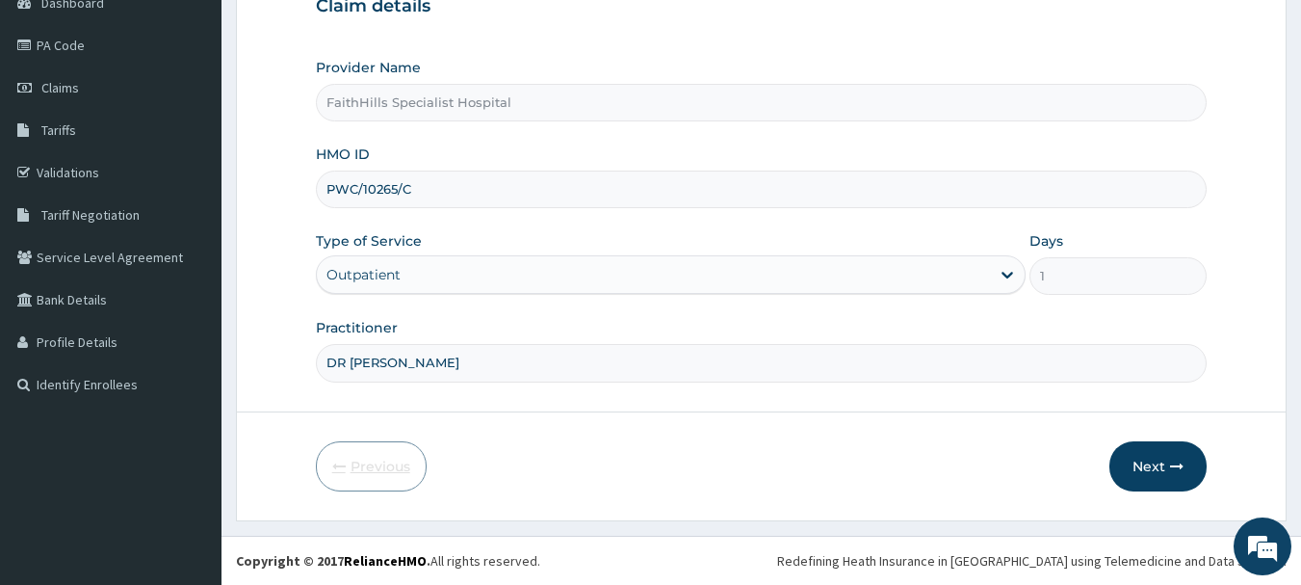
scroll to position [207, 0]
click at [438, 193] on input "PWC/10265/C" at bounding box center [762, 189] width 892 height 38
type input "PWC/10265/B"
click at [1163, 460] on button "Next" at bounding box center [1158, 466] width 97 height 50
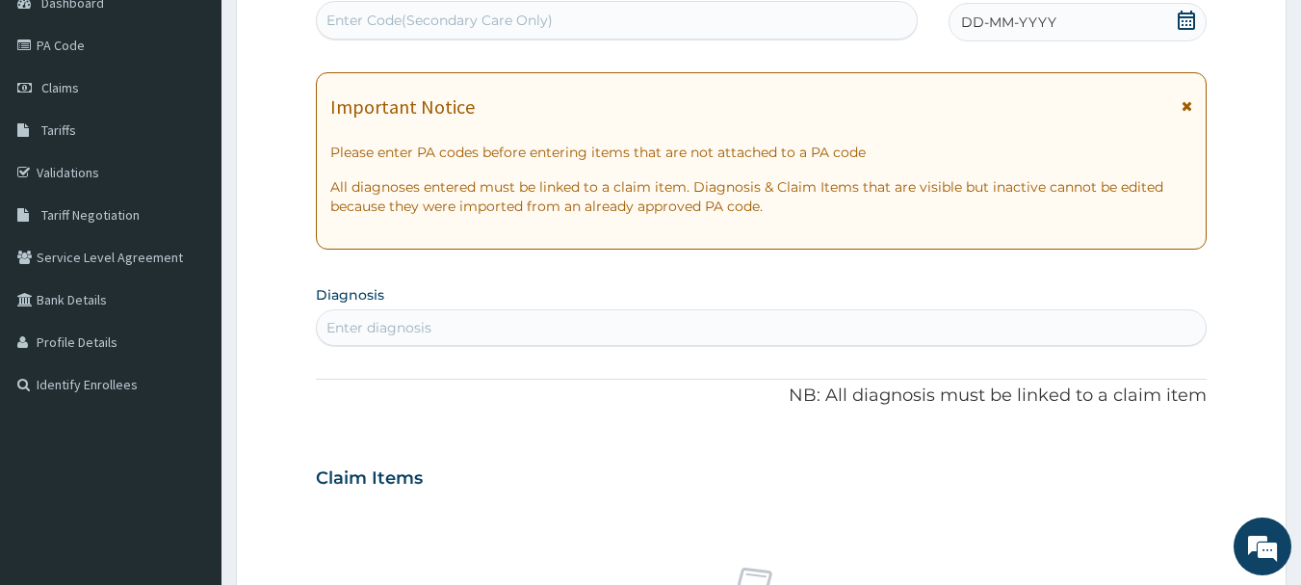
scroll to position [0, 0]
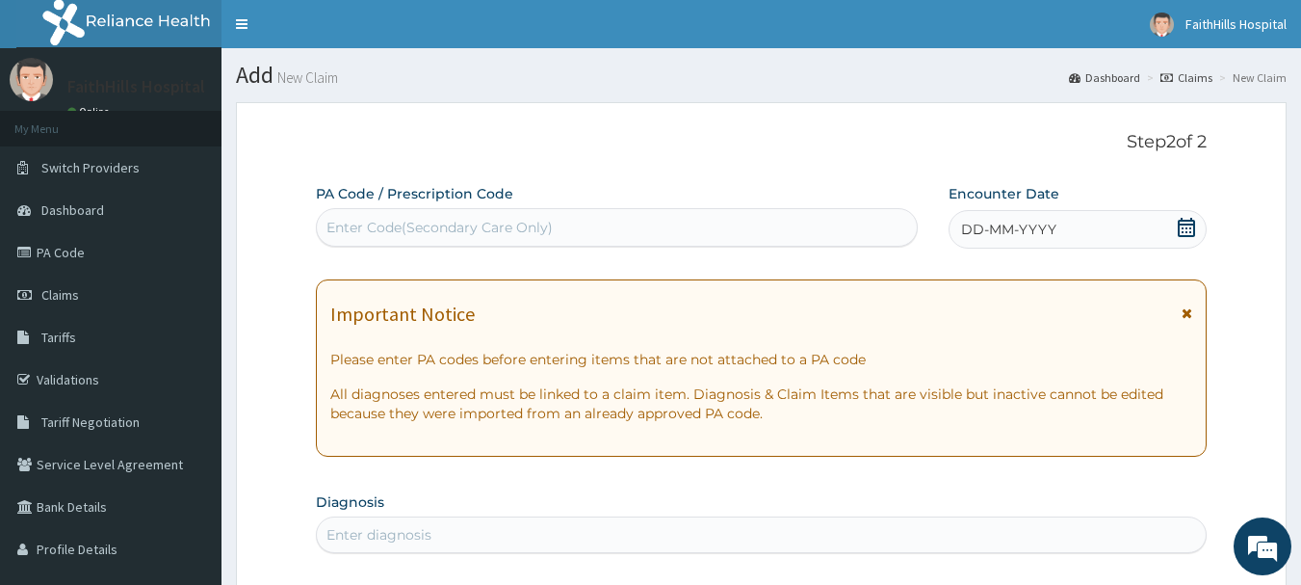
click at [406, 222] on div "Enter Code(Secondary Care Only)" at bounding box center [617, 227] width 601 height 31
paste input "PA/9AD2F0"
type input "PA/9AD2F0"
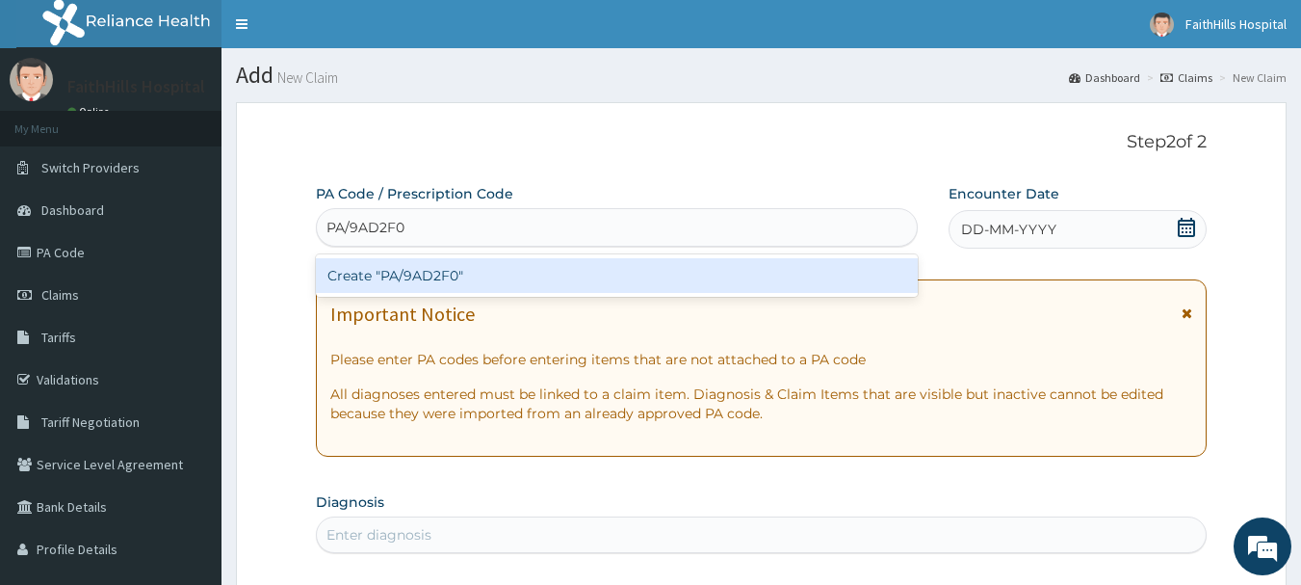
click at [432, 285] on div "Create "PA/9AD2F0"" at bounding box center [617, 275] width 603 height 35
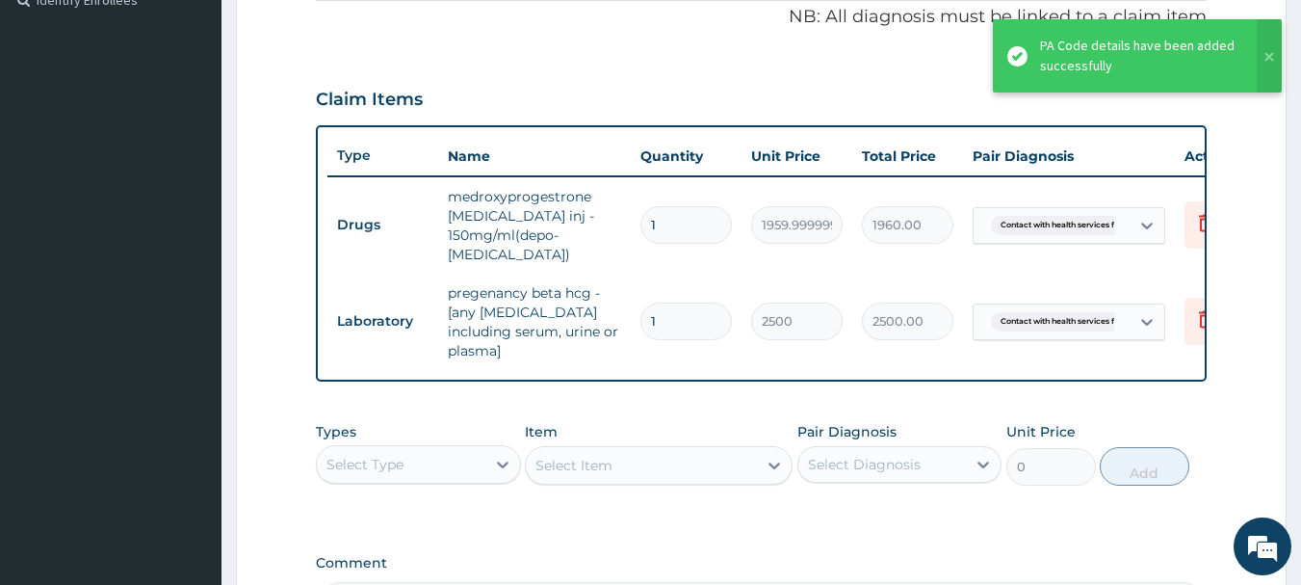
scroll to position [688, 0]
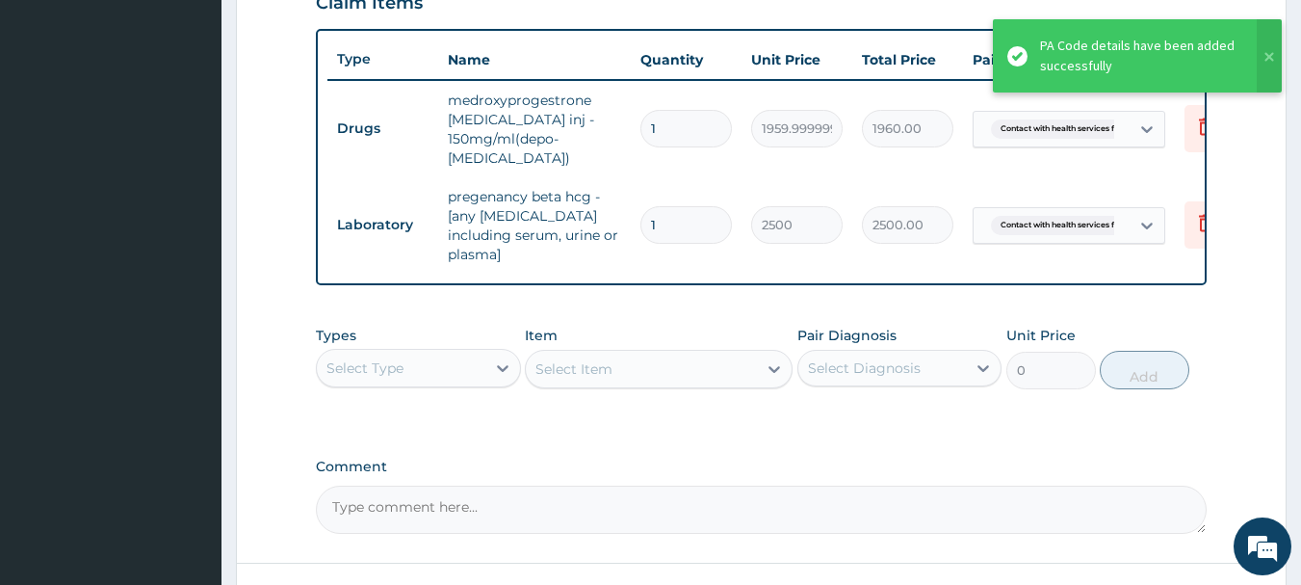
click at [410, 353] on div "Select Type" at bounding box center [401, 368] width 169 height 31
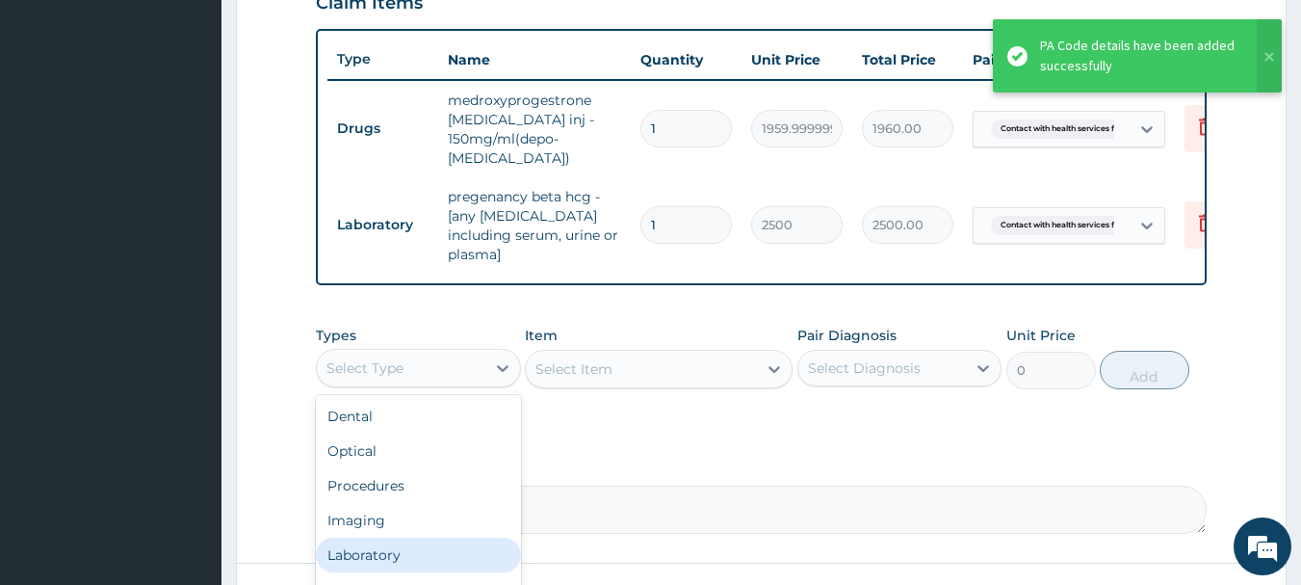
scroll to position [65, 0]
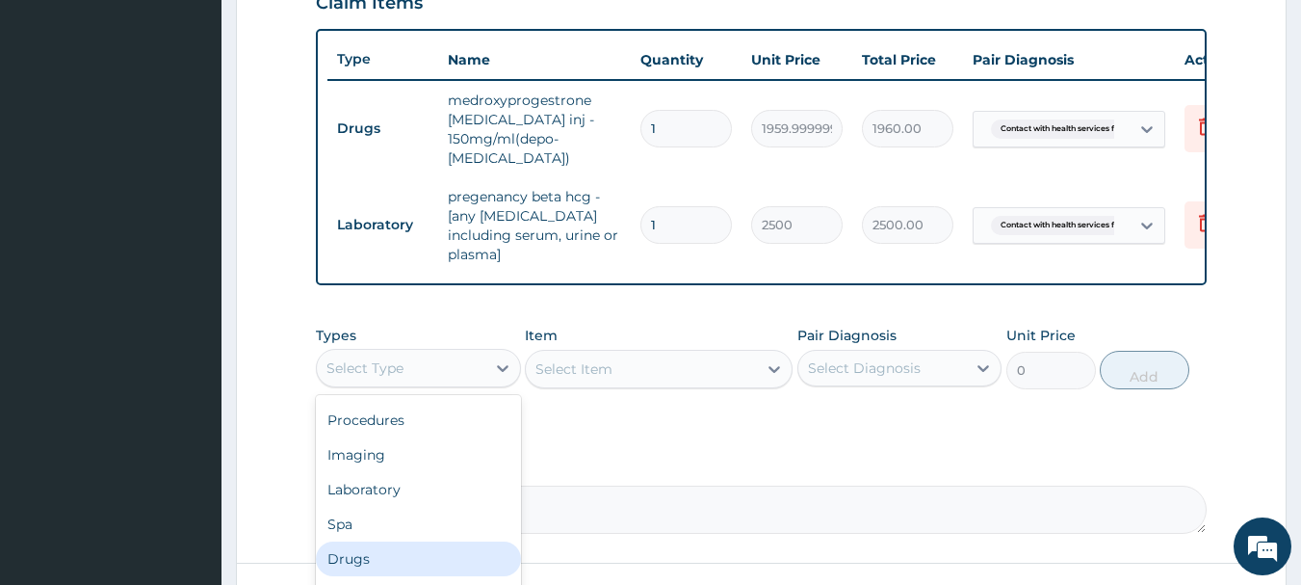
click at [370, 541] on div "Drugs" at bounding box center [418, 558] width 205 height 35
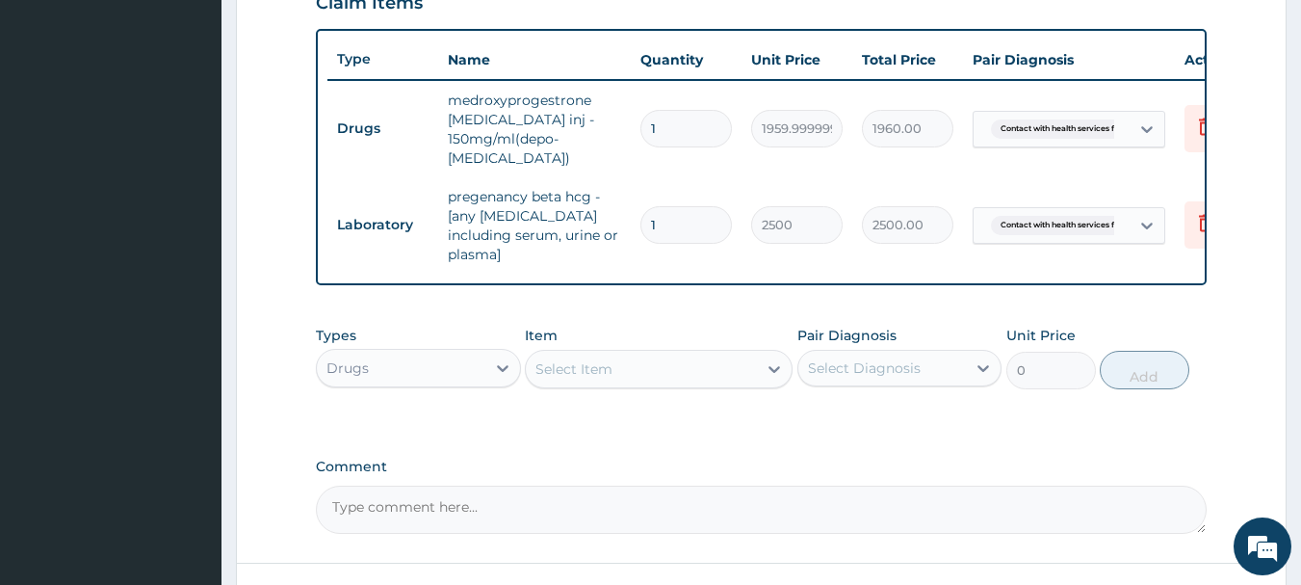
click at [649, 353] on div "Select Item" at bounding box center [641, 368] width 231 height 31
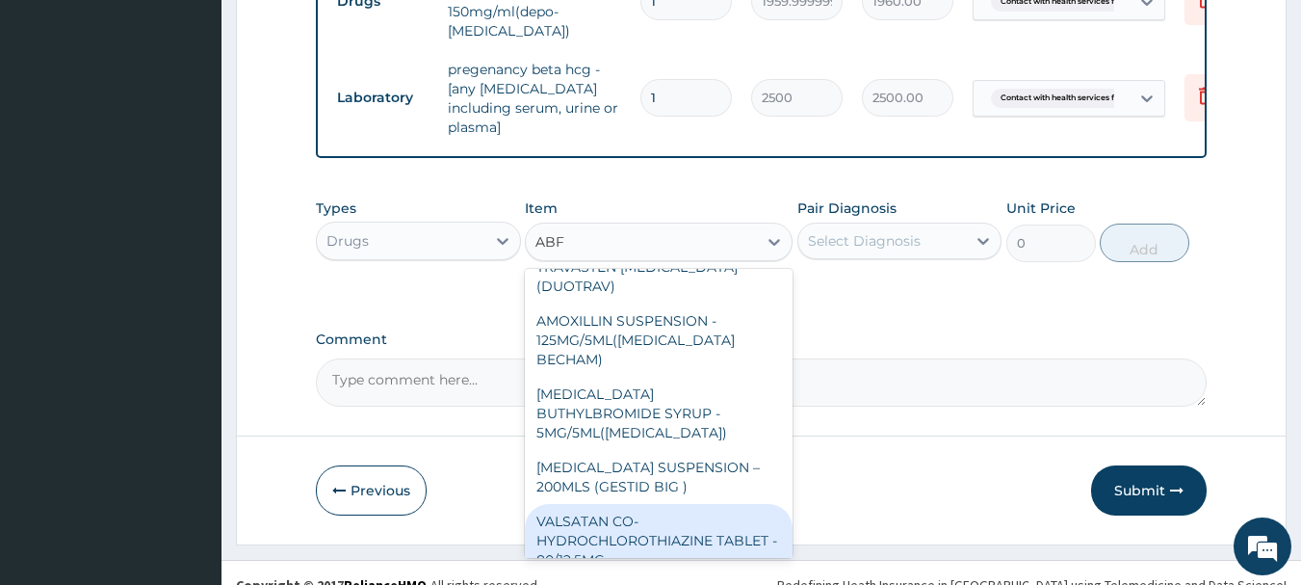
scroll to position [0, 0]
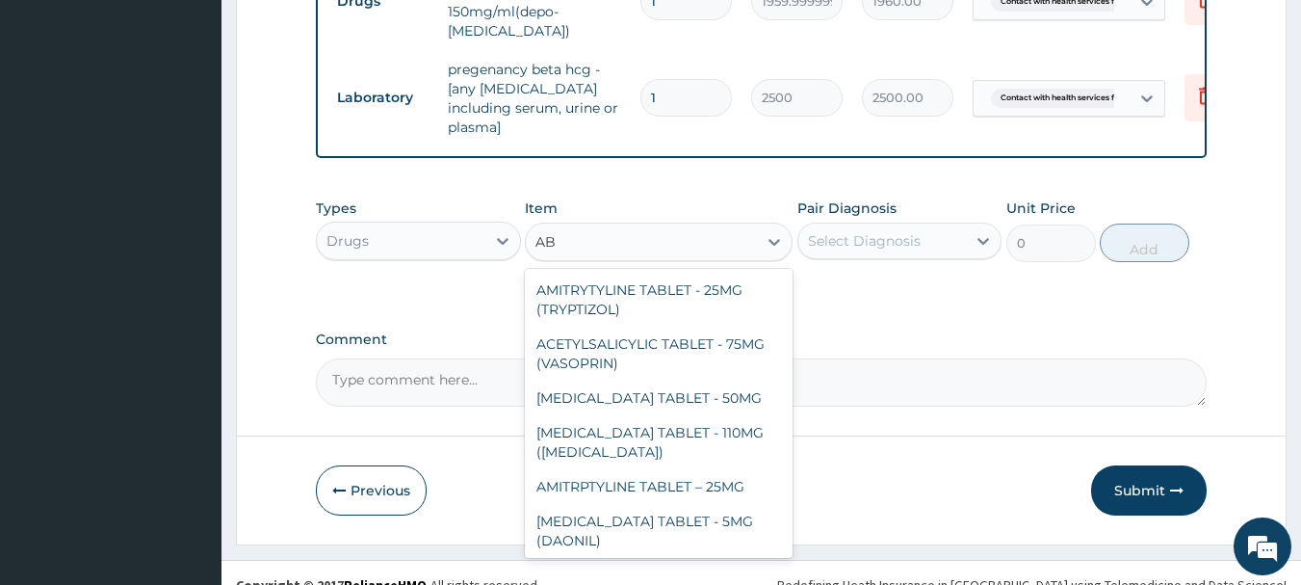
type input "A"
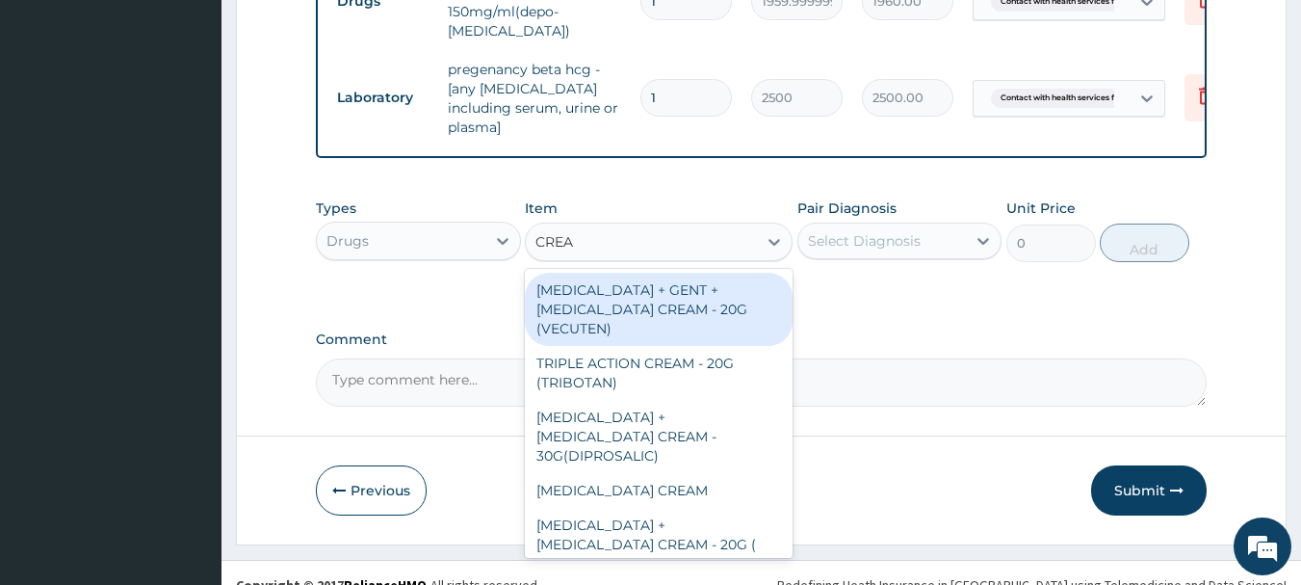
type input "CREAM"
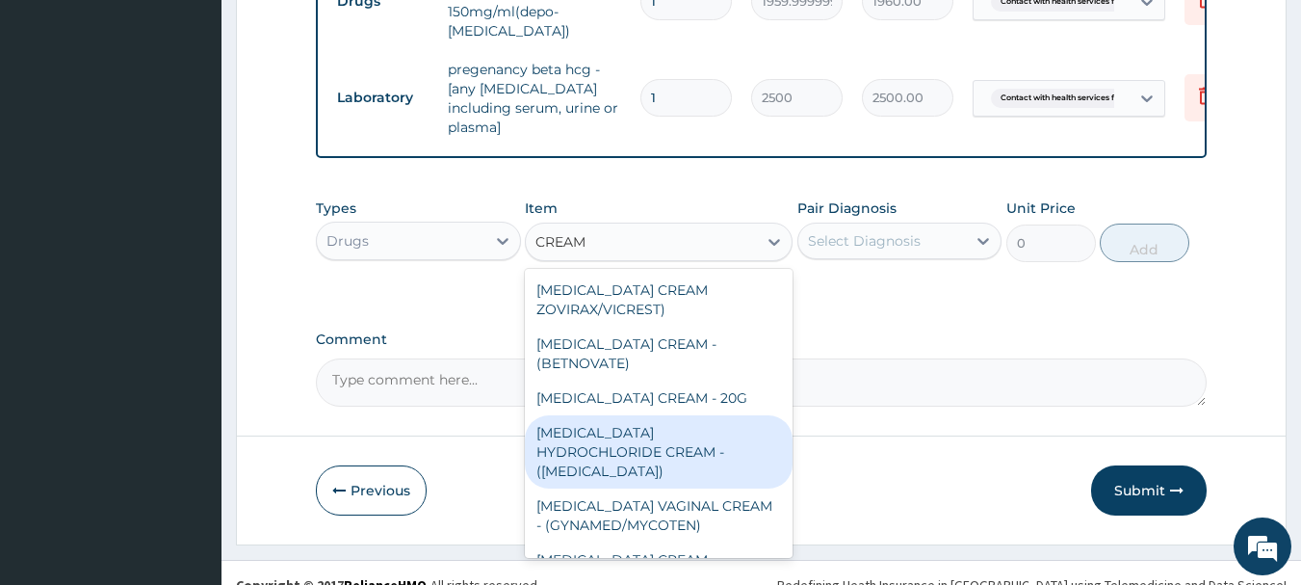
scroll to position [674, 0]
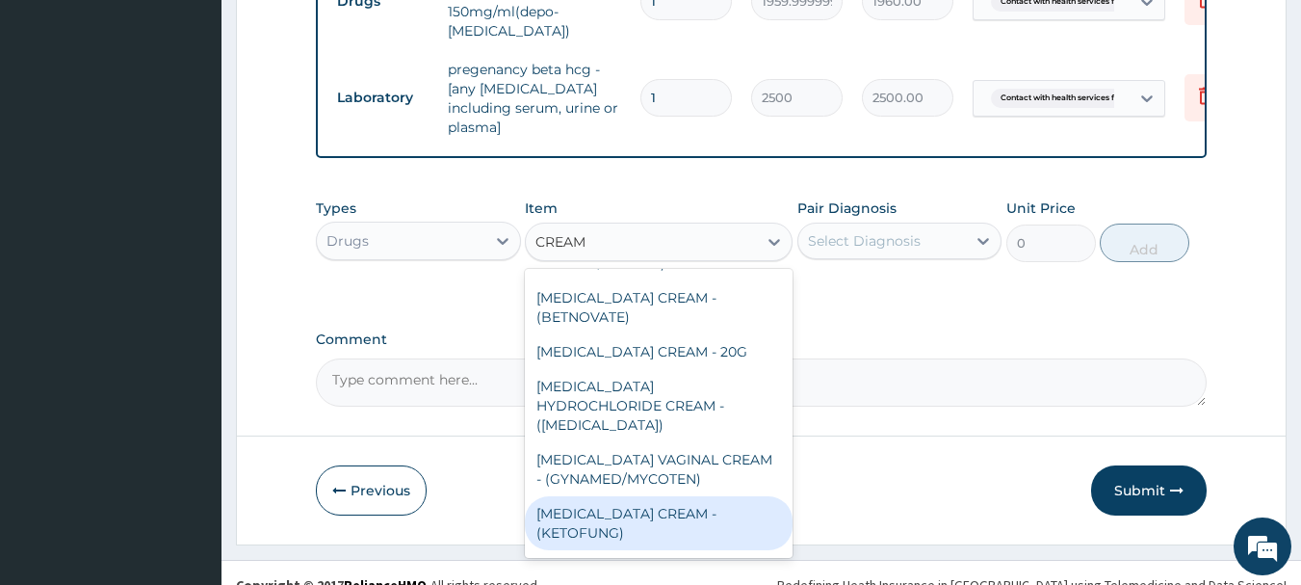
click at [682, 496] on div "[MEDICAL_DATA] CREAM - (KETOFUNG)" at bounding box center [659, 523] width 268 height 54
type input "1680"
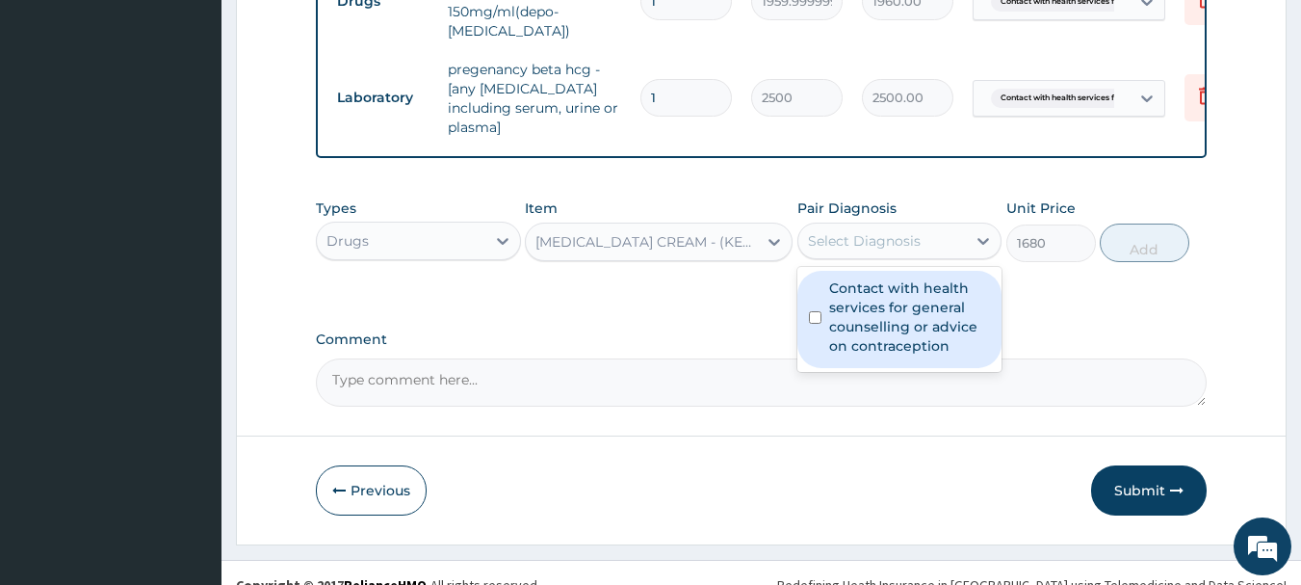
click at [844, 231] on div "Select Diagnosis" at bounding box center [864, 240] width 113 height 19
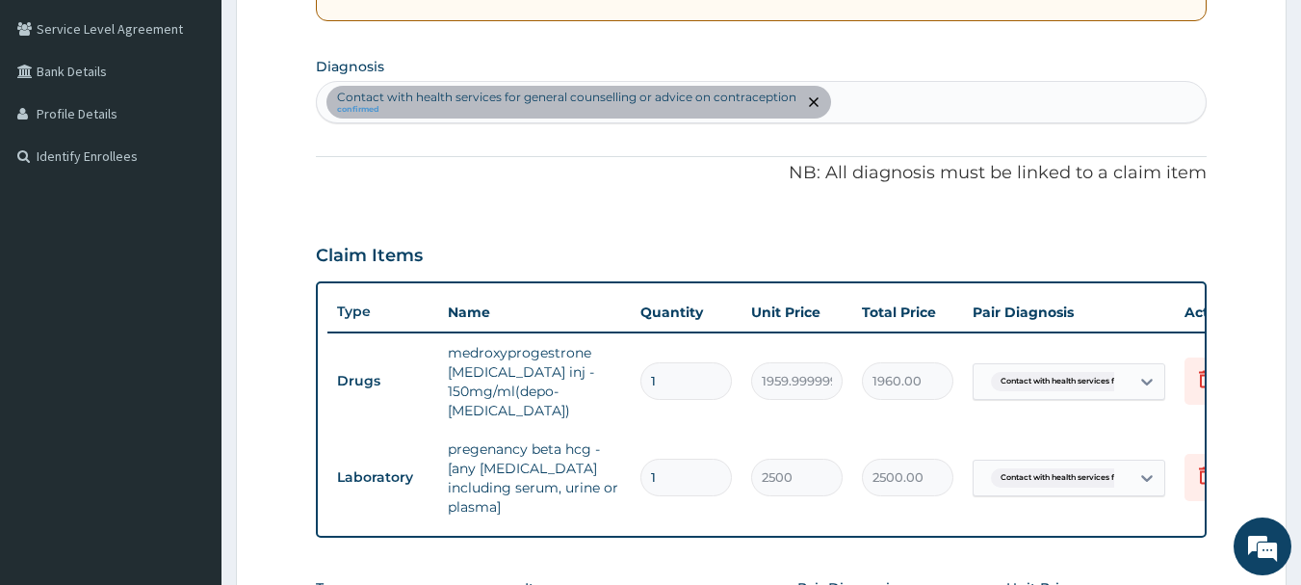
scroll to position [333, 0]
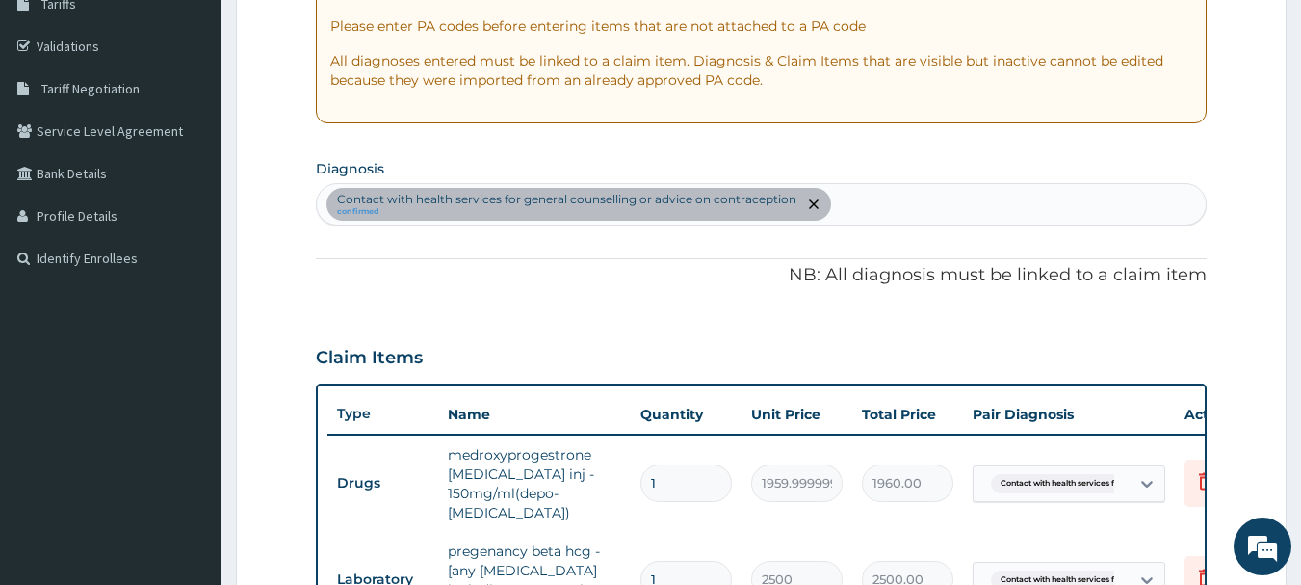
click at [856, 211] on div "Contact with health services for general counselling or advice on contraception…" at bounding box center [762, 204] width 890 height 40
type input "DERMATITI"
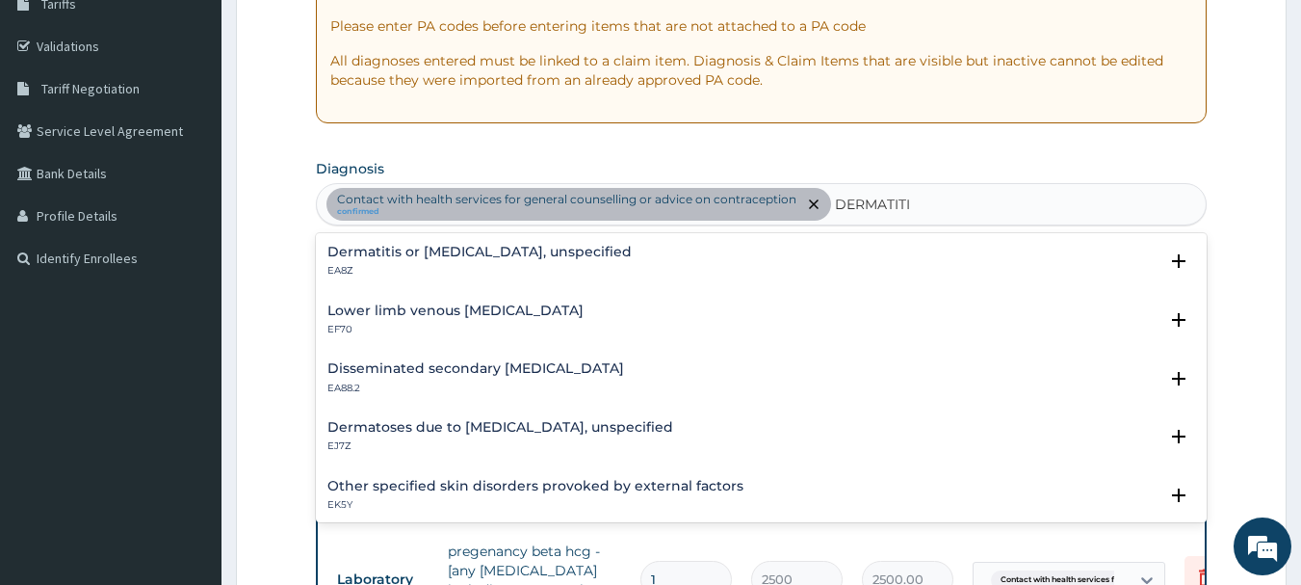
click at [534, 253] on h4 "Dermatitis or [MEDICAL_DATA], unspecified" at bounding box center [479, 252] width 304 height 14
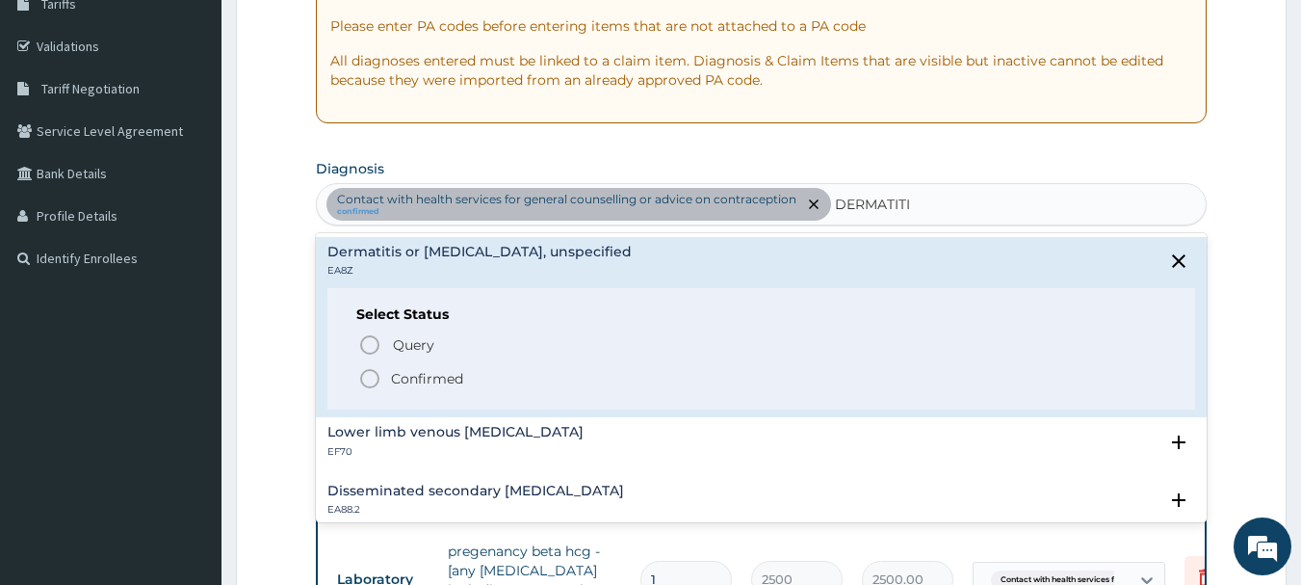
click at [464, 379] on span "Confirmed" at bounding box center [762, 378] width 809 height 23
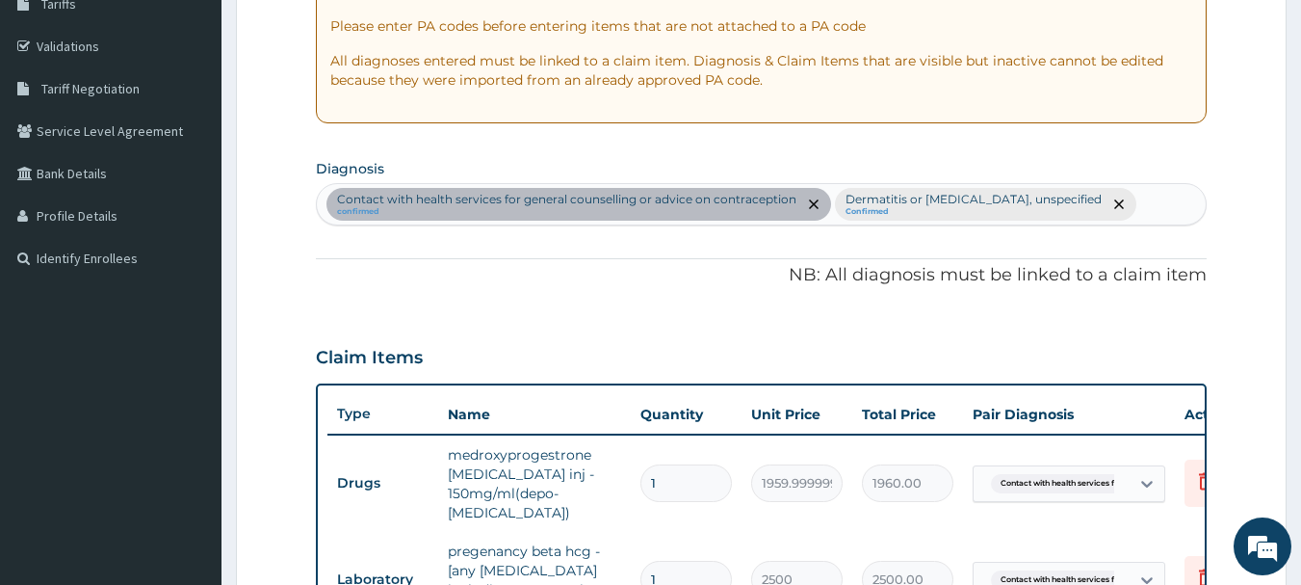
scroll to position [815, 0]
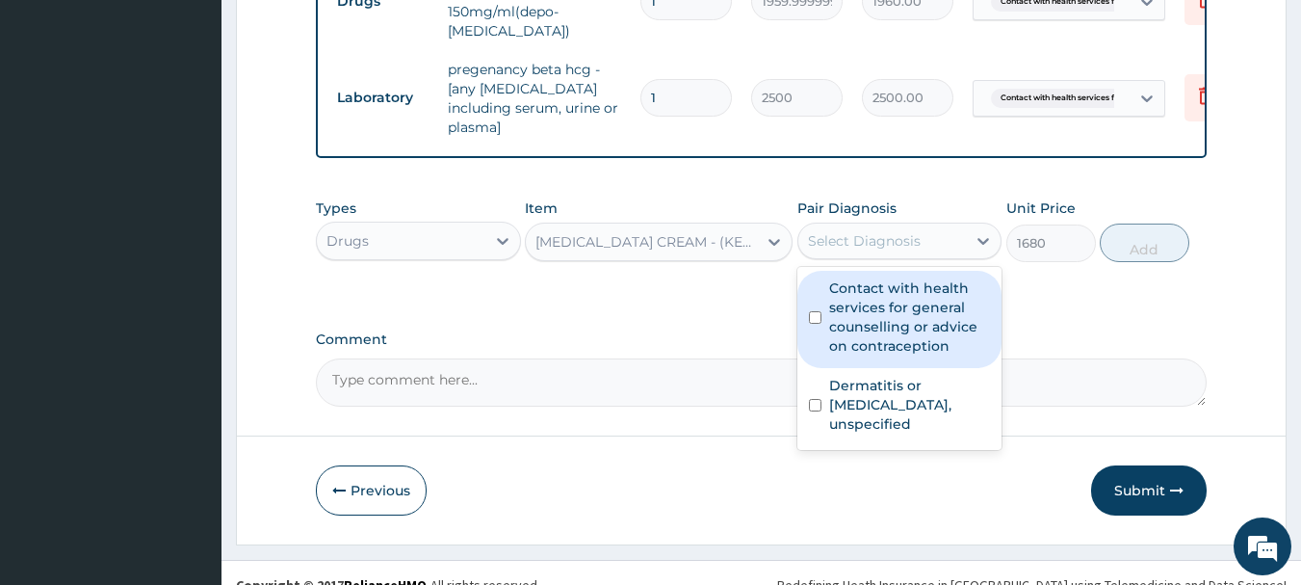
click at [861, 225] on div "Select Diagnosis" at bounding box center [882, 240] width 169 height 31
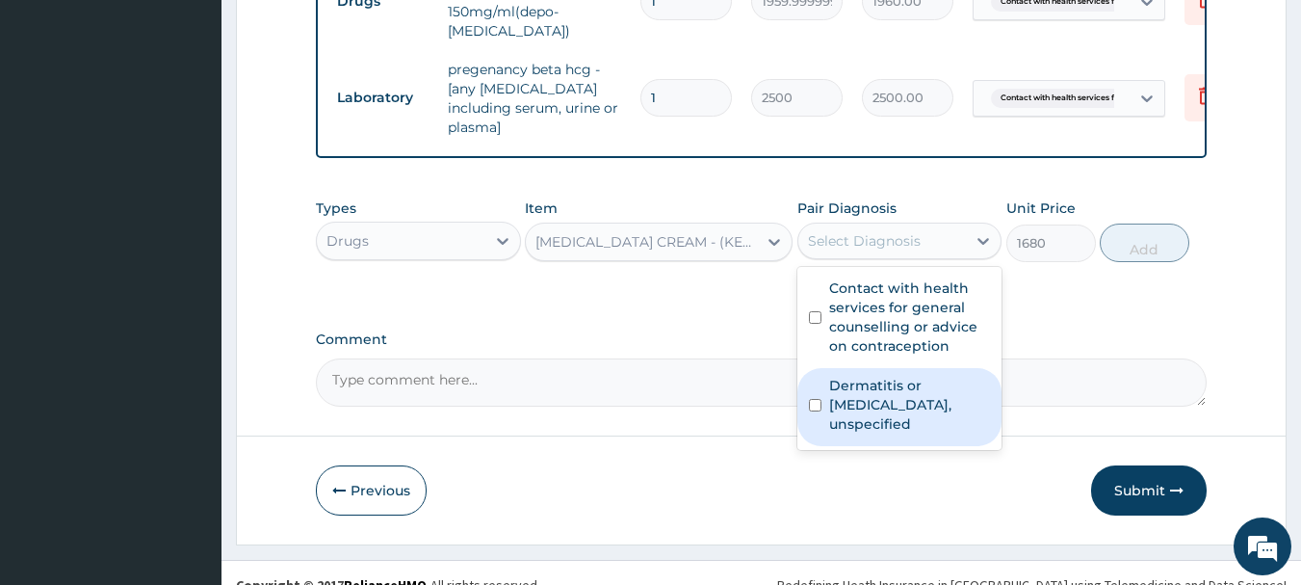
drag, startPoint x: 879, startPoint y: 381, endPoint x: 1028, endPoint y: 310, distance: 164.6
click at [879, 380] on label "Dermatitis or [MEDICAL_DATA], unspecified" at bounding box center [910, 405] width 162 height 58
checkbox input "true"
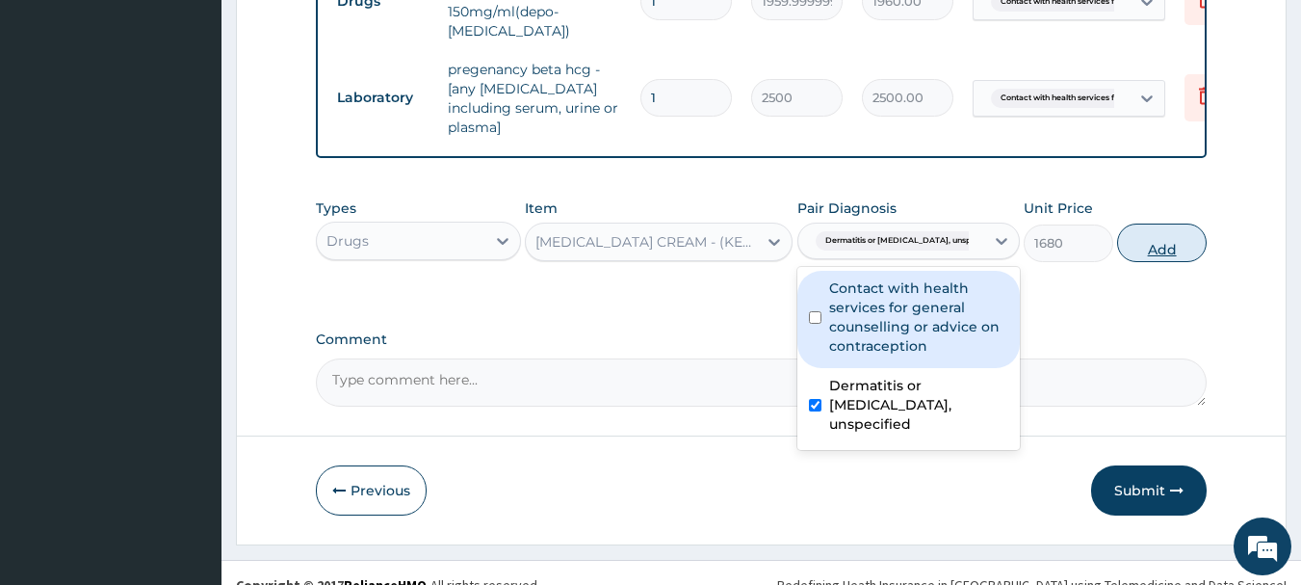
click at [1155, 228] on button "Add" at bounding box center [1162, 242] width 90 height 39
type input "0"
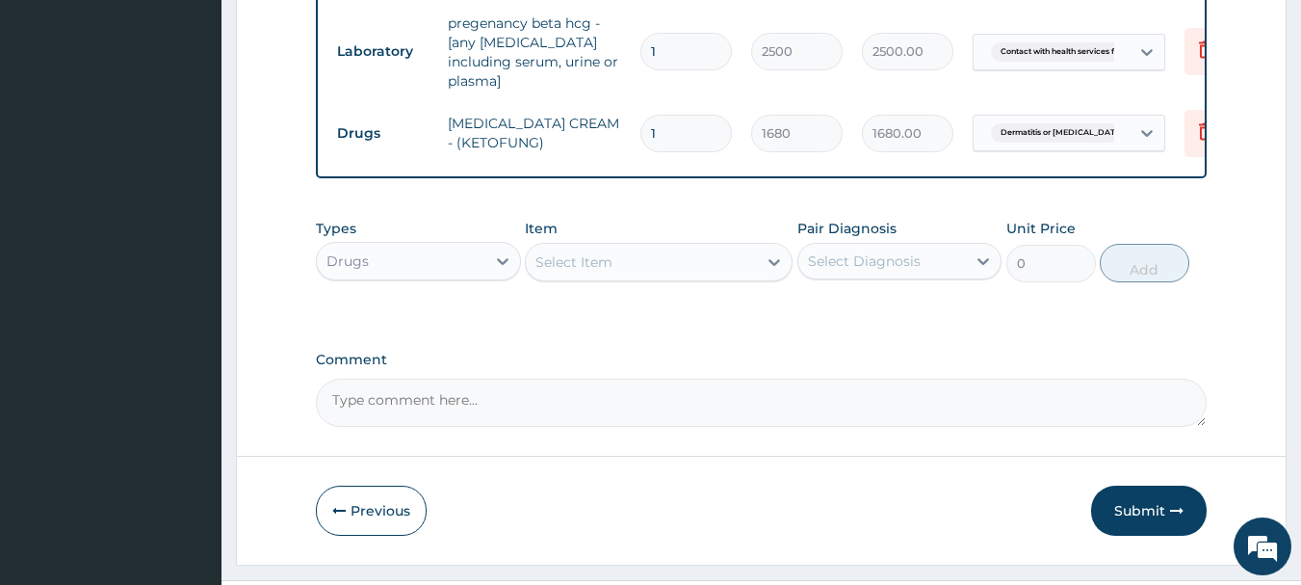
scroll to position [881, 0]
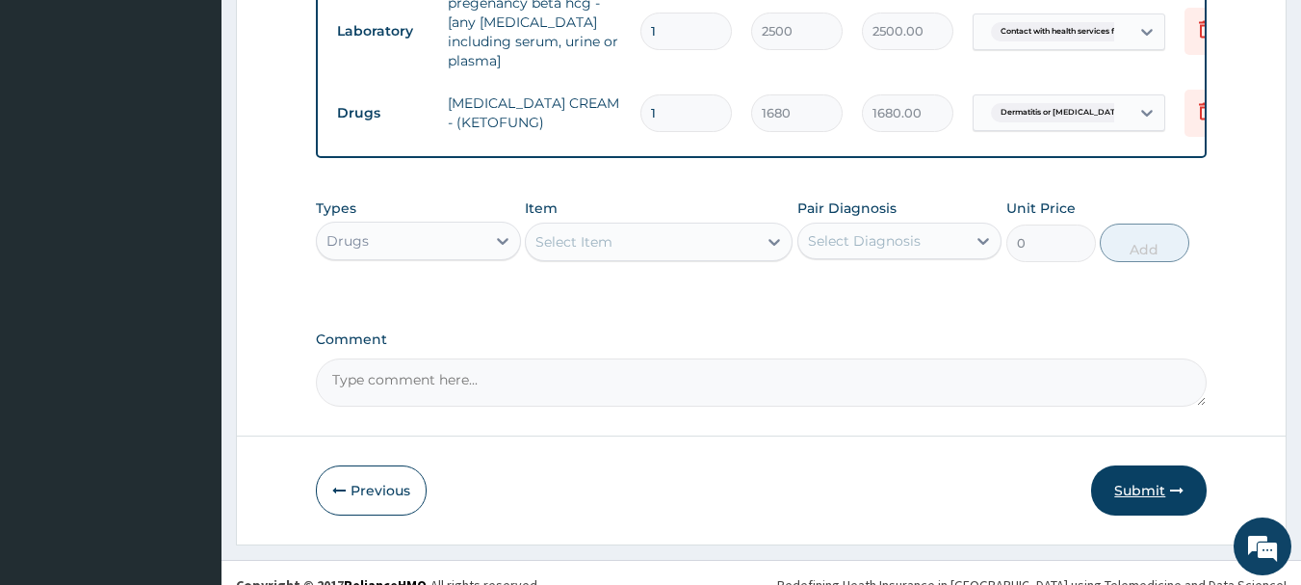
click at [1140, 465] on button "Submit" at bounding box center [1149, 490] width 116 height 50
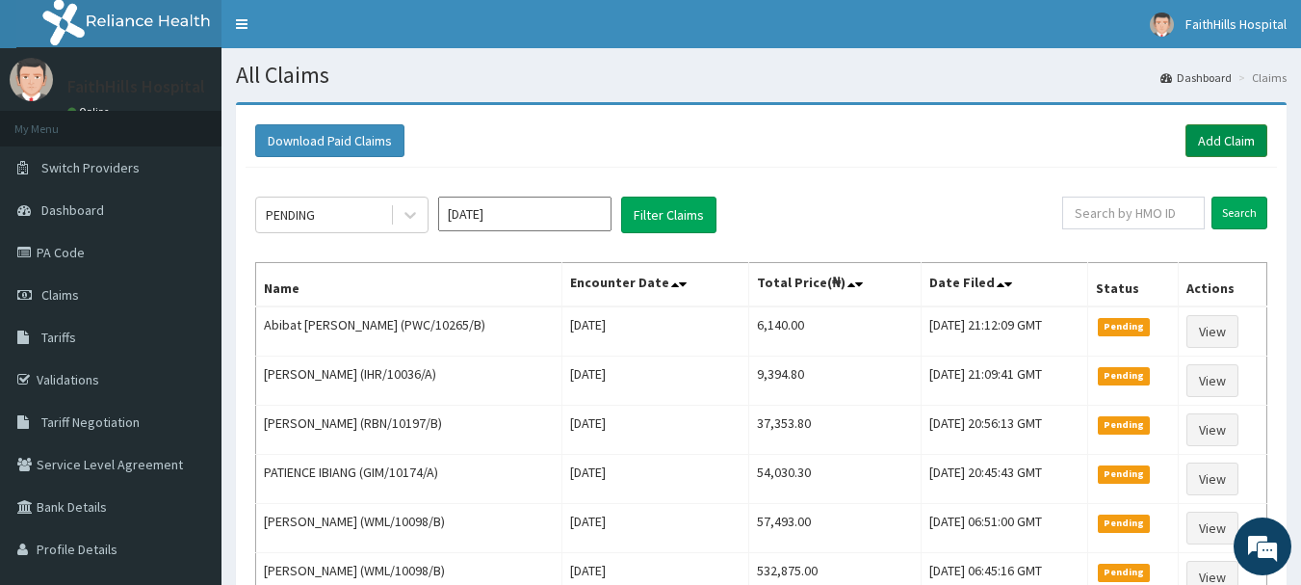
click at [1221, 139] on link "Add Claim" at bounding box center [1227, 140] width 82 height 33
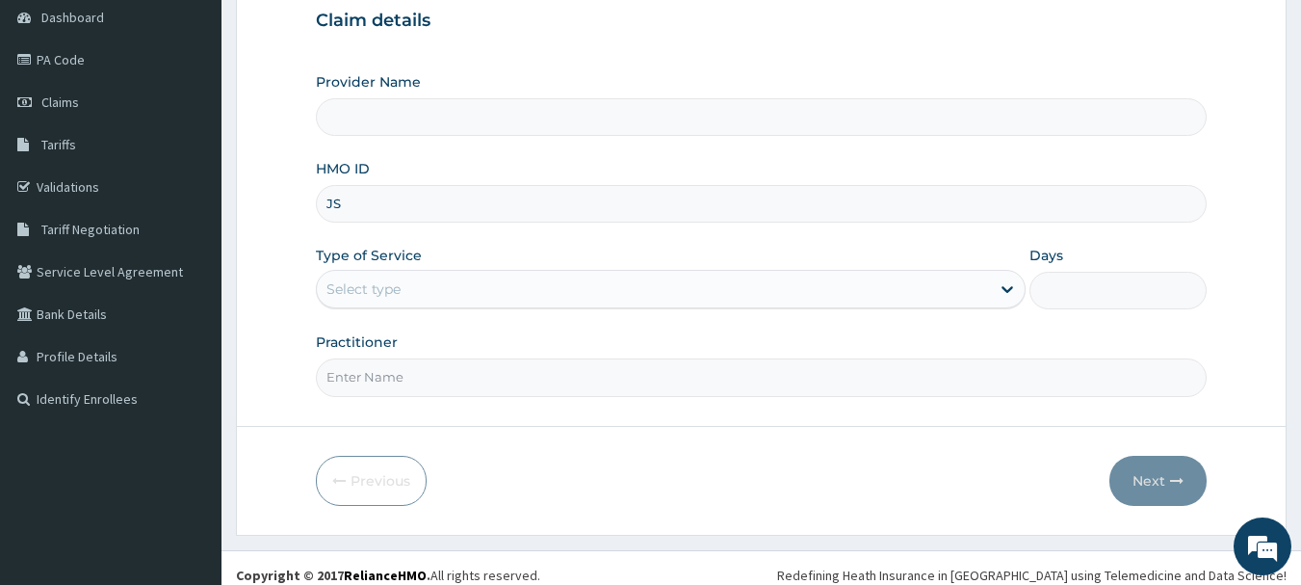
type input "JSS"
type input "FaithHills Specialist Hospital"
type input "JSS/10299/A"
click at [371, 289] on div "Select type" at bounding box center [364, 288] width 74 height 19
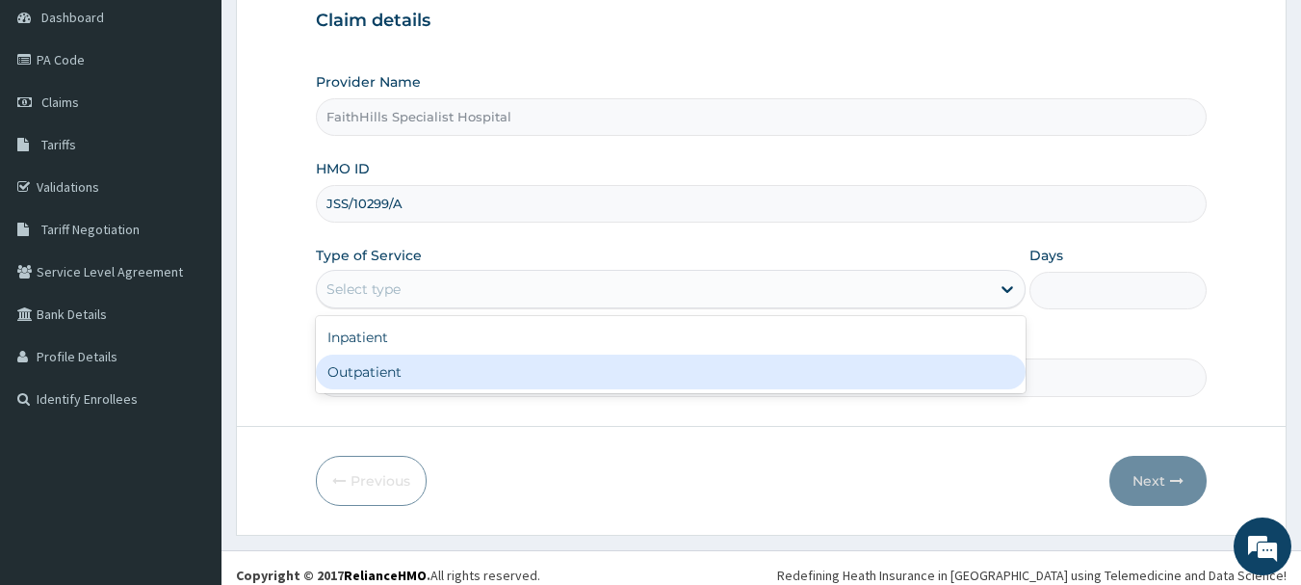
click at [378, 361] on div "Outpatient" at bounding box center [671, 371] width 710 height 35
type input "1"
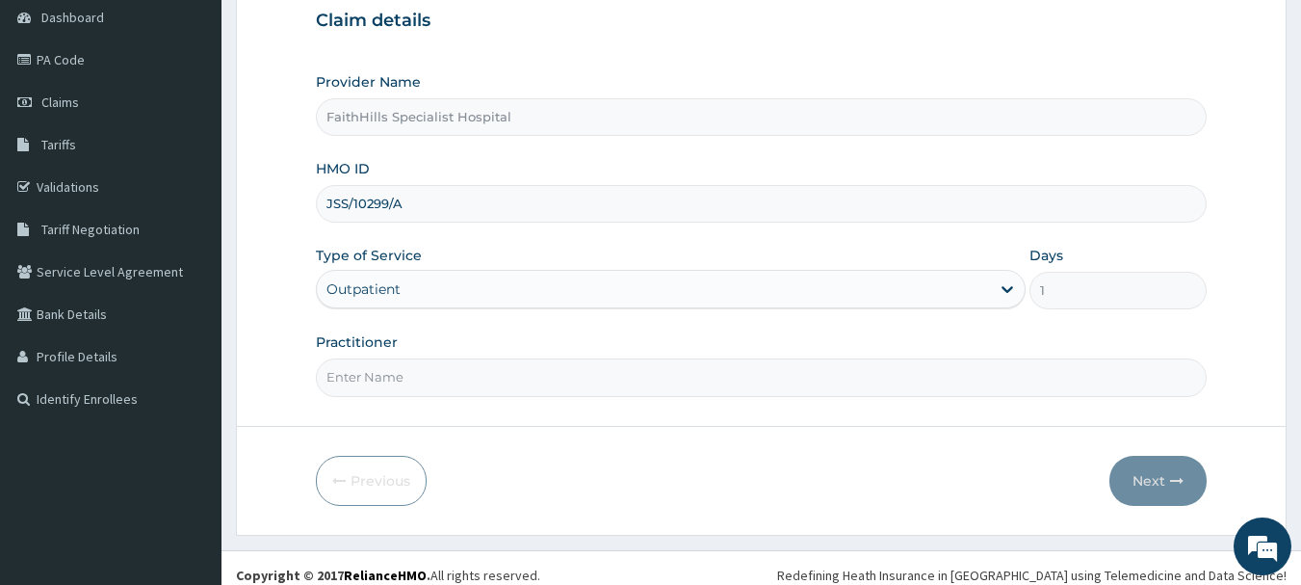
click at [379, 375] on input "Practitioner" at bounding box center [762, 377] width 892 height 38
type input "DR [PERSON_NAME]"
click at [1166, 473] on button "Next" at bounding box center [1158, 481] width 97 height 50
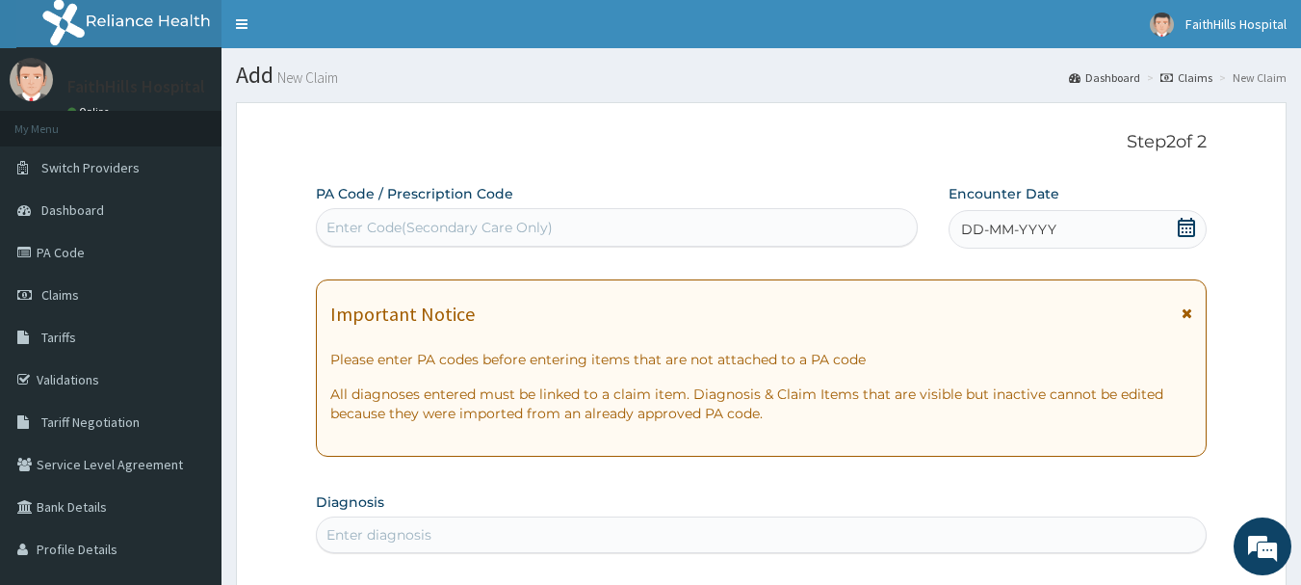
click at [544, 234] on div "Enter Code(Secondary Care Only)" at bounding box center [440, 227] width 226 height 19
paste input "PA/8441B8"
type input "PA/8441B8"
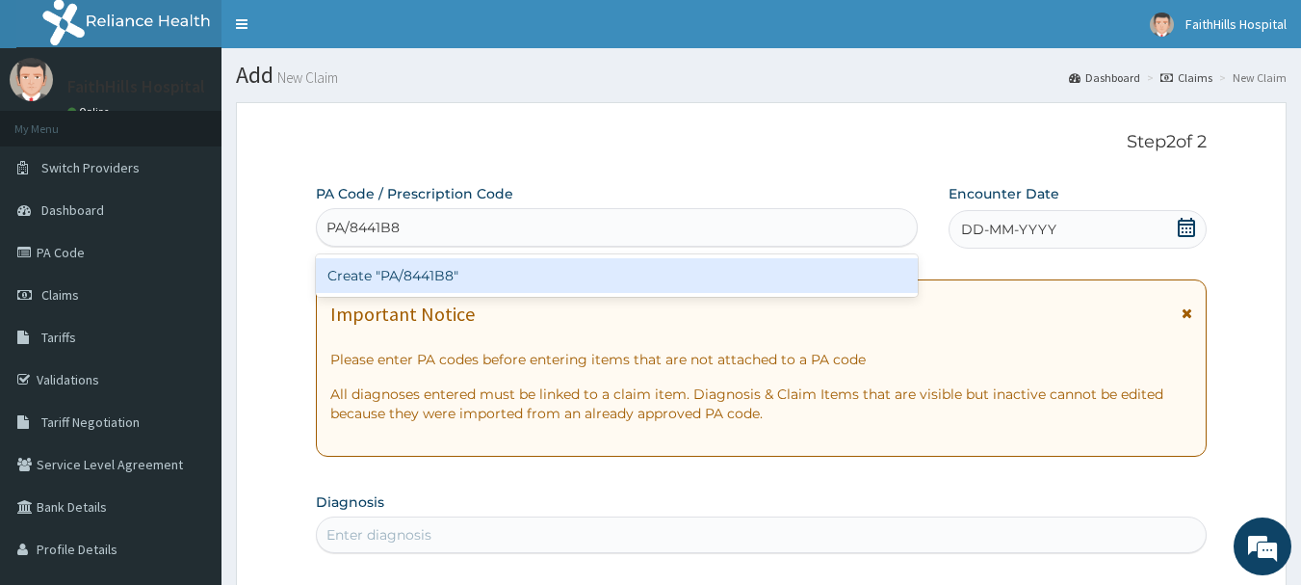
click at [597, 277] on div "Create "PA/8441B8"" at bounding box center [617, 275] width 603 height 35
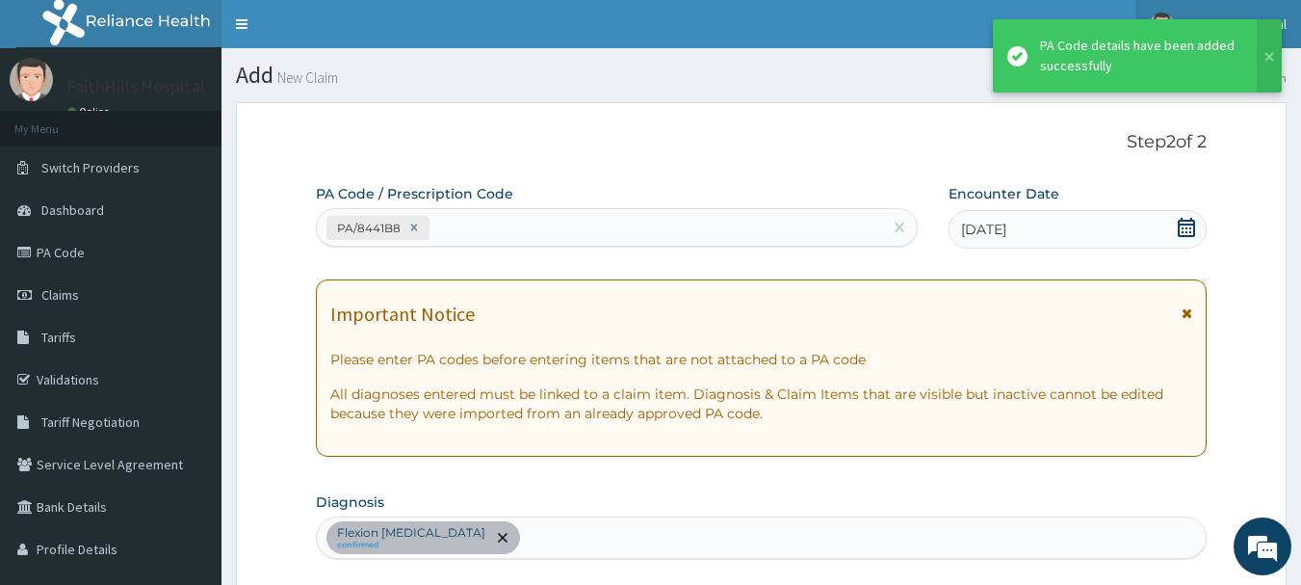
scroll to position [514, 0]
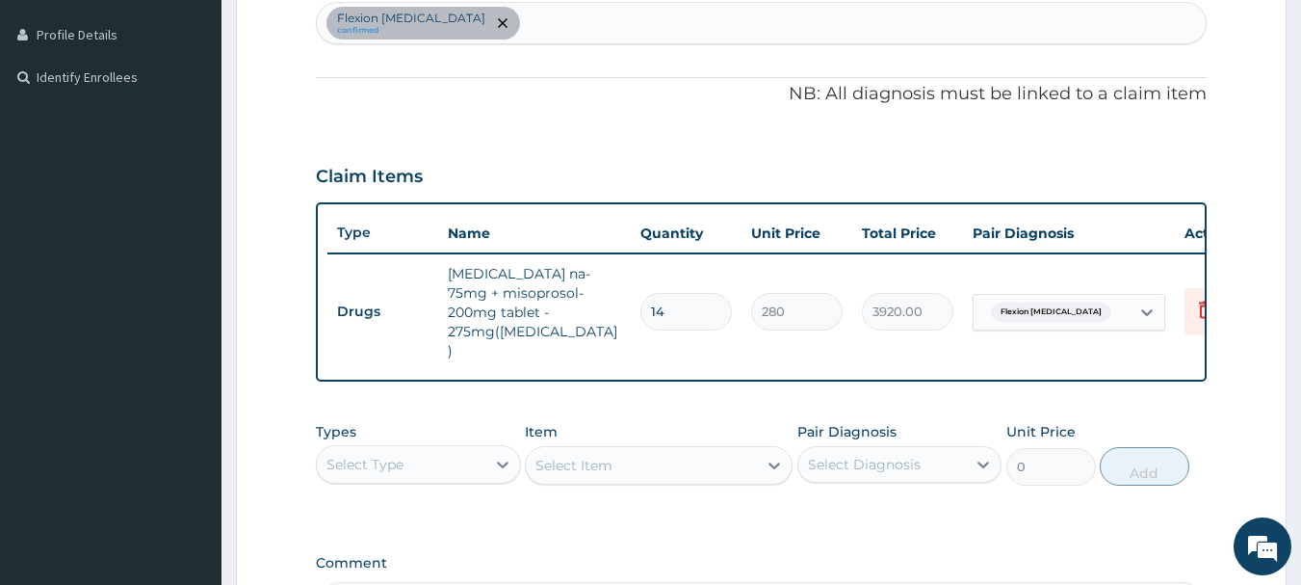
click at [548, 13] on div "Flexion [MEDICAL_DATA] confirmed" at bounding box center [762, 23] width 890 height 40
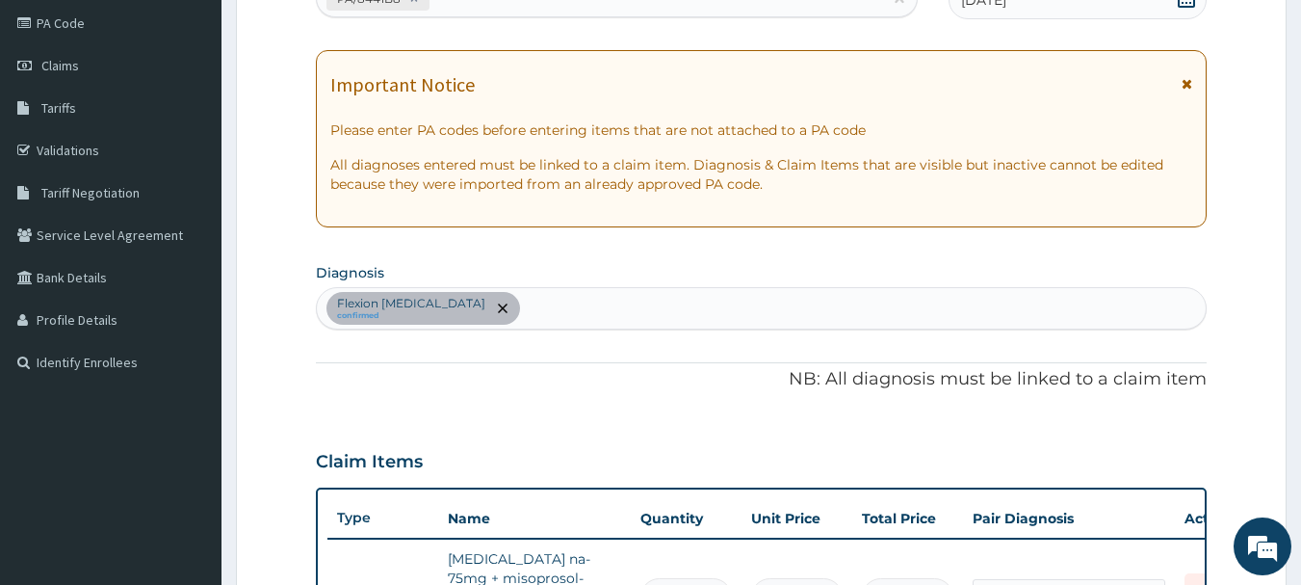
scroll to position [225, 0]
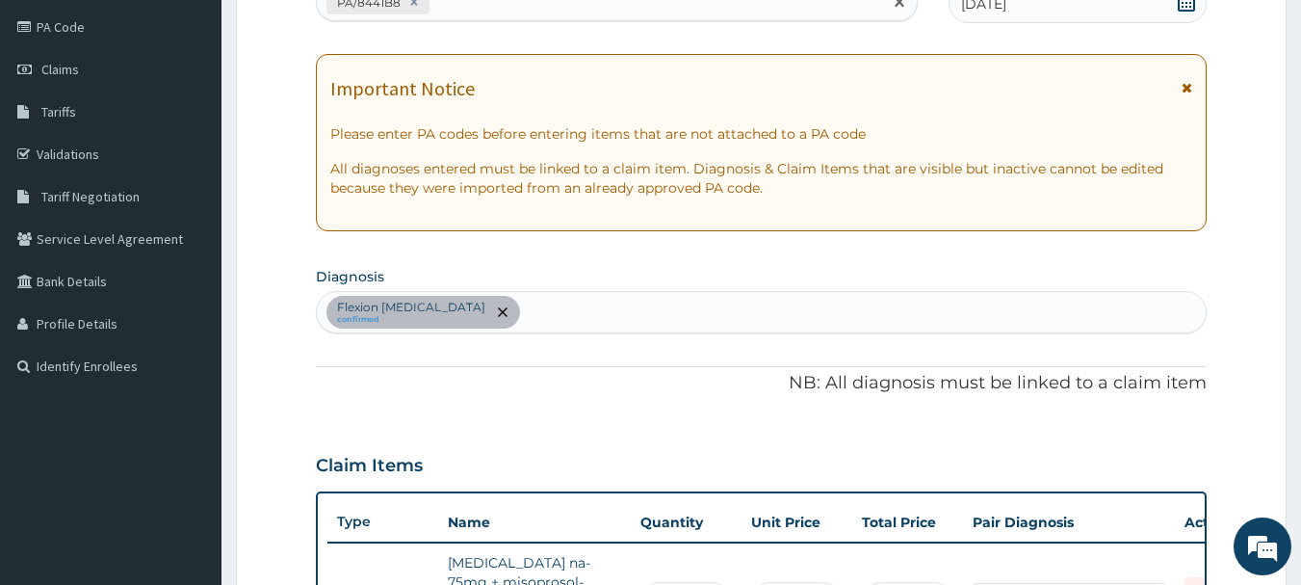
click at [510, 12] on div "PA/8441B8" at bounding box center [600, 3] width 566 height 32
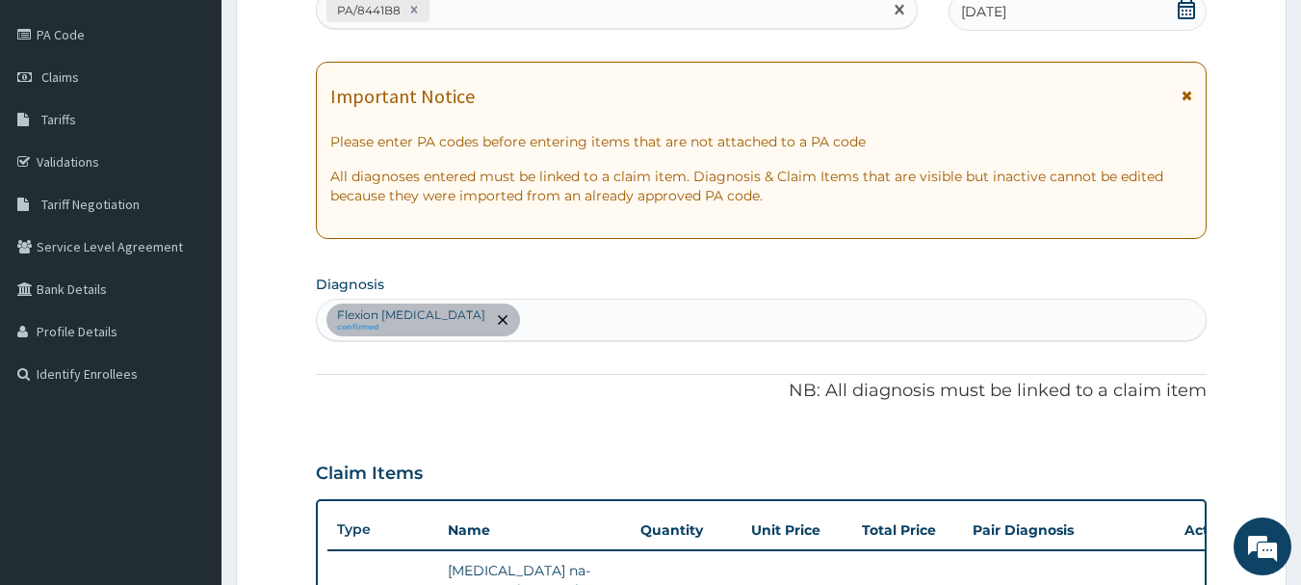
paste input "PA/0D100C"
type input "PA/0D100C"
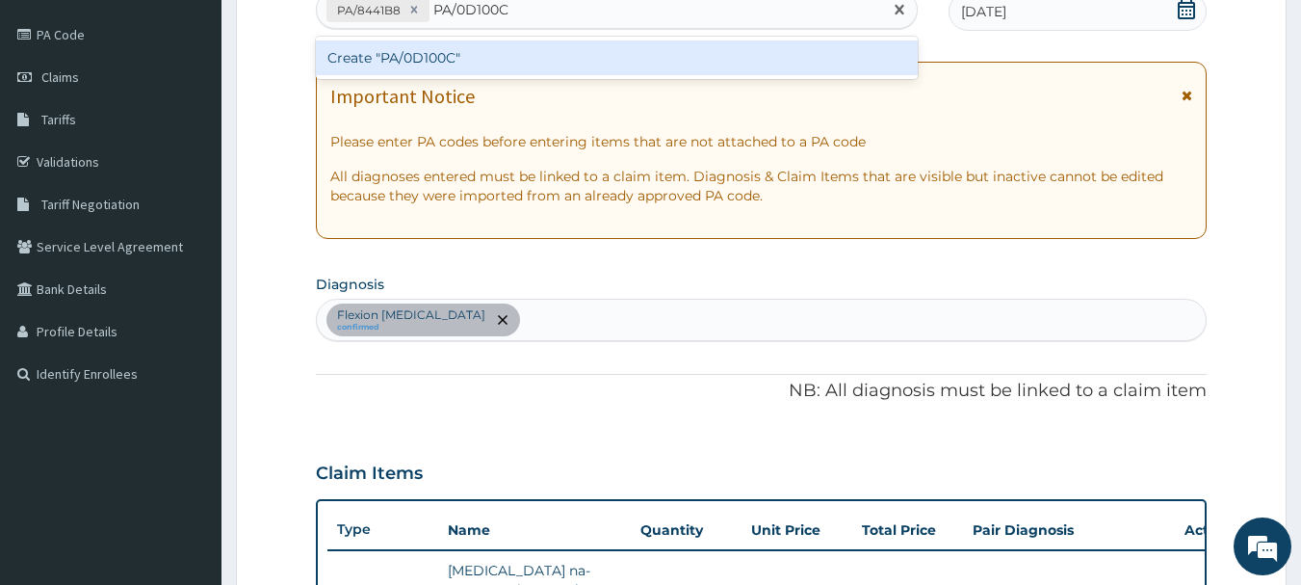
click at [521, 59] on div "Create "PA/0D100C"" at bounding box center [617, 57] width 603 height 35
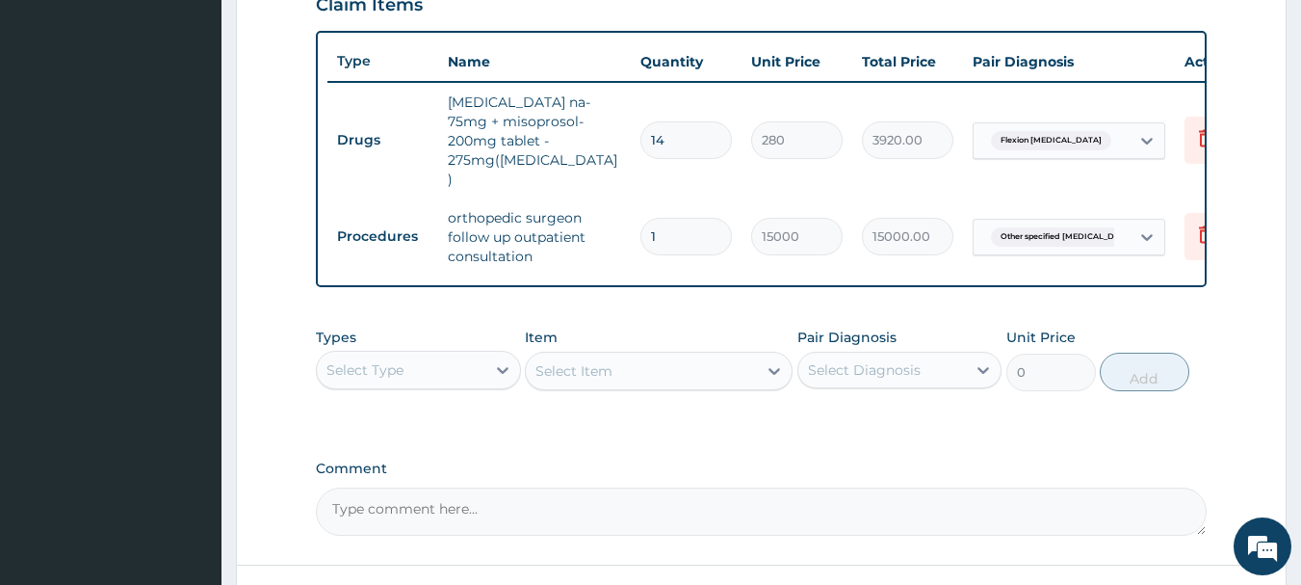
scroll to position [688, 0]
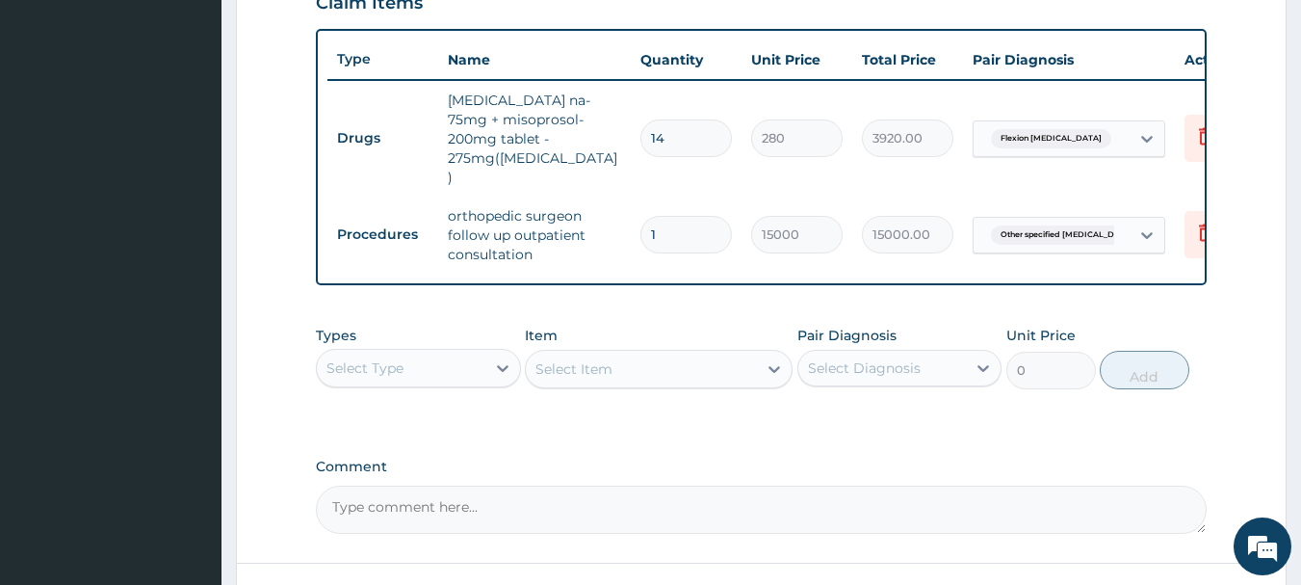
click at [433, 353] on div "Select Type" at bounding box center [401, 368] width 169 height 31
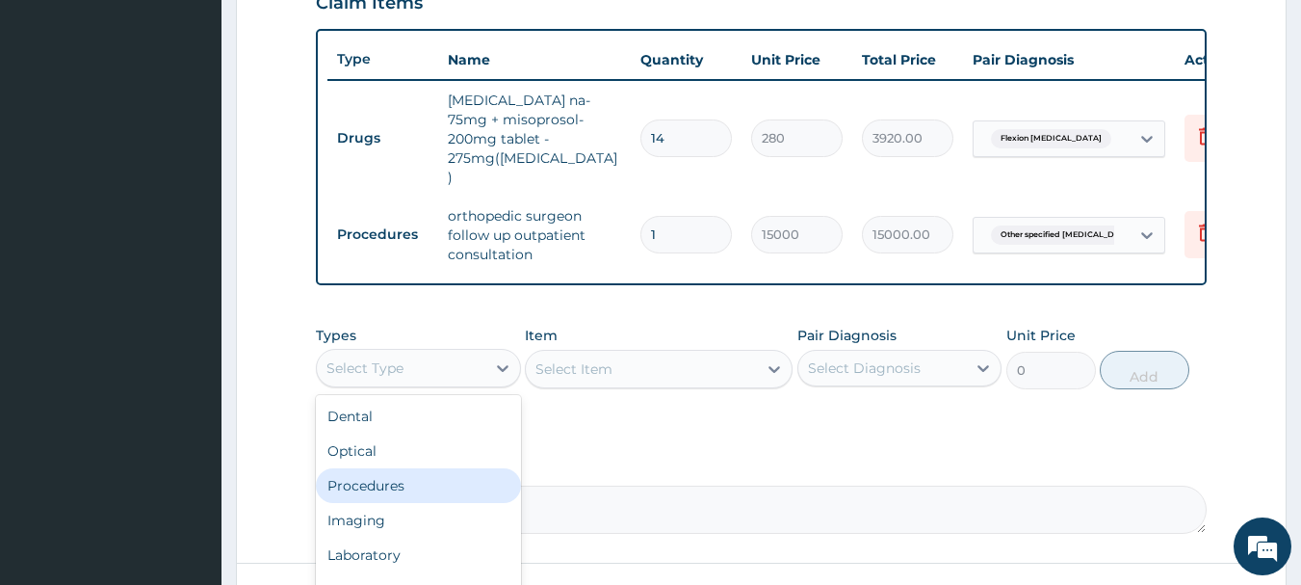
scroll to position [65, 0]
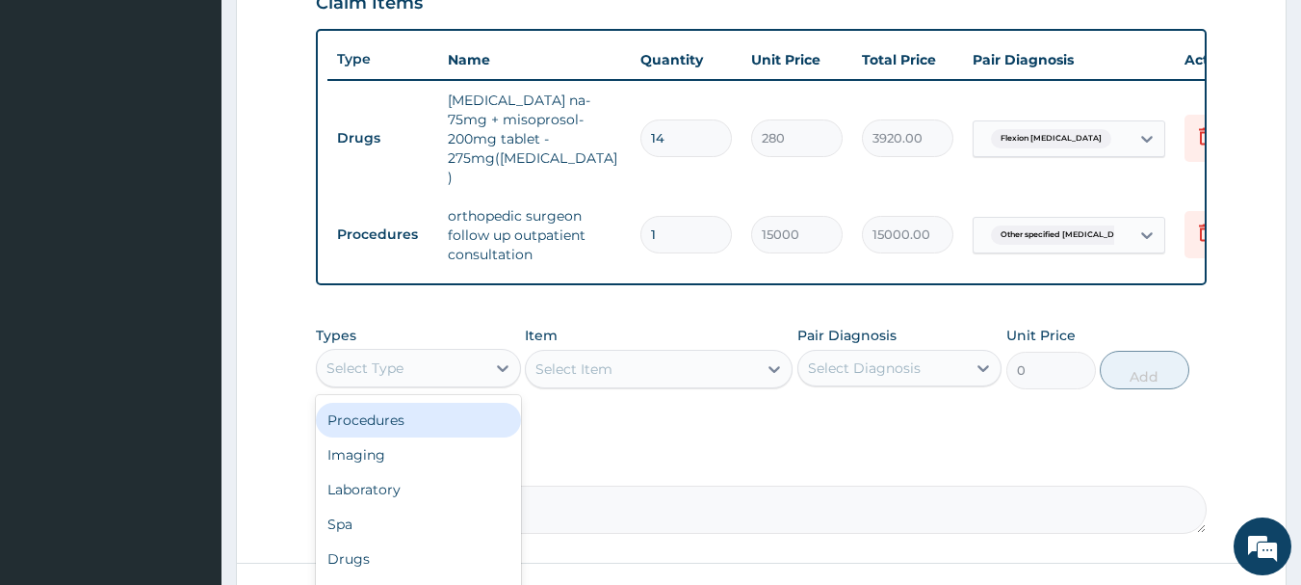
click at [379, 403] on div "Procedures" at bounding box center [418, 420] width 205 height 35
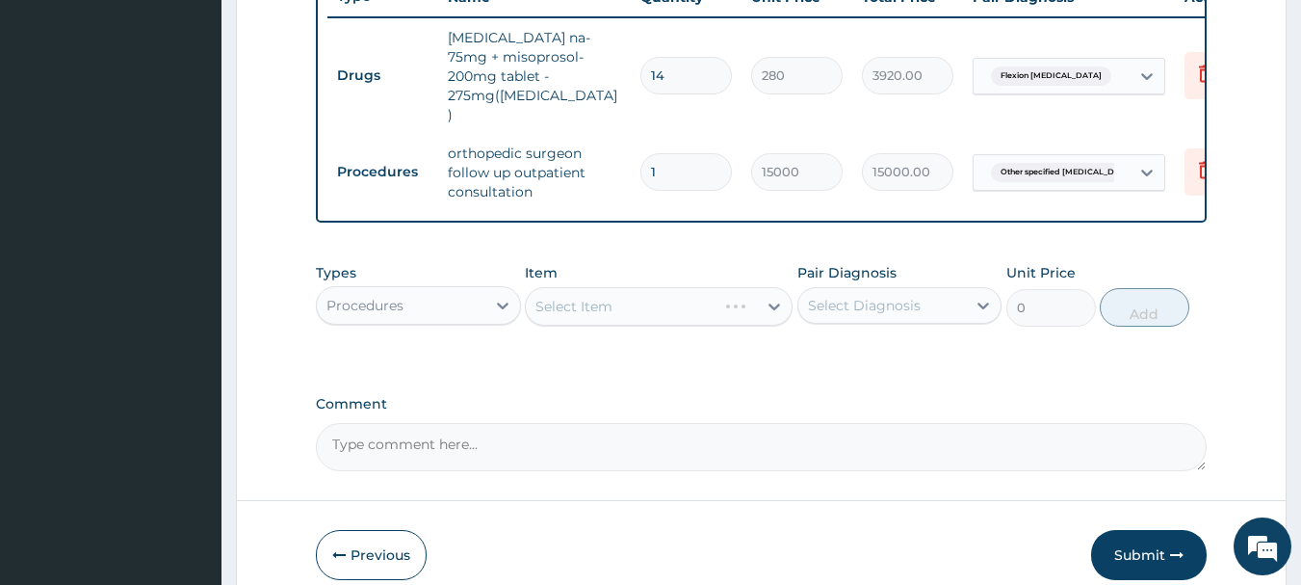
scroll to position [784, 0]
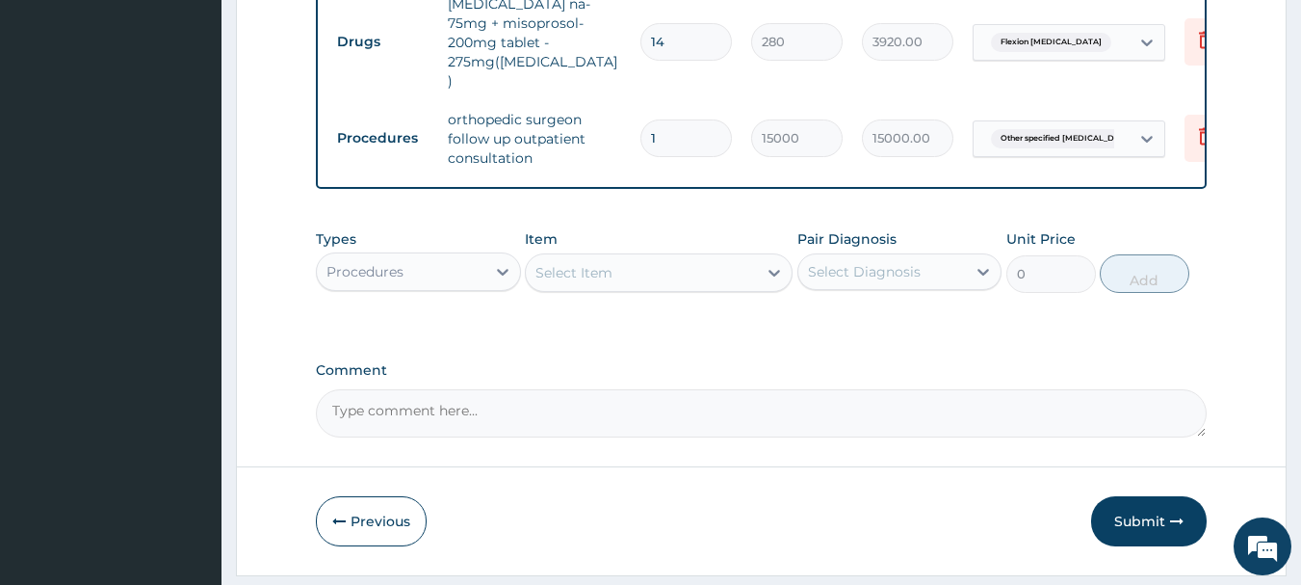
click at [694, 257] on div "Select Item" at bounding box center [641, 272] width 231 height 31
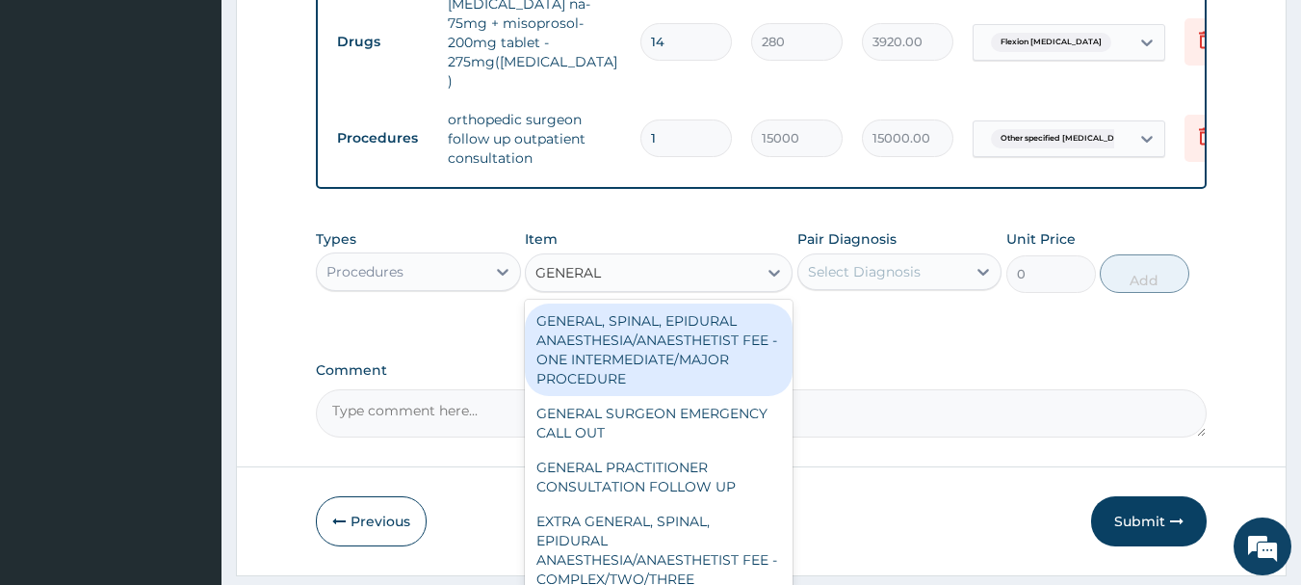
type input "GENERAL P"
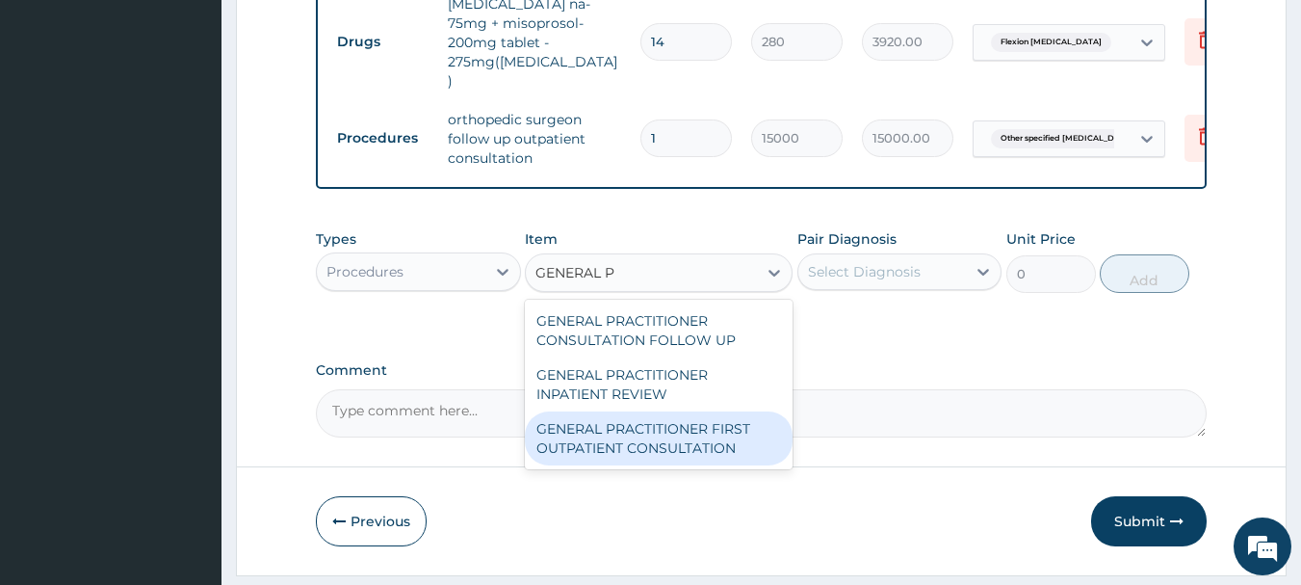
click at [696, 419] on div "GENERAL PRACTITIONER FIRST OUTPATIENT CONSULTATION" at bounding box center [659, 438] width 268 height 54
type input "3750"
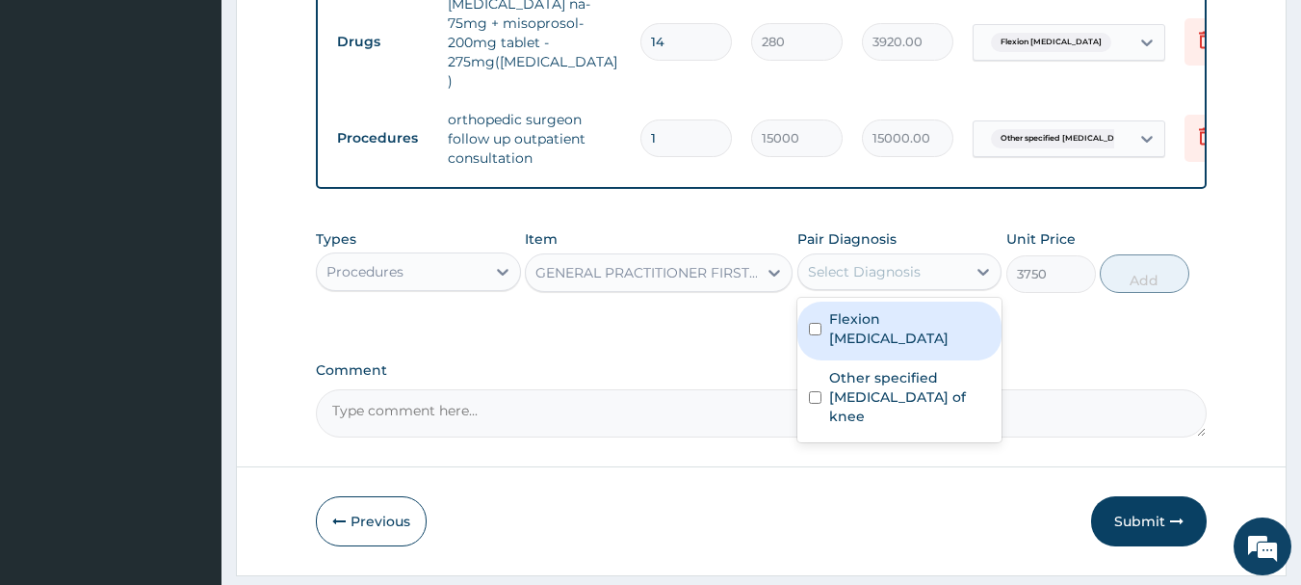
click at [855, 253] on div "Select Diagnosis" at bounding box center [900, 271] width 205 height 37
click at [866, 301] on div "Flexion [MEDICAL_DATA]" at bounding box center [900, 330] width 205 height 59
checkbox input "true"
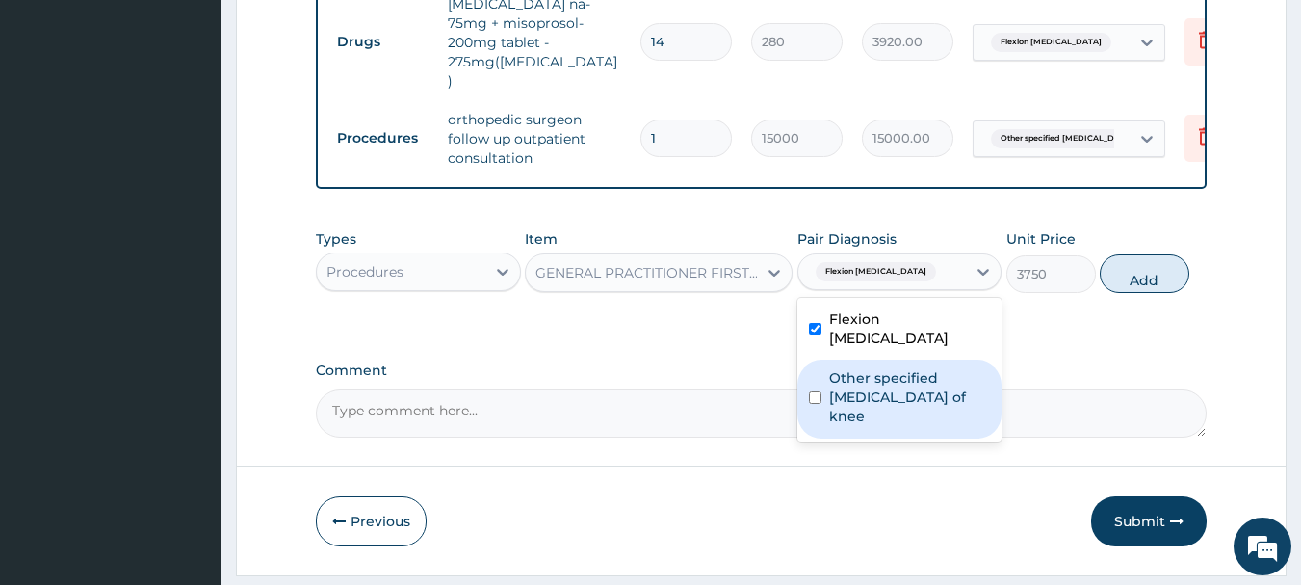
click at [870, 368] on label "Other specified [MEDICAL_DATA] of knee" at bounding box center [910, 397] width 162 height 58
checkbox input "true"
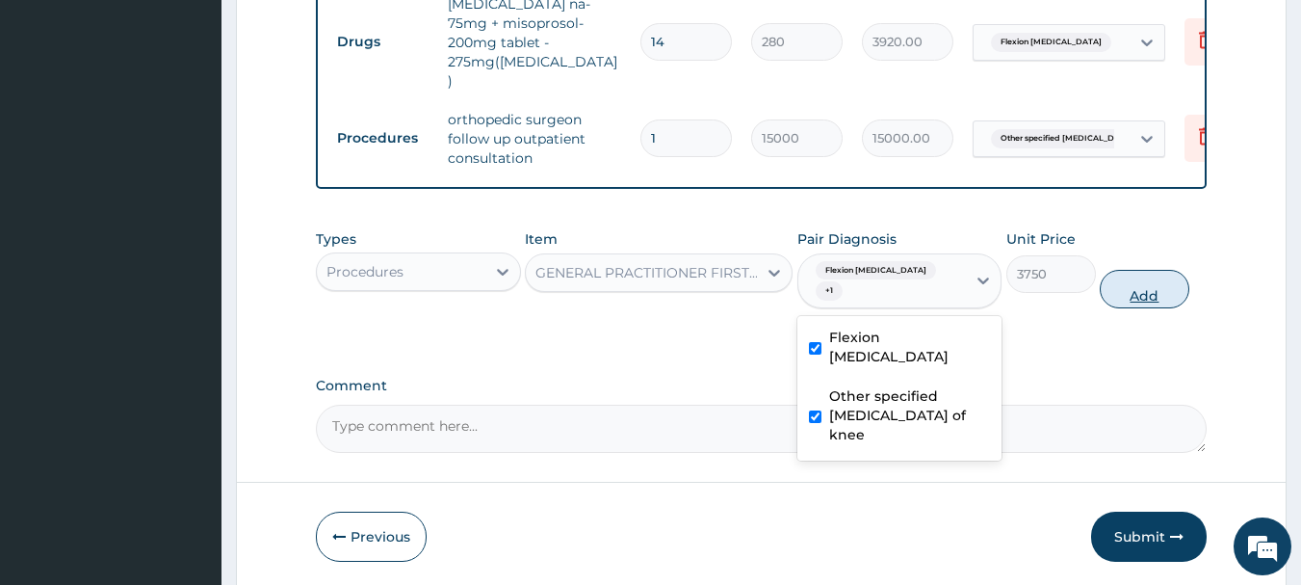
click at [1164, 270] on button "Add" at bounding box center [1145, 289] width 90 height 39
type input "0"
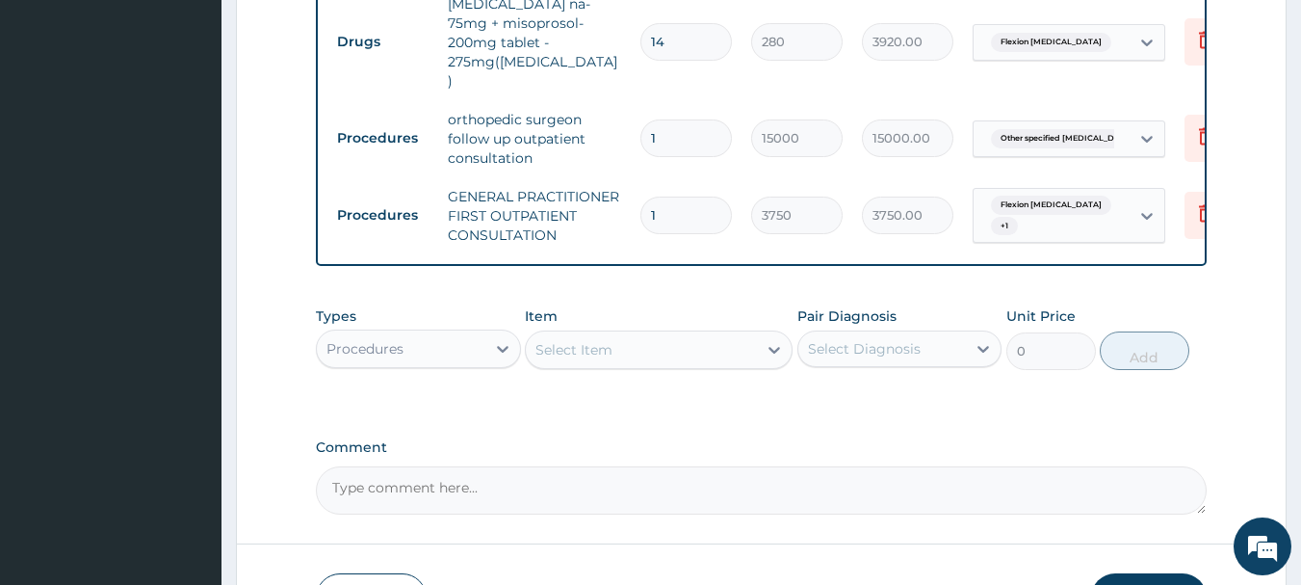
click at [432, 333] on div "Procedures" at bounding box center [401, 348] width 169 height 31
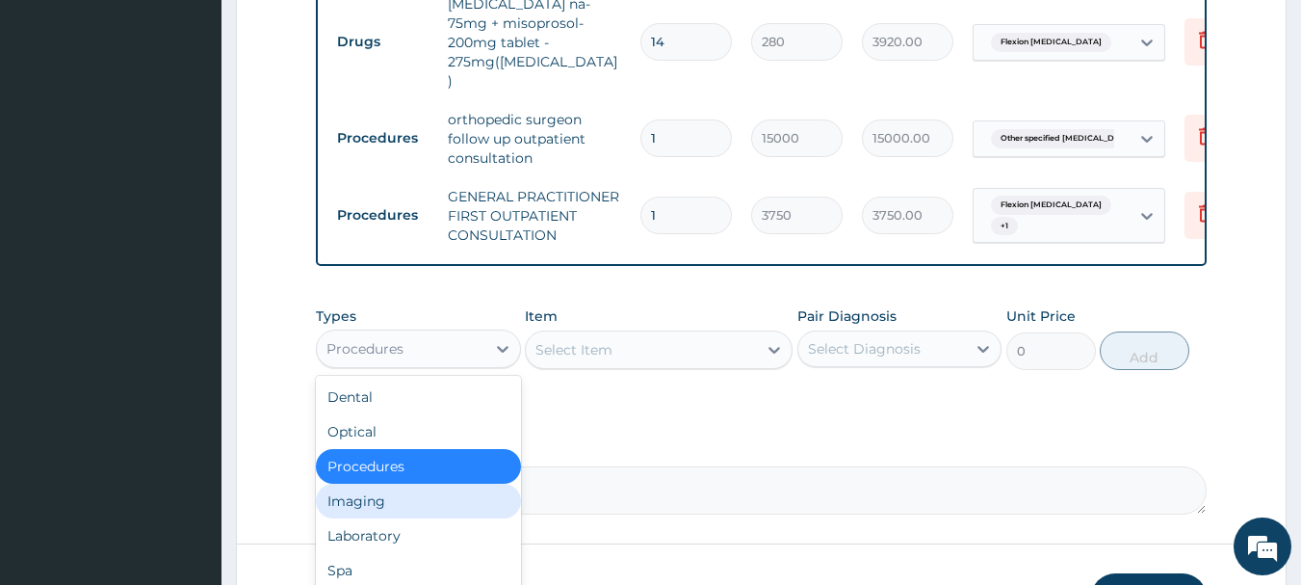
scroll to position [65, 0]
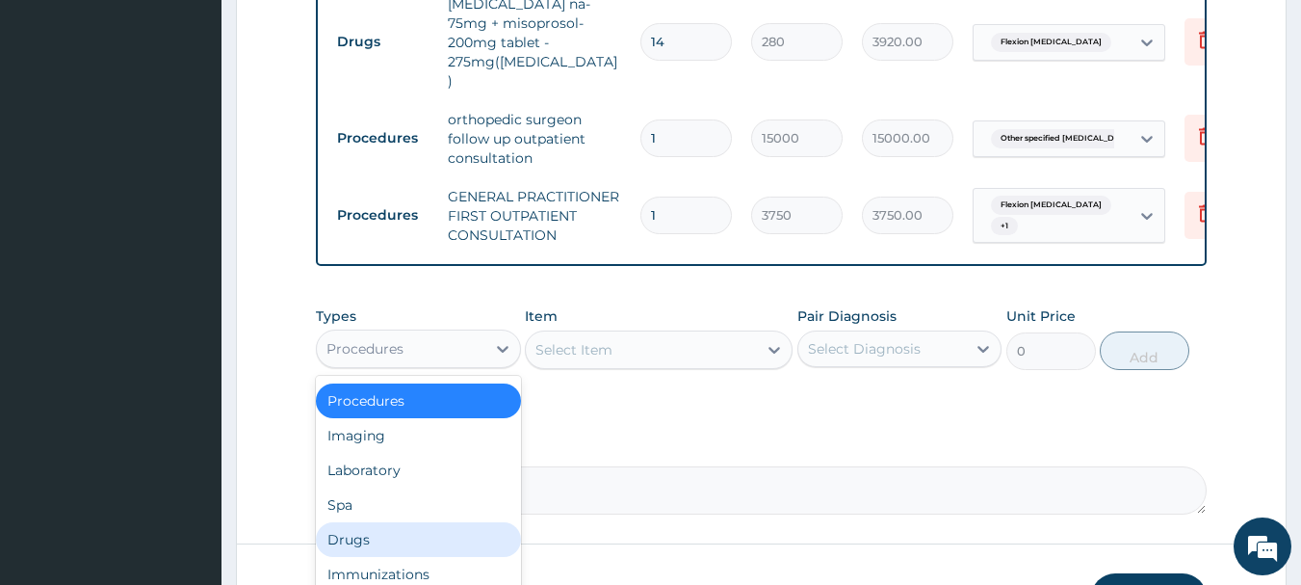
click at [385, 522] on div "Drugs" at bounding box center [418, 539] width 205 height 35
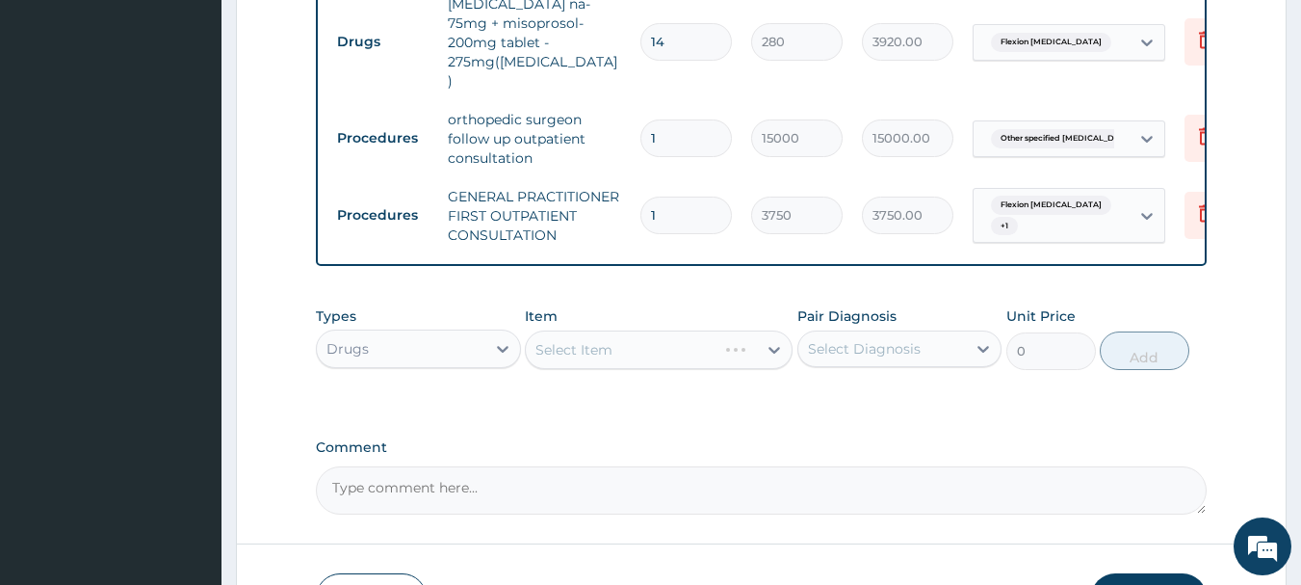
scroll to position [688, 0]
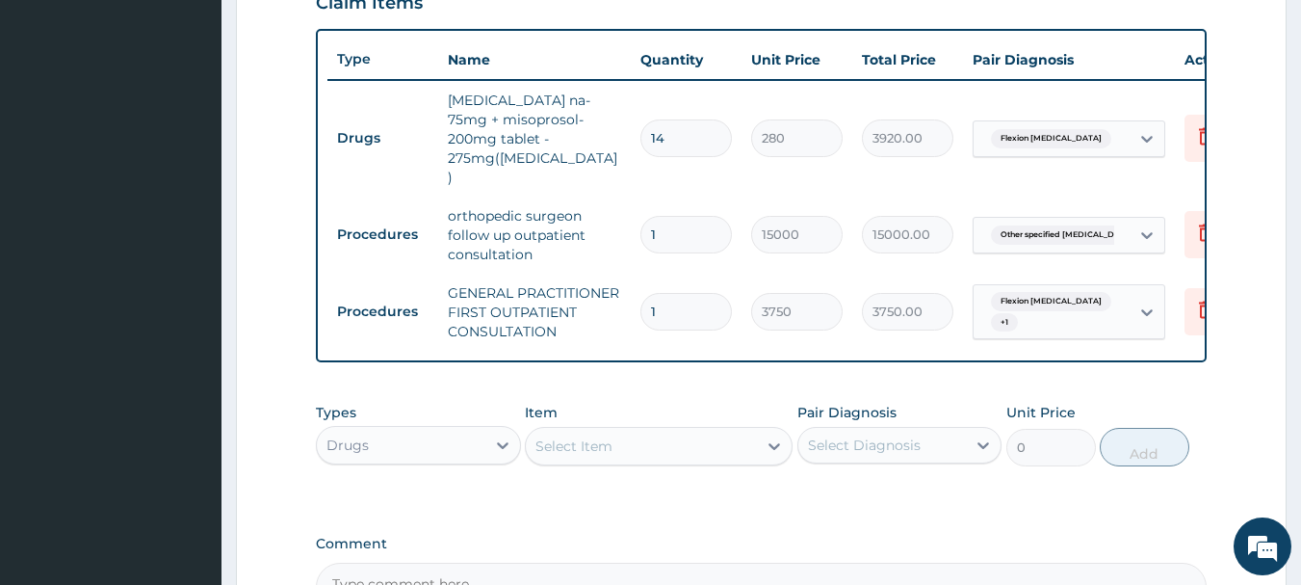
click at [690, 431] on div "Select Item" at bounding box center [641, 446] width 231 height 31
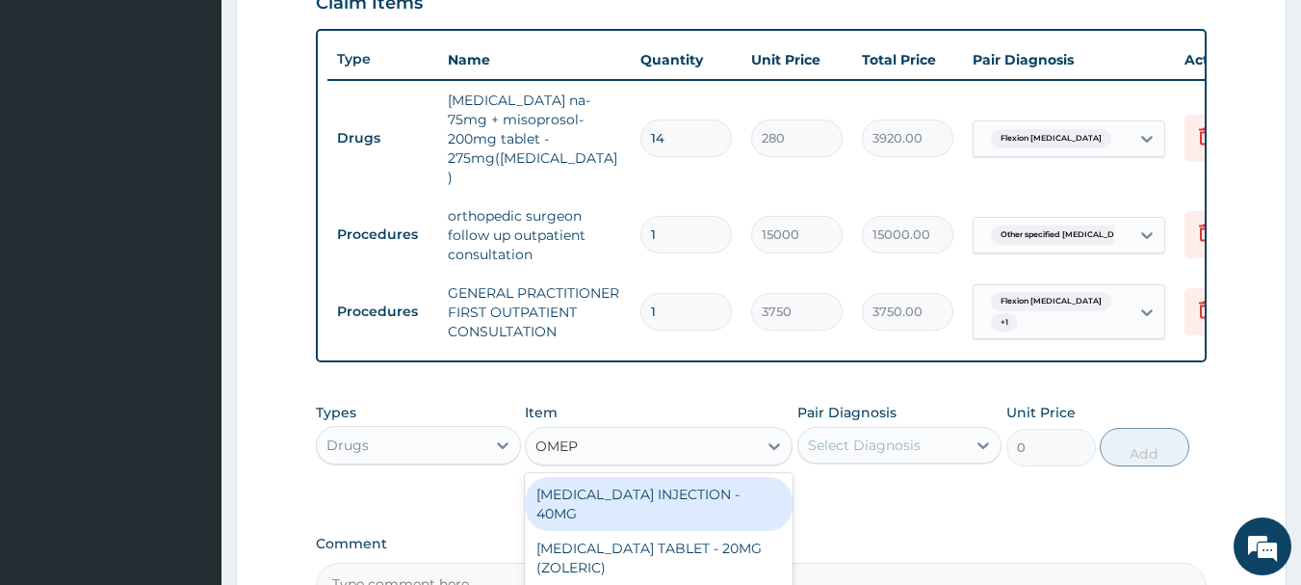
type input "OMEPR"
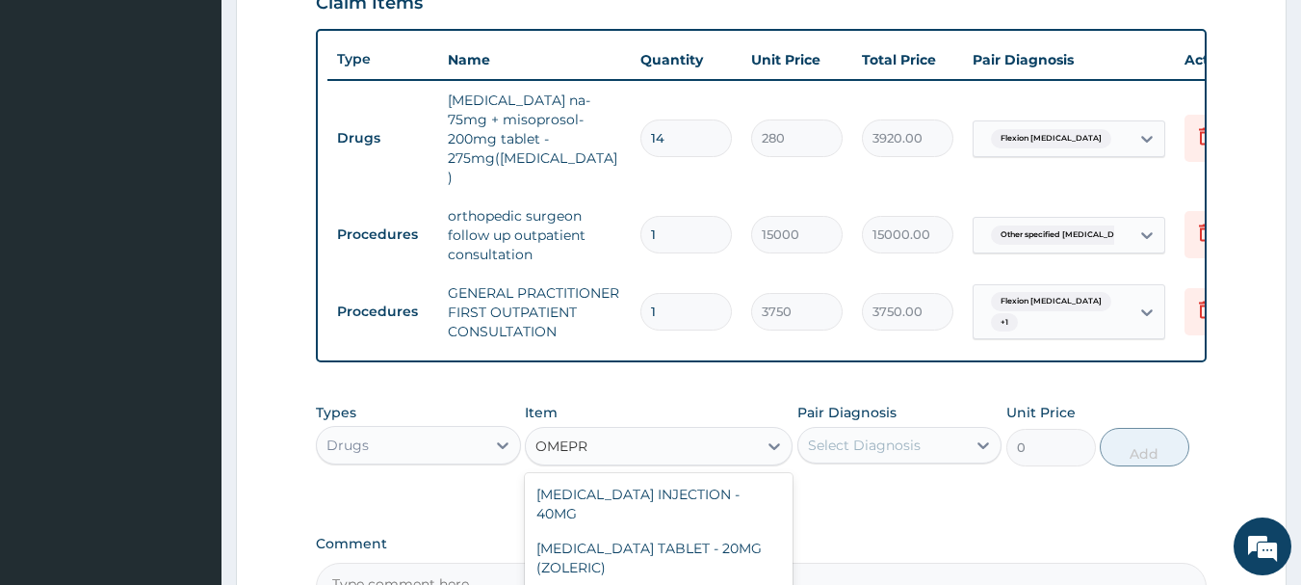
drag, startPoint x: 699, startPoint y: 547, endPoint x: 711, endPoint y: 542, distance: 12.5
type input "140"
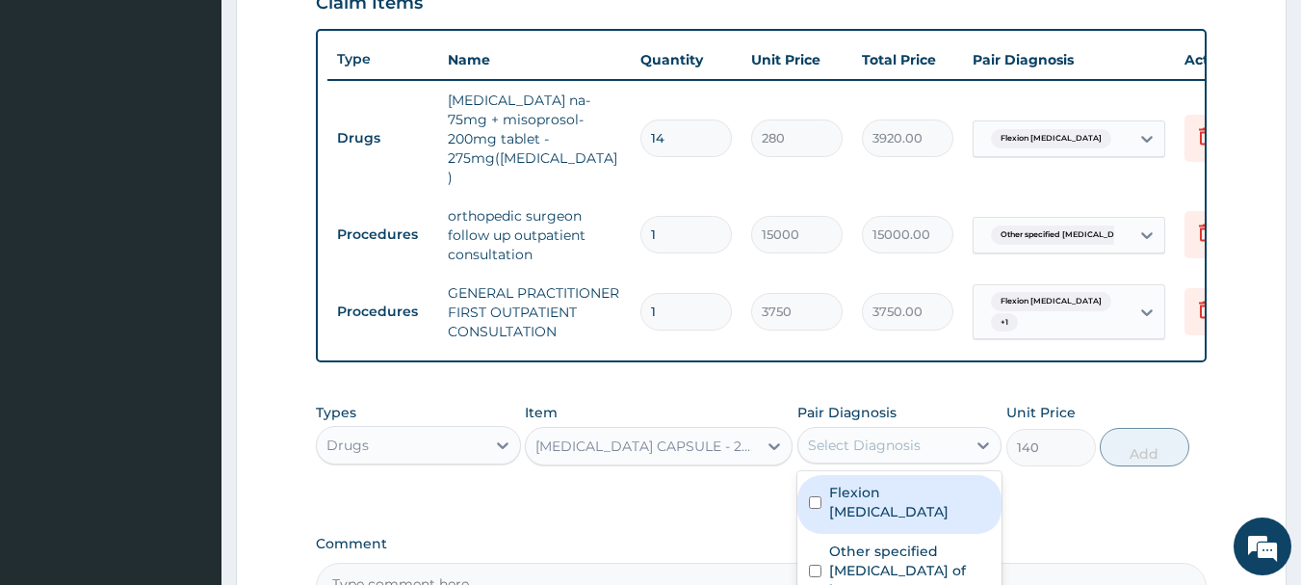
click at [867, 435] on div "Select Diagnosis" at bounding box center [864, 444] width 113 height 19
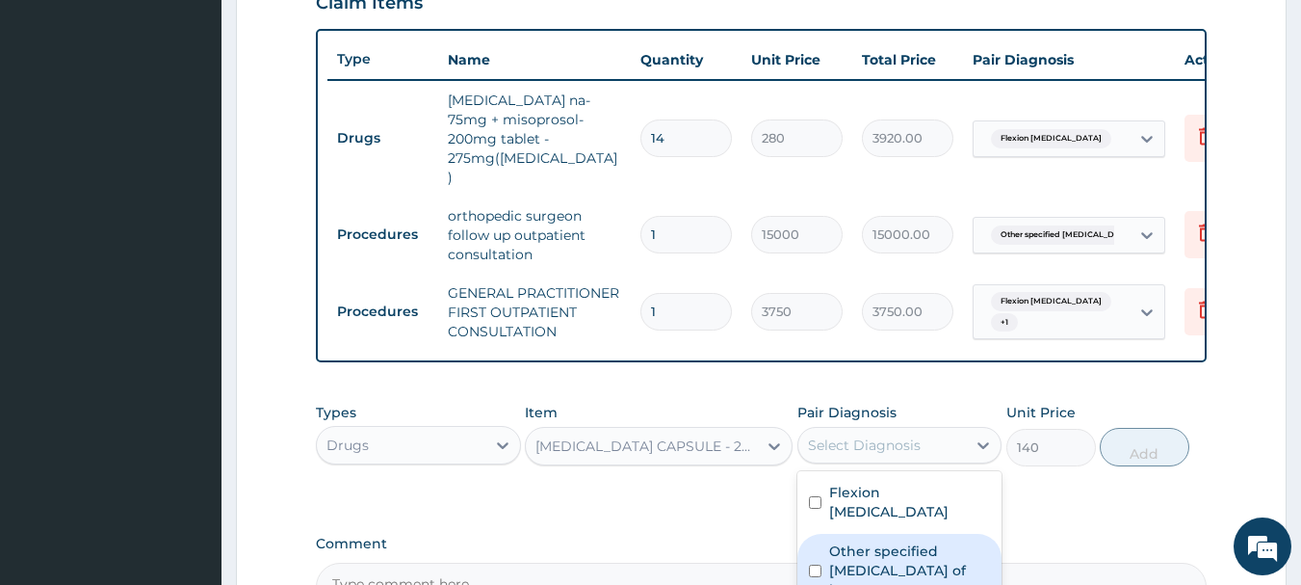
click at [889, 541] on label "Other specified [MEDICAL_DATA] of knee" at bounding box center [910, 570] width 162 height 58
checkbox input "true"
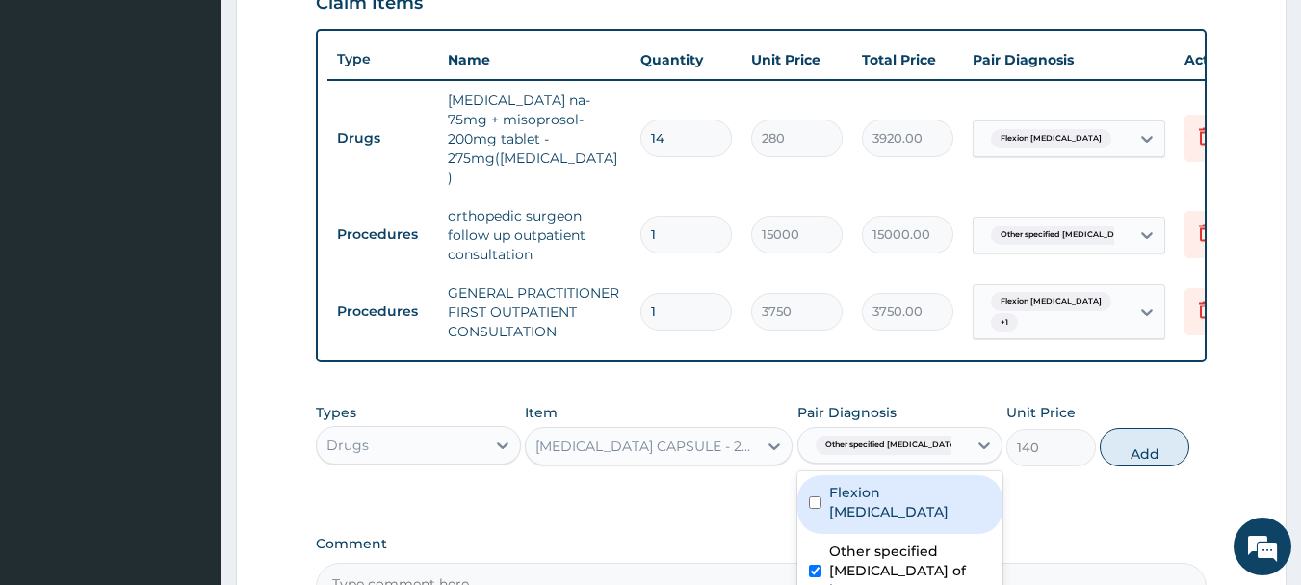
click at [908, 483] on label "Flexion [MEDICAL_DATA]" at bounding box center [910, 502] width 162 height 39
checkbox input "true"
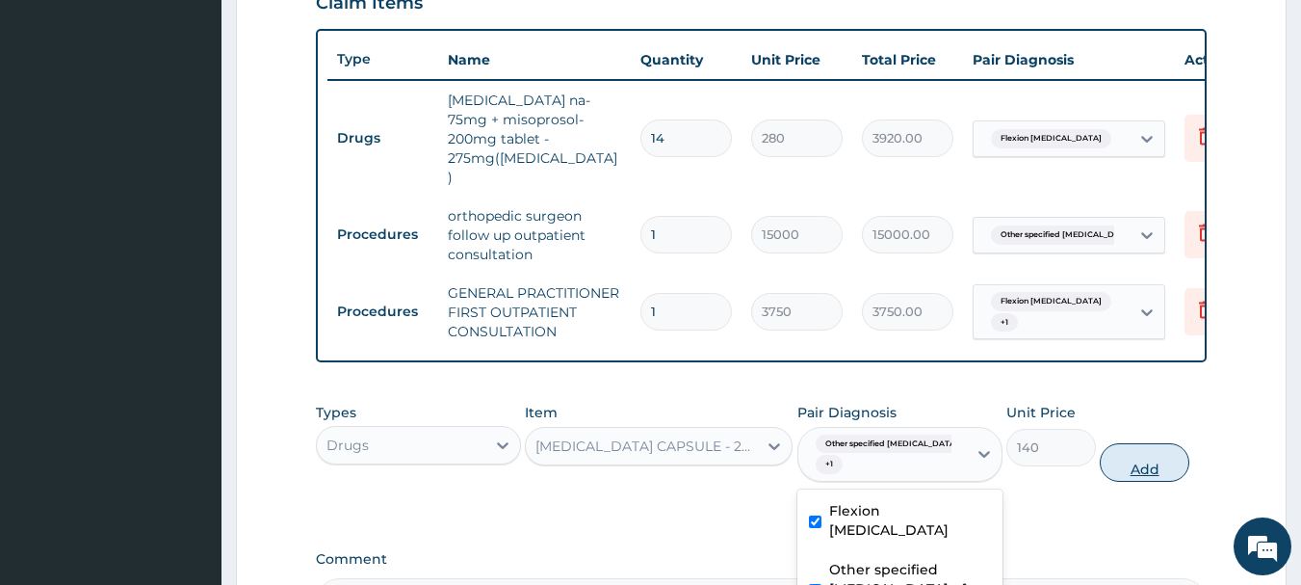
click at [1138, 443] on button "Add" at bounding box center [1145, 462] width 90 height 39
type input "0"
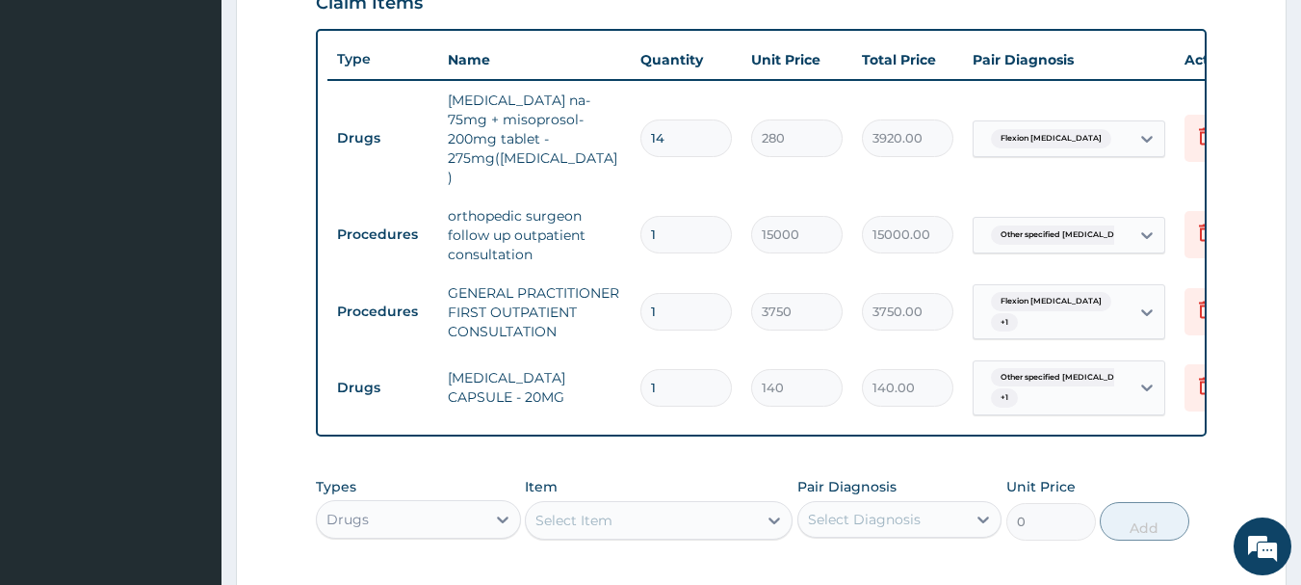
type input "14"
type input "1960.00"
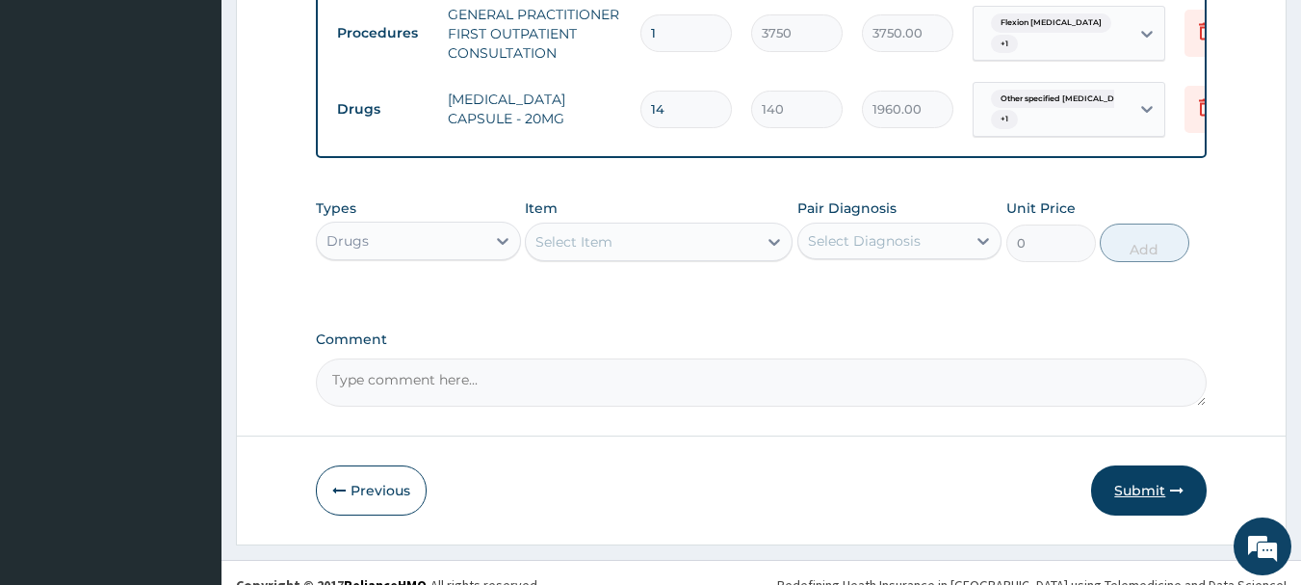
type input "14"
click at [1145, 468] on button "Submit" at bounding box center [1149, 490] width 116 height 50
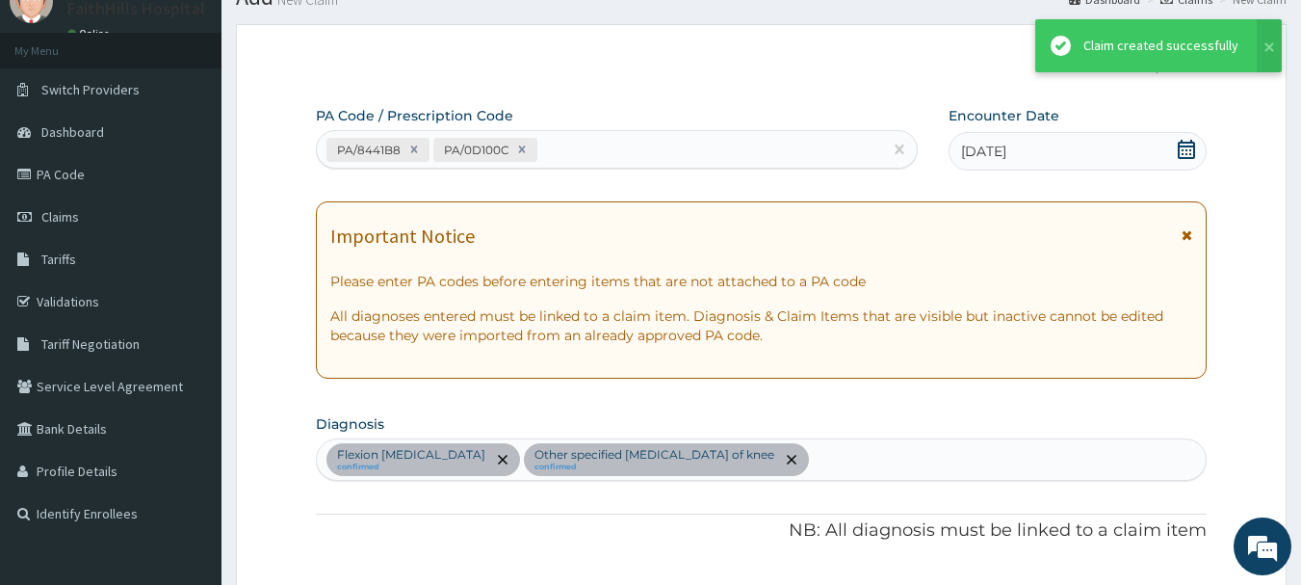
scroll to position [966, 0]
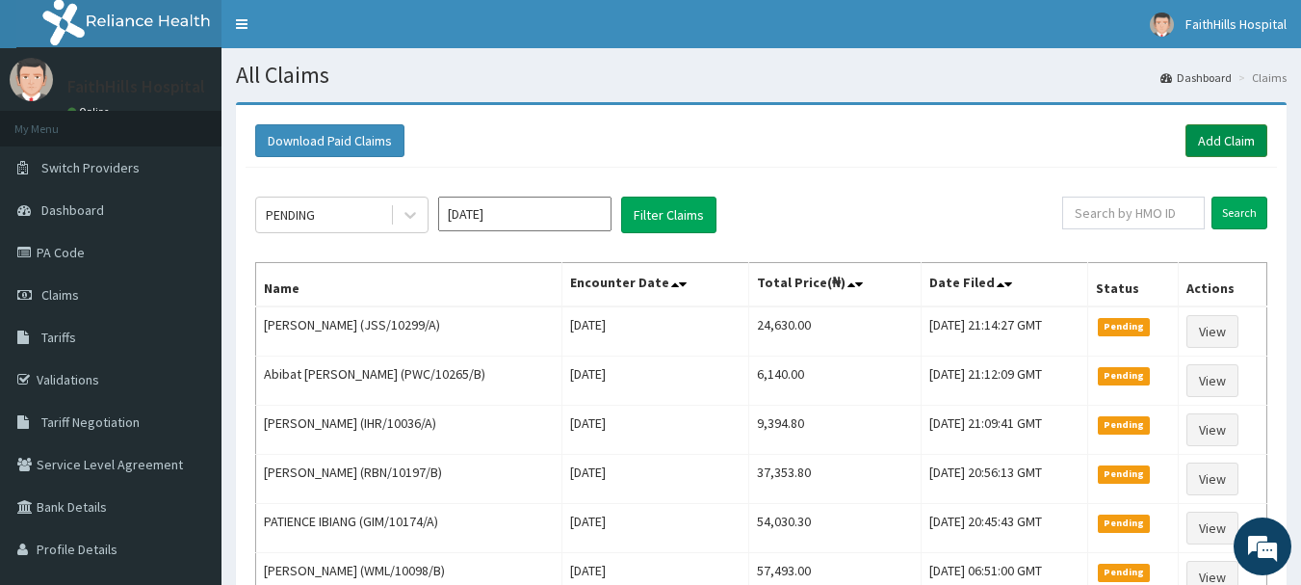
click at [1226, 127] on link "Add Claim" at bounding box center [1227, 140] width 82 height 33
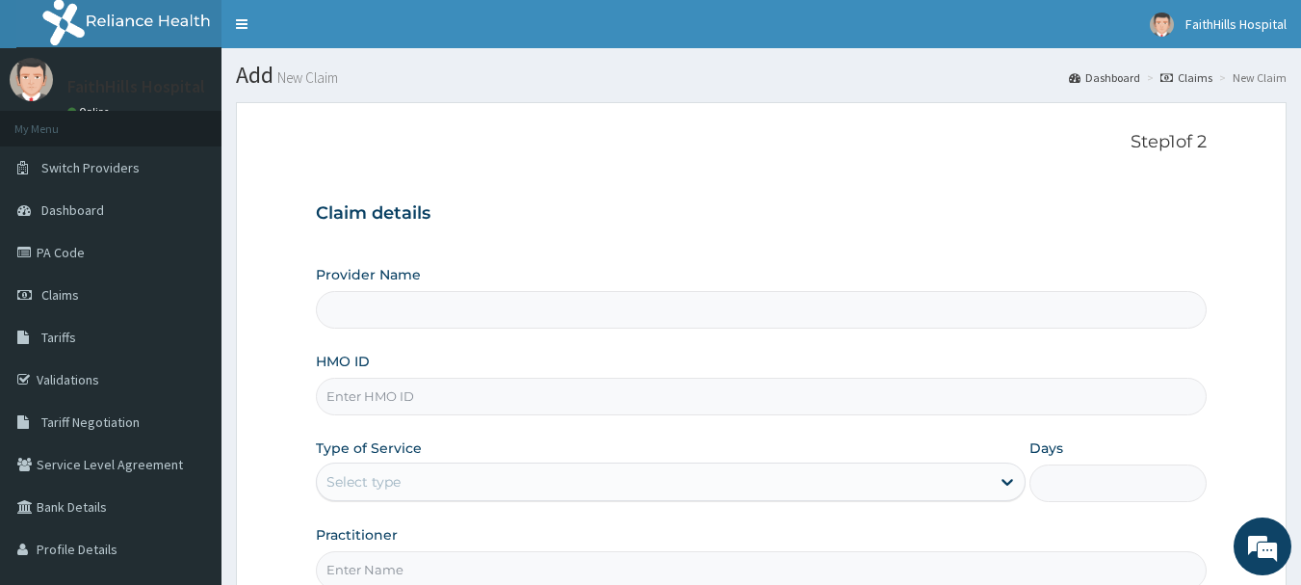
type input "FaithHills Specialist Hospital"
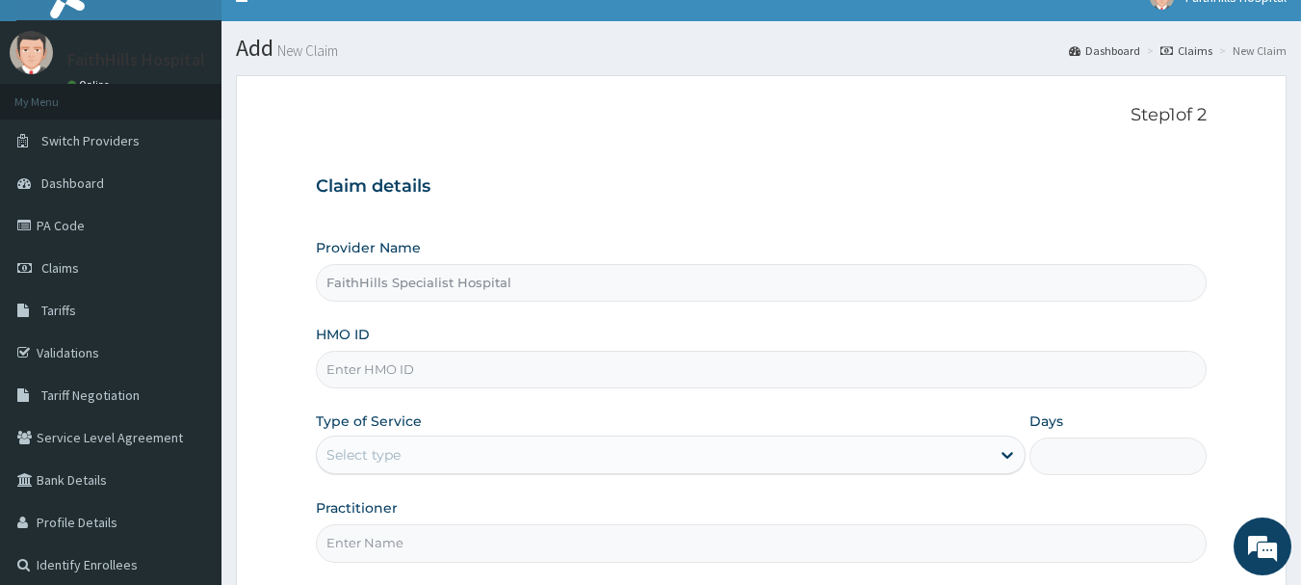
scroll to position [207, 0]
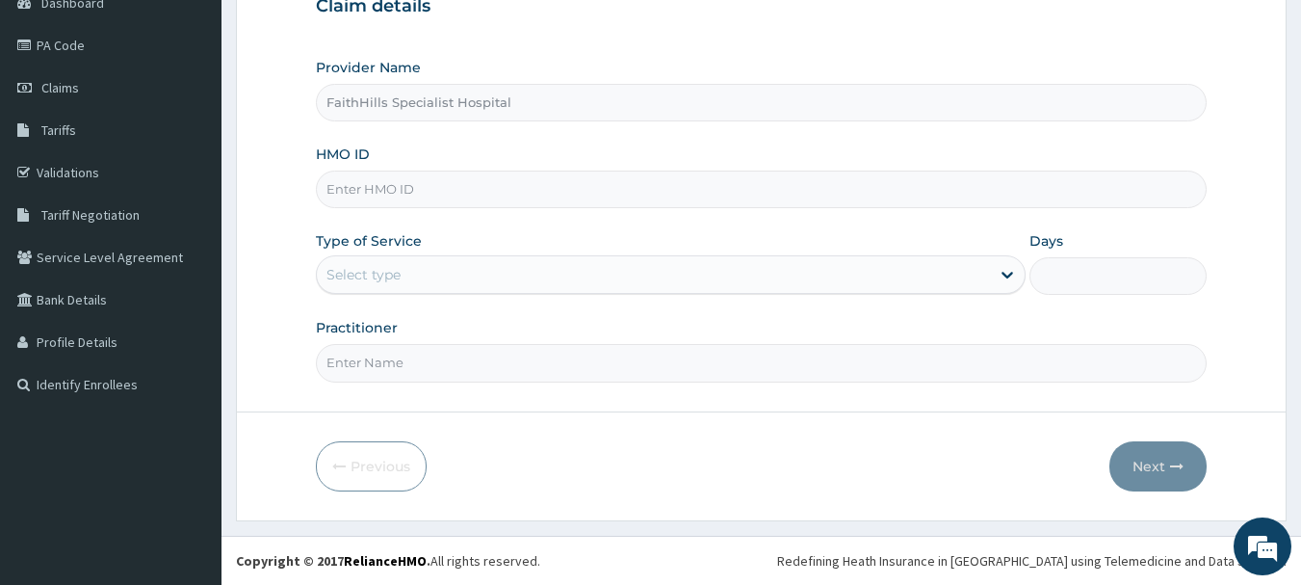
click at [405, 190] on input "HMO ID" at bounding box center [762, 189] width 892 height 38
type input "OHT/10549/A"
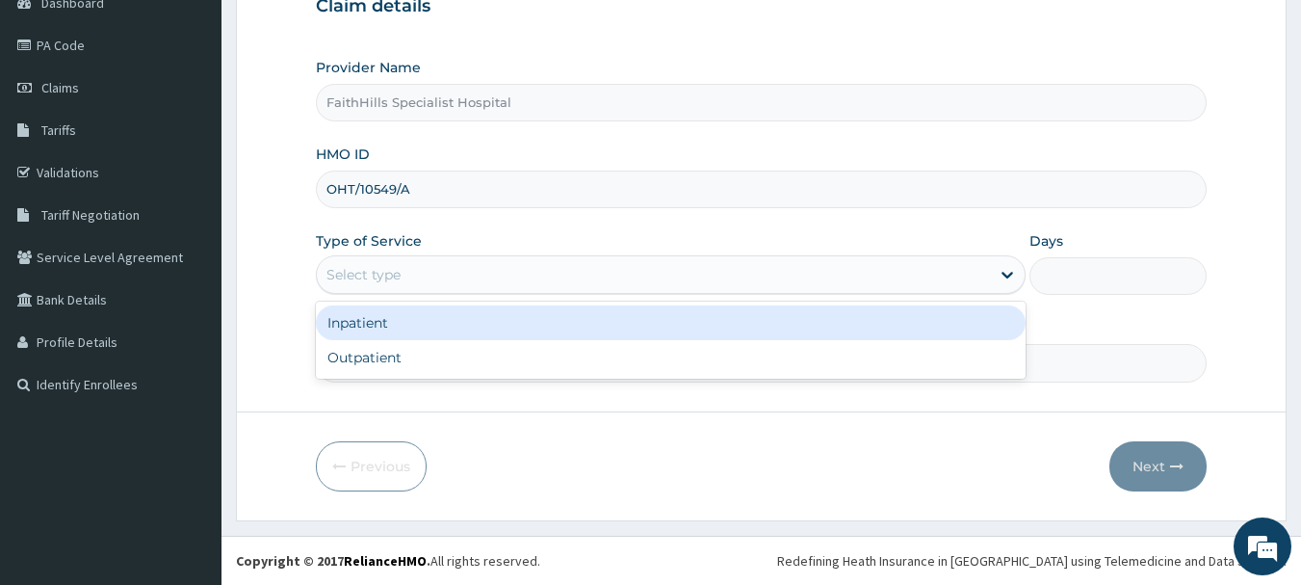
click at [399, 292] on div "Select type" at bounding box center [671, 274] width 710 height 39
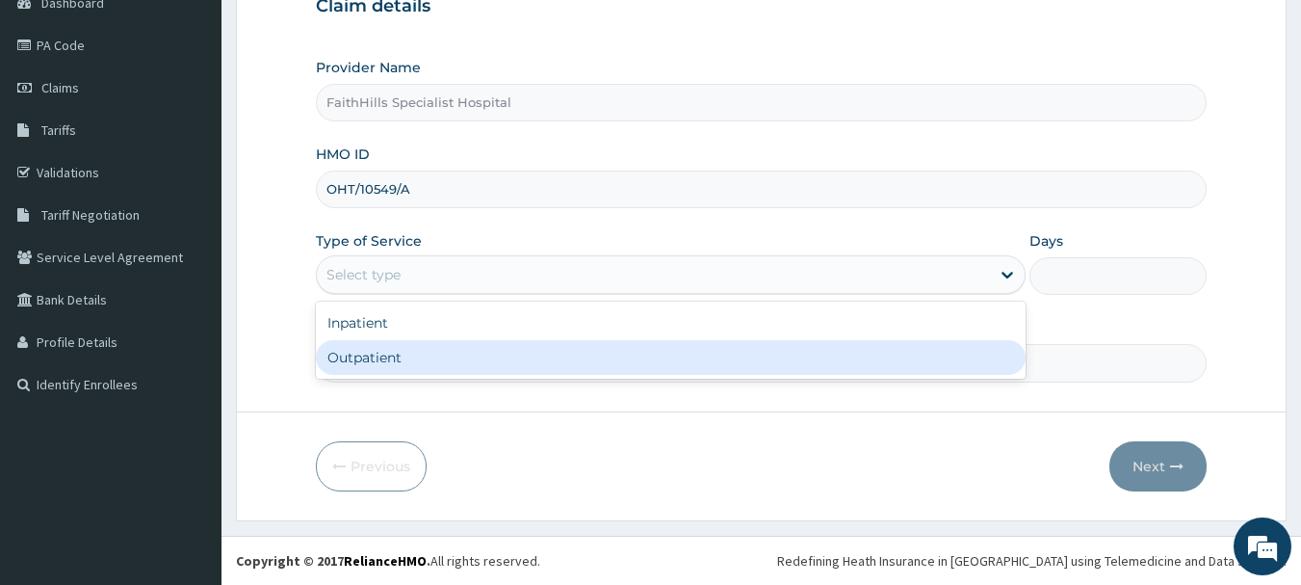
click at [370, 357] on div "Outpatient" at bounding box center [671, 357] width 710 height 35
type input "1"
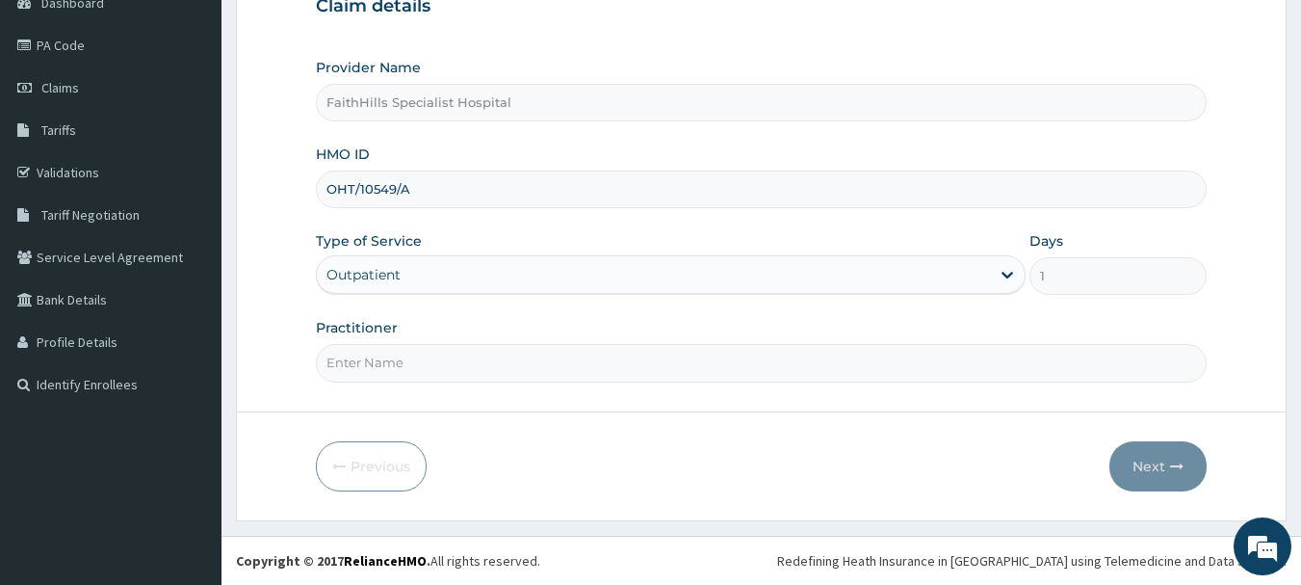
click at [371, 357] on input "Practitioner" at bounding box center [762, 363] width 892 height 38
type input "DR [PERSON_NAME]"
click at [1153, 460] on button "Next" at bounding box center [1158, 466] width 97 height 50
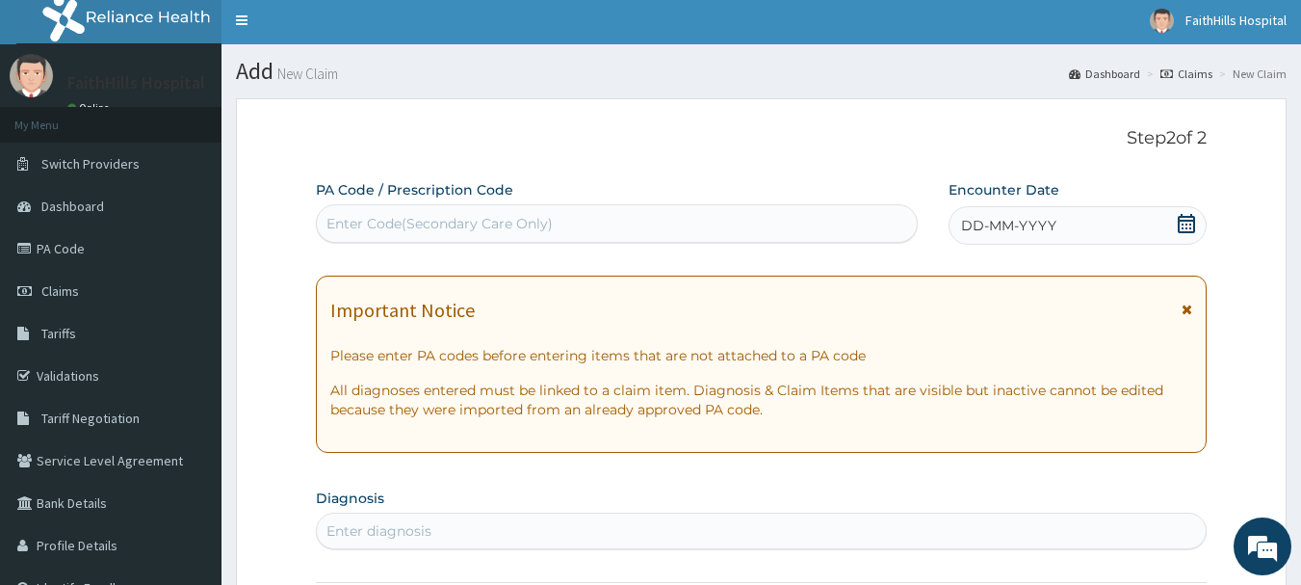
scroll to position [0, 0]
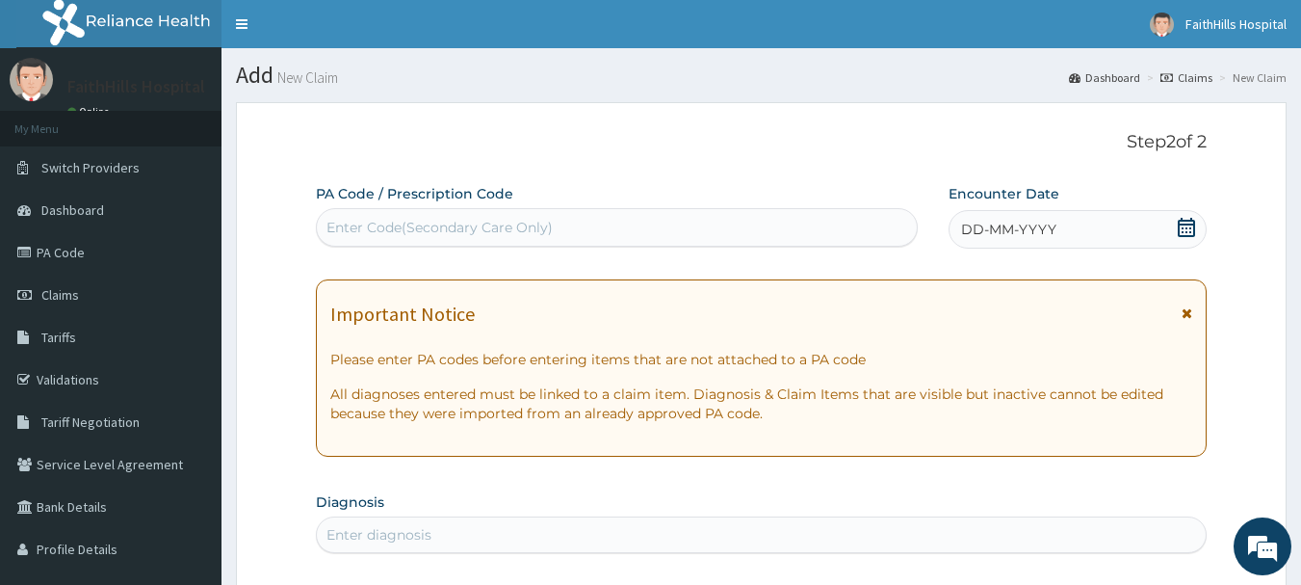
click at [1180, 222] on icon at bounding box center [1186, 227] width 17 height 19
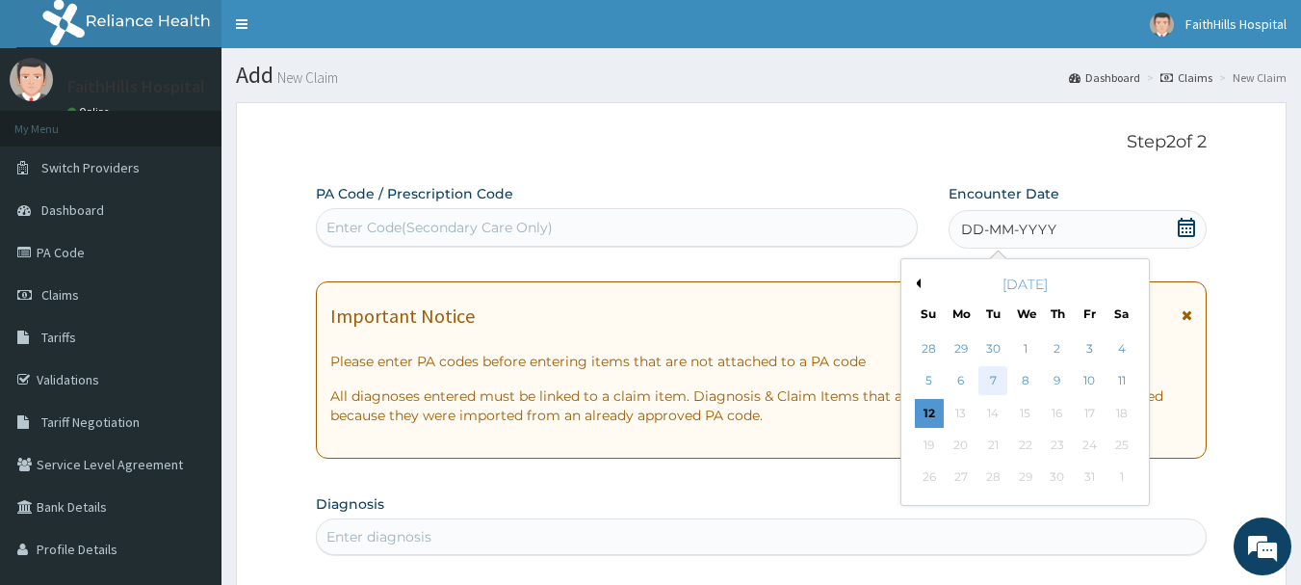
click at [991, 377] on div "7" at bounding box center [994, 381] width 29 height 29
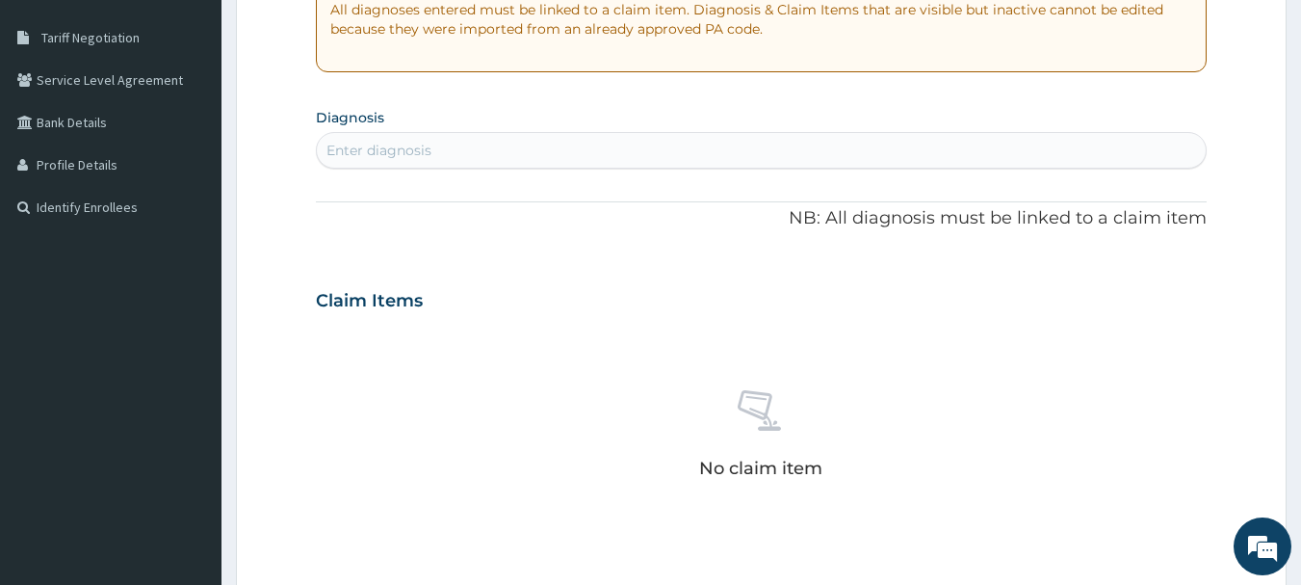
scroll to position [385, 0]
click at [374, 147] on div "Enter diagnosis" at bounding box center [379, 149] width 105 height 19
type input "[MEDICAL_DATA]"
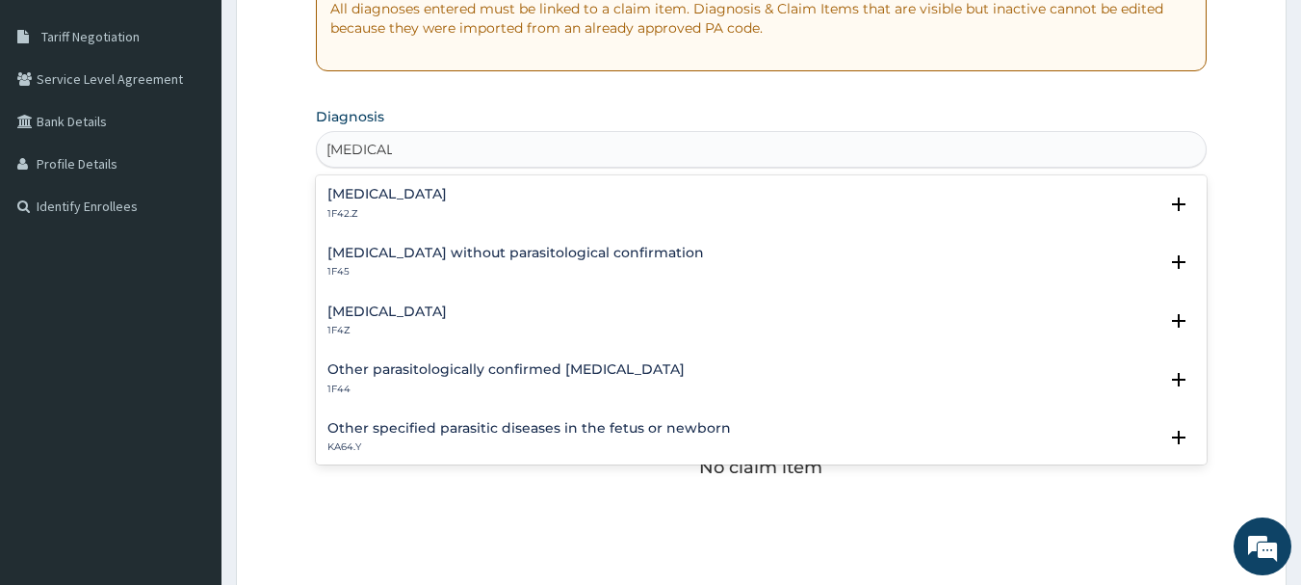
click at [447, 202] on div "[MEDICAL_DATA] 1F42.Z" at bounding box center [386, 204] width 119 height 34
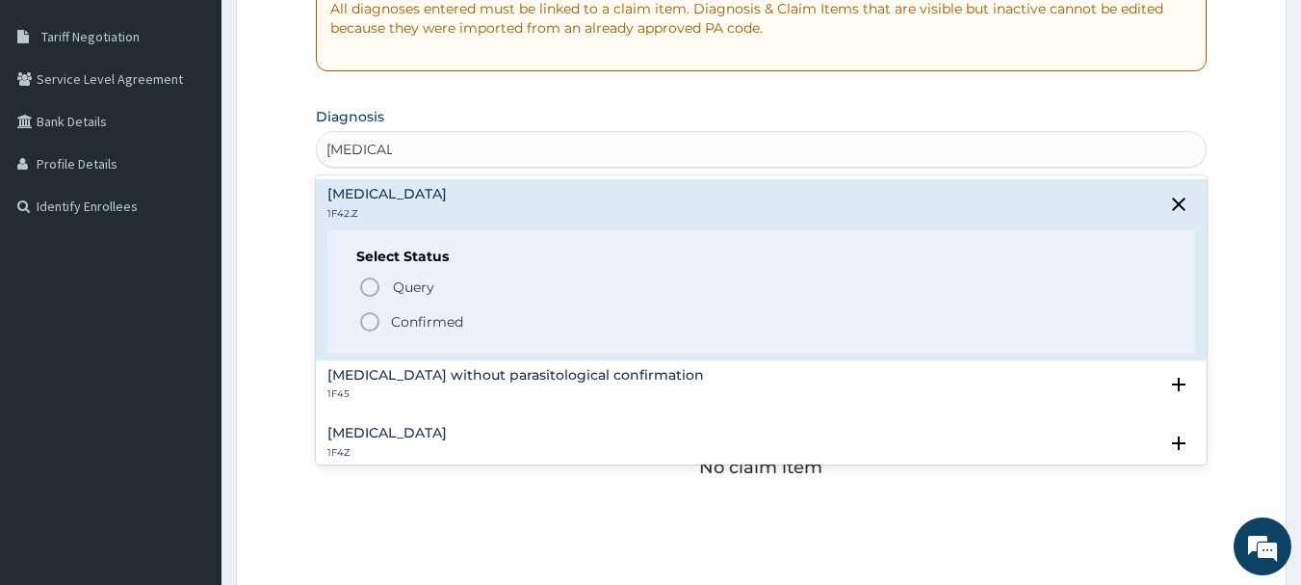
click at [435, 312] on p "Confirmed" at bounding box center [427, 321] width 72 height 19
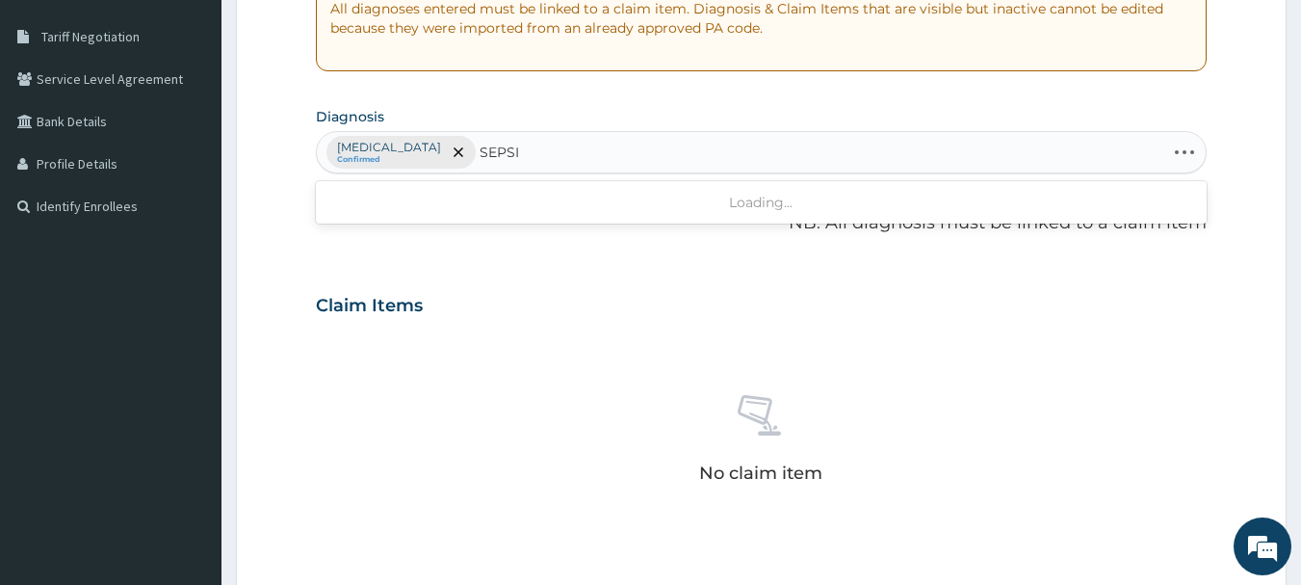
type input "[MEDICAL_DATA]"
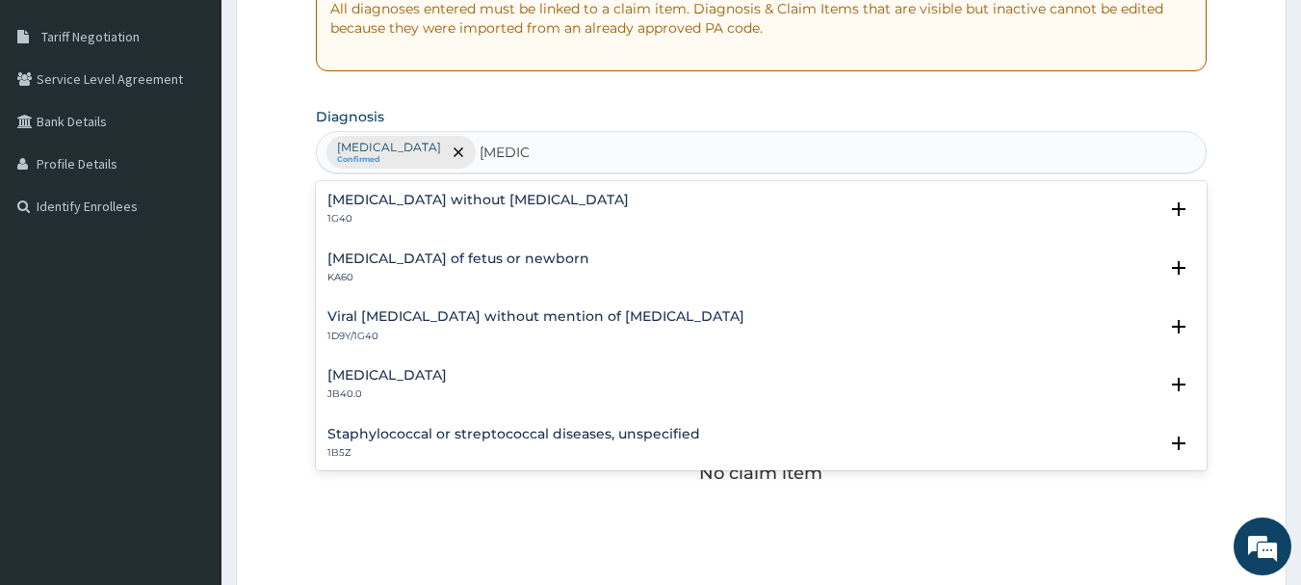
click at [432, 207] on h4 "[MEDICAL_DATA] without [MEDICAL_DATA]" at bounding box center [477, 200] width 301 height 14
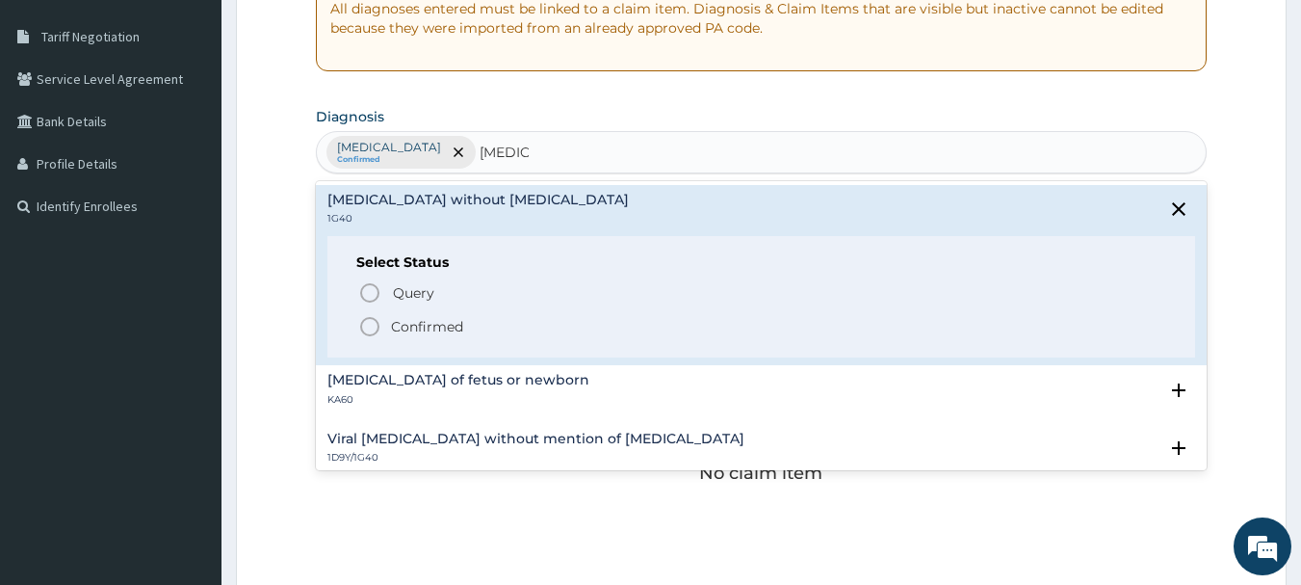
click at [419, 325] on p "Confirmed" at bounding box center [427, 326] width 72 height 19
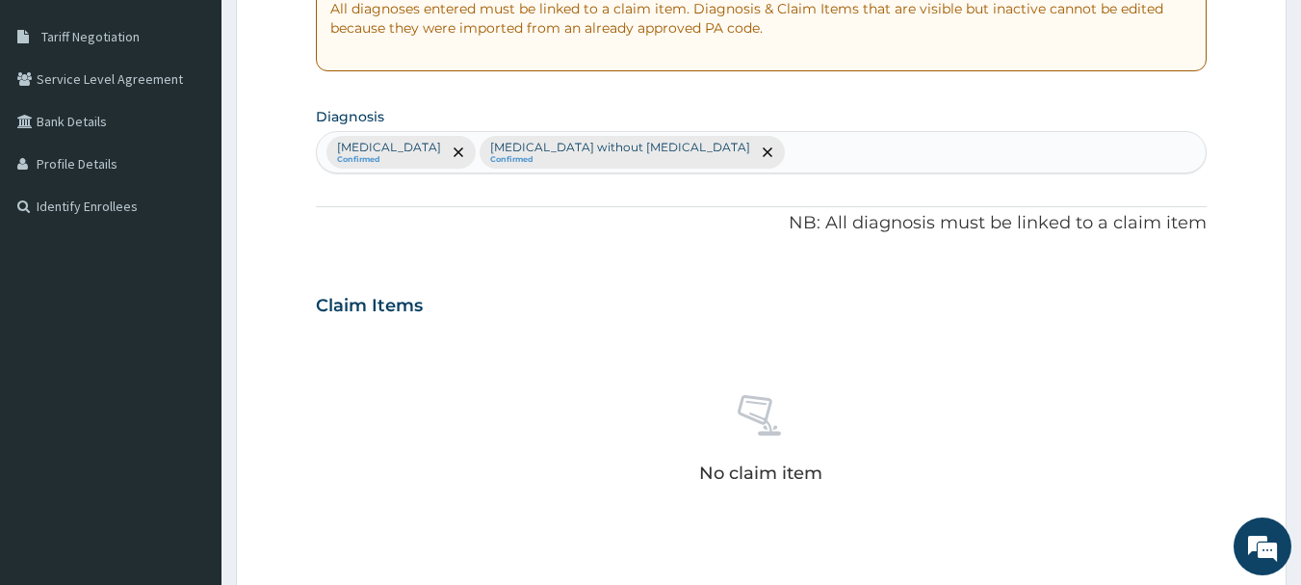
scroll to position [771, 0]
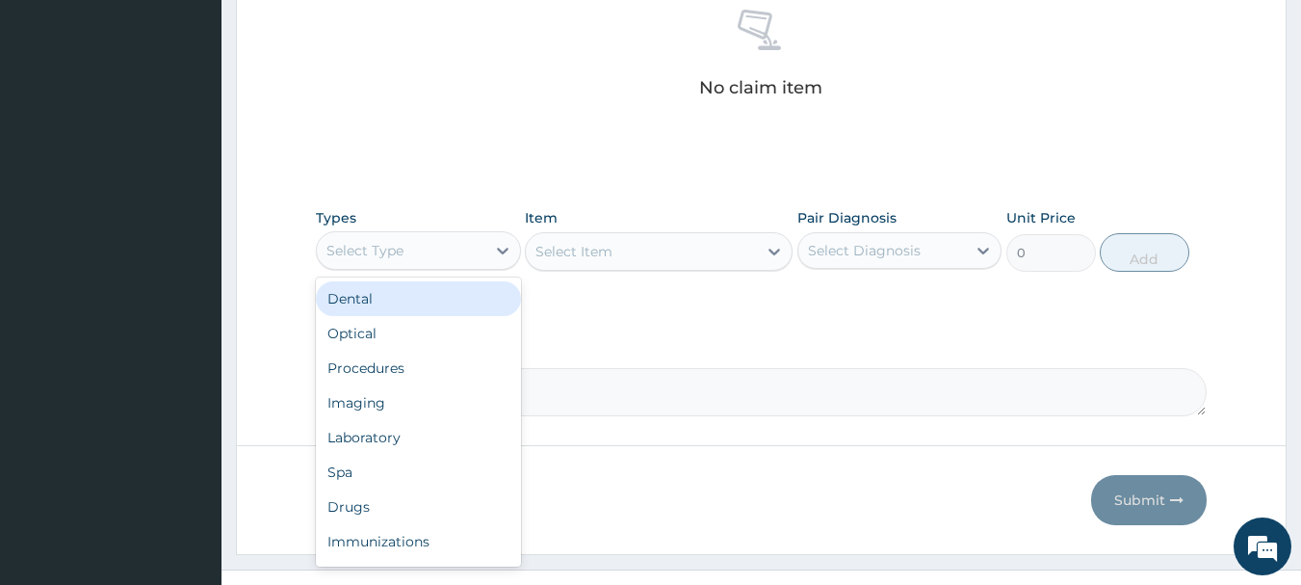
click at [436, 260] on div "Select Type" at bounding box center [401, 250] width 169 height 31
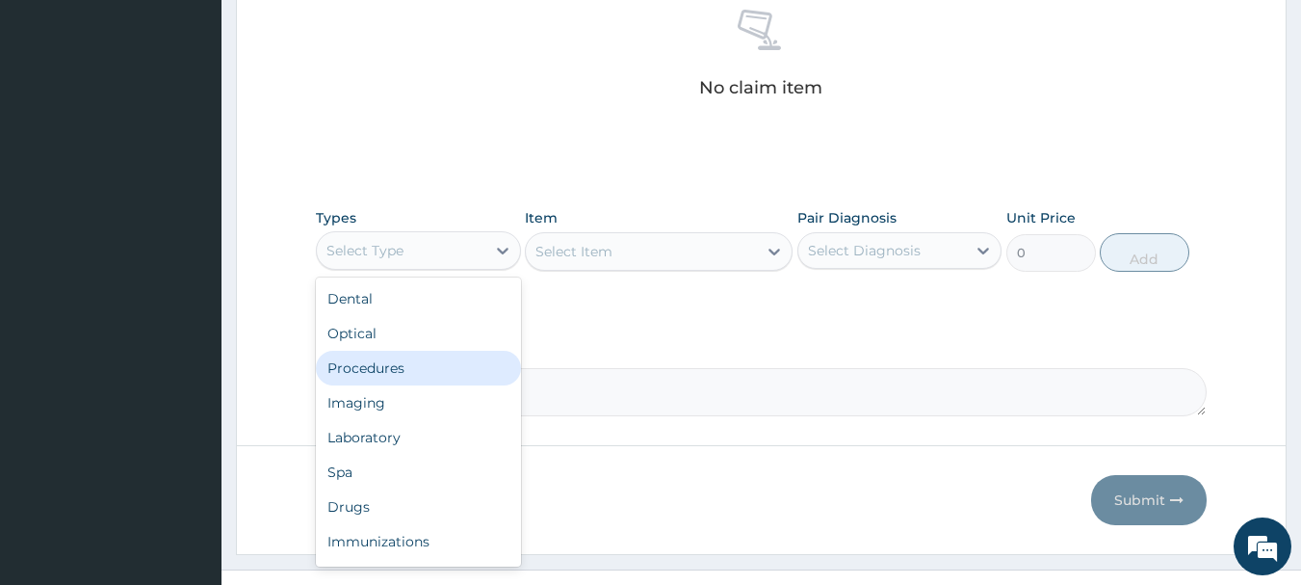
click at [392, 378] on div "Procedures" at bounding box center [418, 368] width 205 height 35
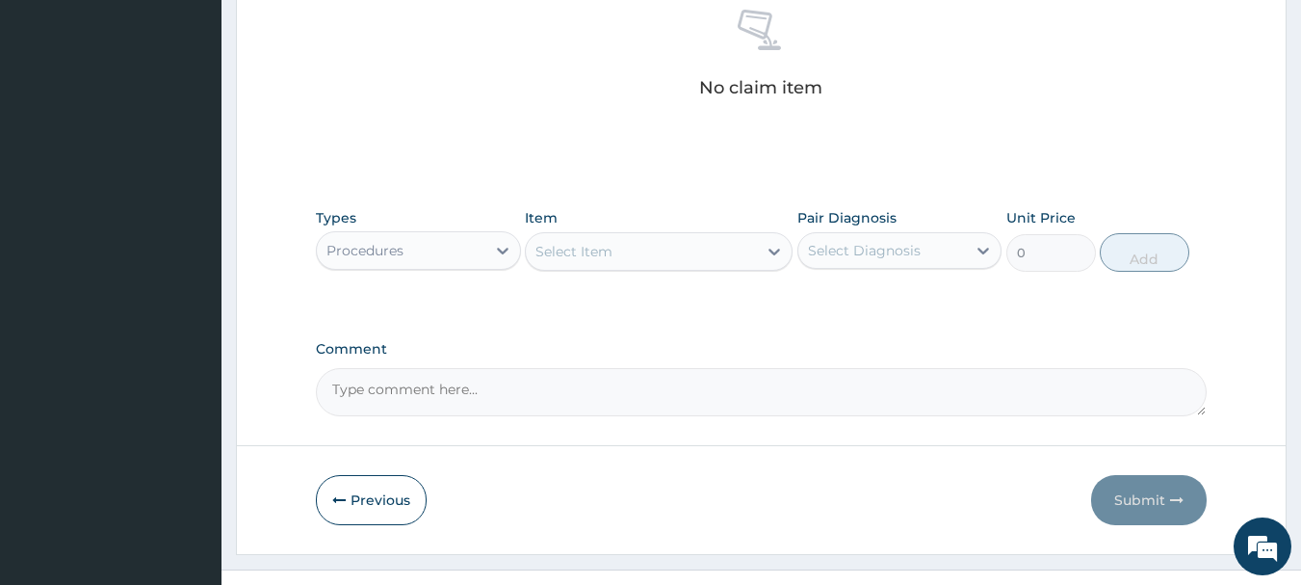
click at [669, 261] on div "Select Item" at bounding box center [641, 251] width 231 height 31
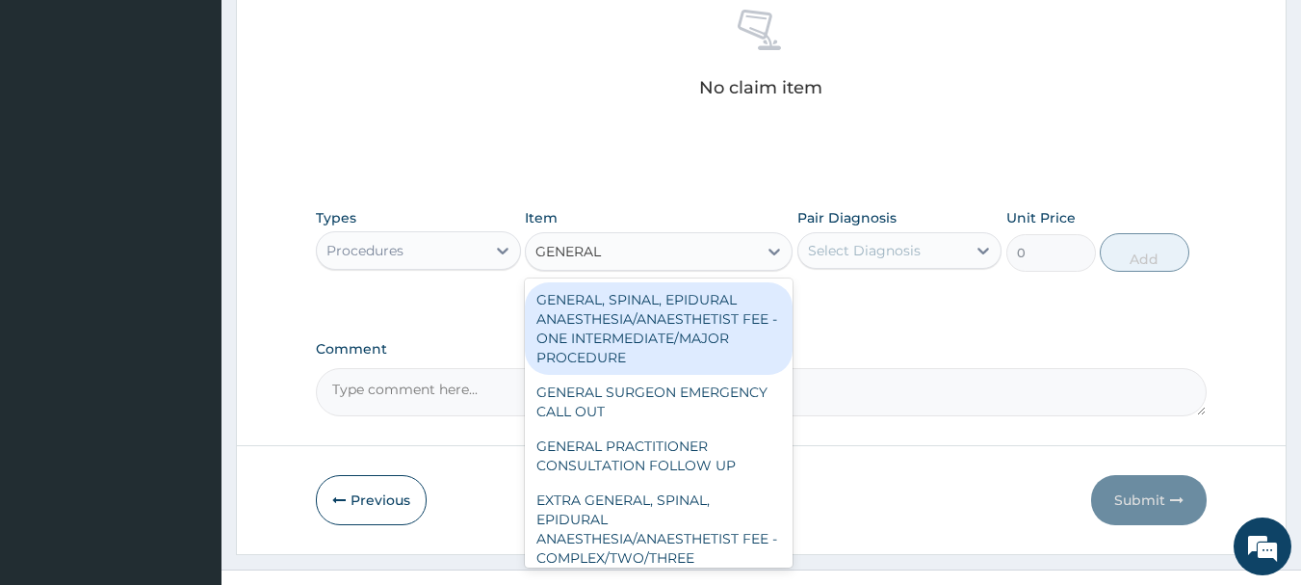
type input "GENERAL P"
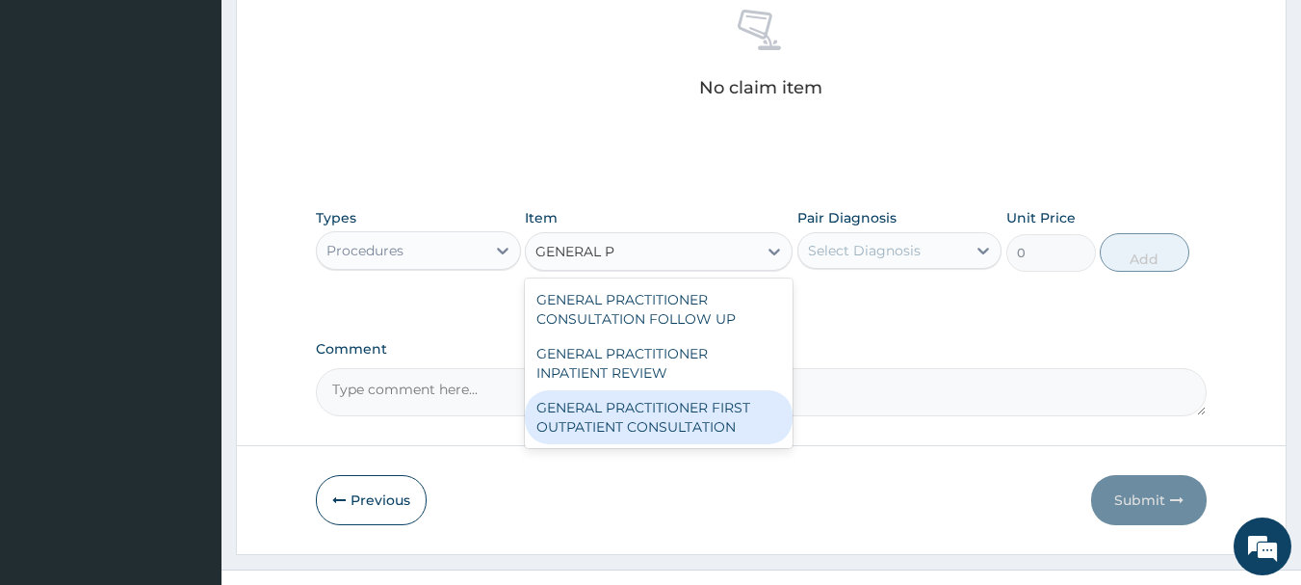
drag, startPoint x: 687, startPoint y: 406, endPoint x: 727, endPoint y: 388, distance: 44.4
click at [687, 407] on div "GENERAL PRACTITIONER FIRST OUTPATIENT CONSULTATION" at bounding box center [659, 417] width 268 height 54
type input "3750"
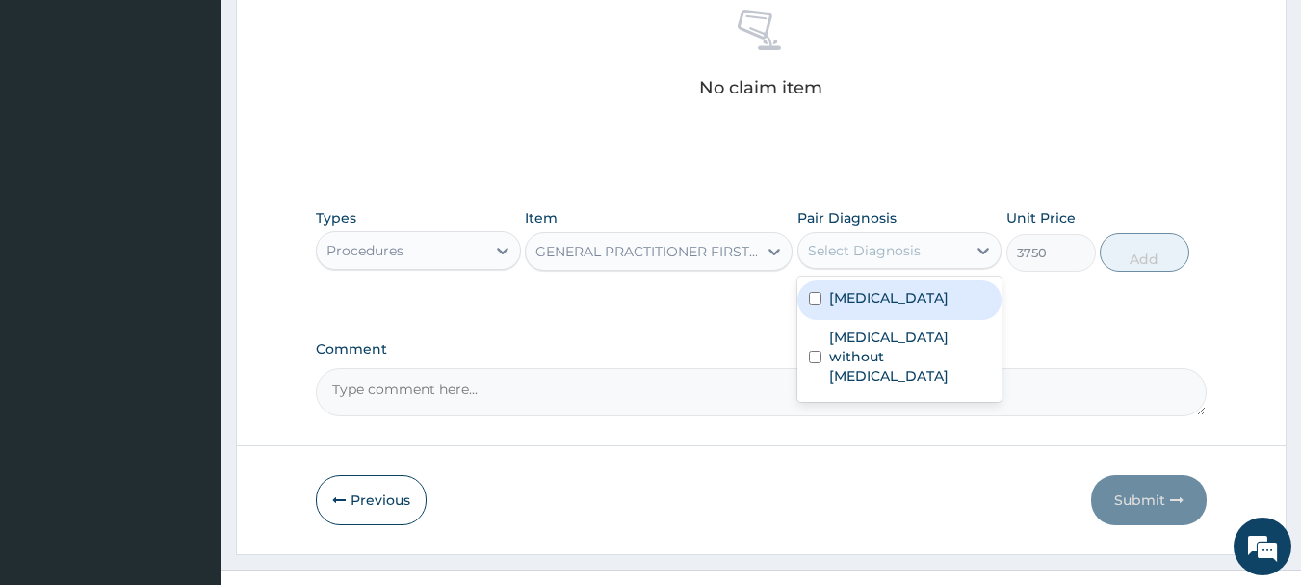
click at [911, 255] on div "Select Diagnosis" at bounding box center [864, 250] width 113 height 19
click at [923, 307] on label "[MEDICAL_DATA]" at bounding box center [888, 297] width 119 height 19
checkbox input "true"
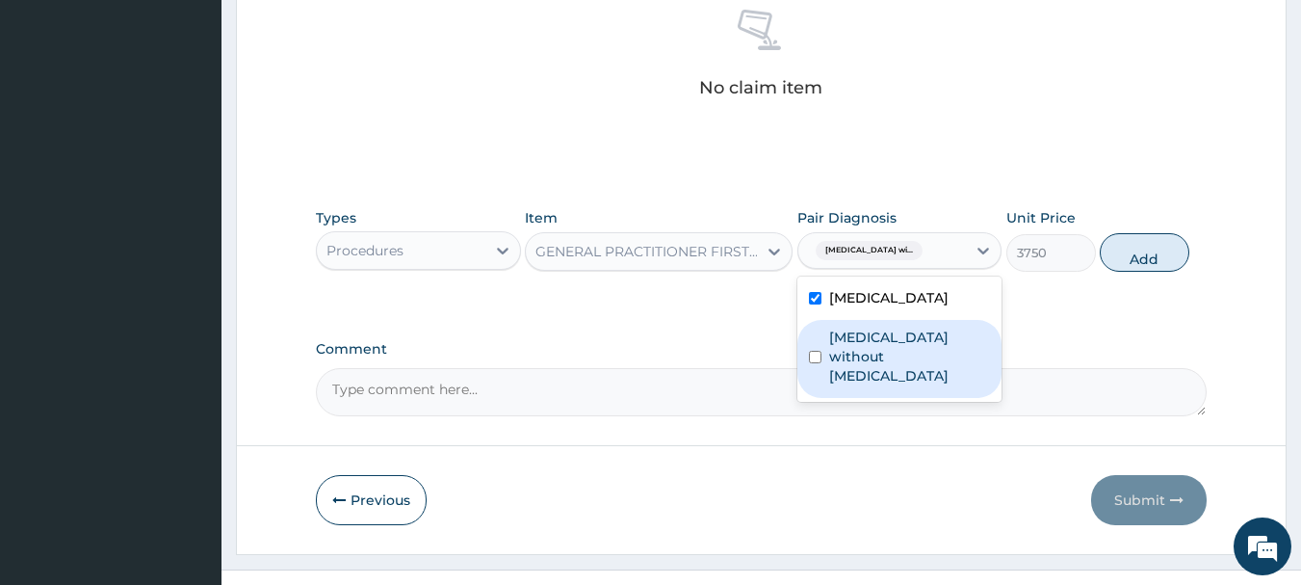
click at [929, 385] on label "[MEDICAL_DATA] without [MEDICAL_DATA]" at bounding box center [910, 356] width 162 height 58
checkbox input "true"
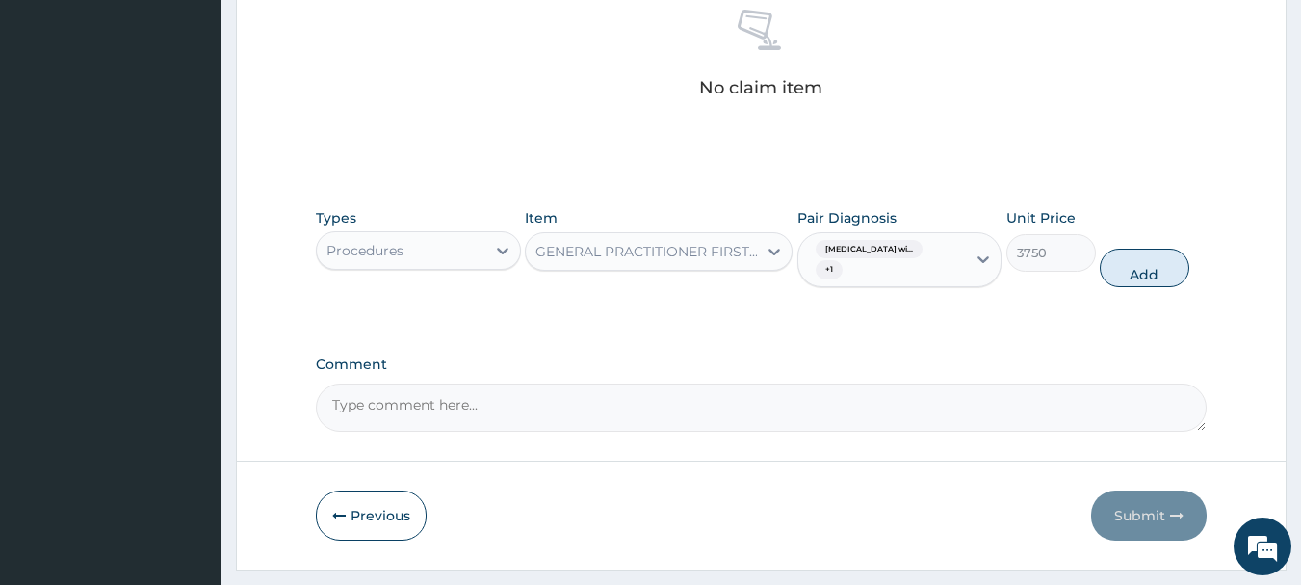
drag, startPoint x: 1126, startPoint y: 270, endPoint x: 565, endPoint y: 241, distance: 561.3
click at [1125, 270] on button "Add" at bounding box center [1145, 268] width 90 height 39
type input "0"
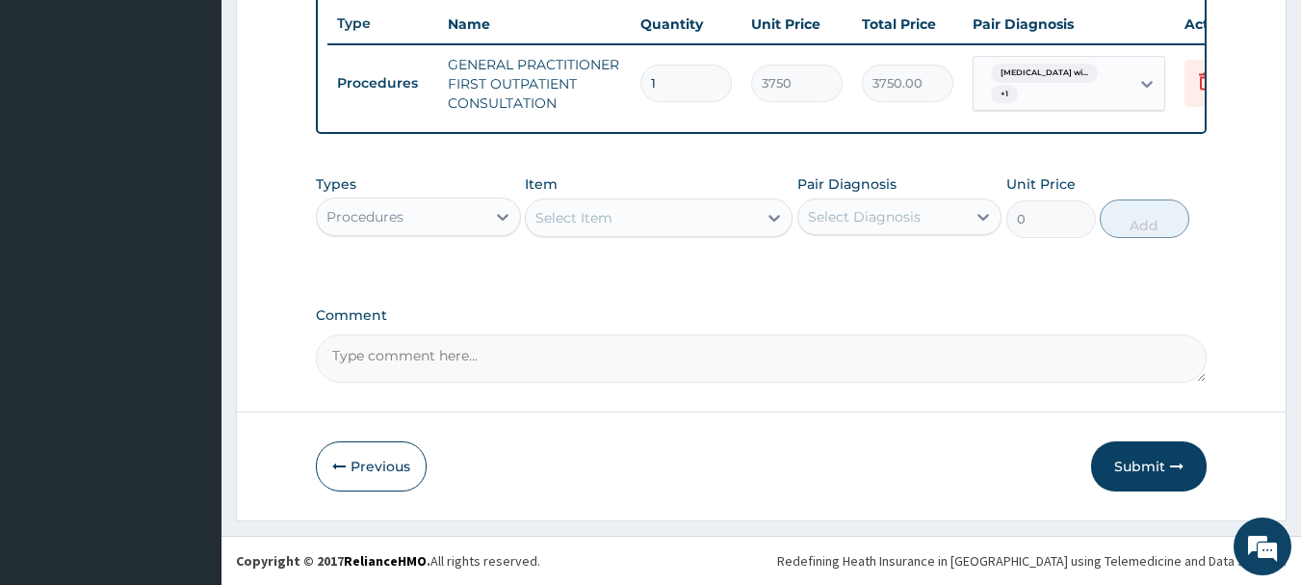
scroll to position [738, 0]
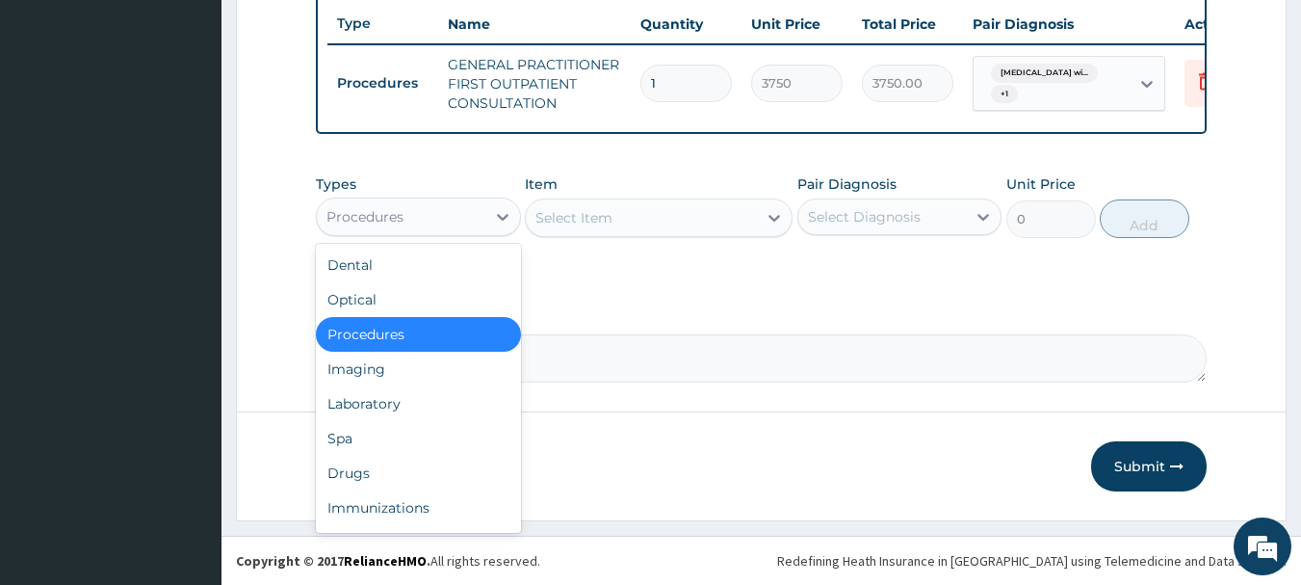
click at [415, 219] on div "Procedures" at bounding box center [401, 216] width 169 height 31
click at [393, 408] on div "Laboratory" at bounding box center [418, 403] width 205 height 35
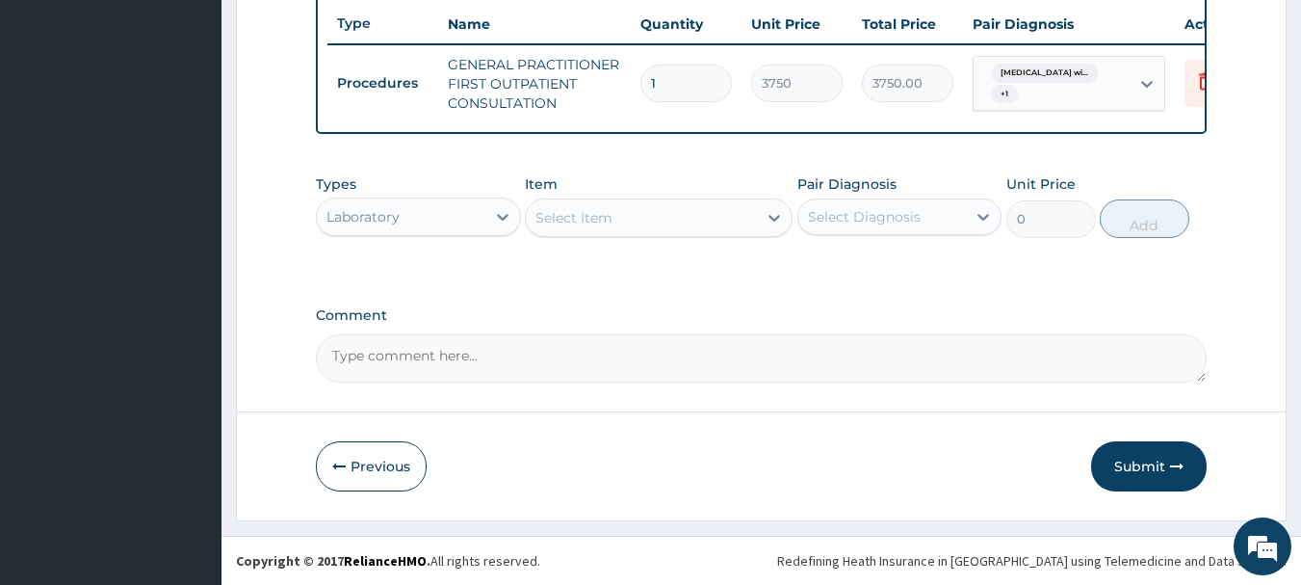
click at [699, 213] on div "Select Item" at bounding box center [641, 217] width 231 height 31
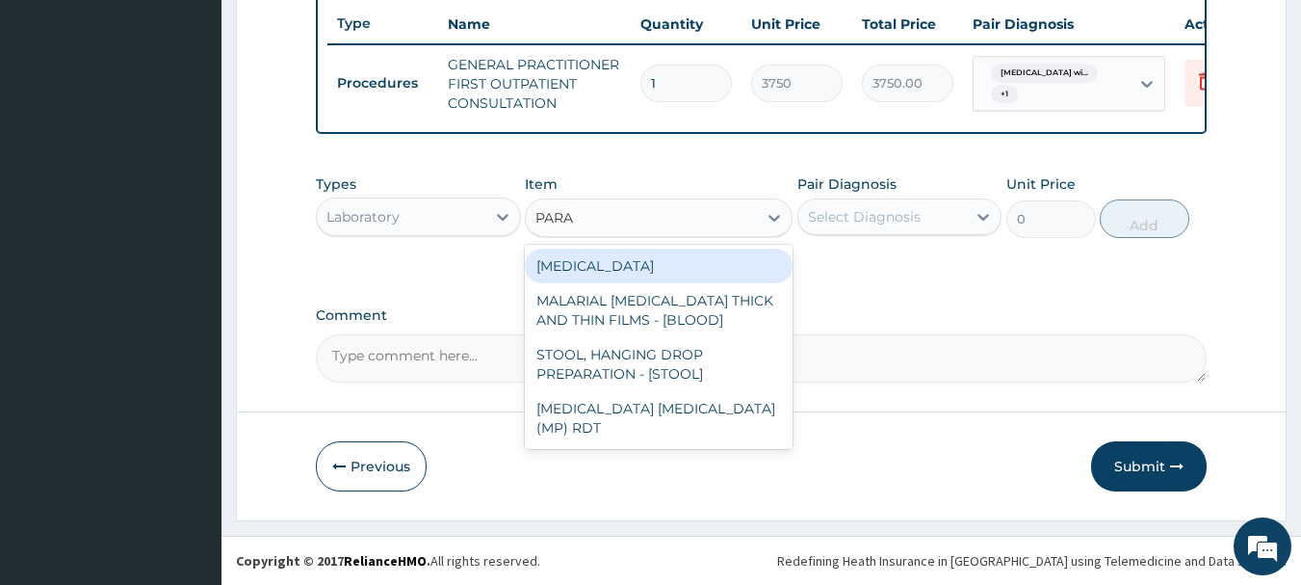
type input "PARAS"
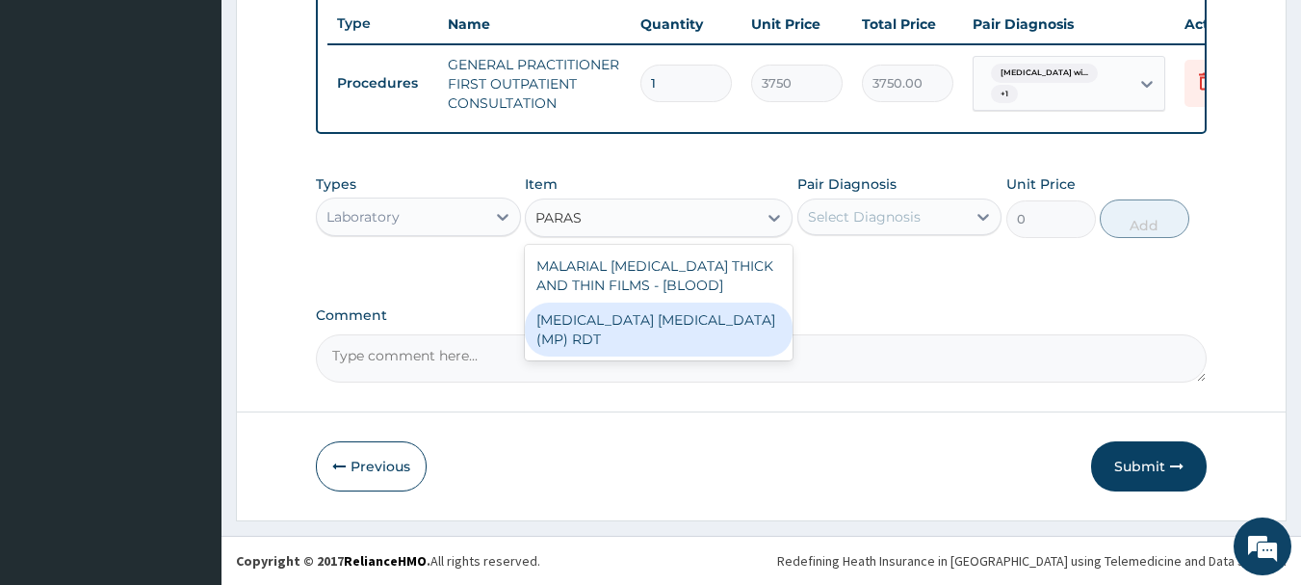
click at [692, 326] on div "[MEDICAL_DATA] [MEDICAL_DATA] (MP) RDT" at bounding box center [659, 329] width 268 height 54
type input "2000"
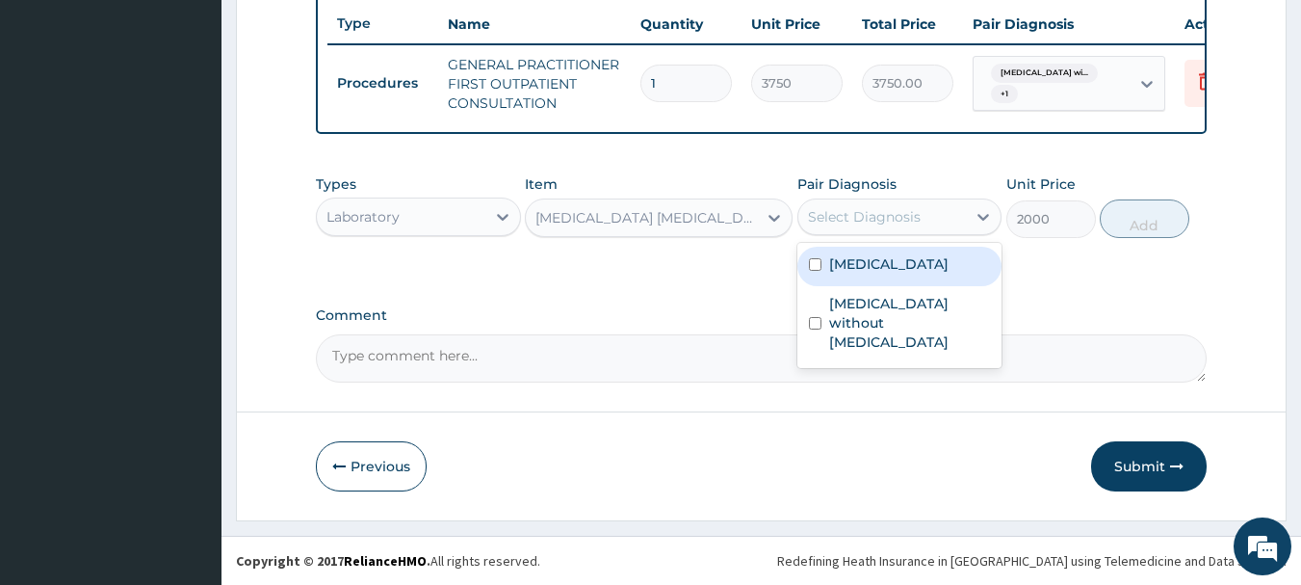
click at [862, 222] on div "Select Diagnosis" at bounding box center [864, 216] width 113 height 19
drag, startPoint x: 888, startPoint y: 286, endPoint x: 1132, endPoint y: 271, distance: 244.2
click at [889, 274] on label "[MEDICAL_DATA]" at bounding box center [888, 263] width 119 height 19
checkbox input "true"
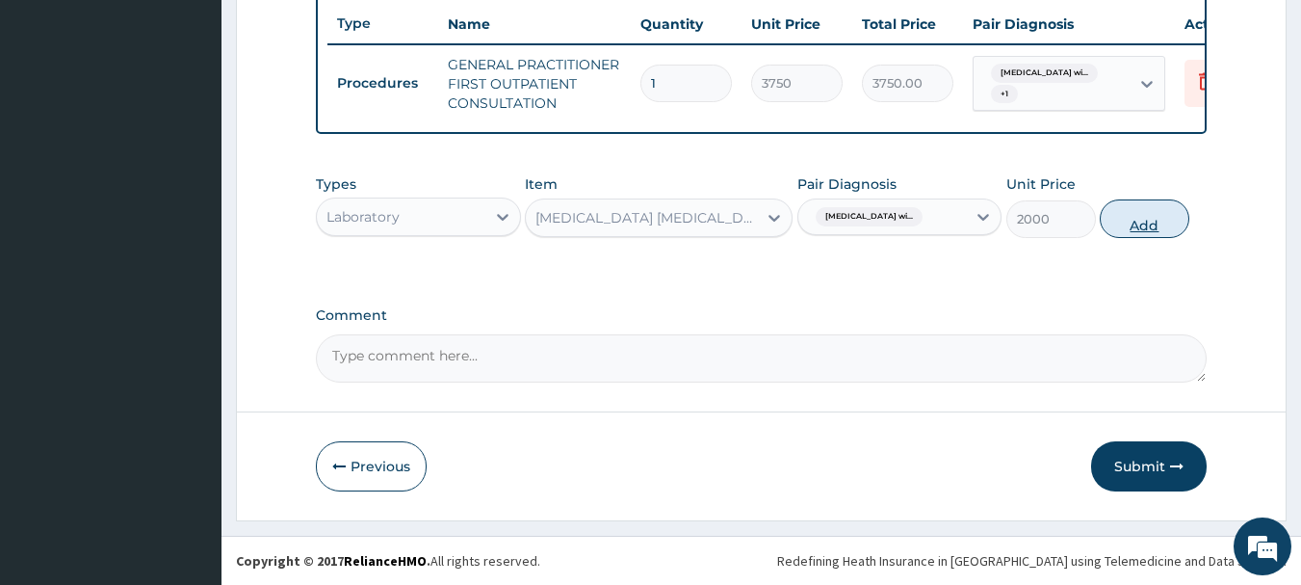
click at [1178, 228] on button "Add" at bounding box center [1145, 218] width 90 height 39
type input "0"
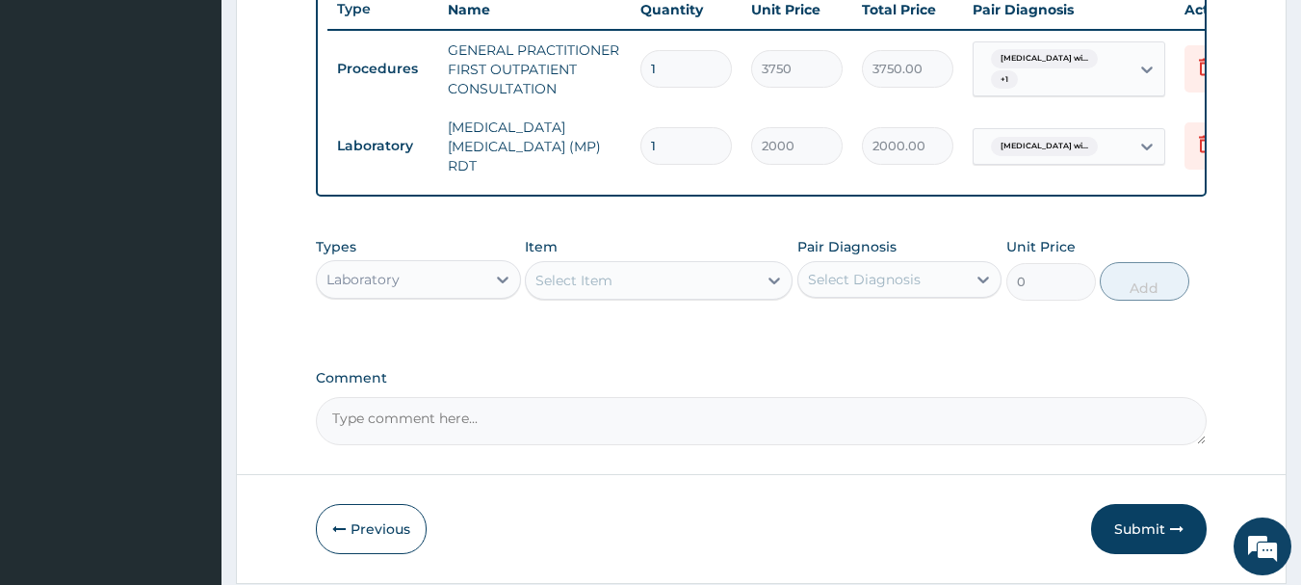
click at [652, 285] on div "Select Item" at bounding box center [641, 280] width 231 height 31
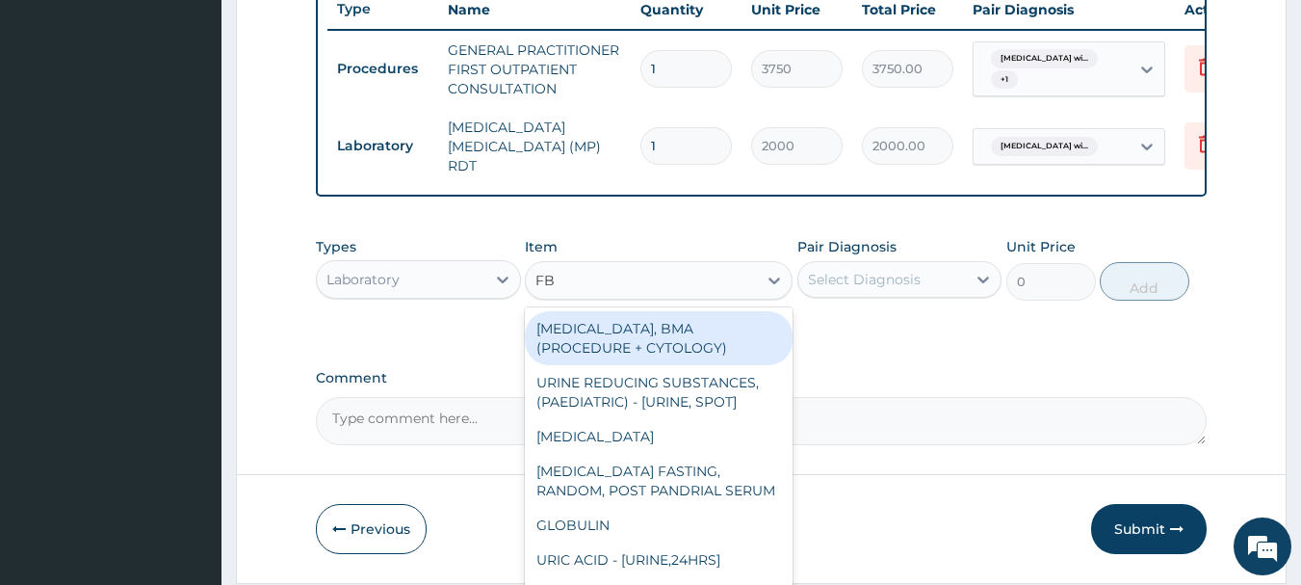
type input "FBC"
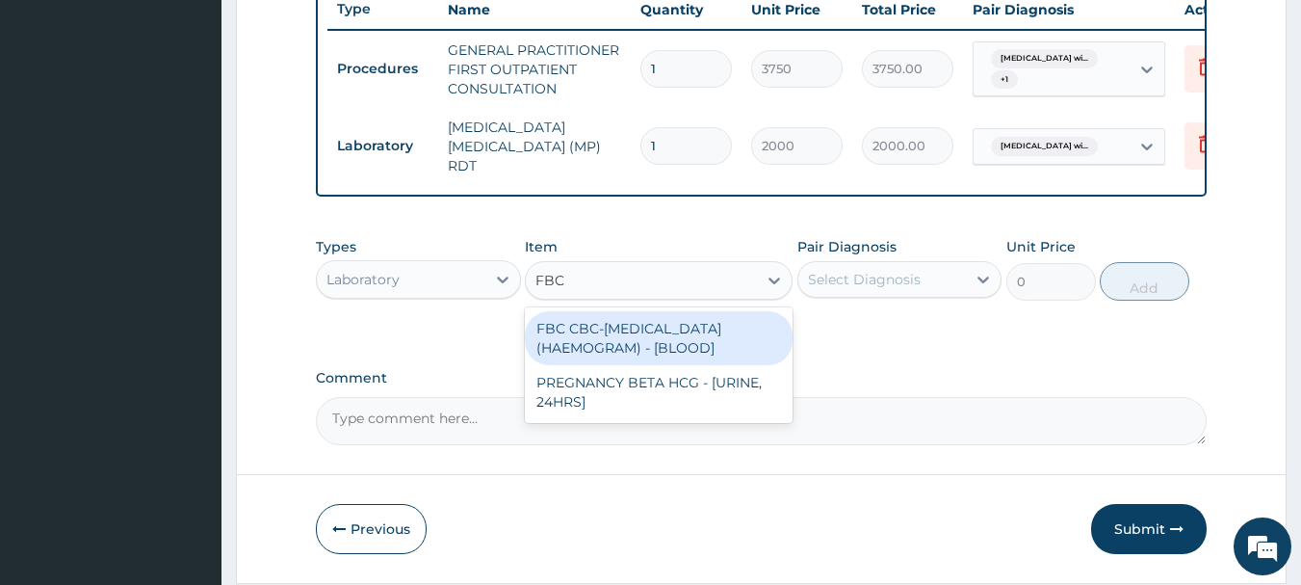
drag, startPoint x: 641, startPoint y: 329, endPoint x: 795, endPoint y: 348, distance: 154.2
click at [645, 330] on div "FBC CBC-[MEDICAL_DATA] (HAEMOGRAM) - [BLOOD]" at bounding box center [659, 338] width 268 height 54
type input "5000"
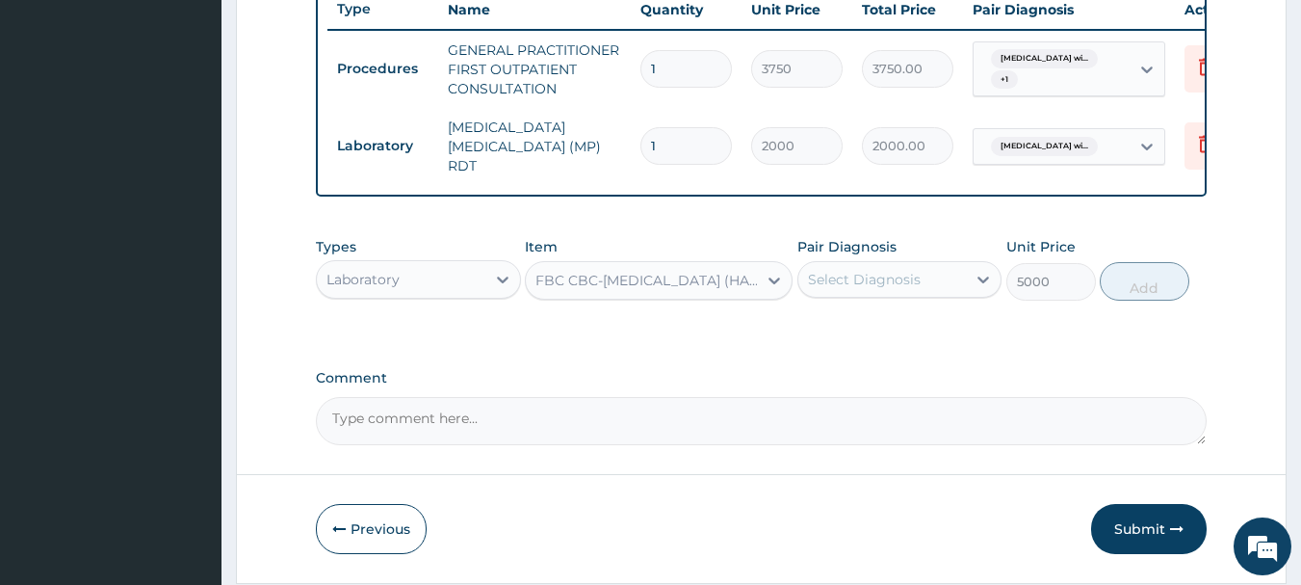
click at [881, 289] on div "Select Diagnosis" at bounding box center [864, 279] width 113 height 19
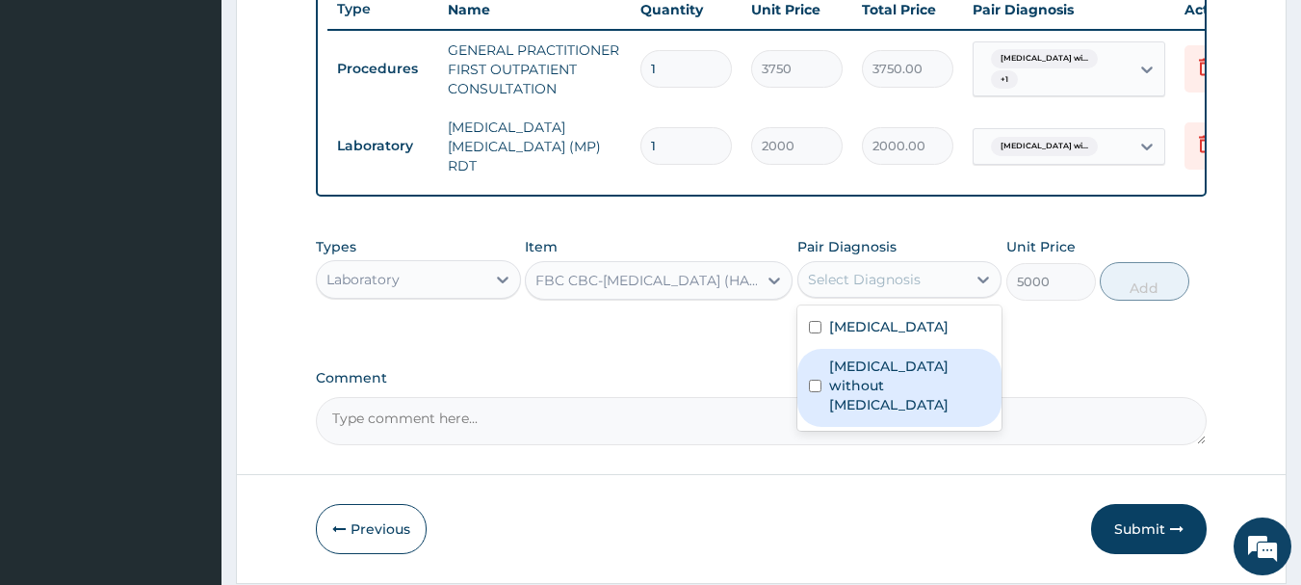
drag, startPoint x: 863, startPoint y: 418, endPoint x: 1085, endPoint y: 349, distance: 232.1
click at [881, 414] on label "[MEDICAL_DATA] without [MEDICAL_DATA]" at bounding box center [910, 385] width 162 height 58
checkbox input "true"
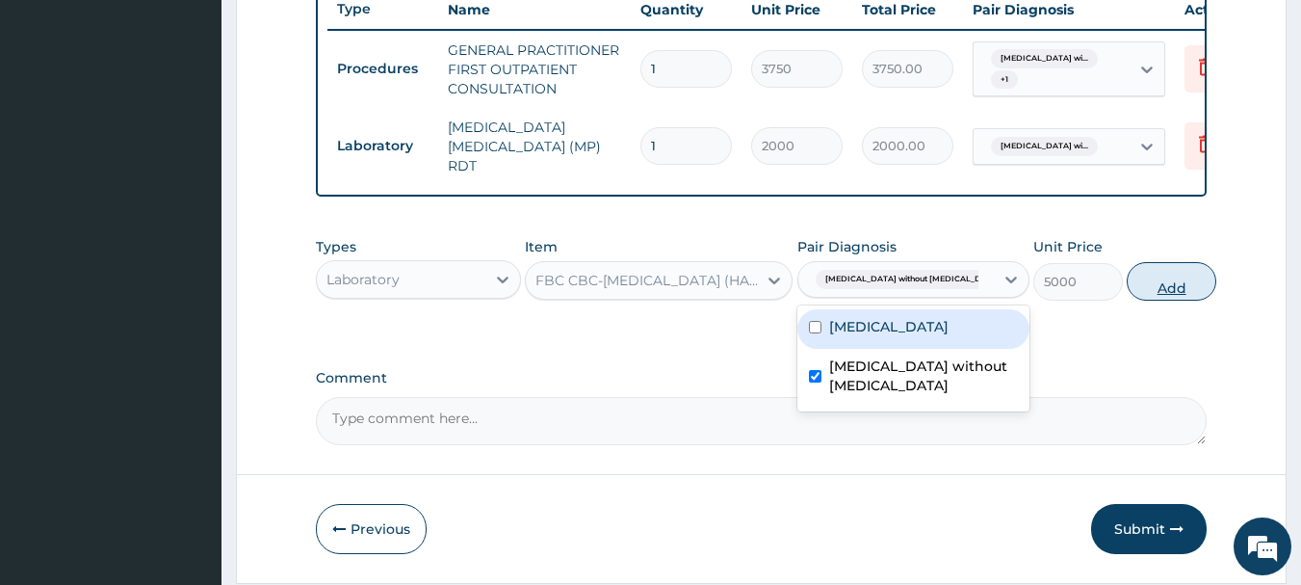
click at [1147, 278] on button "Add" at bounding box center [1172, 281] width 90 height 39
type input "0"
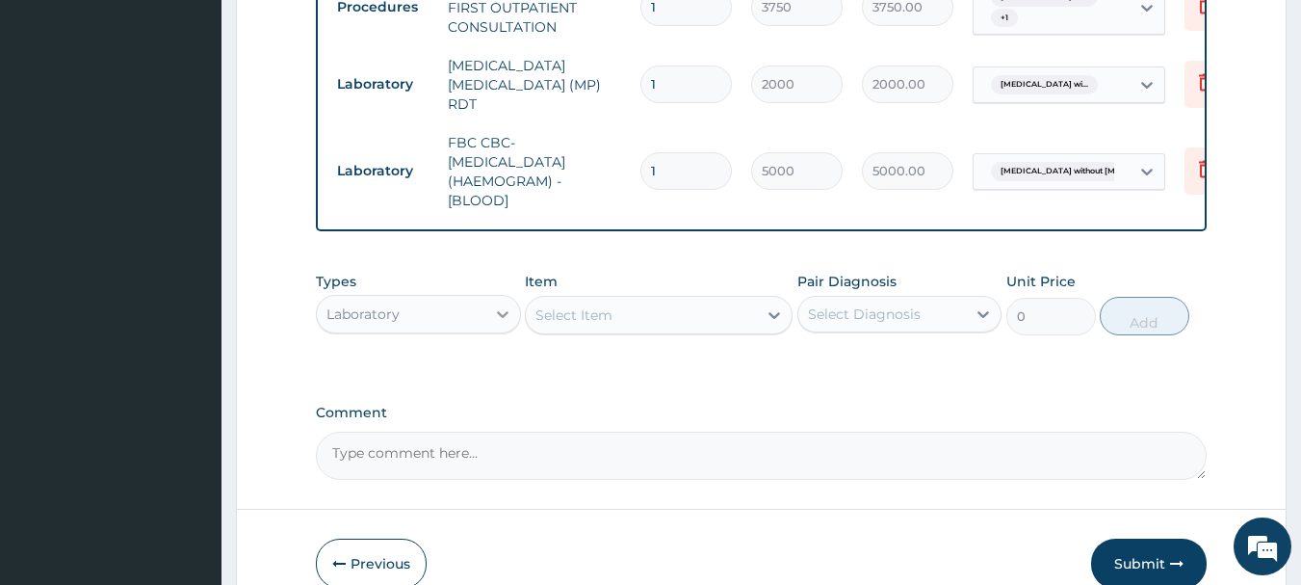
scroll to position [834, 0]
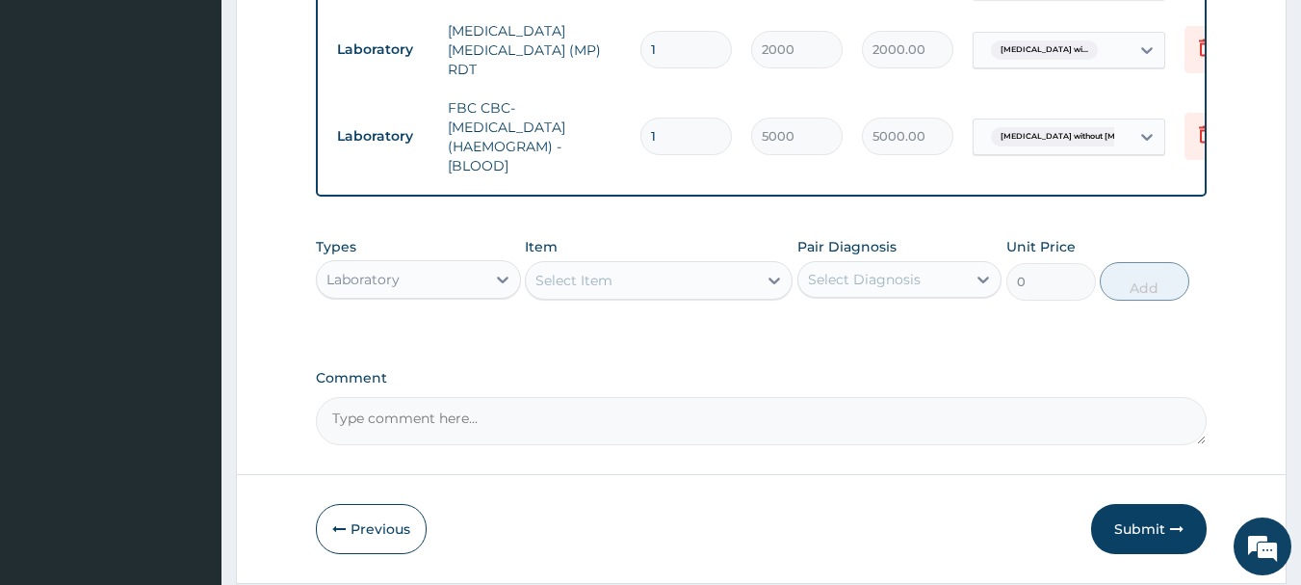
click at [413, 292] on div "Laboratory" at bounding box center [401, 279] width 169 height 31
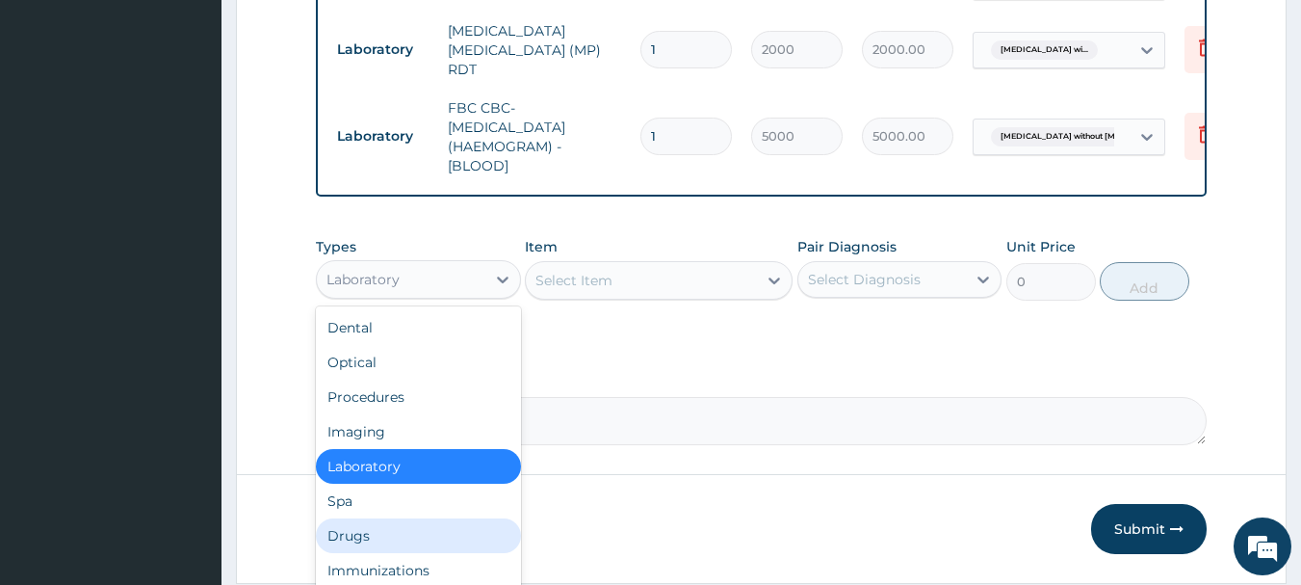
click at [379, 527] on div "Drugs" at bounding box center [418, 535] width 205 height 35
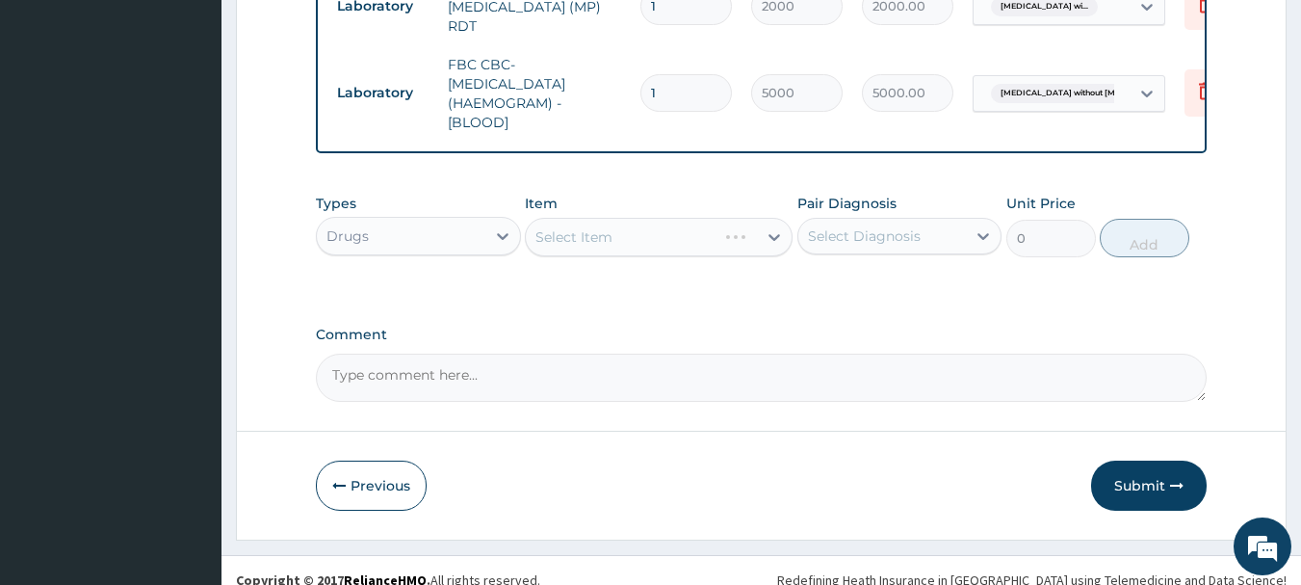
scroll to position [901, 0]
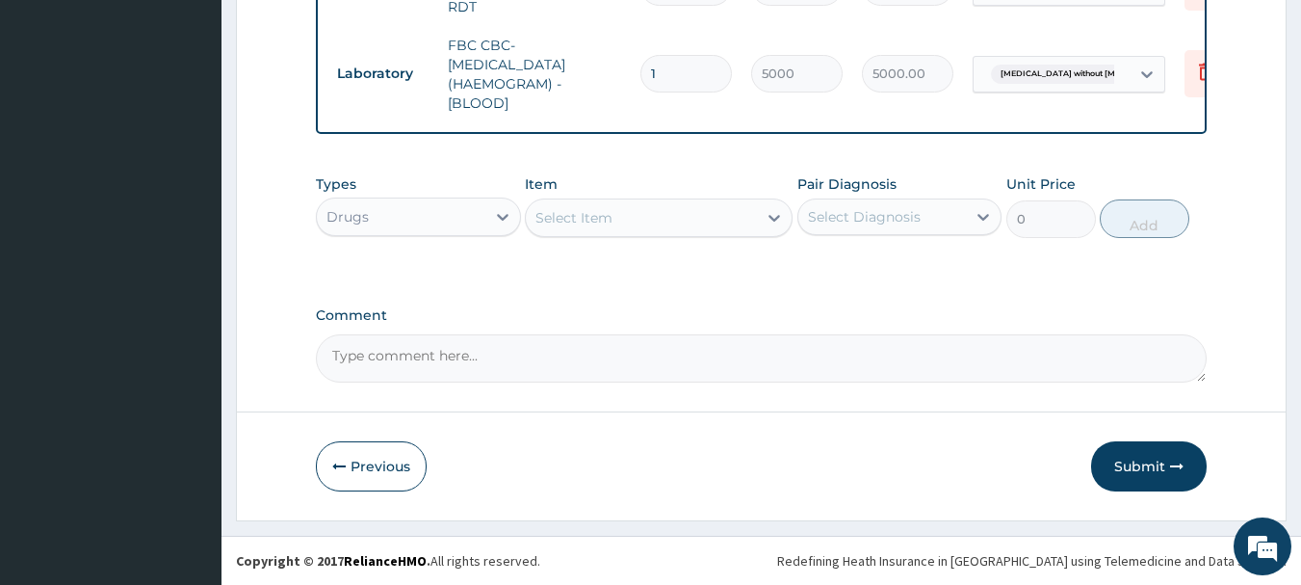
click at [670, 212] on div "Select Item" at bounding box center [641, 217] width 231 height 31
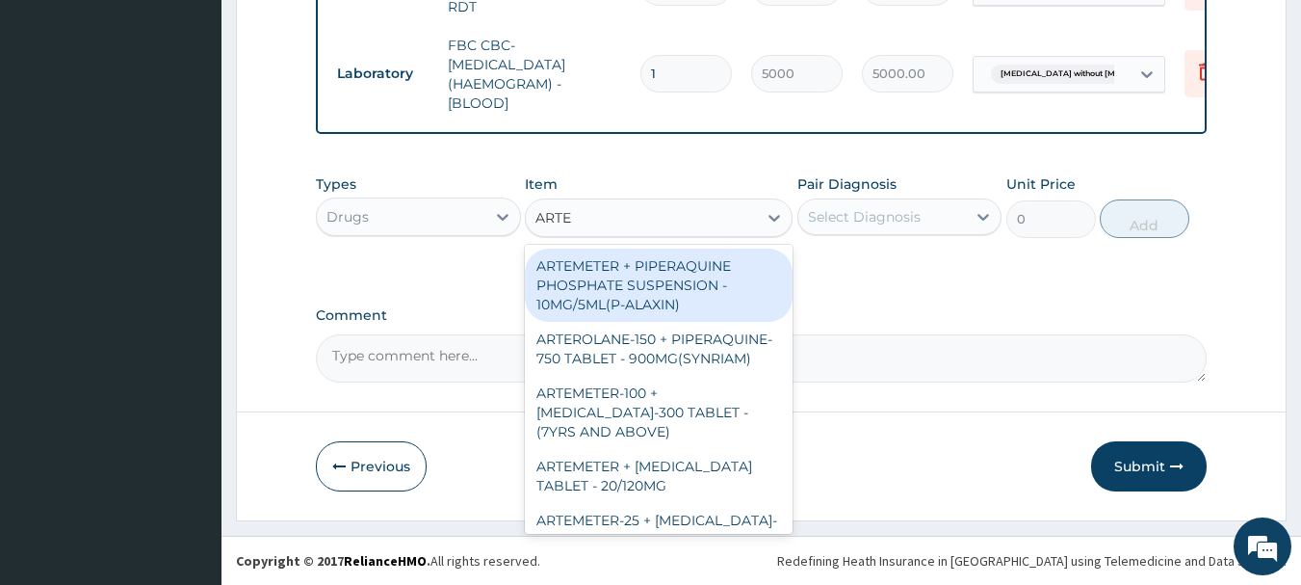
type input "ARTEM"
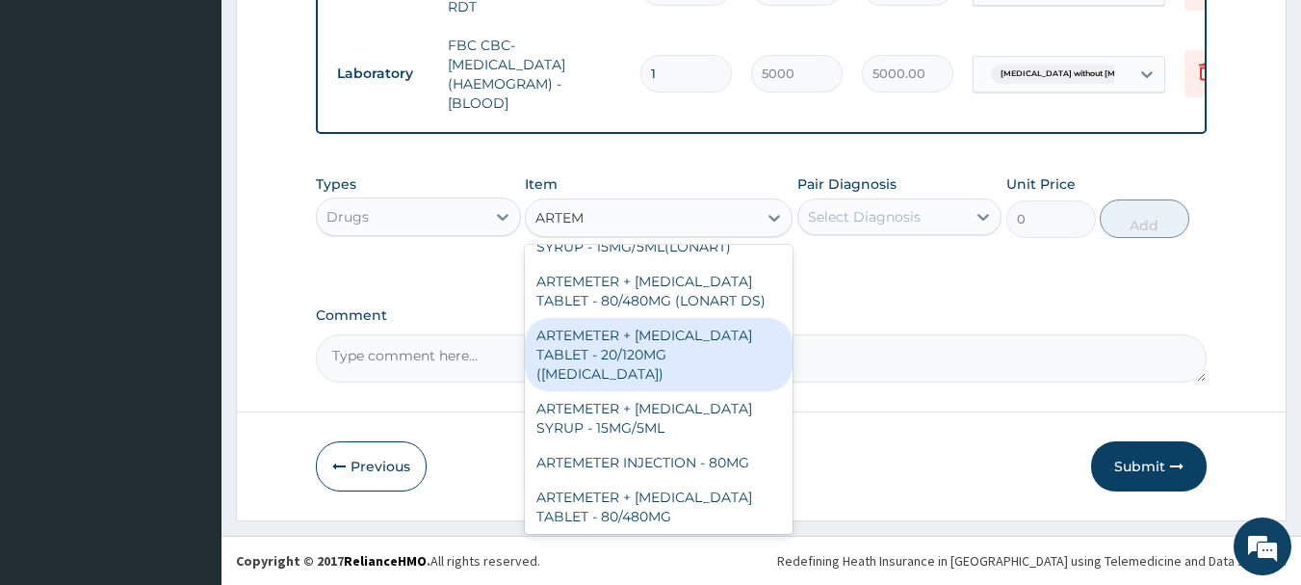
scroll to position [771, 0]
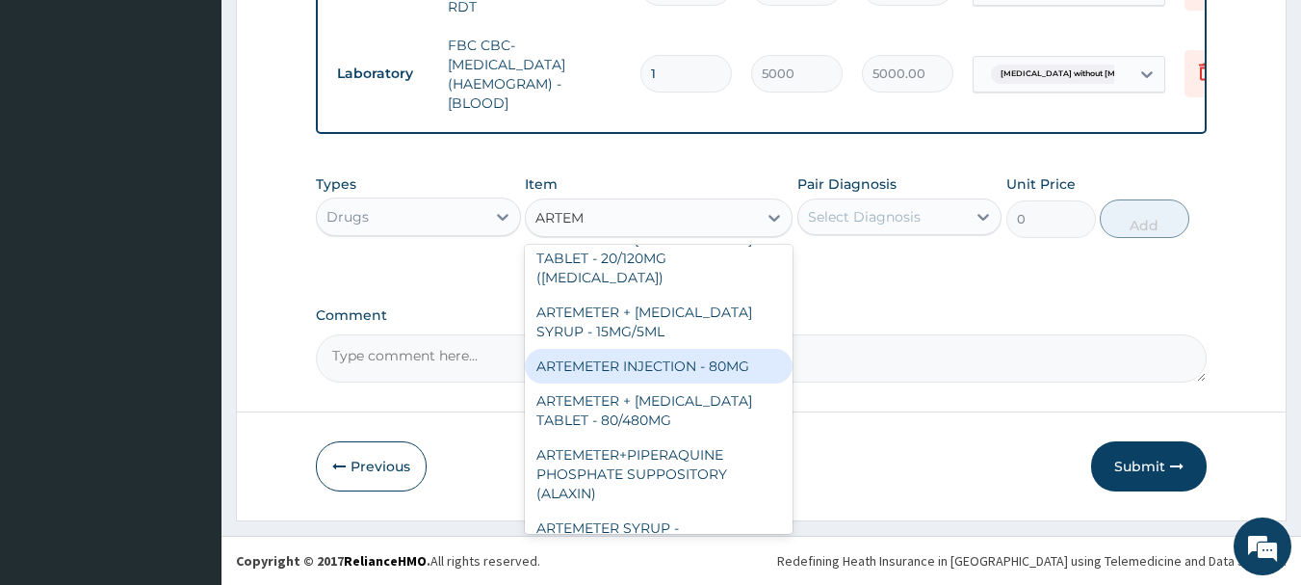
click at [707, 349] on div "ARTEMETER INJECTION - 80MG" at bounding box center [659, 366] width 268 height 35
type input "475.99999999999994"
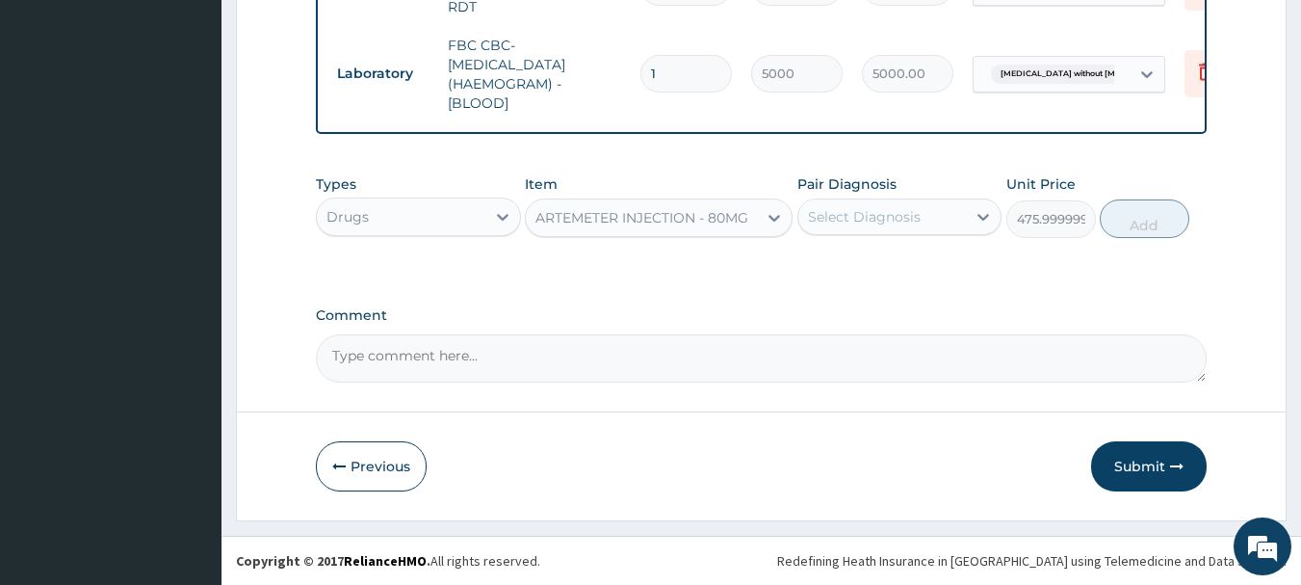
click at [895, 223] on div "Select Diagnosis" at bounding box center [864, 216] width 113 height 19
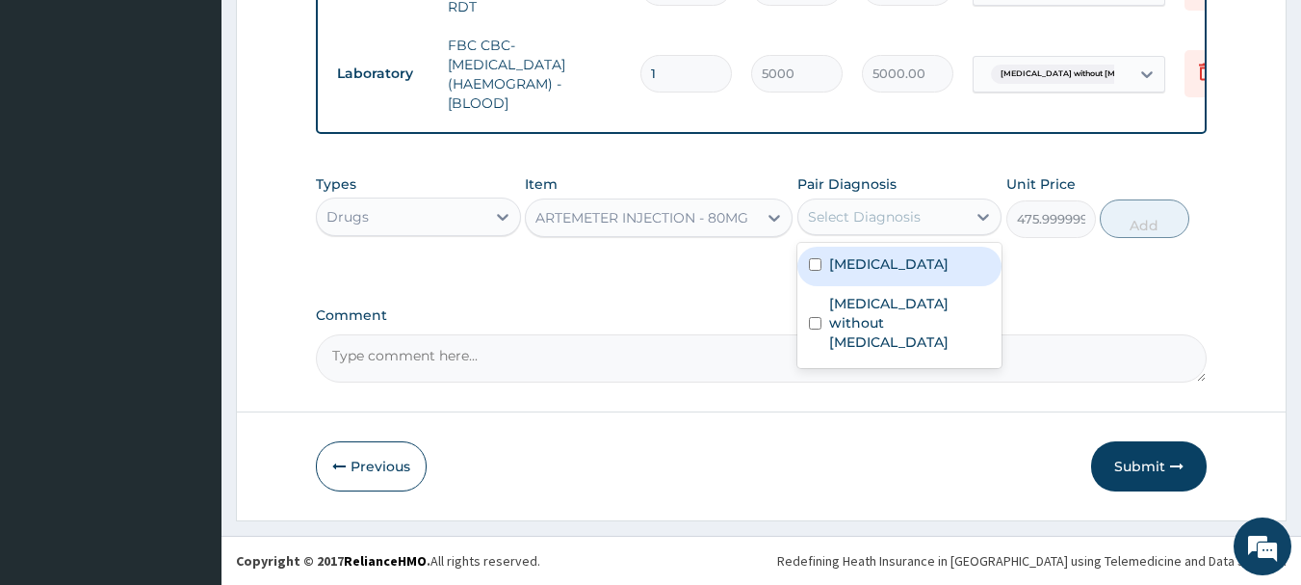
drag, startPoint x: 892, startPoint y: 263, endPoint x: 1039, endPoint y: 239, distance: 149.3
click at [892, 264] on label "[MEDICAL_DATA]" at bounding box center [888, 263] width 119 height 19
checkbox input "true"
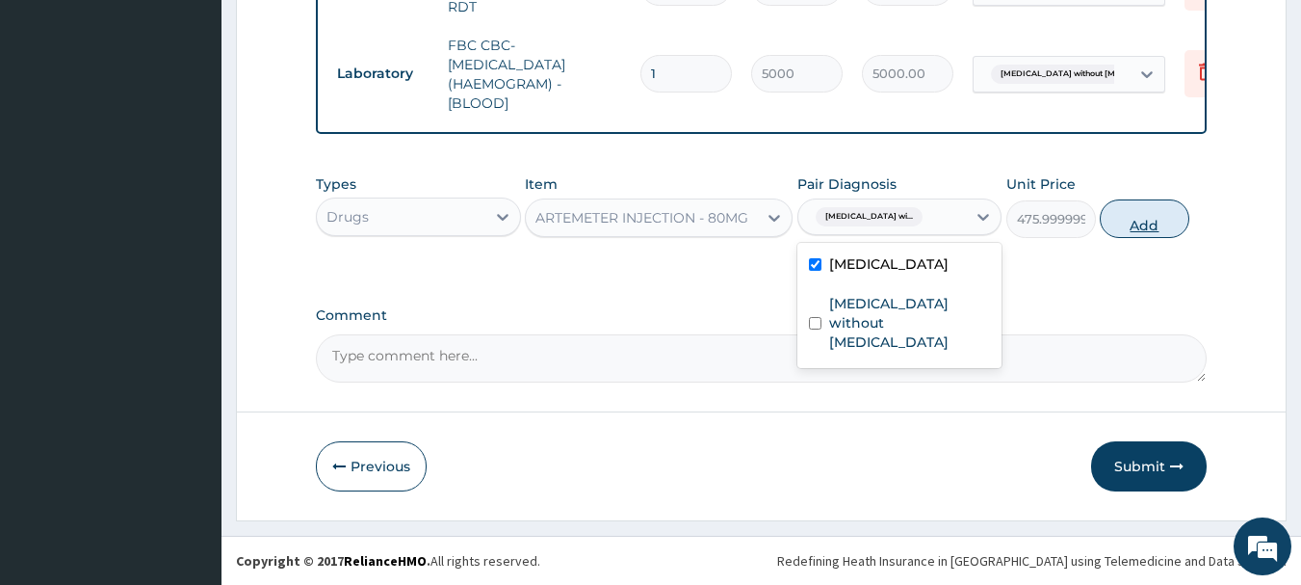
click at [1142, 218] on button "Add" at bounding box center [1145, 218] width 90 height 39
type input "0"
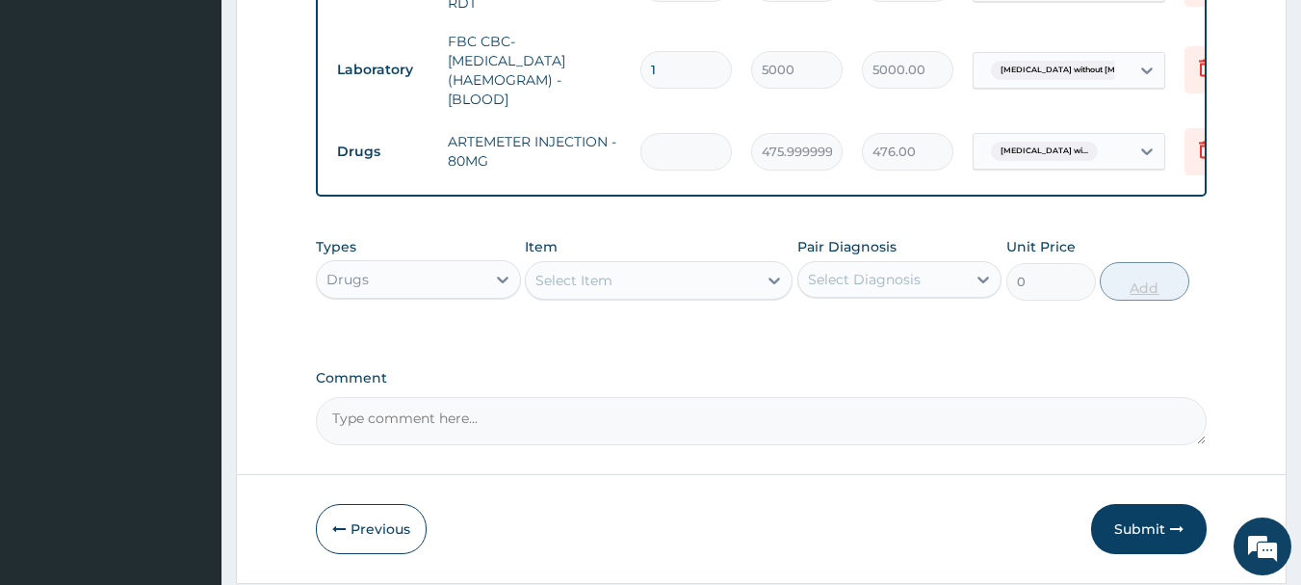
type input "0.00"
type input "6"
type input "2856.00"
type input "6"
click at [727, 290] on div "Select Item" at bounding box center [641, 280] width 231 height 31
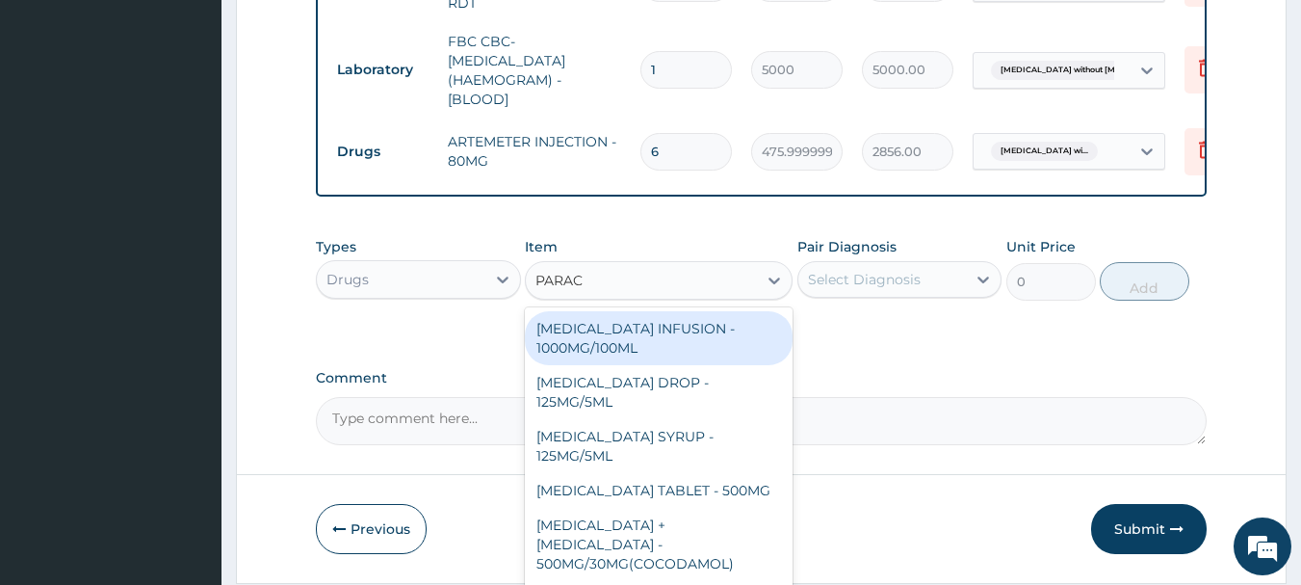
type input "PARACE"
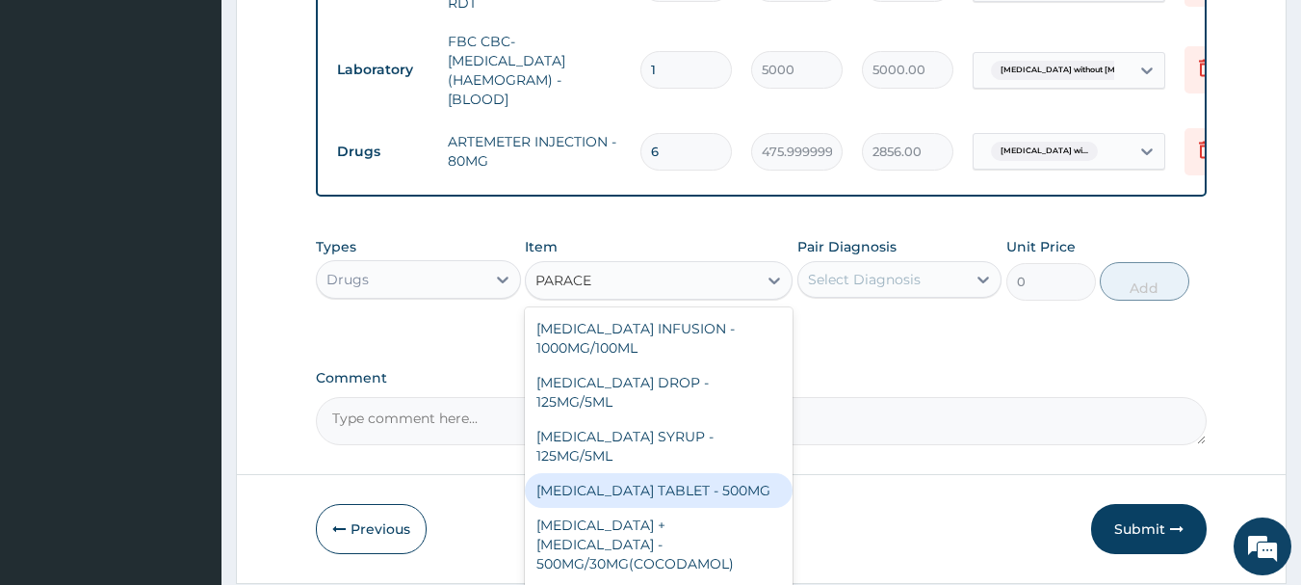
click at [698, 489] on div "[MEDICAL_DATA] TABLET - 500MG" at bounding box center [659, 490] width 268 height 35
type input "33.599999999999994"
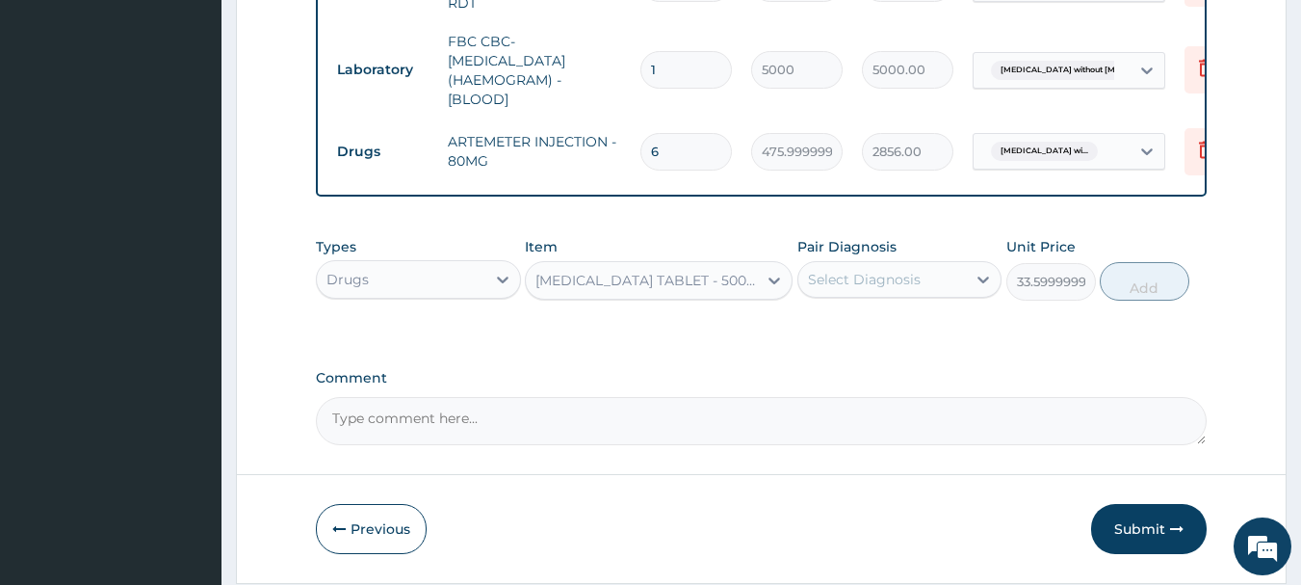
click at [856, 289] on div "Select Diagnosis" at bounding box center [864, 279] width 113 height 19
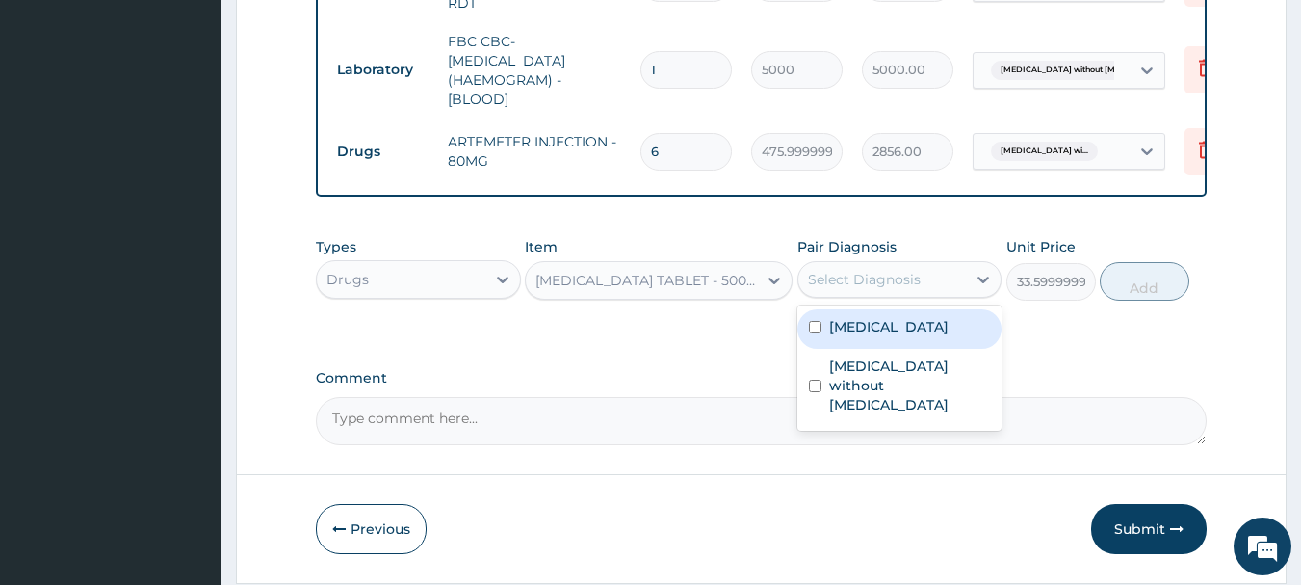
drag, startPoint x: 865, startPoint y: 341, endPoint x: 1140, endPoint y: 318, distance: 276.4
click at [868, 336] on label "[MEDICAL_DATA]" at bounding box center [888, 326] width 119 height 19
checkbox input "true"
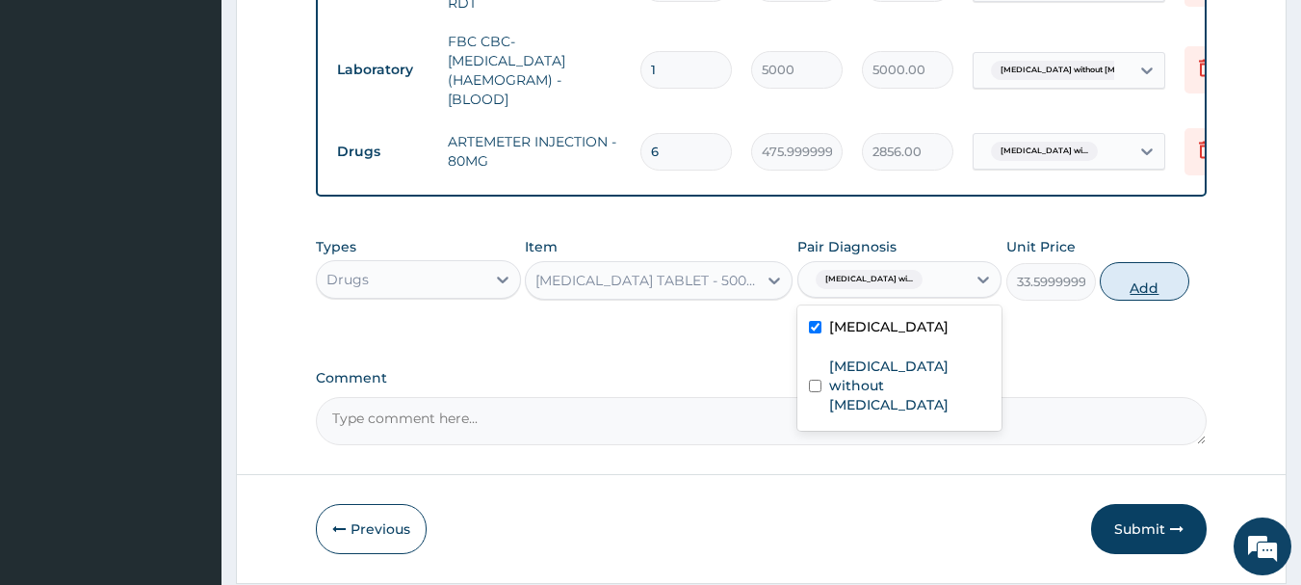
click at [1159, 295] on button "Add" at bounding box center [1145, 281] width 90 height 39
type input "0"
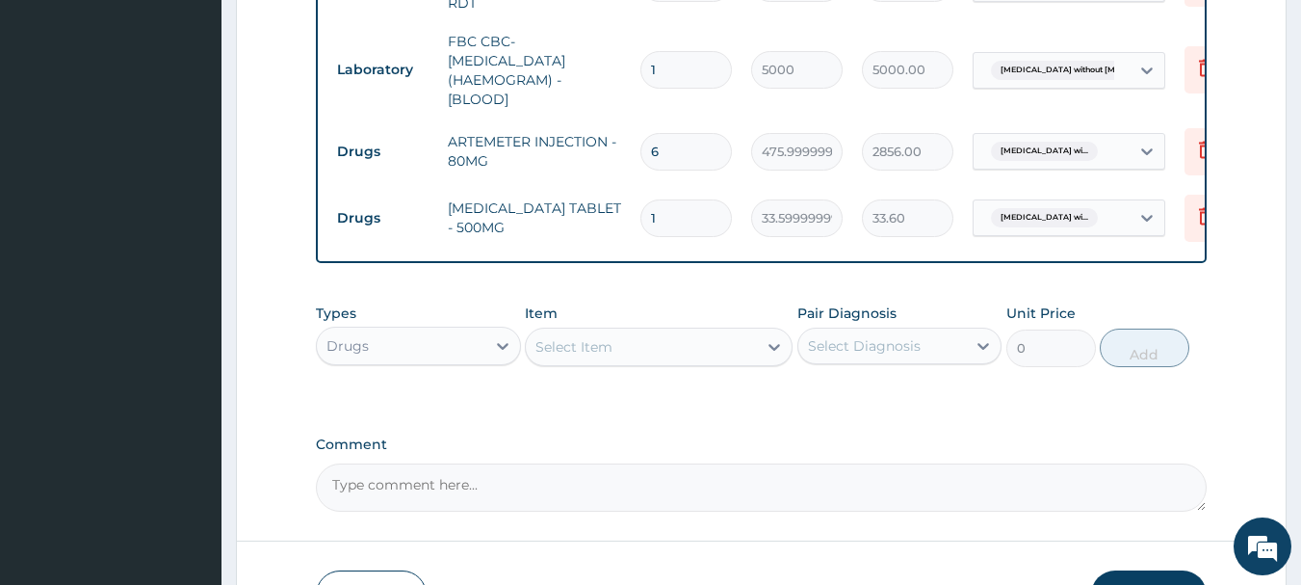
type input "18"
type input "604.80"
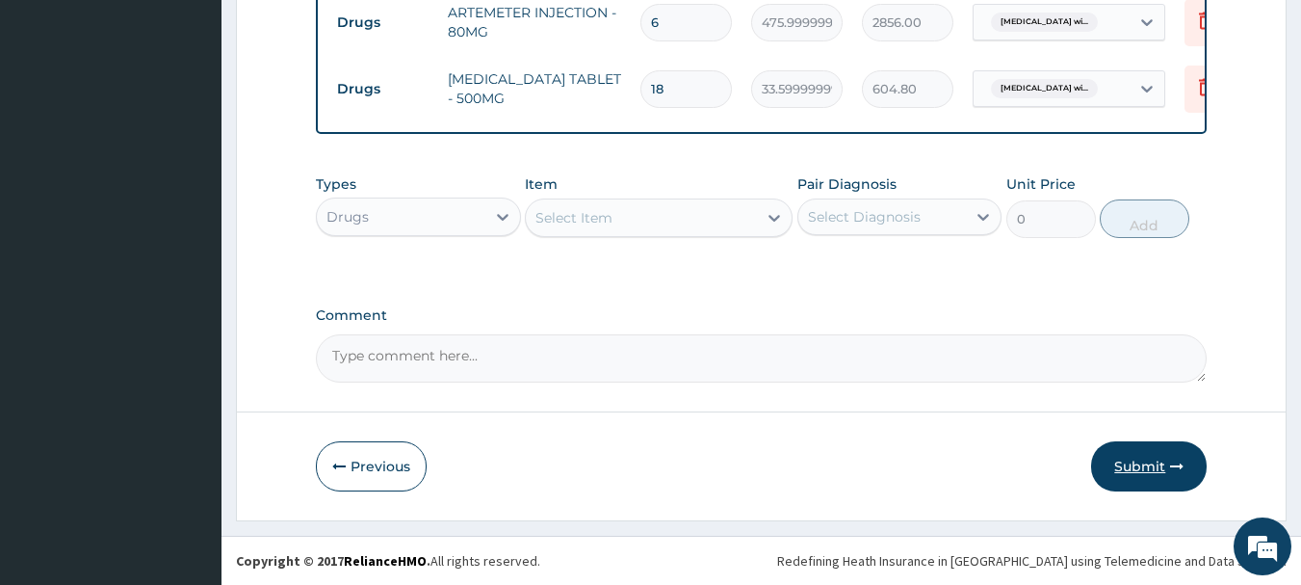
type input "18"
click at [1138, 453] on button "Submit" at bounding box center [1149, 466] width 116 height 50
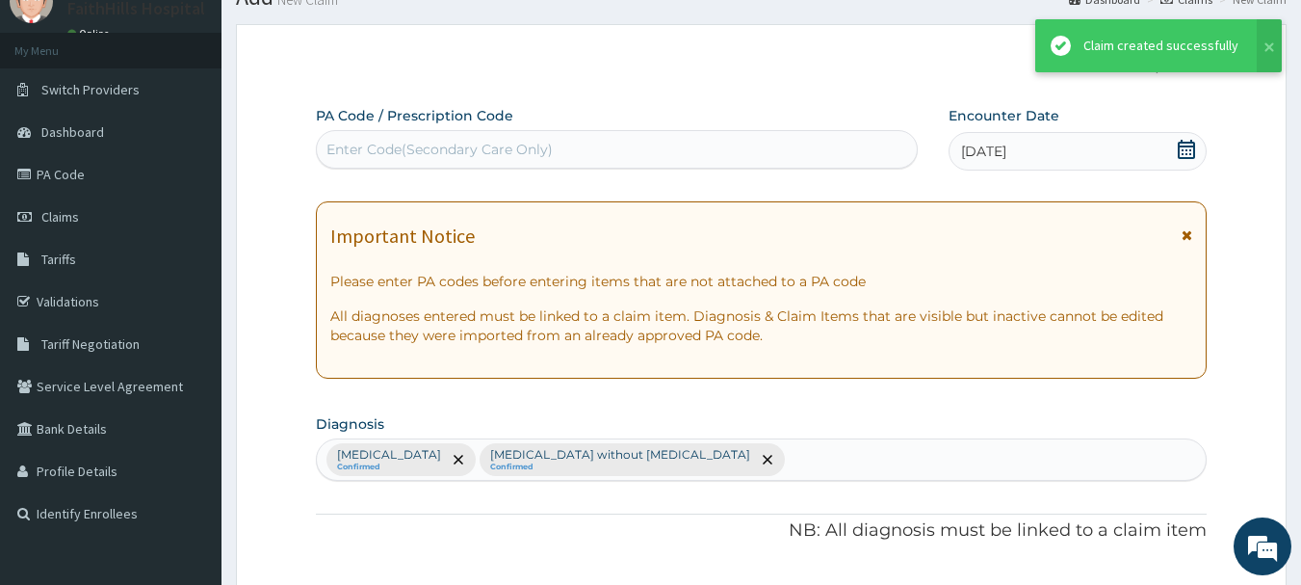
scroll to position [1033, 0]
